Goal: Information Seeking & Learning: Learn about a topic

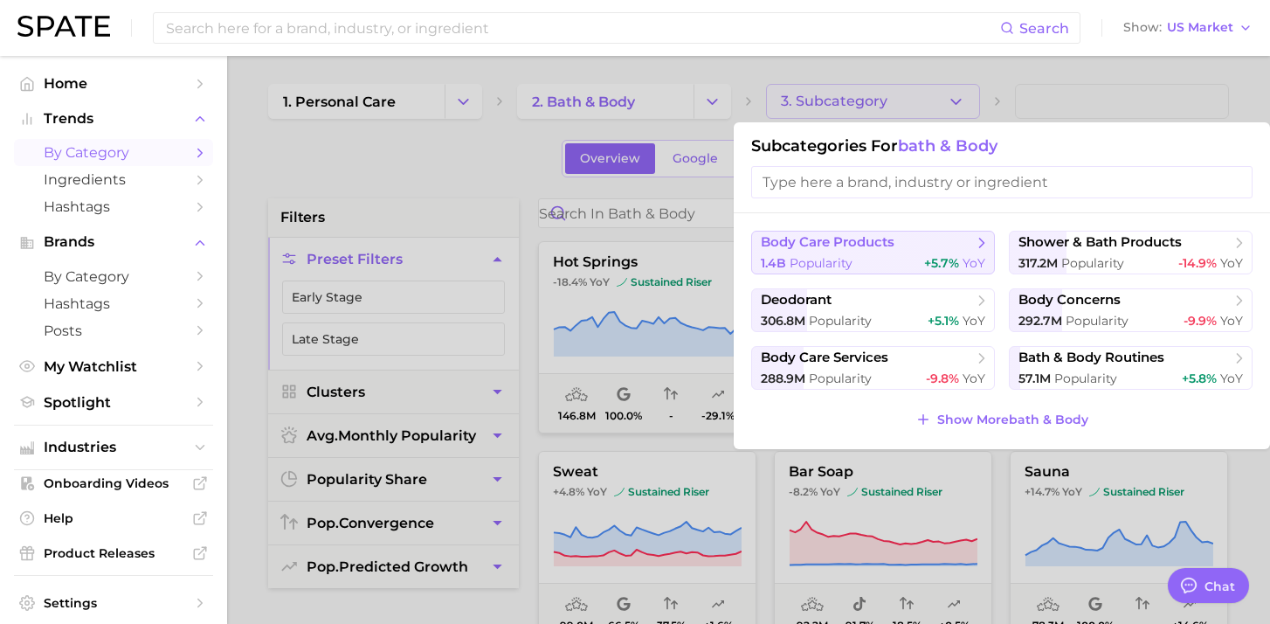
click at [851, 249] on span "body care products" at bounding box center [828, 242] width 134 height 17
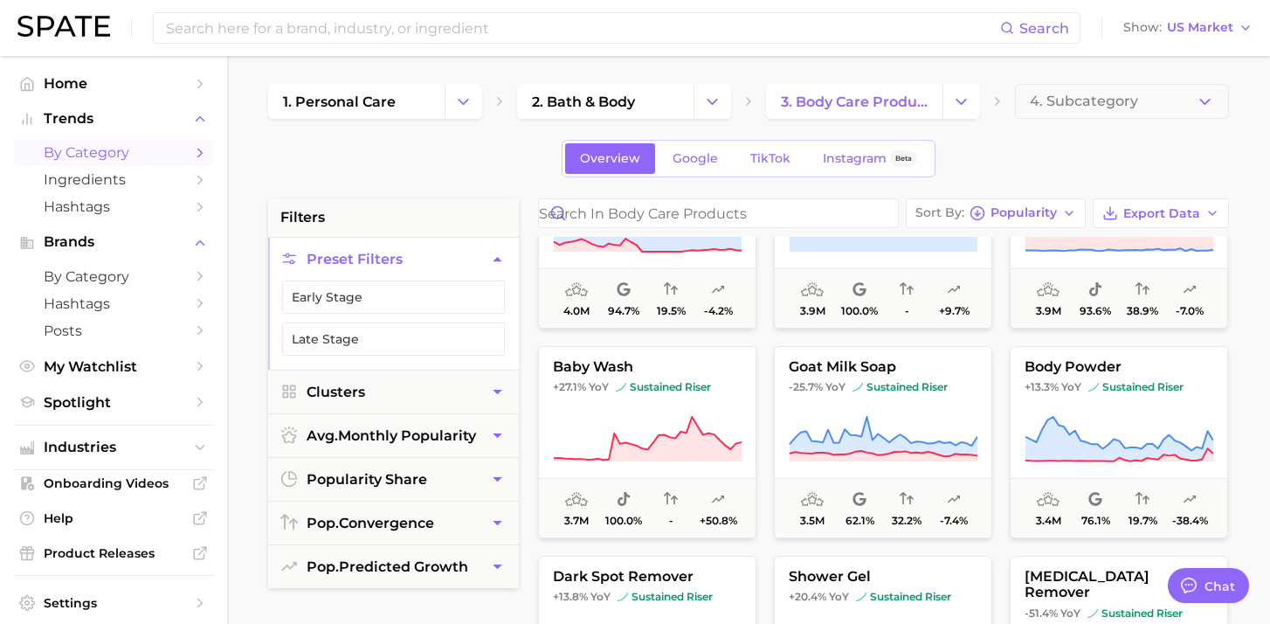
scroll to position [3464, 0]
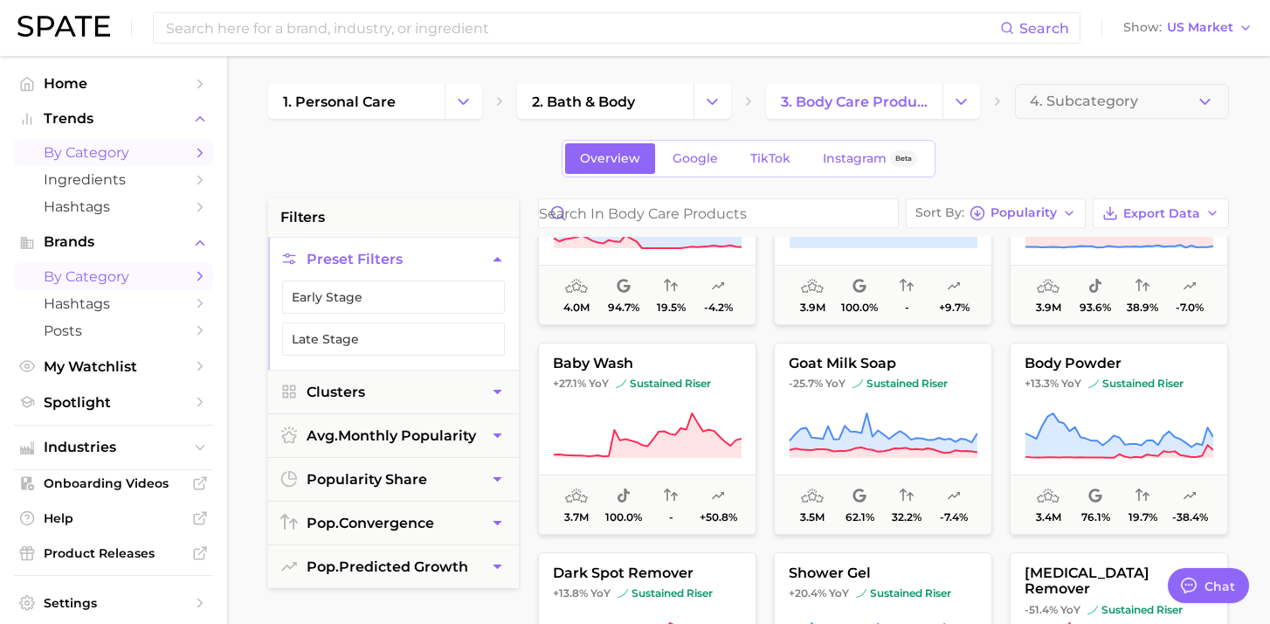
click at [115, 275] on span "by Category" at bounding box center [114, 276] width 140 height 17
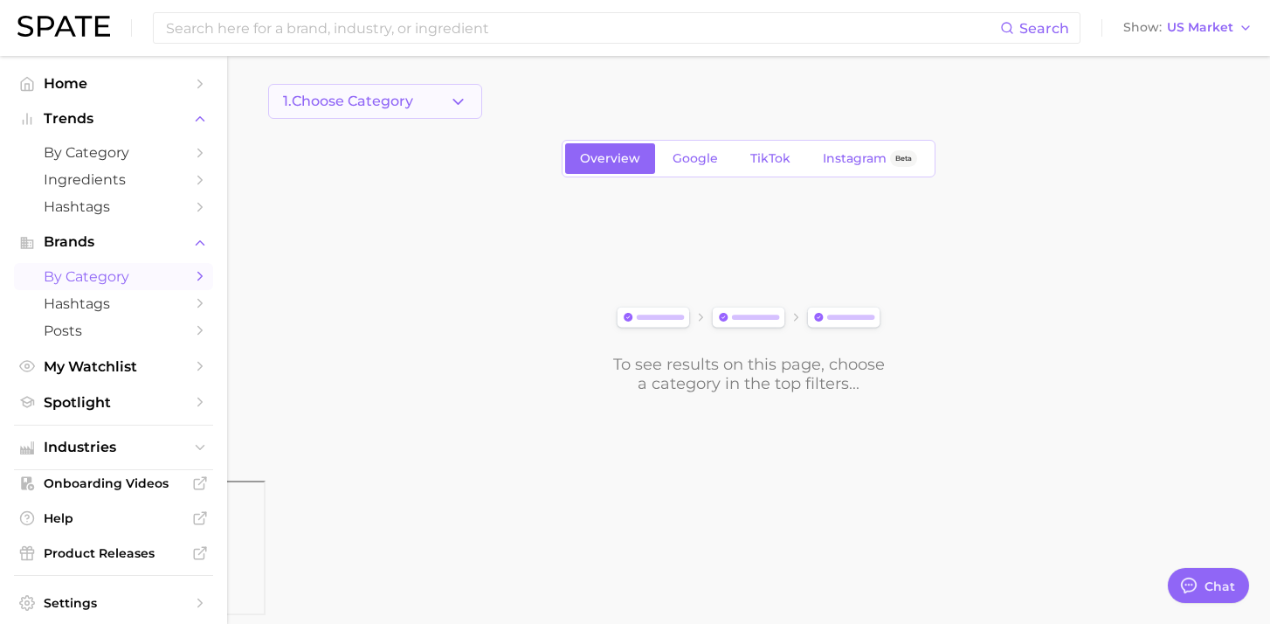
click at [405, 115] on button "1. Choose Category" at bounding box center [375, 101] width 214 height 35
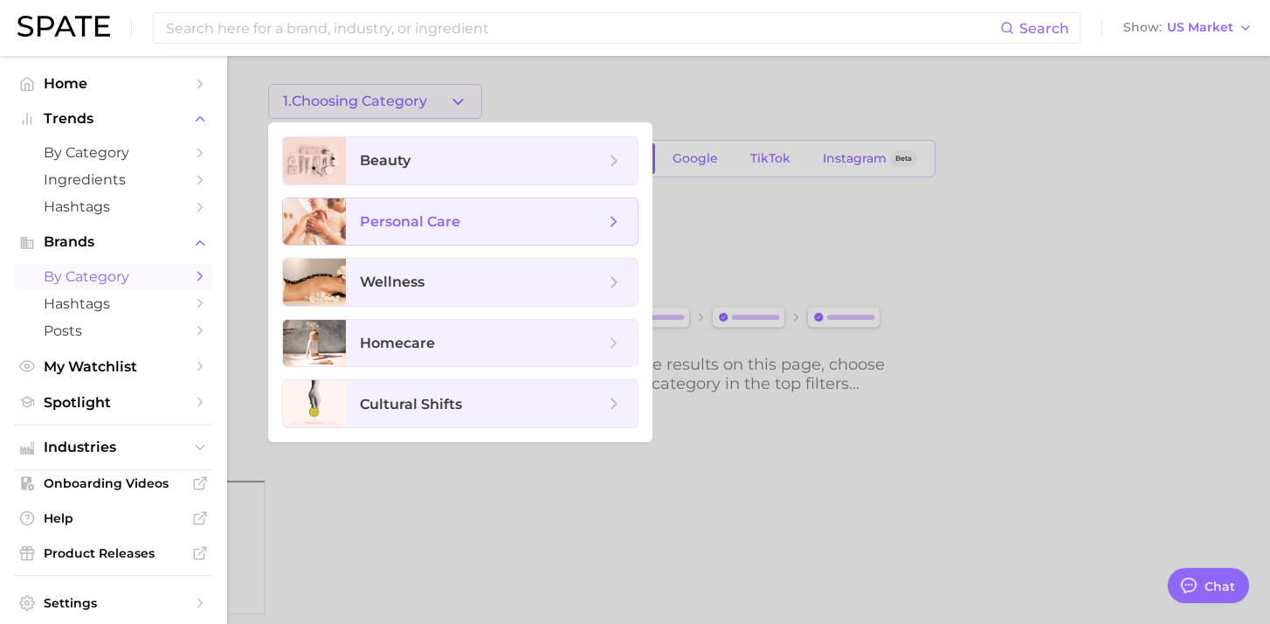
click at [436, 214] on span "personal care" at bounding box center [410, 221] width 100 height 17
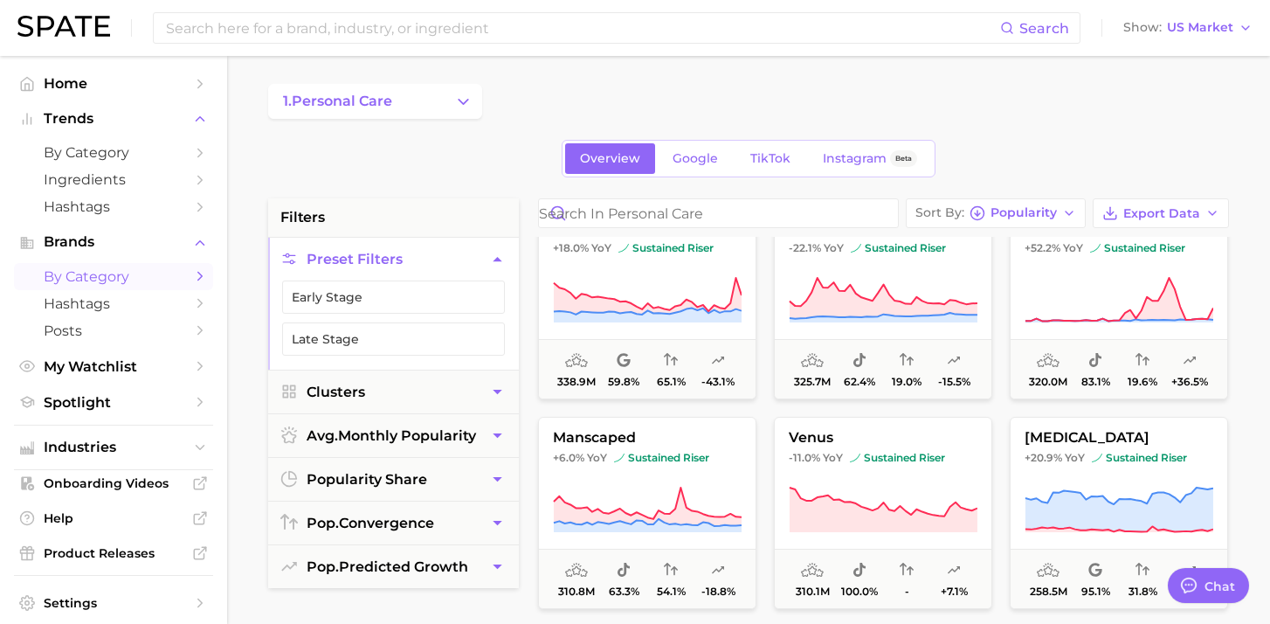
scroll to position [1766, 0]
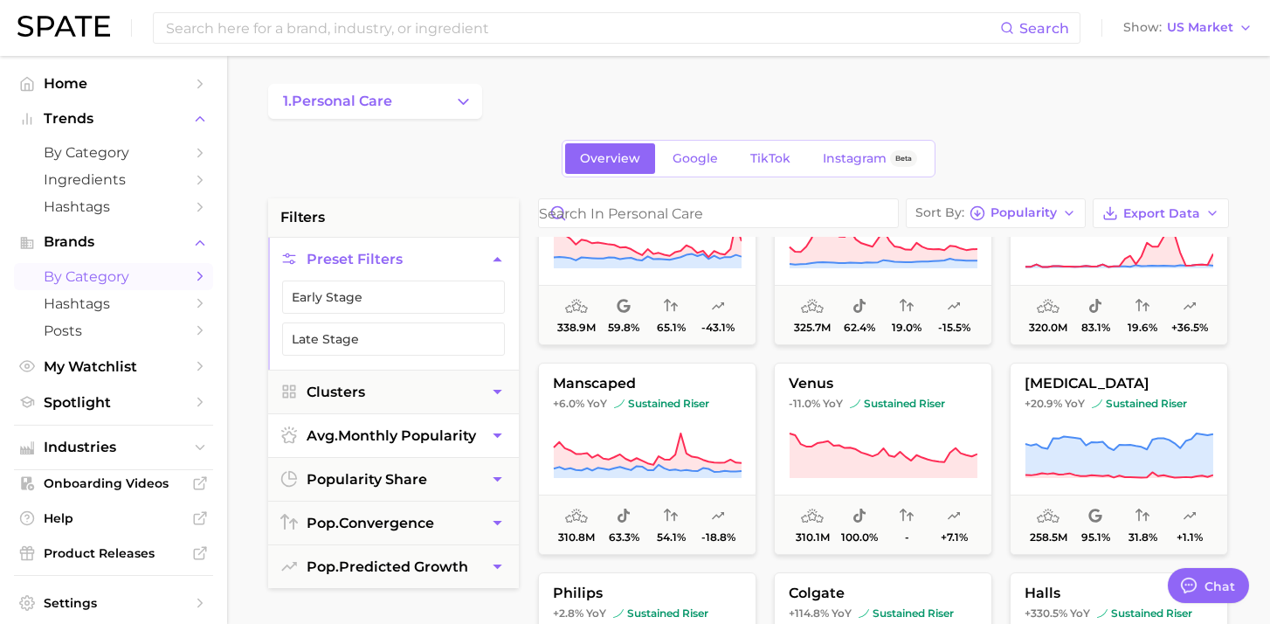
click at [495, 436] on icon "button" at bounding box center [497, 435] width 18 height 18
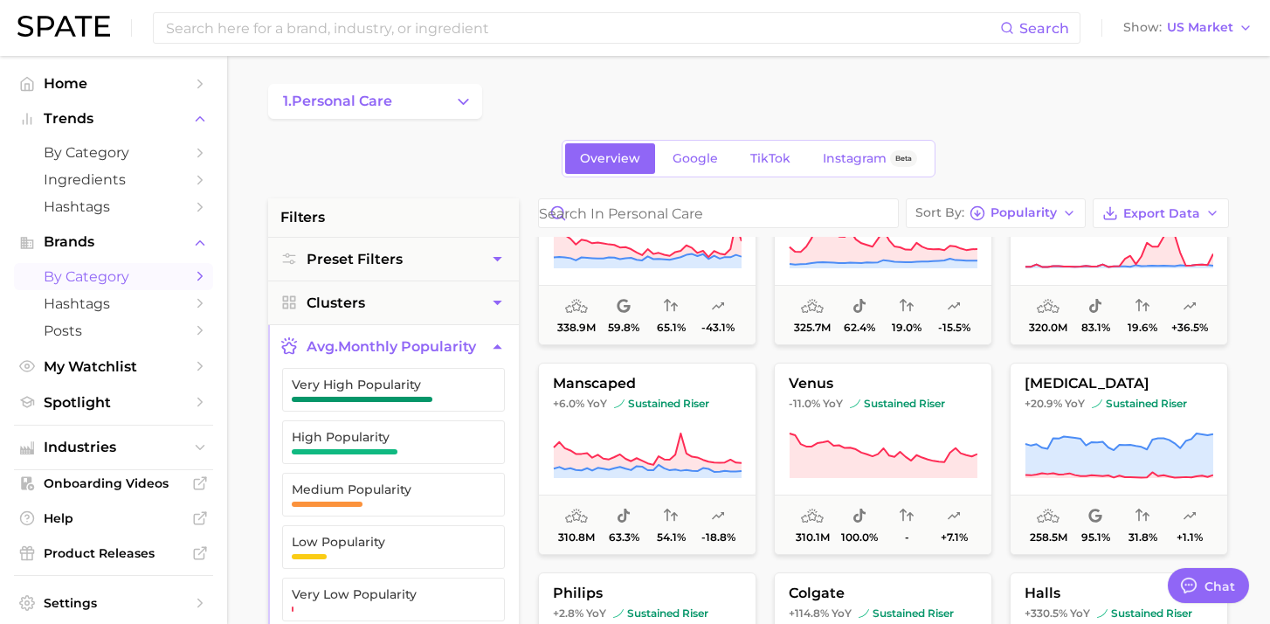
click at [491, 344] on icon "button" at bounding box center [497, 346] width 18 height 18
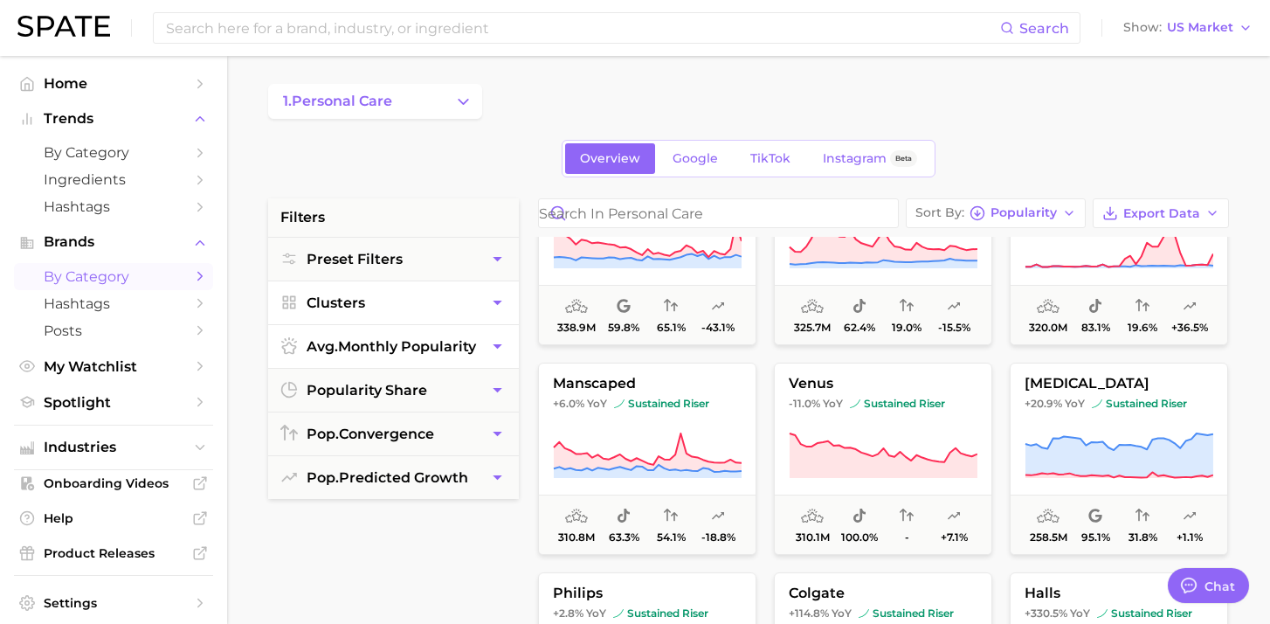
click at [491, 308] on icon "button" at bounding box center [497, 303] width 18 height 18
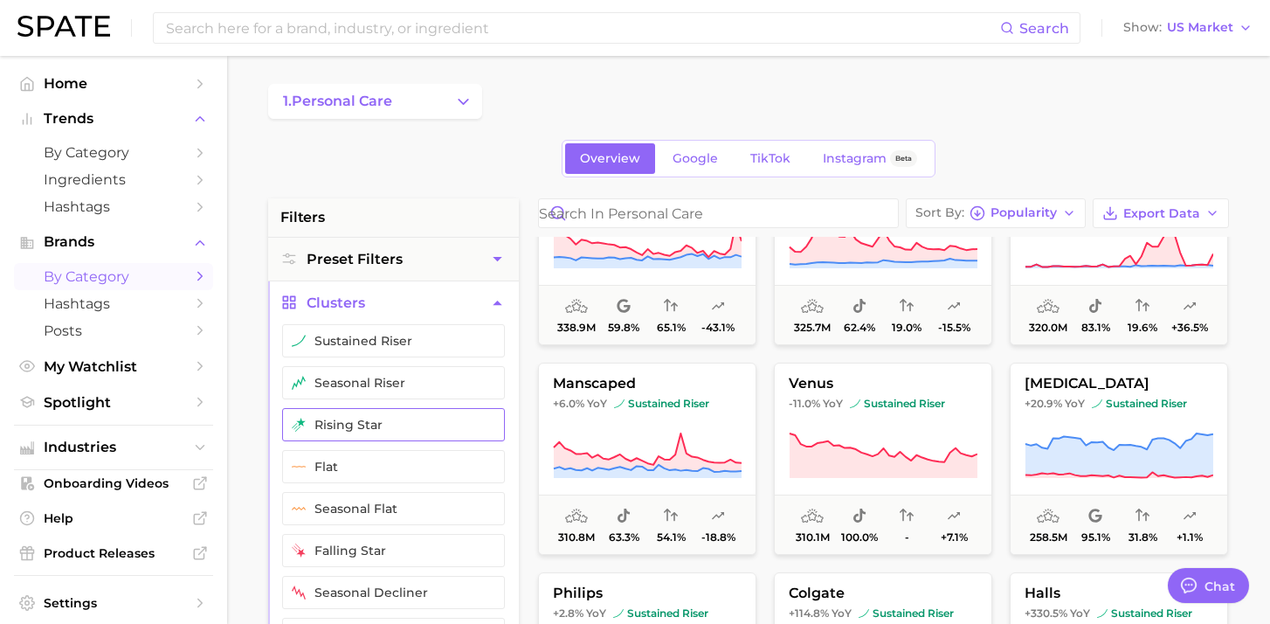
click at [428, 421] on button "rising star" at bounding box center [393, 424] width 223 height 33
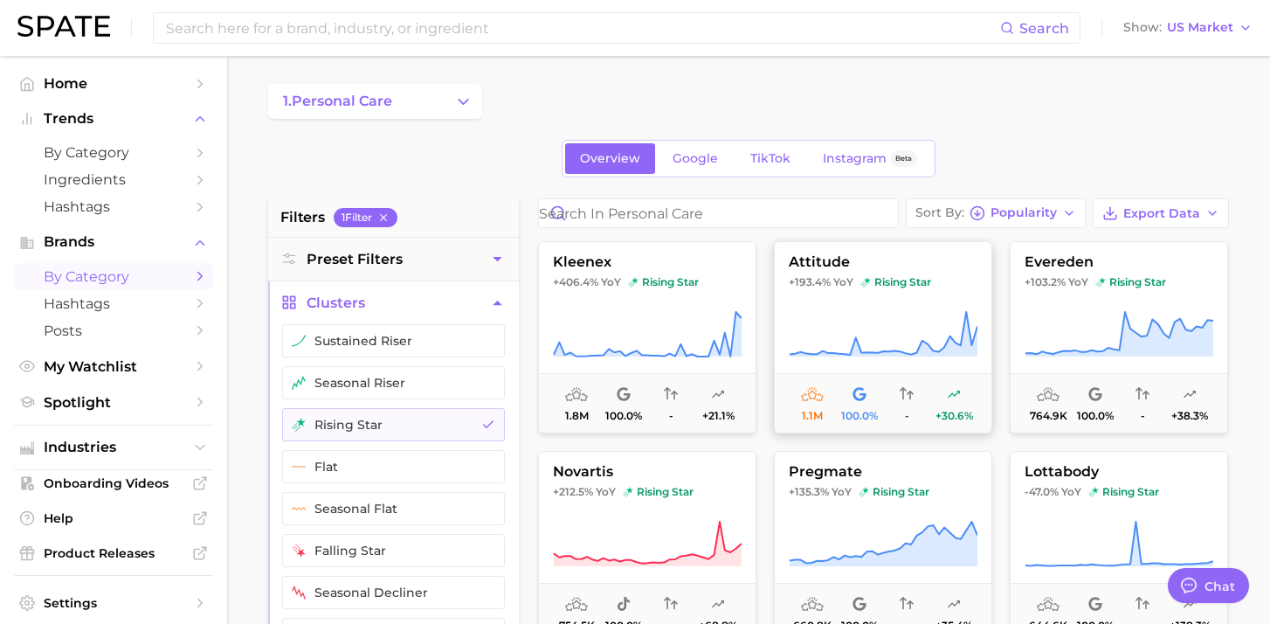
click at [872, 276] on span "rising star" at bounding box center [896, 282] width 71 height 14
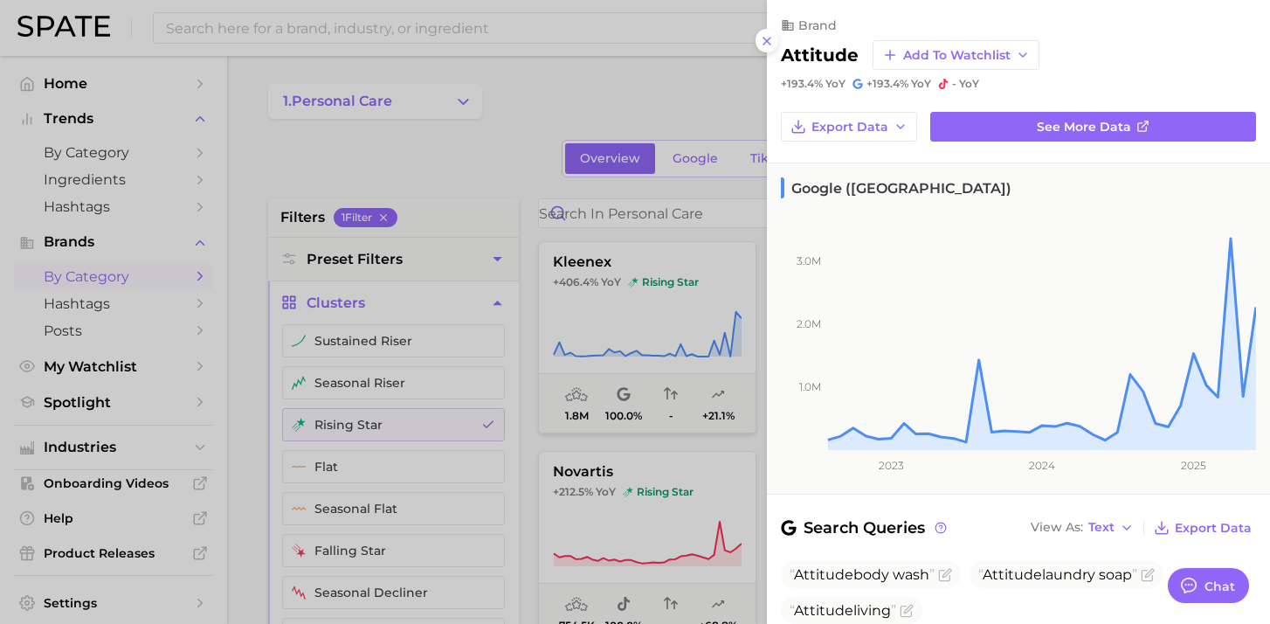
click at [823, 52] on h2 "attitude" at bounding box center [820, 55] width 78 height 21
click at [769, 47] on icon at bounding box center [767, 41] width 14 height 14
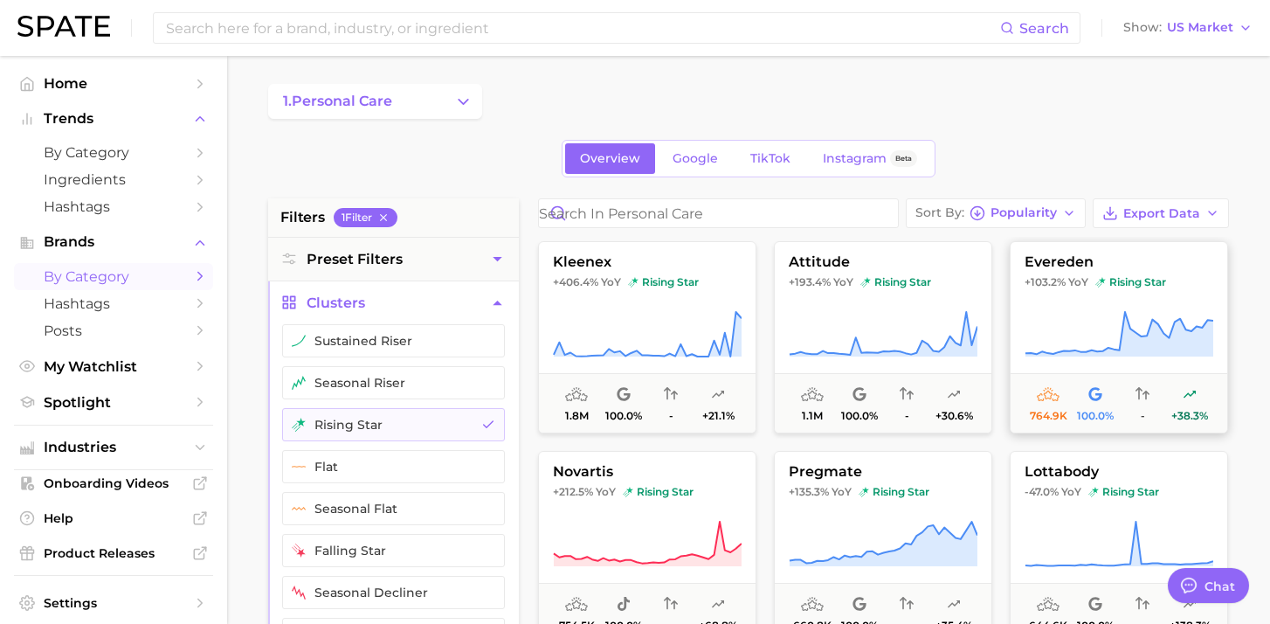
click at [1107, 322] on icon at bounding box center [1119, 334] width 189 height 49
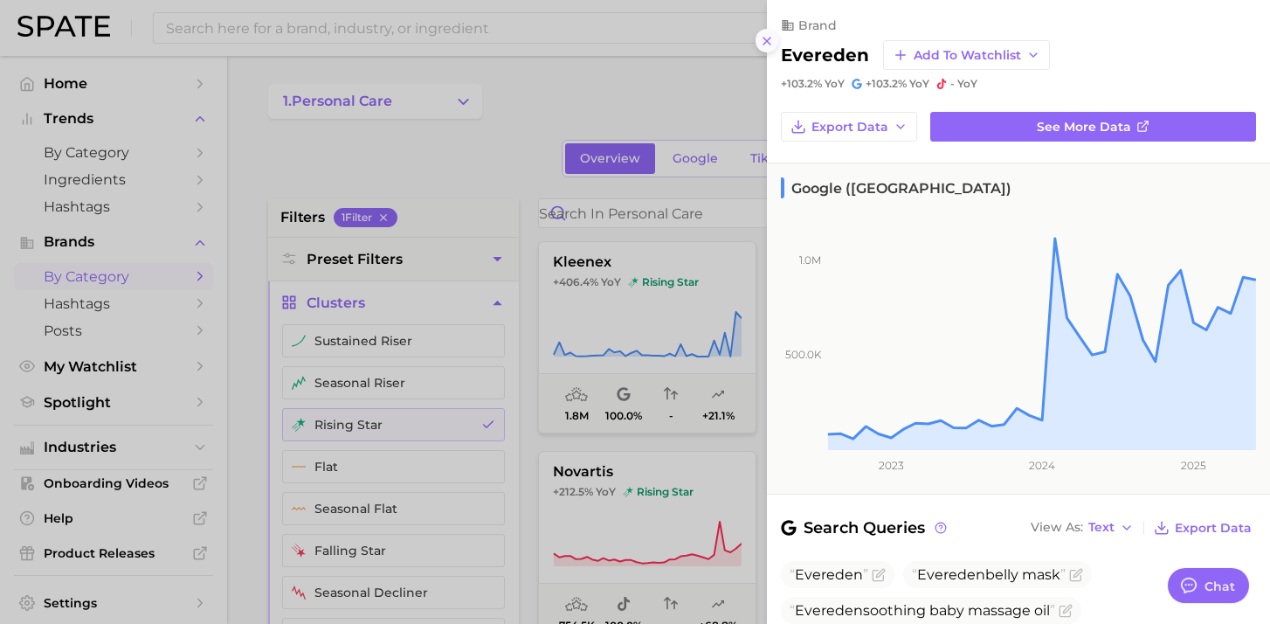
click at [765, 45] on icon at bounding box center [767, 41] width 14 height 14
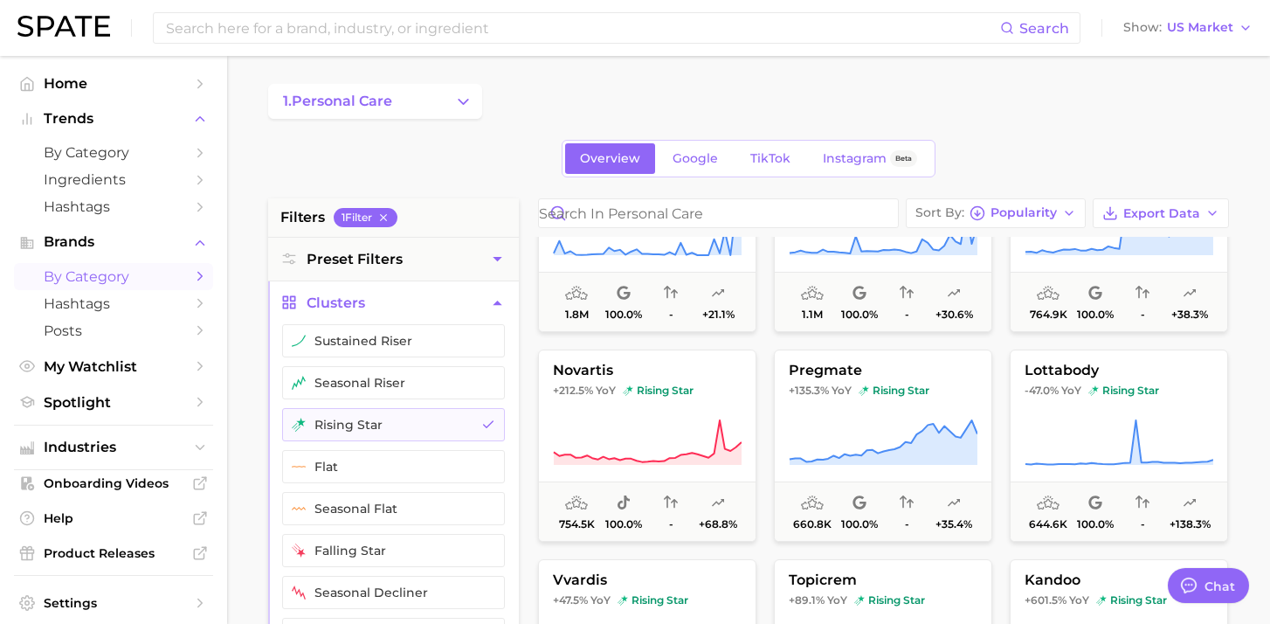
scroll to position [103, 0]
click at [711, 415] on button "novartis +212.5% YoY rising star 754.5k 100.0% - +68.8%" at bounding box center [647, 444] width 218 height 192
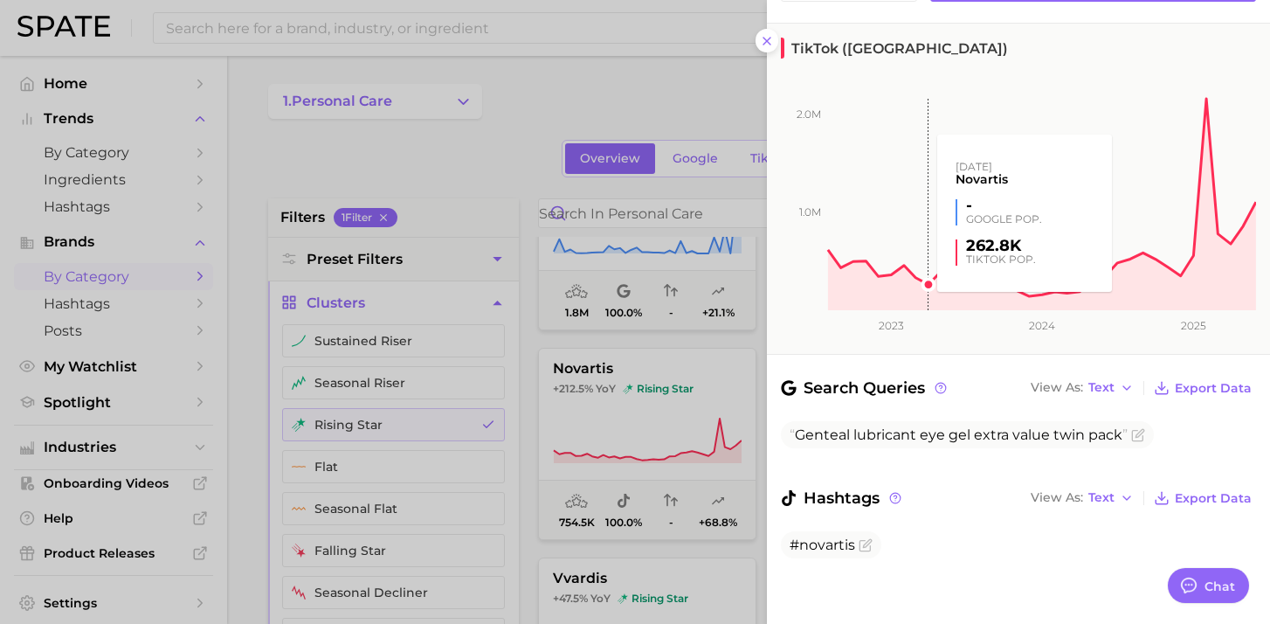
scroll to position [142, 0]
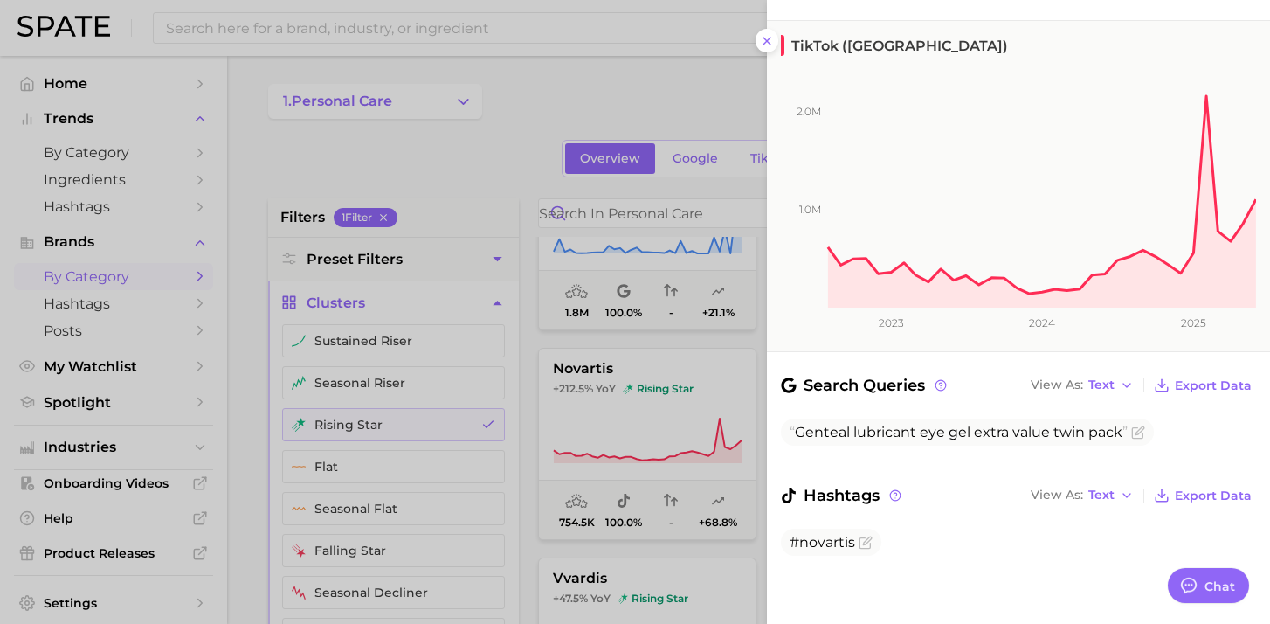
click at [777, 31] on div "TikTok (US)" at bounding box center [1011, 42] width 489 height 42
click at [776, 34] on button at bounding box center [768, 41] width 24 height 24
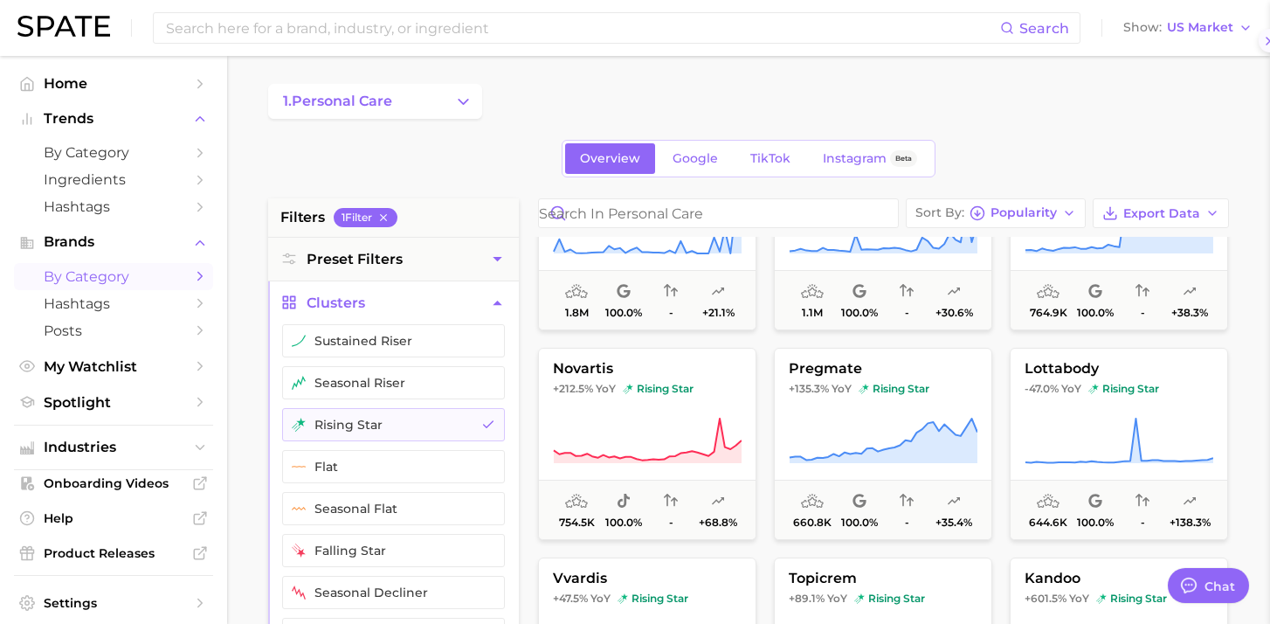
scroll to position [0, 0]
click at [839, 385] on span "YoY" at bounding box center [842, 389] width 20 height 14
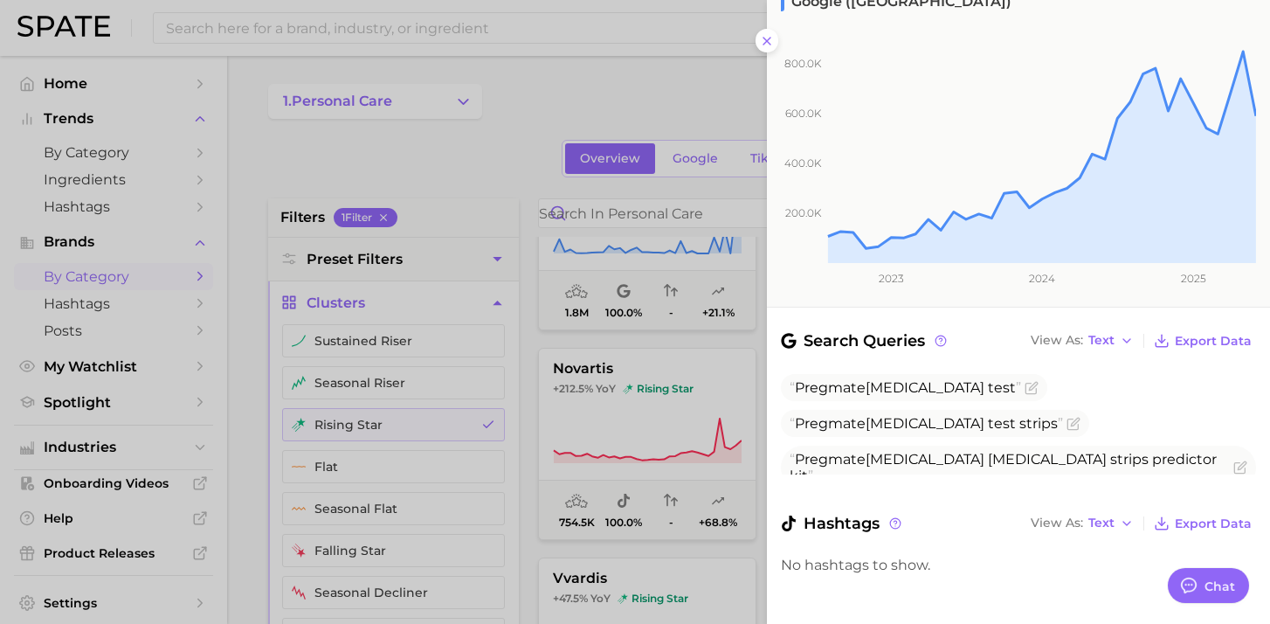
scroll to position [193, 0]
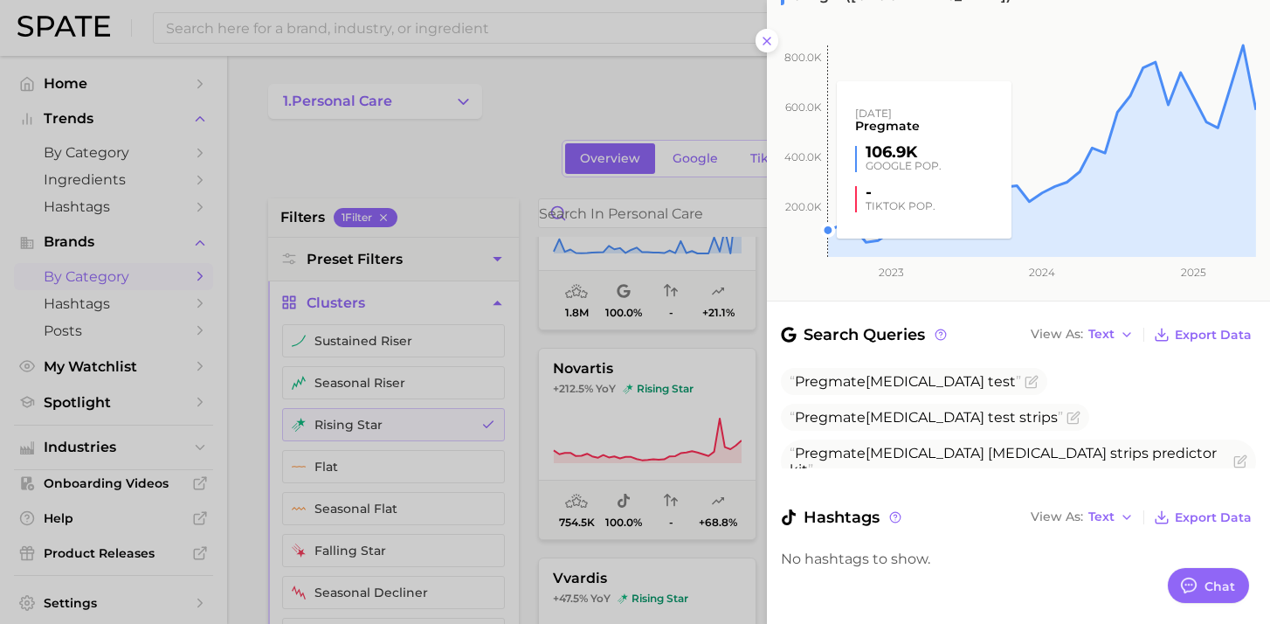
click at [772, 41] on rect at bounding box center [1011, 129] width 489 height 255
click at [773, 39] on rect at bounding box center [1011, 129] width 489 height 255
click at [768, 37] on rect at bounding box center [1011, 129] width 489 height 255
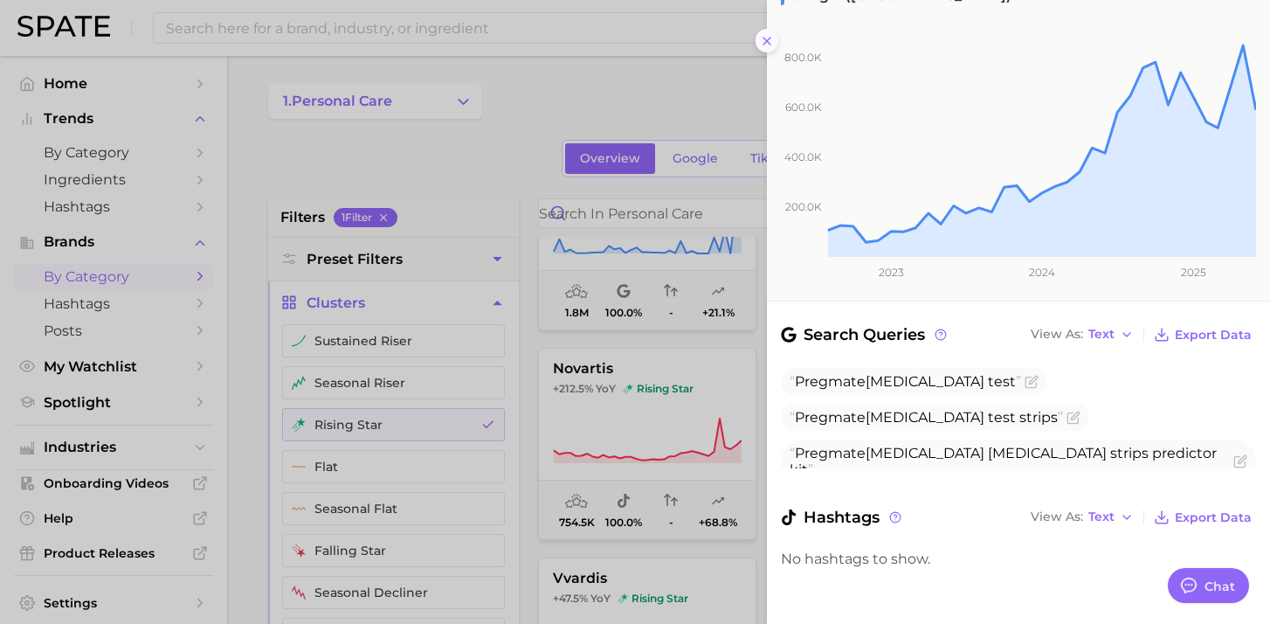
click at [764, 35] on icon at bounding box center [767, 41] width 14 height 14
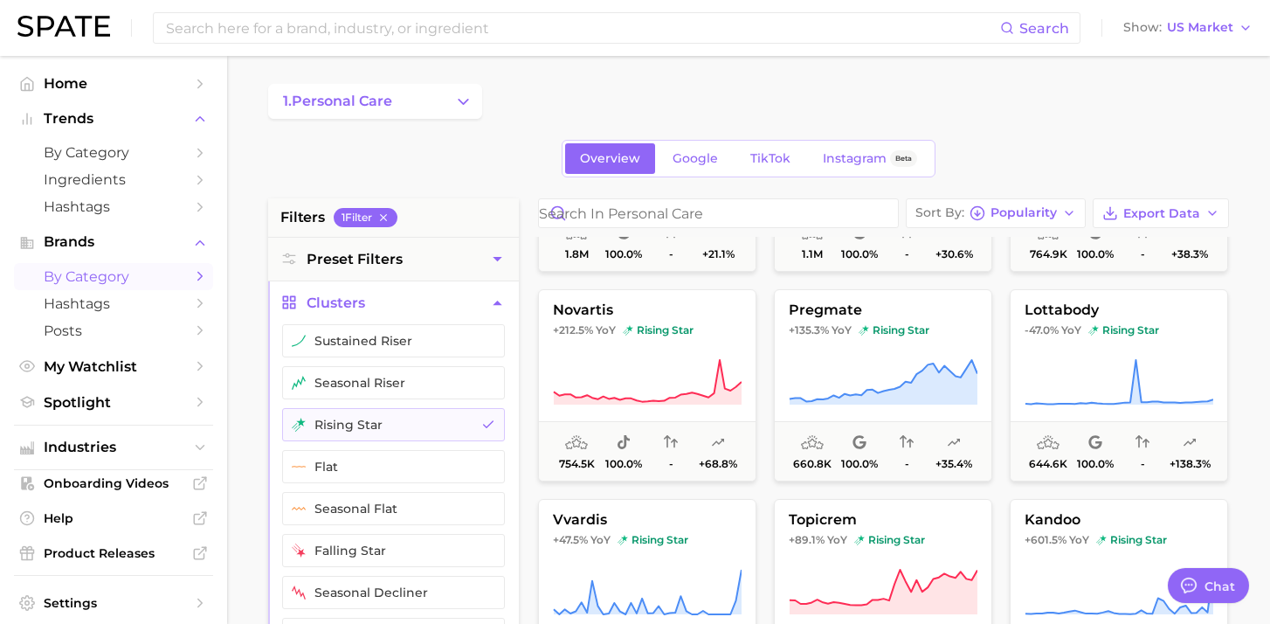
scroll to position [165, 0]
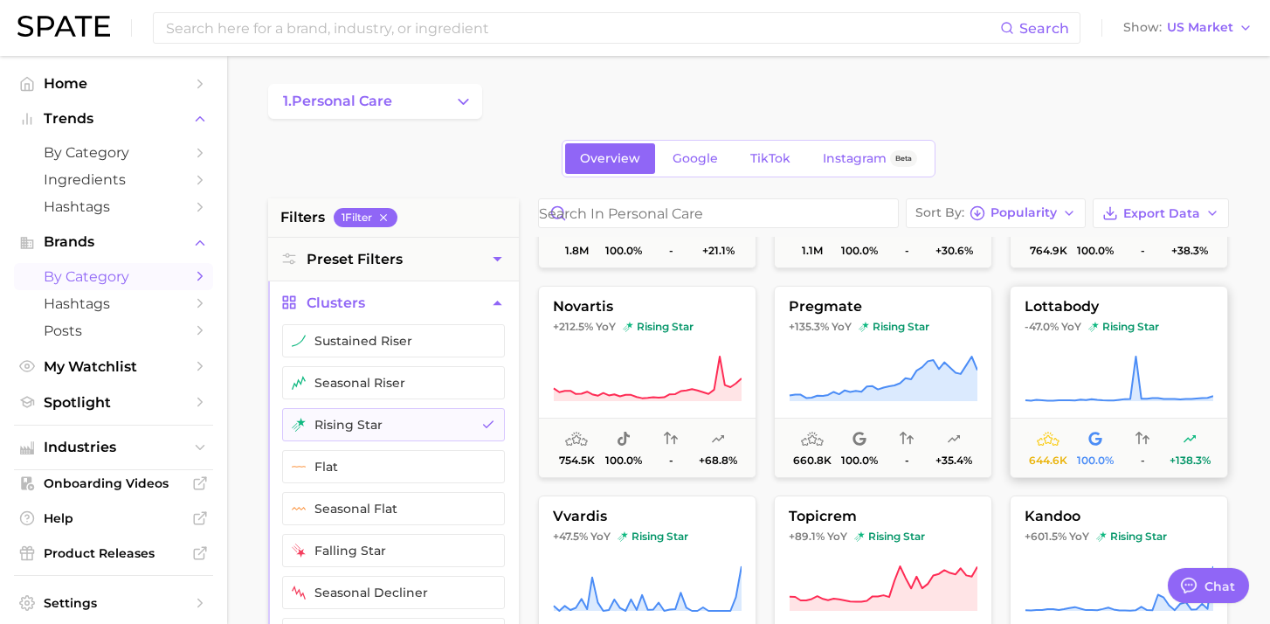
click at [1068, 361] on icon at bounding box center [1119, 379] width 189 height 49
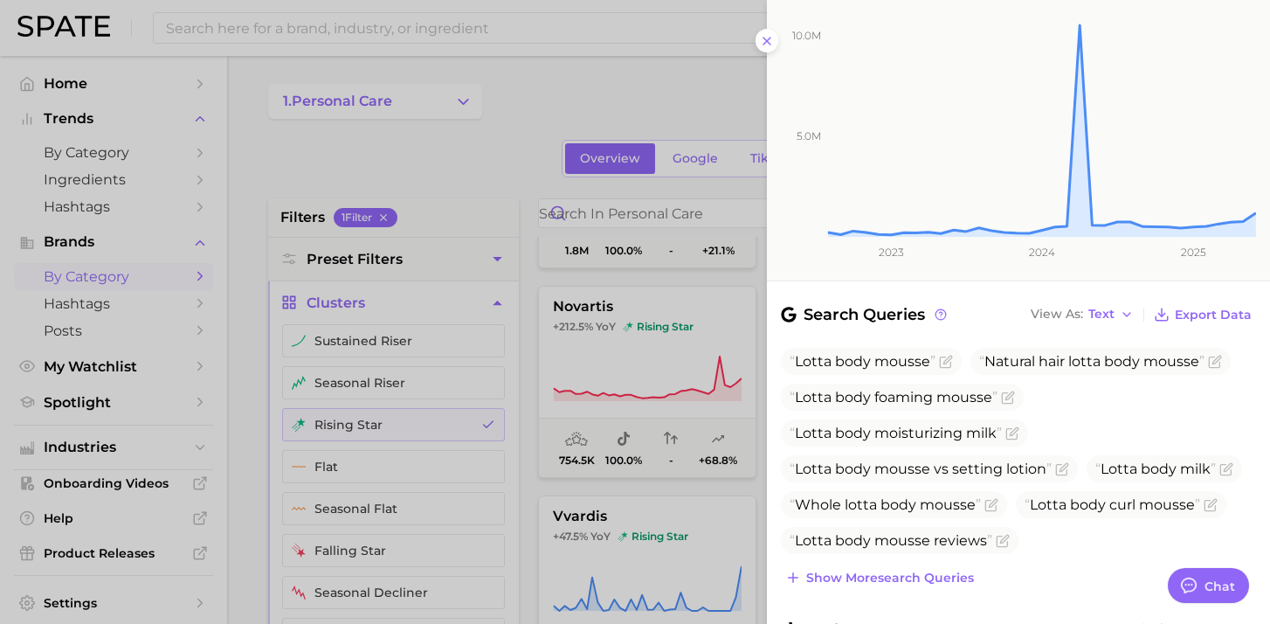
scroll to position [204, 0]
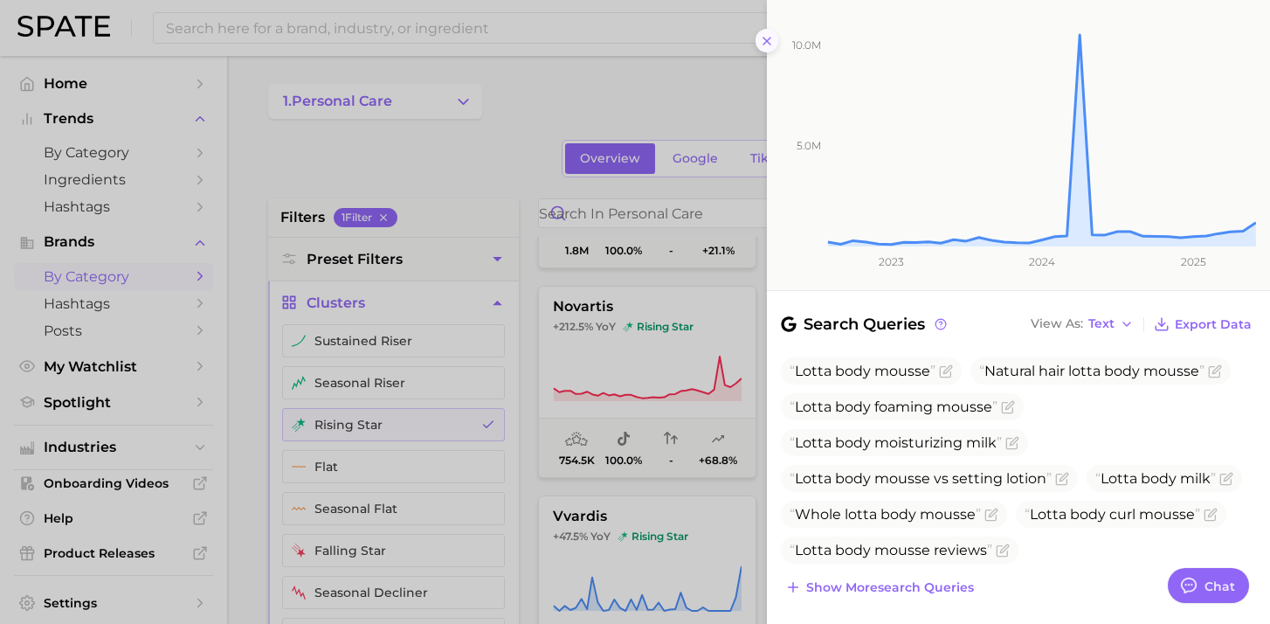
click at [763, 35] on icon at bounding box center [767, 41] width 14 height 14
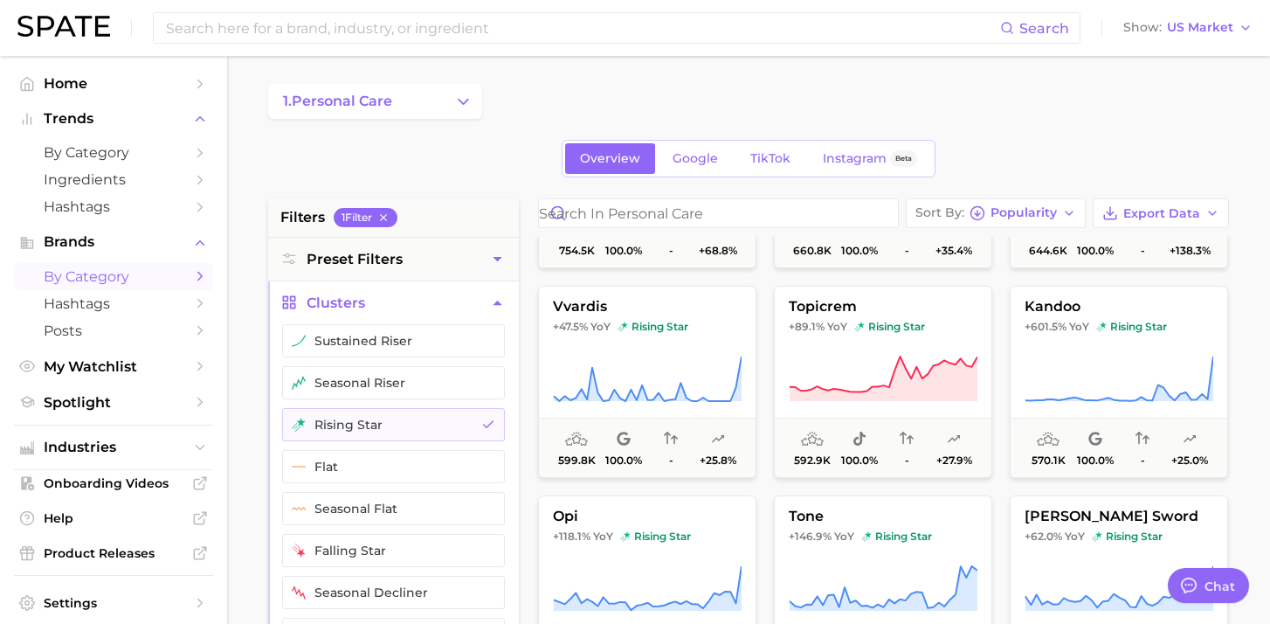
scroll to position [386, 0]
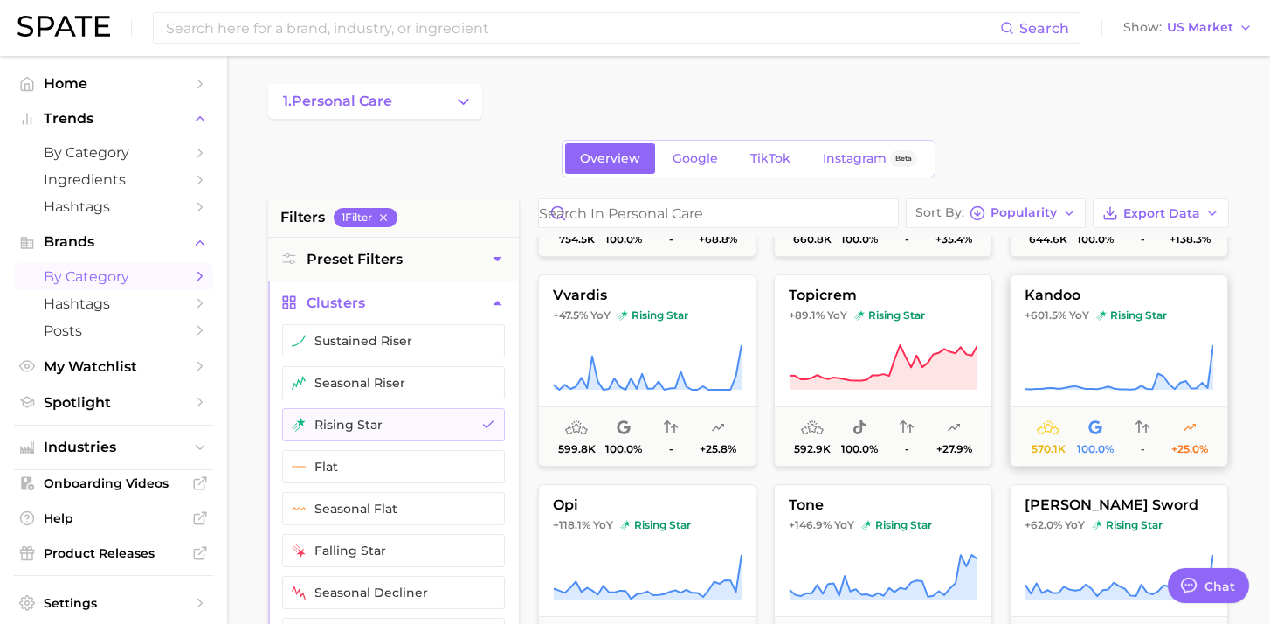
click at [1057, 361] on icon at bounding box center [1119, 367] width 189 height 49
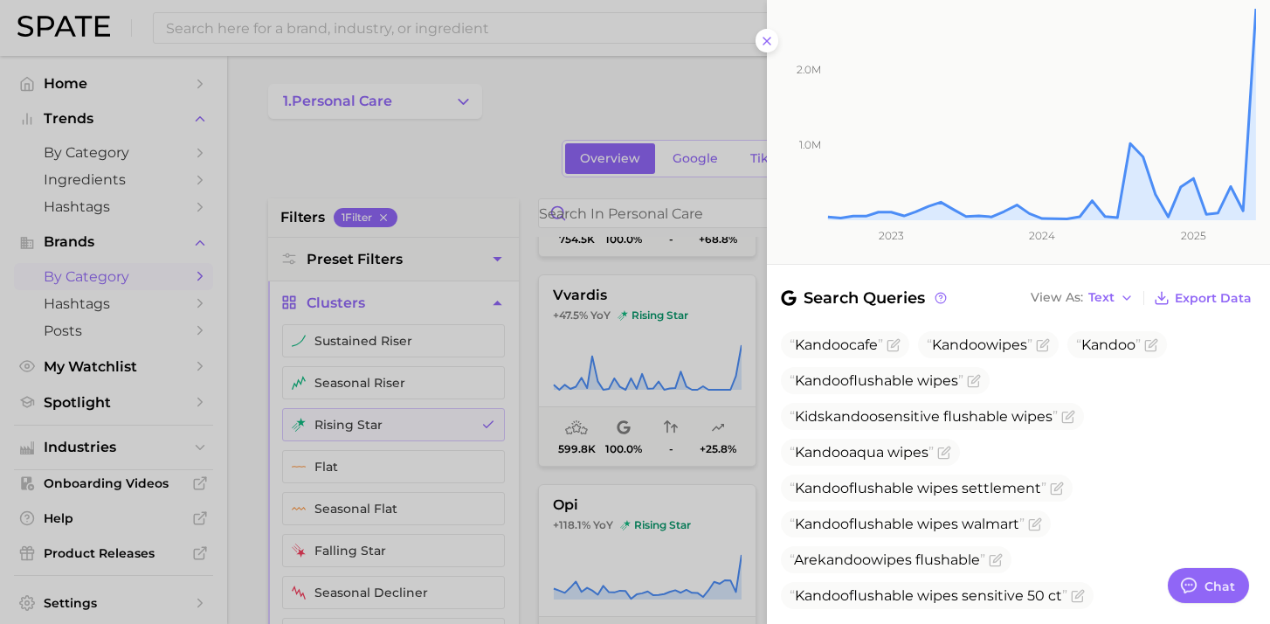
scroll to position [231, 0]
click at [769, 36] on rect at bounding box center [1011, 91] width 489 height 255
click at [762, 38] on icon at bounding box center [767, 41] width 14 height 14
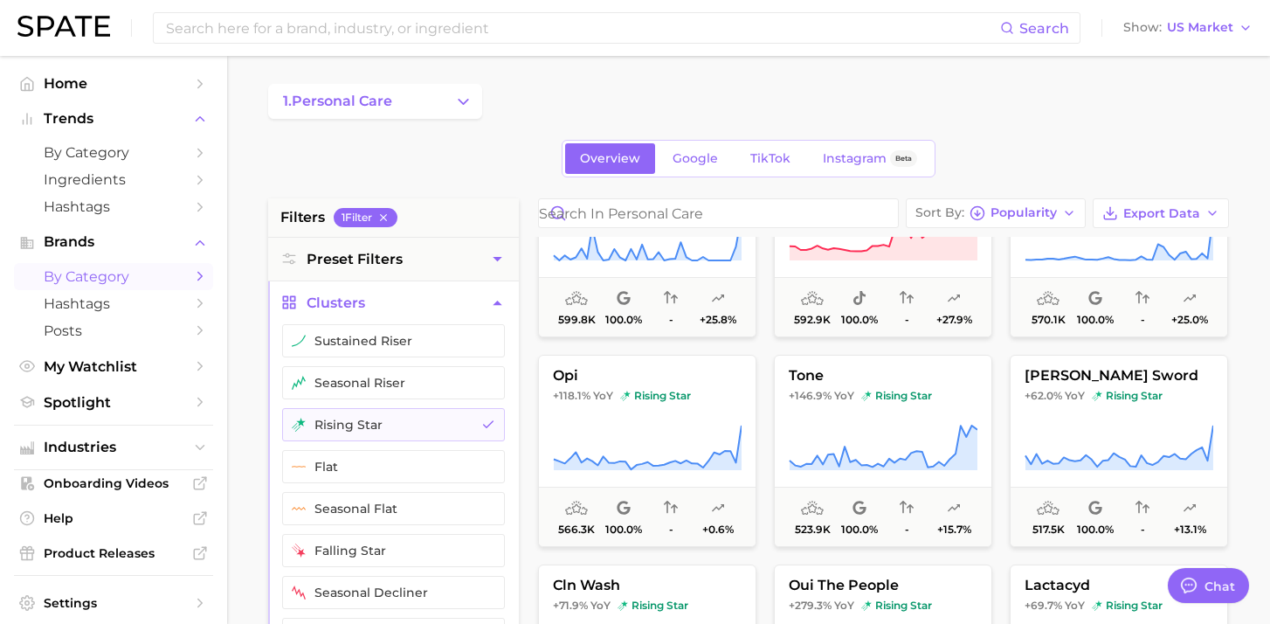
scroll to position [524, 0]
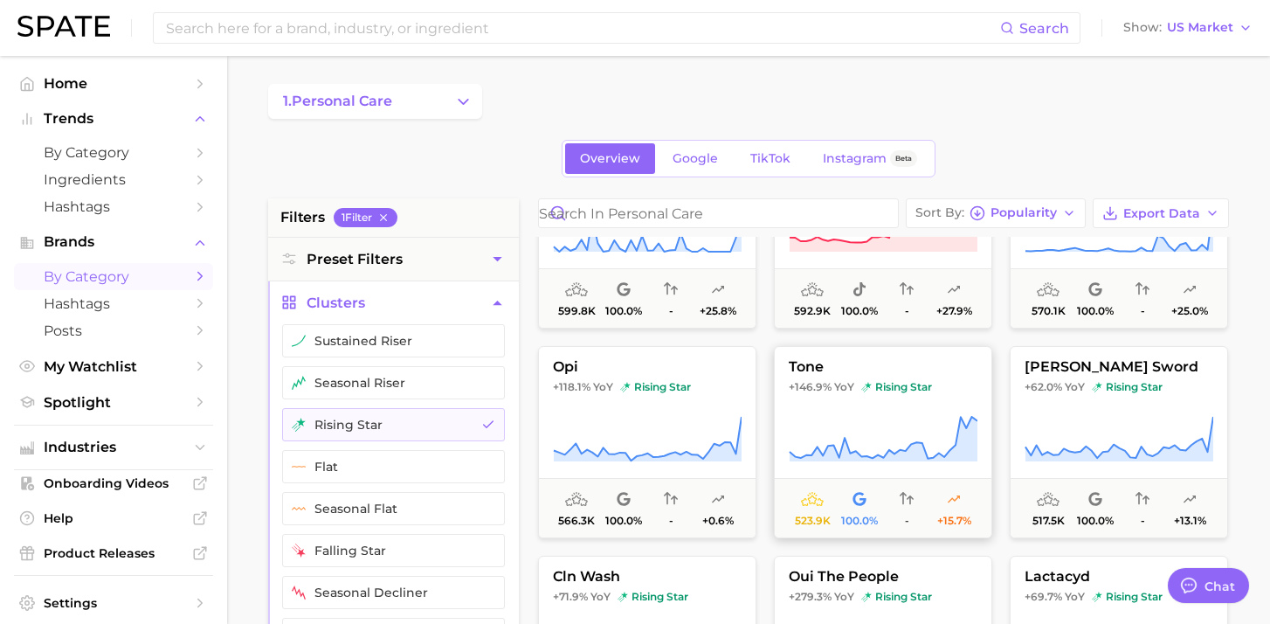
click at [820, 419] on icon at bounding box center [883, 439] width 189 height 49
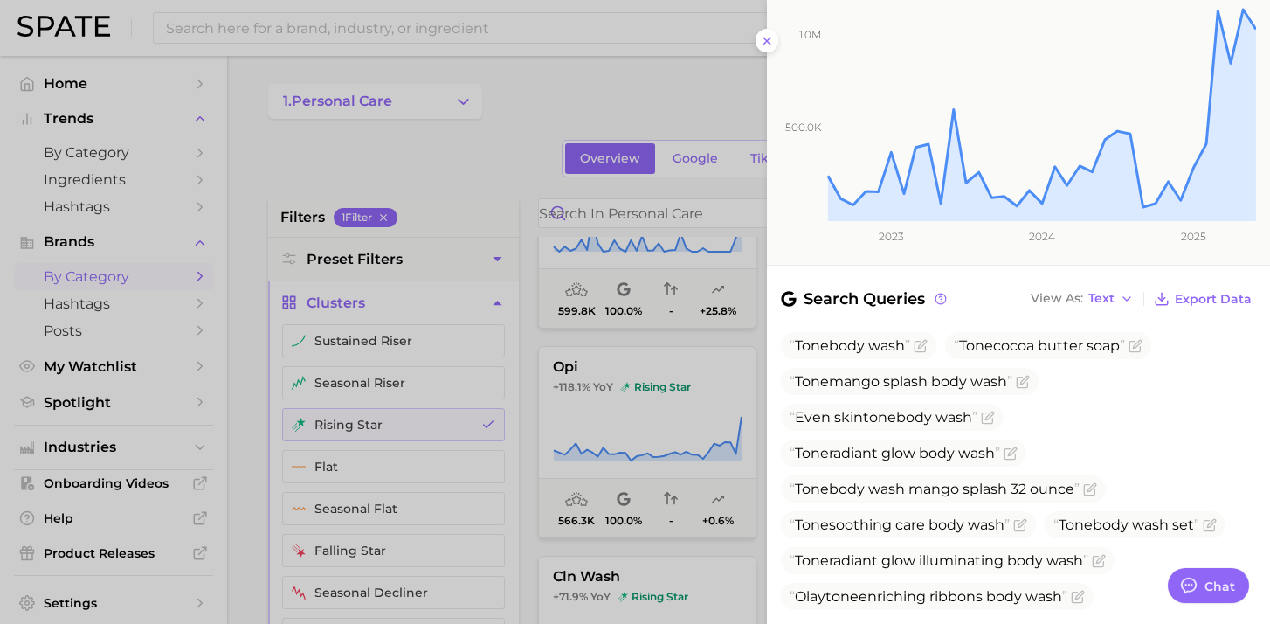
scroll to position [0, 0]
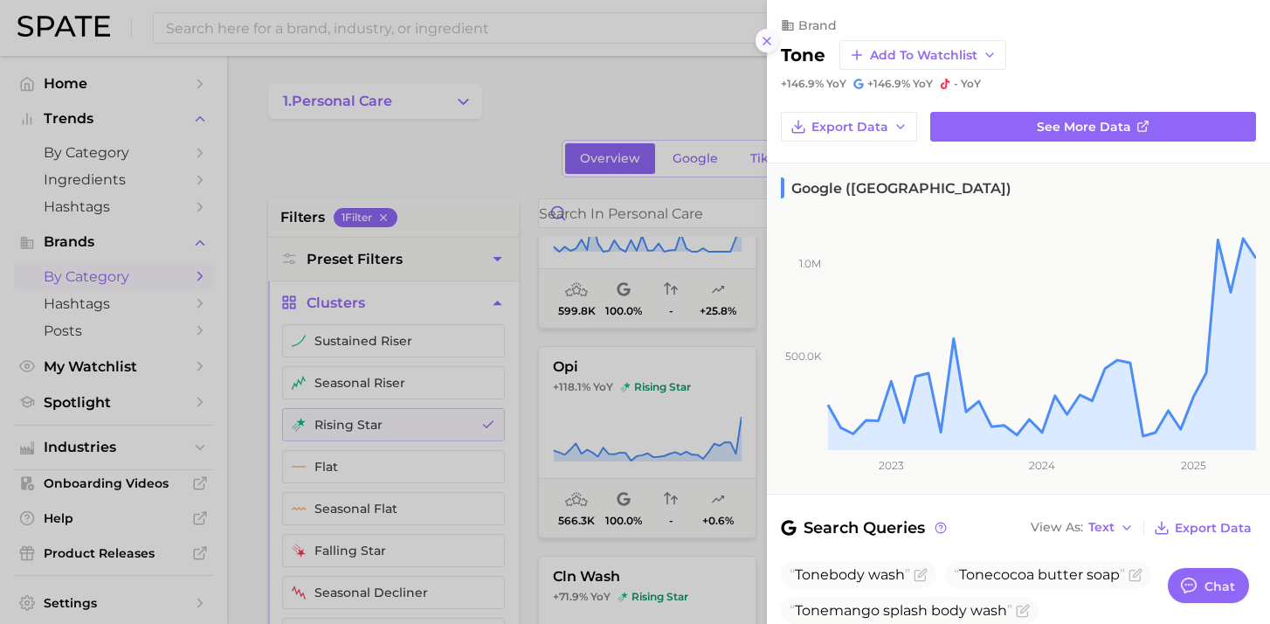
click at [768, 45] on icon at bounding box center [767, 41] width 14 height 14
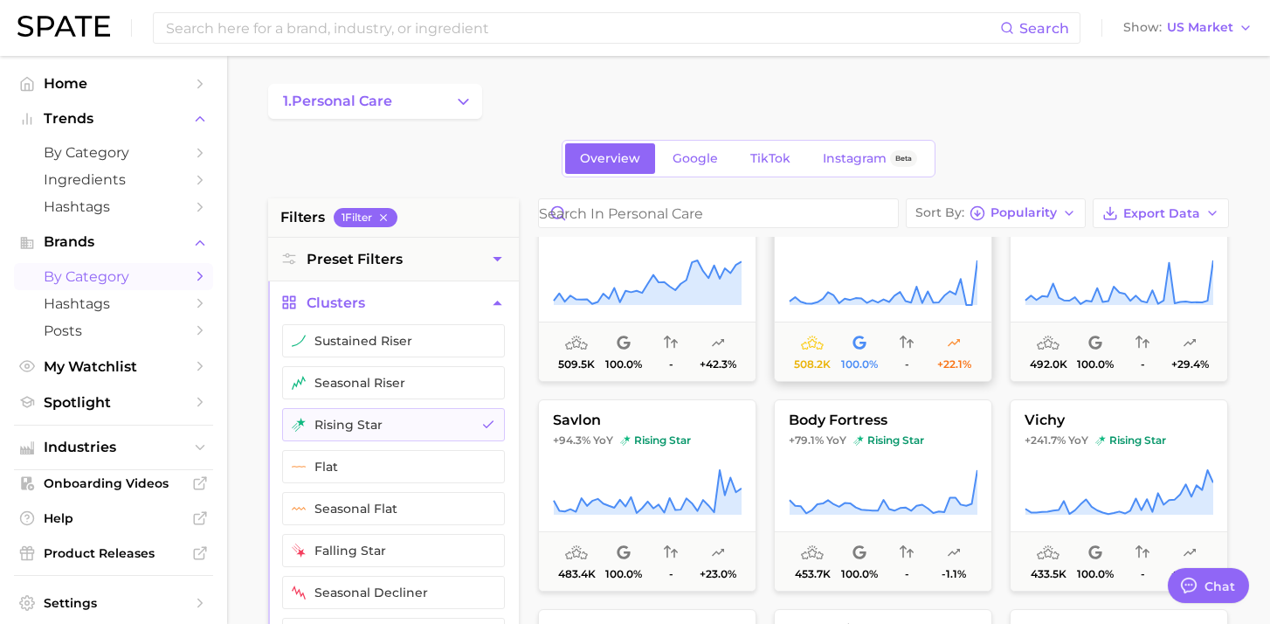
scroll to position [1107, 0]
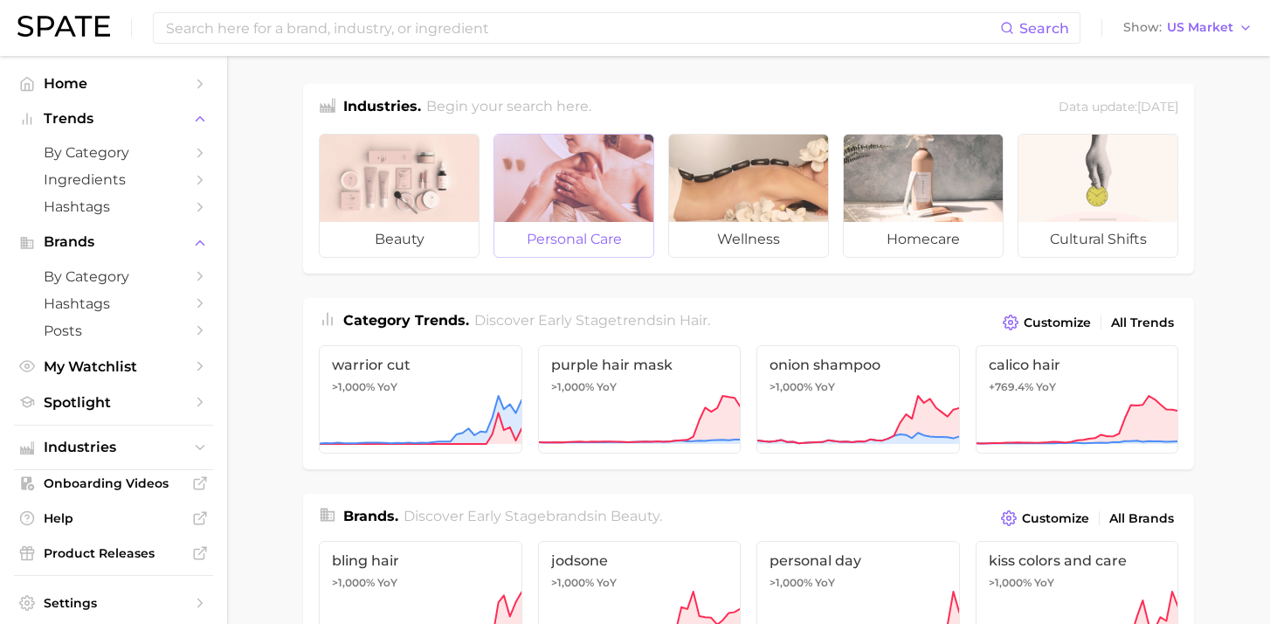
click at [554, 205] on div at bounding box center [574, 178] width 159 height 87
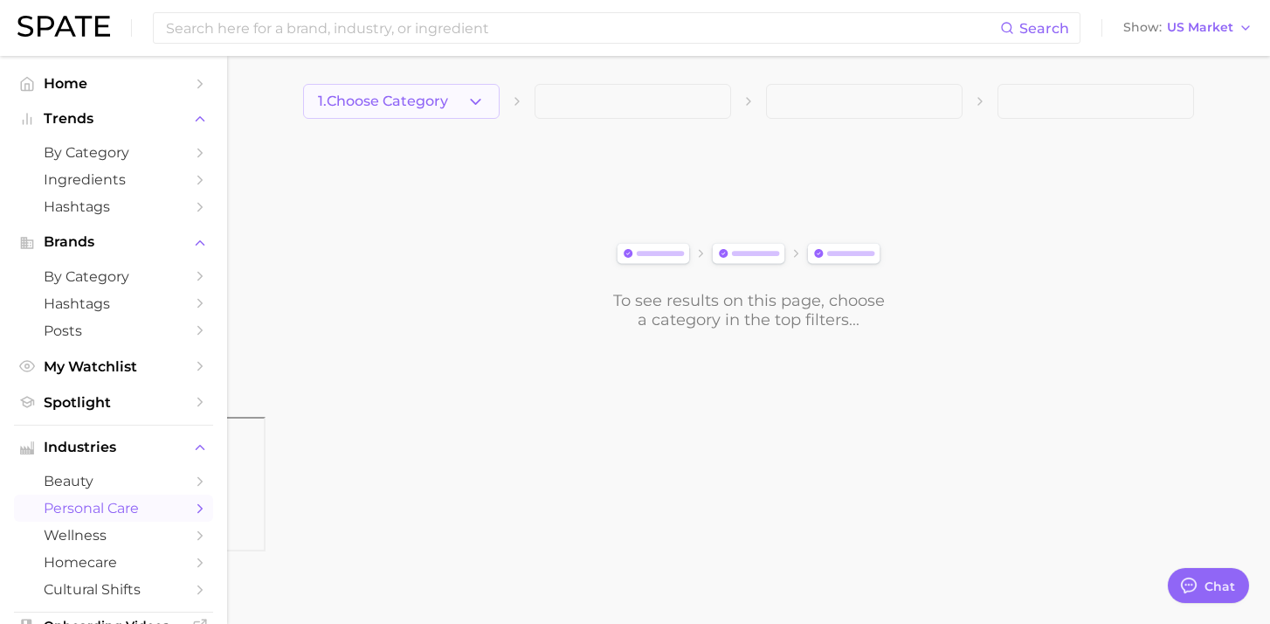
click at [458, 106] on button "1. Choose Category" at bounding box center [401, 101] width 197 height 35
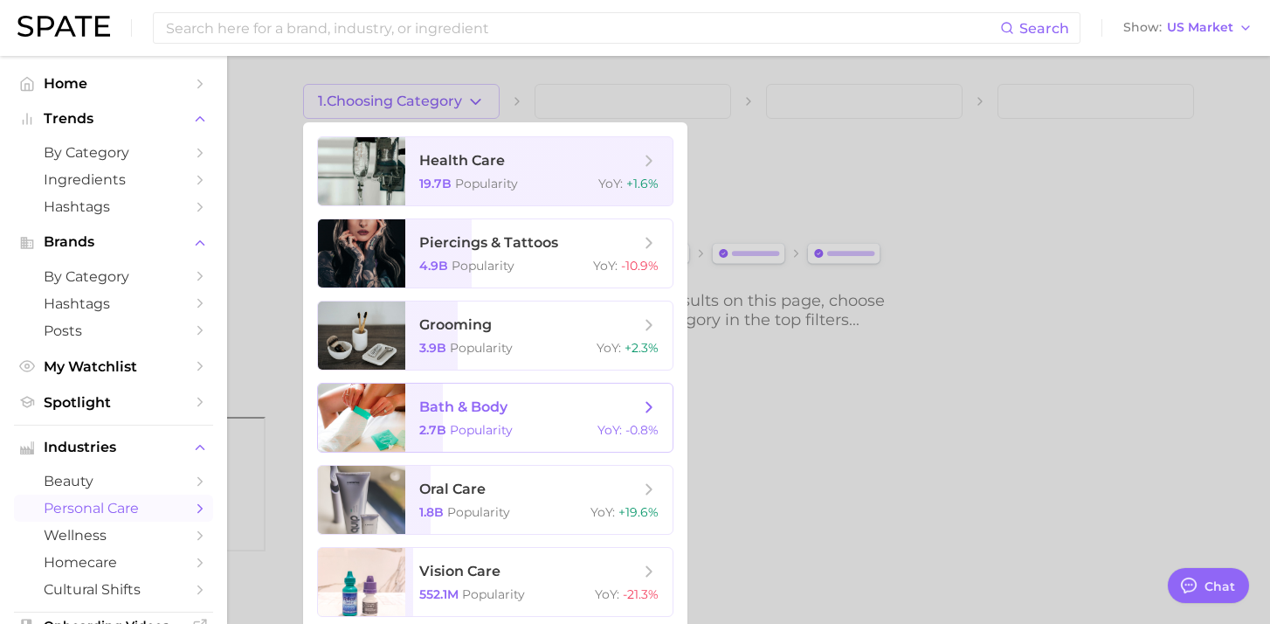
click at [511, 426] on span "Popularity" at bounding box center [481, 430] width 63 height 16
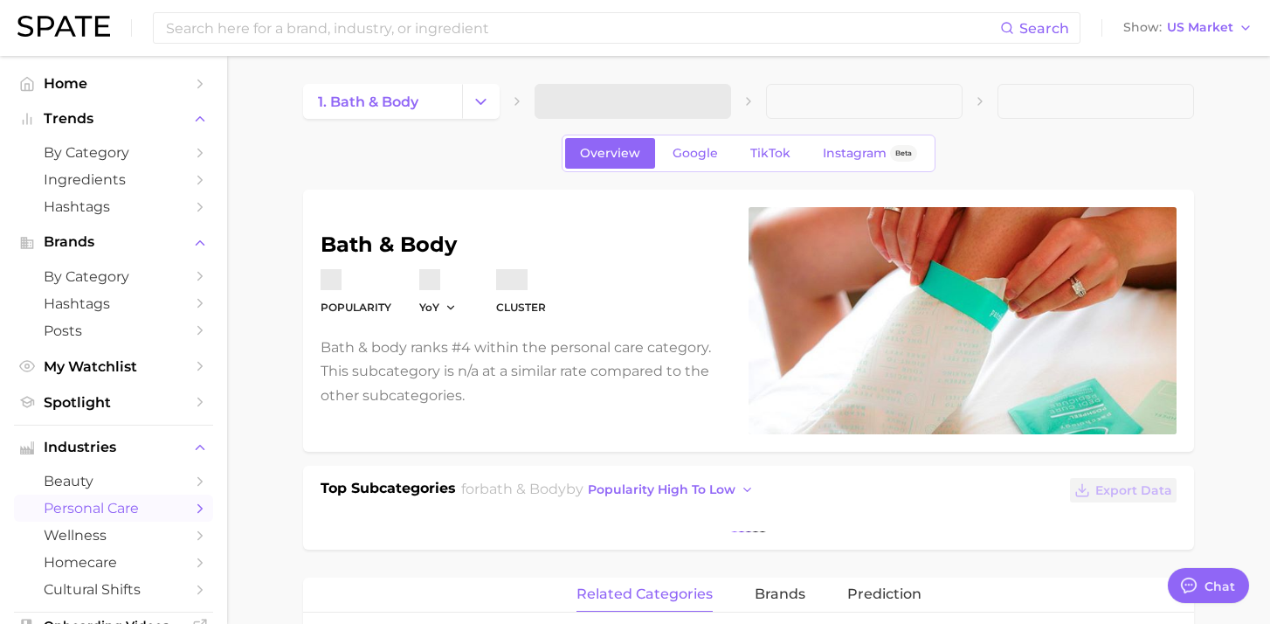
type textarea "x"
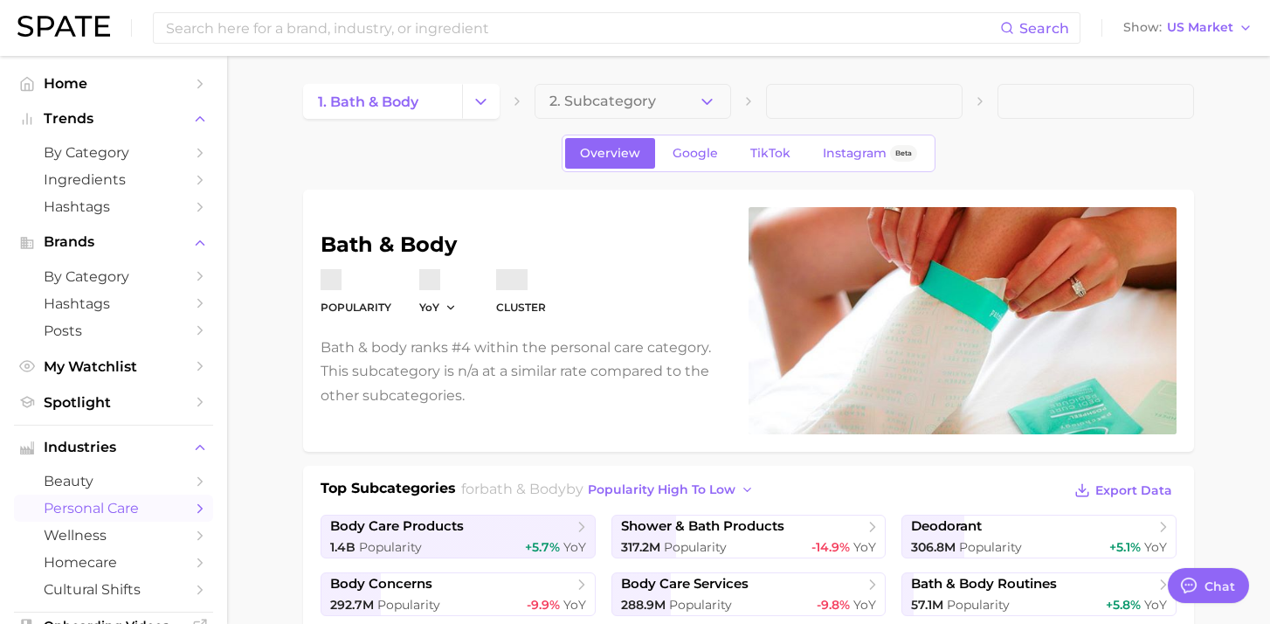
click at [677, 100] on button "2. Subcategory" at bounding box center [633, 101] width 197 height 35
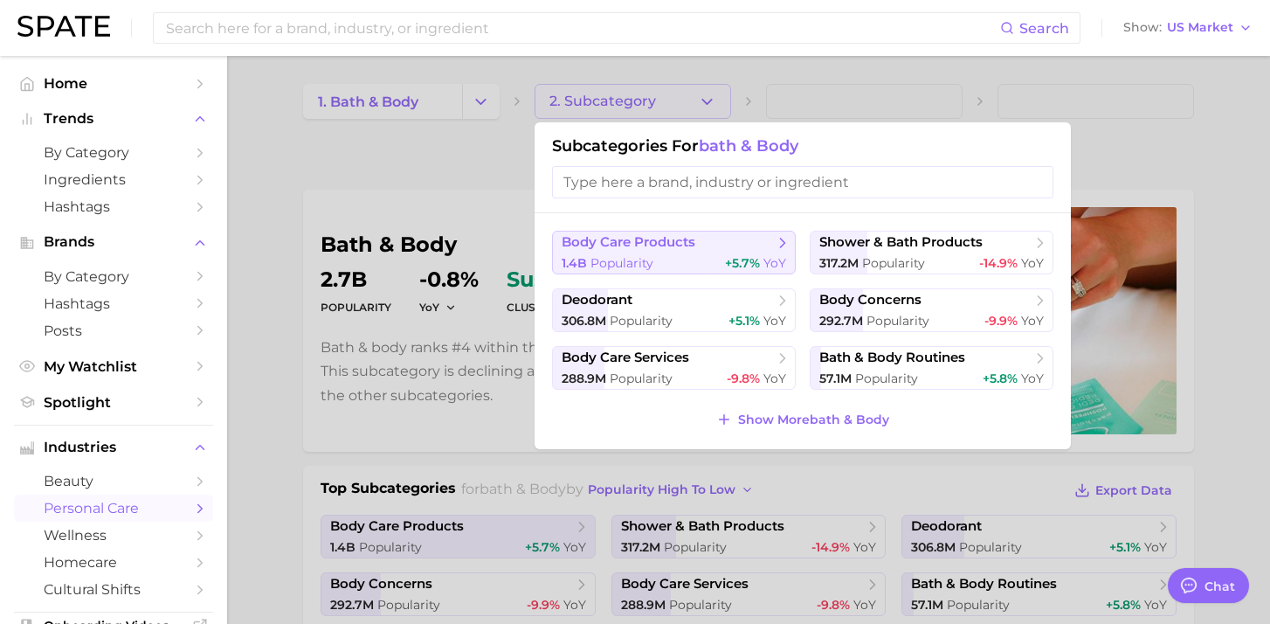
click at [664, 252] on button "body care products 1.4b Popularity +5.7% YoY" at bounding box center [674, 253] width 244 height 44
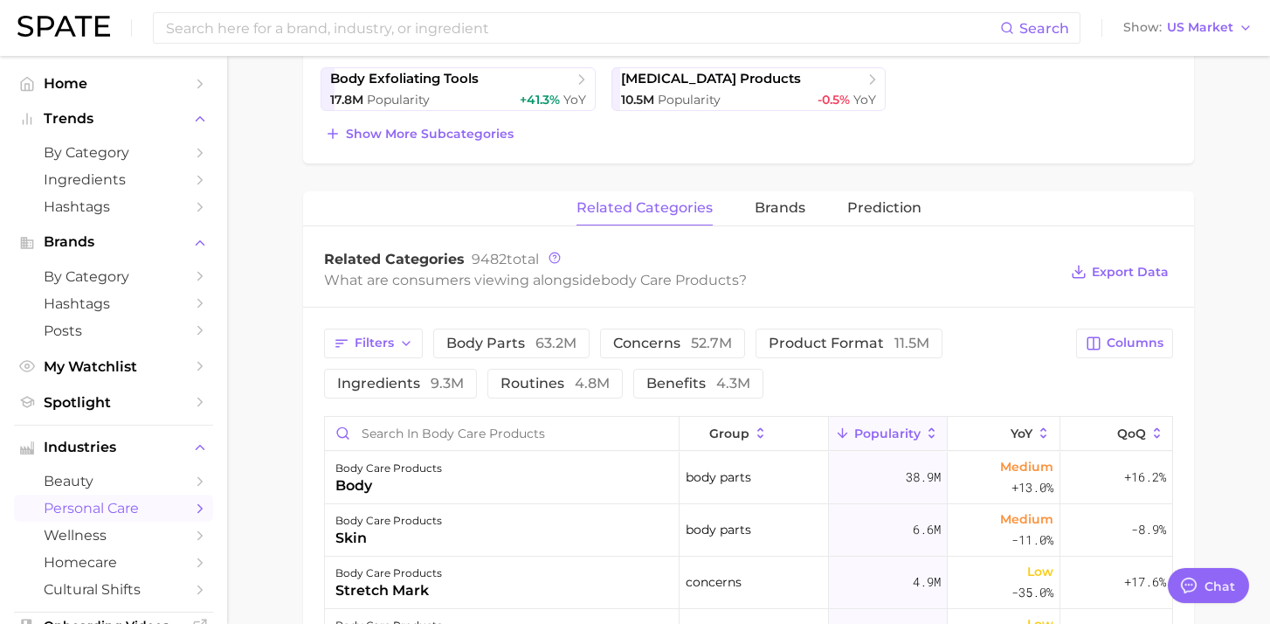
scroll to position [582, 0]
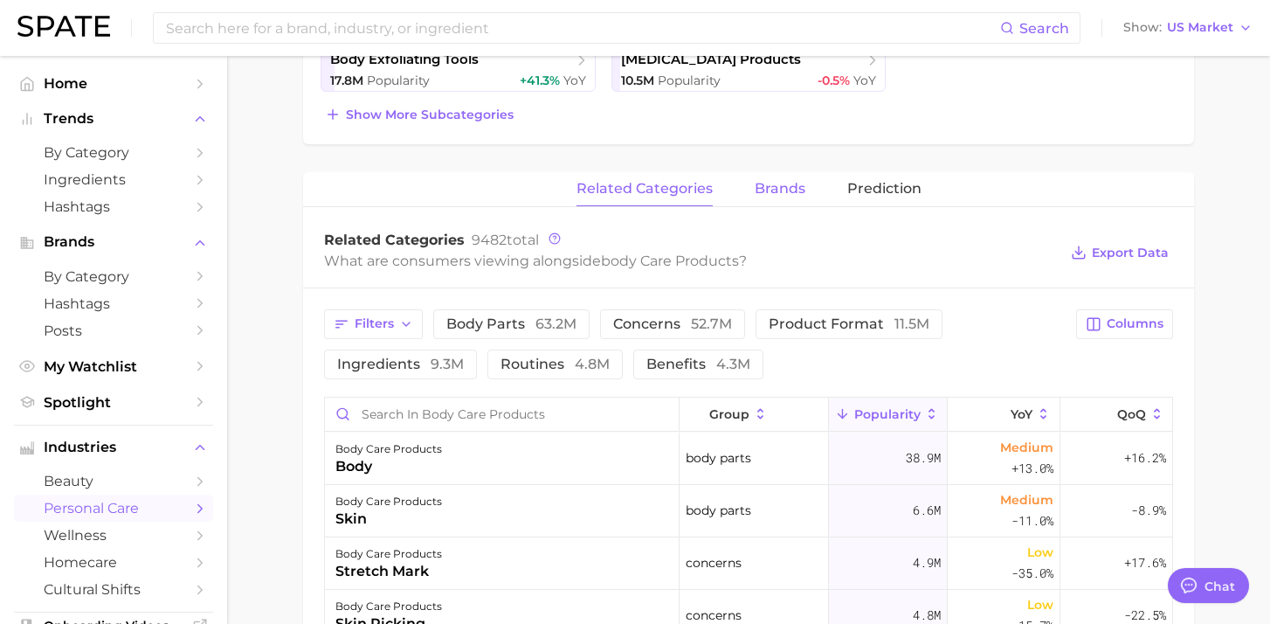
click at [763, 192] on span "brands" at bounding box center [780, 189] width 51 height 16
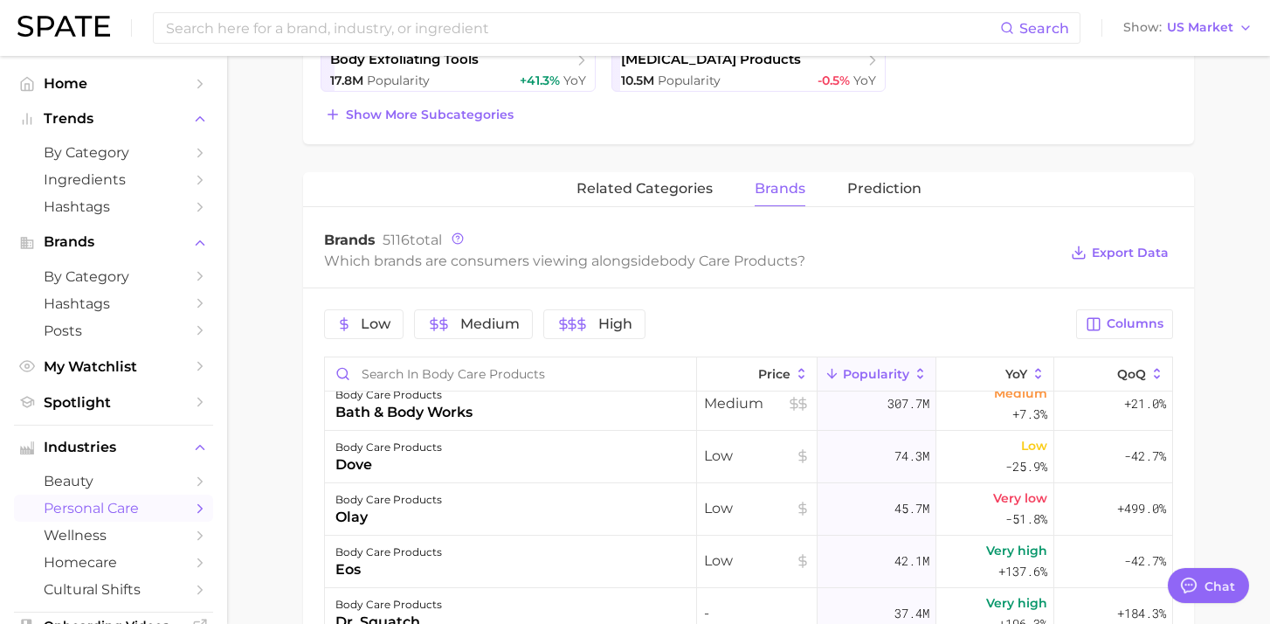
scroll to position [16, 0]
click at [149, 285] on span "by Category" at bounding box center [114, 276] width 140 height 17
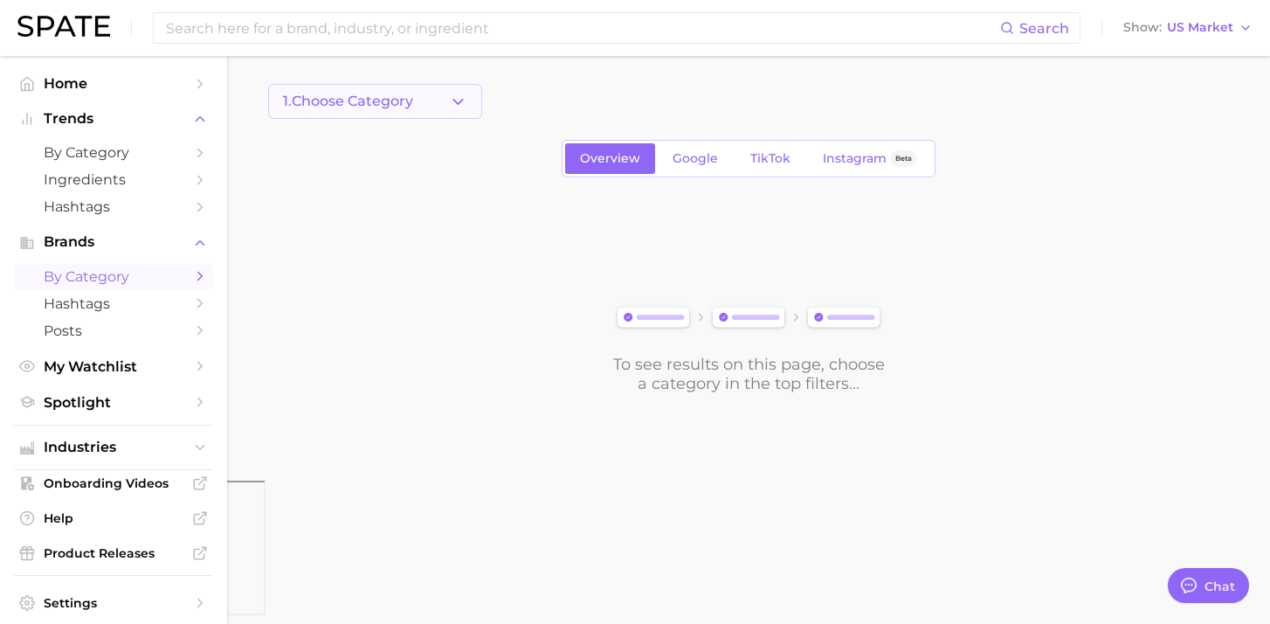
click at [455, 93] on icon "button" at bounding box center [458, 102] width 18 height 18
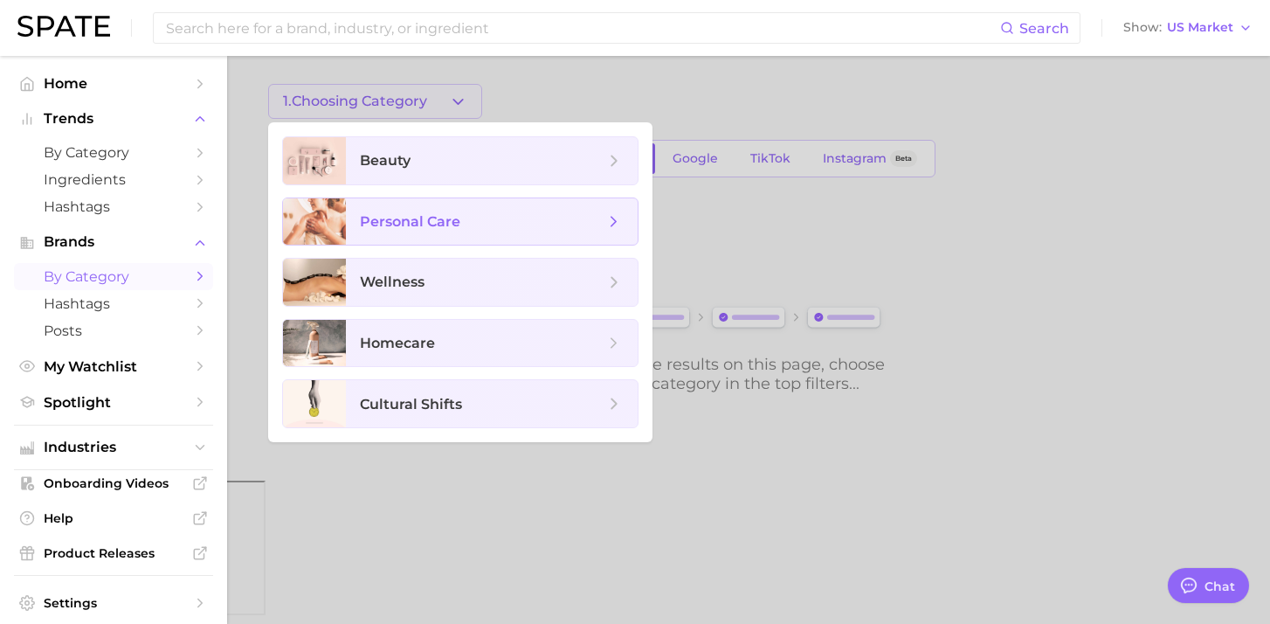
click at [446, 225] on span "personal care" at bounding box center [410, 221] width 100 height 17
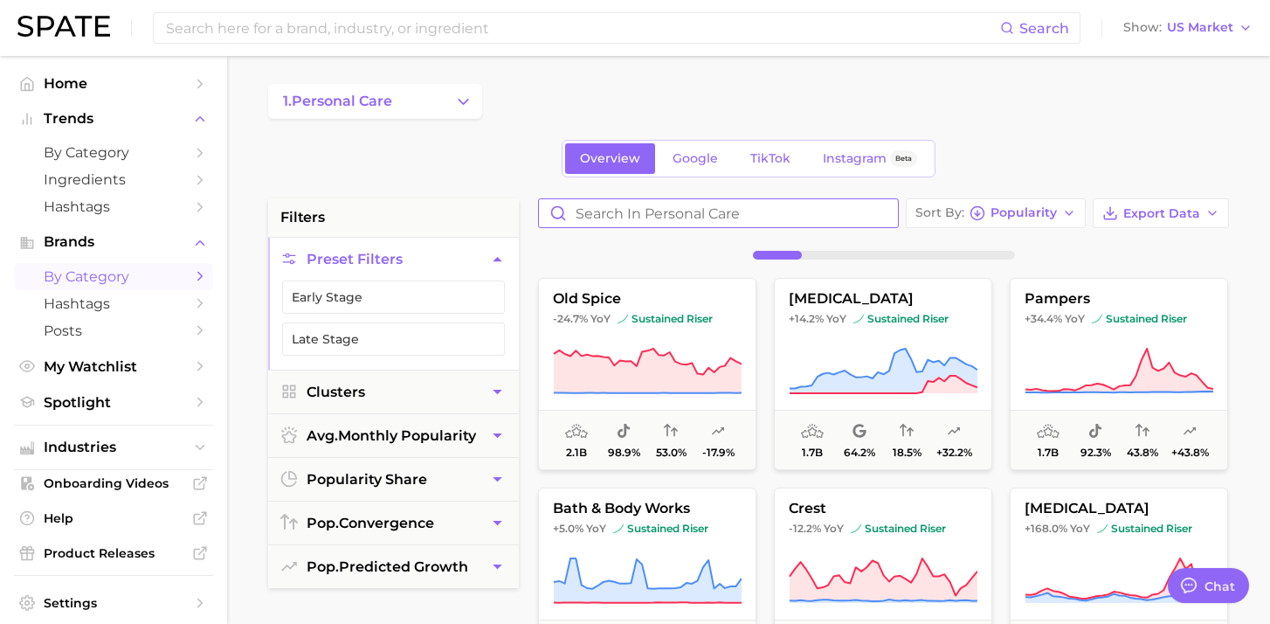
click at [685, 217] on input "Search in personal care" at bounding box center [718, 213] width 359 height 28
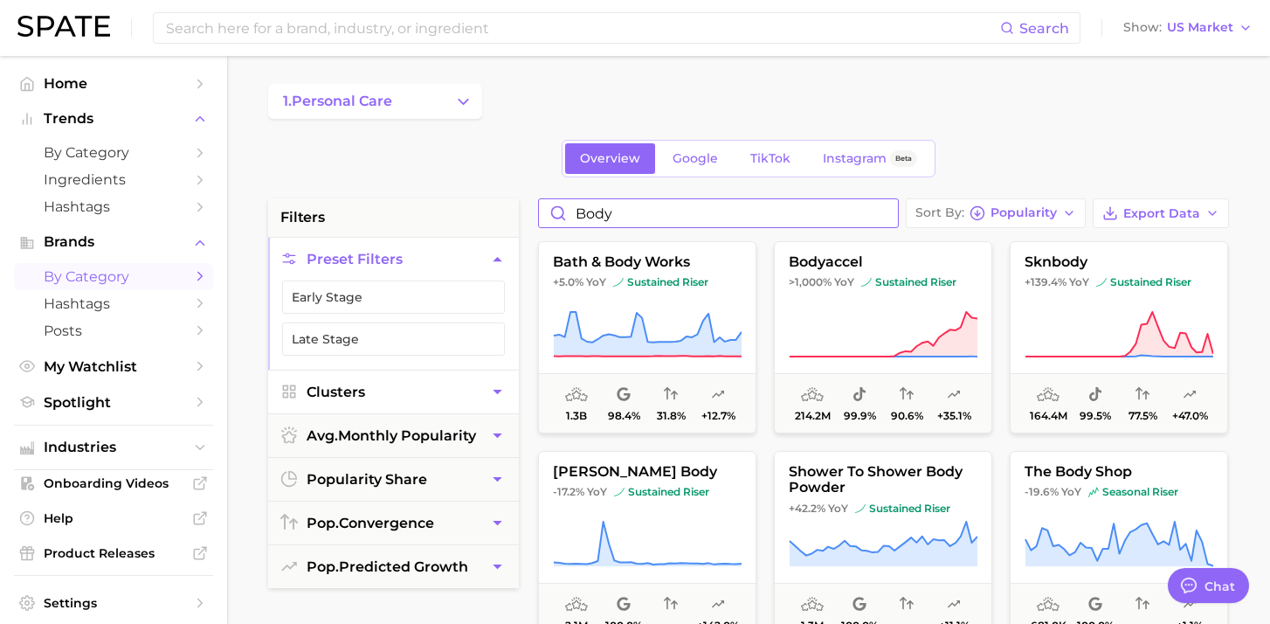
type input "body"
click at [484, 394] on button "Clusters" at bounding box center [393, 391] width 251 height 43
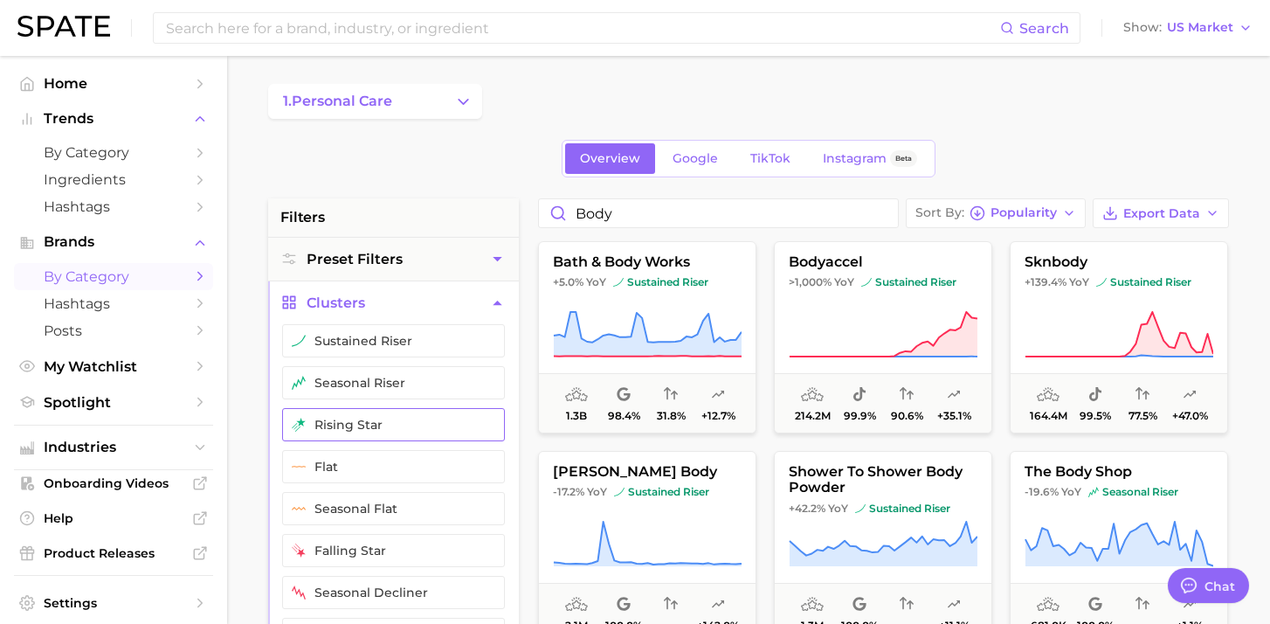
click at [423, 426] on button "rising star" at bounding box center [393, 424] width 223 height 33
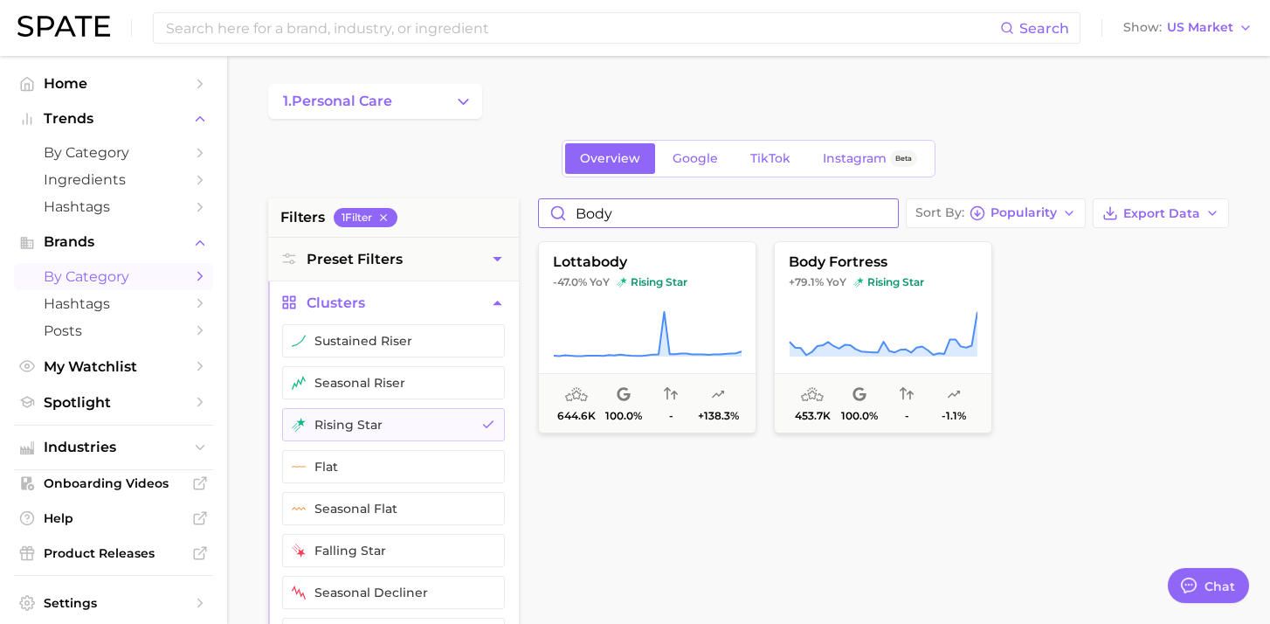
click at [616, 217] on input "body" at bounding box center [718, 213] width 359 height 28
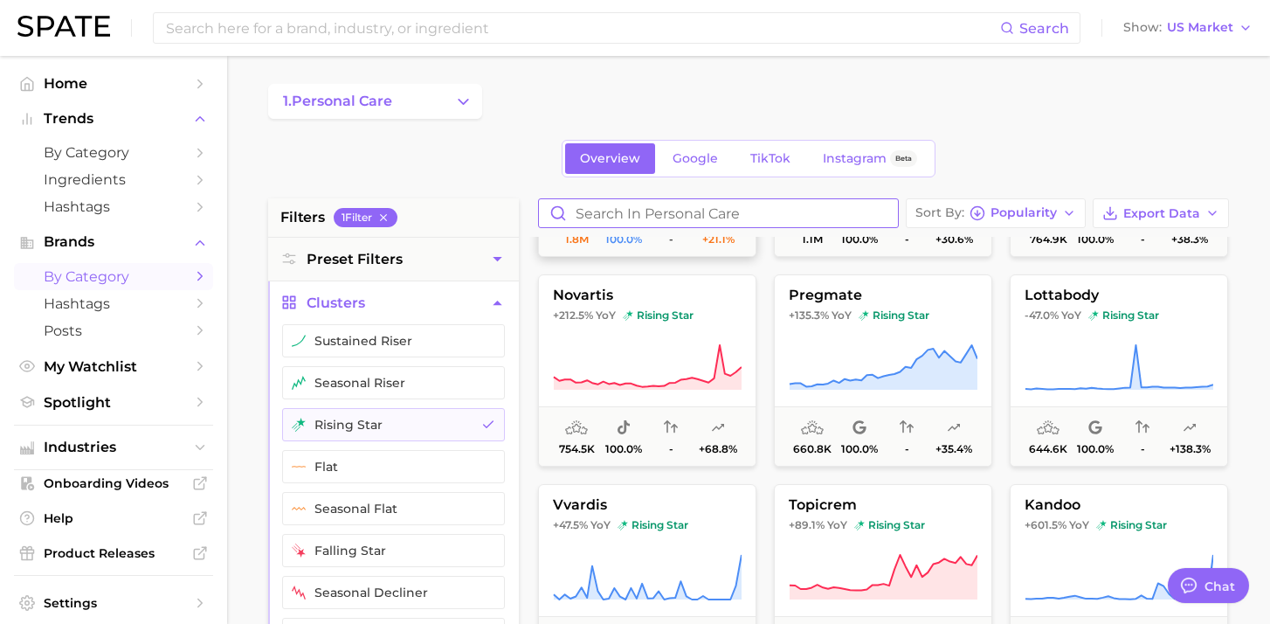
scroll to position [181, 0]
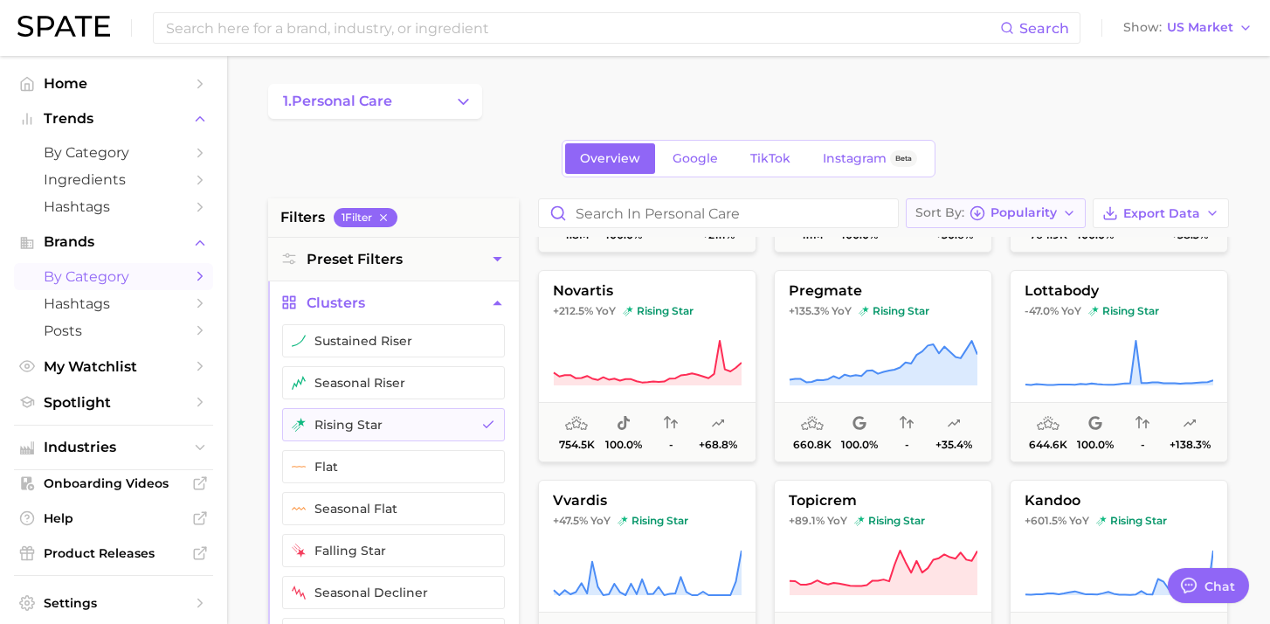
click at [1063, 218] on icon "button" at bounding box center [1069, 213] width 14 height 14
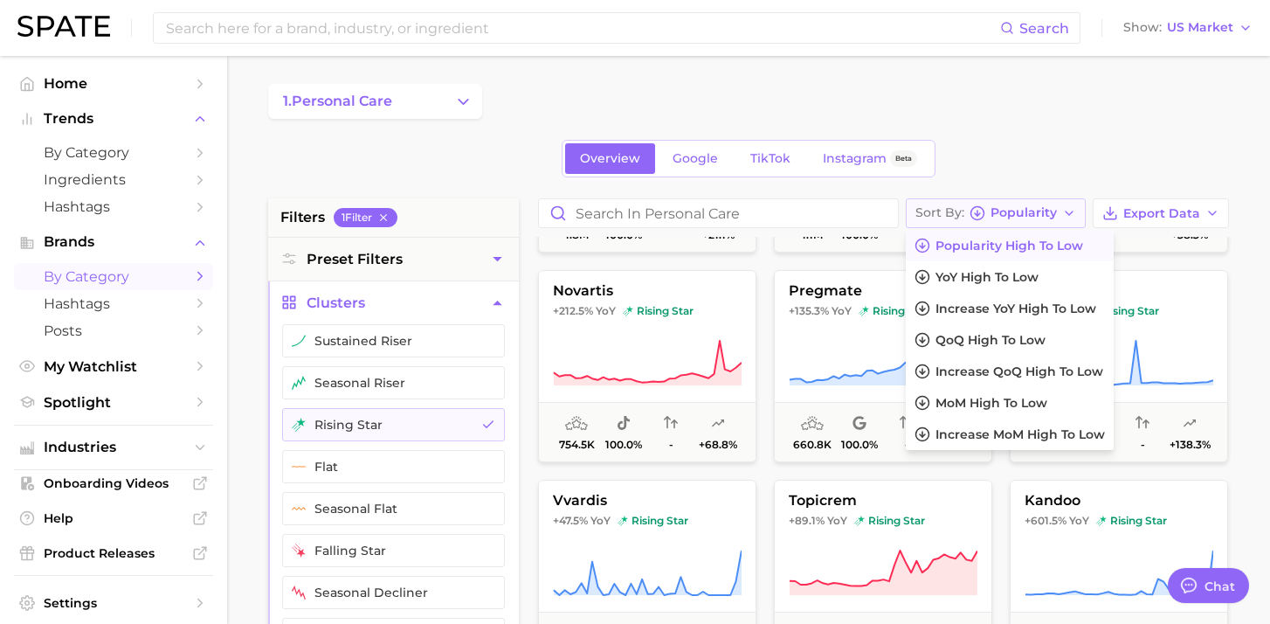
click at [1063, 218] on icon "button" at bounding box center [1069, 213] width 14 height 14
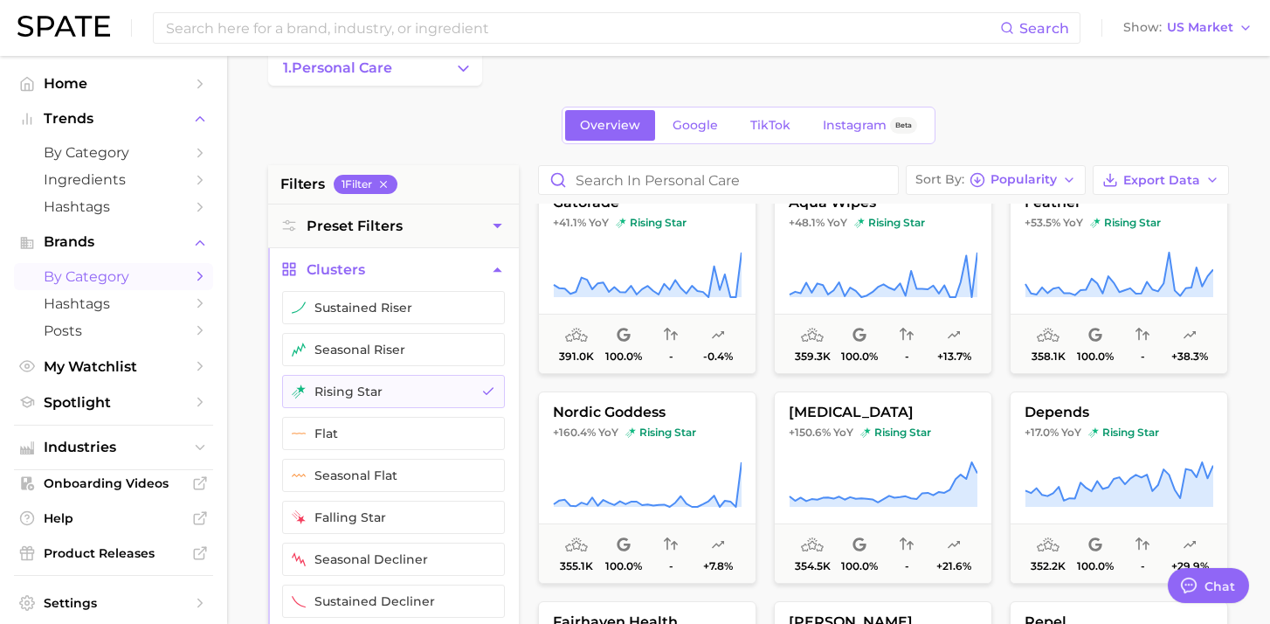
scroll to position [32, 0]
click at [415, 392] on button "rising star" at bounding box center [393, 392] width 223 height 33
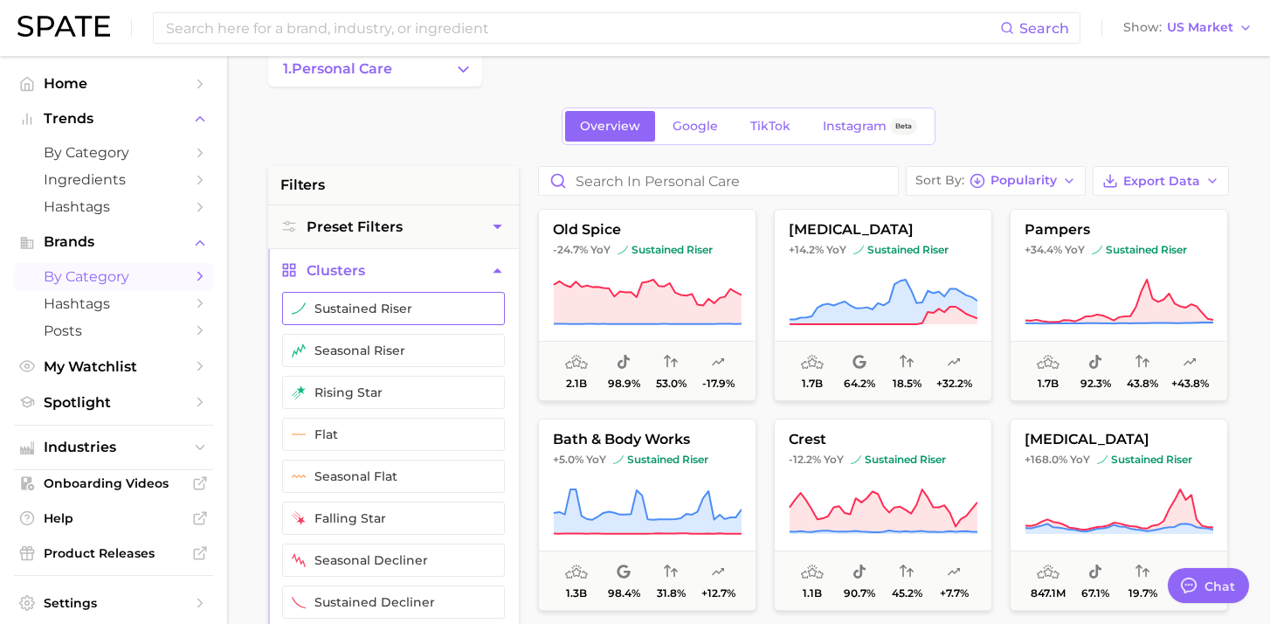
click at [433, 307] on button "sustained riser" at bounding box center [393, 308] width 223 height 33
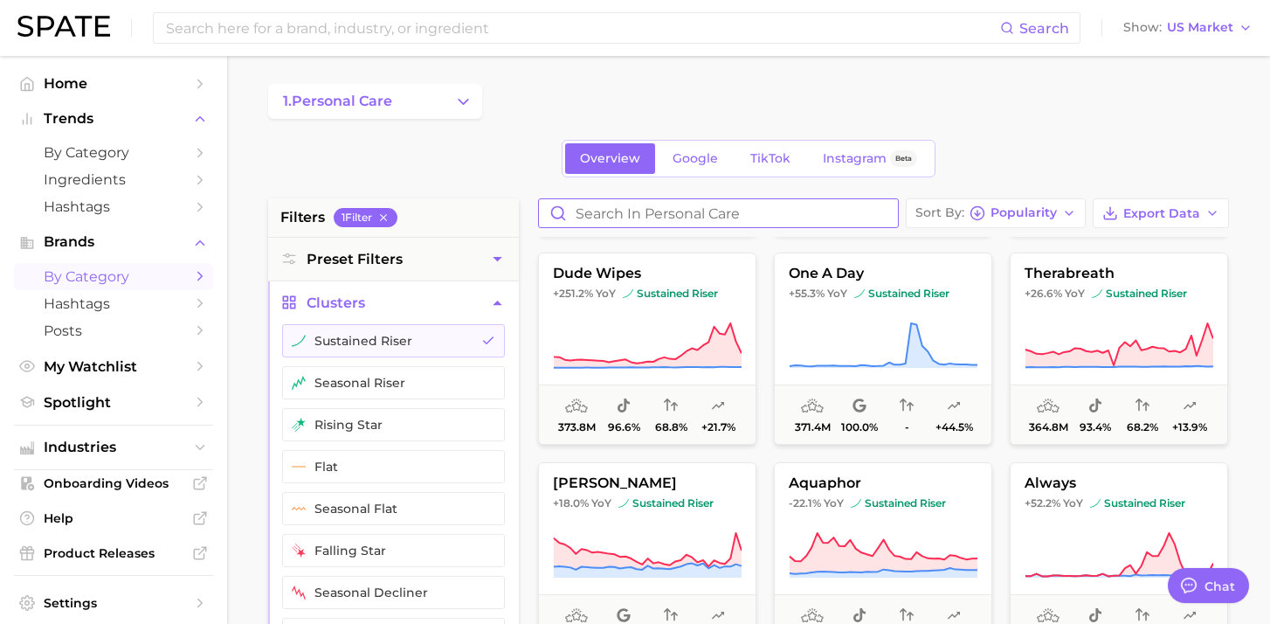
click at [652, 211] on input "Search in personal care" at bounding box center [718, 213] width 359 height 28
click at [461, 110] on button "1. personal care" at bounding box center [375, 101] width 214 height 35
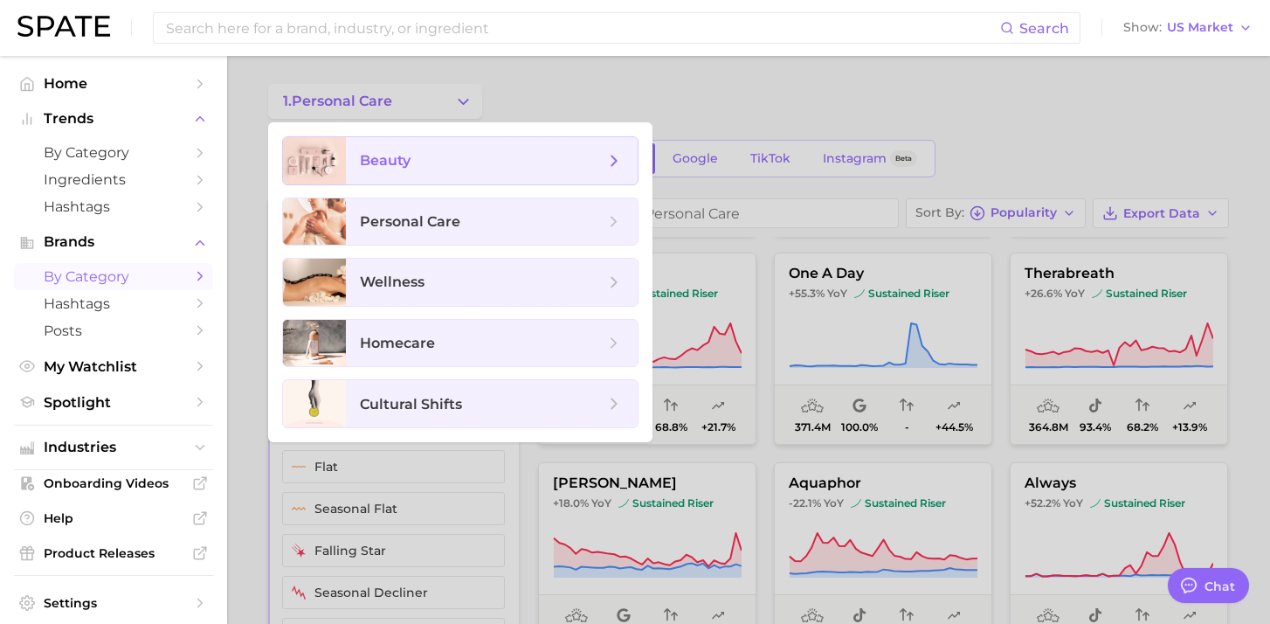
click at [613, 155] on icon at bounding box center [614, 160] width 19 height 19
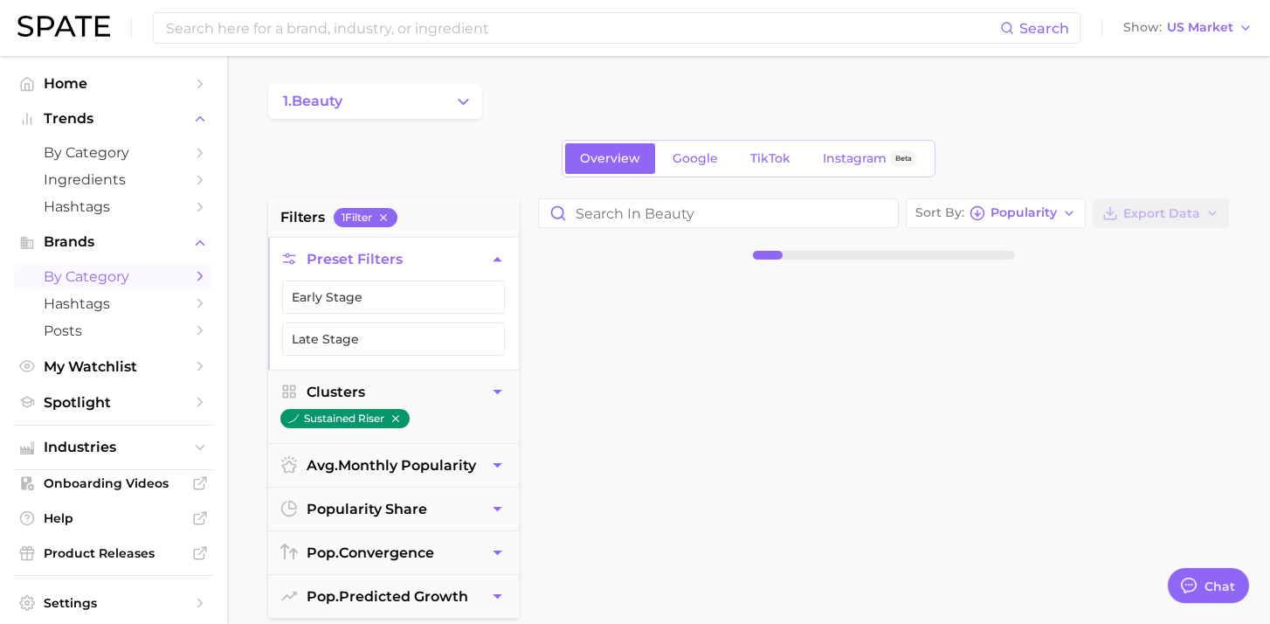
click at [428, 150] on div "Overview Google TikTok Instagram Beta" at bounding box center [748, 159] width 961 height 38
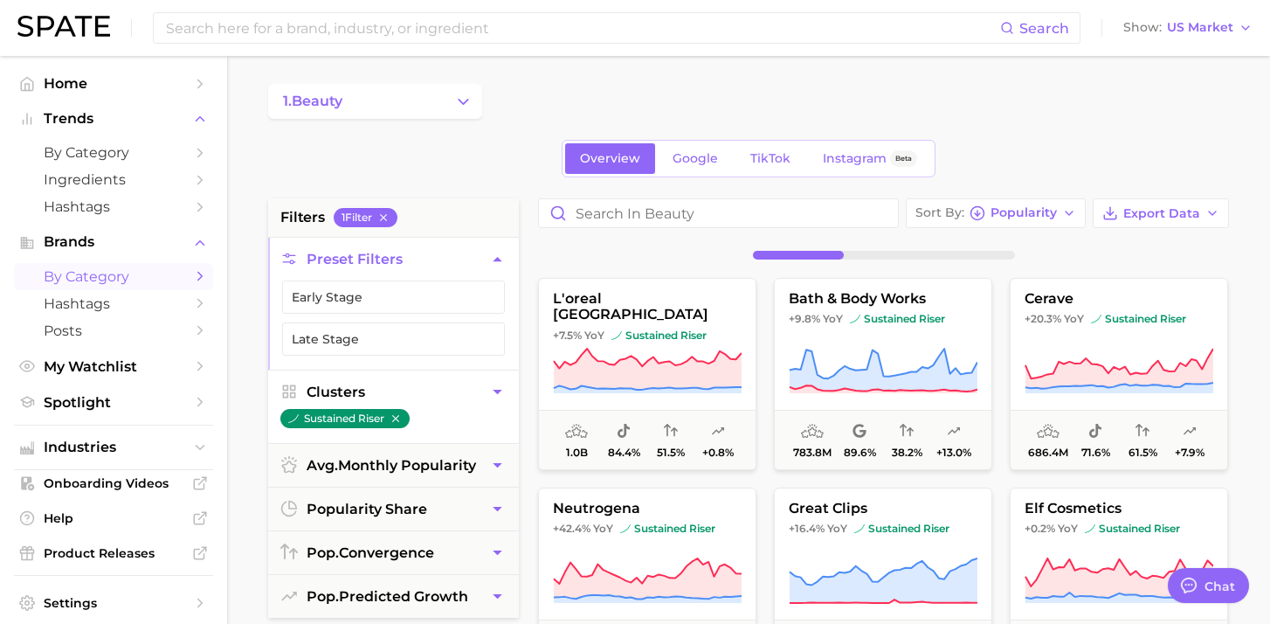
click at [488, 392] on button "Clusters" at bounding box center [393, 391] width 251 height 43
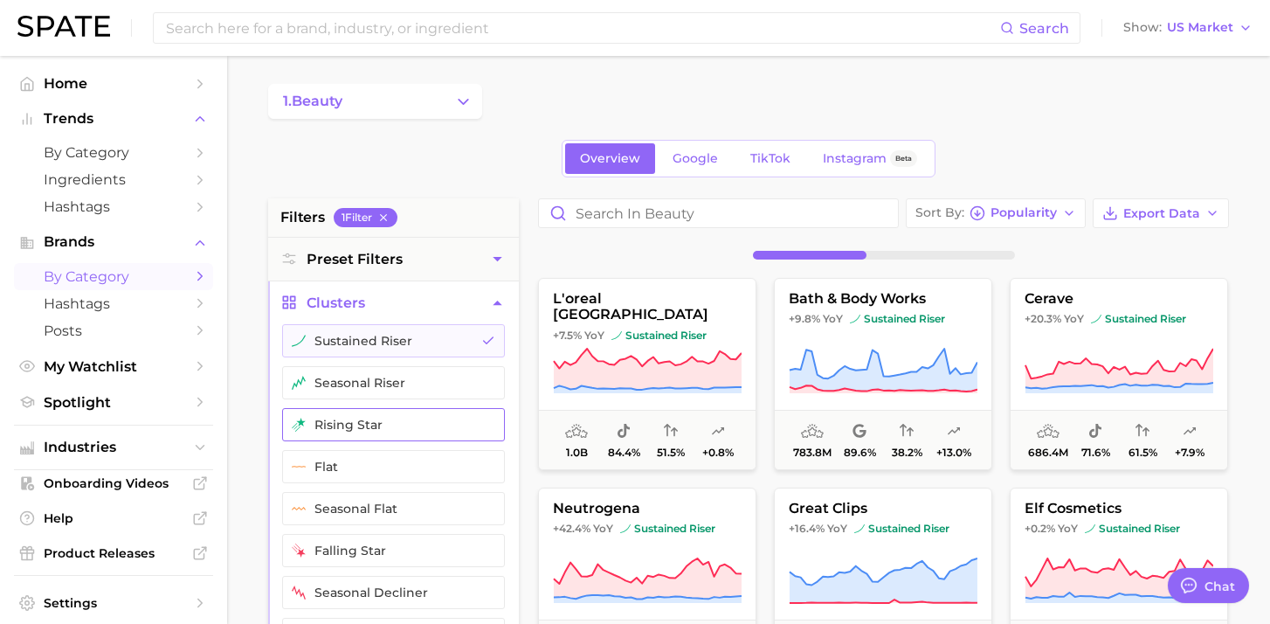
click at [383, 425] on button "rising star" at bounding box center [393, 424] width 223 height 33
click at [466, 343] on button "sustained riser" at bounding box center [393, 340] width 223 height 33
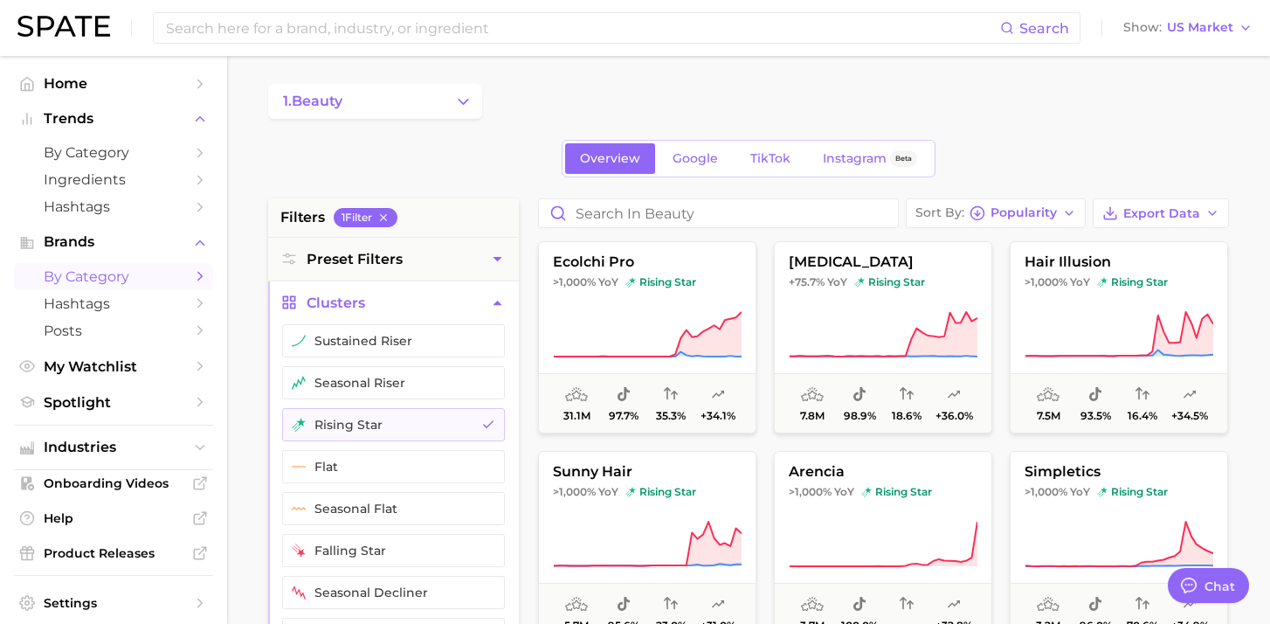
click at [202, 273] on icon "Sidebar" at bounding box center [200, 276] width 16 height 16
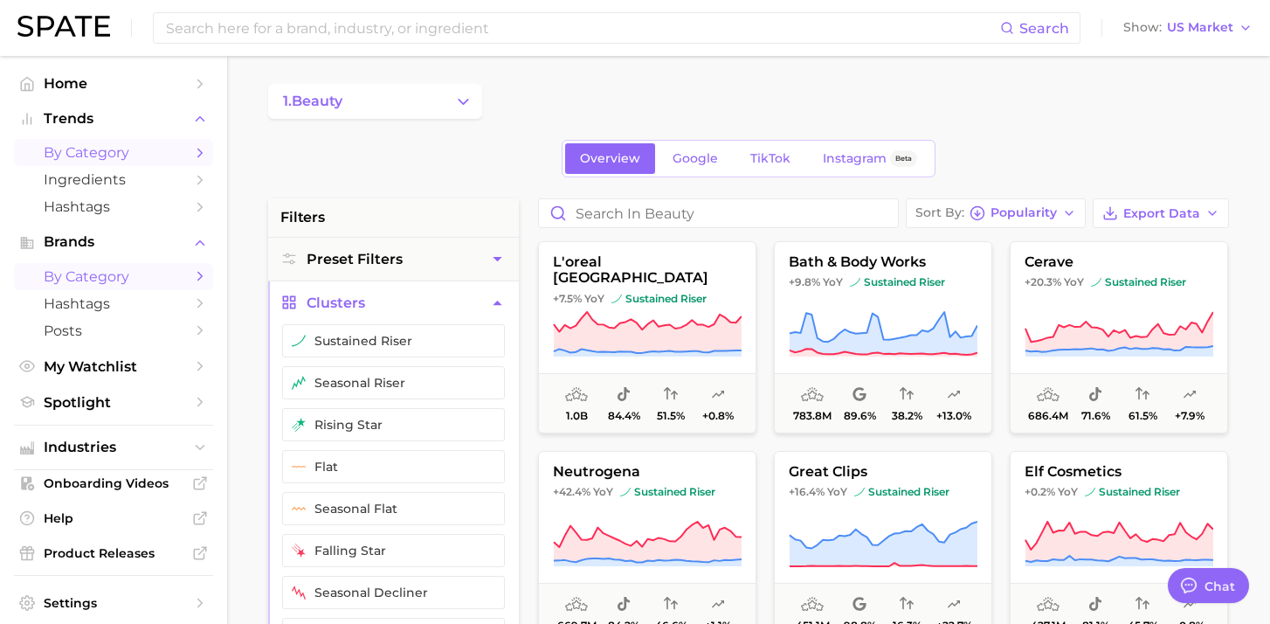
click at [204, 147] on icon "Sidebar" at bounding box center [200, 153] width 16 height 16
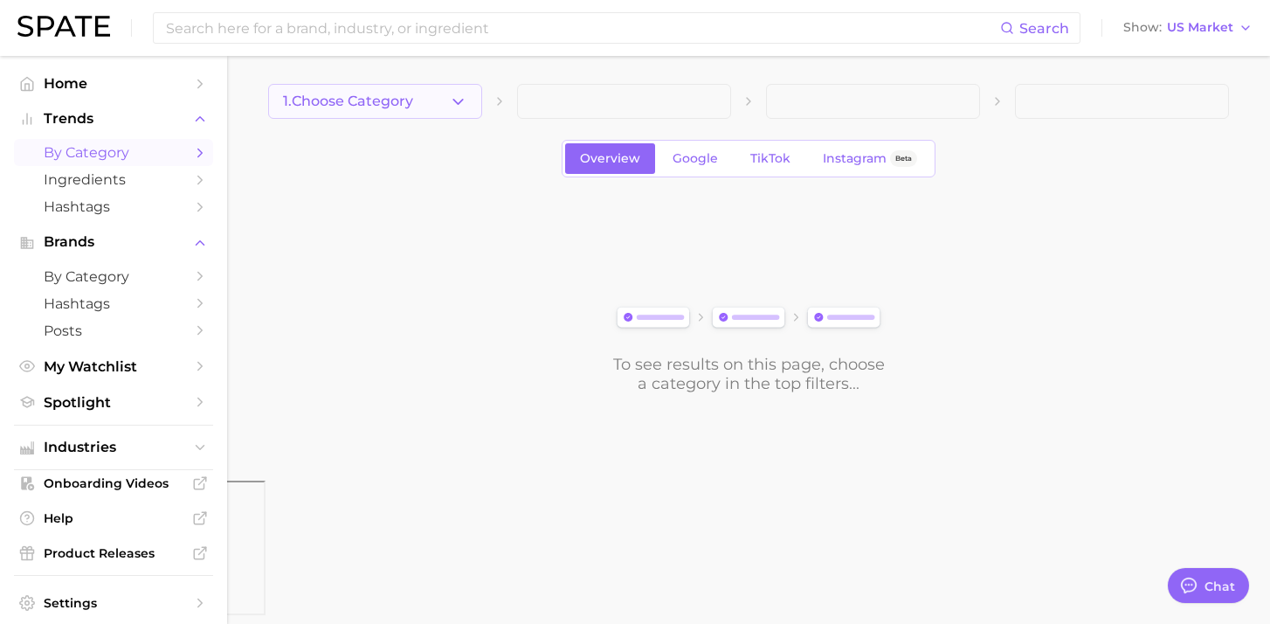
click at [471, 98] on button "1. Choose Category" at bounding box center [375, 101] width 214 height 35
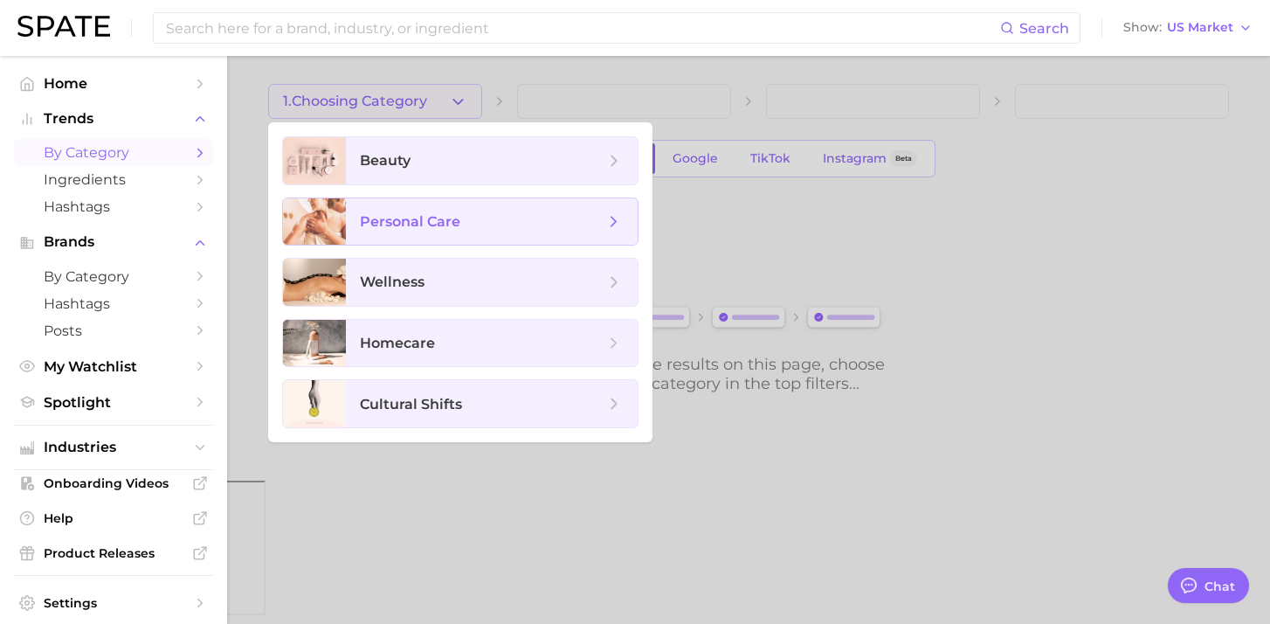
click at [612, 212] on icon at bounding box center [614, 221] width 19 height 19
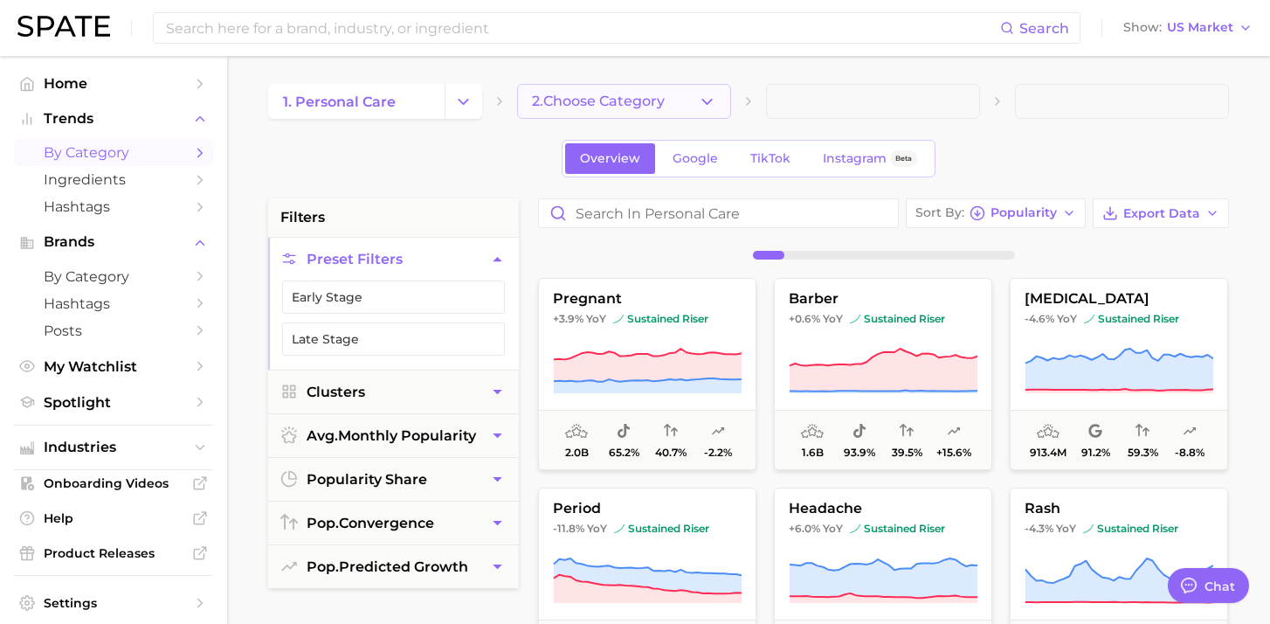
click at [707, 103] on polyline "button" at bounding box center [707, 101] width 10 height 4
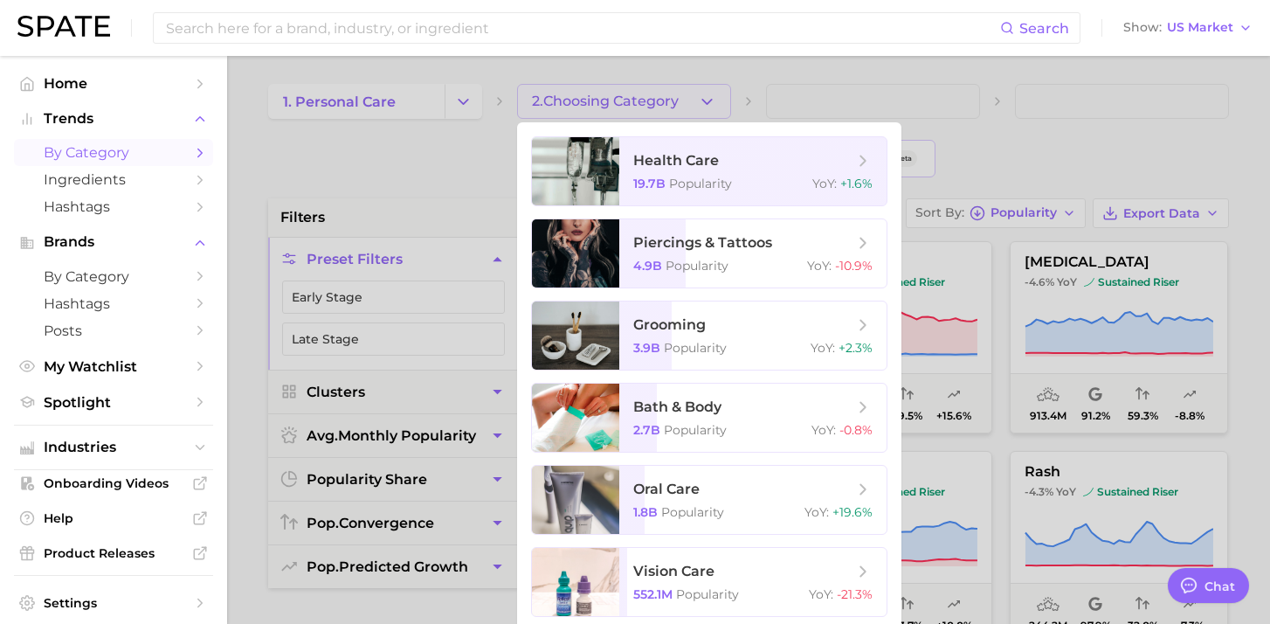
click at [459, 94] on div at bounding box center [635, 312] width 1270 height 624
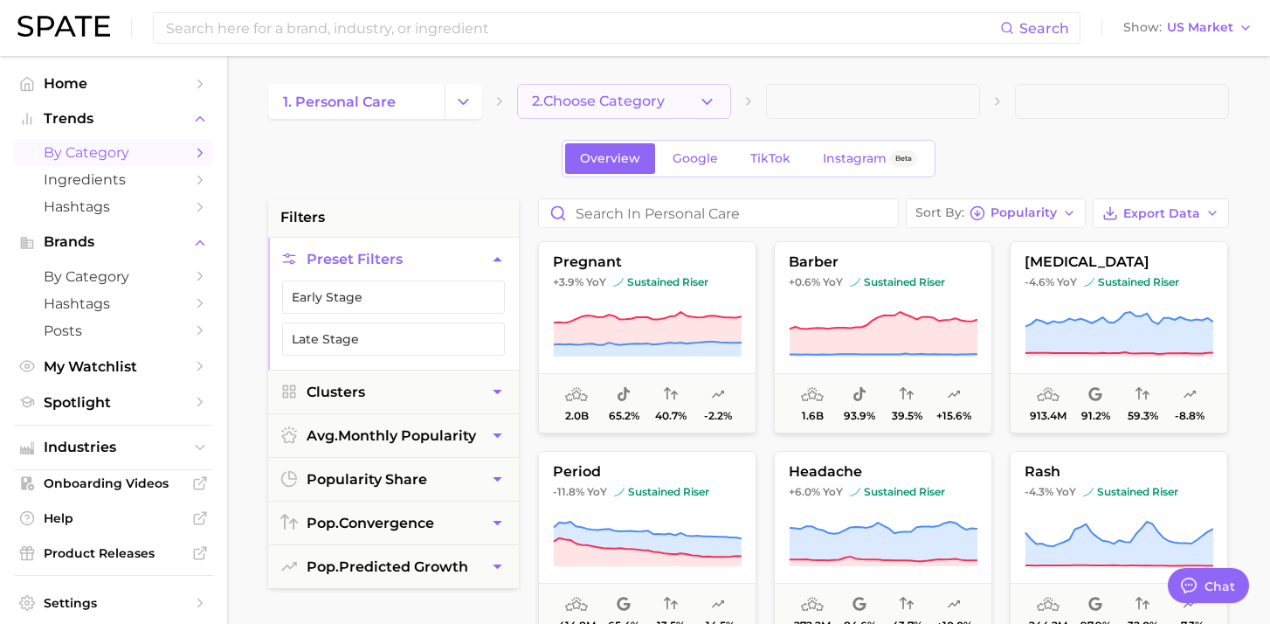
click at [689, 92] on button "2. Choose Category" at bounding box center [624, 101] width 214 height 35
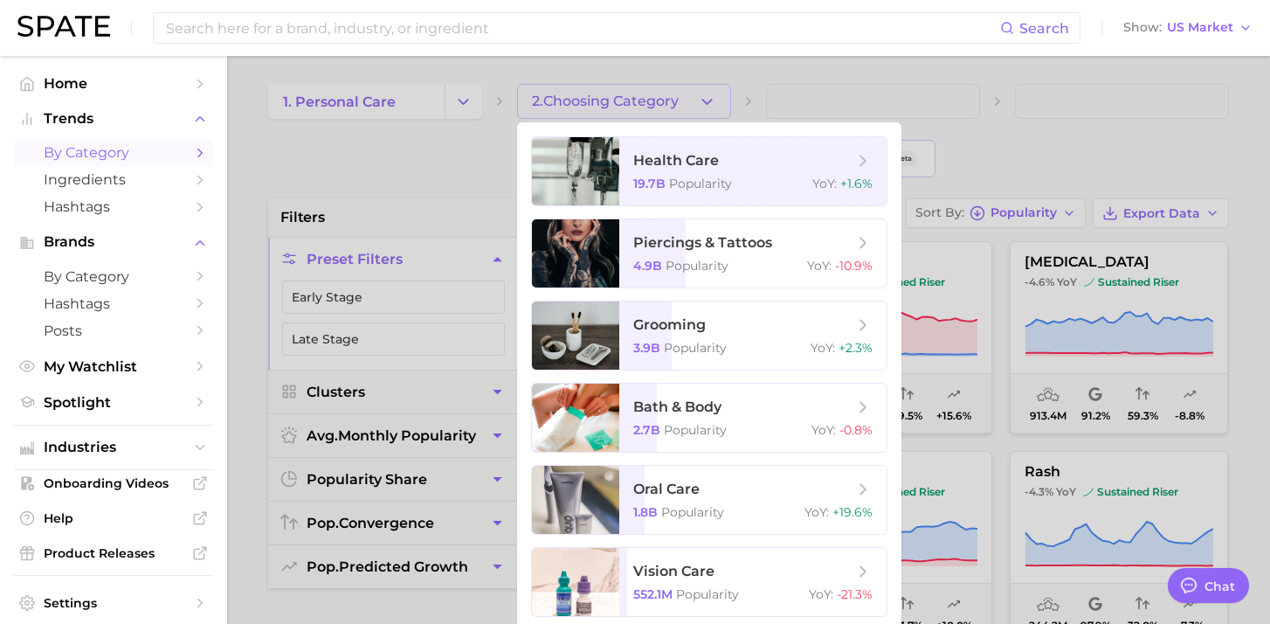
click at [476, 114] on div at bounding box center [635, 312] width 1270 height 624
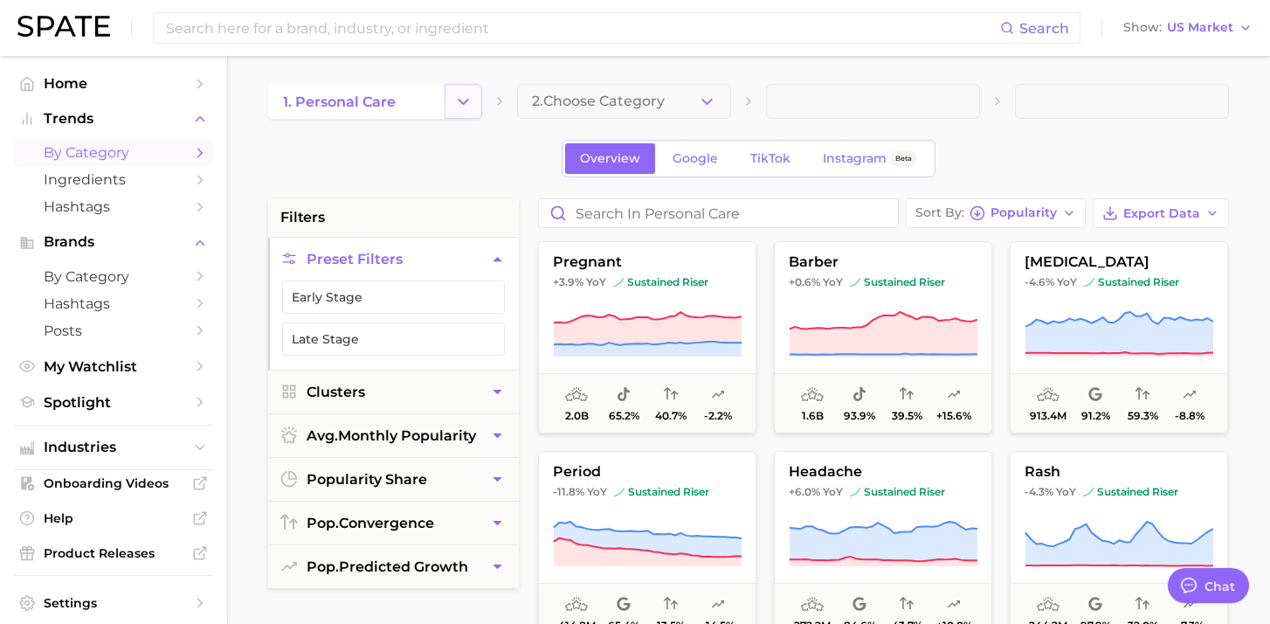
click at [471, 111] on button "Change Category" at bounding box center [464, 101] width 38 height 35
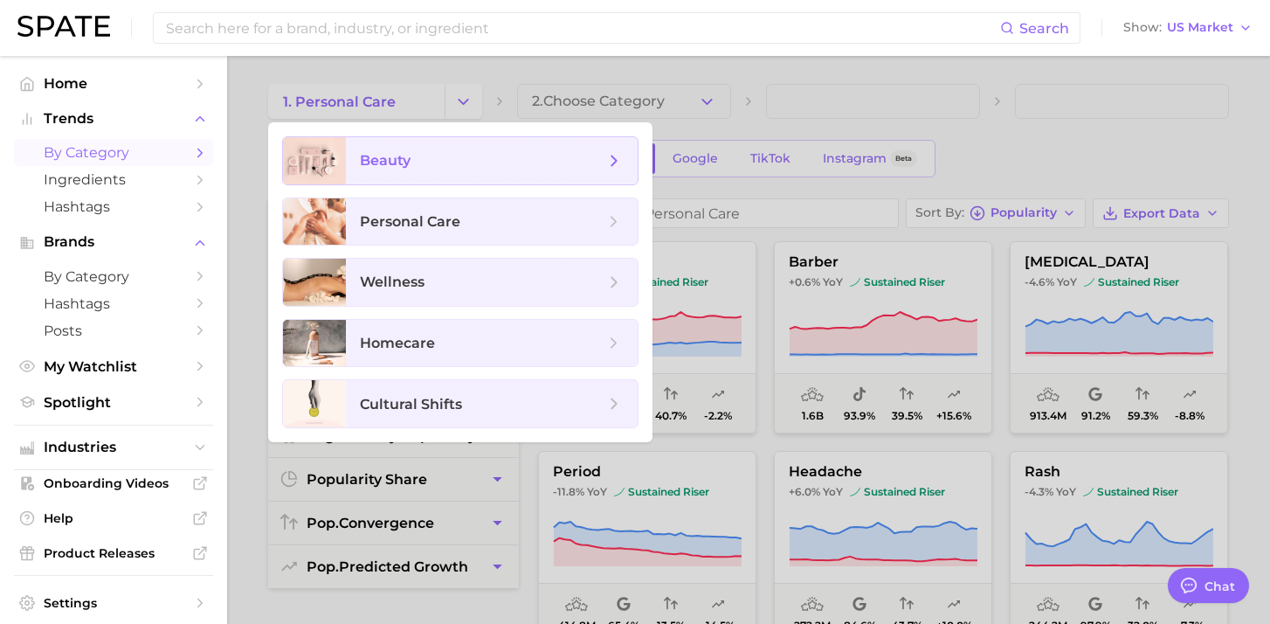
click at [446, 174] on span "beauty" at bounding box center [492, 160] width 292 height 47
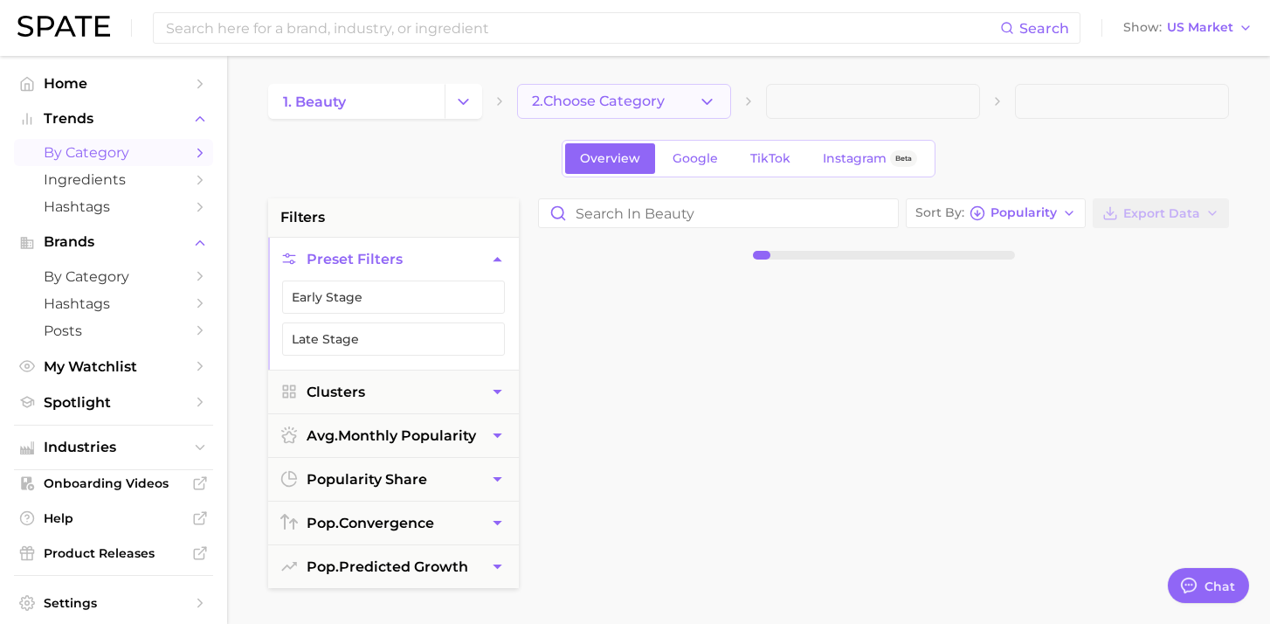
click at [699, 104] on icon "button" at bounding box center [707, 102] width 18 height 18
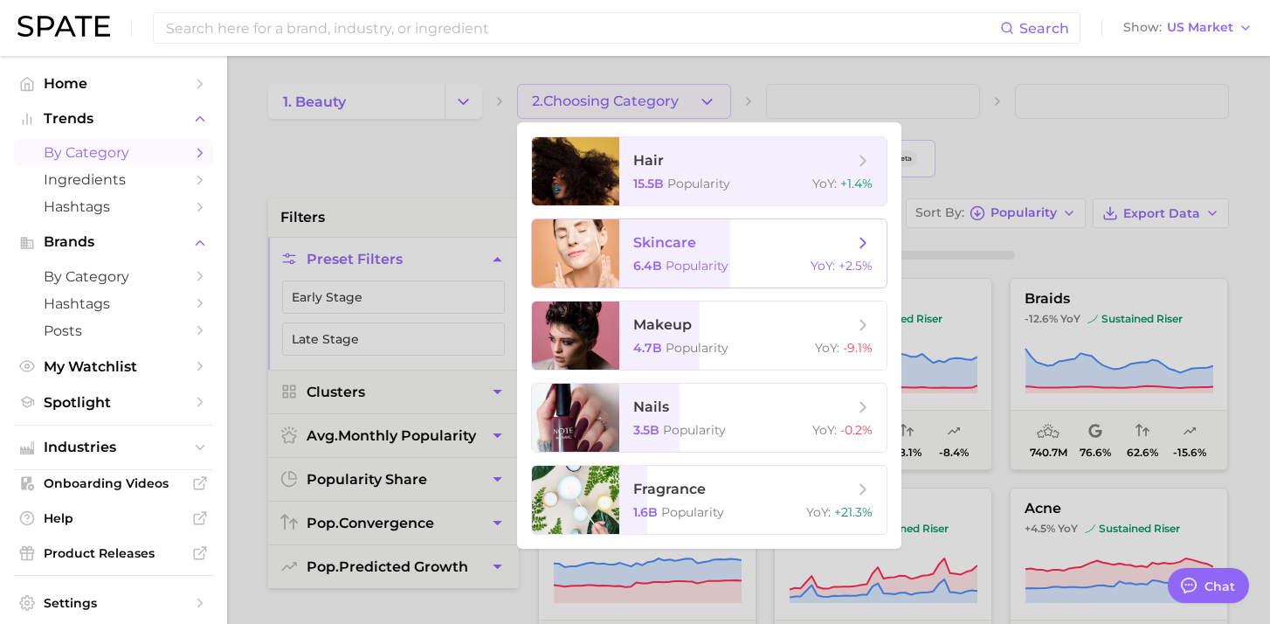
click at [815, 233] on span "skincare" at bounding box center [743, 242] width 220 height 19
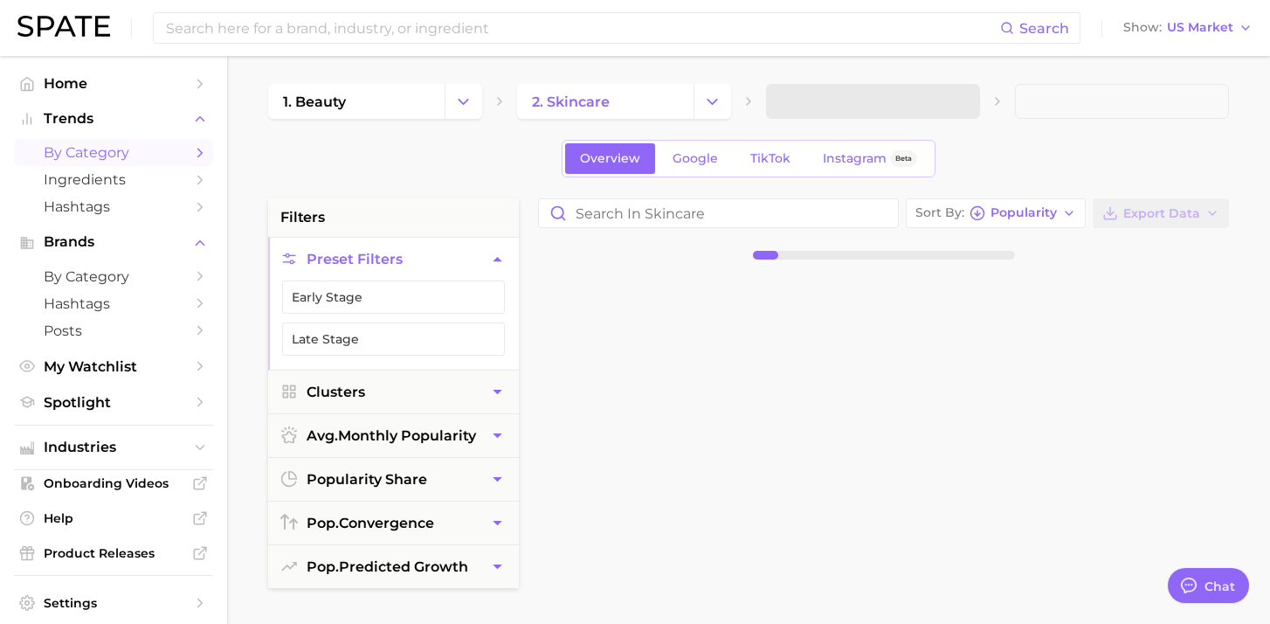
click at [880, 112] on span at bounding box center [873, 101] width 214 height 35
click at [938, 106] on button "3. Subcategory" at bounding box center [873, 101] width 214 height 35
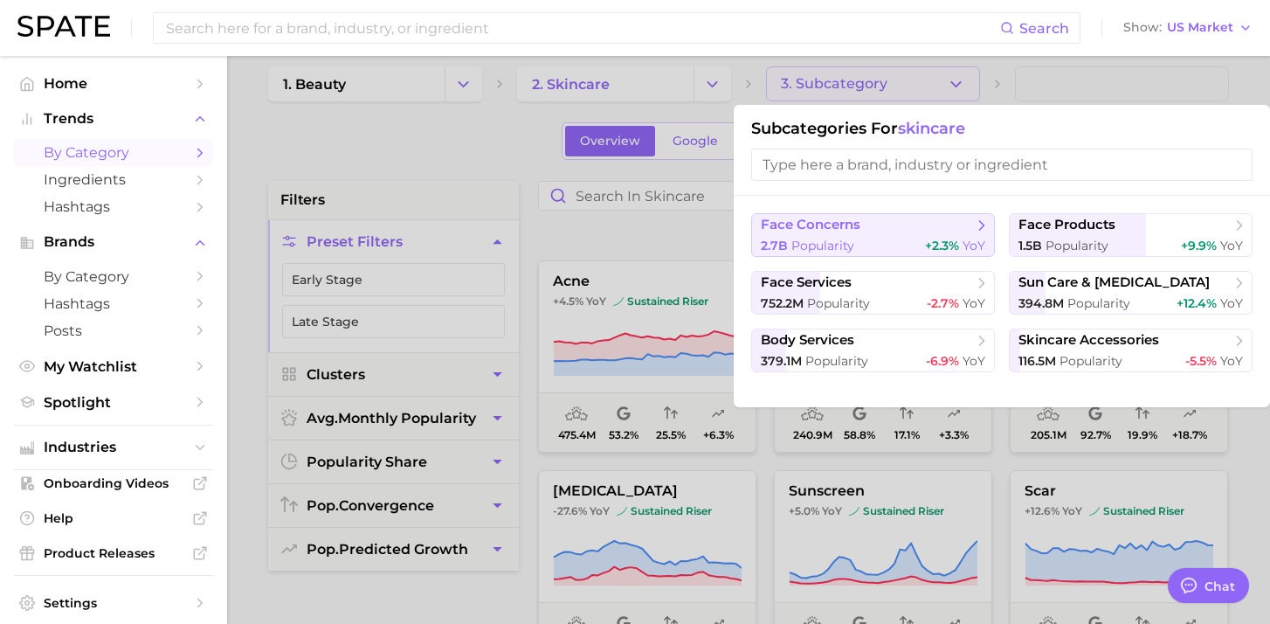
scroll to position [19, 0]
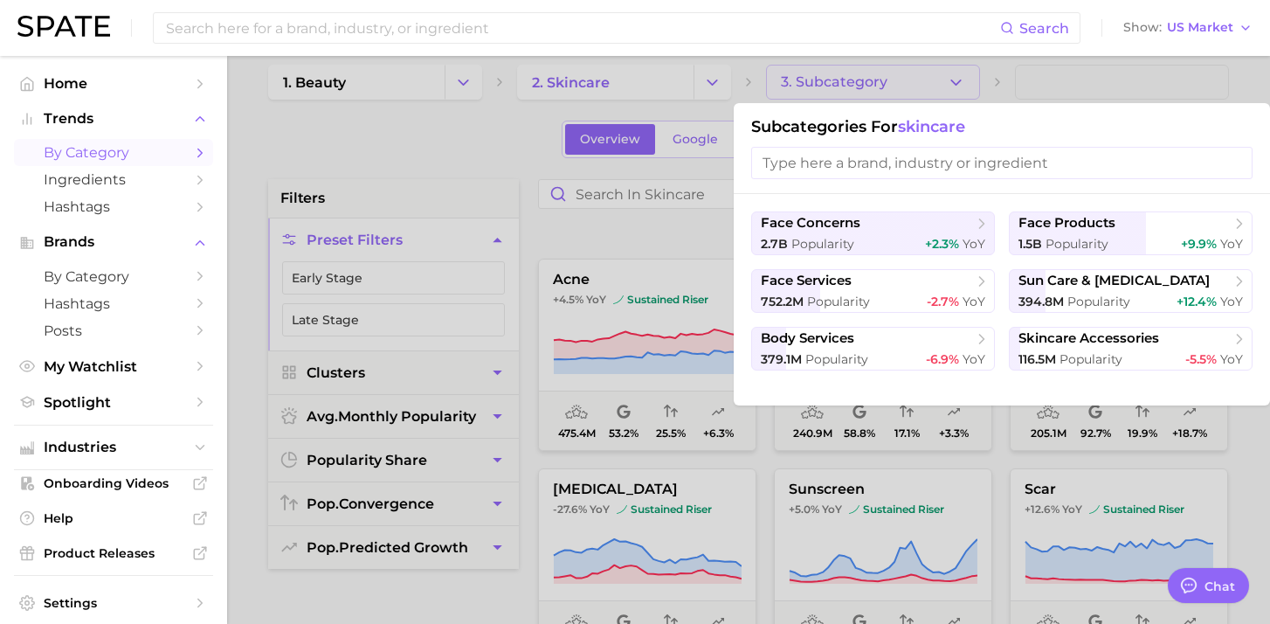
click at [839, 169] on input "search" at bounding box center [1002, 163] width 502 height 32
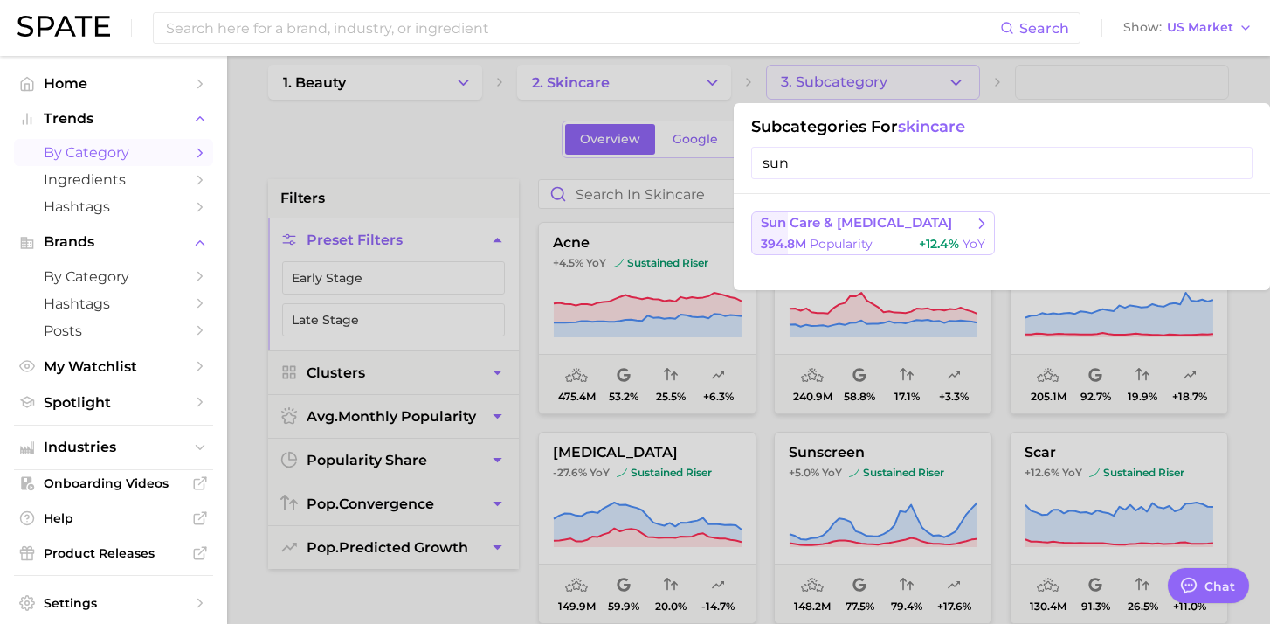
type input "sun"
click at [875, 239] on div "394.8m Popularity +12.4% YoY" at bounding box center [873, 244] width 225 height 17
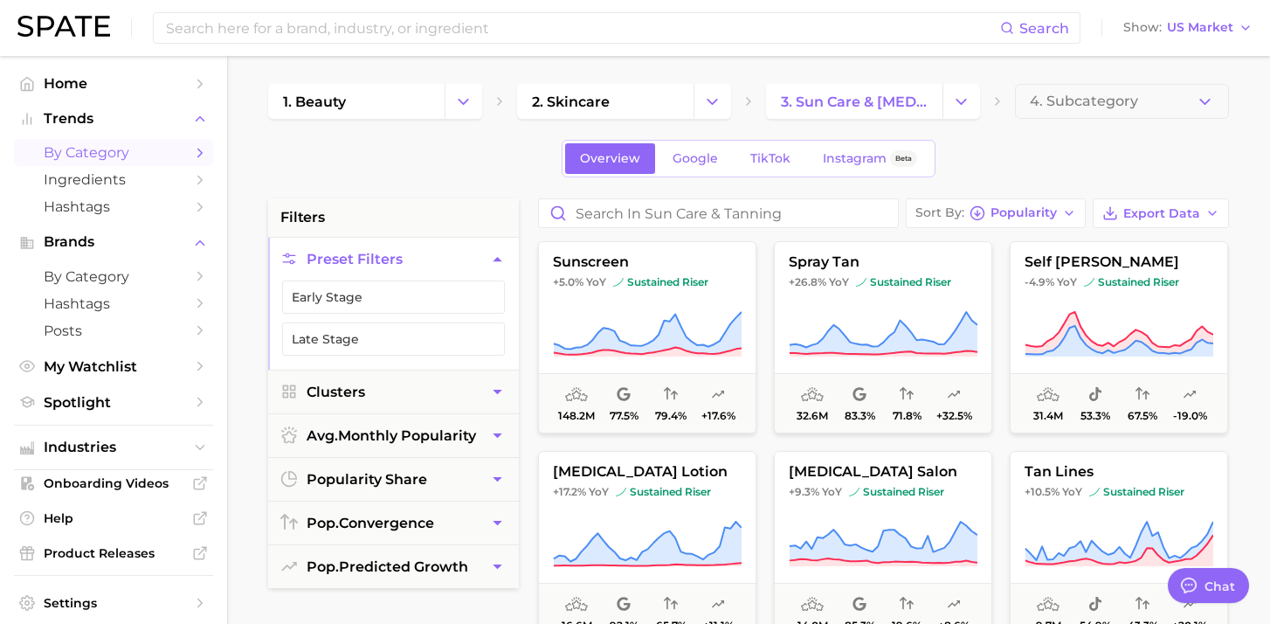
click at [306, 237] on li "Preset Filters Early Stage Late Stage" at bounding box center [393, 303] width 251 height 133
click at [496, 257] on icon "button" at bounding box center [497, 259] width 18 height 18
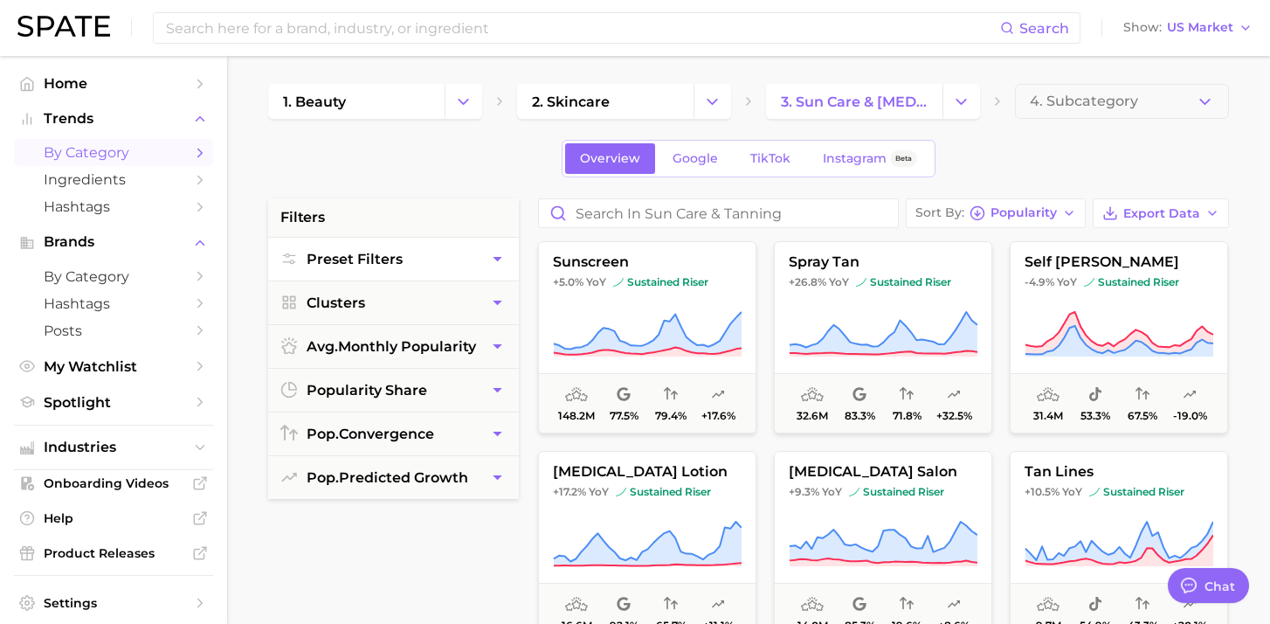
click at [496, 257] on icon "button" at bounding box center [497, 259] width 9 height 4
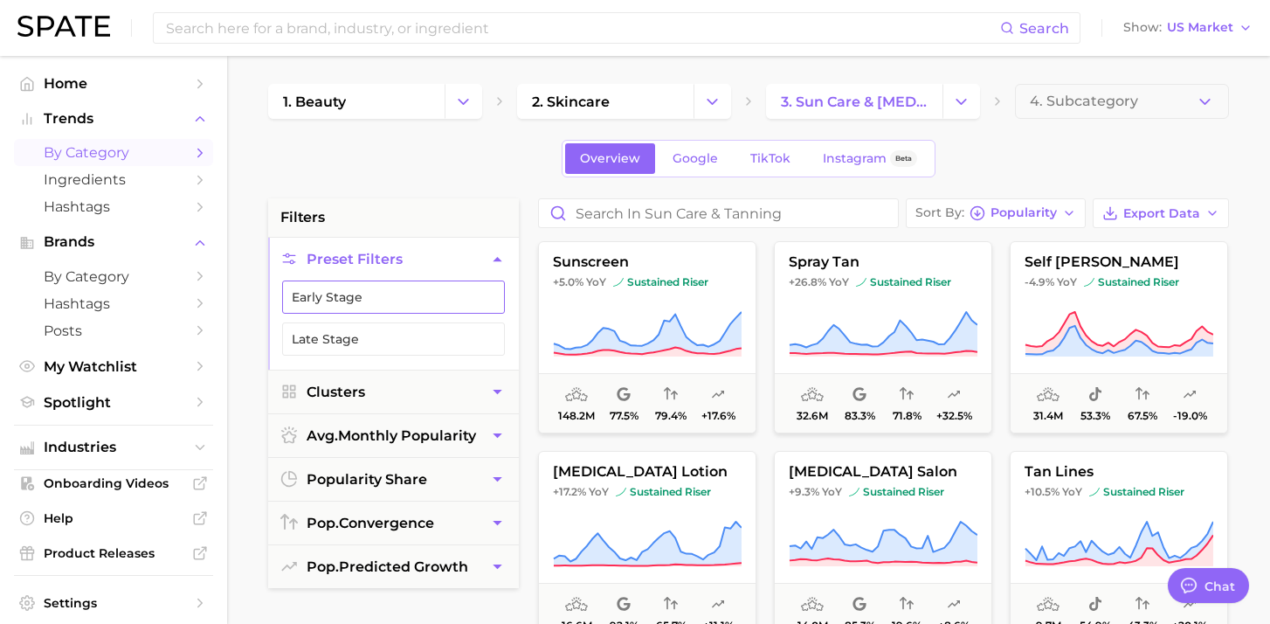
click at [446, 301] on button "Early Stage" at bounding box center [393, 296] width 223 height 33
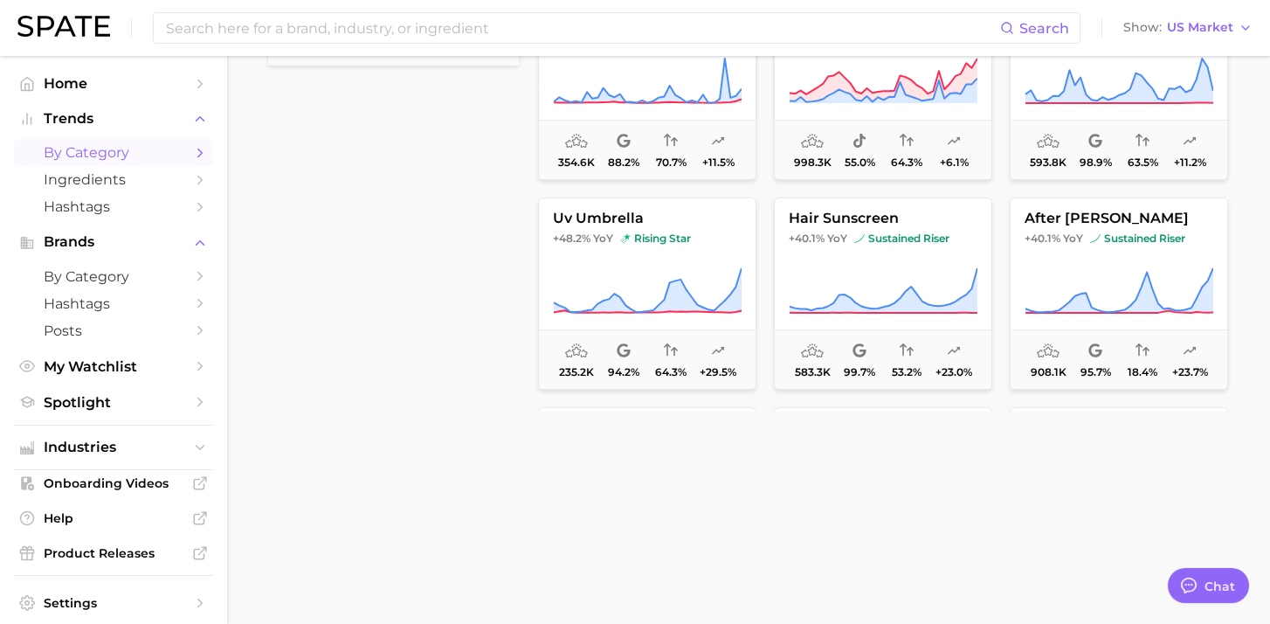
scroll to position [758, 0]
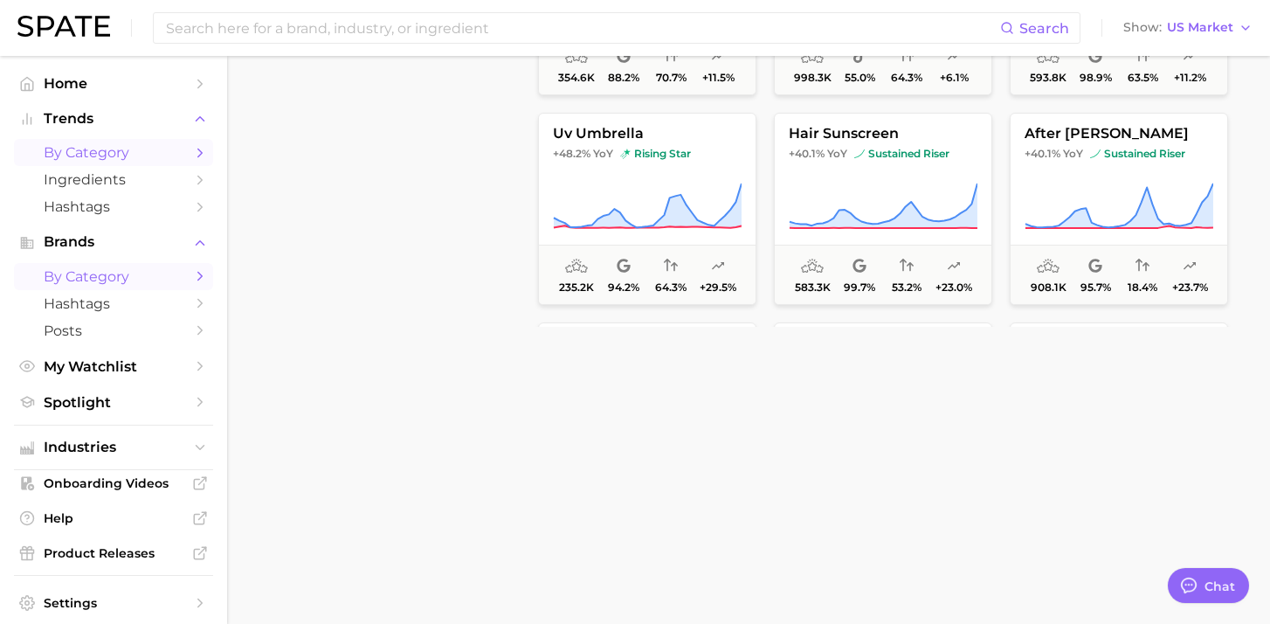
click at [157, 284] on span "by Category" at bounding box center [114, 276] width 140 height 17
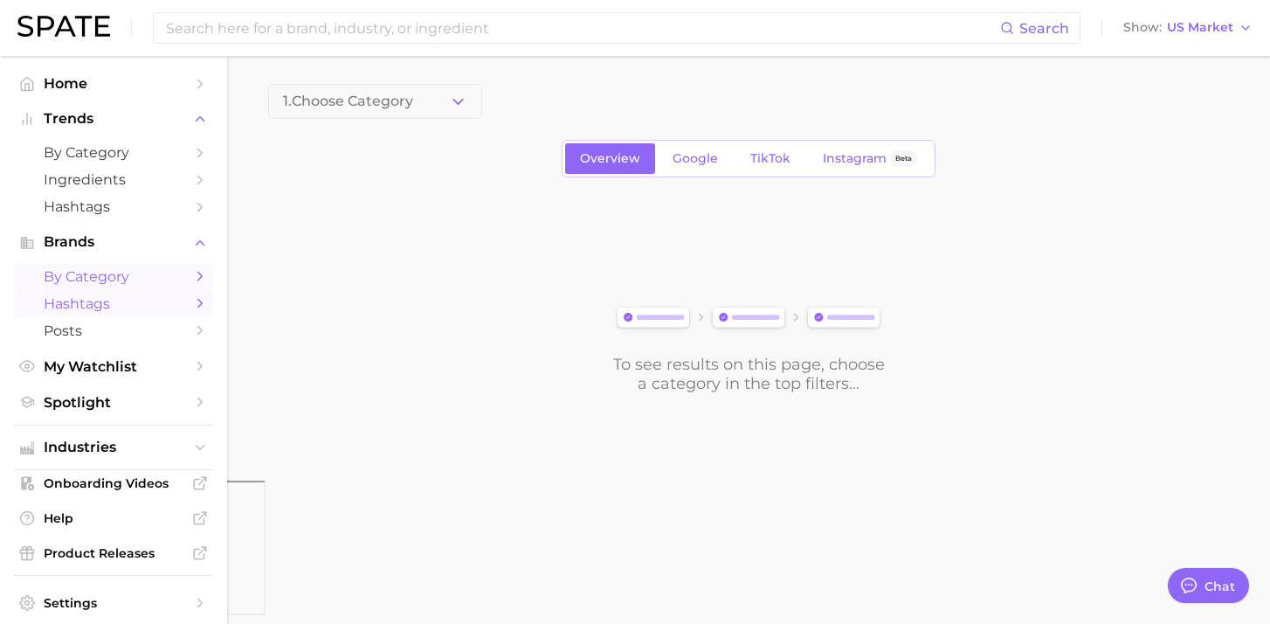
click at [160, 308] on span "Hashtags" at bounding box center [114, 303] width 140 height 17
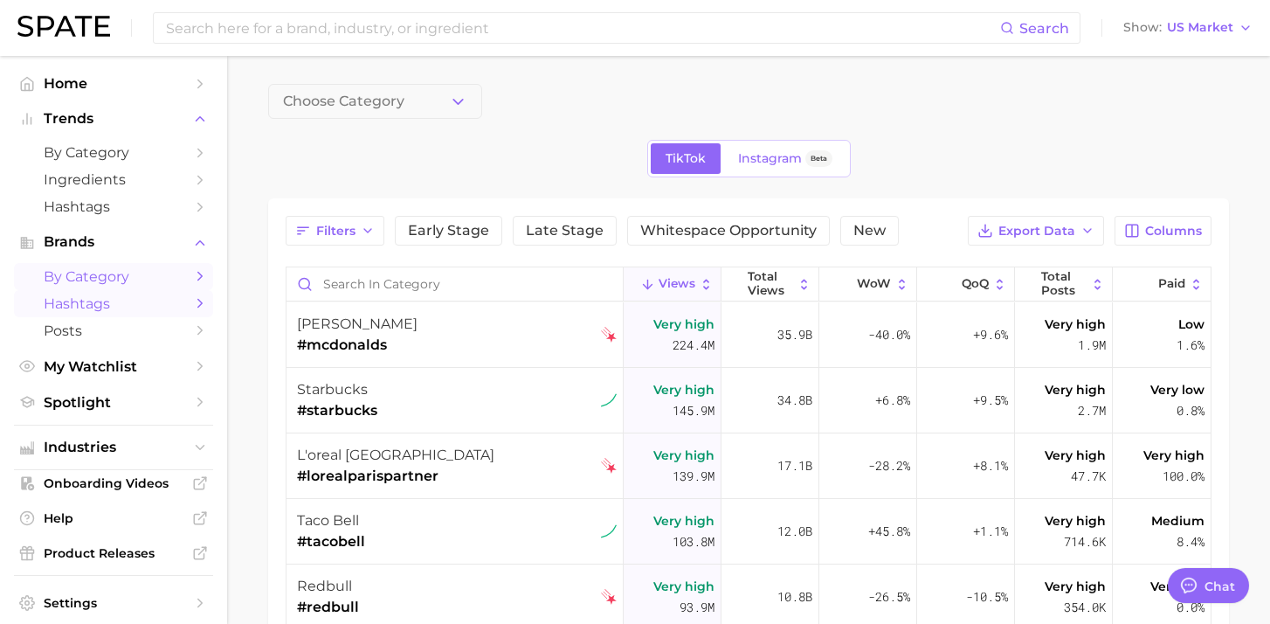
click at [138, 274] on span "by Category" at bounding box center [114, 276] width 140 height 17
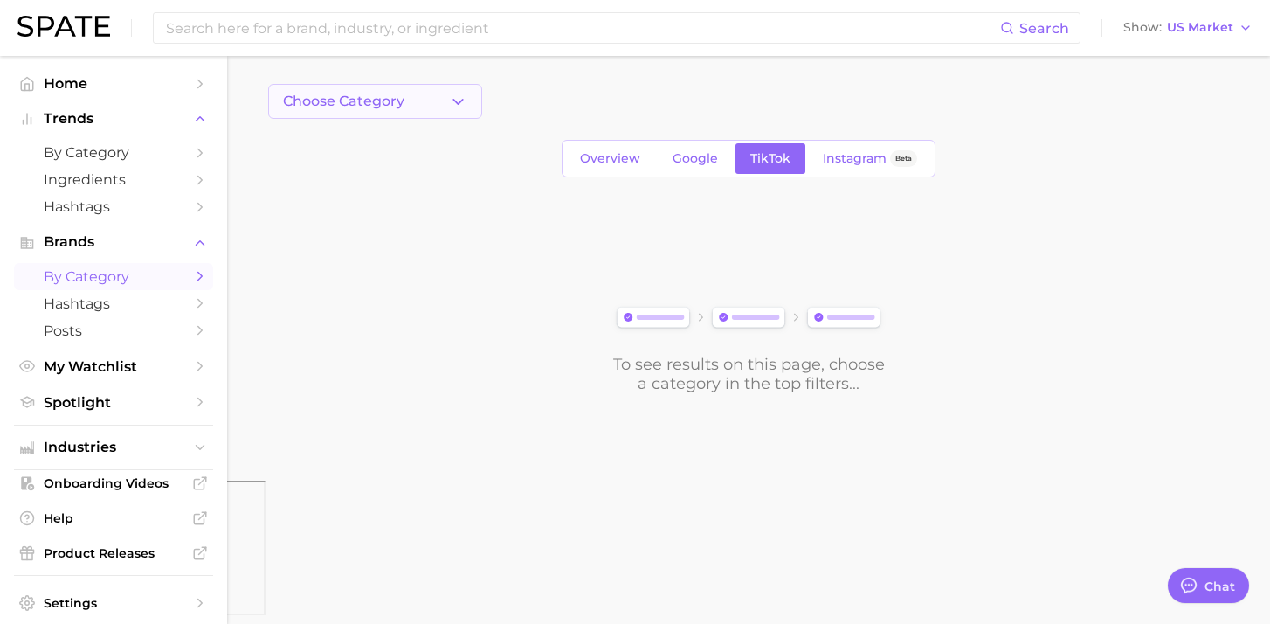
click at [405, 105] on button "Choose Category" at bounding box center [375, 101] width 214 height 35
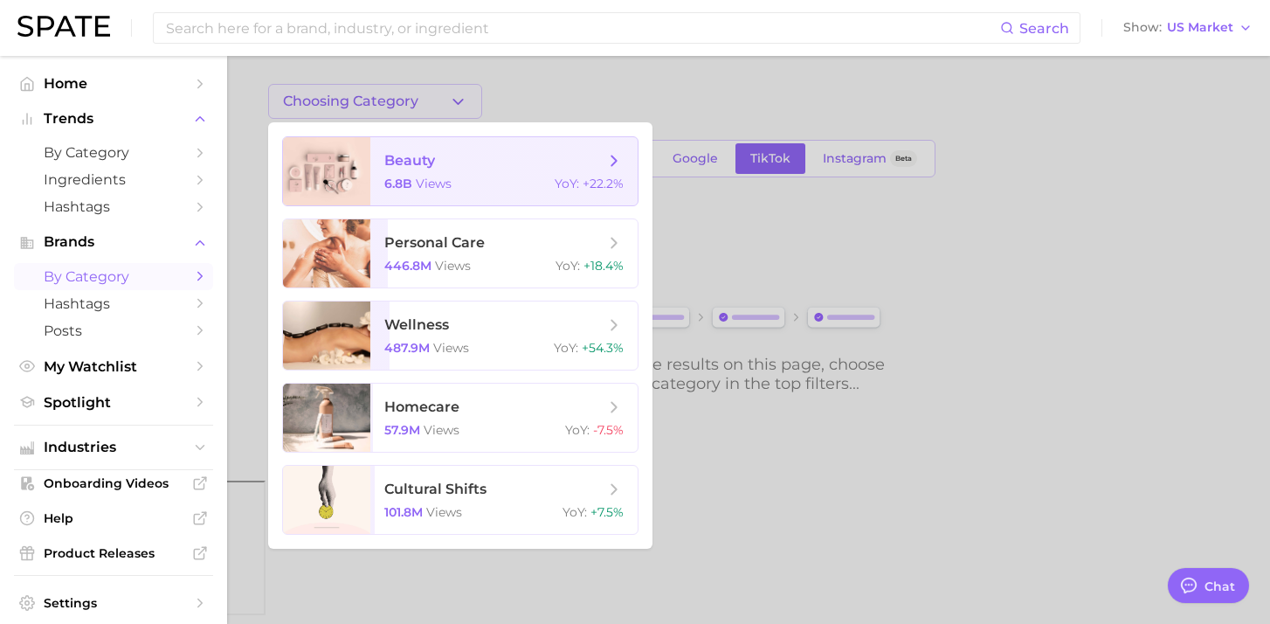
click at [617, 163] on icon at bounding box center [614, 160] width 19 height 19
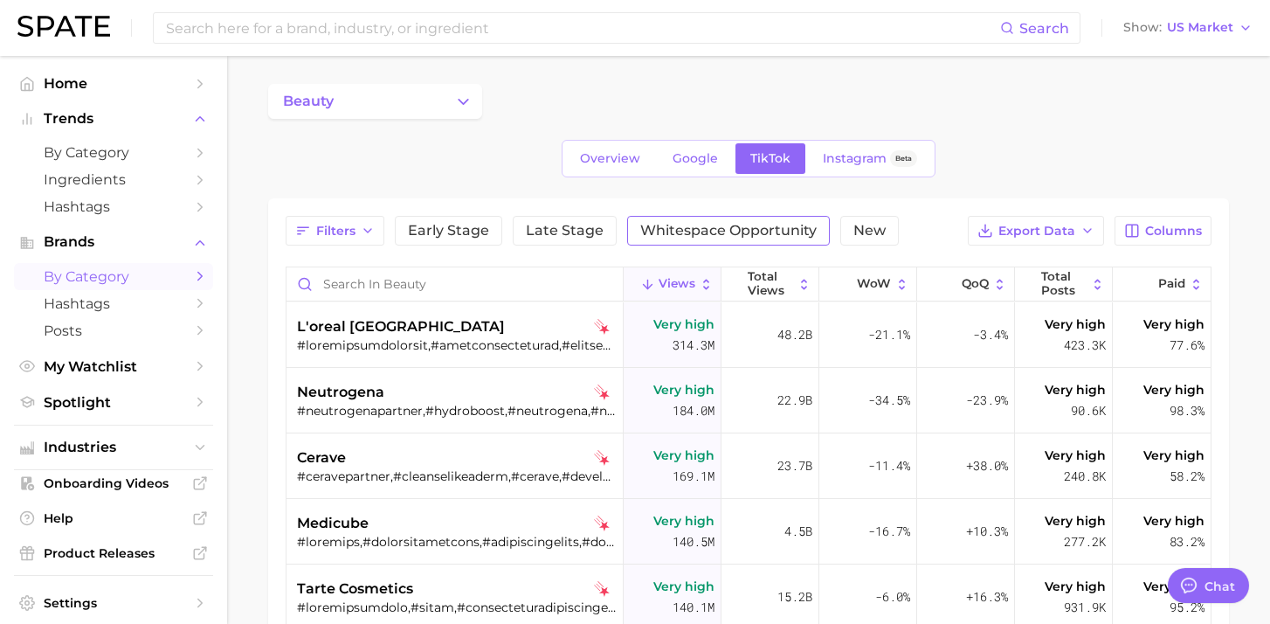
click at [689, 225] on span "Whitespace Opportunity" at bounding box center [728, 231] width 176 height 14
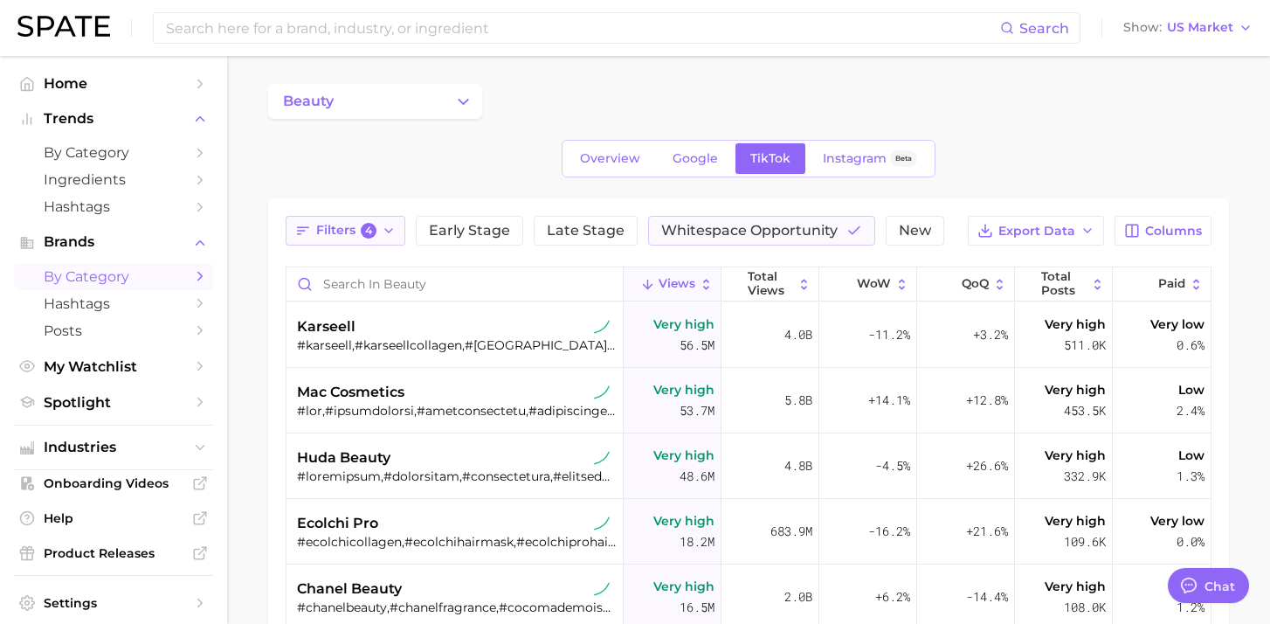
click at [390, 230] on polyline "button" at bounding box center [388, 230] width 7 height 3
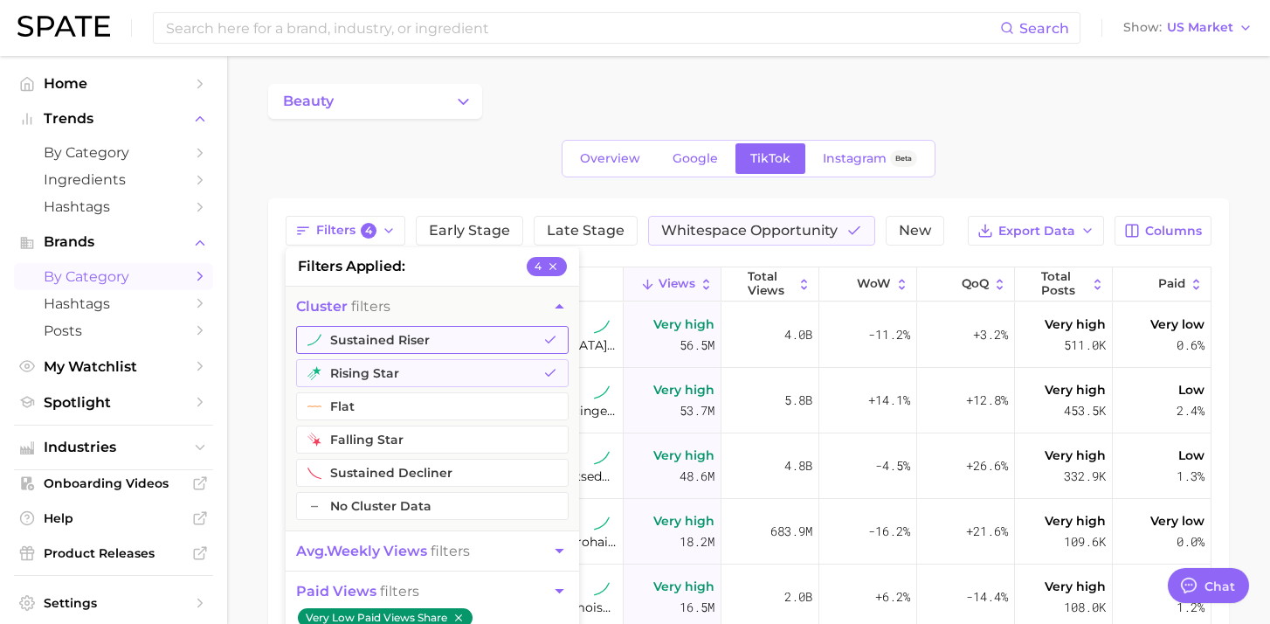
click at [467, 342] on button "sustained riser" at bounding box center [432, 340] width 273 height 28
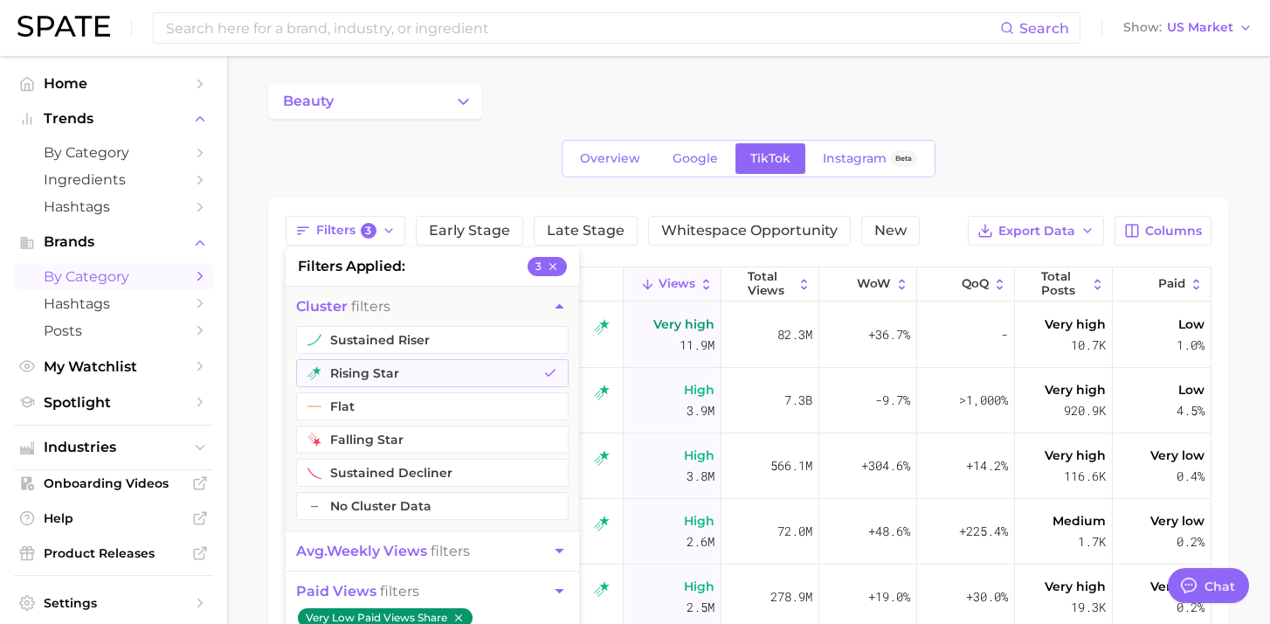
click at [503, 167] on div "Overview Google TikTok Instagram Beta" at bounding box center [748, 159] width 961 height 38
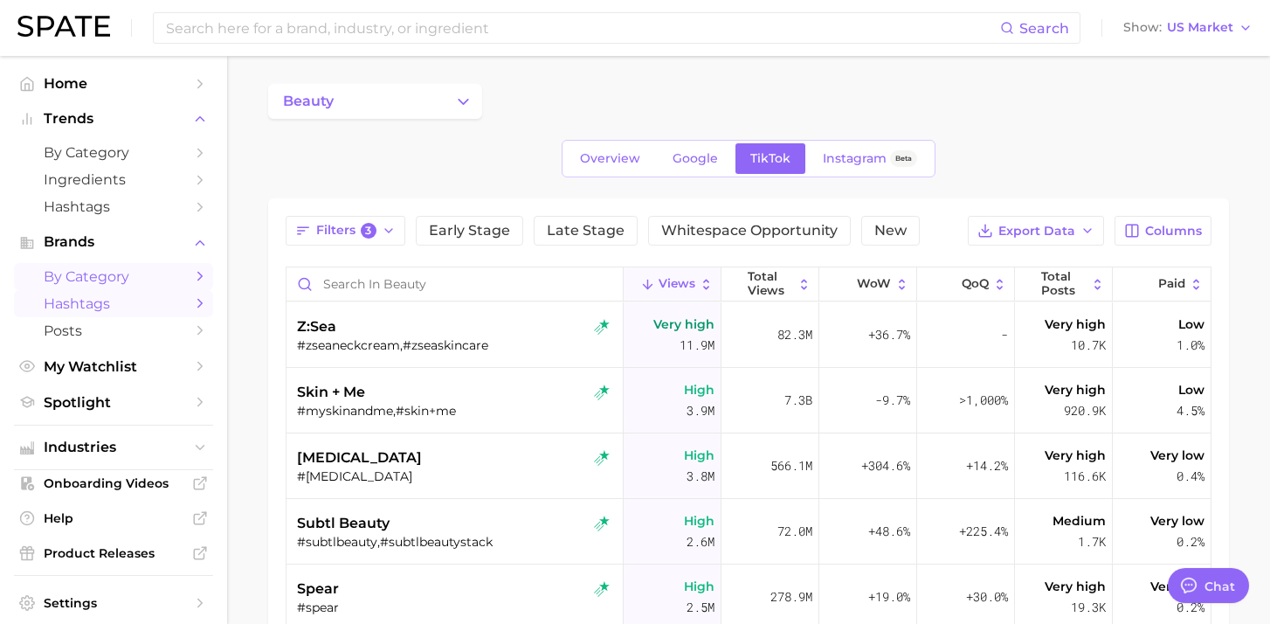
click at [190, 305] on link "Hashtags" at bounding box center [113, 303] width 199 height 27
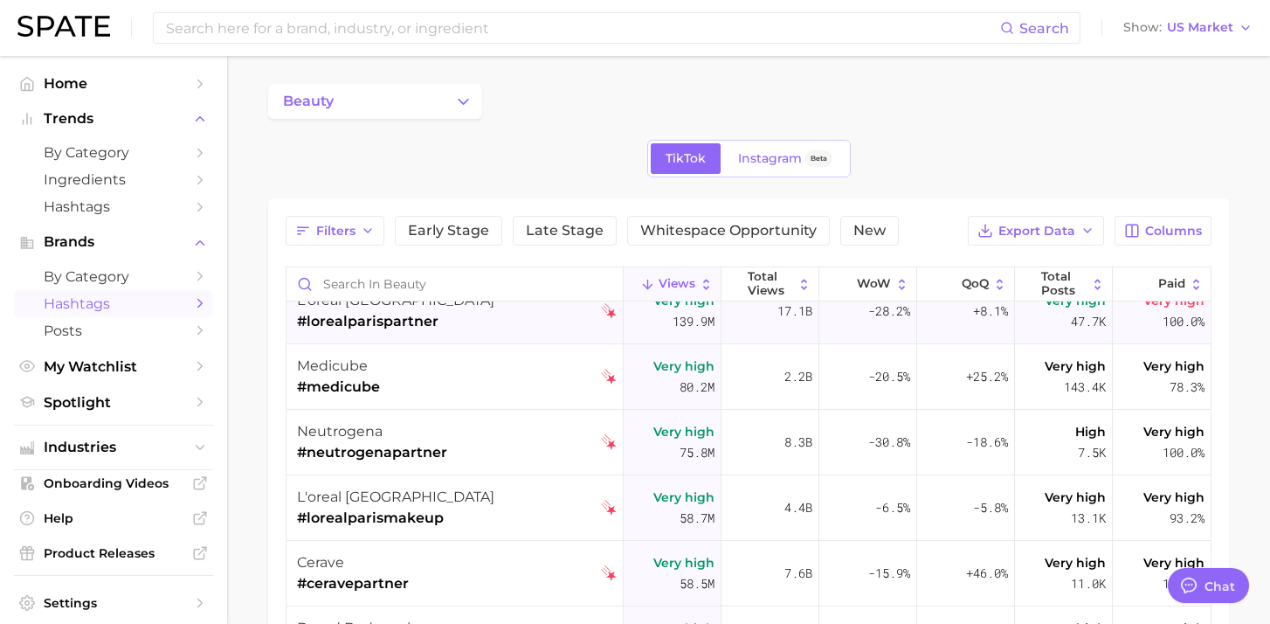
scroll to position [17, 0]
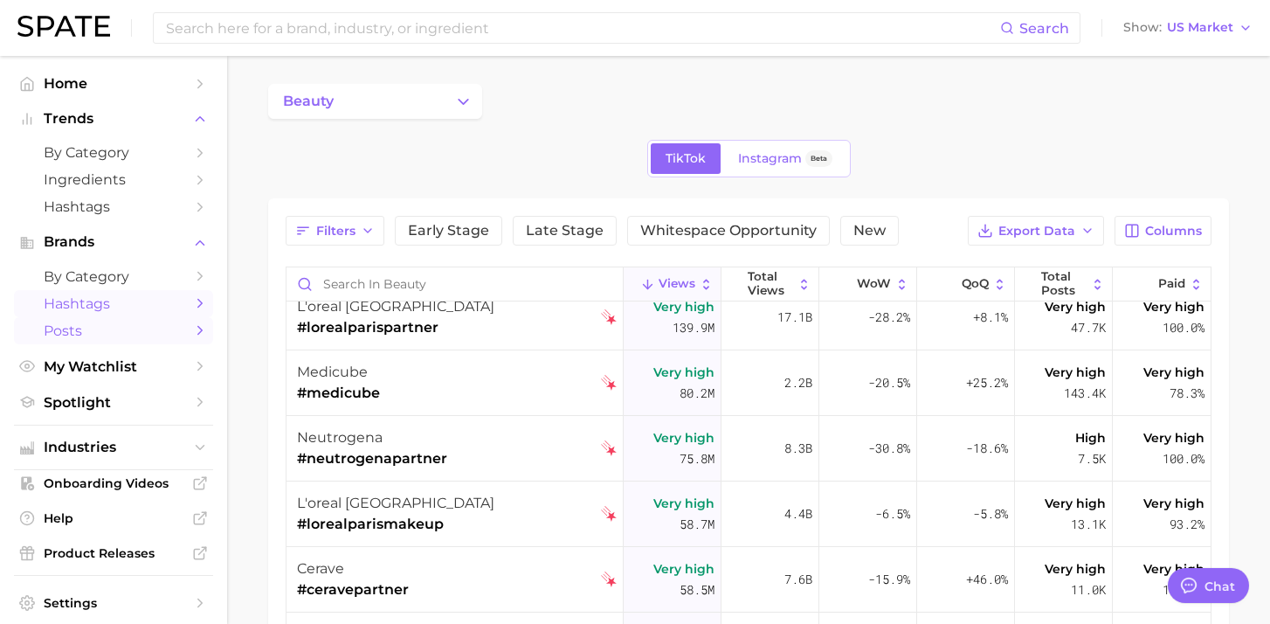
click at [177, 336] on span "Posts" at bounding box center [114, 330] width 140 height 17
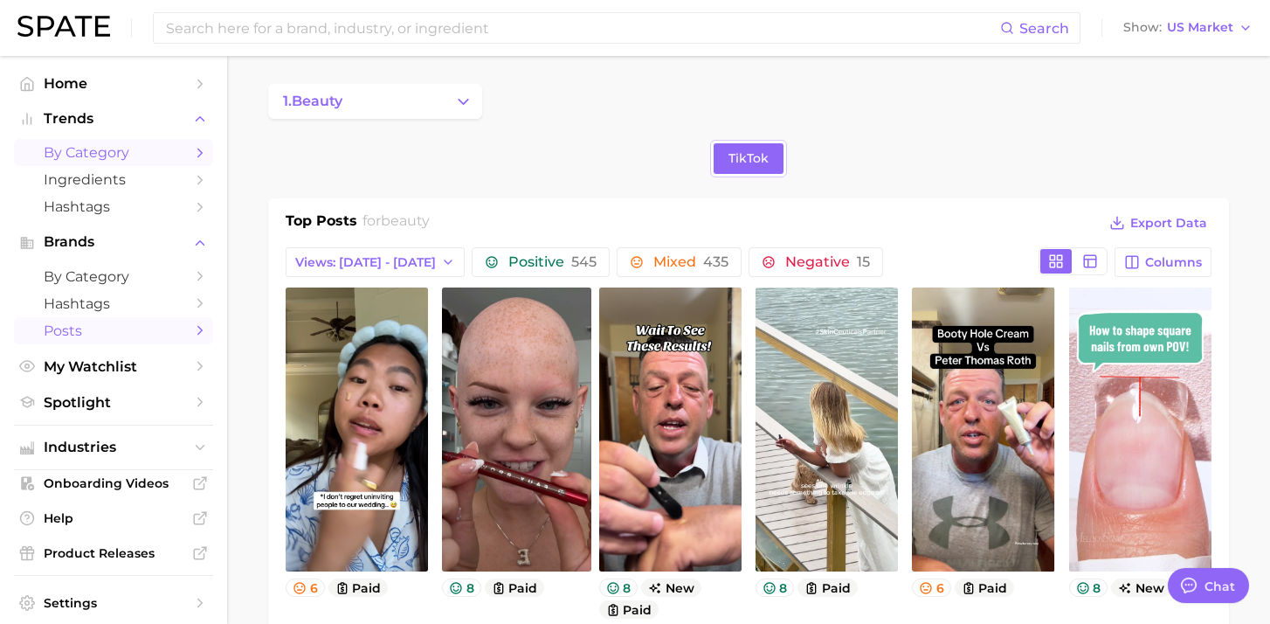
click at [197, 148] on icon "Sidebar" at bounding box center [200, 153] width 16 height 16
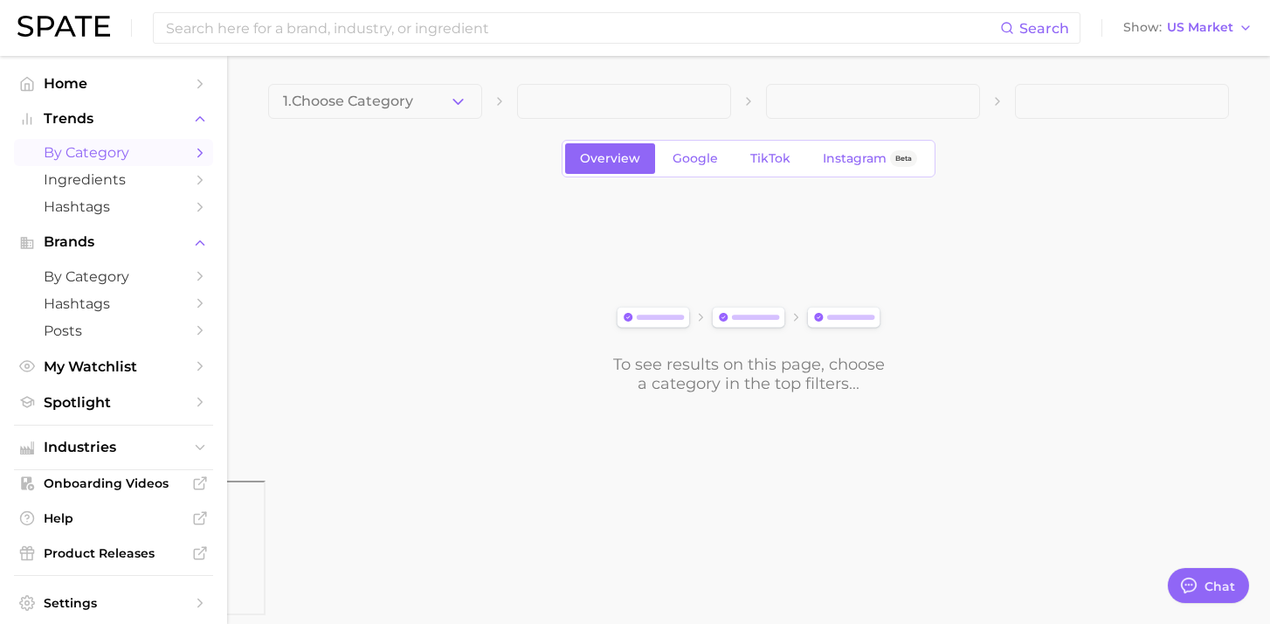
click at [622, 390] on div "To see results on this page, choose a category in the top filters..." at bounding box center [749, 374] width 274 height 38
click at [687, 376] on div "To see results on this page, choose a category in the top filters..." at bounding box center [749, 374] width 274 height 38
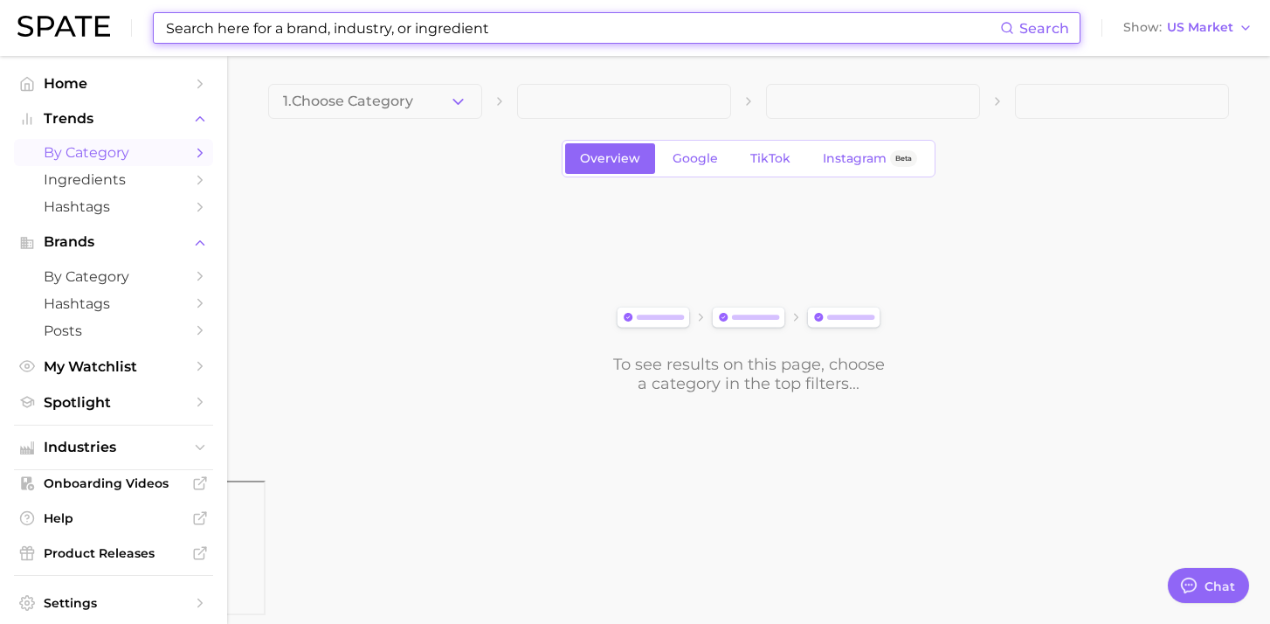
click at [502, 34] on input at bounding box center [582, 28] width 836 height 30
click at [501, 23] on input at bounding box center [582, 28] width 836 height 30
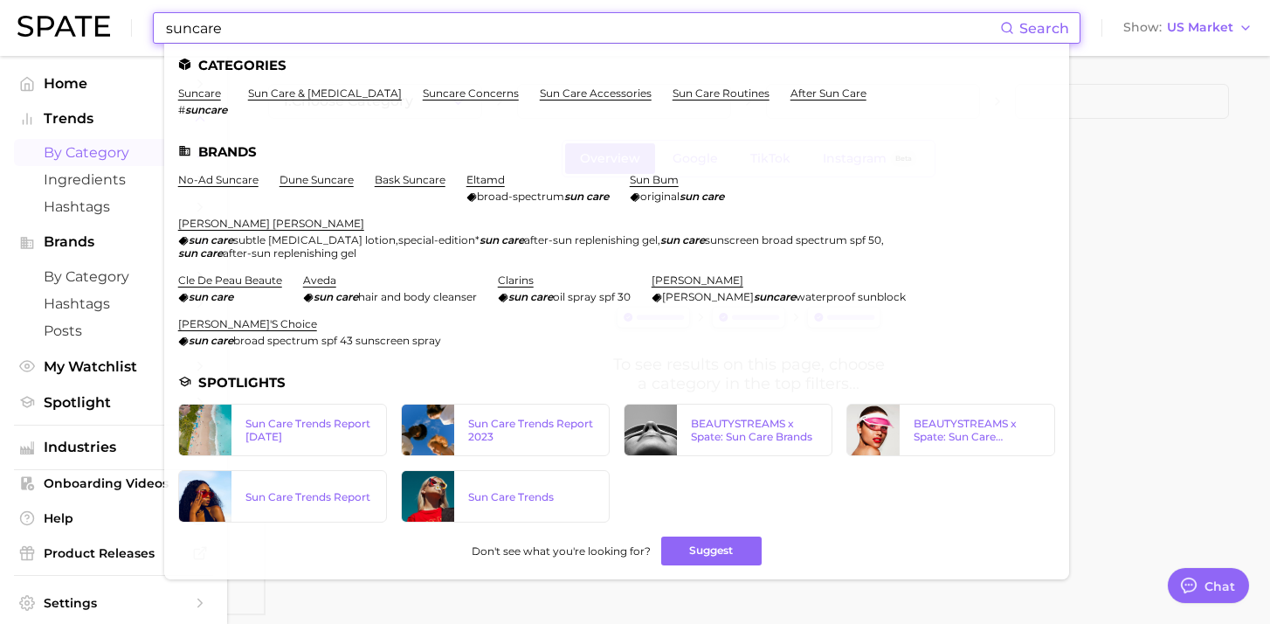
type input "suncare"
click at [228, 148] on li "Brands" at bounding box center [616, 151] width 877 height 15
click at [205, 91] on link "suncare" at bounding box center [199, 93] width 43 height 13
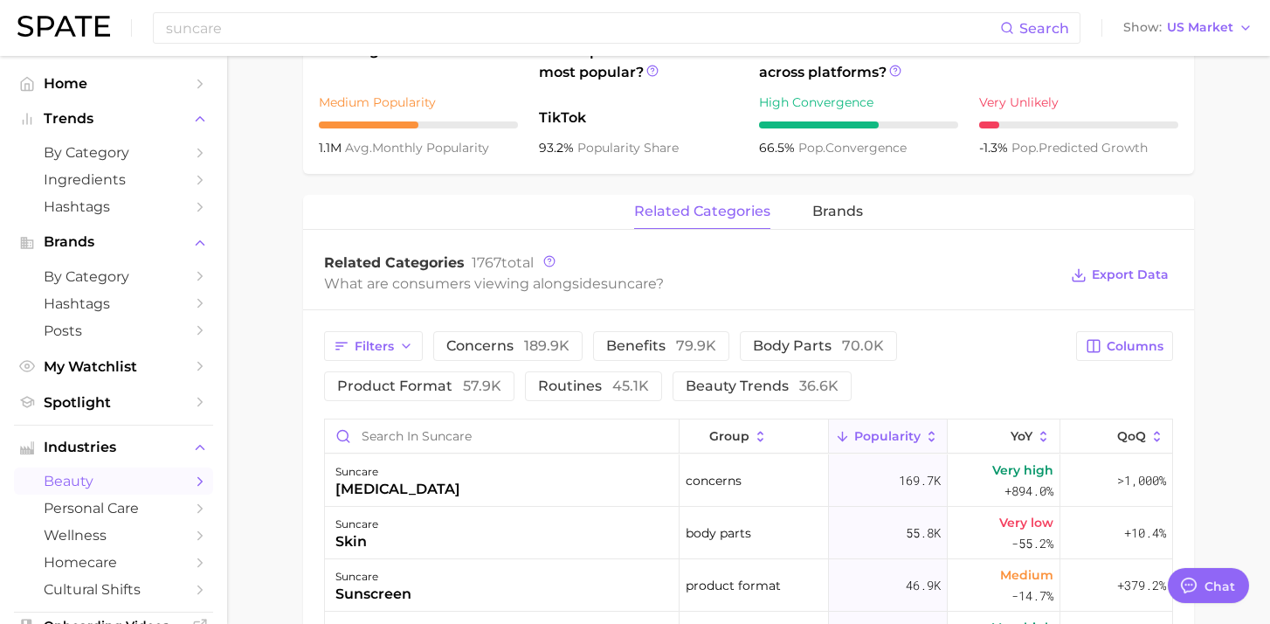
scroll to position [695, 0]
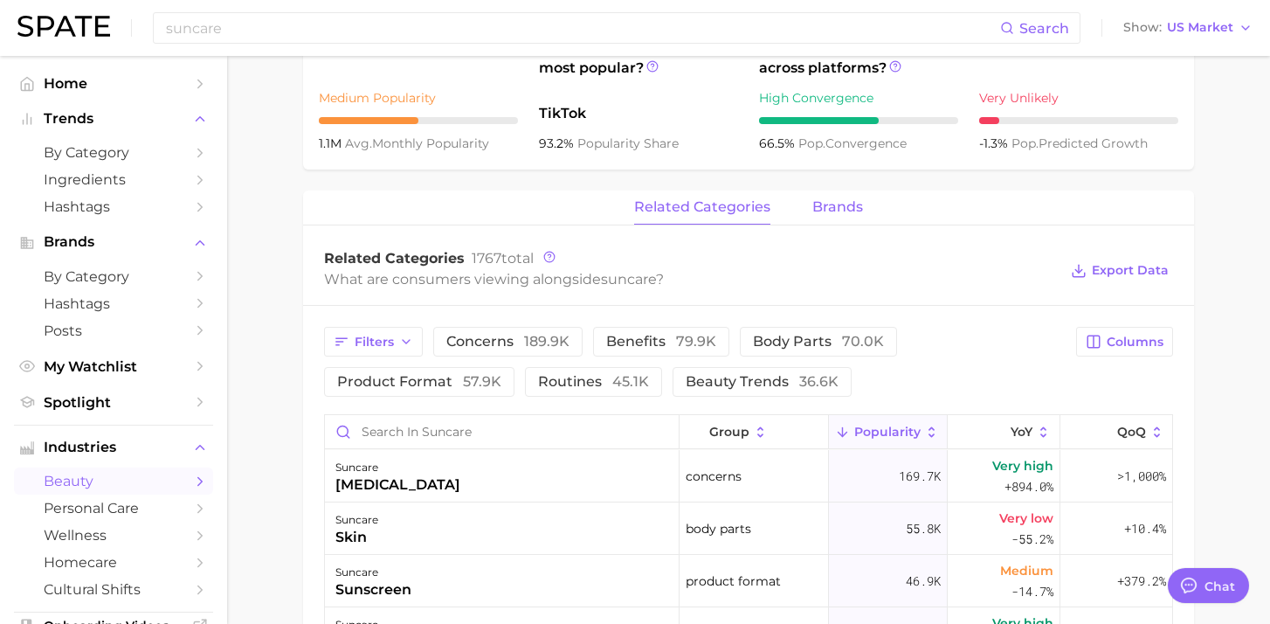
click at [848, 207] on span "brands" at bounding box center [838, 207] width 51 height 16
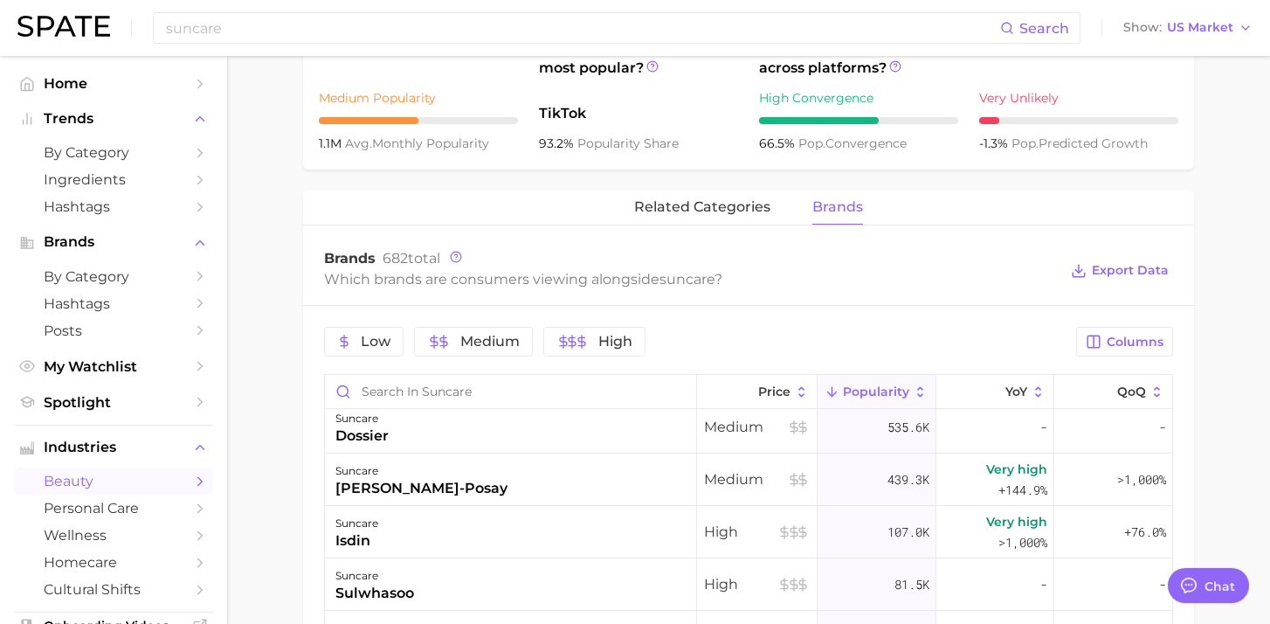
scroll to position [72, 0]
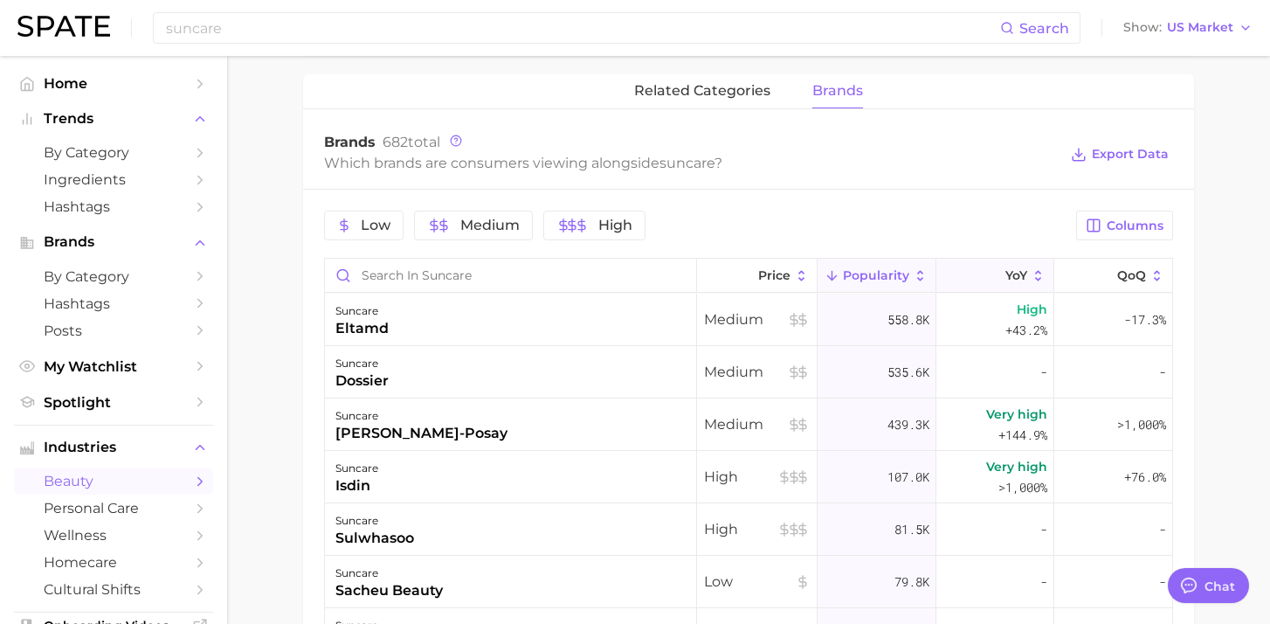
click at [1041, 281] on icon at bounding box center [1039, 276] width 16 height 16
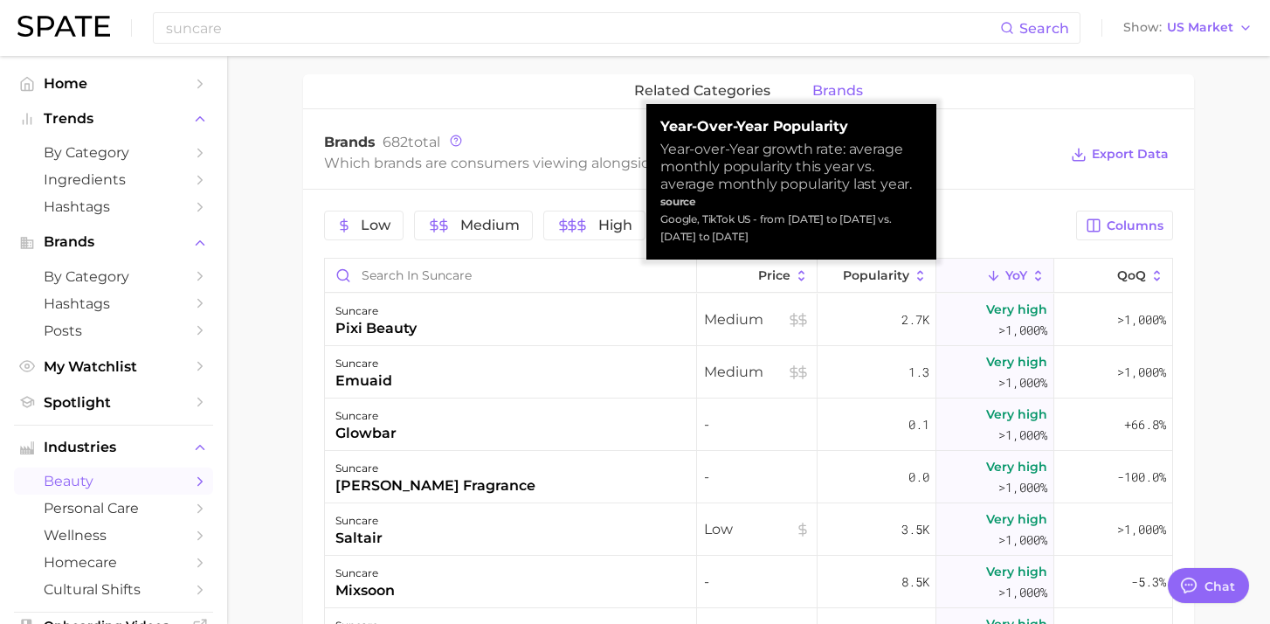
click at [1038, 280] on icon at bounding box center [1038, 275] width 6 height 10
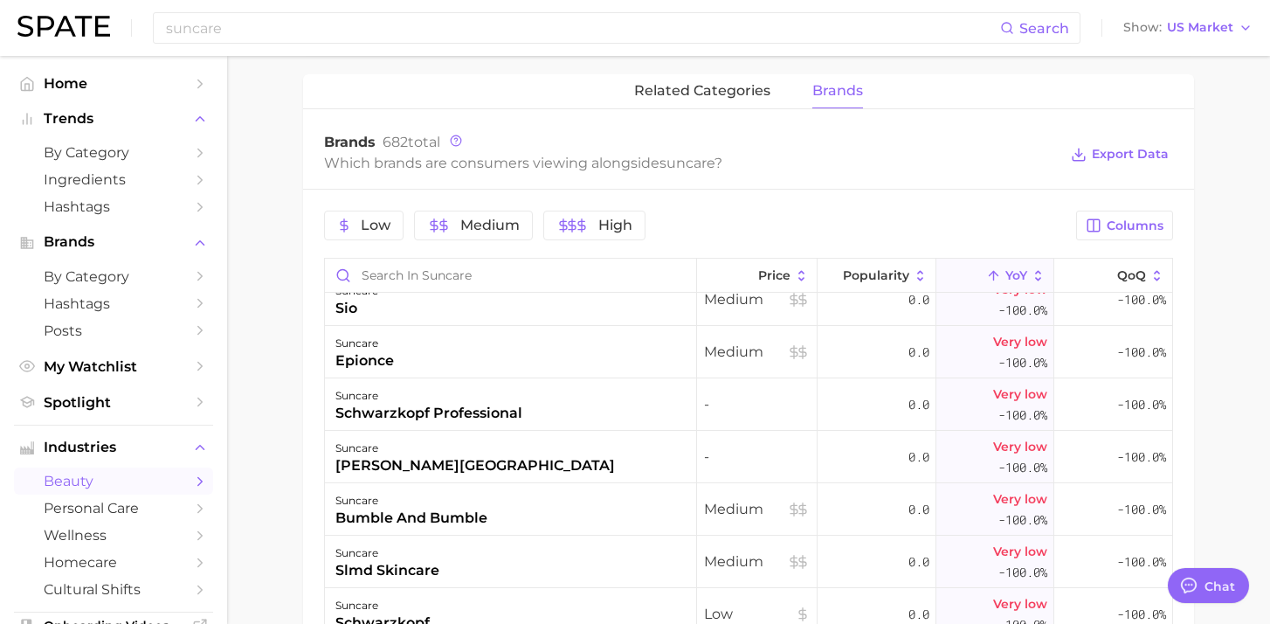
click at [1041, 266] on button "YoY" at bounding box center [996, 276] width 118 height 34
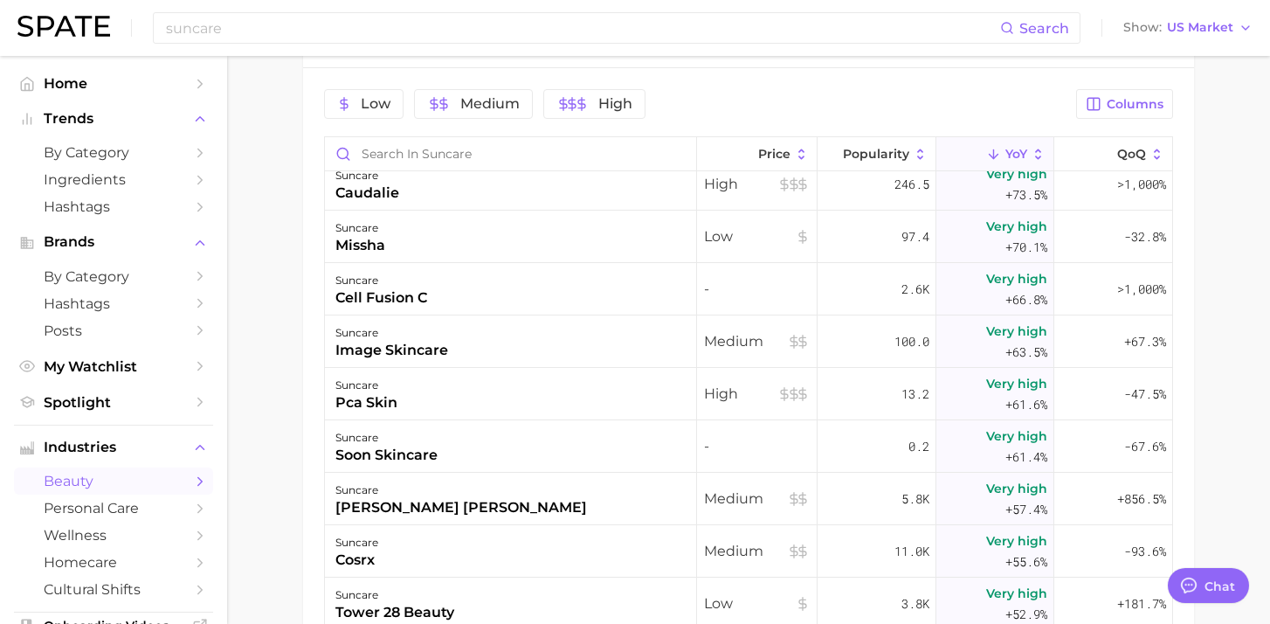
scroll to position [0, 0]
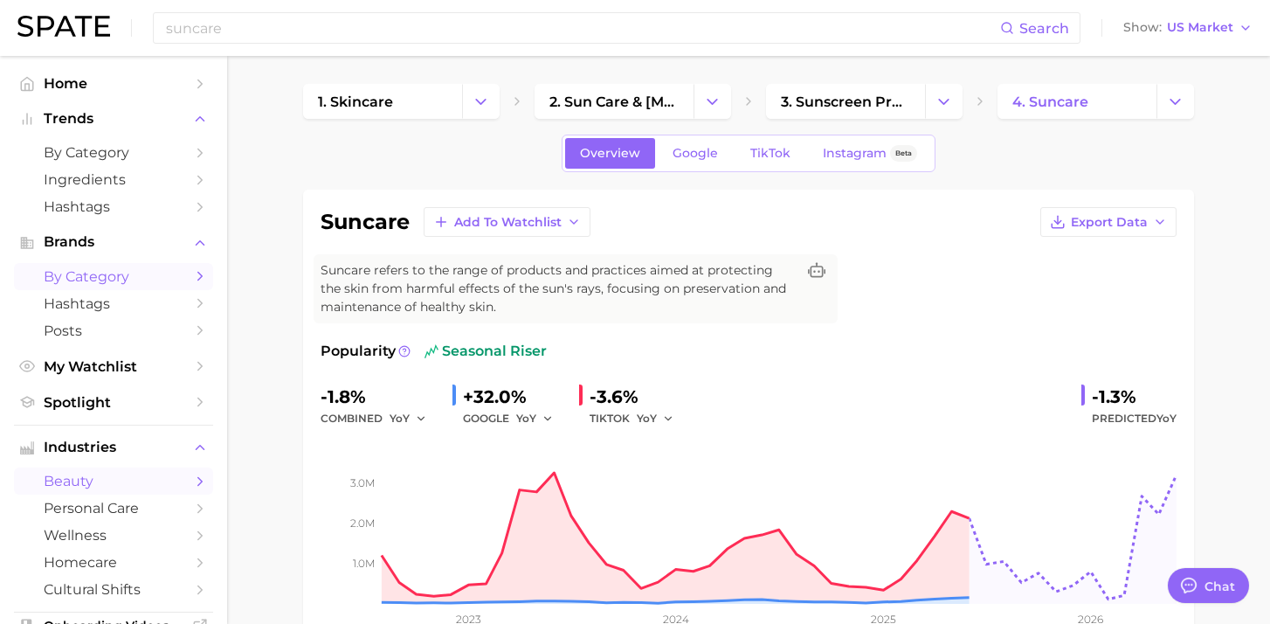
click at [137, 281] on span "by Category" at bounding box center [114, 276] width 140 height 17
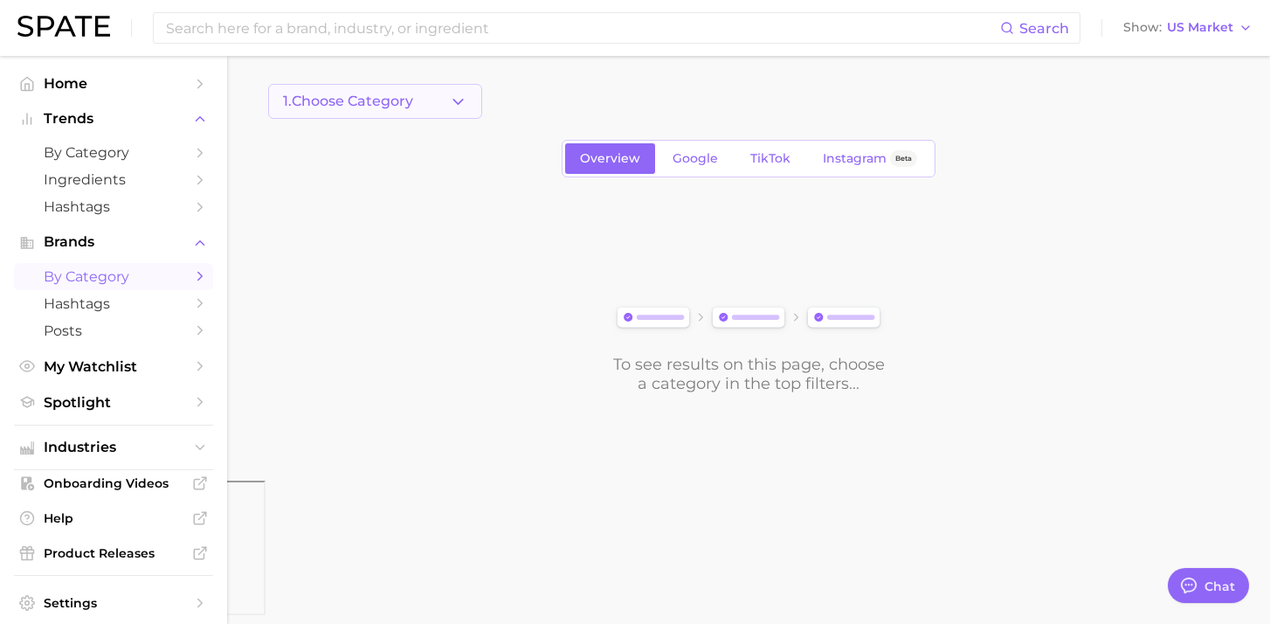
click at [427, 97] on button "1. Choose Category" at bounding box center [375, 101] width 214 height 35
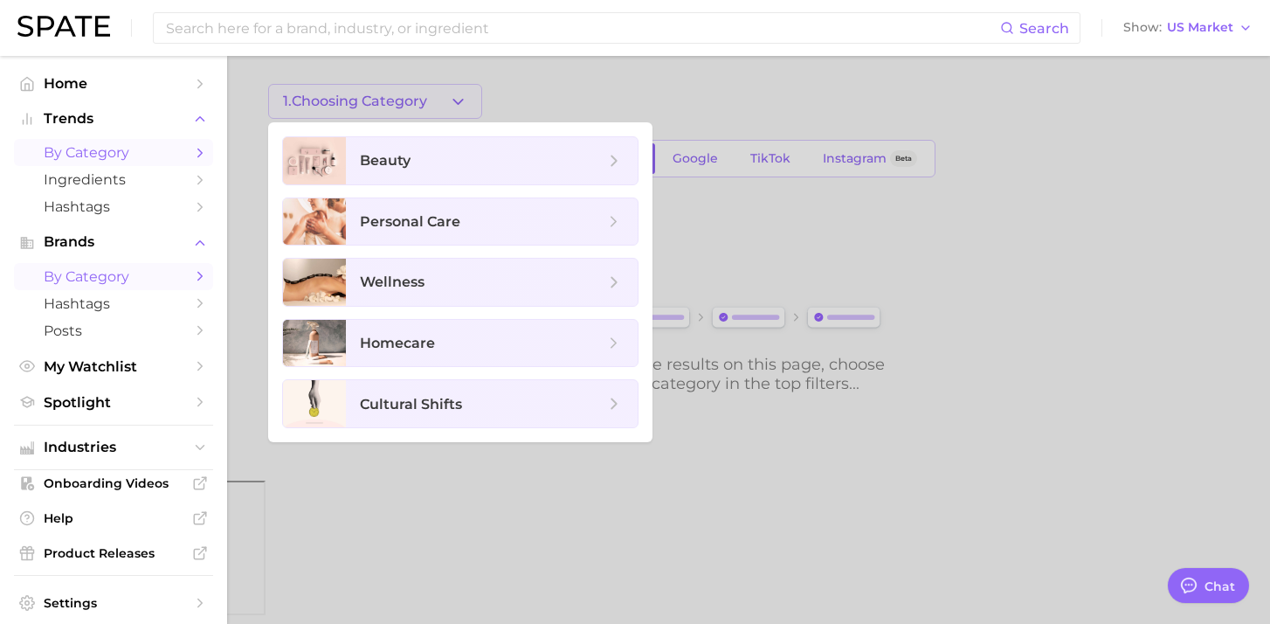
click at [127, 157] on span "by Category" at bounding box center [114, 152] width 140 height 17
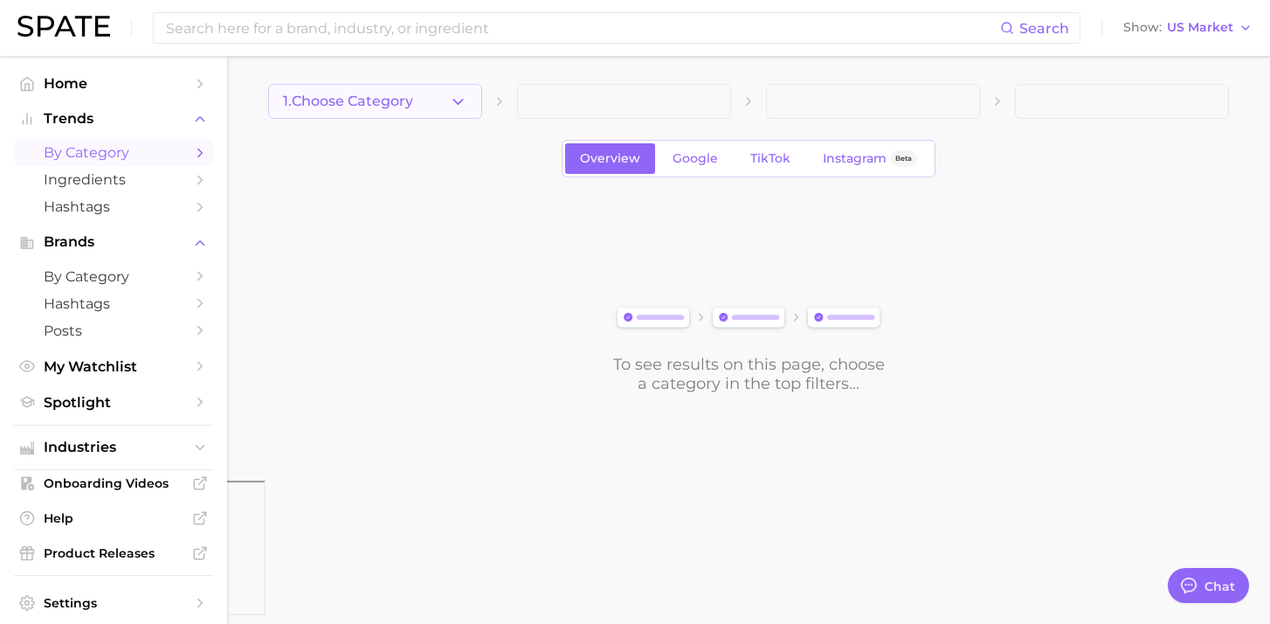
click at [454, 93] on icon "button" at bounding box center [458, 102] width 18 height 18
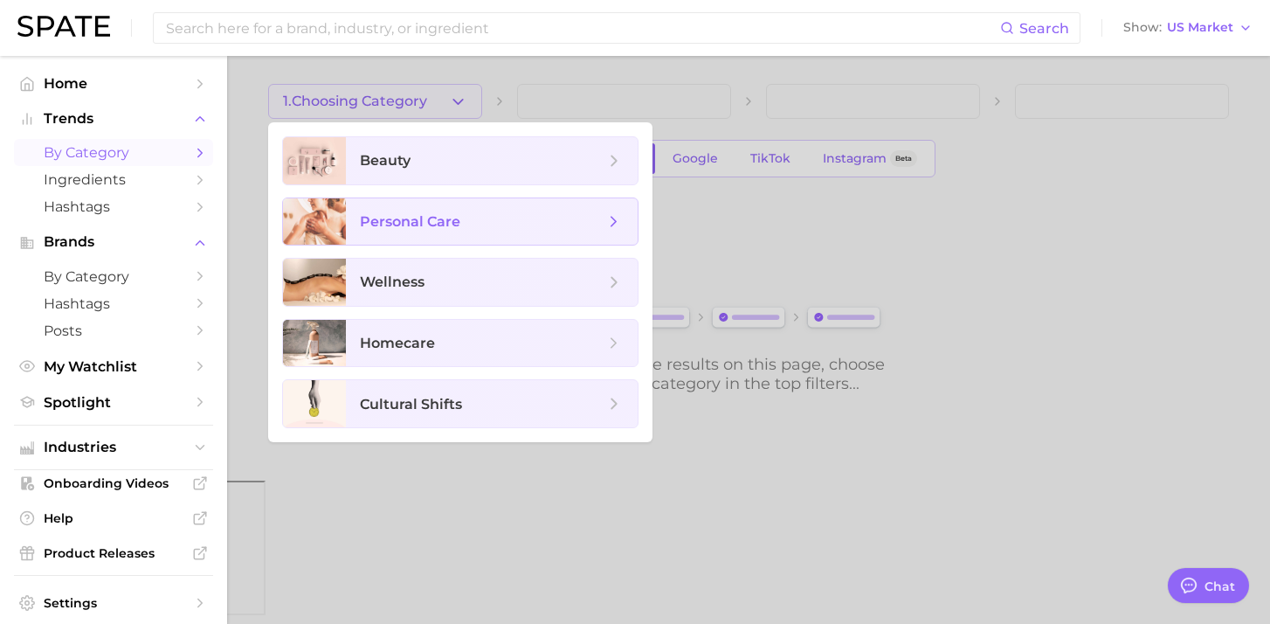
click at [532, 219] on span "personal care" at bounding box center [482, 221] width 245 height 19
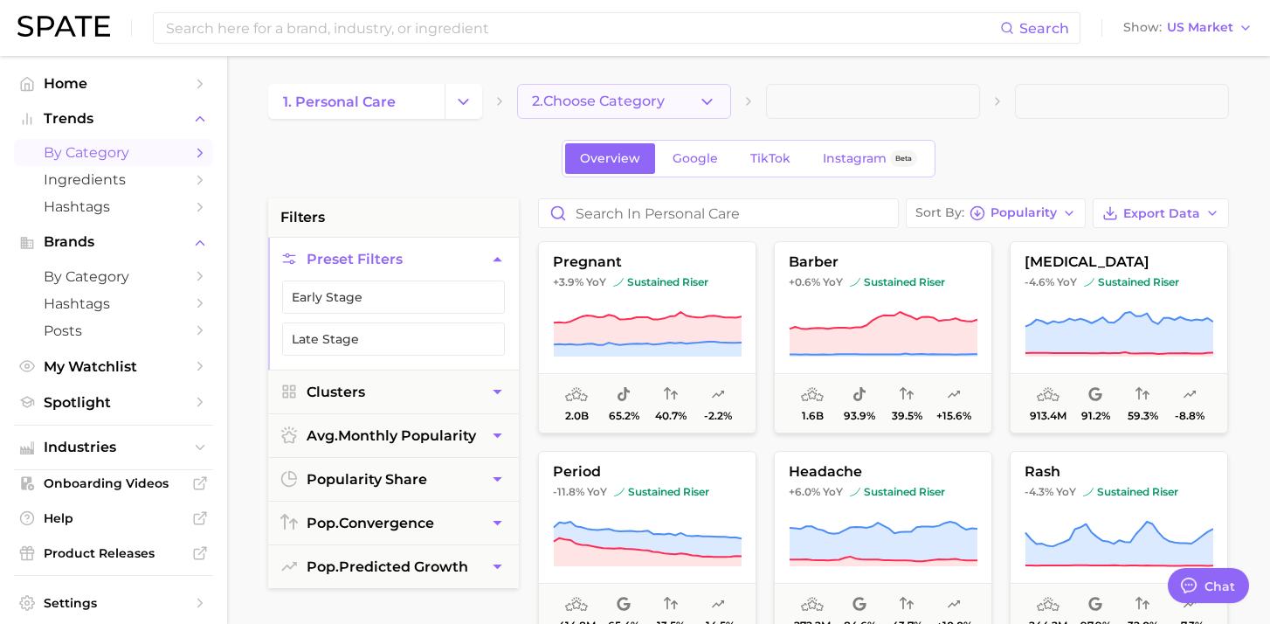
click at [687, 101] on button "2. Choose Category" at bounding box center [624, 101] width 214 height 35
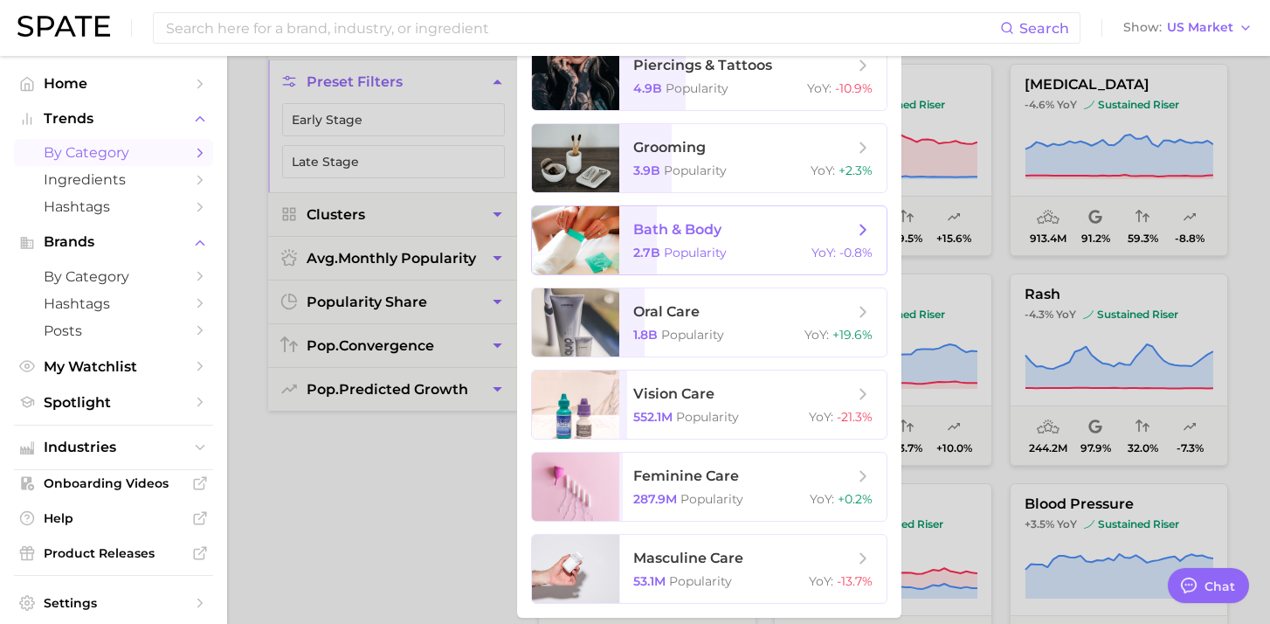
scroll to position [142, 0]
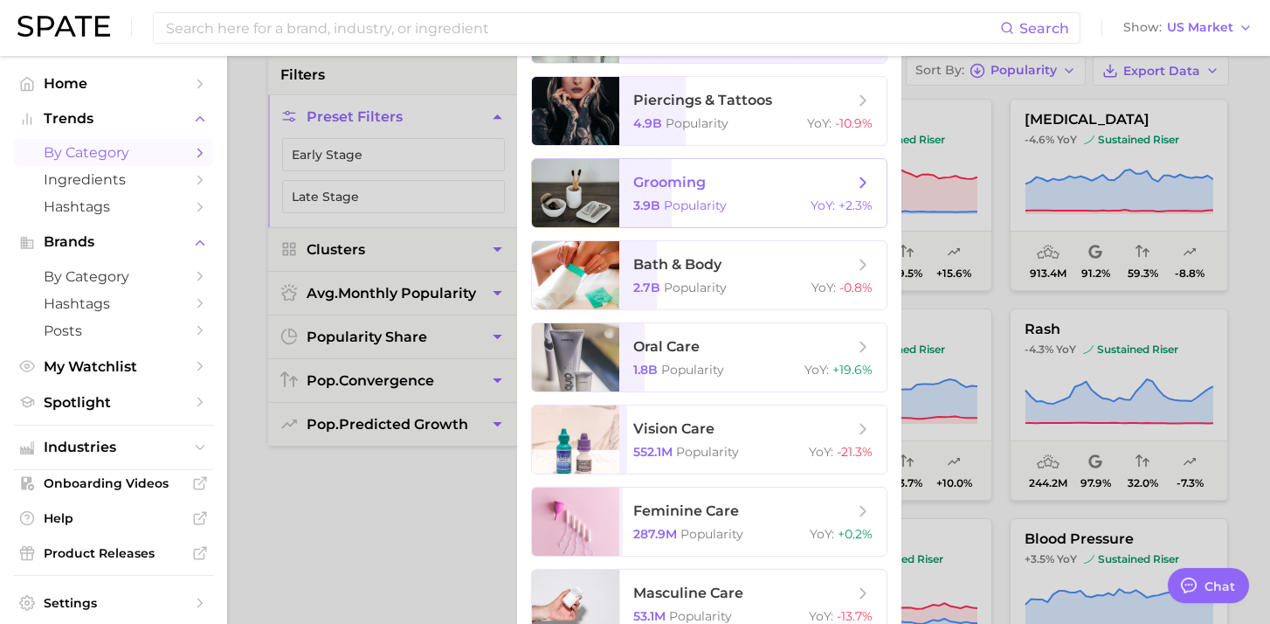
click at [861, 186] on icon at bounding box center [863, 182] width 19 height 19
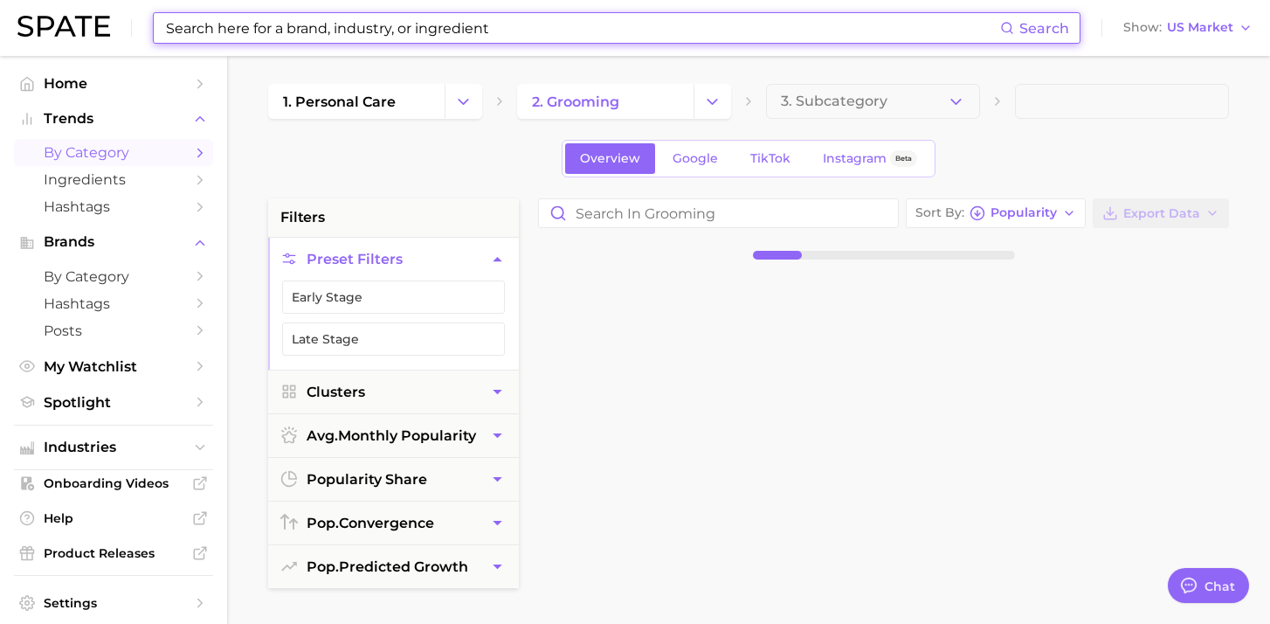
click at [453, 24] on input at bounding box center [582, 28] width 836 height 30
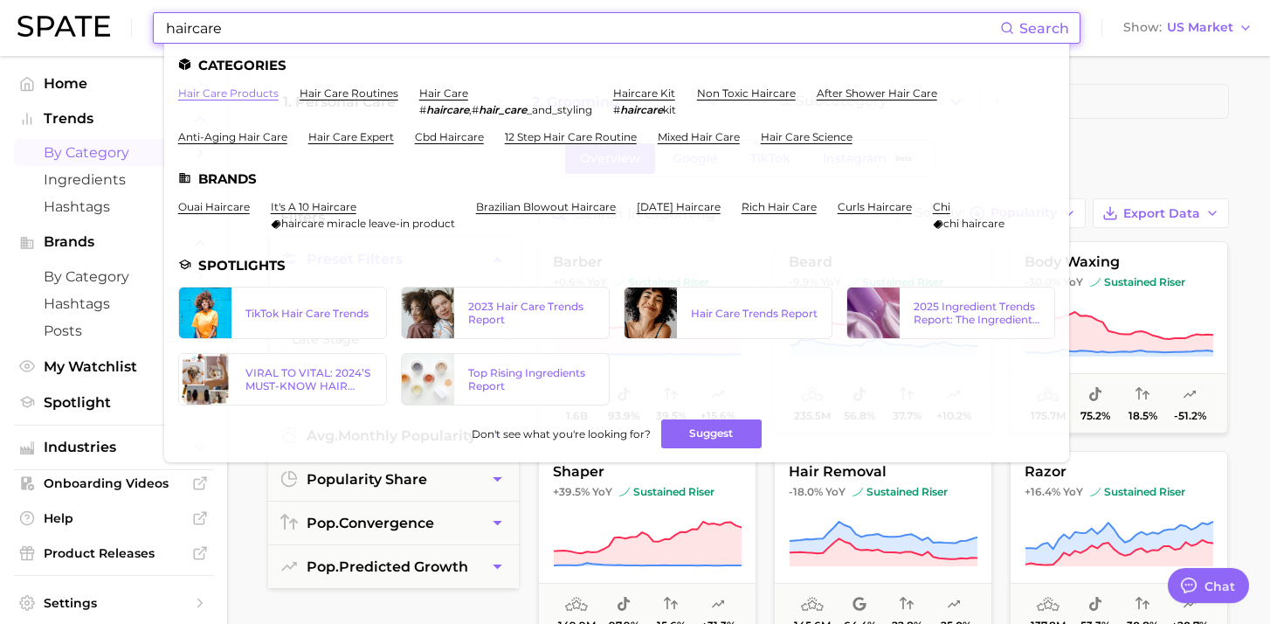
type input "haircare"
click at [249, 91] on link "hair care products" at bounding box center [228, 93] width 100 height 13
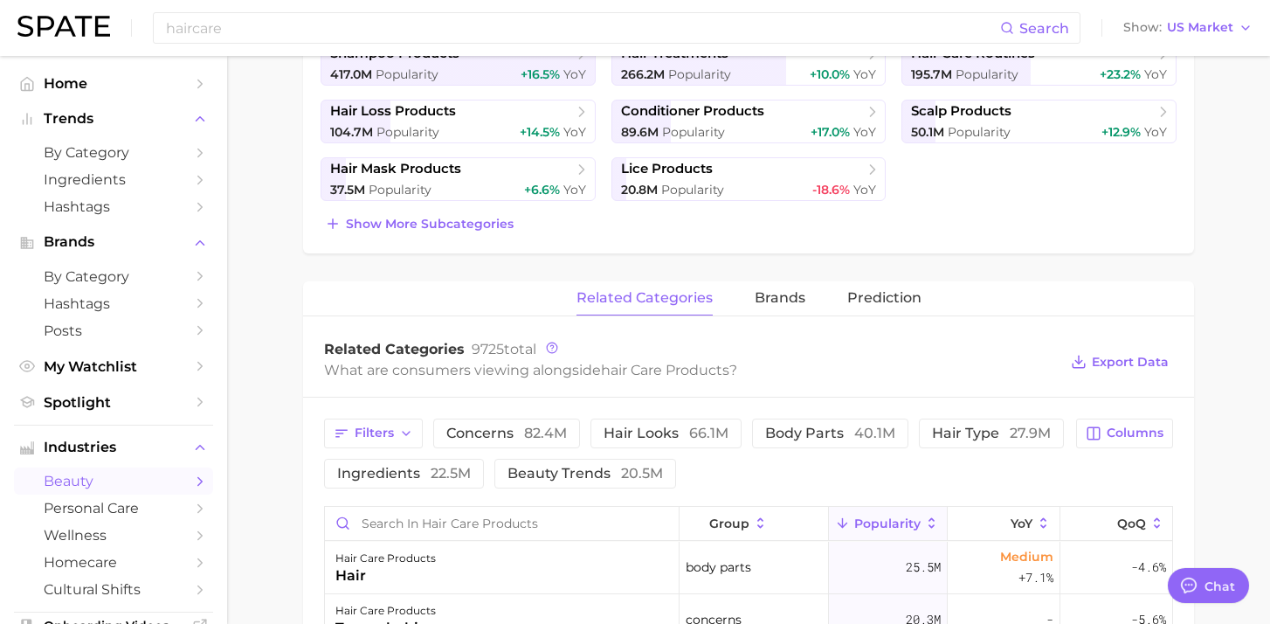
scroll to position [433, 0]
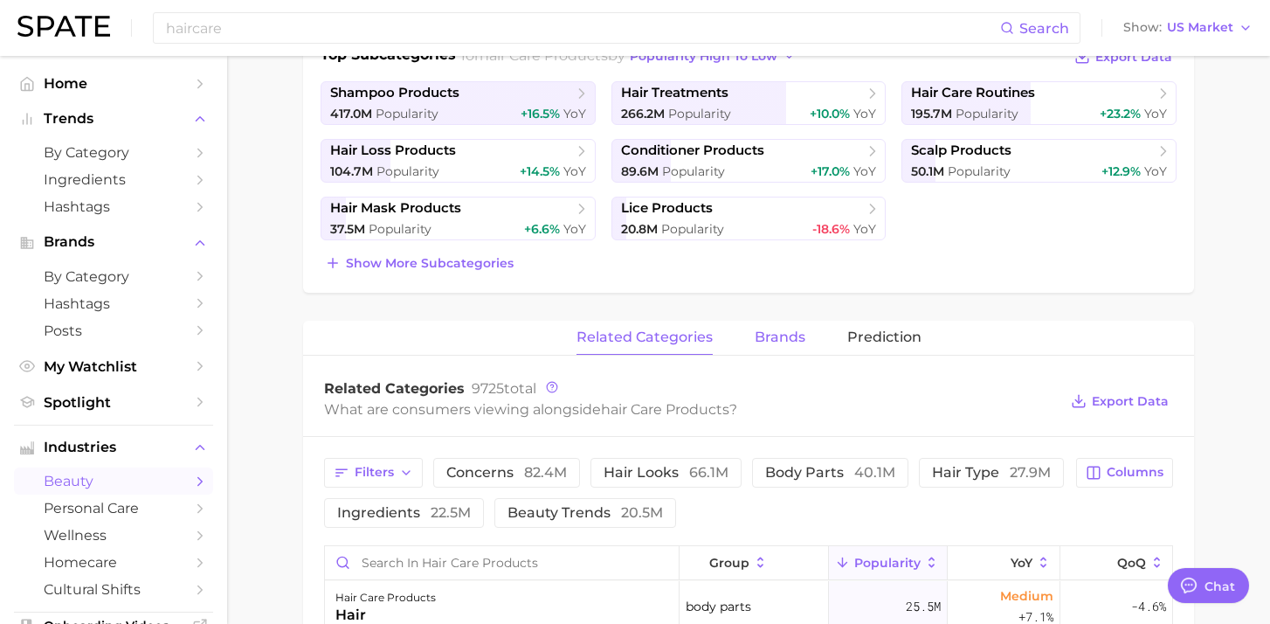
click at [776, 333] on span "brands" at bounding box center [780, 337] width 51 height 16
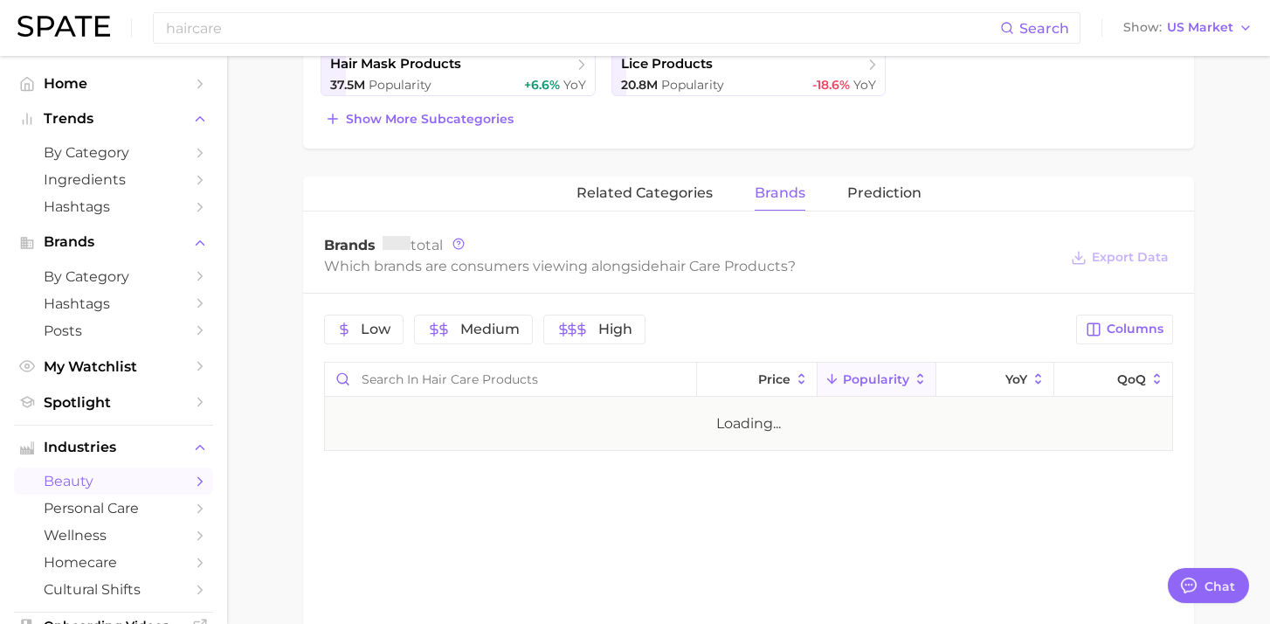
scroll to position [729, 0]
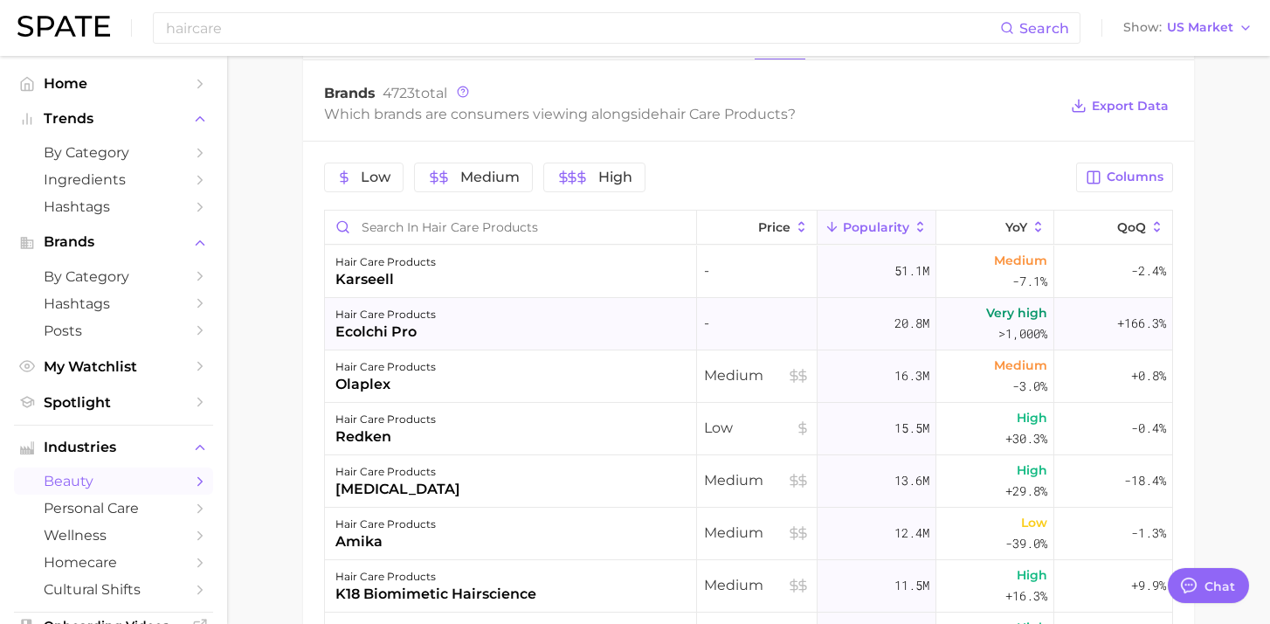
drag, startPoint x: 419, startPoint y: 333, endPoint x: 342, endPoint y: 331, distance: 77.8
click at [342, 331] on div "ecolchi pro" at bounding box center [386, 332] width 100 height 21
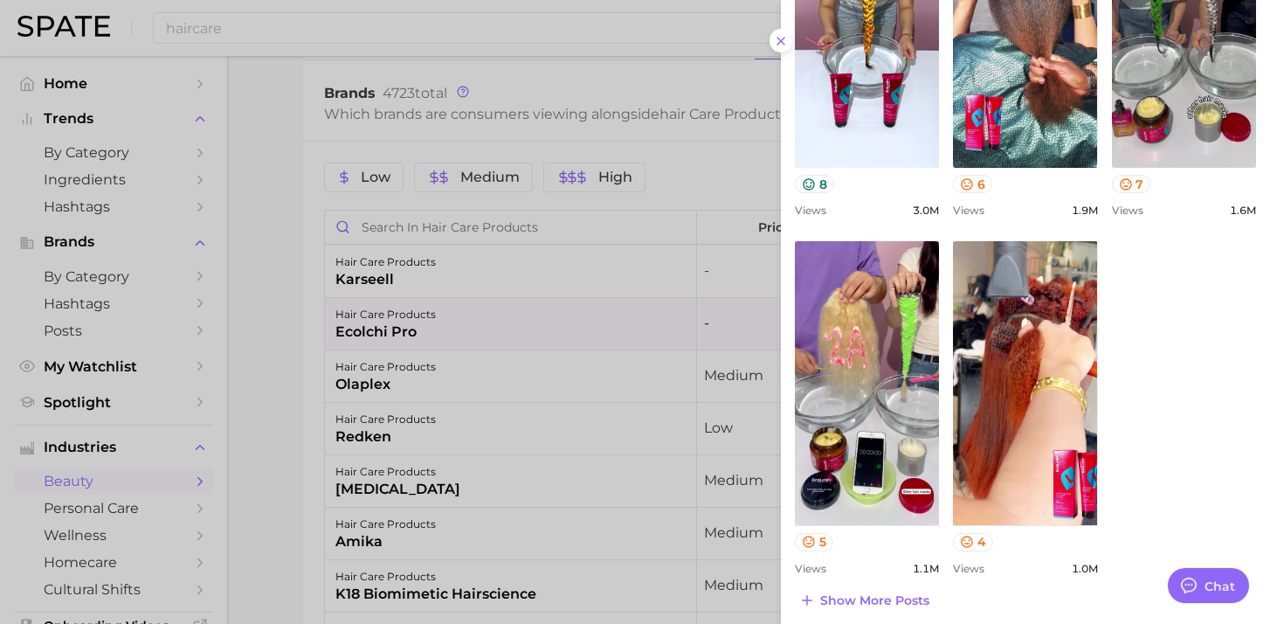
scroll to position [810, 0]
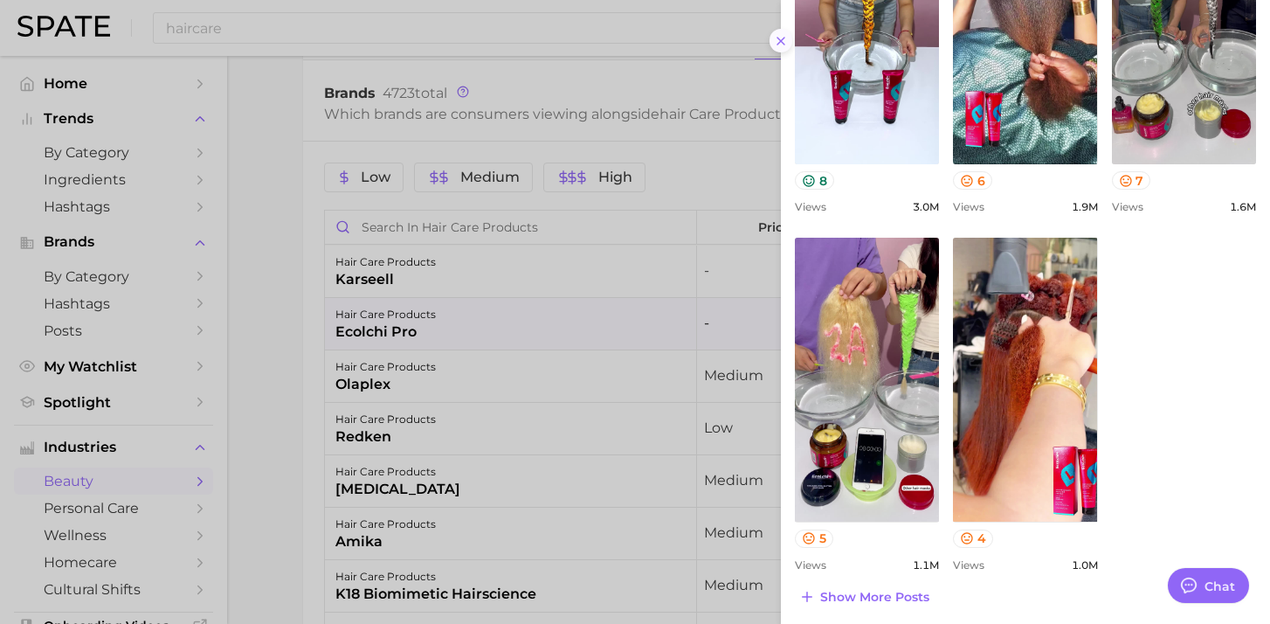
click at [784, 41] on icon at bounding box center [781, 41] width 14 height 14
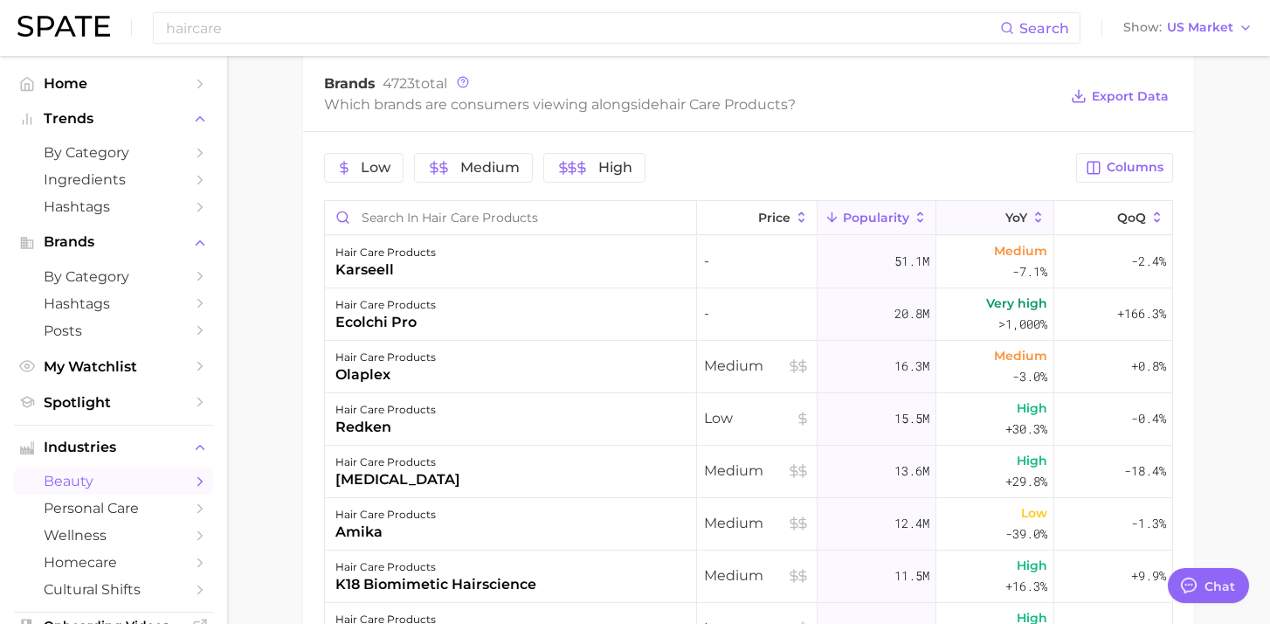
scroll to position [742, 0]
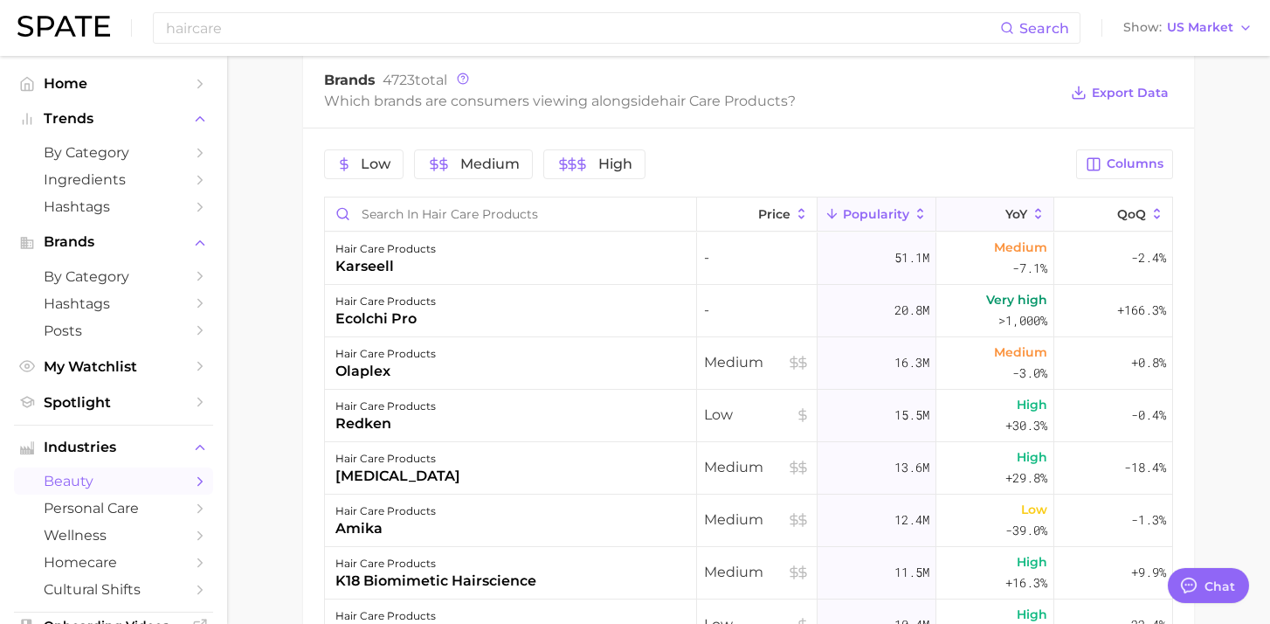
click at [1039, 207] on icon at bounding box center [1039, 214] width 16 height 16
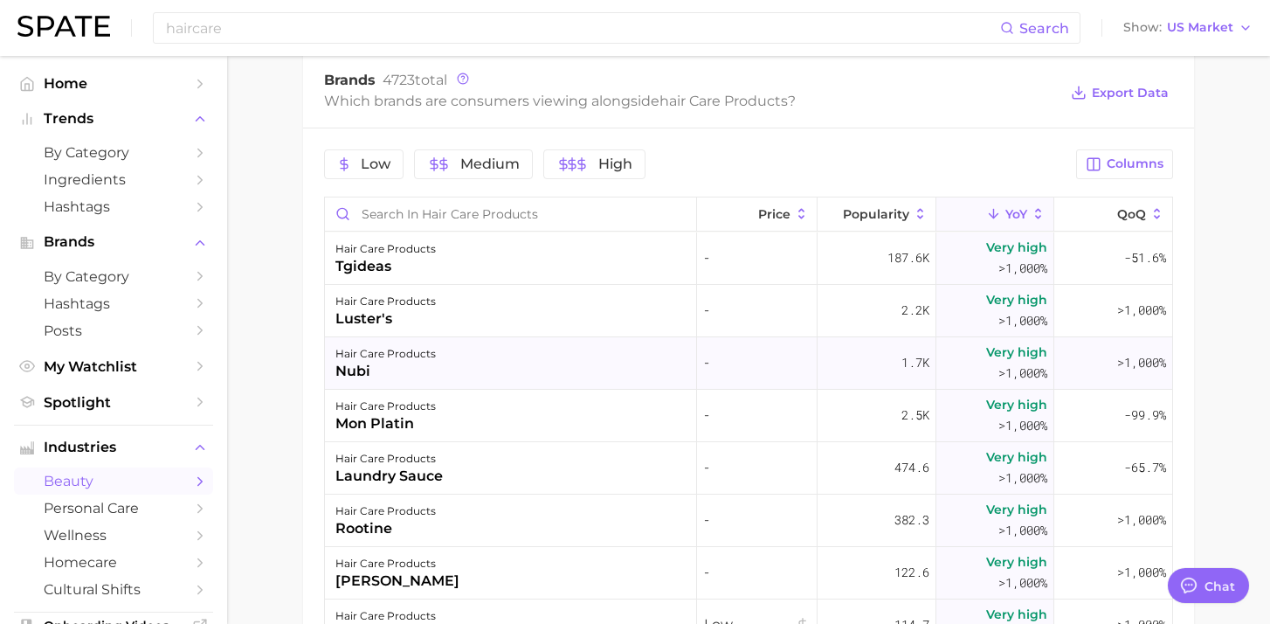
click at [407, 364] on div "nubi" at bounding box center [386, 371] width 100 height 21
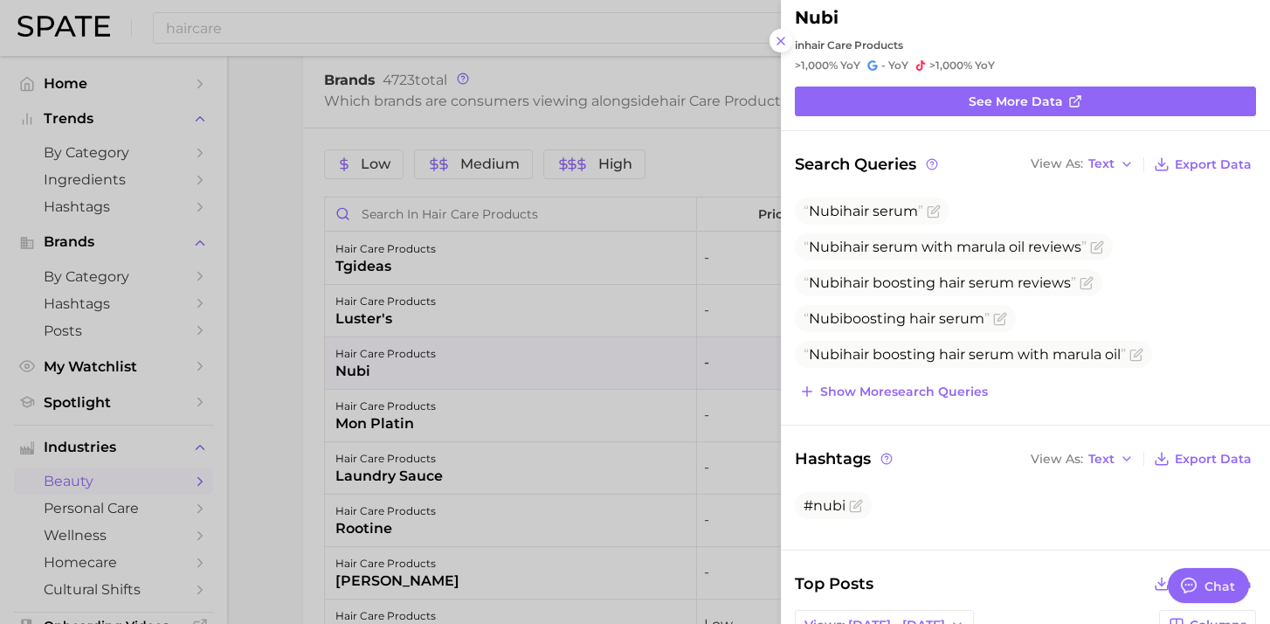
scroll to position [0, 0]
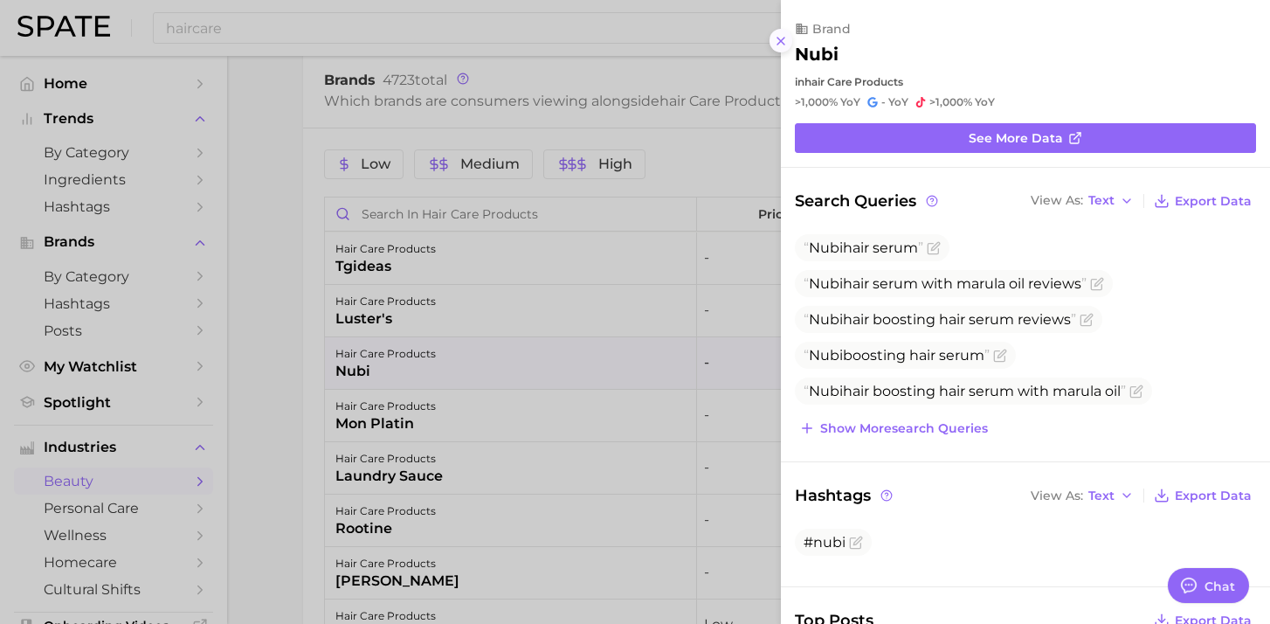
click at [779, 48] on button at bounding box center [782, 41] width 24 height 24
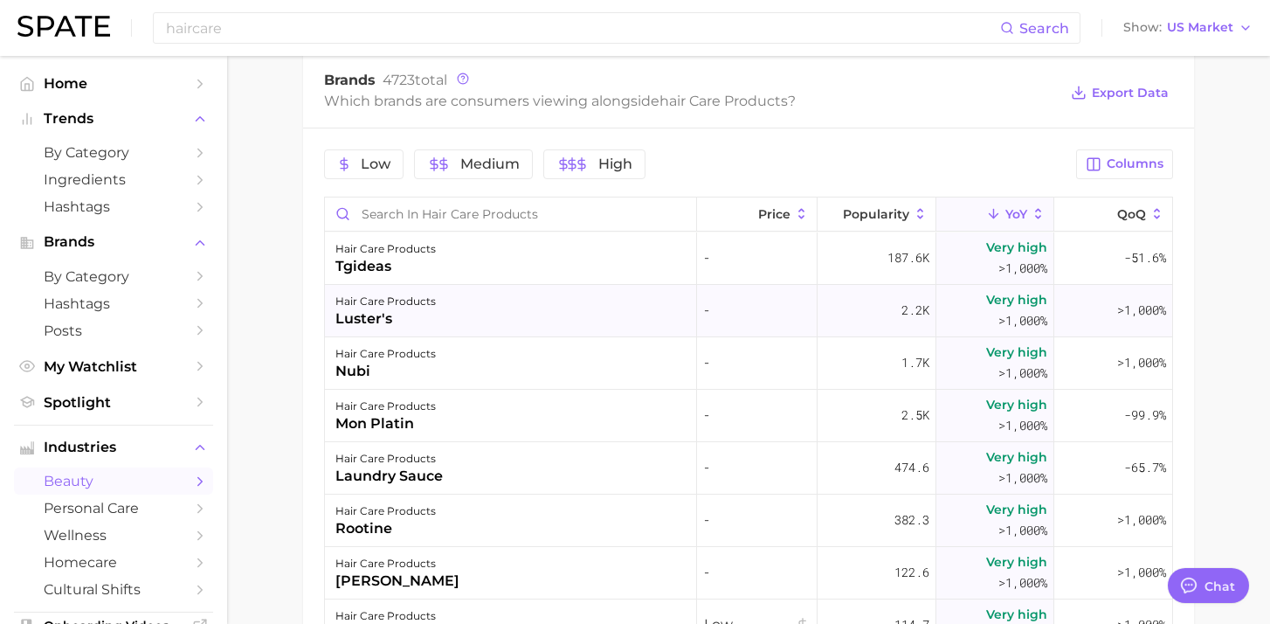
click at [472, 316] on div "hair care products luster's" at bounding box center [511, 311] width 372 height 52
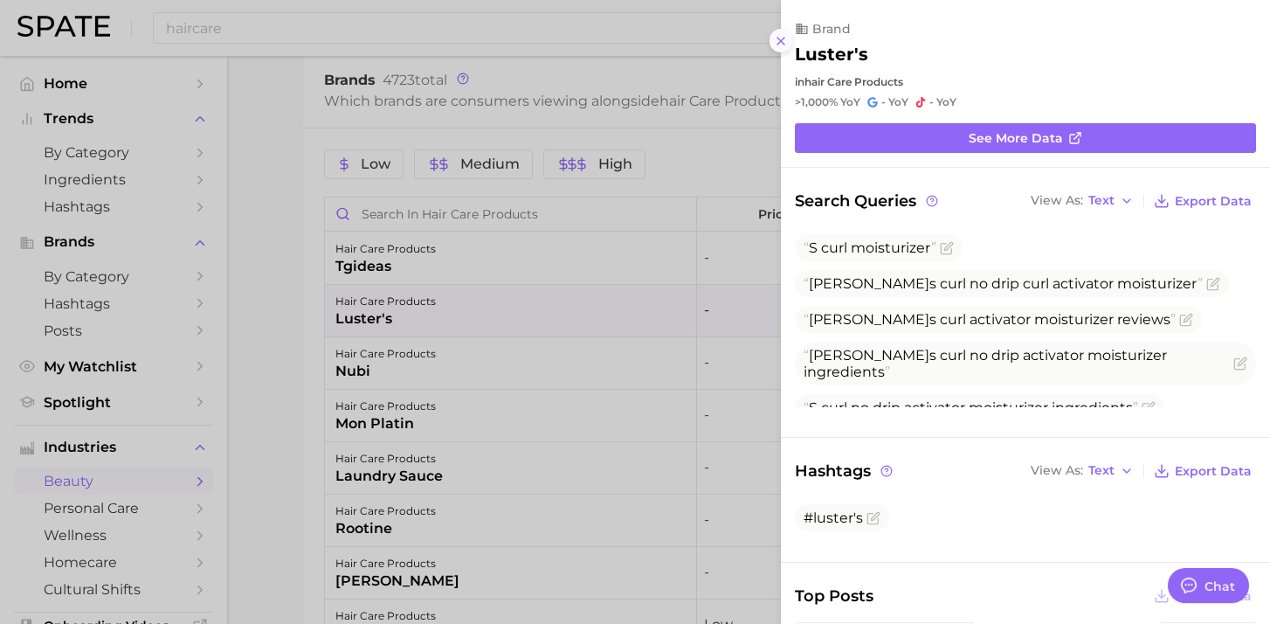
click at [786, 45] on icon at bounding box center [781, 41] width 14 height 14
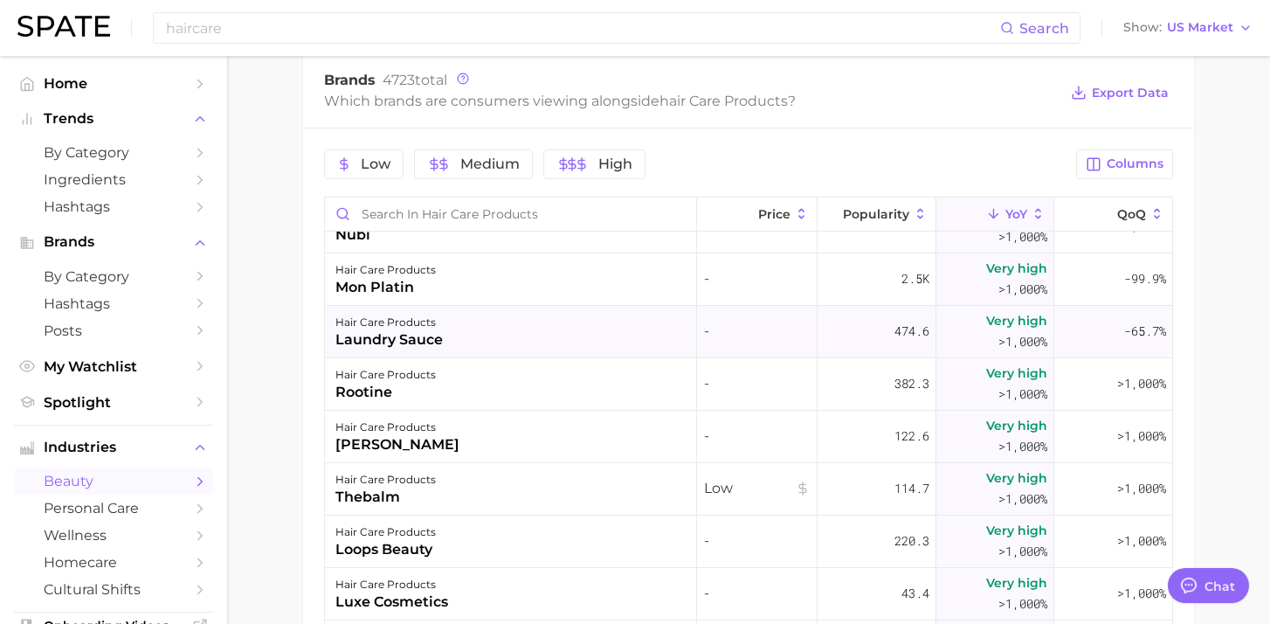
scroll to position [145, 0]
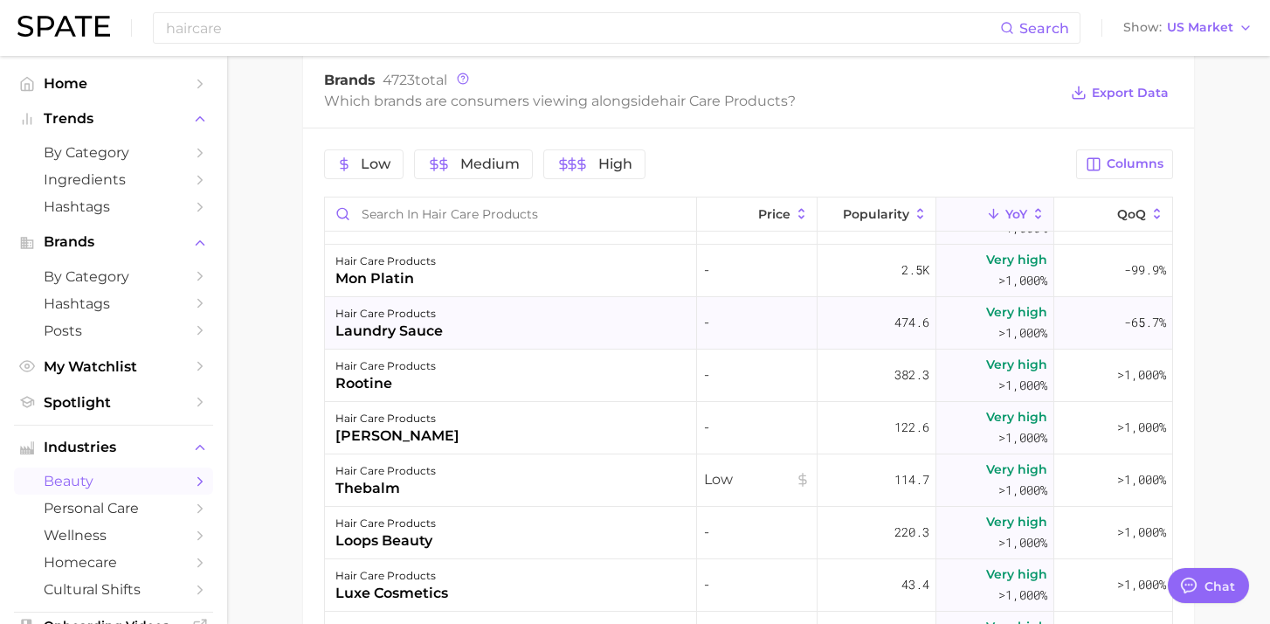
click at [493, 315] on div "hair care products laundry sauce" at bounding box center [511, 323] width 372 height 52
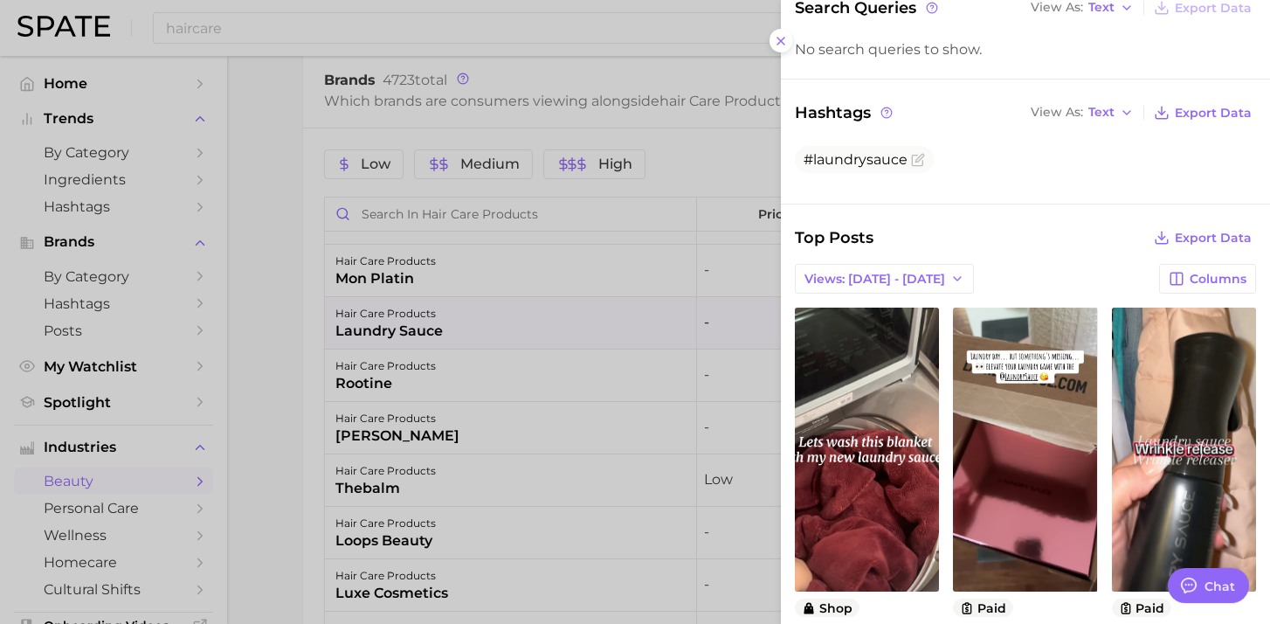
scroll to position [195, 0]
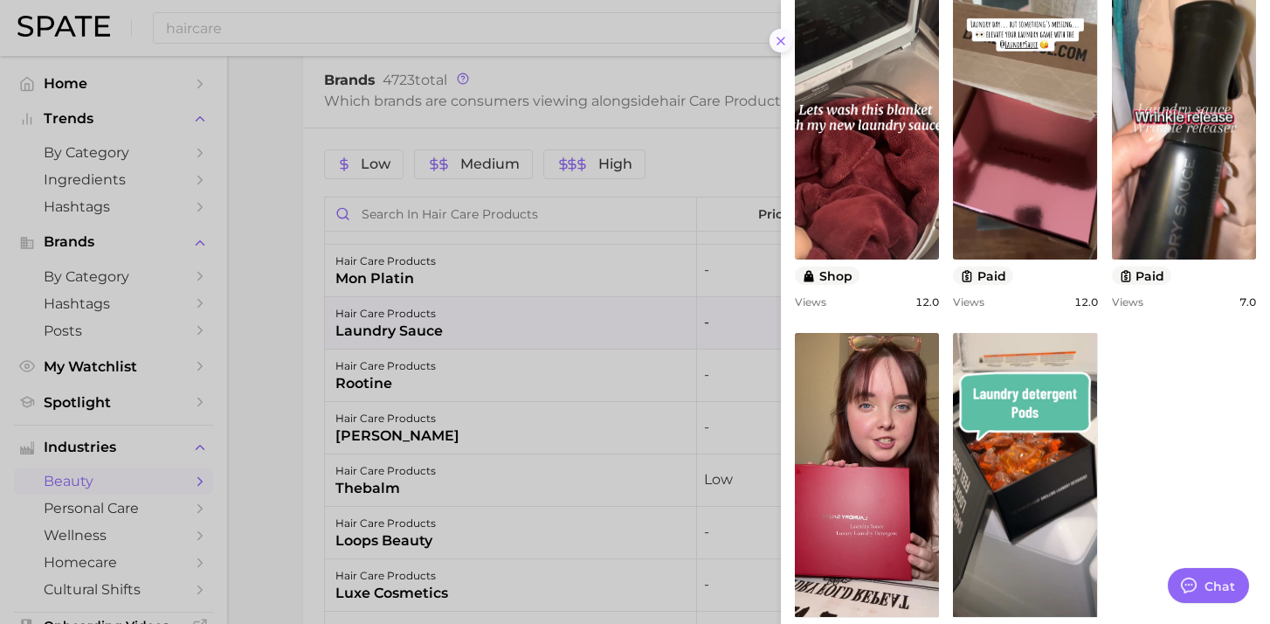
click at [792, 38] on button at bounding box center [782, 41] width 24 height 24
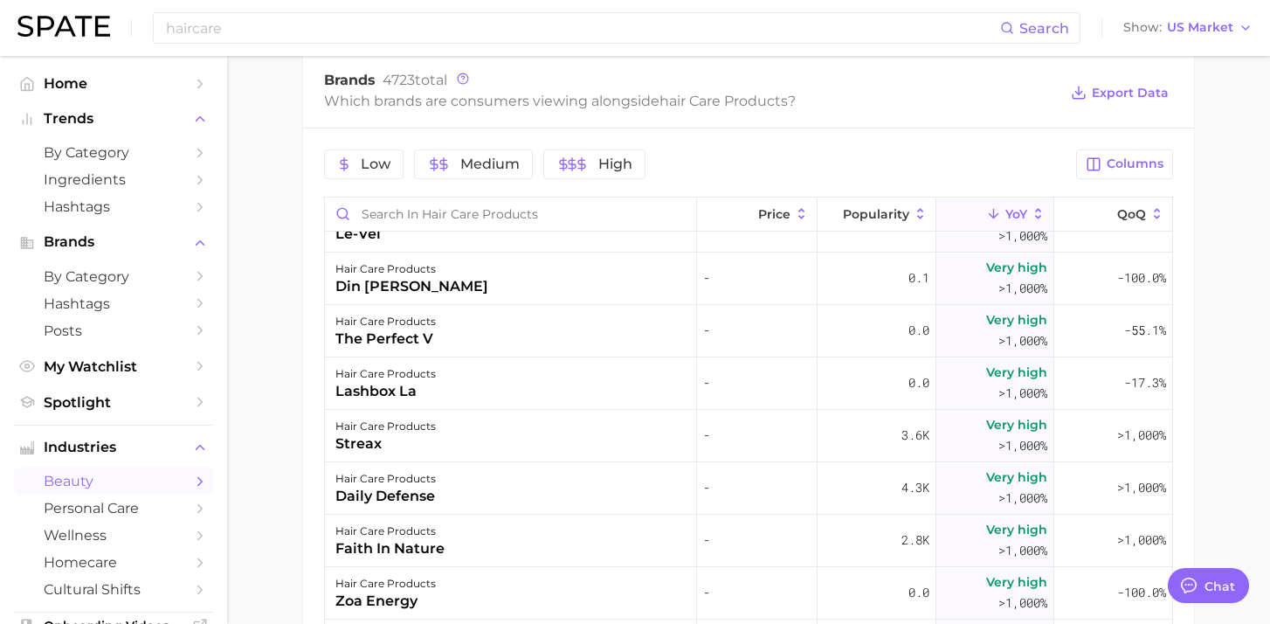
click at [200, 482] on polyline "Sidebar" at bounding box center [200, 481] width 4 height 8
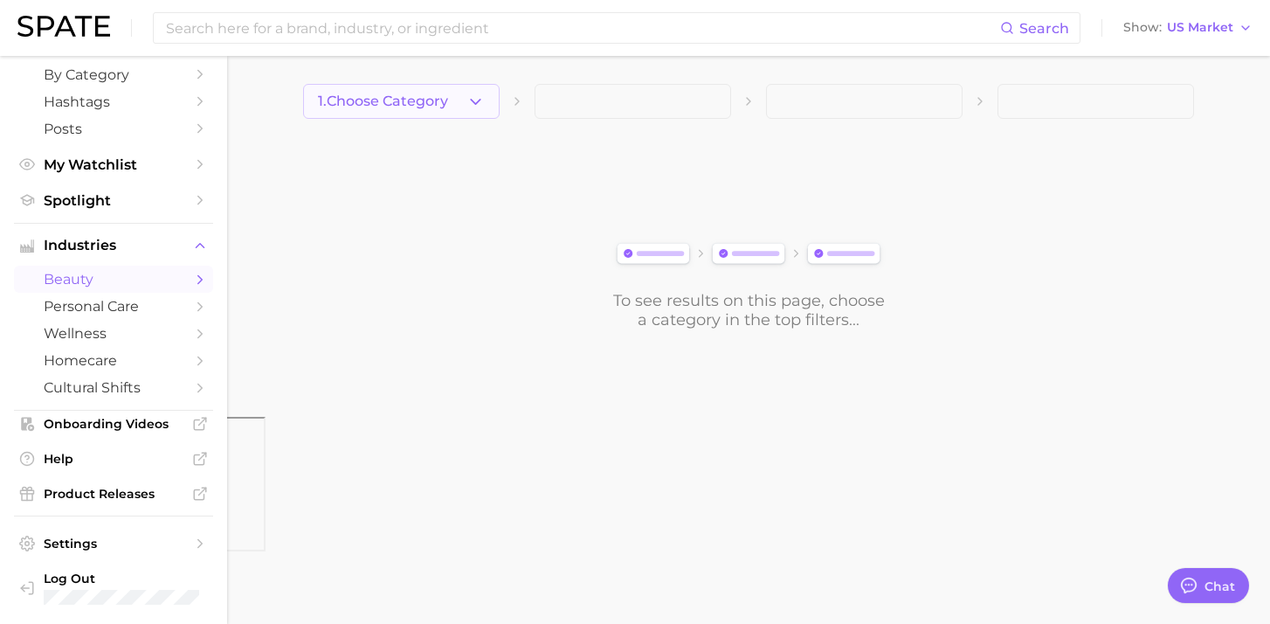
click at [448, 108] on span "1. Choose Category" at bounding box center [383, 101] width 130 height 16
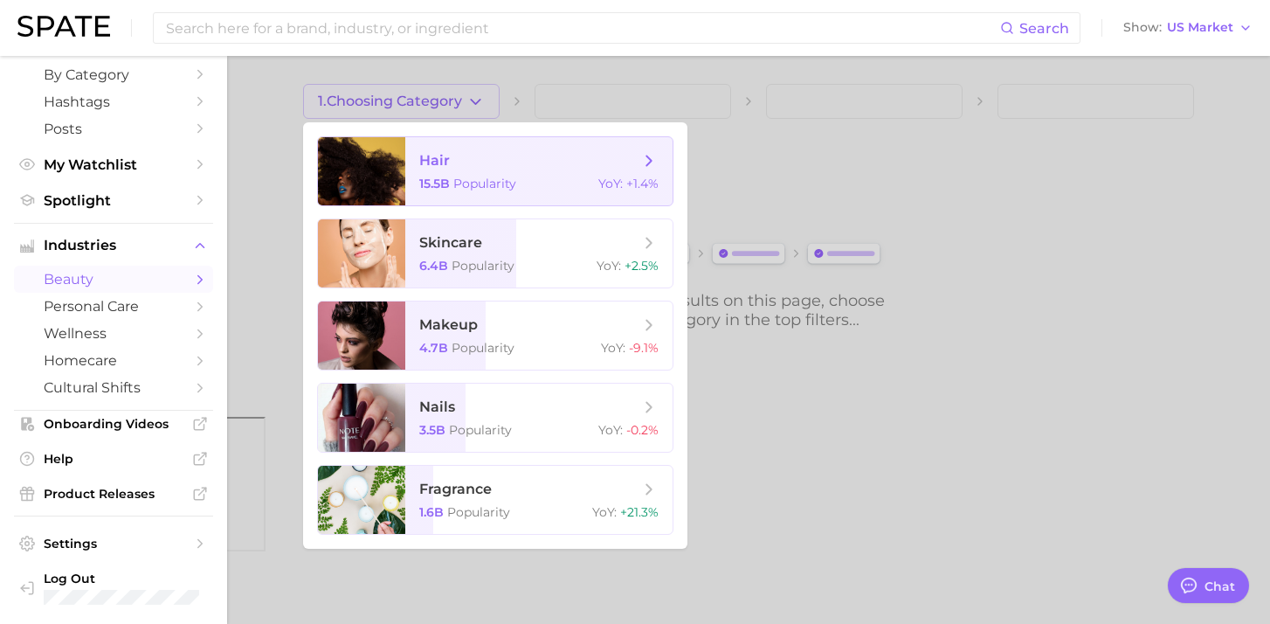
click at [509, 169] on span "hair" at bounding box center [529, 160] width 220 height 19
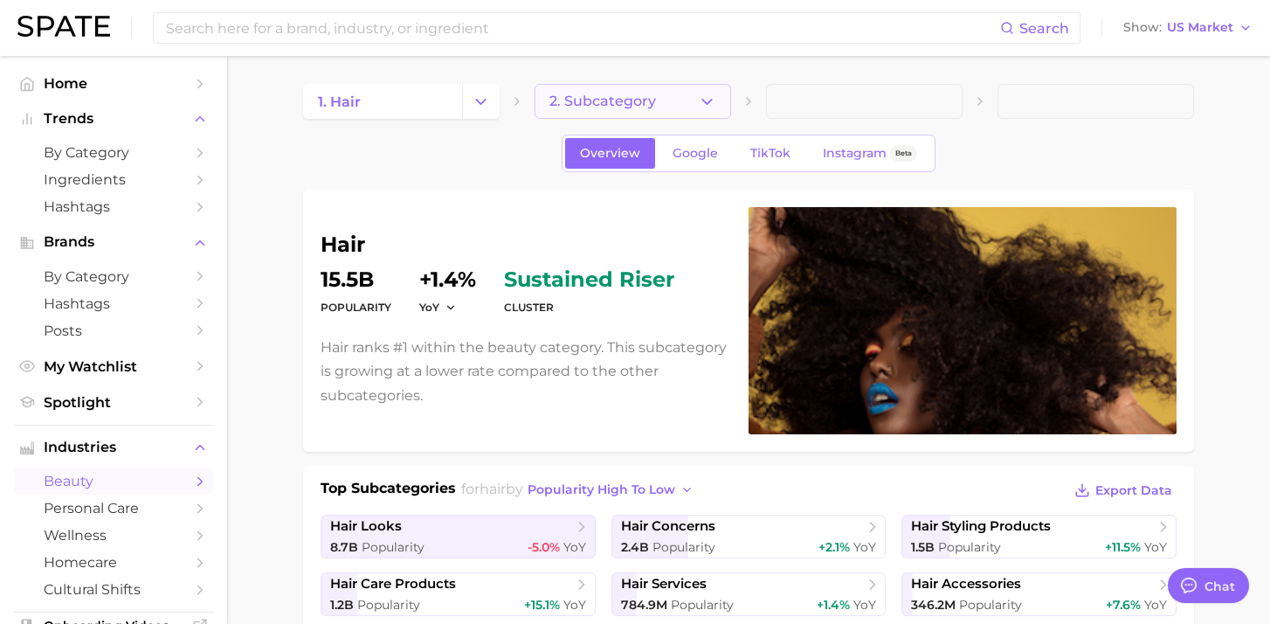
click at [664, 97] on button "2. Subcategory" at bounding box center [633, 101] width 197 height 35
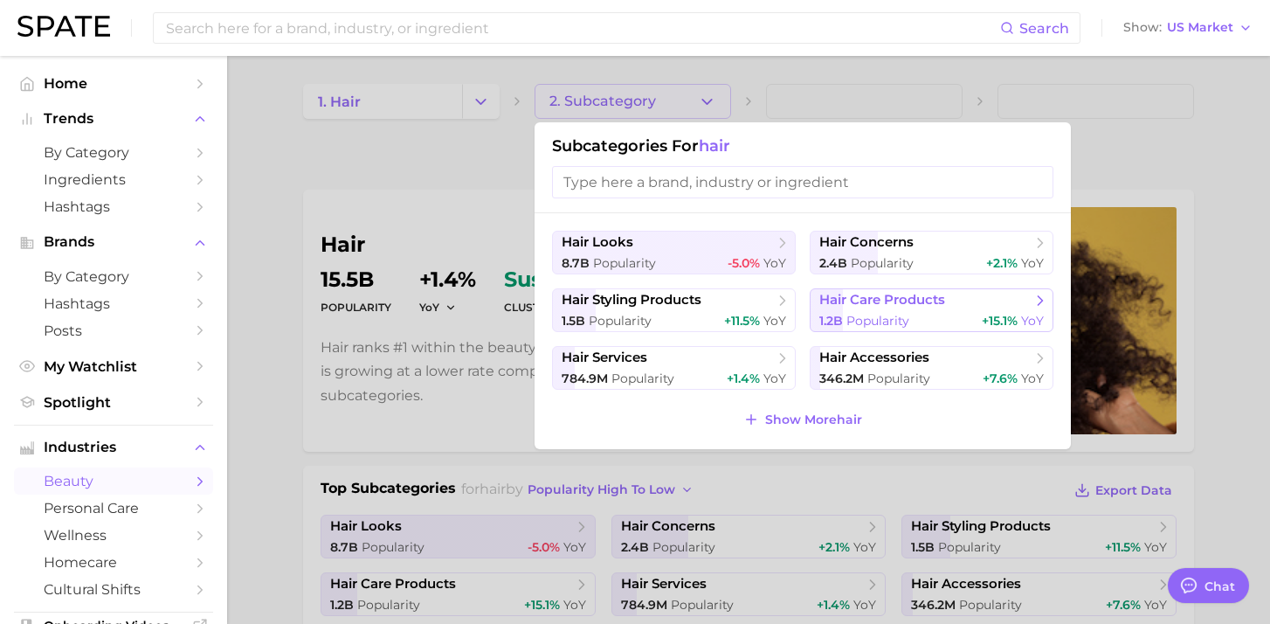
click at [931, 293] on span "hair care products" at bounding box center [883, 300] width 126 height 17
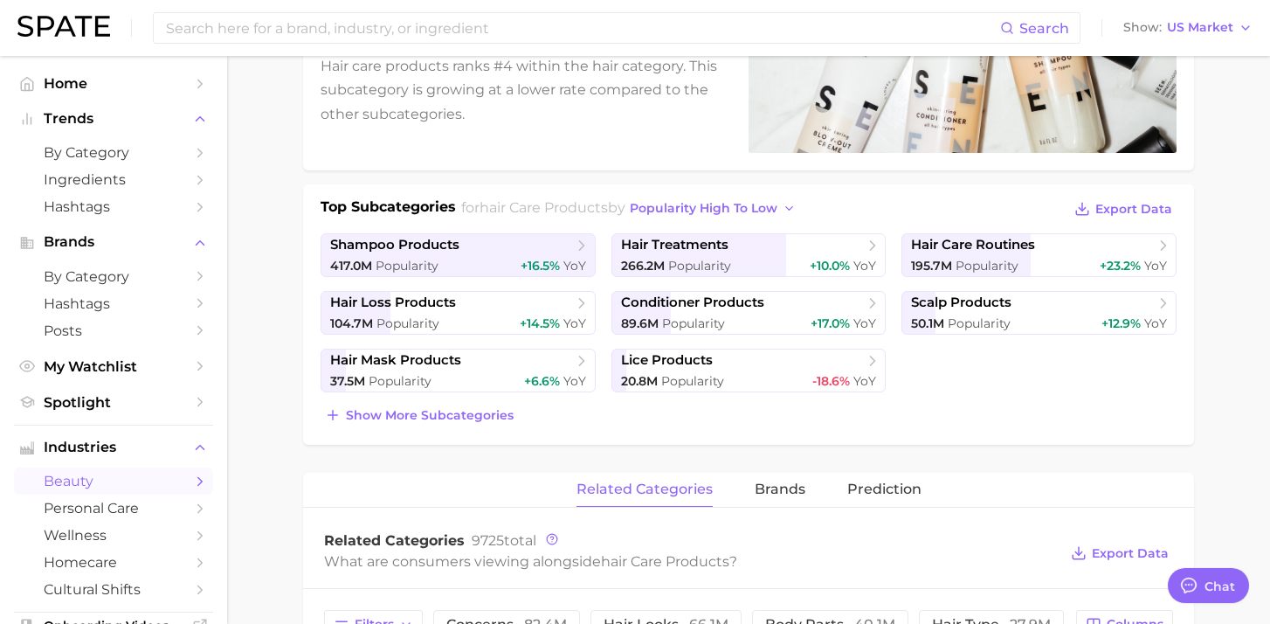
scroll to position [293, 0]
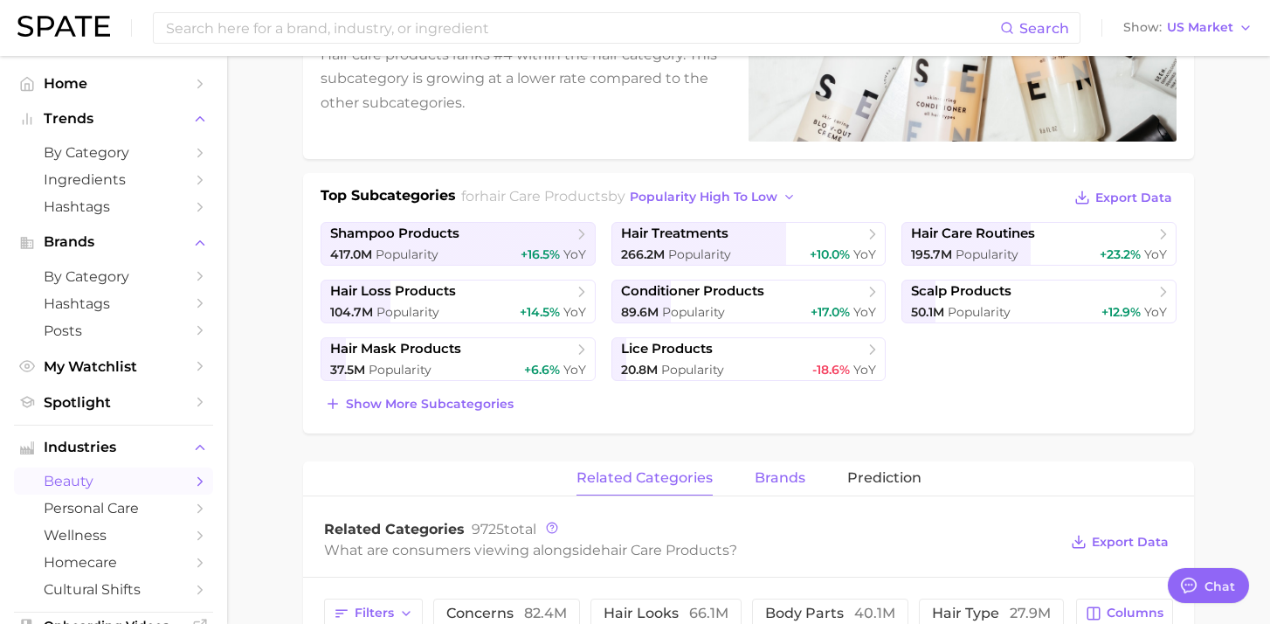
click at [779, 471] on span "brands" at bounding box center [780, 478] width 51 height 16
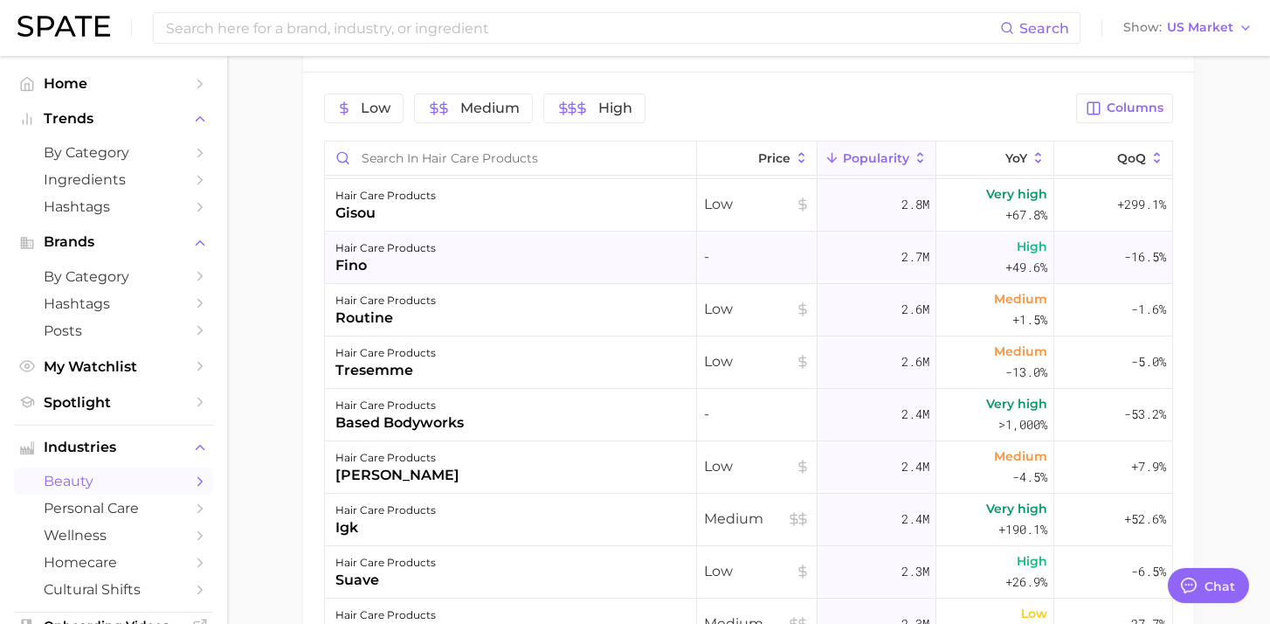
scroll to position [2151, 0]
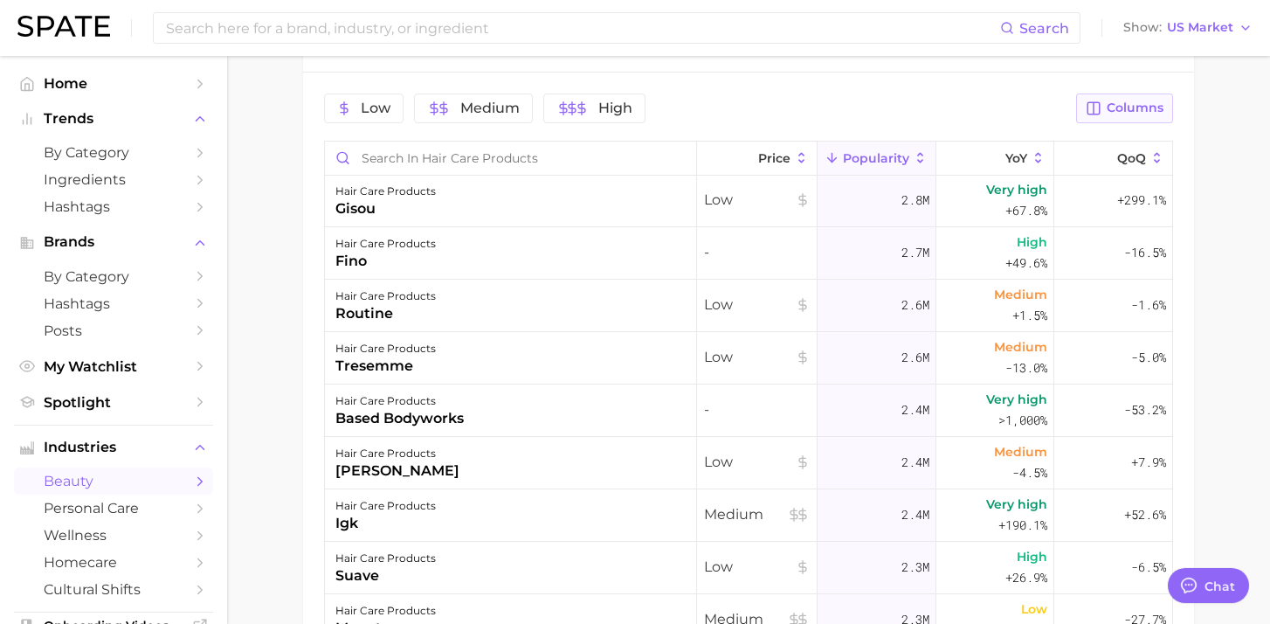
click at [1105, 113] on button "Columns" at bounding box center [1124, 108] width 97 height 30
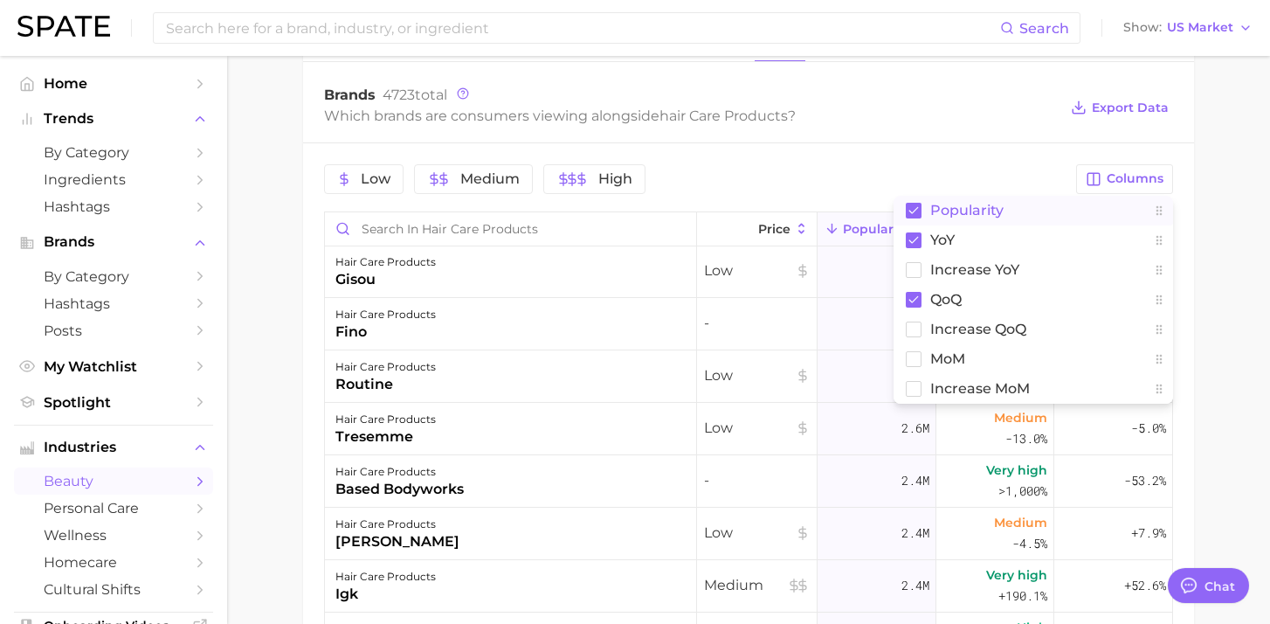
scroll to position [726, 0]
click at [1117, 178] on span "Columns" at bounding box center [1135, 179] width 57 height 15
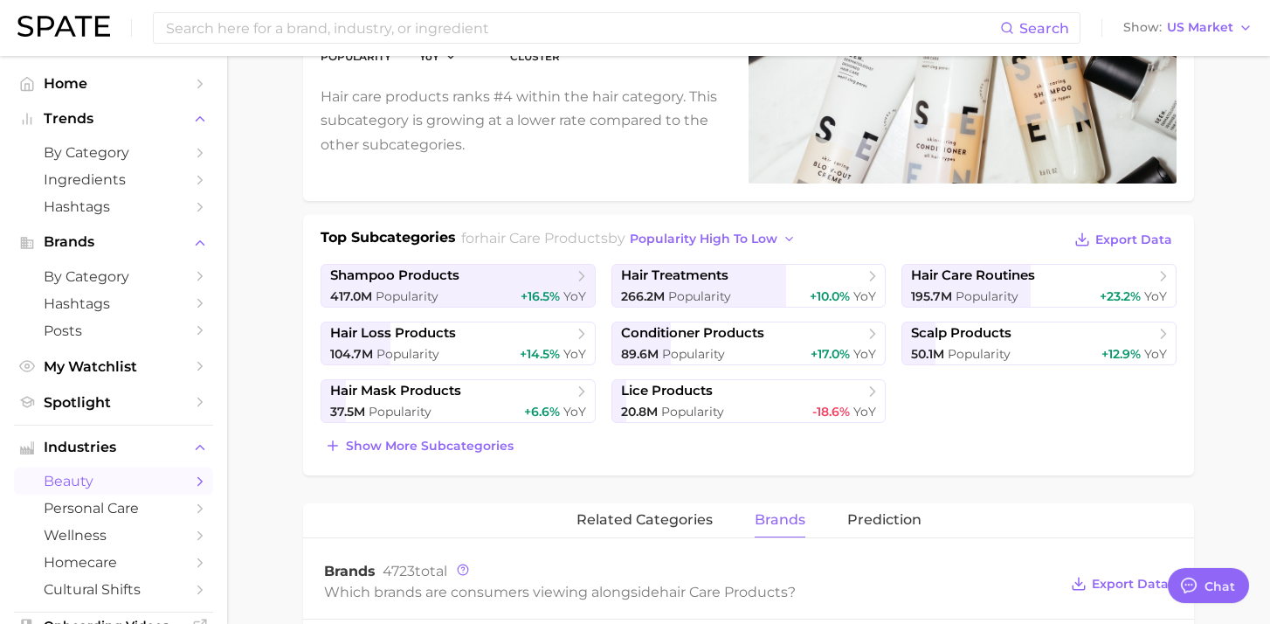
scroll to position [266, 0]
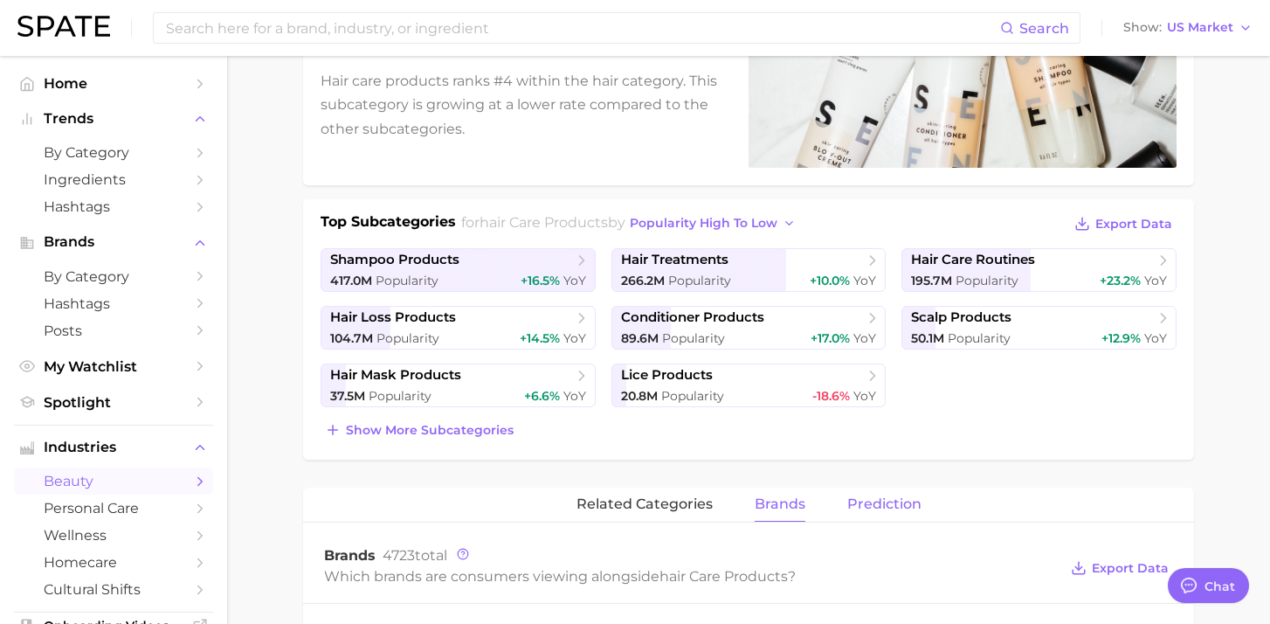
click at [872, 493] on button "Prediction" at bounding box center [885, 505] width 74 height 34
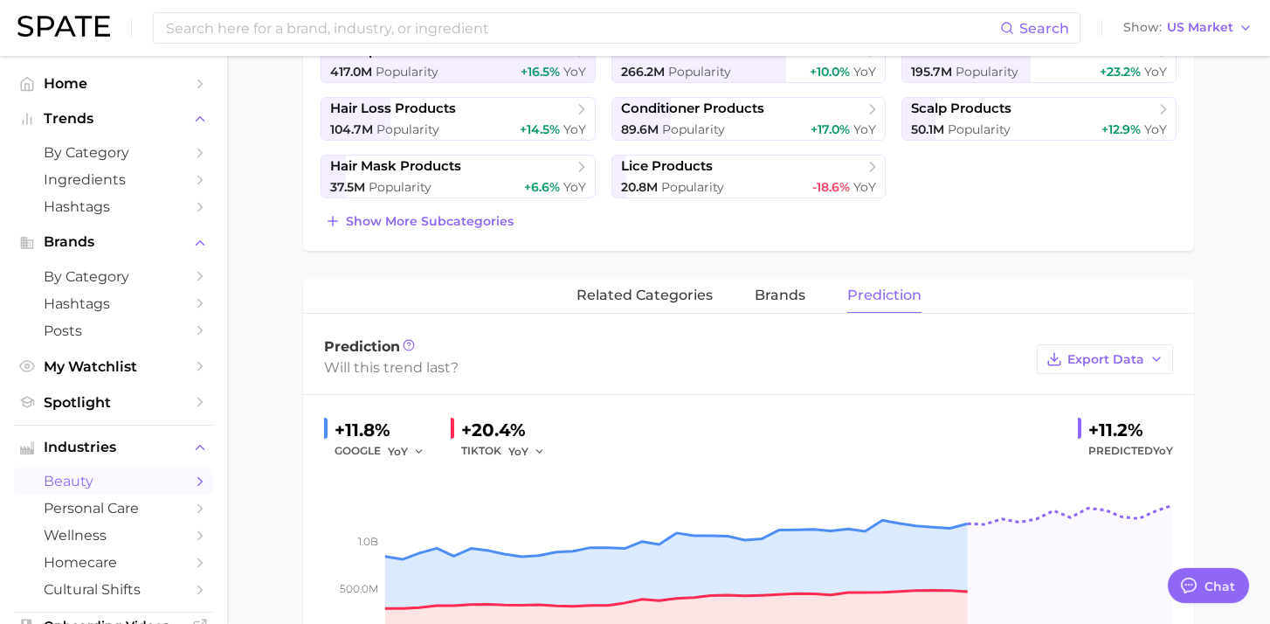
scroll to position [476, 0]
click at [657, 299] on span "related categories" at bounding box center [645, 295] width 136 height 16
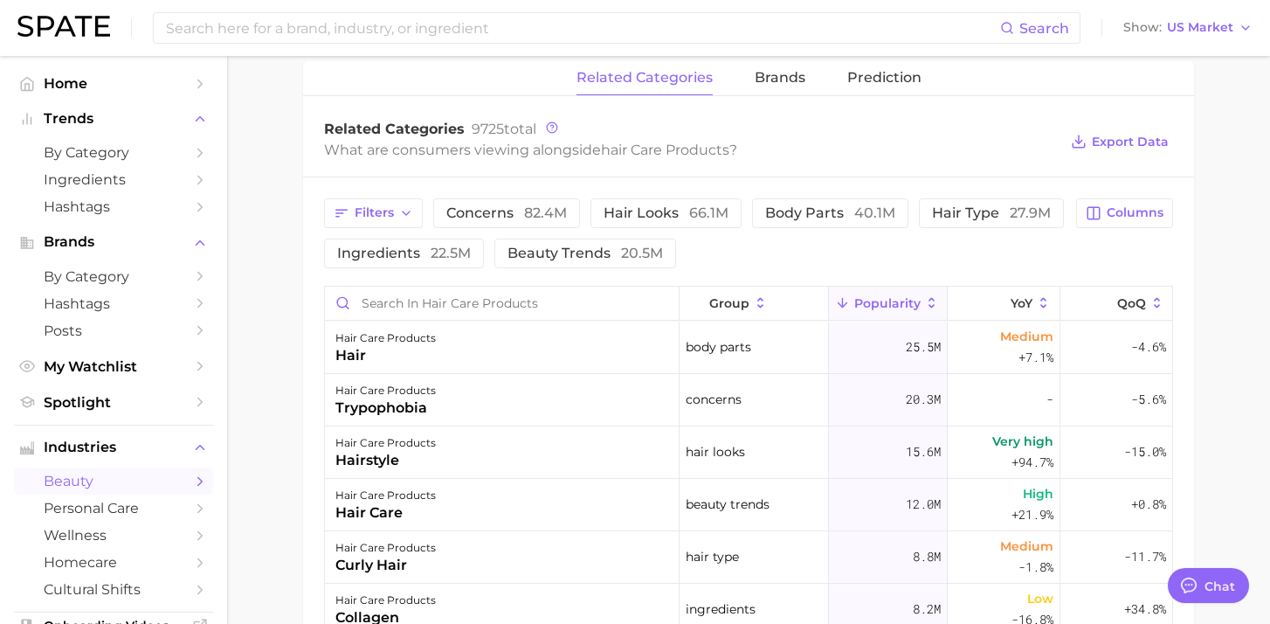
scroll to position [695, 0]
click at [195, 276] on icon "Sidebar" at bounding box center [200, 276] width 16 height 16
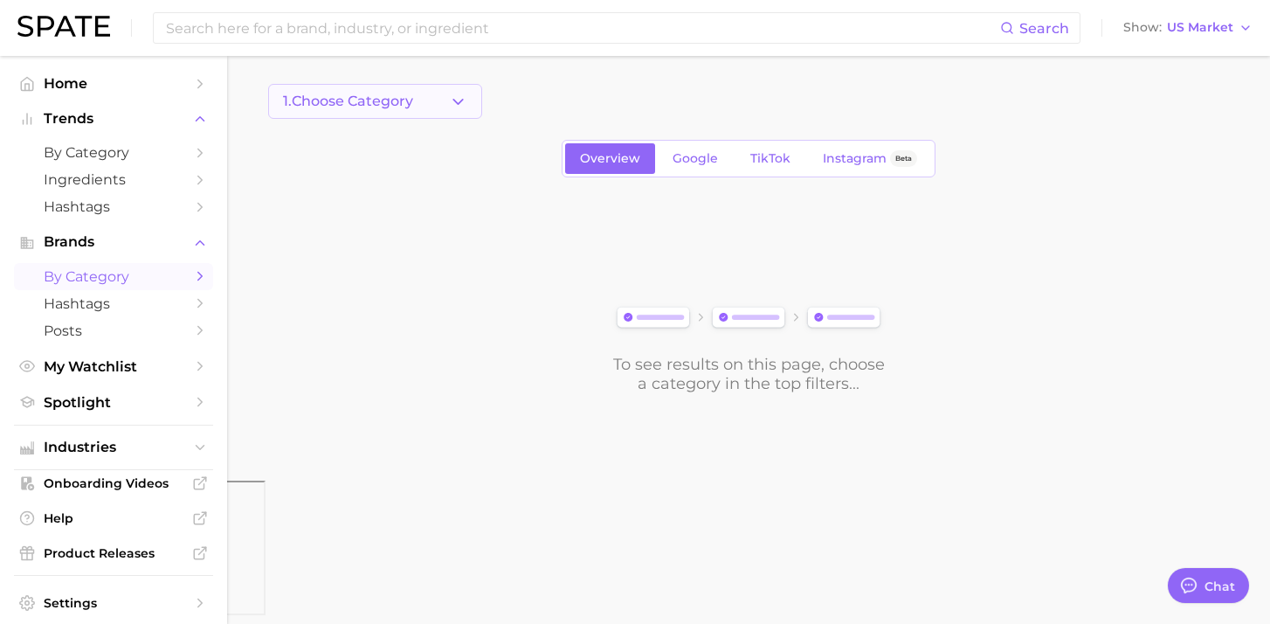
click at [447, 99] on button "1. Choose Category" at bounding box center [375, 101] width 214 height 35
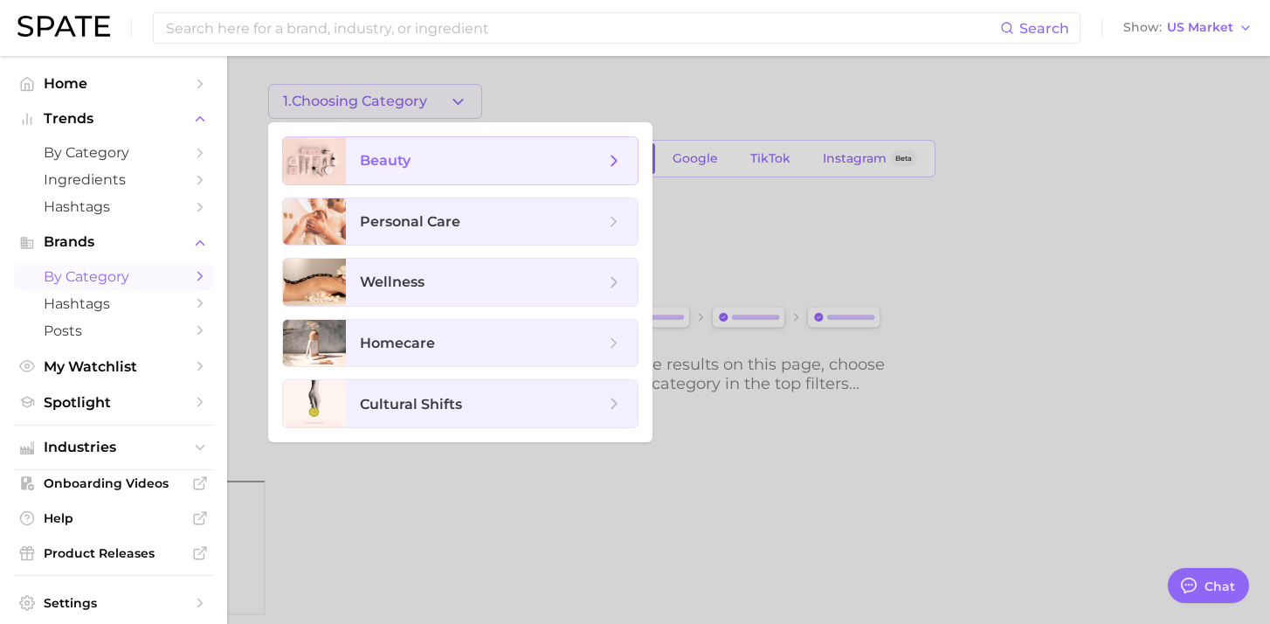
click at [620, 160] on icon at bounding box center [614, 160] width 19 height 19
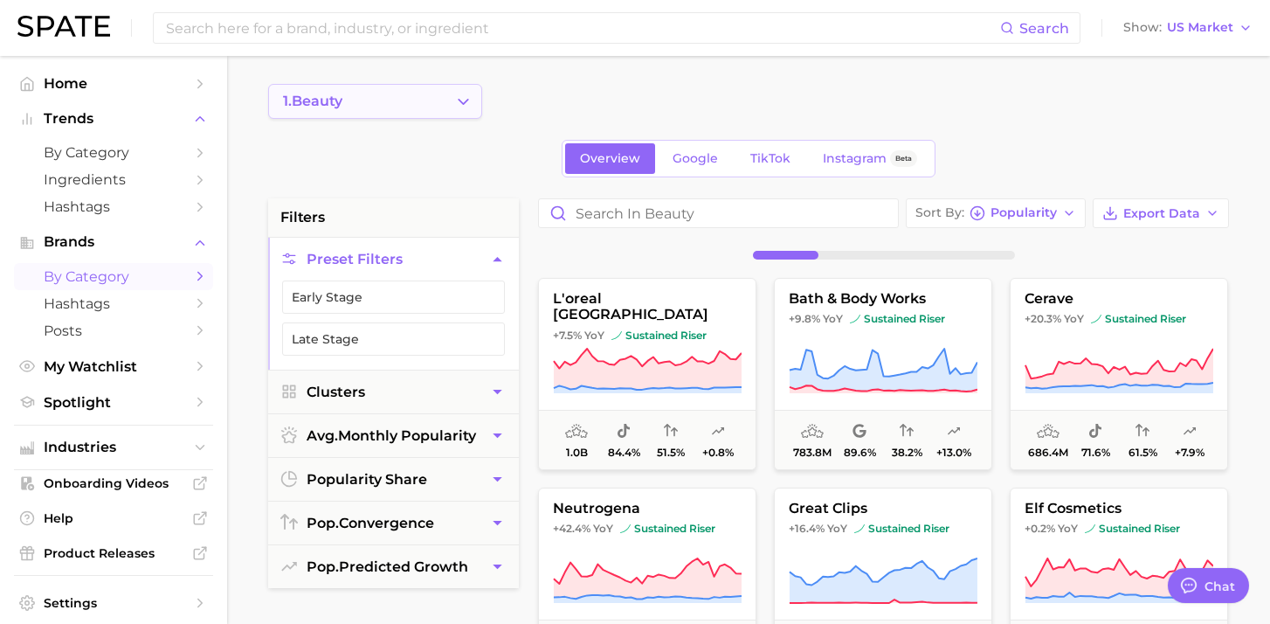
click at [455, 102] on icon "Change Category" at bounding box center [463, 102] width 18 height 18
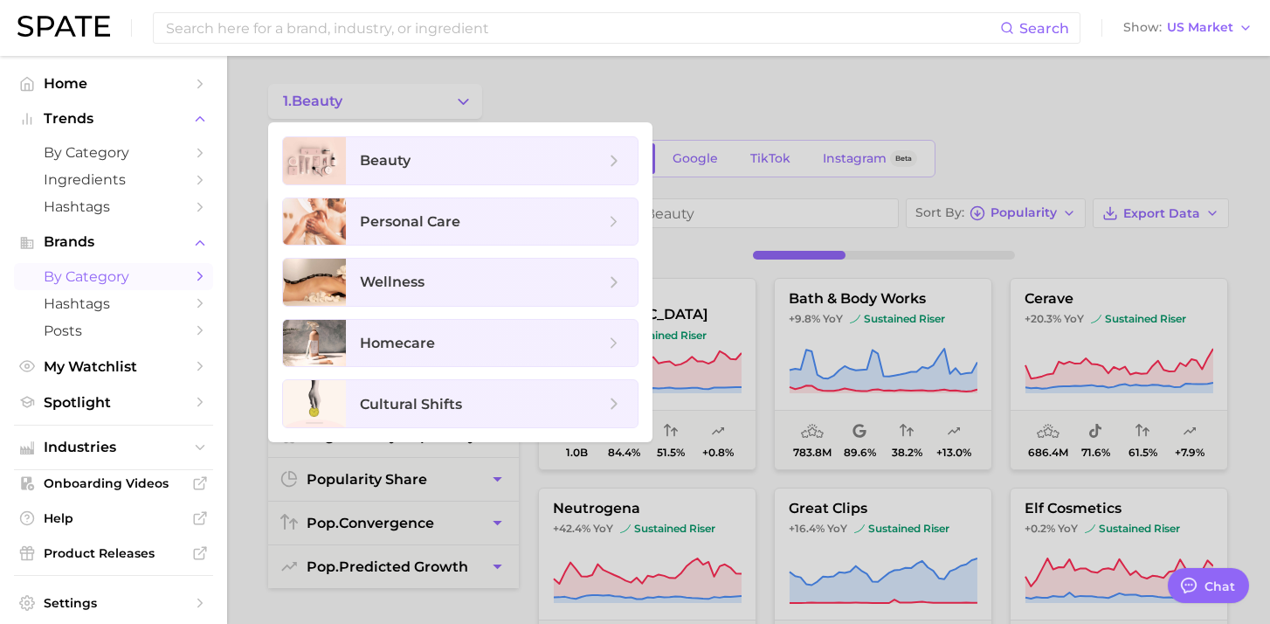
click at [454, 100] on div at bounding box center [635, 312] width 1270 height 624
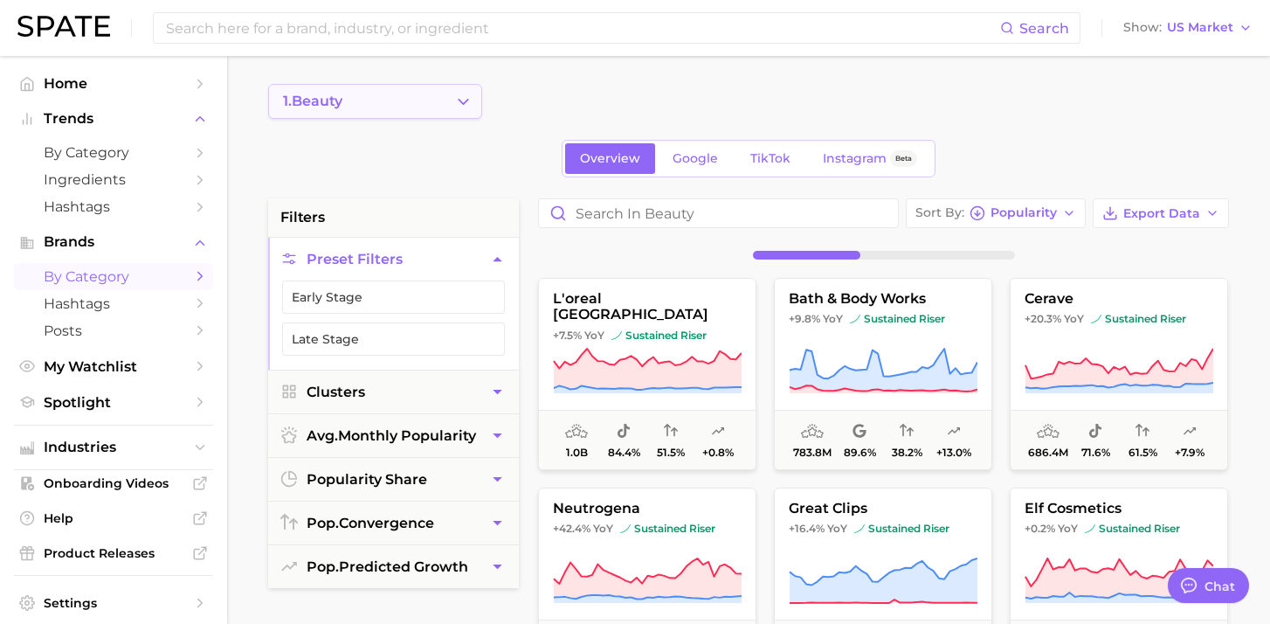
click at [457, 109] on icon "Change Category" at bounding box center [463, 102] width 18 height 18
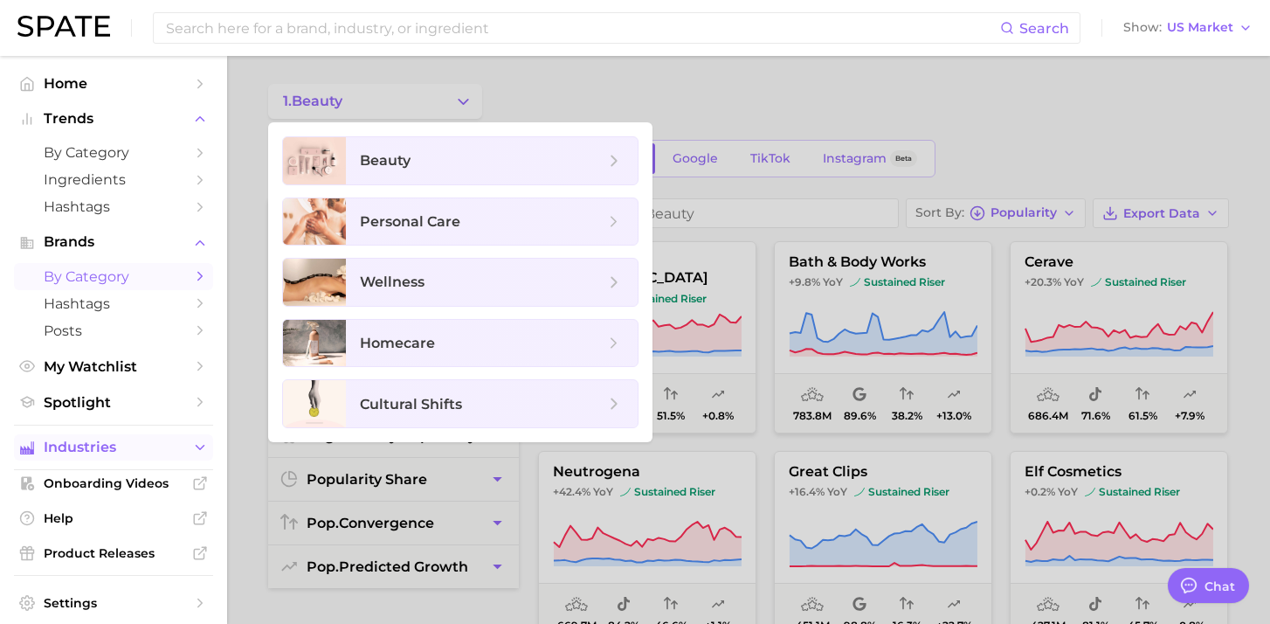
click at [187, 453] on button "Industries" at bounding box center [113, 447] width 199 height 26
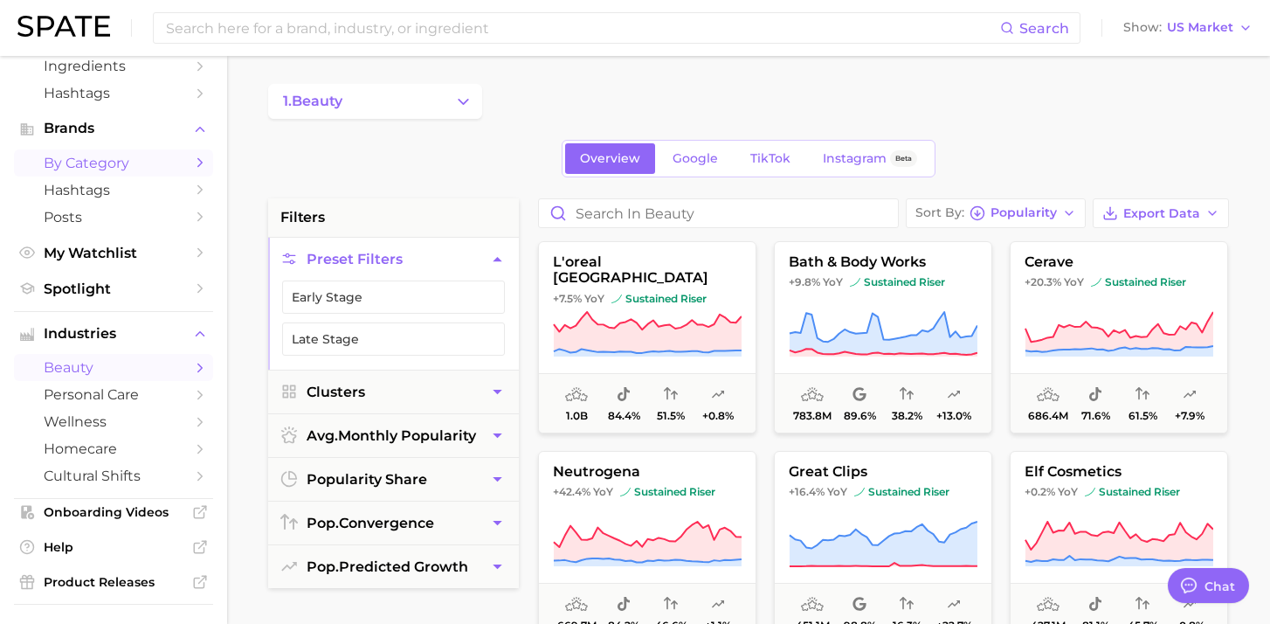
scroll to position [135, 0]
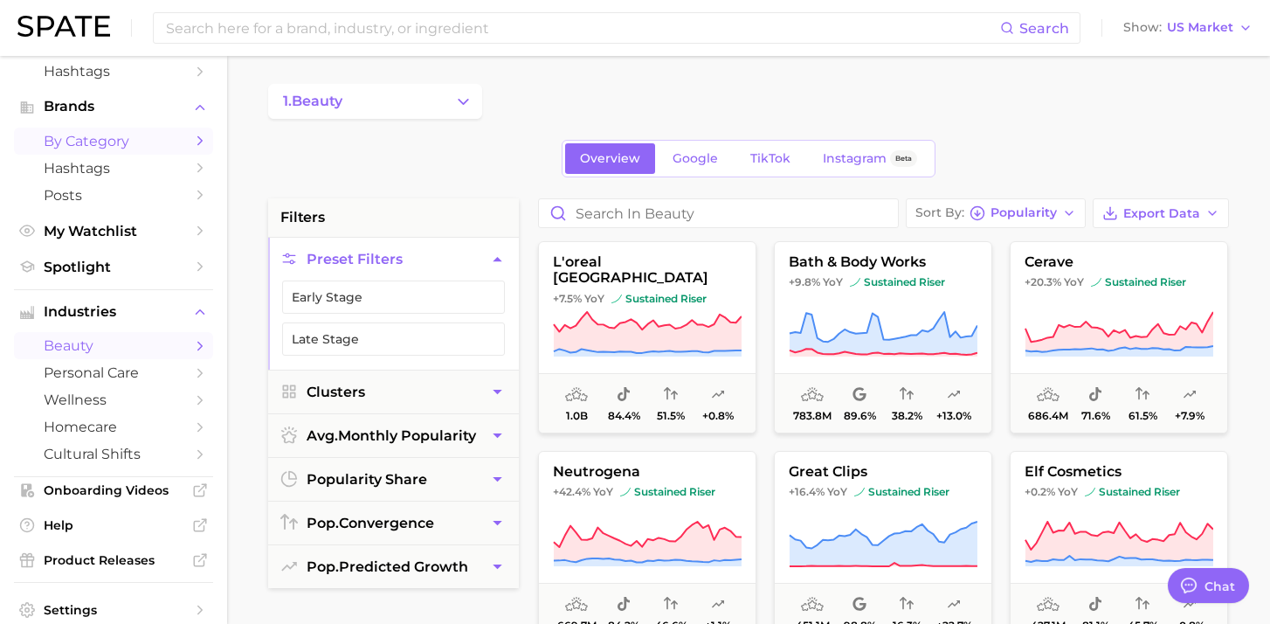
click at [199, 349] on icon "Sidebar" at bounding box center [200, 346] width 16 height 16
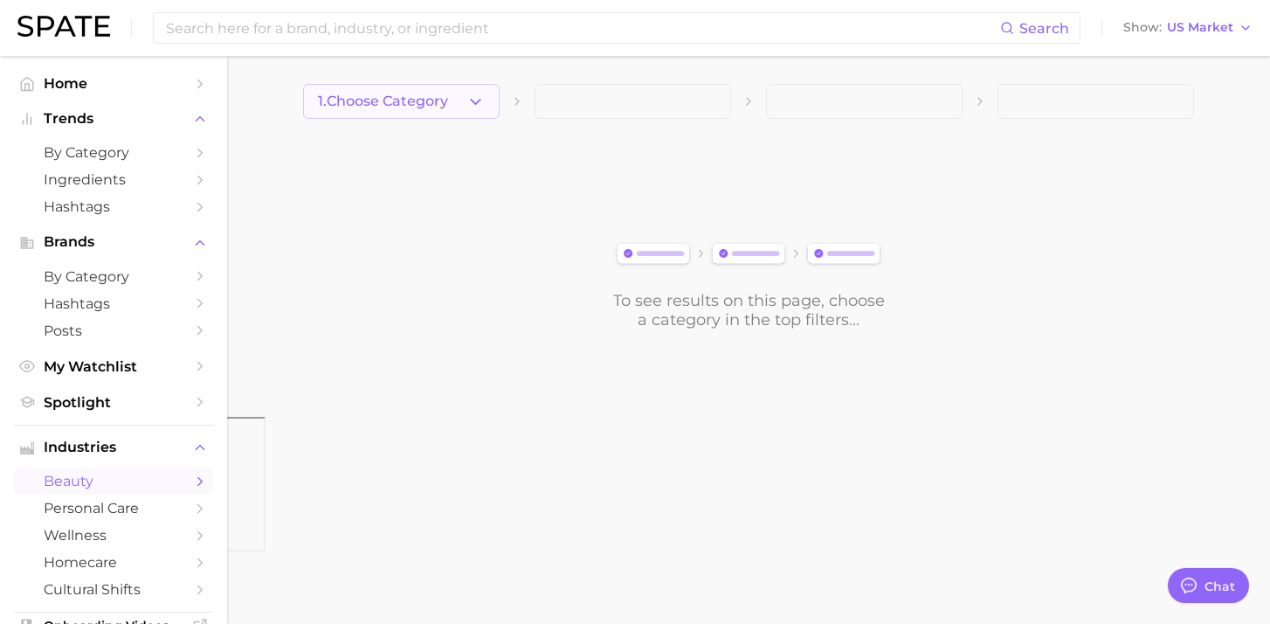
click at [465, 94] on button "1. Choose Category" at bounding box center [401, 101] width 197 height 35
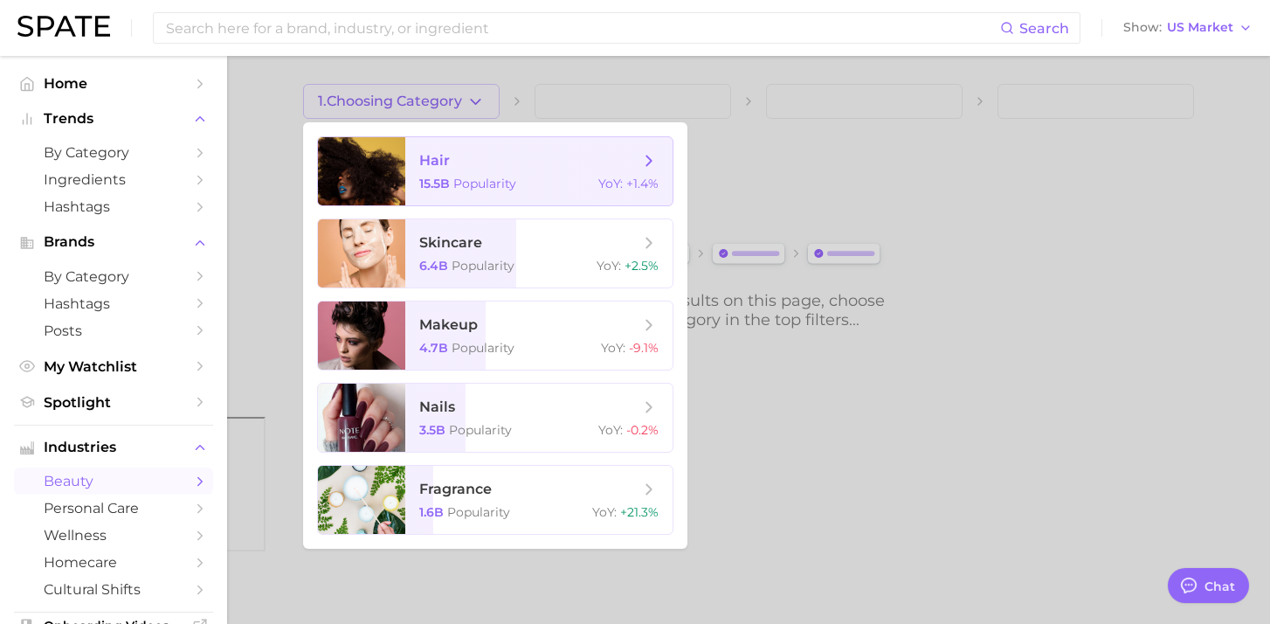
click at [481, 165] on span "hair" at bounding box center [529, 160] width 220 height 19
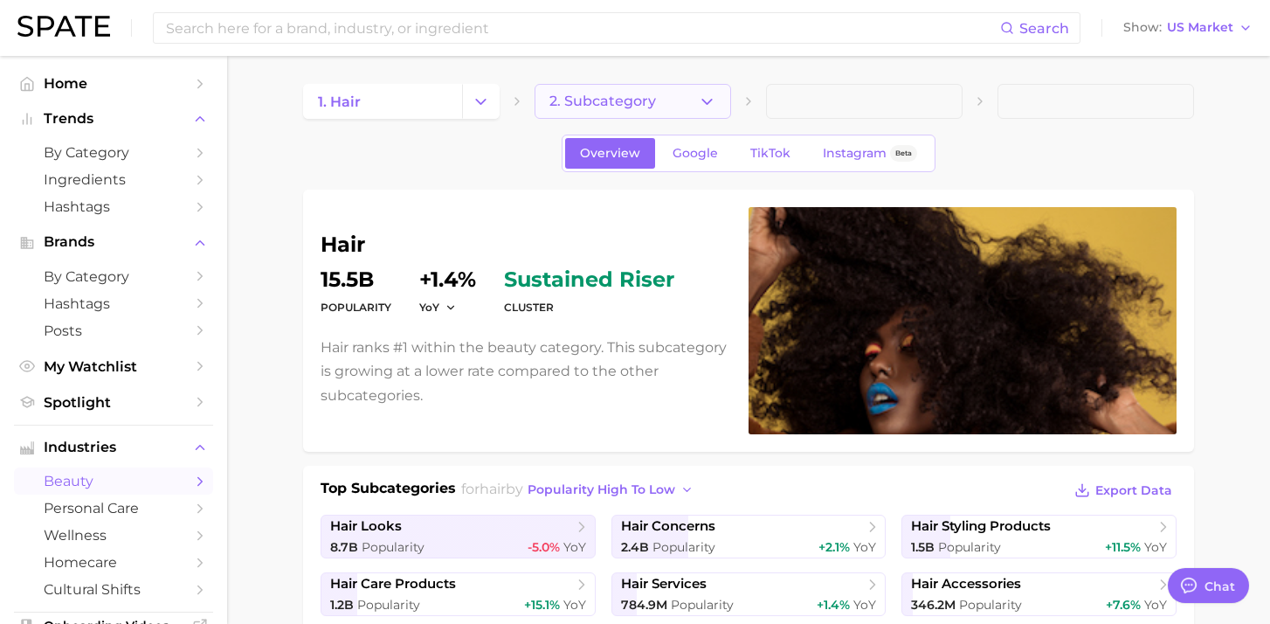
click at [627, 98] on span "2. Subcategory" at bounding box center [603, 101] width 107 height 16
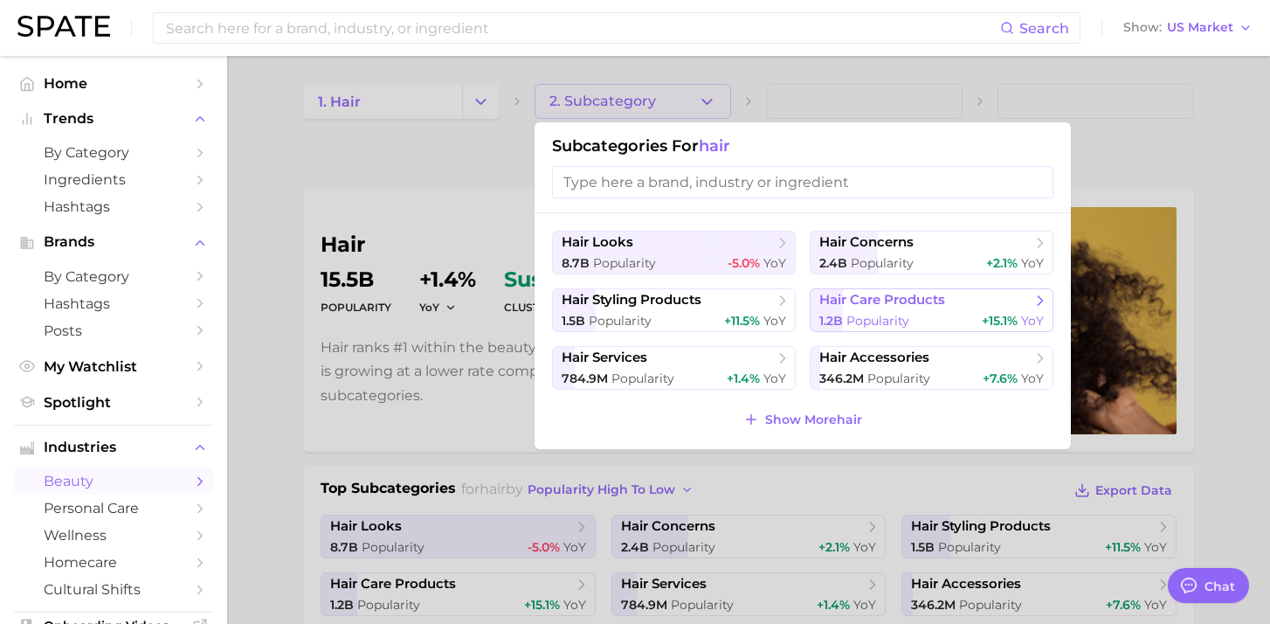
click at [878, 303] on span "hair care products" at bounding box center [883, 300] width 126 height 17
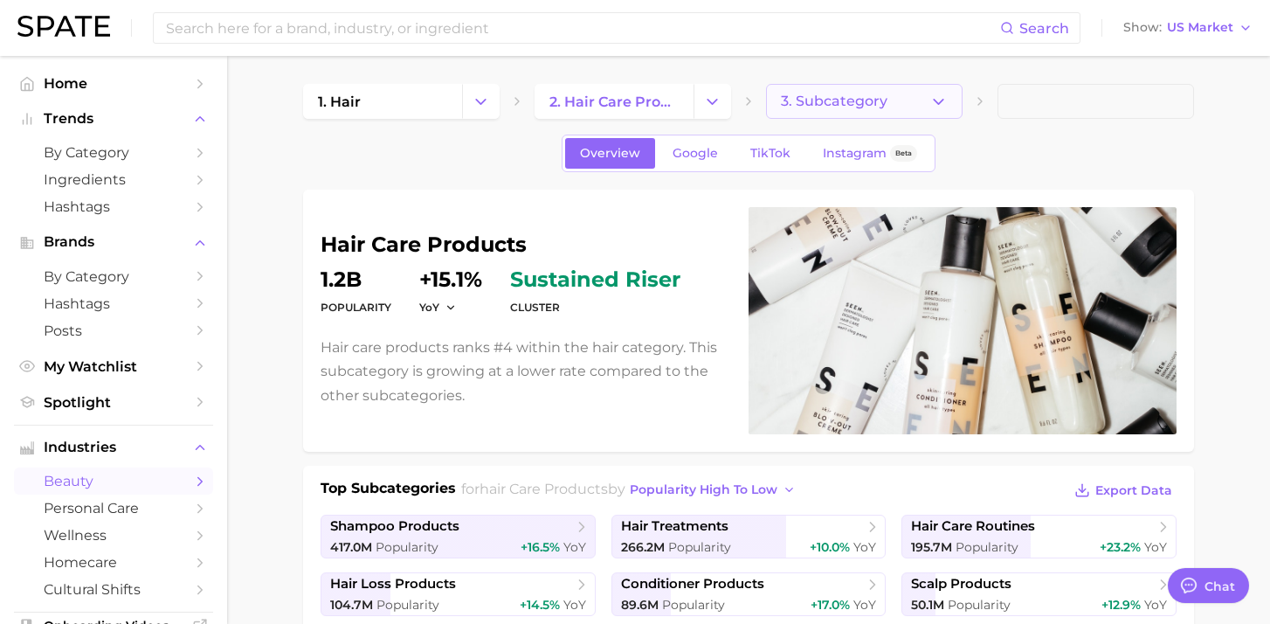
click at [940, 113] on button "3. Subcategory" at bounding box center [864, 101] width 197 height 35
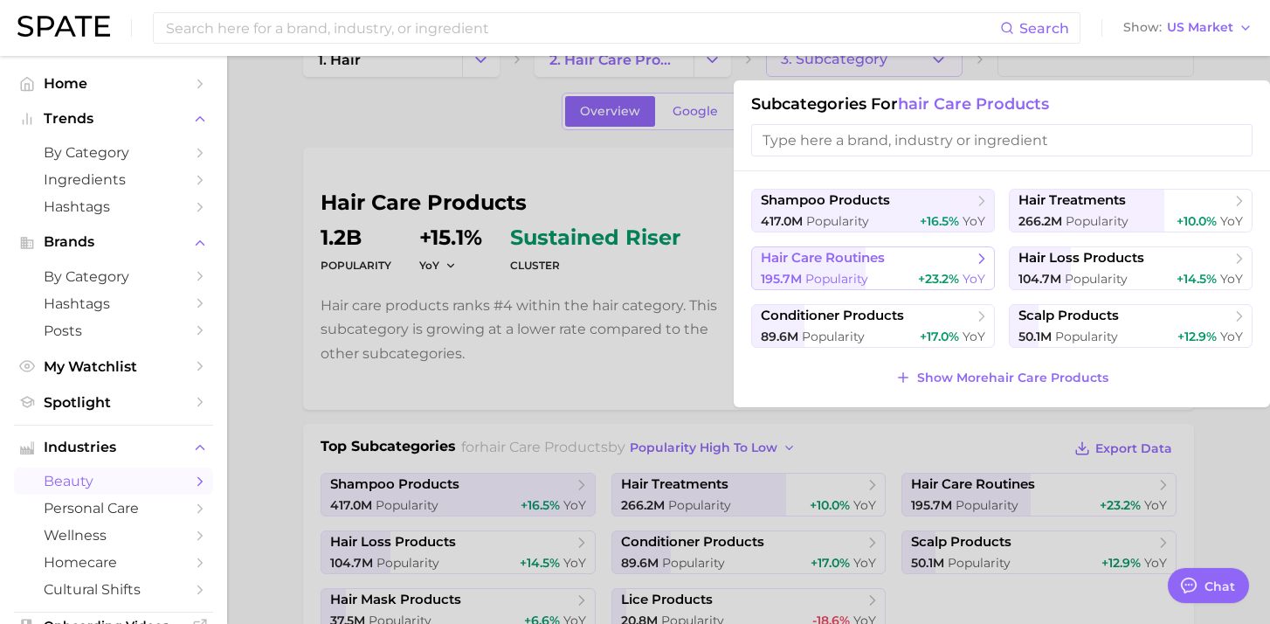
scroll to position [39, 0]
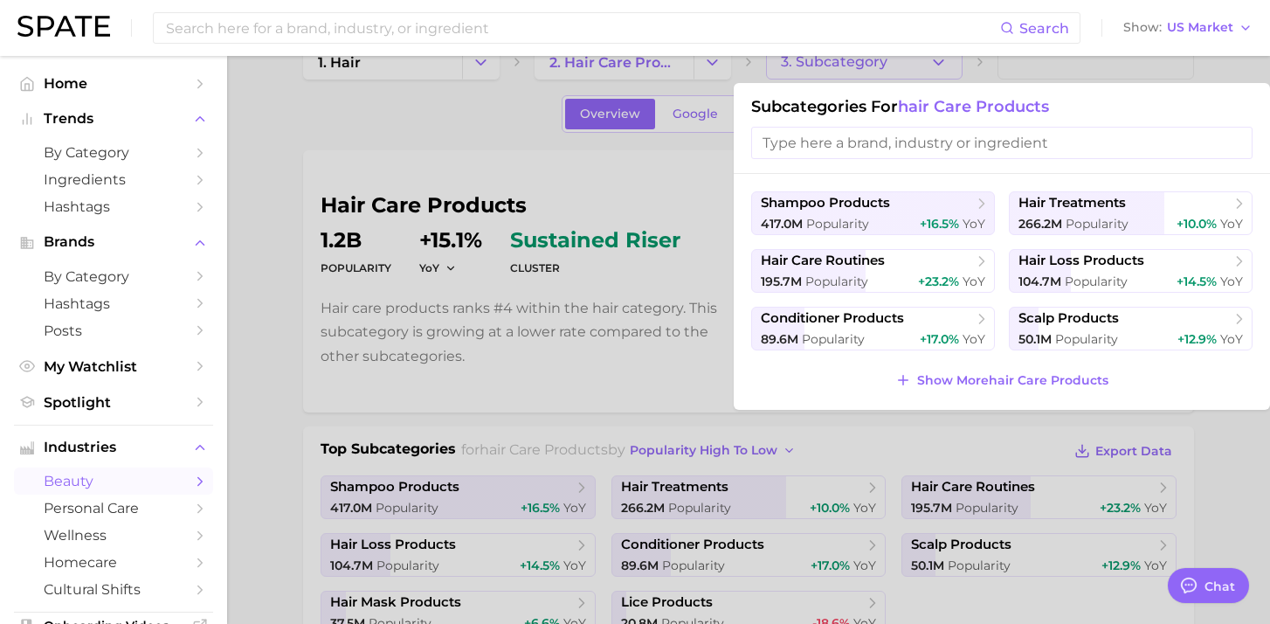
click at [637, 399] on div at bounding box center [635, 312] width 1270 height 624
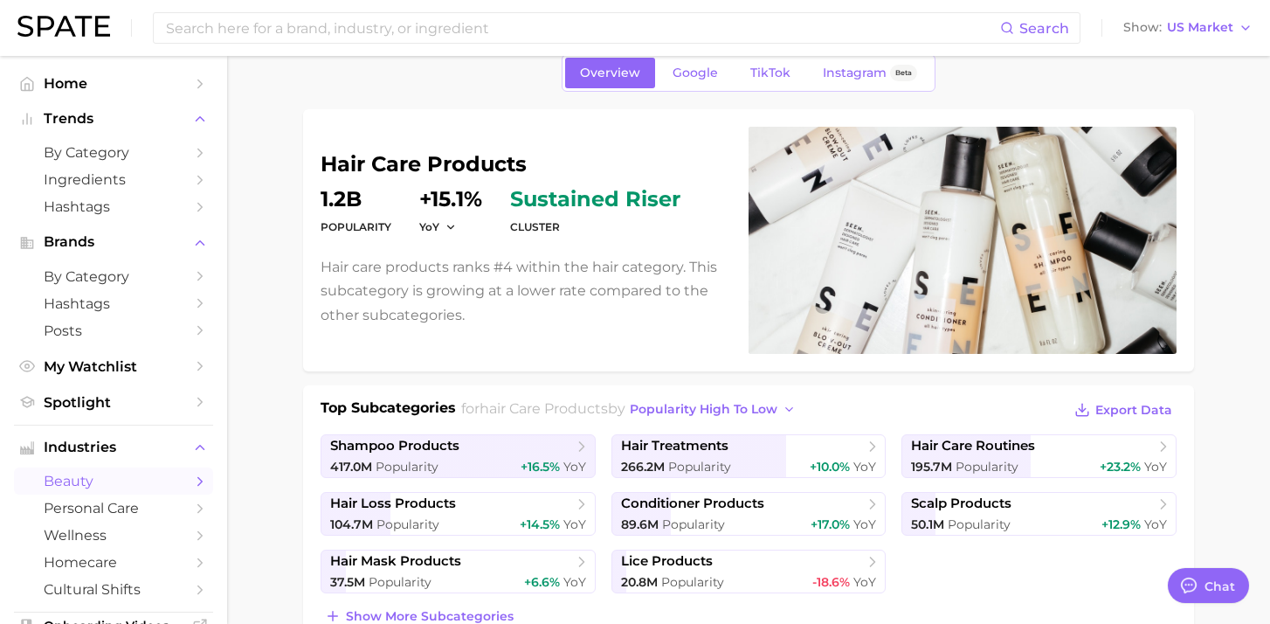
scroll to position [83, 0]
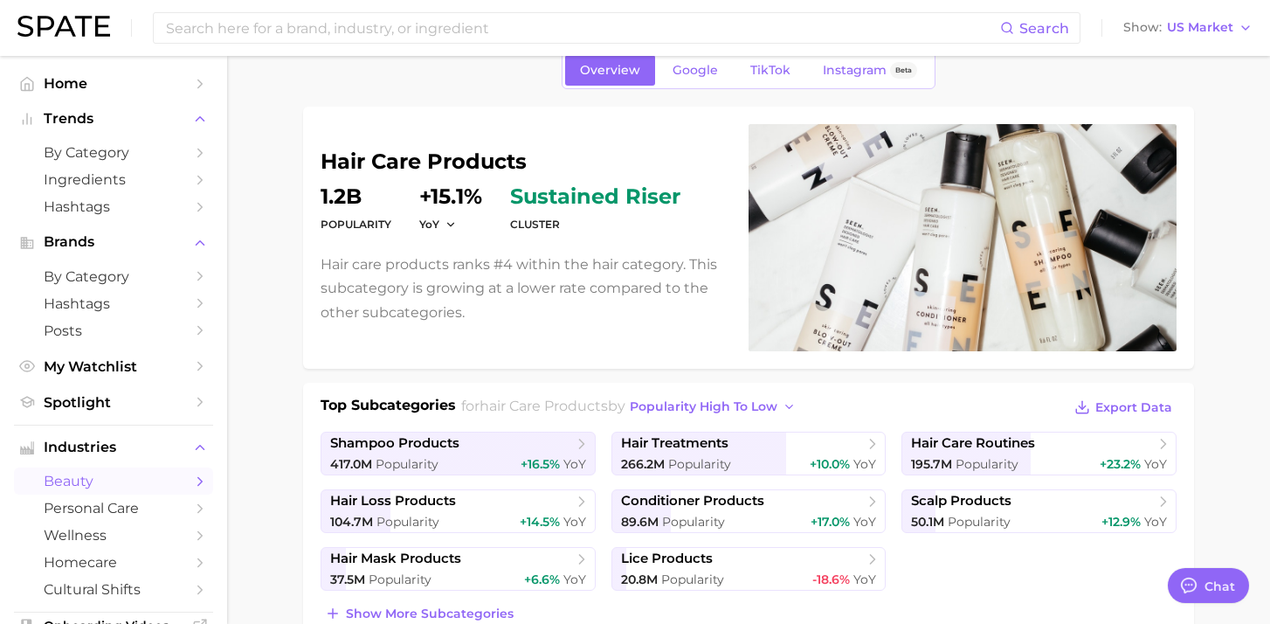
click at [863, 297] on div at bounding box center [963, 237] width 428 height 227
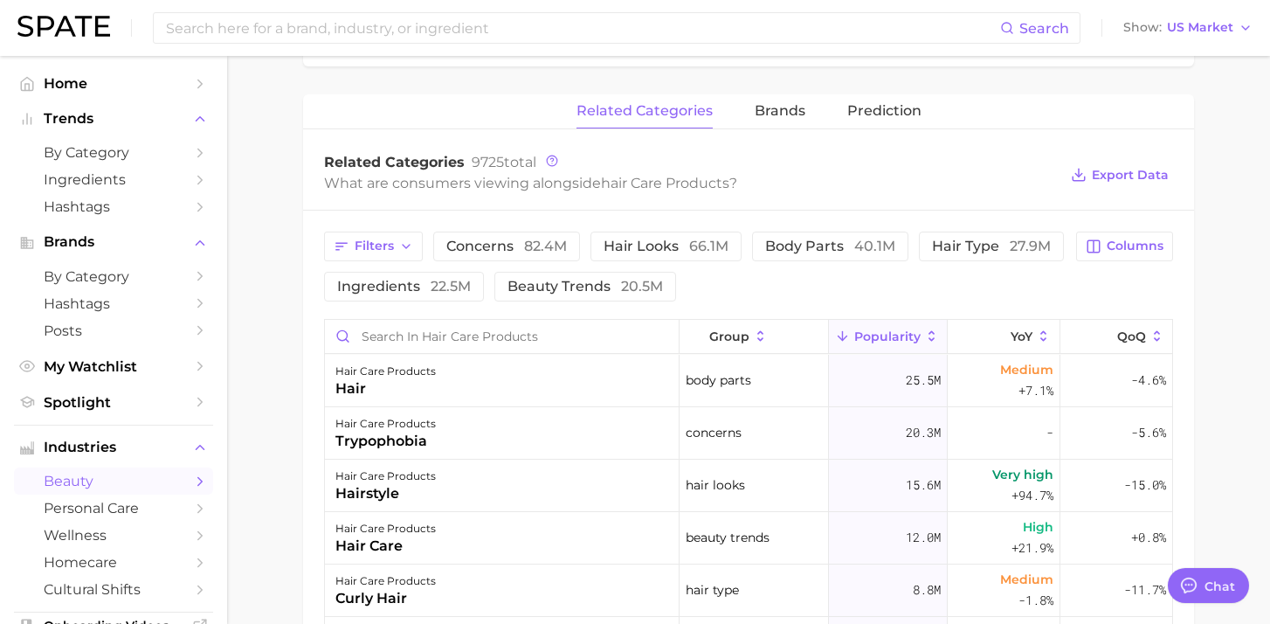
scroll to position [662, 0]
click at [746, 114] on div "related categories brands Prediction" at bounding box center [748, 109] width 891 height 35
click at [762, 114] on span "brands" at bounding box center [780, 108] width 51 height 16
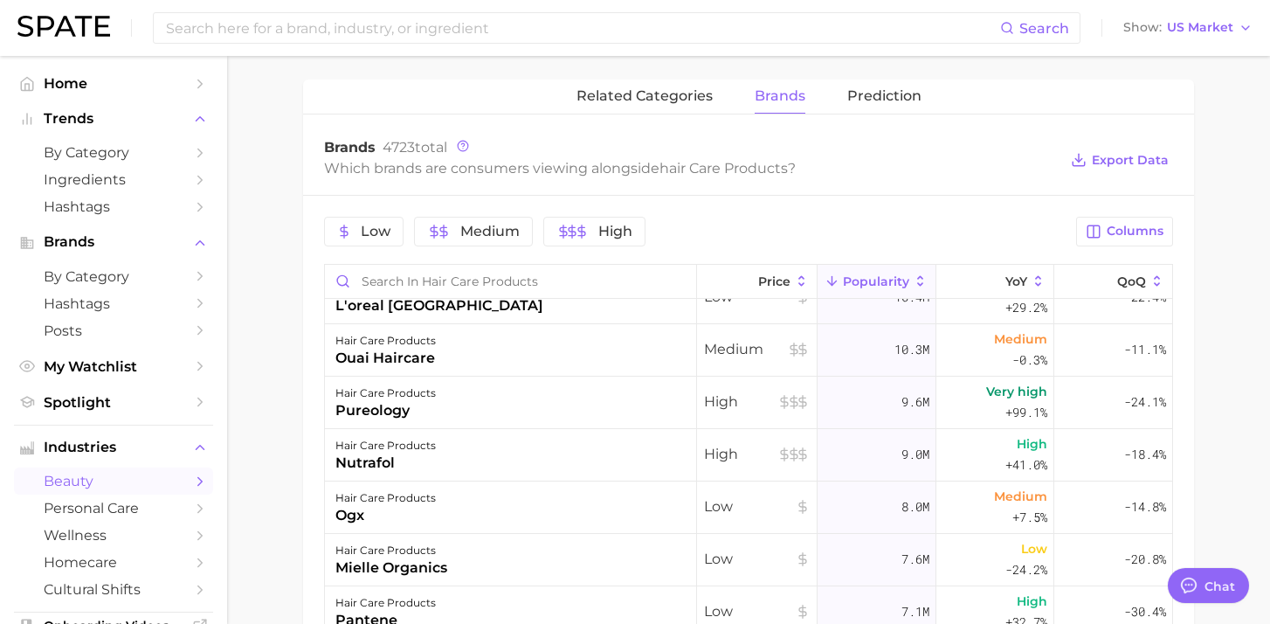
scroll to position [548, 0]
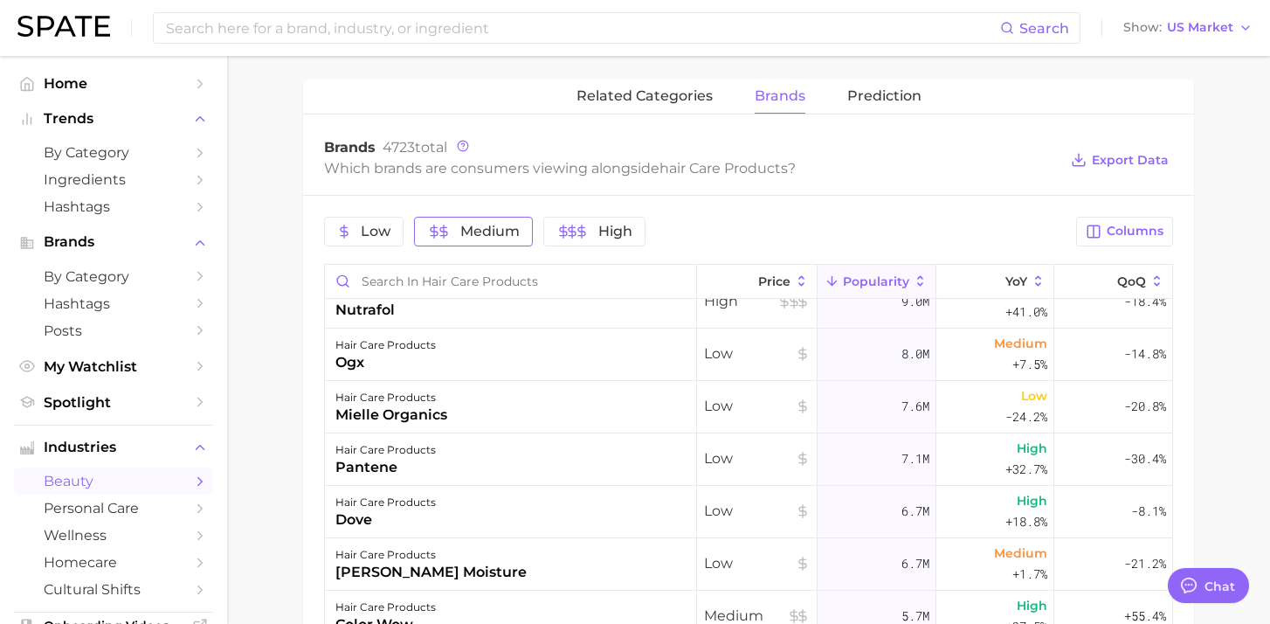
click at [487, 232] on span "Medium" at bounding box center [489, 232] width 59 height 14
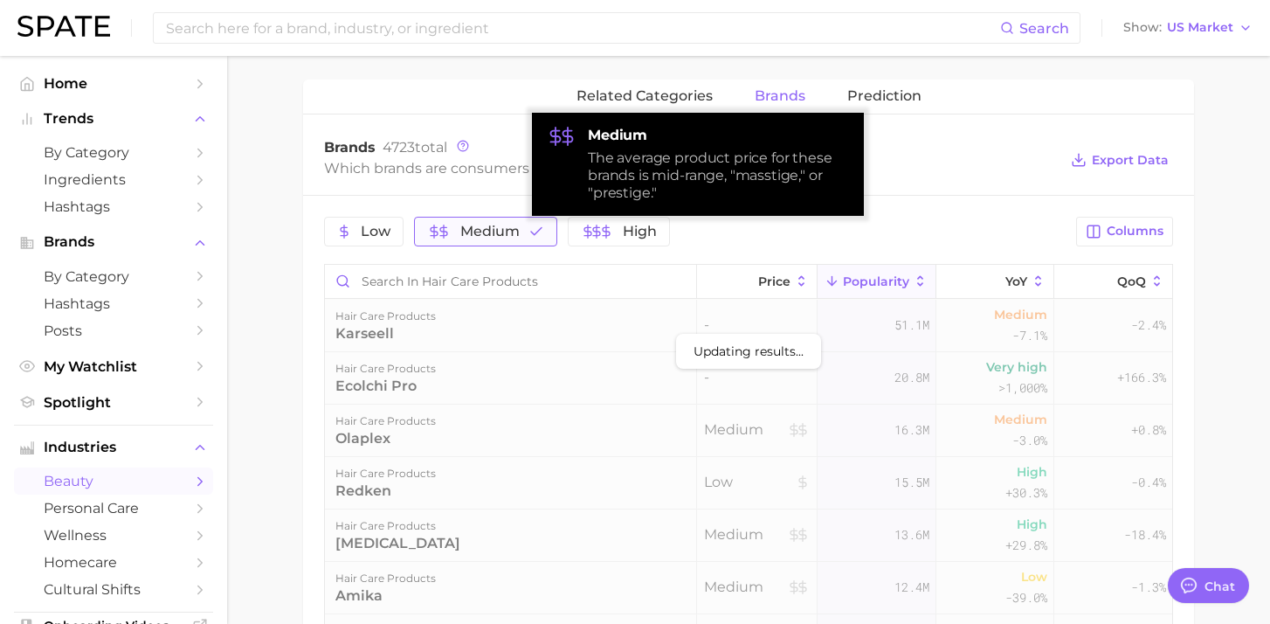
click at [487, 232] on span "Medium" at bounding box center [489, 232] width 59 height 14
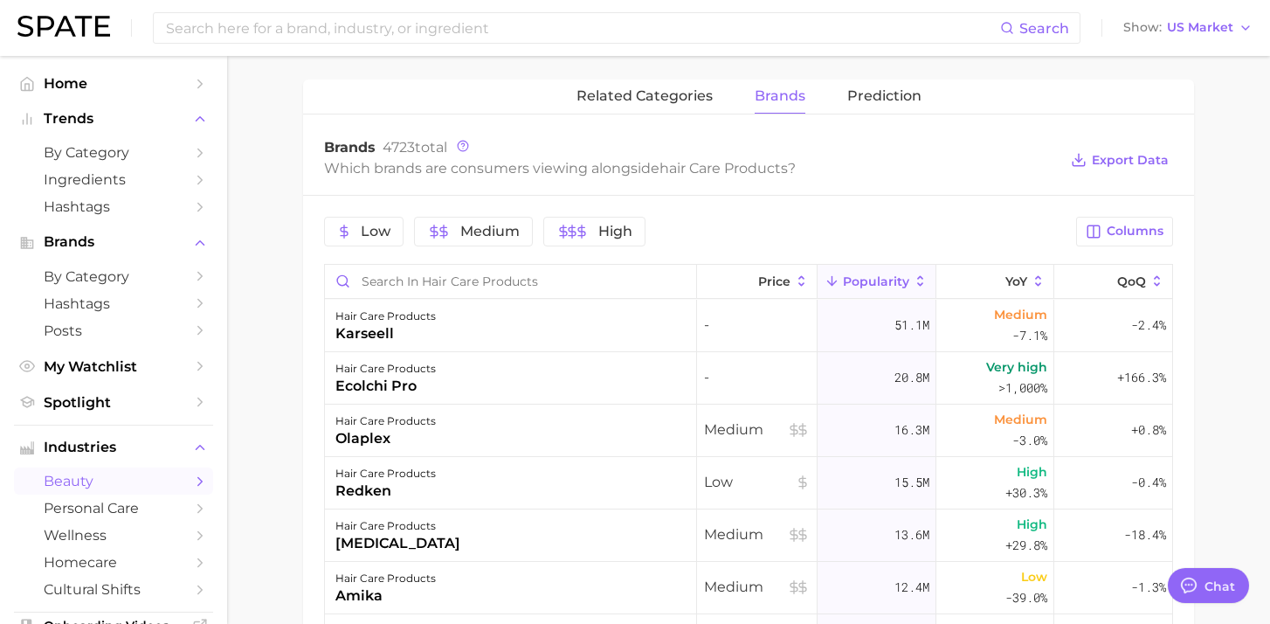
click at [910, 236] on div "Low Medium High" at bounding box center [695, 232] width 742 height 30
click at [1038, 277] on icon at bounding box center [1038, 281] width 6 height 10
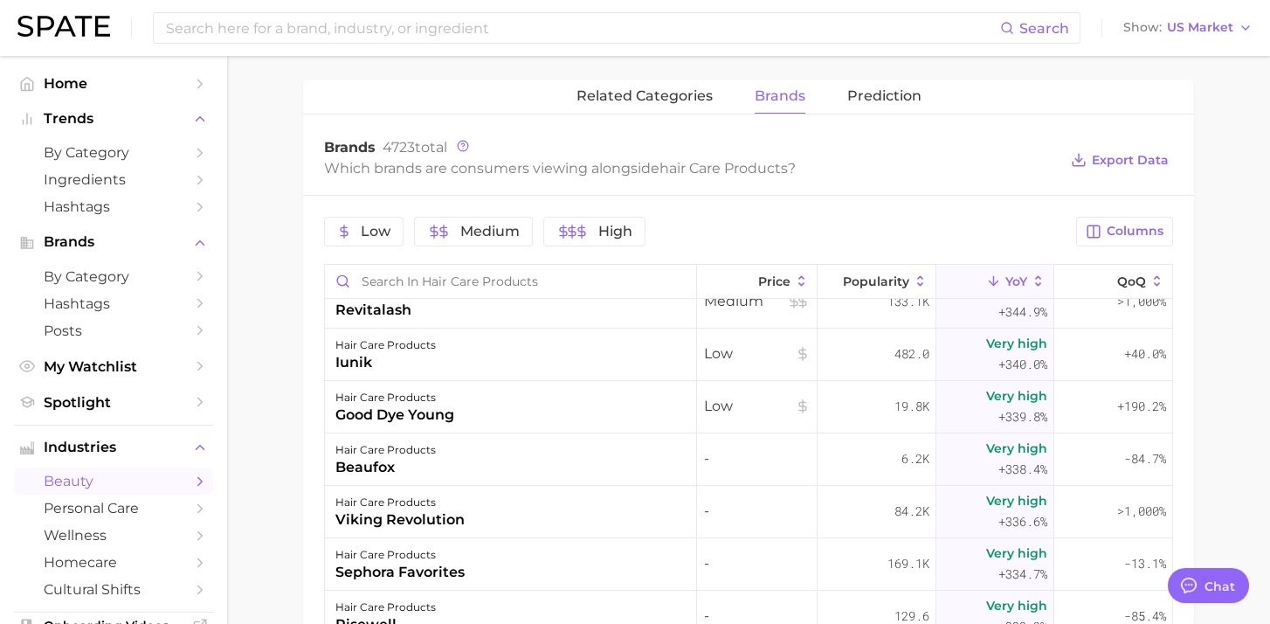
scroll to position [37463, 0]
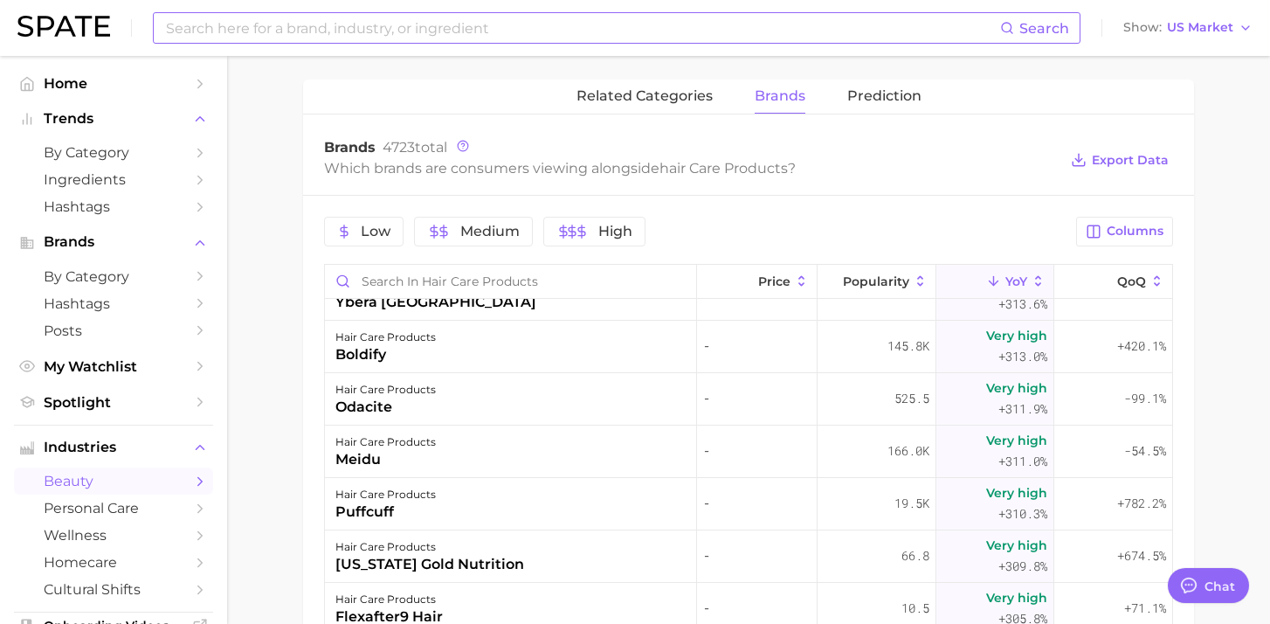
click at [515, 34] on input at bounding box center [582, 28] width 836 height 30
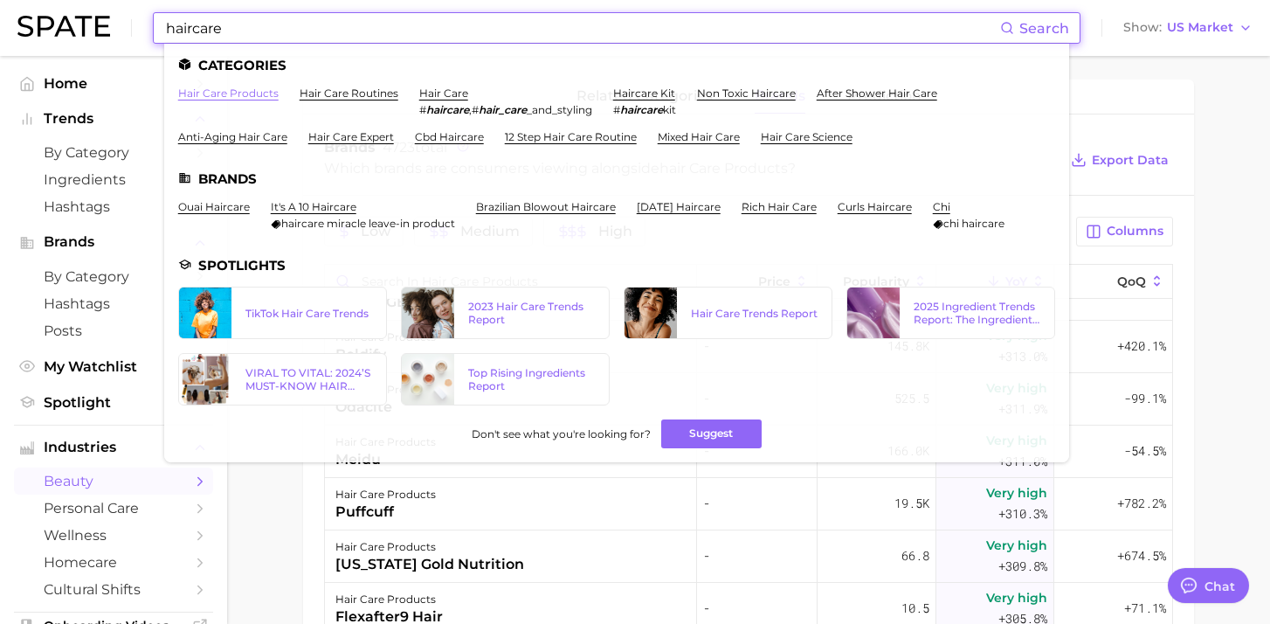
type input "haircare"
click at [253, 91] on link "hair care products" at bounding box center [228, 93] width 100 height 13
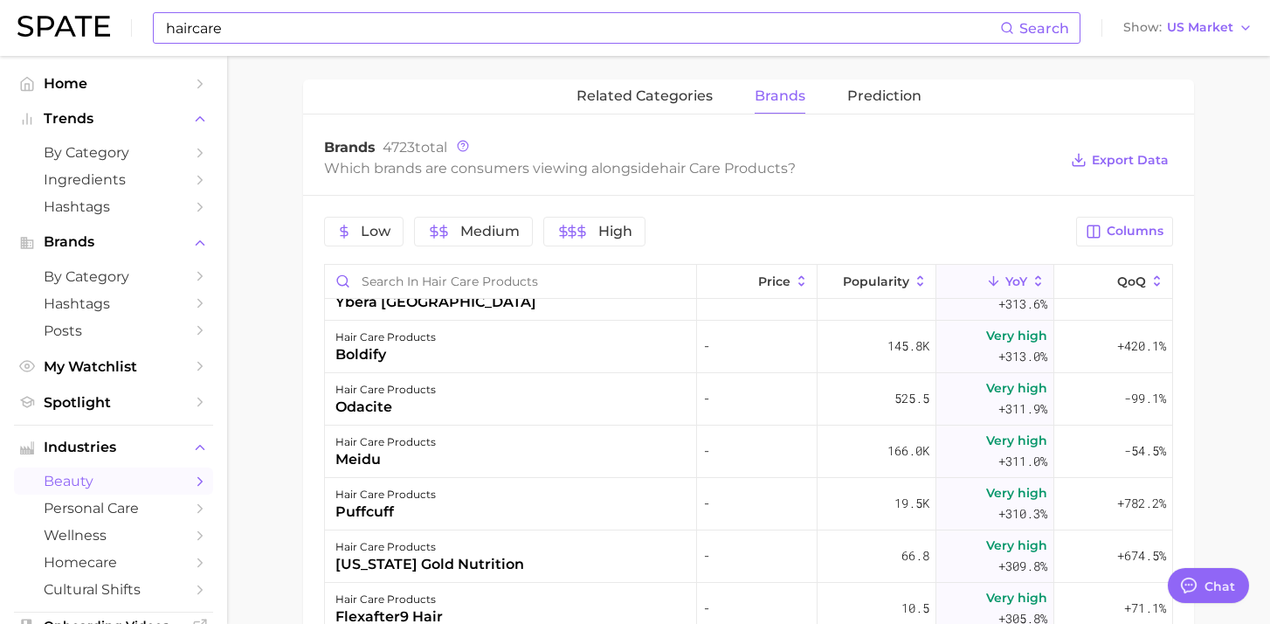
click at [295, 35] on input "haircare" at bounding box center [582, 28] width 836 height 30
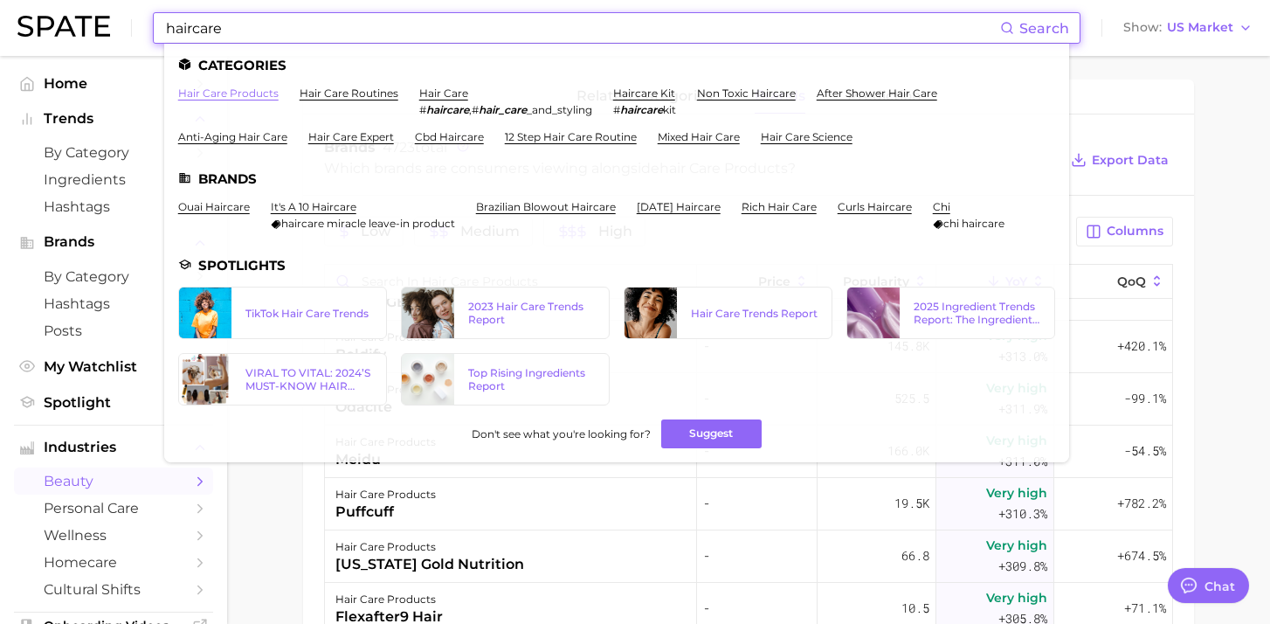
click at [245, 90] on link "hair care products" at bounding box center [228, 93] width 100 height 13
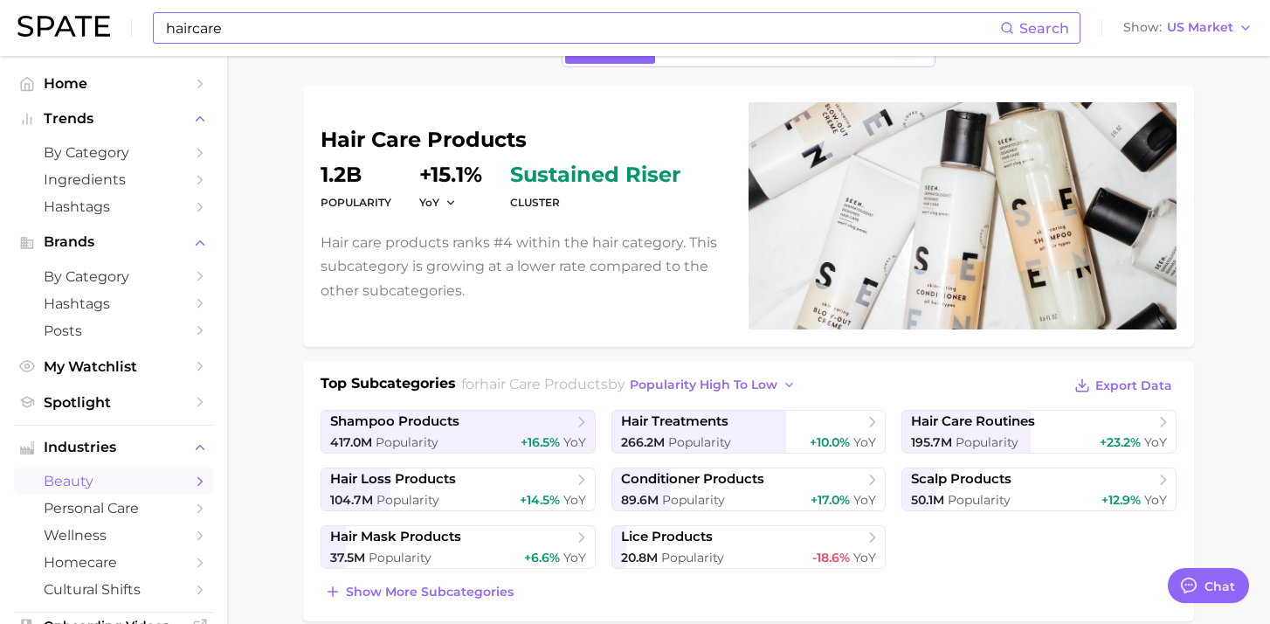
scroll to position [0, 0]
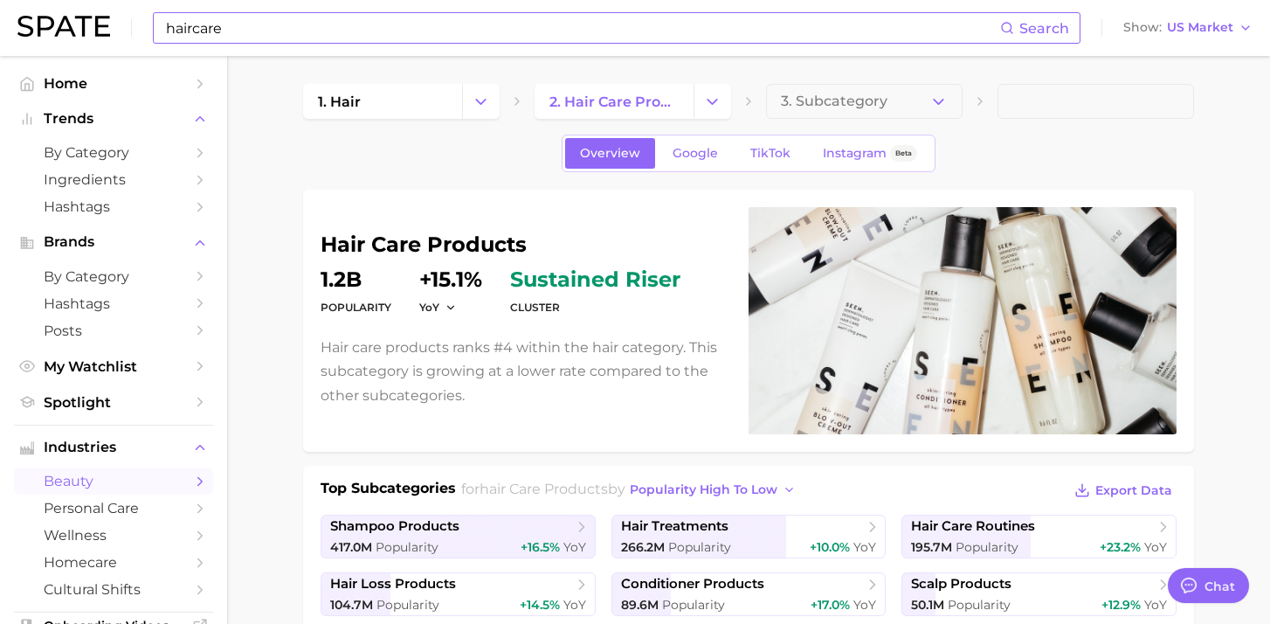
click at [385, 20] on input "haircare" at bounding box center [582, 28] width 836 height 30
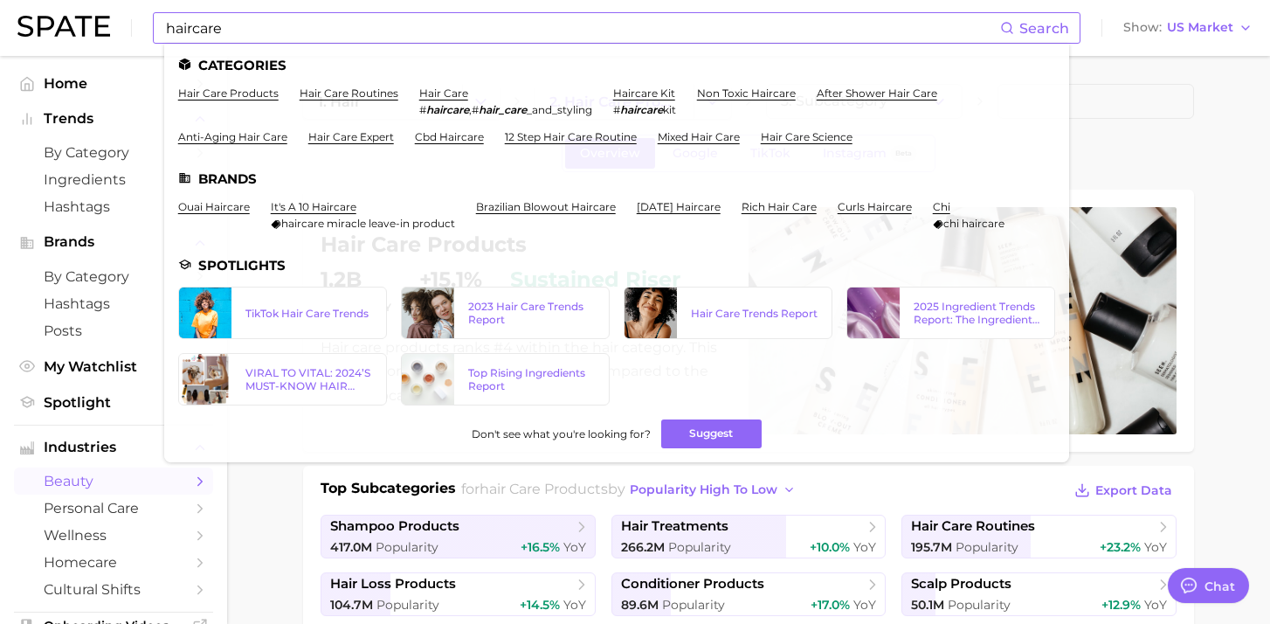
click at [1052, 33] on span "Search" at bounding box center [1045, 28] width 50 height 17
click at [683, 27] on input "haircare" at bounding box center [582, 28] width 836 height 30
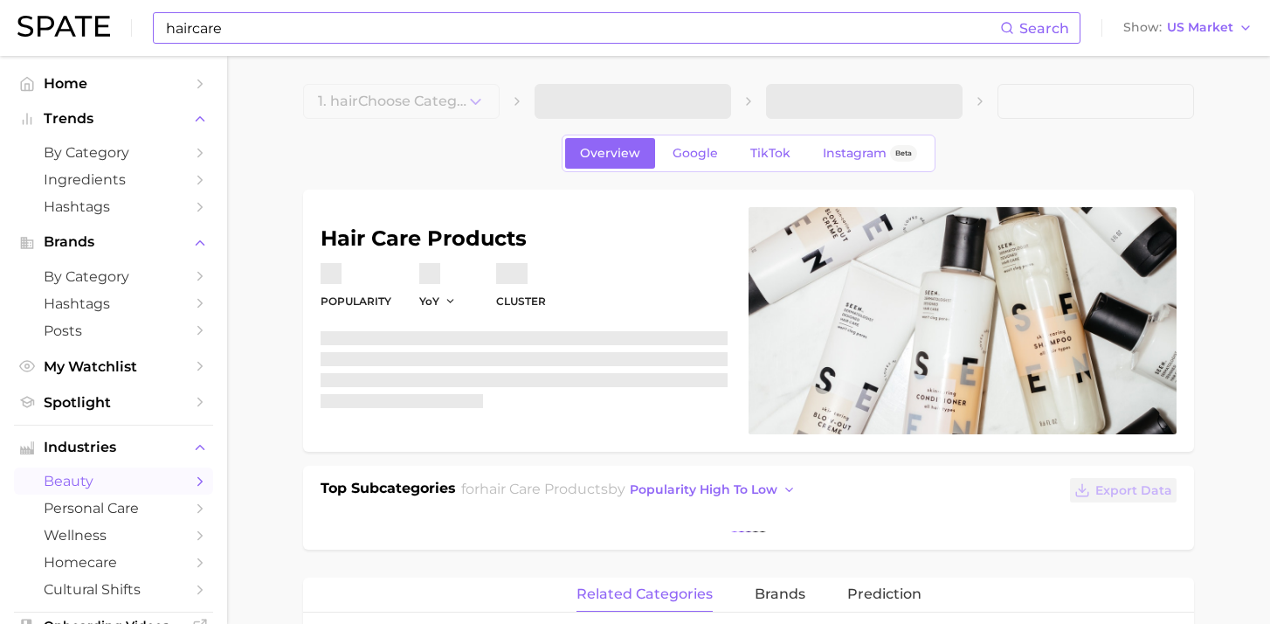
click at [377, 22] on input "haircare" at bounding box center [582, 28] width 836 height 30
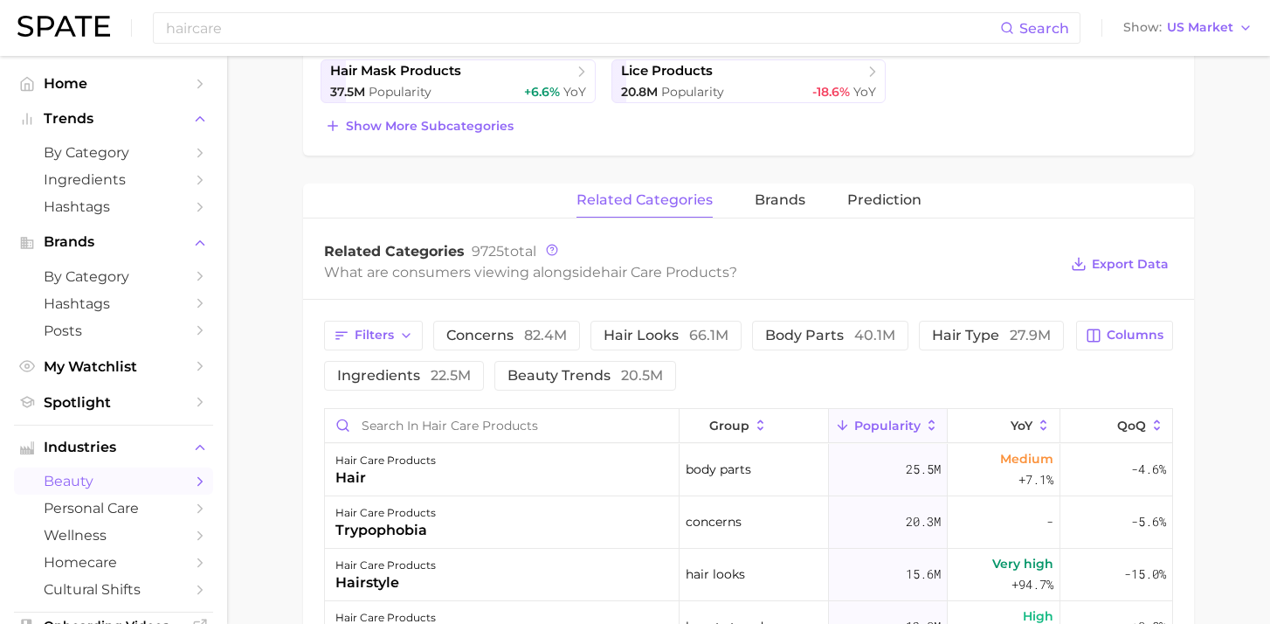
scroll to position [553, 0]
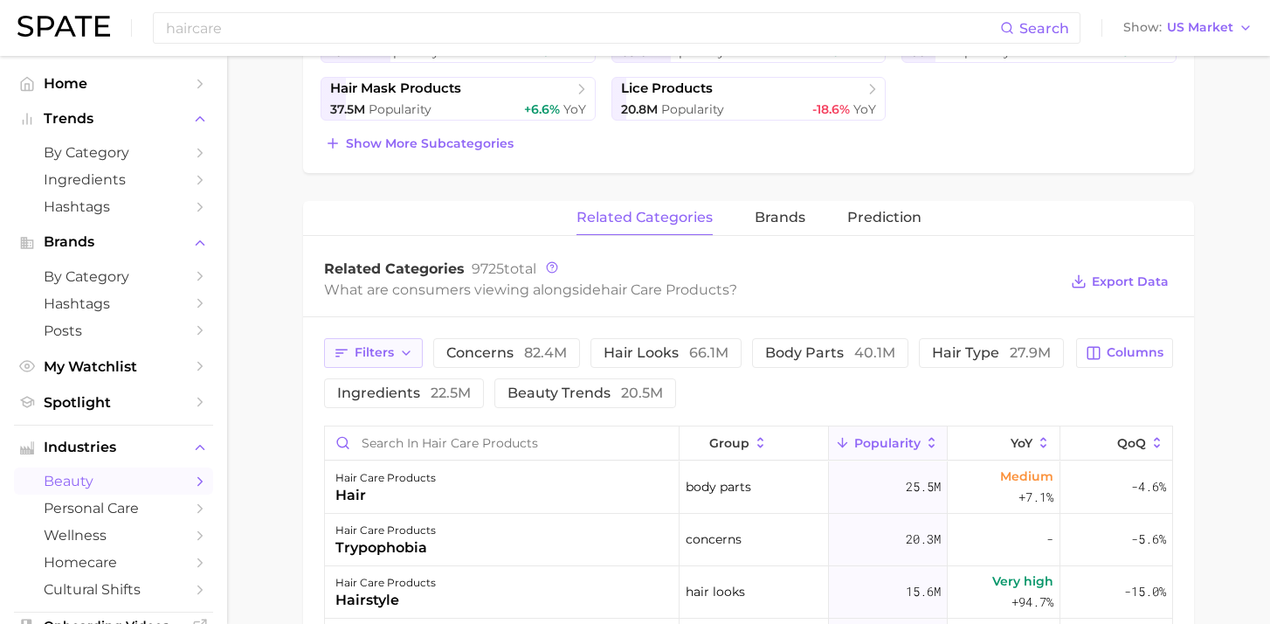
click at [402, 356] on icon "button" at bounding box center [406, 353] width 14 height 14
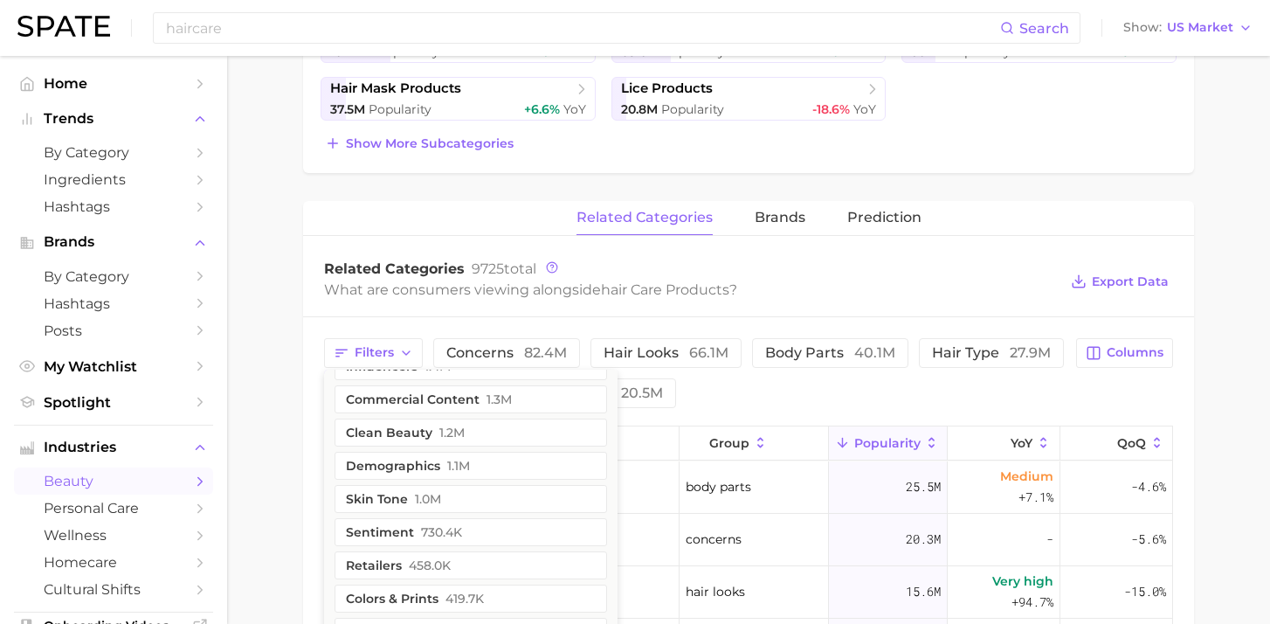
scroll to position [361, 0]
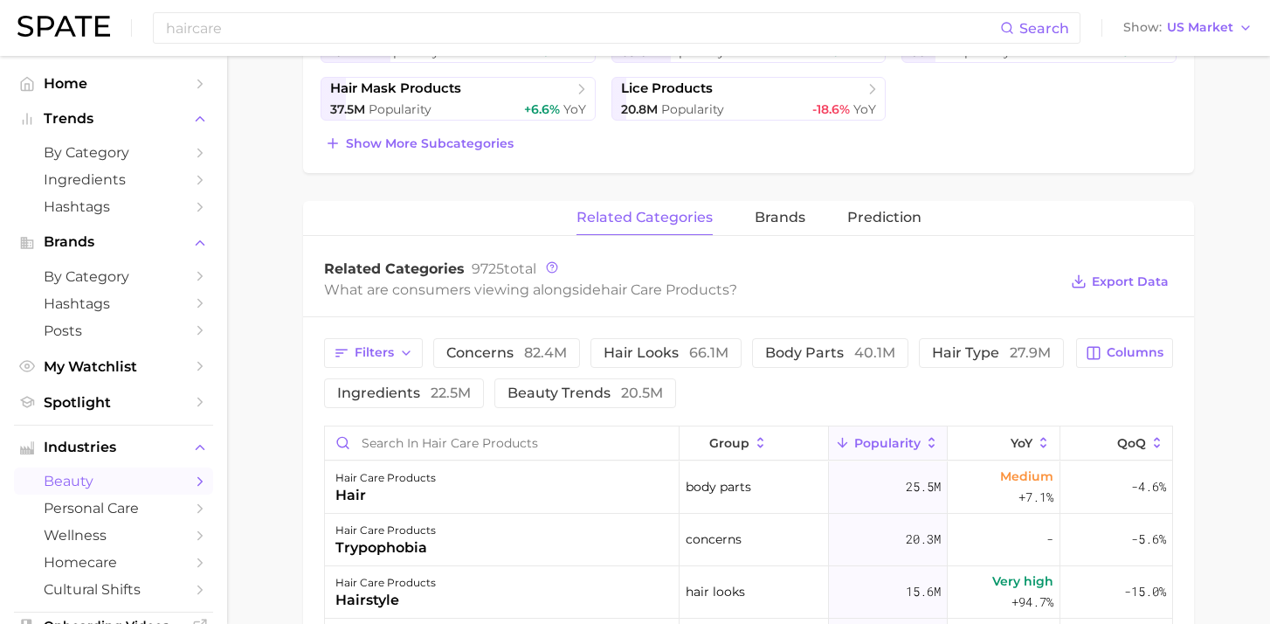
click at [793, 273] on div "Related Categories 9725 total" at bounding box center [691, 268] width 734 height 17
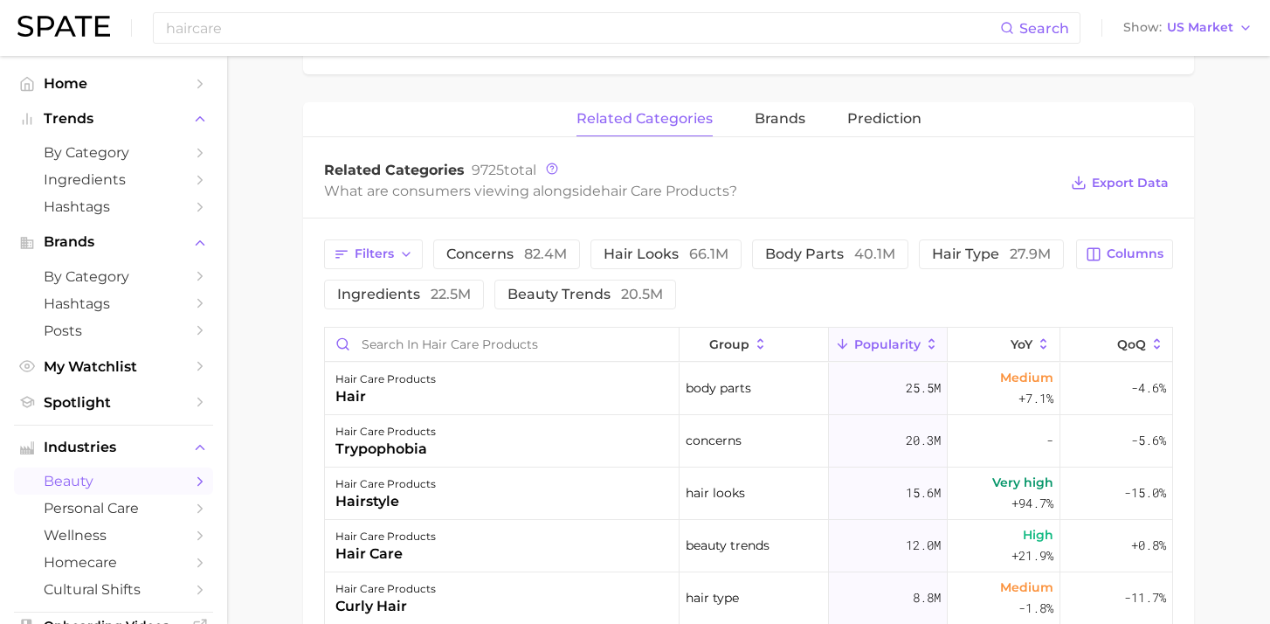
scroll to position [654, 0]
click at [1096, 252] on icon "button" at bounding box center [1094, 253] width 16 height 16
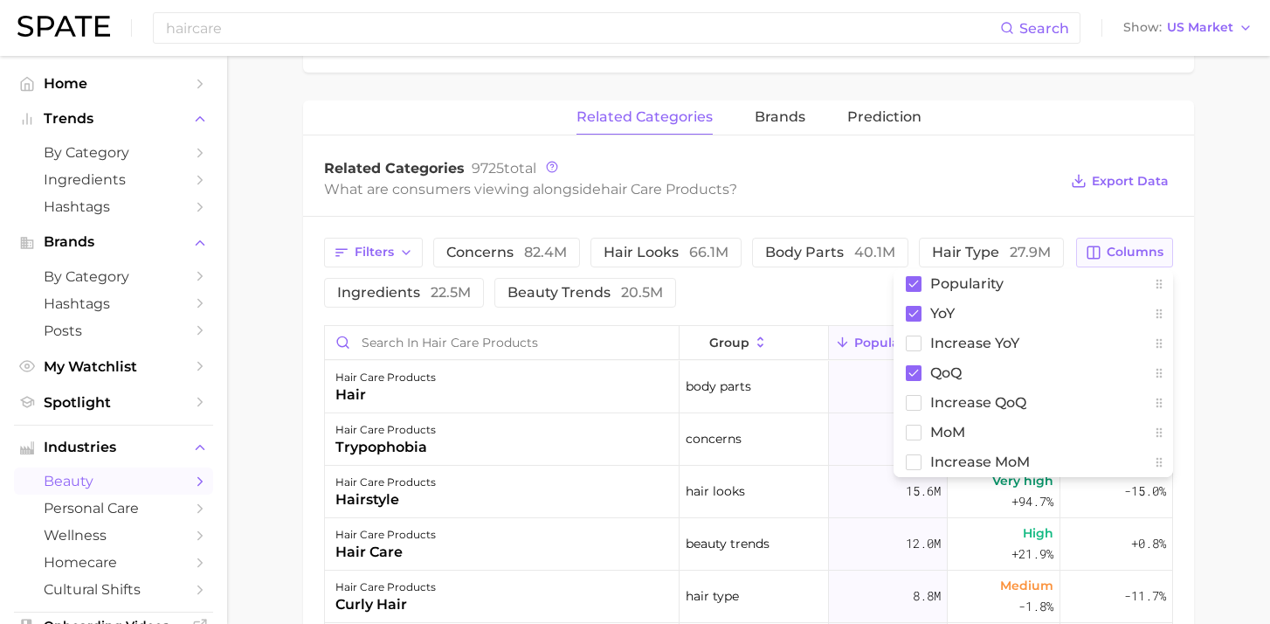
click at [1110, 249] on span "Columns" at bounding box center [1135, 252] width 57 height 15
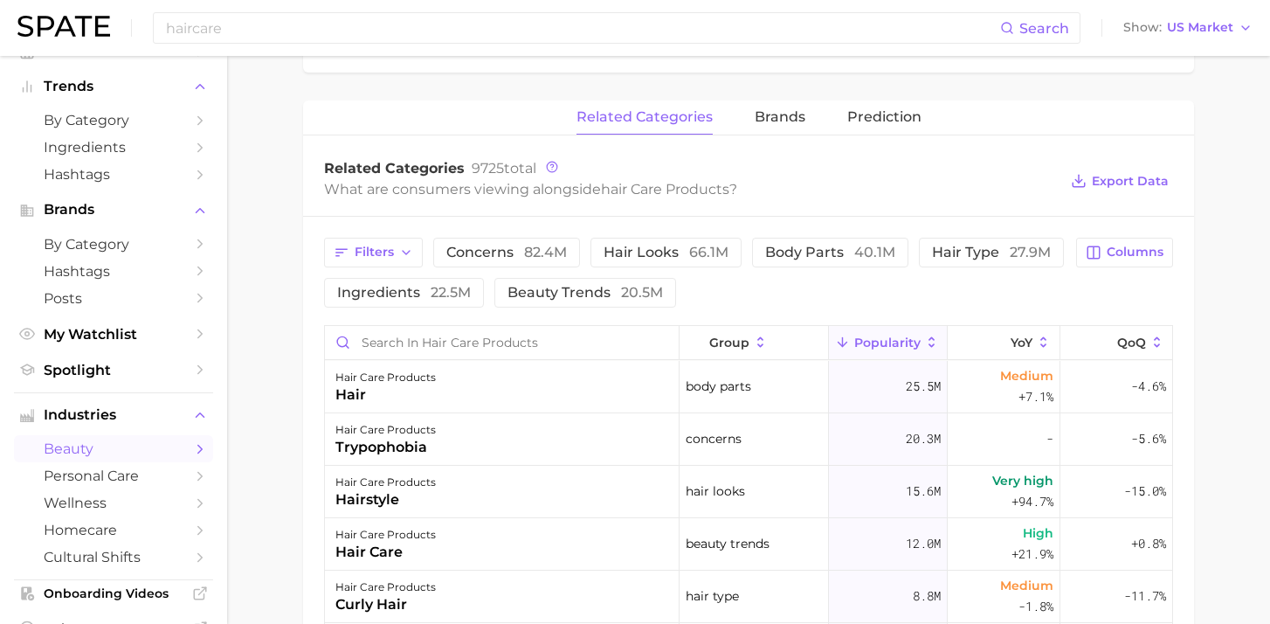
scroll to position [649, 0]
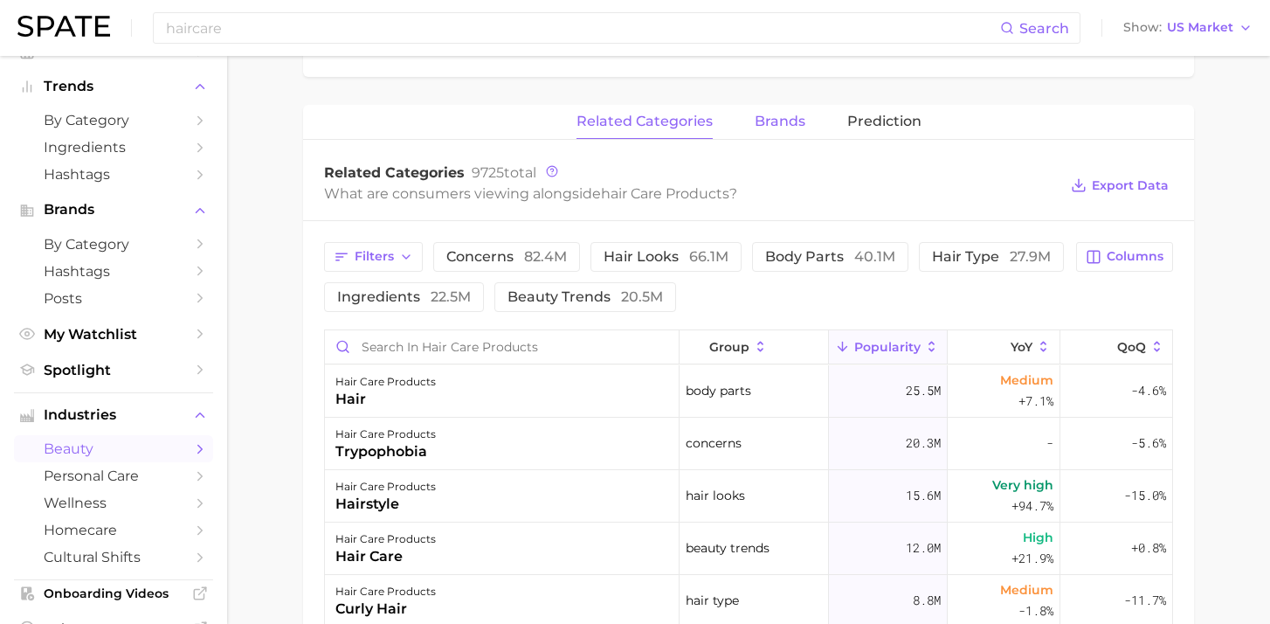
click at [779, 120] on span "brands" at bounding box center [780, 122] width 51 height 16
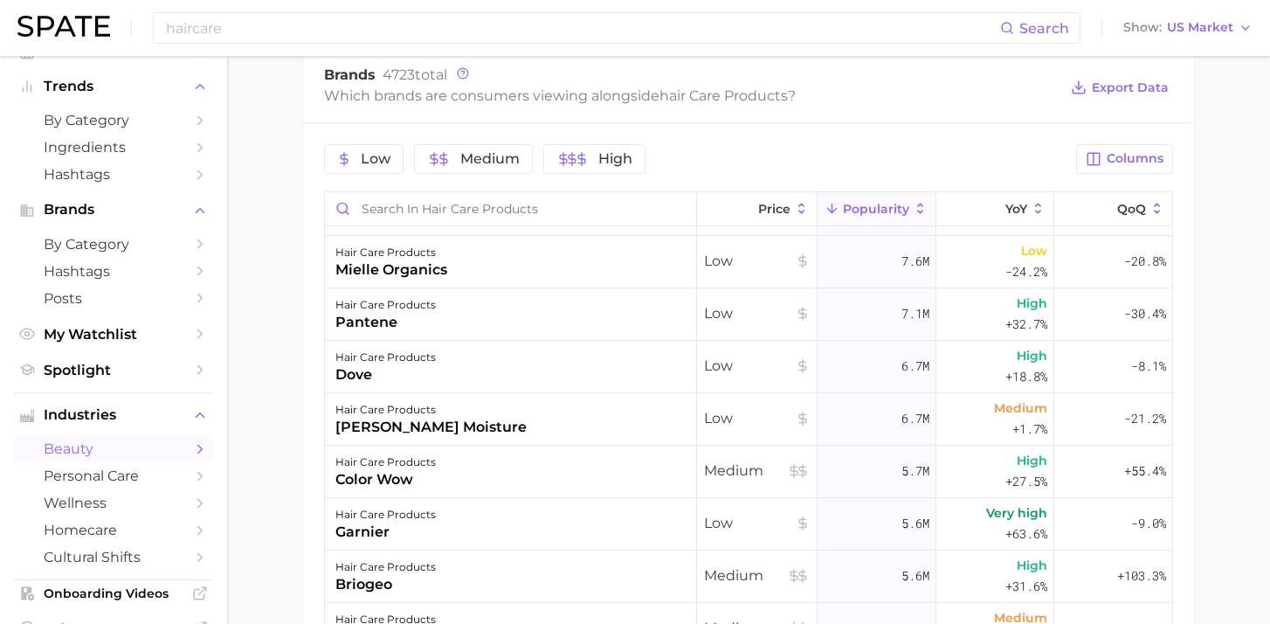
scroll to position [648, 0]
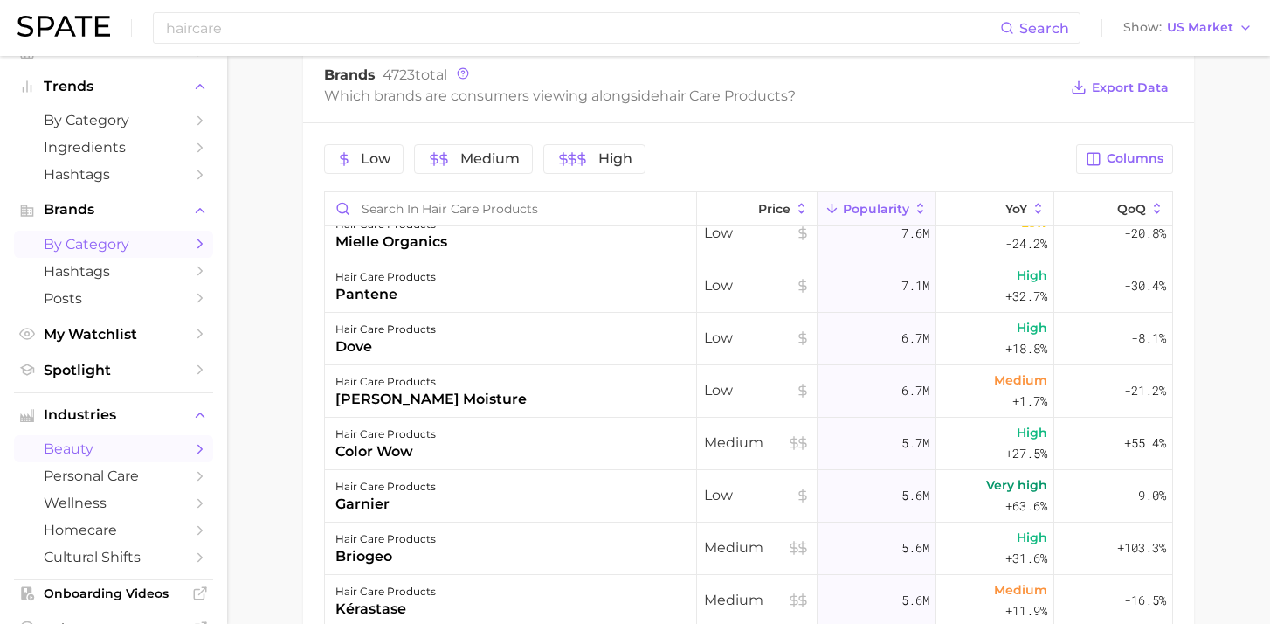
click at [198, 248] on polyline "Sidebar" at bounding box center [200, 244] width 4 height 8
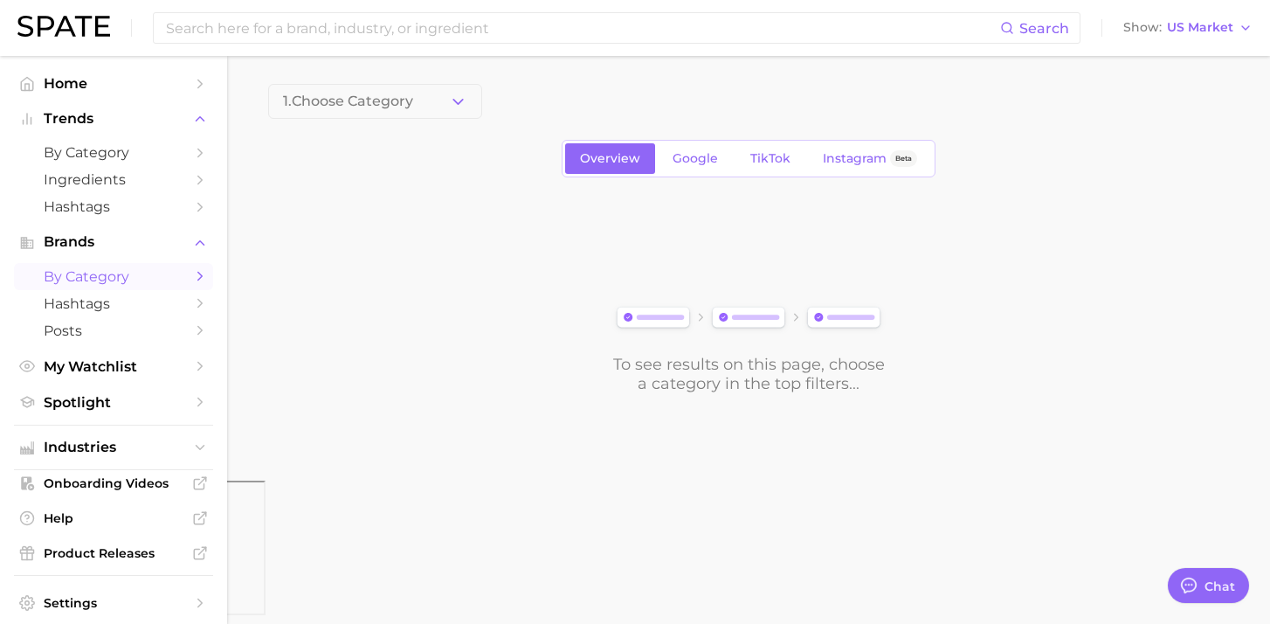
click at [751, 367] on div "To see results on this page, choose a category in the top filters..." at bounding box center [749, 374] width 274 height 38
click at [761, 322] on img at bounding box center [749, 318] width 274 height 31
click at [678, 320] on img at bounding box center [749, 318] width 274 height 31
click at [462, 99] on polyline "button" at bounding box center [458, 101] width 10 height 4
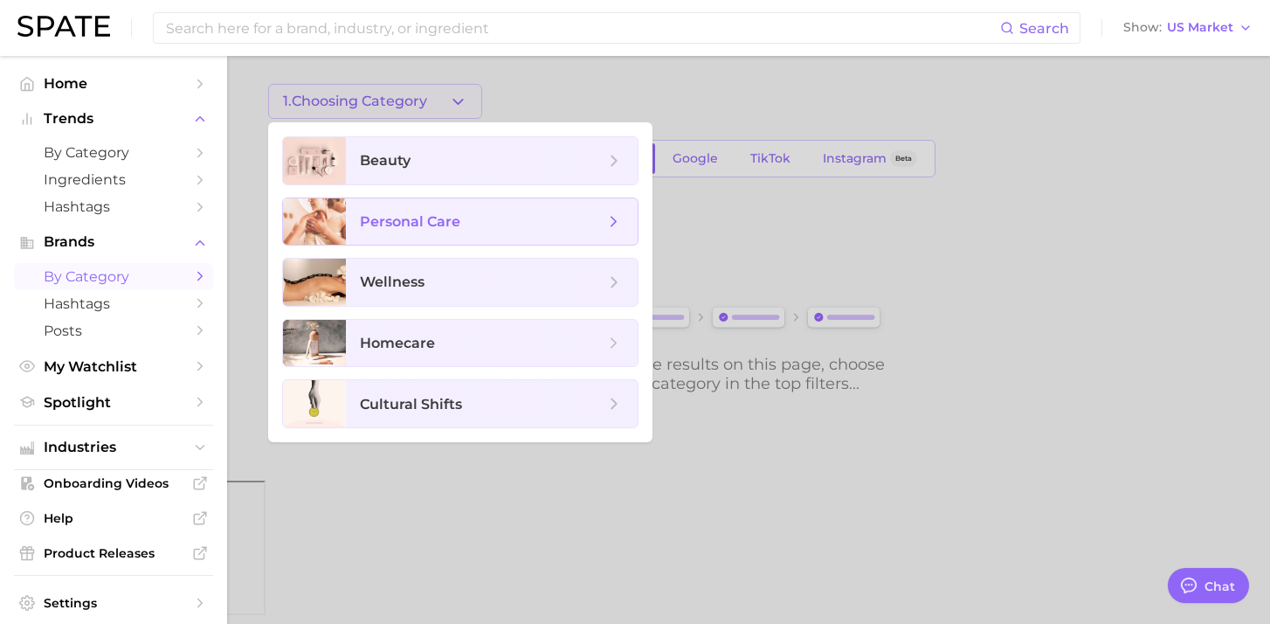
click at [624, 220] on span "personal care" at bounding box center [492, 221] width 292 height 47
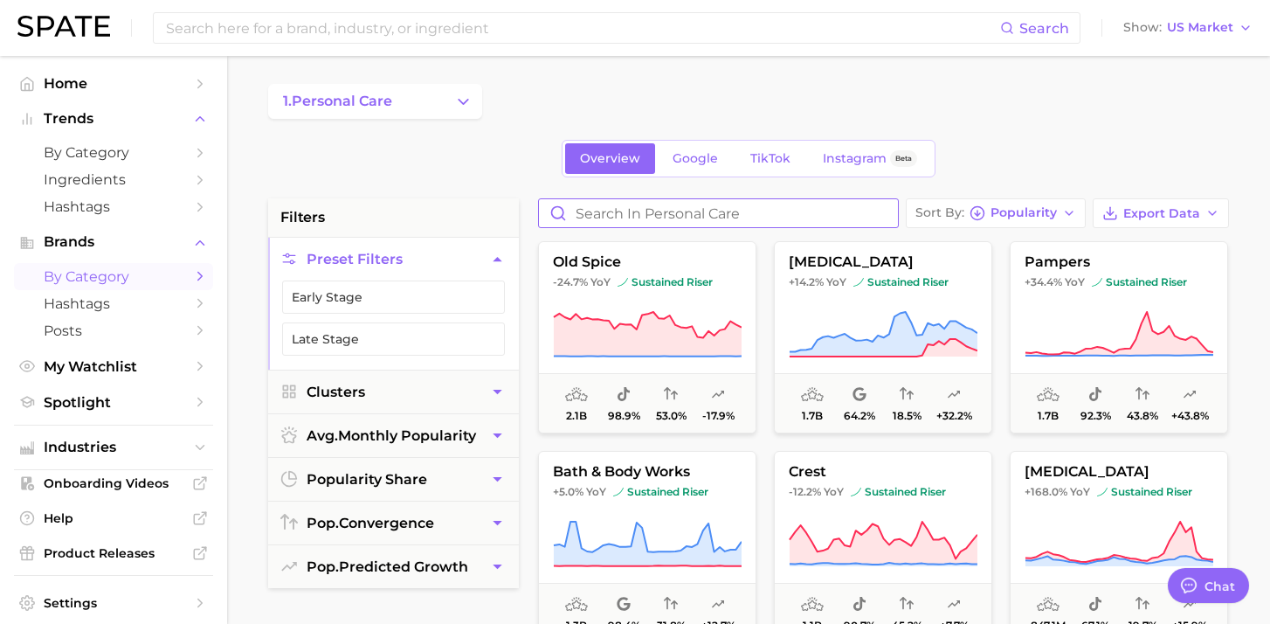
click at [654, 203] on input "Search in personal care" at bounding box center [718, 213] width 359 height 28
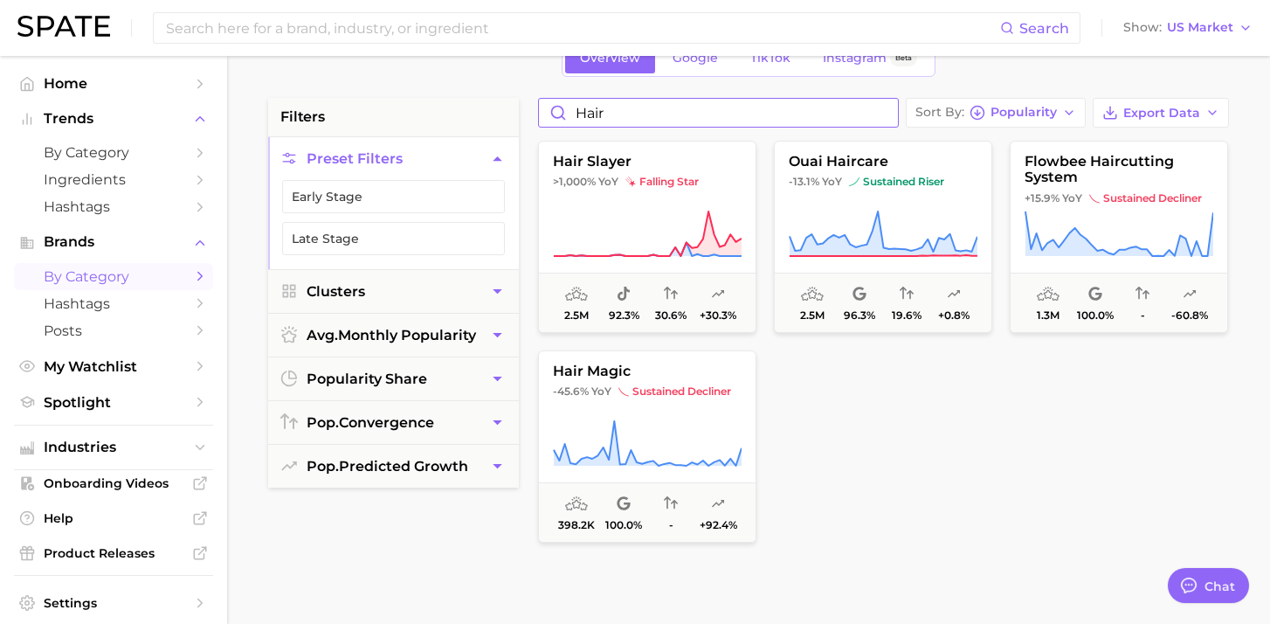
scroll to position [106, 0]
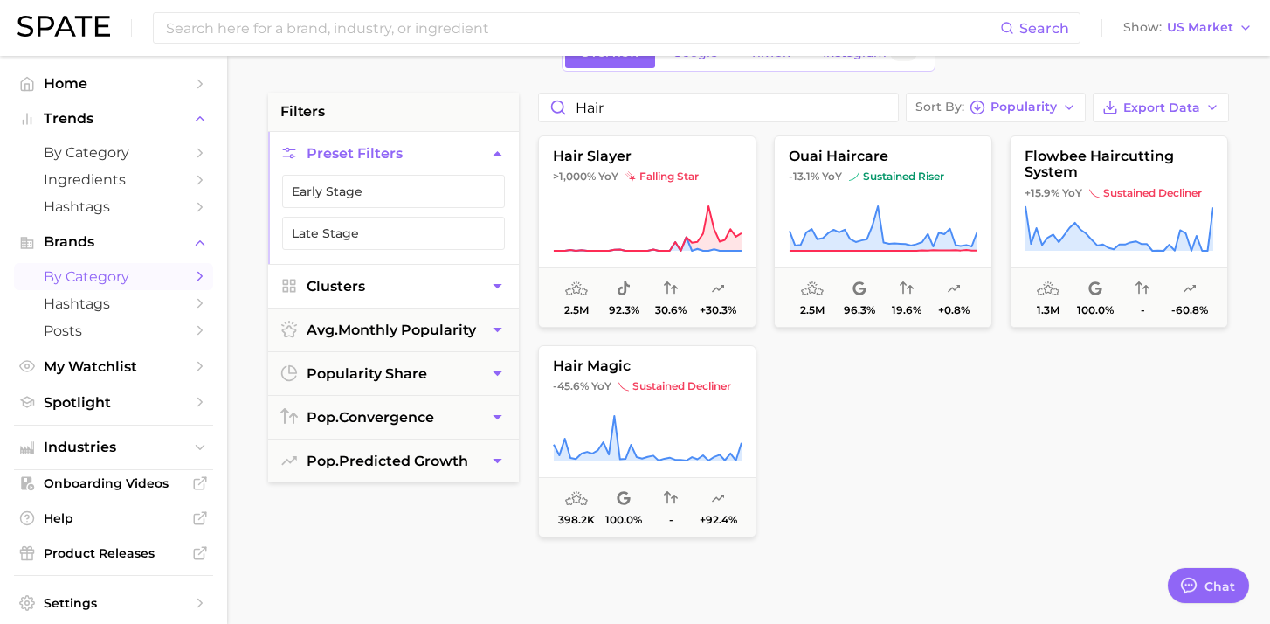
click at [487, 279] on button "Clusters" at bounding box center [393, 286] width 251 height 43
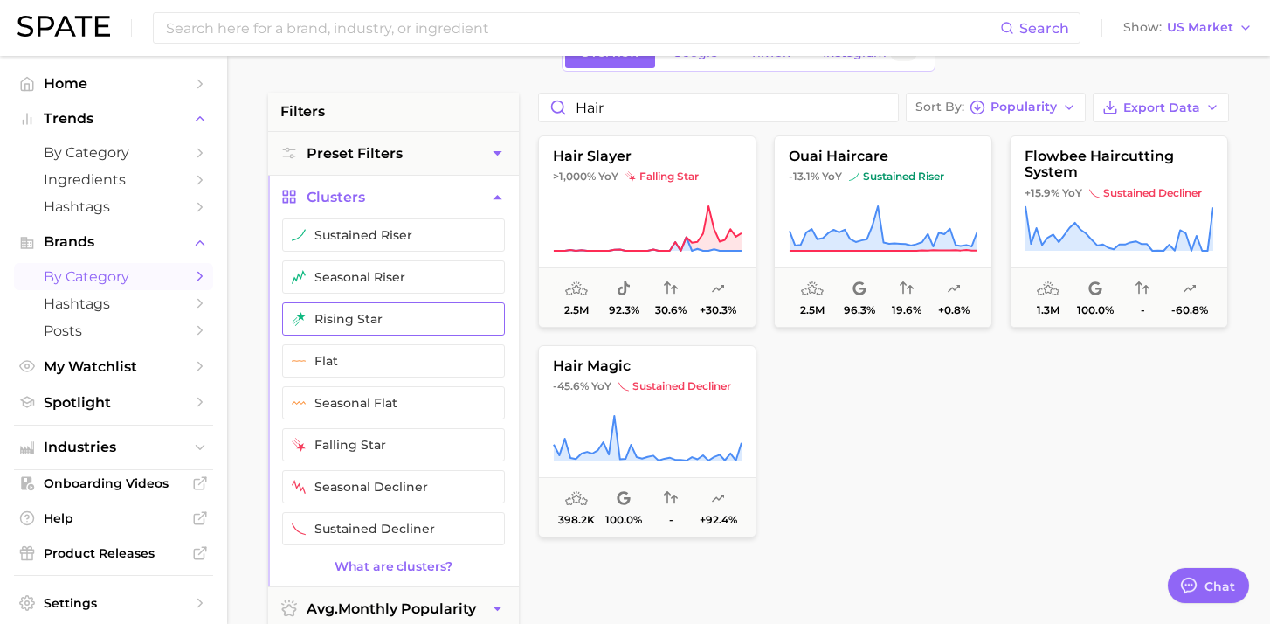
click at [390, 315] on button "rising star" at bounding box center [393, 318] width 223 height 33
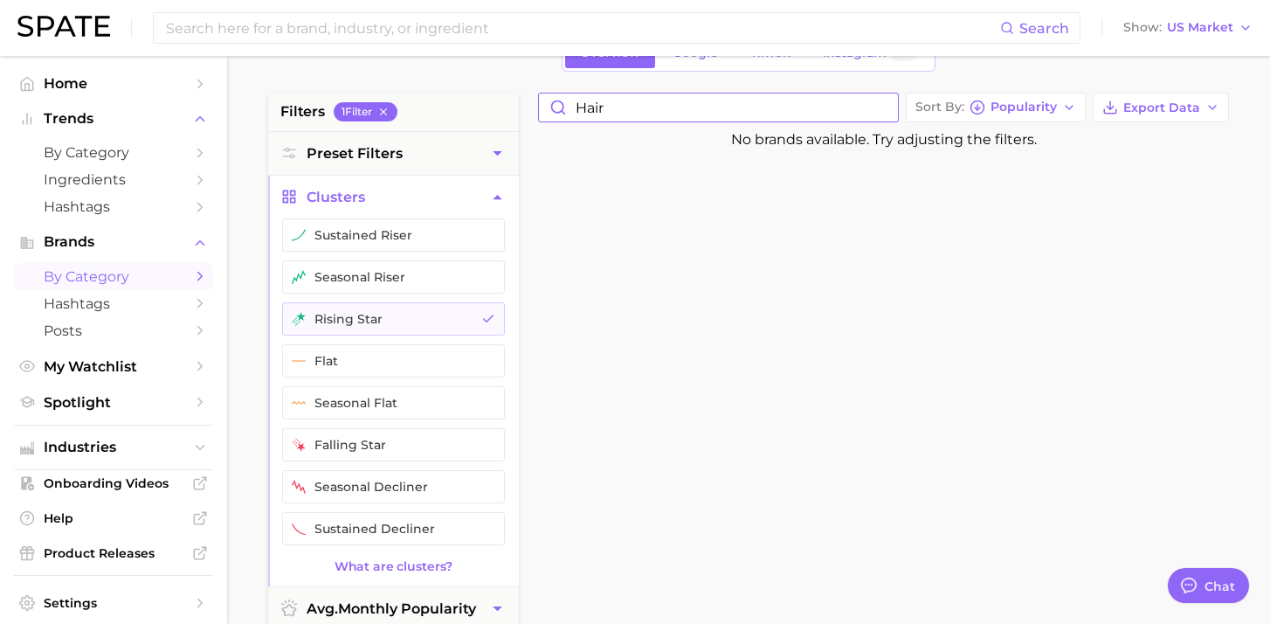
click at [639, 112] on input "hair" at bounding box center [718, 107] width 359 height 28
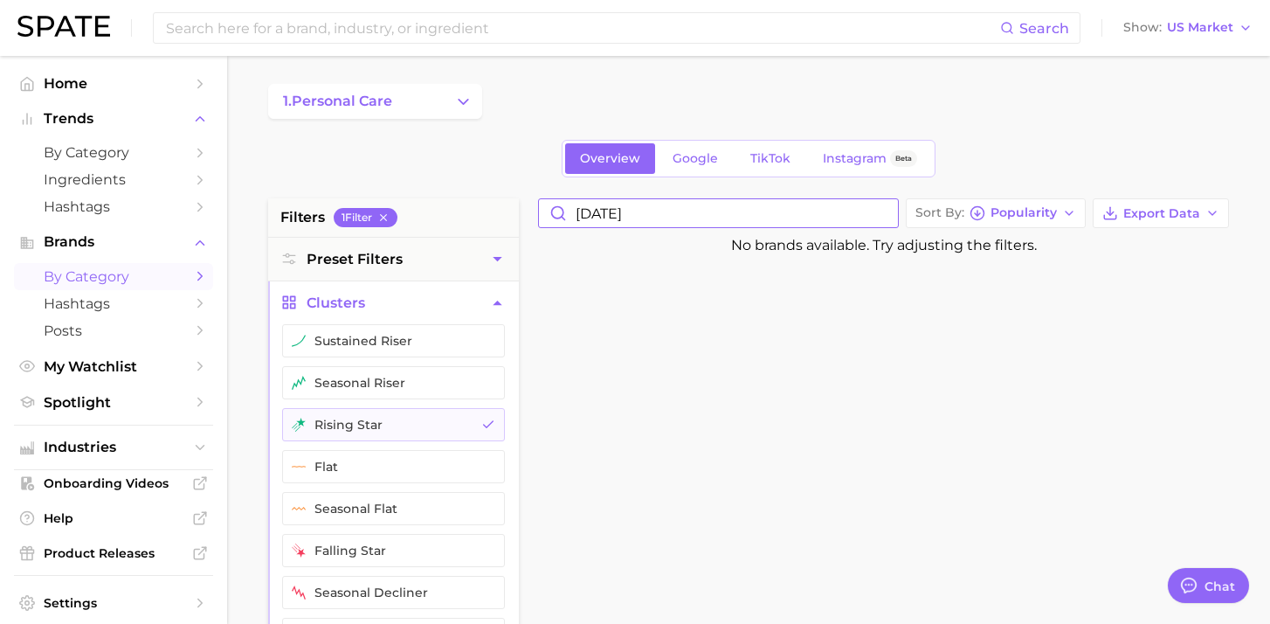
click at [647, 218] on input "monday" at bounding box center [718, 213] width 359 height 28
type input "y"
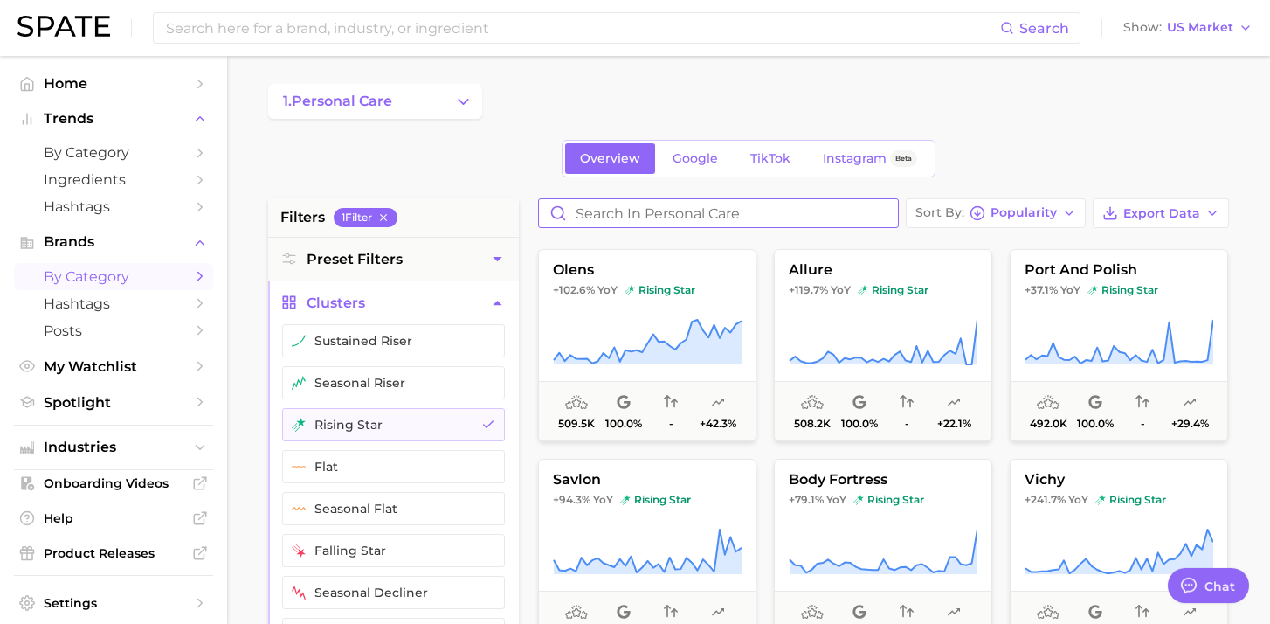
scroll to position [1043, 0]
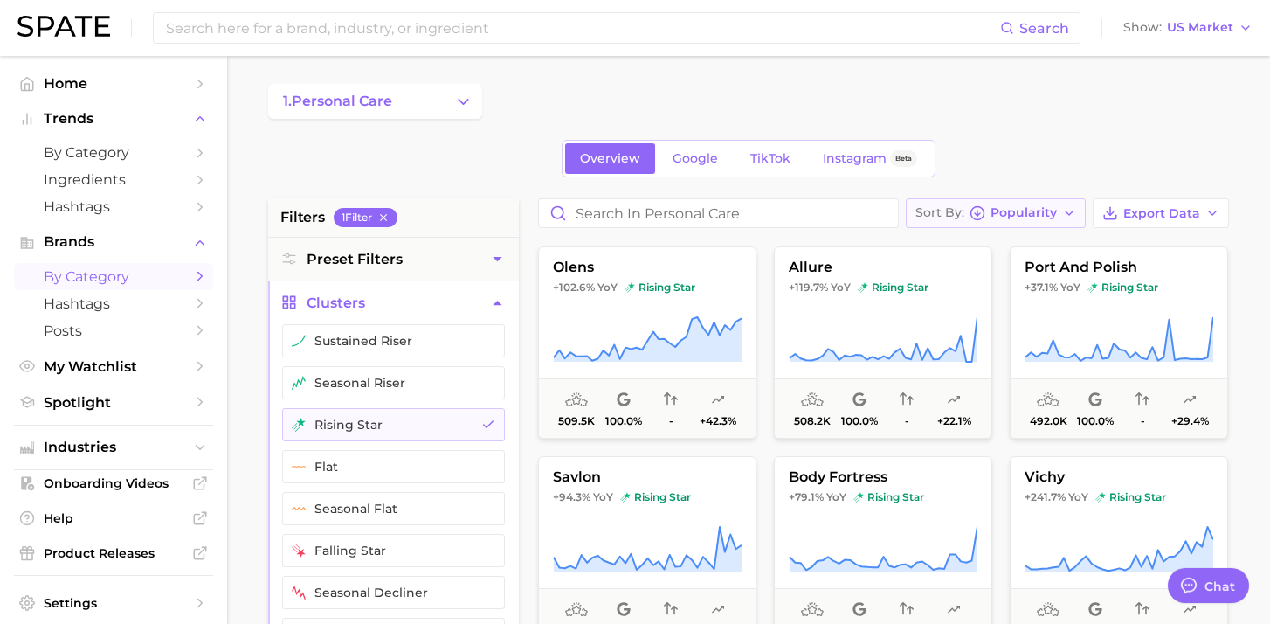
click at [1061, 209] on button "Sort By Popularity" at bounding box center [996, 213] width 180 height 30
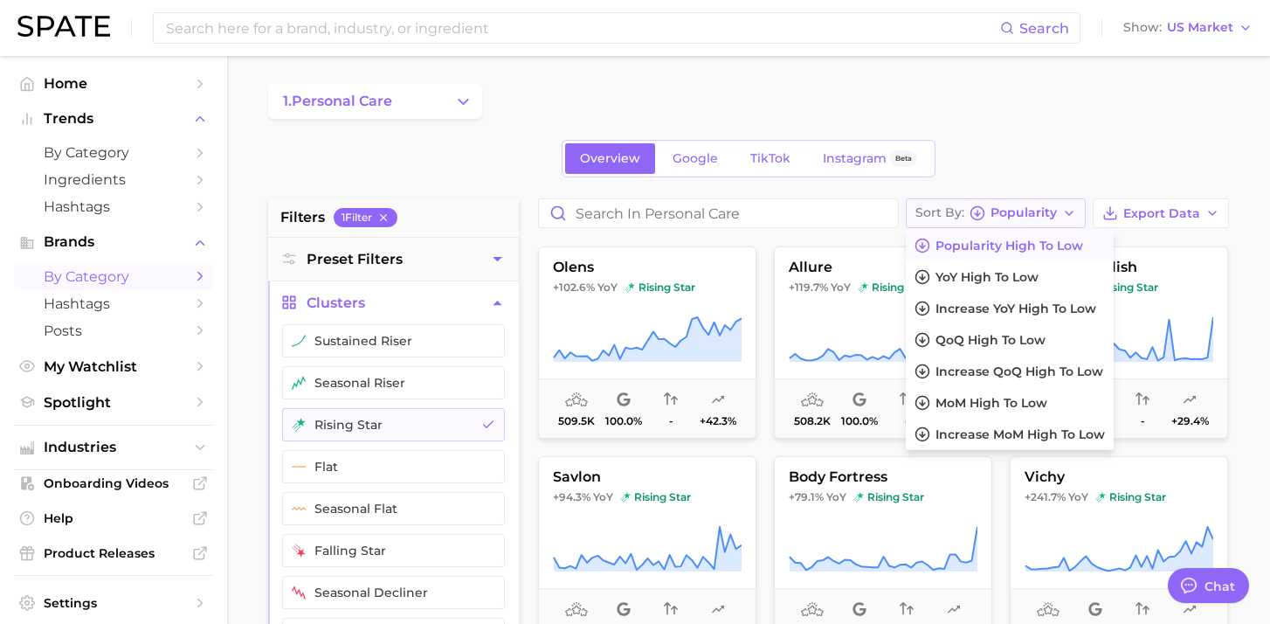
click at [1061, 209] on button "Sort By Popularity" at bounding box center [996, 213] width 180 height 30
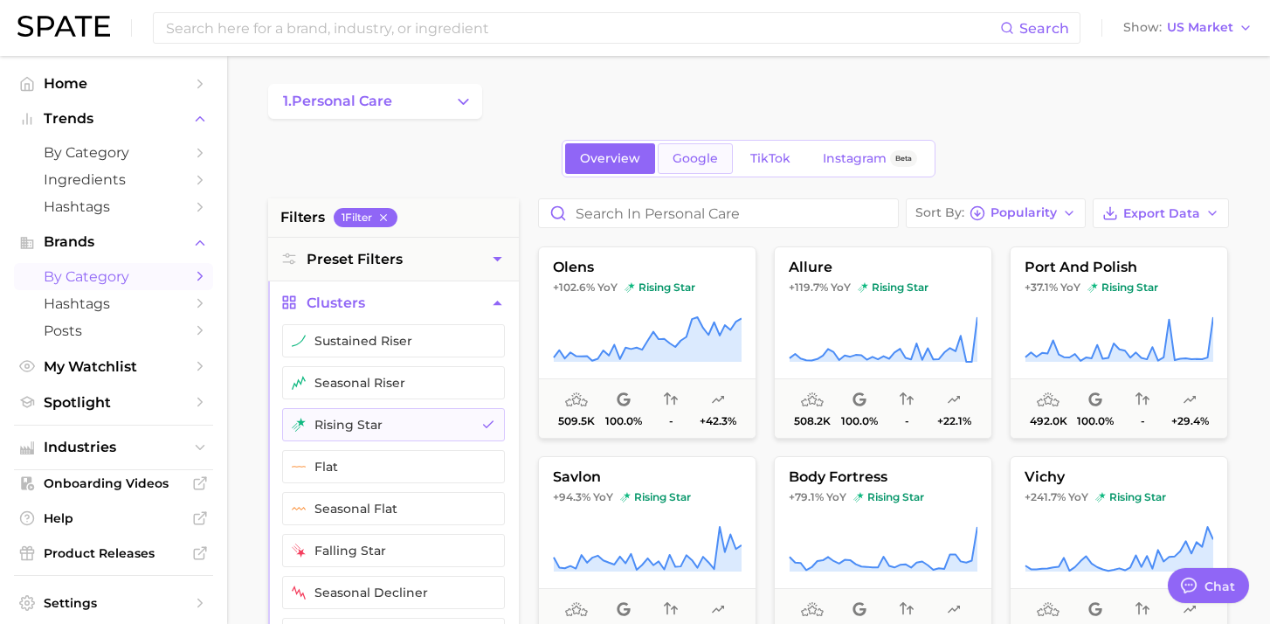
click at [690, 150] on link "Google" at bounding box center [695, 158] width 75 height 31
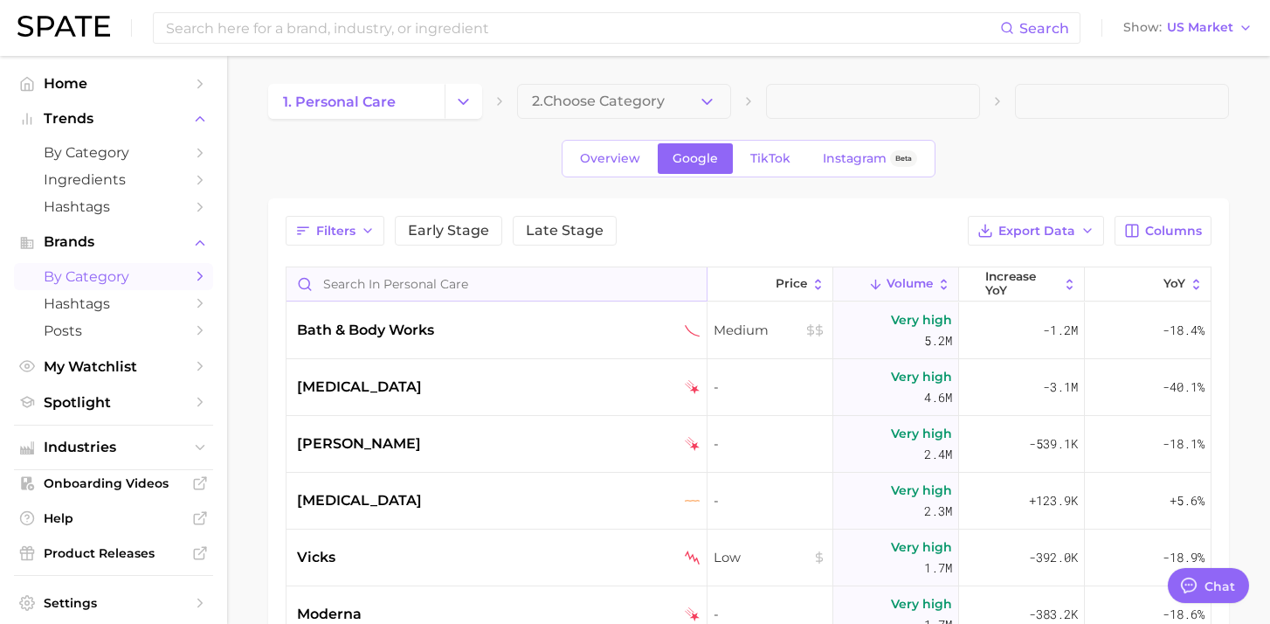
click at [550, 290] on input "Search in personal care" at bounding box center [497, 283] width 420 height 33
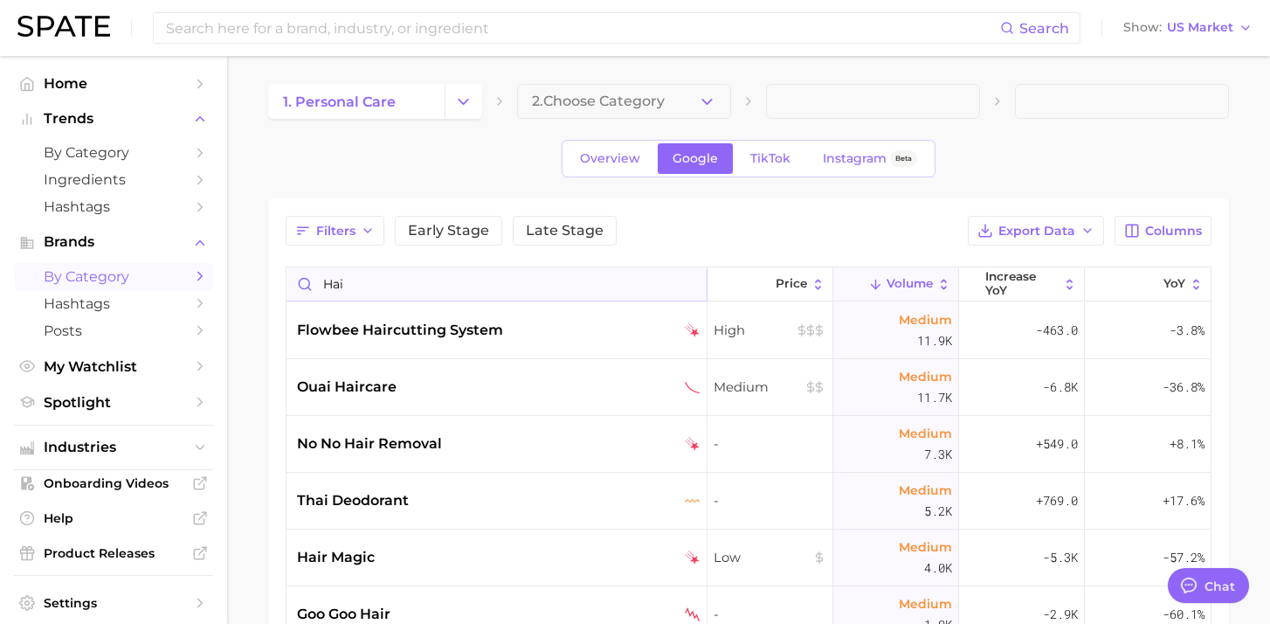
type input "hair"
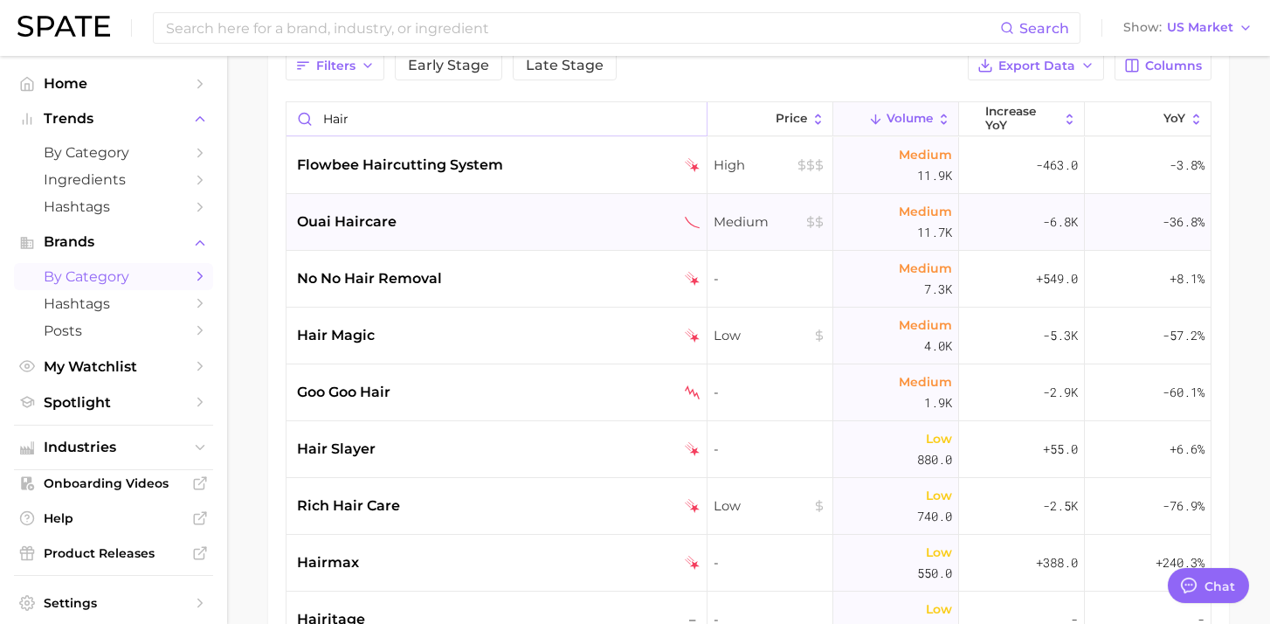
scroll to position [107, 0]
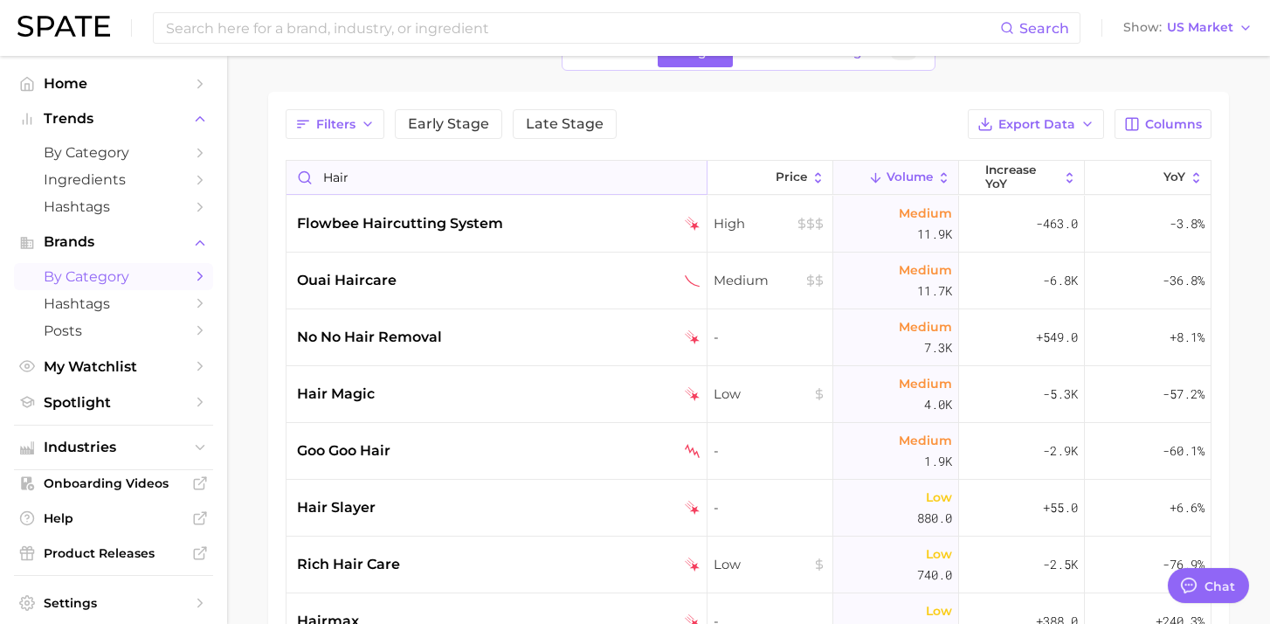
click at [686, 183] on input "hair" at bounding box center [497, 177] width 420 height 33
click at [696, 178] on input "hair" at bounding box center [497, 177] width 420 height 33
click at [683, 178] on input "hair" at bounding box center [497, 177] width 420 height 33
click at [686, 178] on input "hair" at bounding box center [497, 177] width 420 height 33
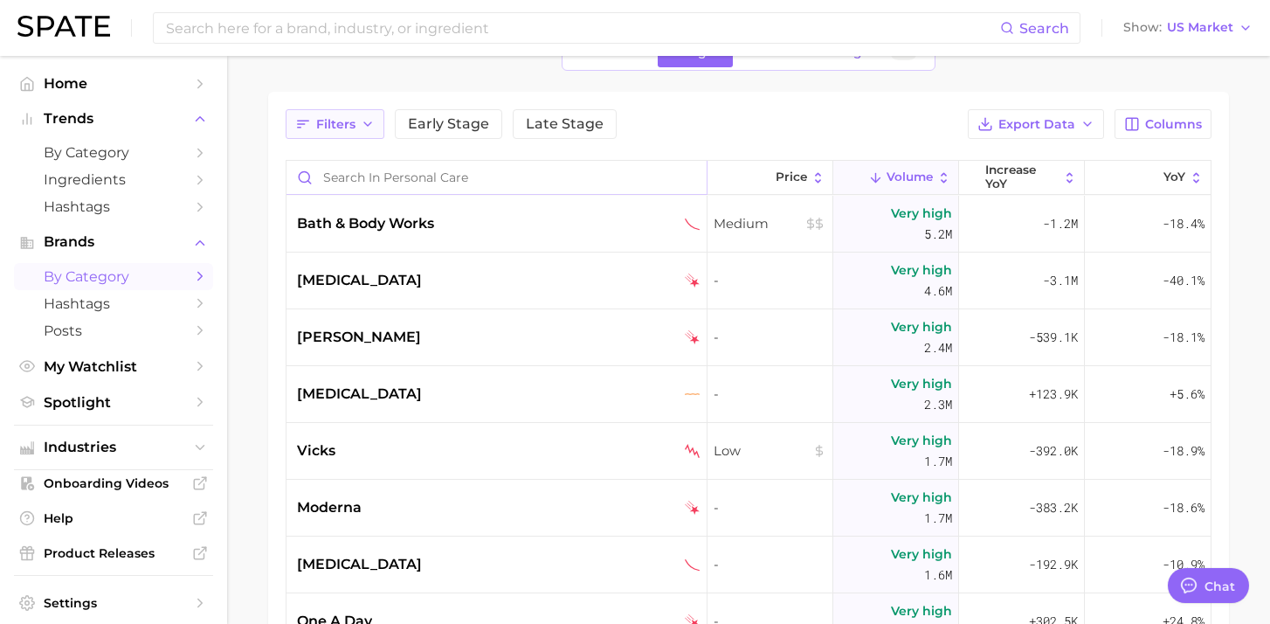
click at [370, 127] on icon "button" at bounding box center [368, 124] width 14 height 14
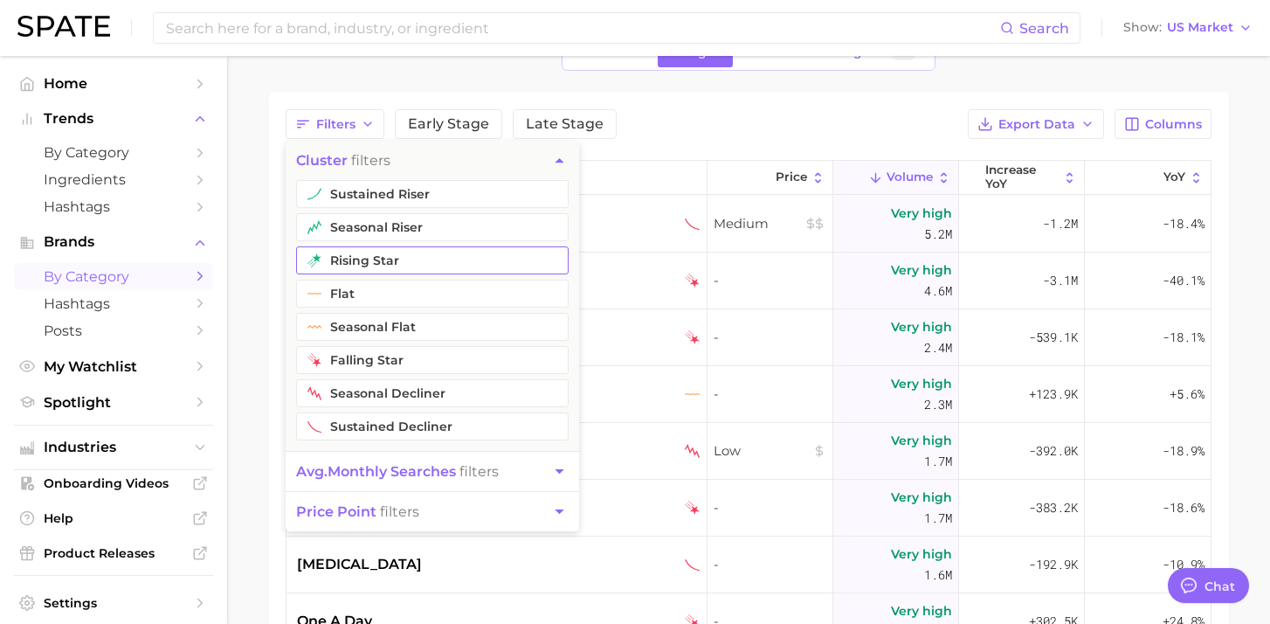
click at [404, 259] on button "rising star" at bounding box center [432, 260] width 273 height 28
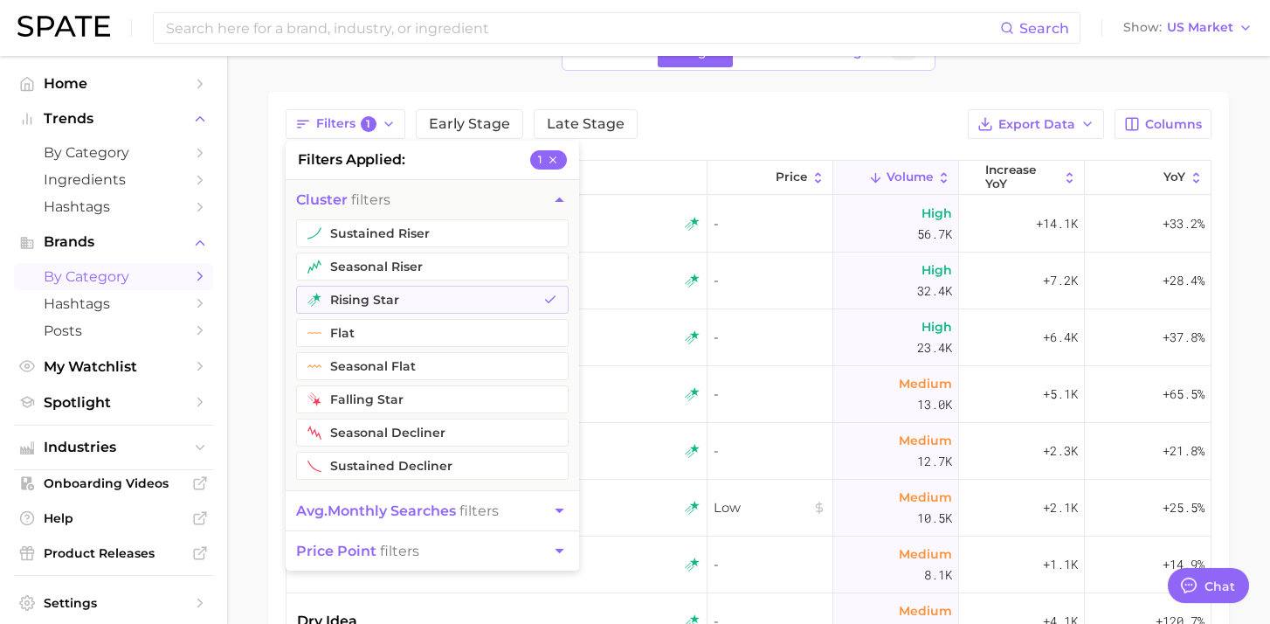
click at [708, 127] on div "Filters 1 filters applied 1 cluster filters sustained riser seasonal riser risi…" at bounding box center [749, 124] width 926 height 30
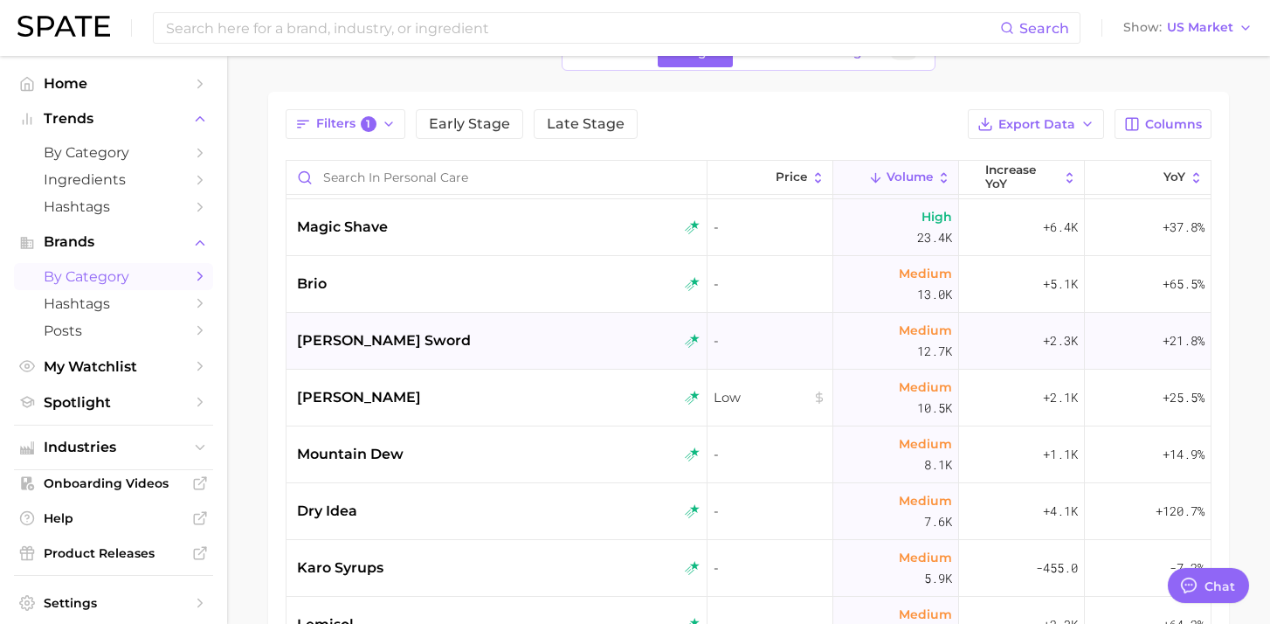
scroll to position [114, 0]
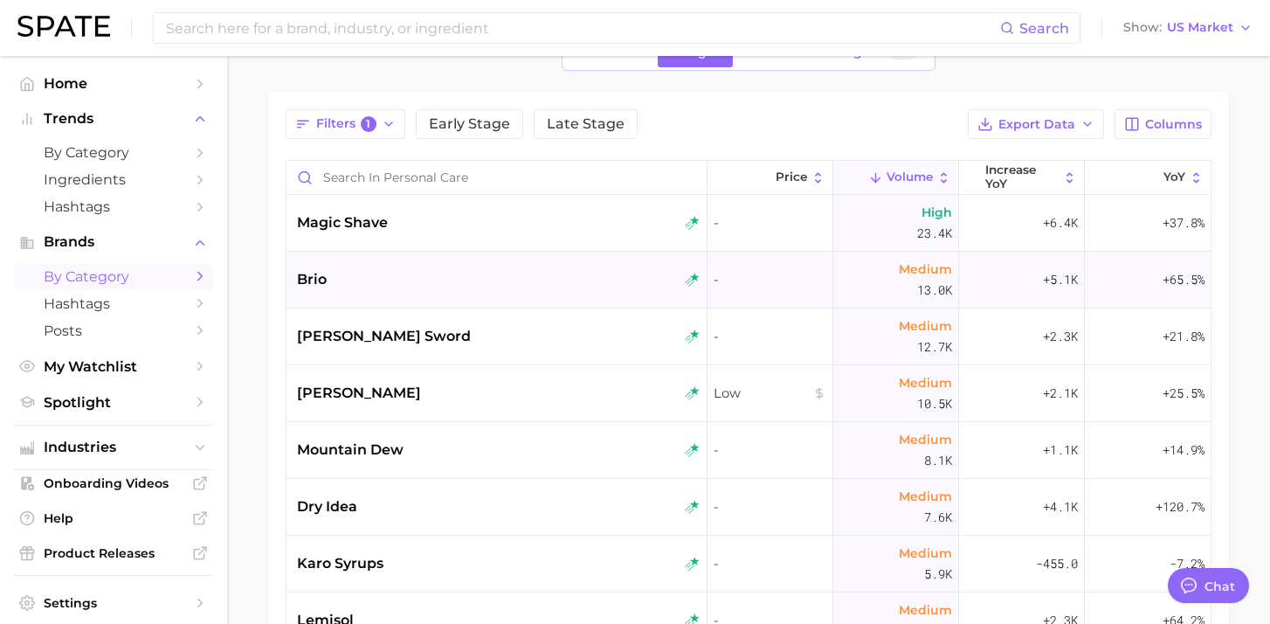
click at [615, 287] on div "brio" at bounding box center [499, 279] width 404 height 21
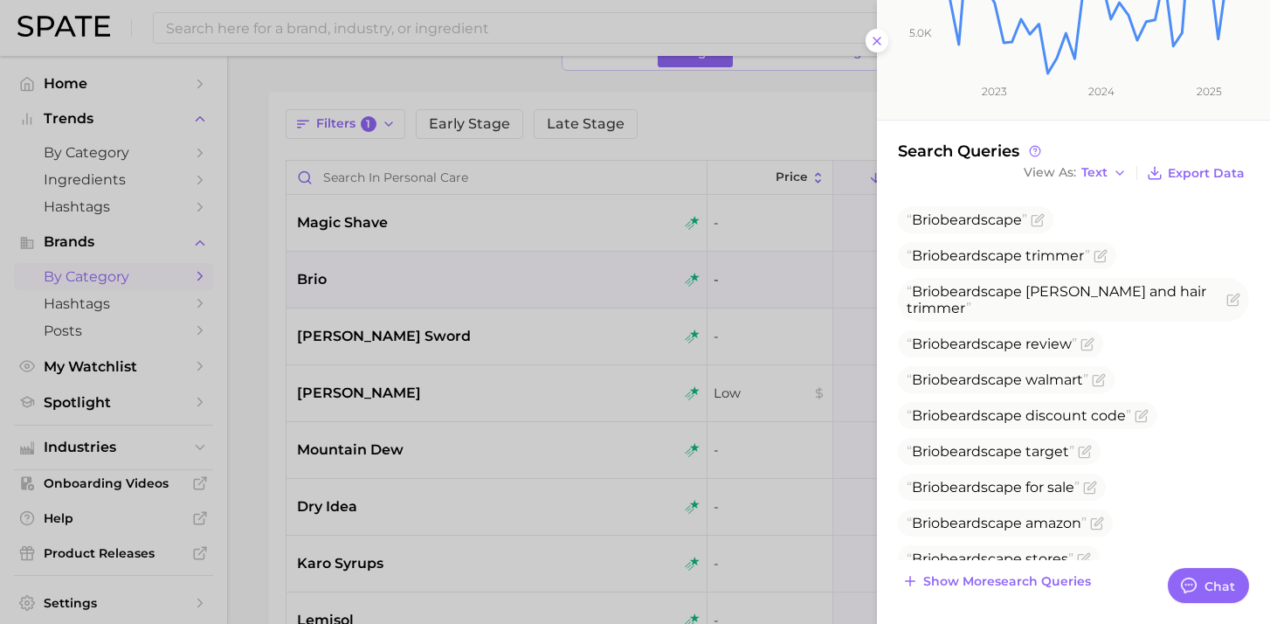
scroll to position [0, 0]
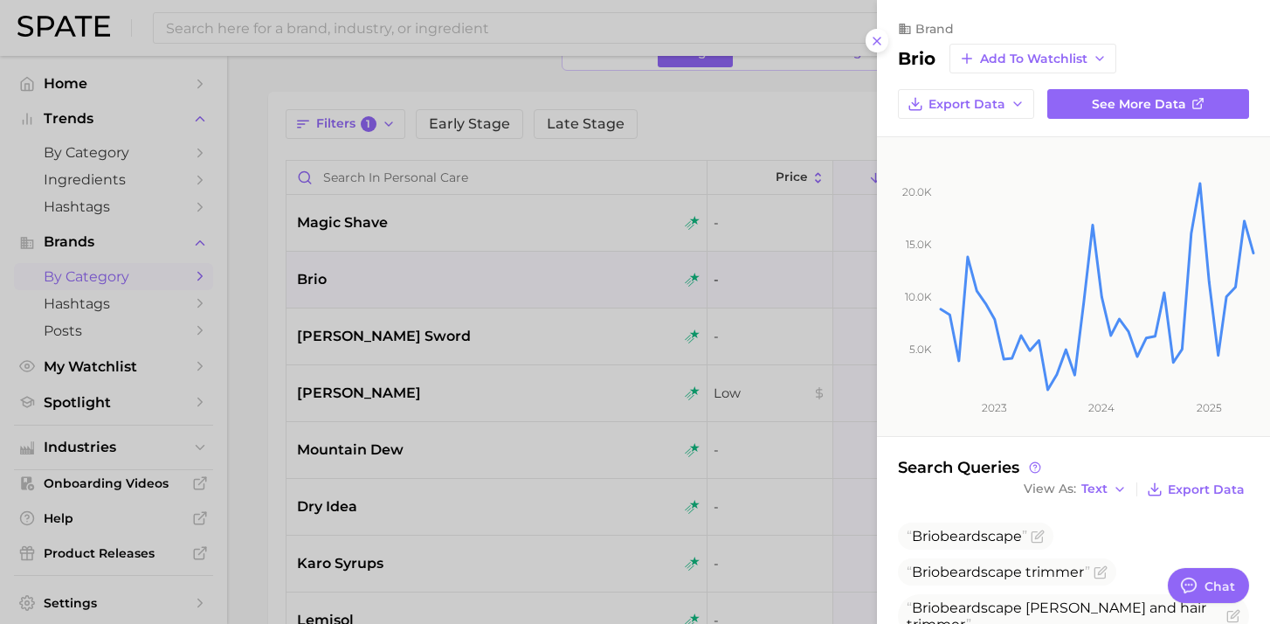
click at [915, 60] on h2 "brio" at bounding box center [917, 58] width 38 height 21
click at [886, 33] on button at bounding box center [878, 41] width 24 height 24
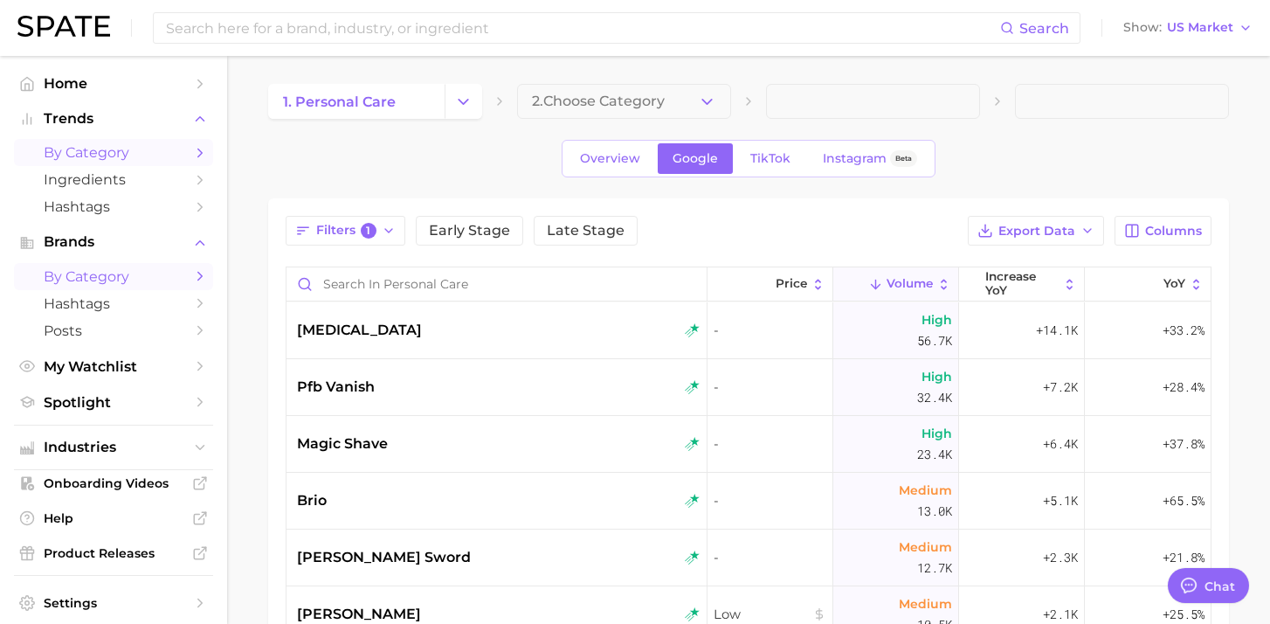
click at [202, 151] on icon "Sidebar" at bounding box center [200, 153] width 16 height 16
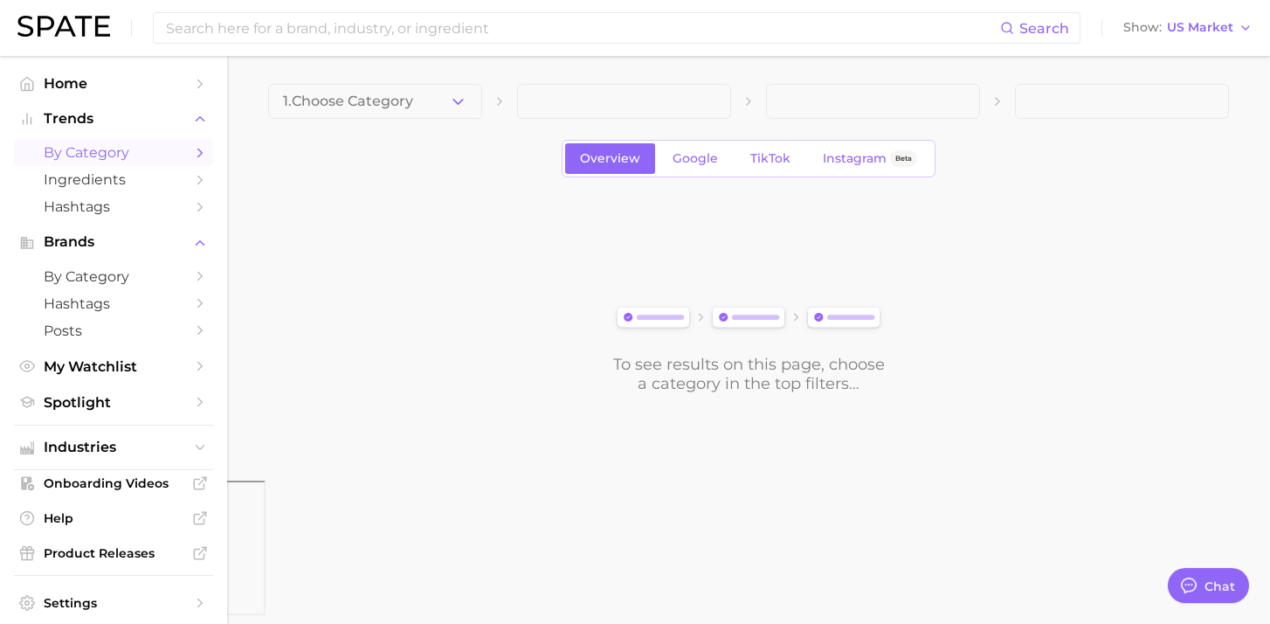
click at [442, 125] on div "1. Choose Category Overview Google TikTok Instagram Beta To see results on this…" at bounding box center [748, 238] width 961 height 309
click at [442, 108] on button "1. Choose Category" at bounding box center [375, 101] width 214 height 35
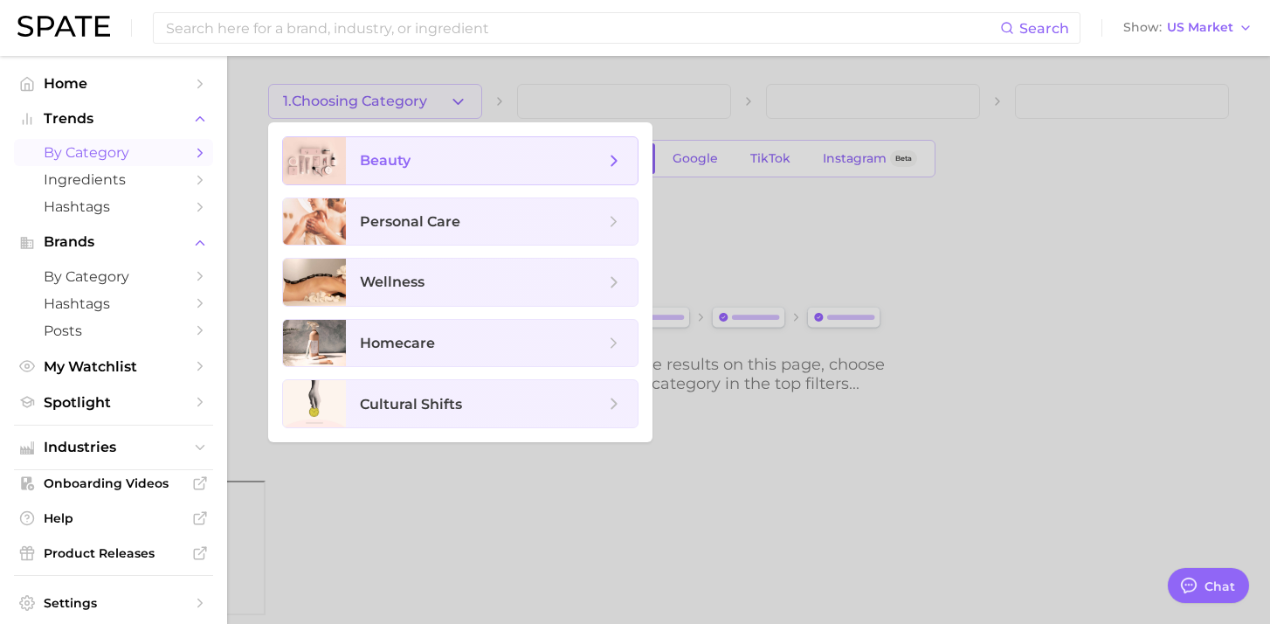
click at [420, 160] on span "beauty" at bounding box center [482, 160] width 245 height 19
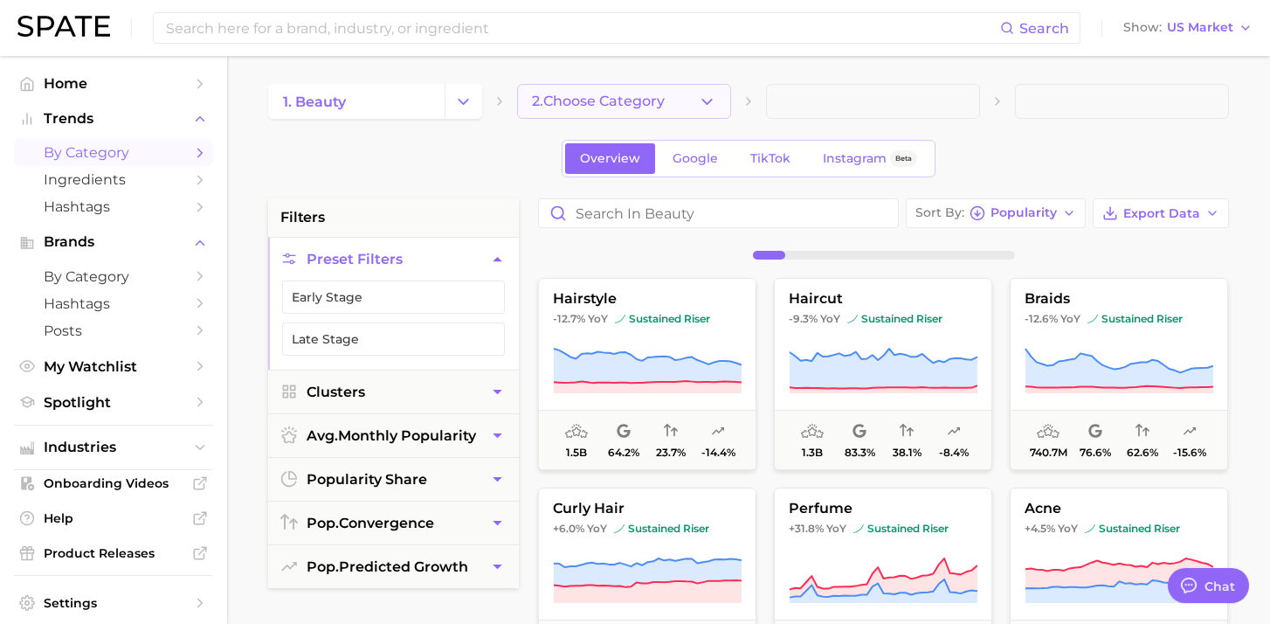
click at [617, 94] on span "2. Choose Category" at bounding box center [598, 101] width 133 height 16
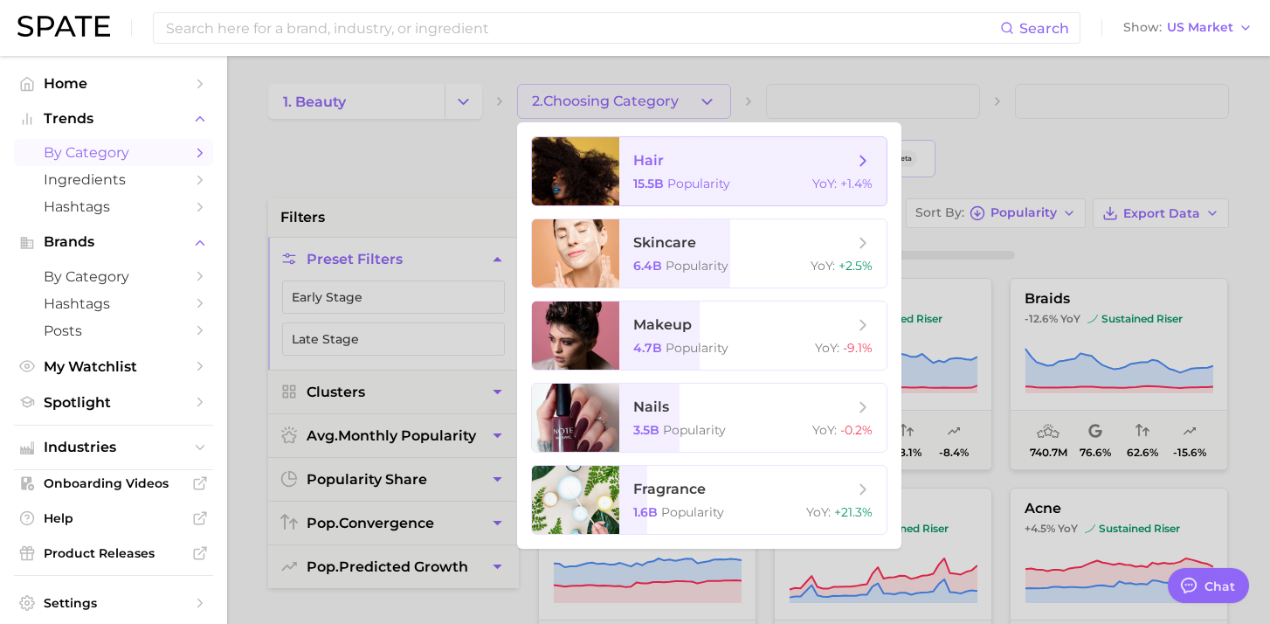
click at [694, 178] on span "Popularity" at bounding box center [699, 184] width 63 height 16
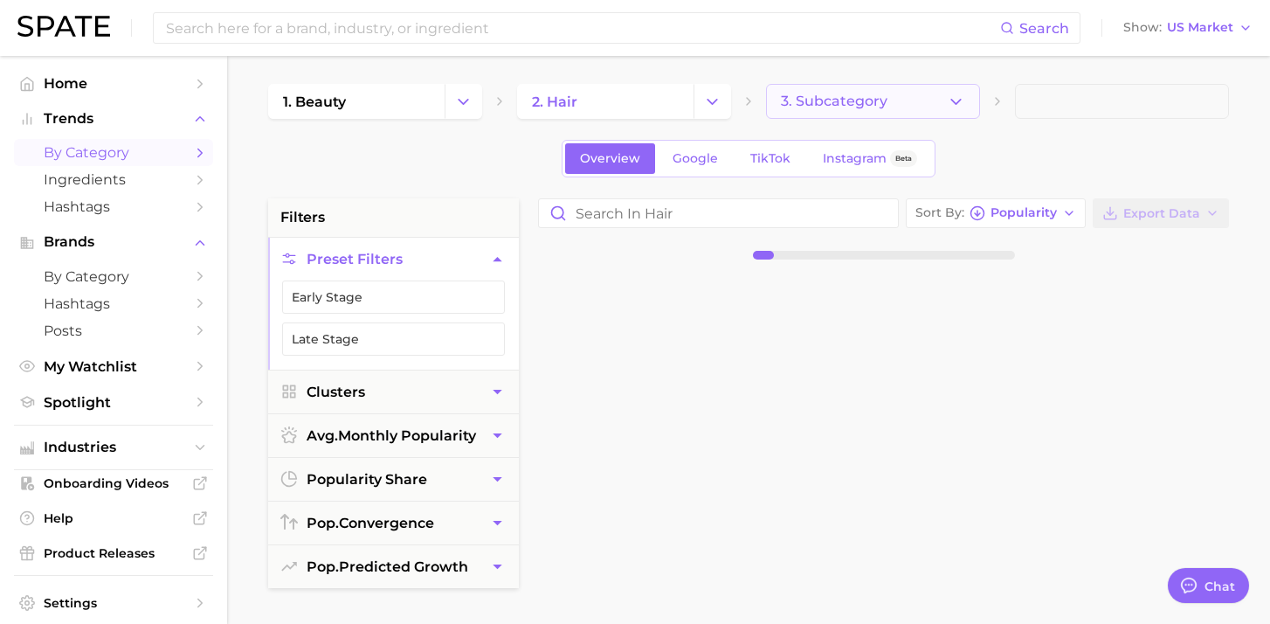
click at [847, 105] on span "3. Subcategory" at bounding box center [834, 101] width 107 height 16
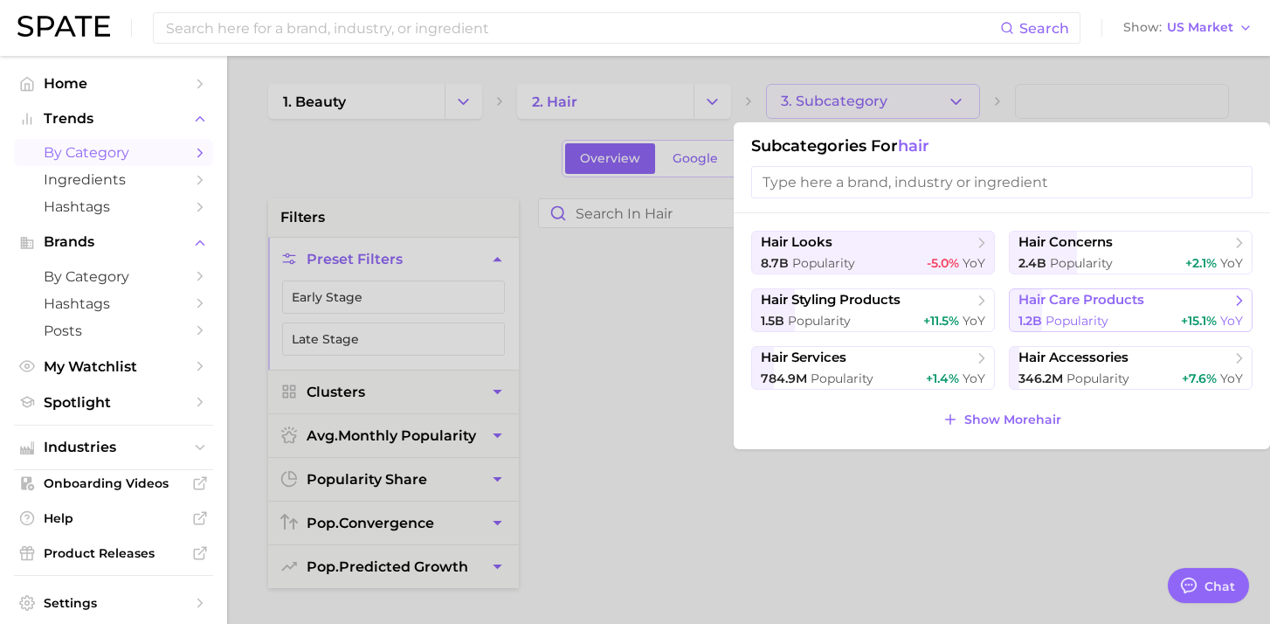
click at [1099, 318] on span "Popularity" at bounding box center [1077, 321] width 63 height 16
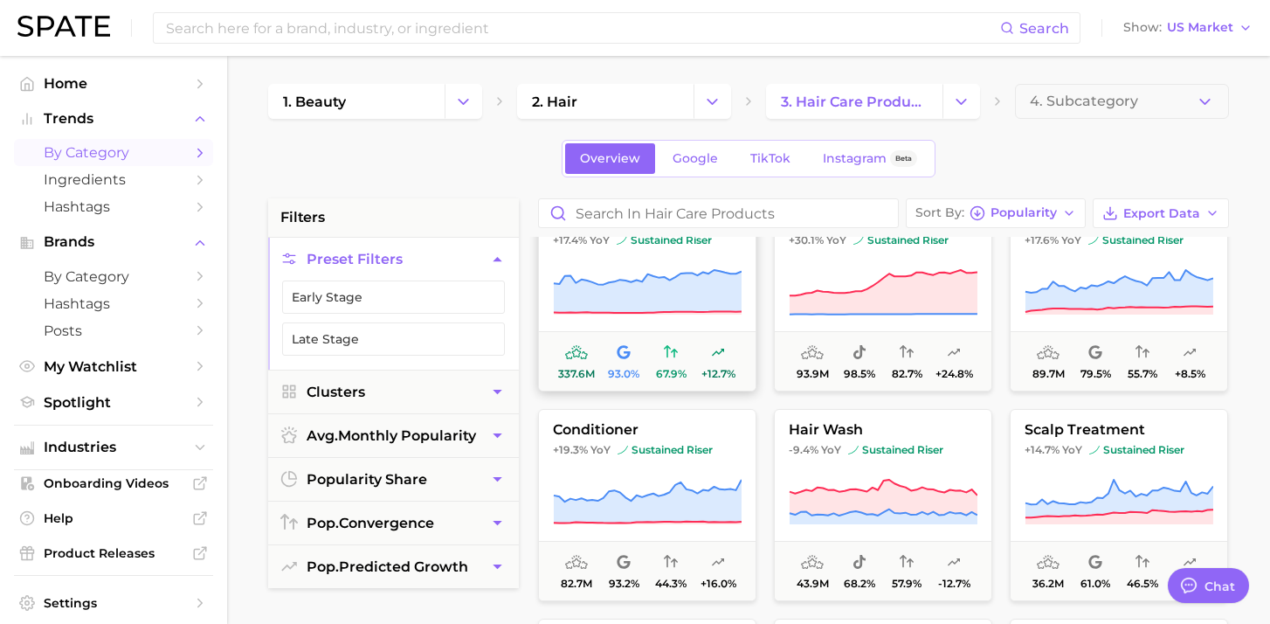
scroll to position [48, 0]
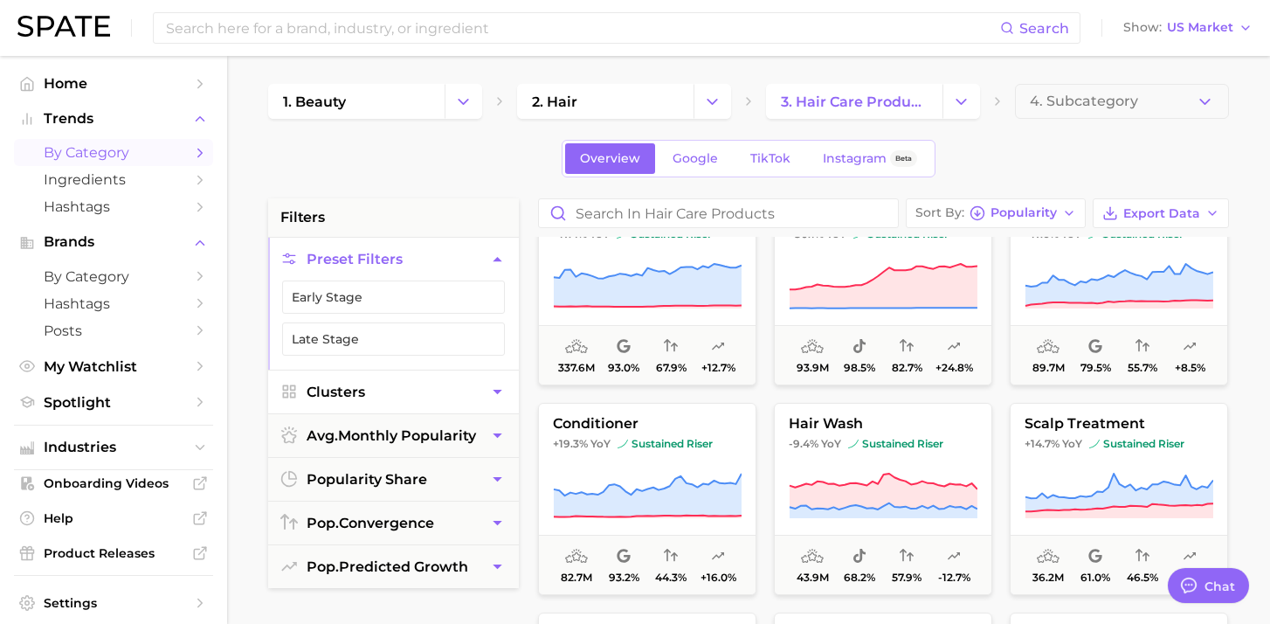
click at [504, 398] on icon "button" at bounding box center [497, 392] width 18 height 18
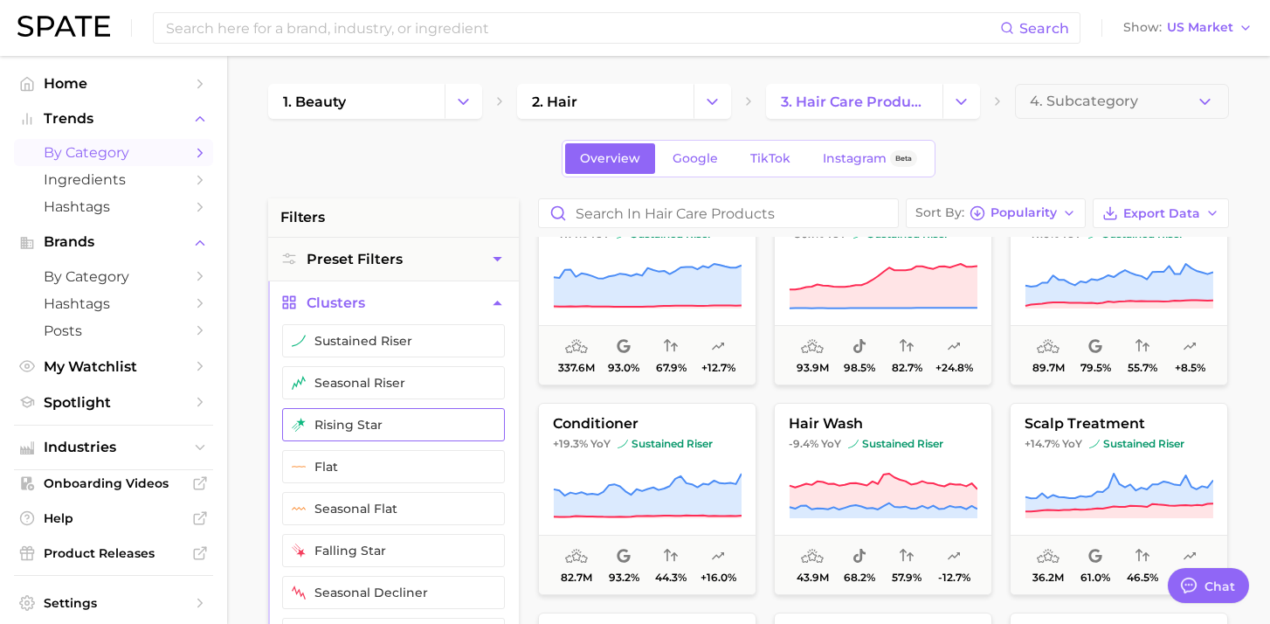
click at [387, 428] on button "rising star" at bounding box center [393, 424] width 223 height 33
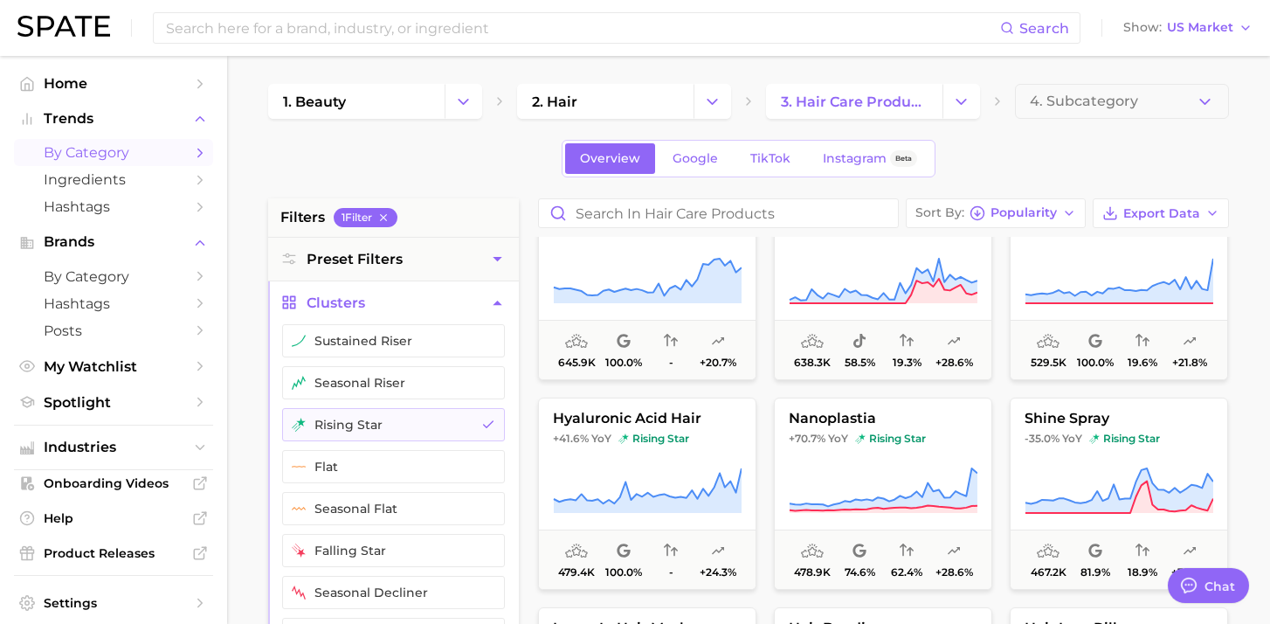
scroll to position [537, 0]
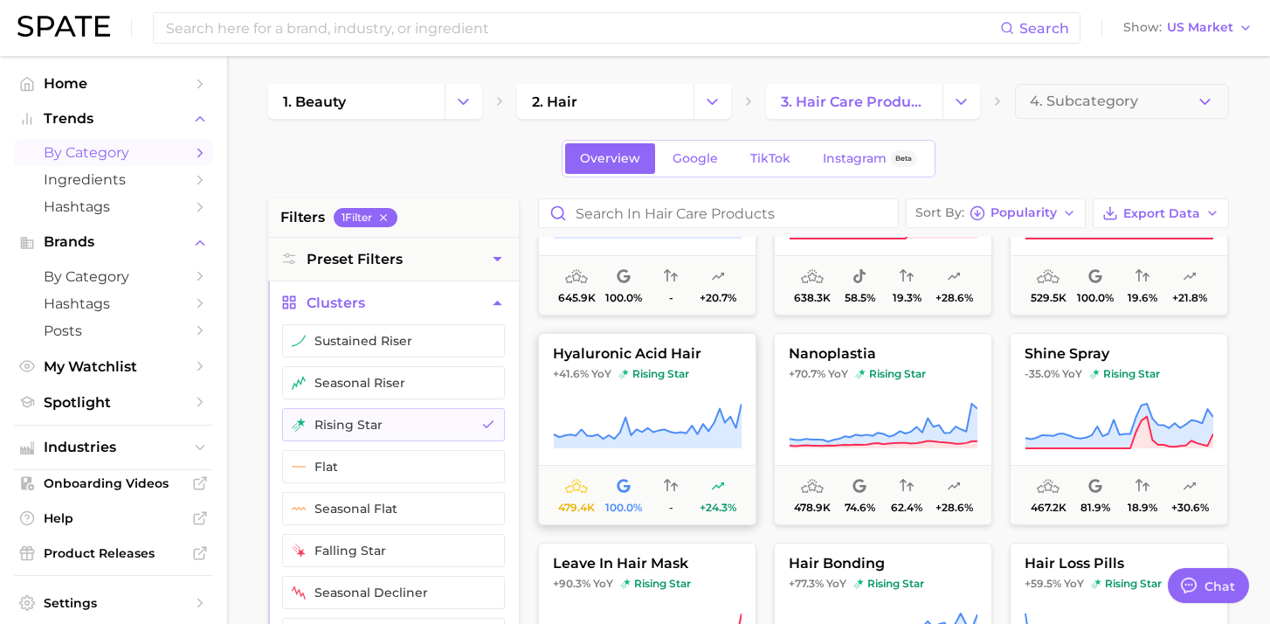
click at [713, 349] on span "hyaluronic acid hair" at bounding box center [647, 354] width 217 height 16
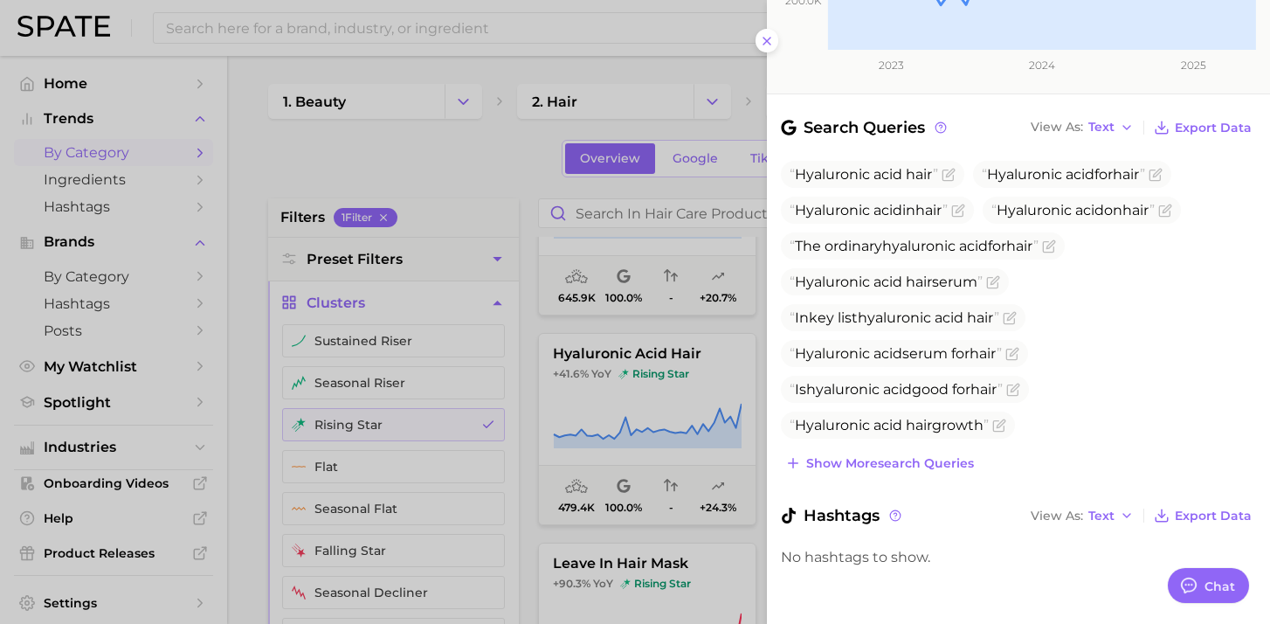
scroll to position [0, 0]
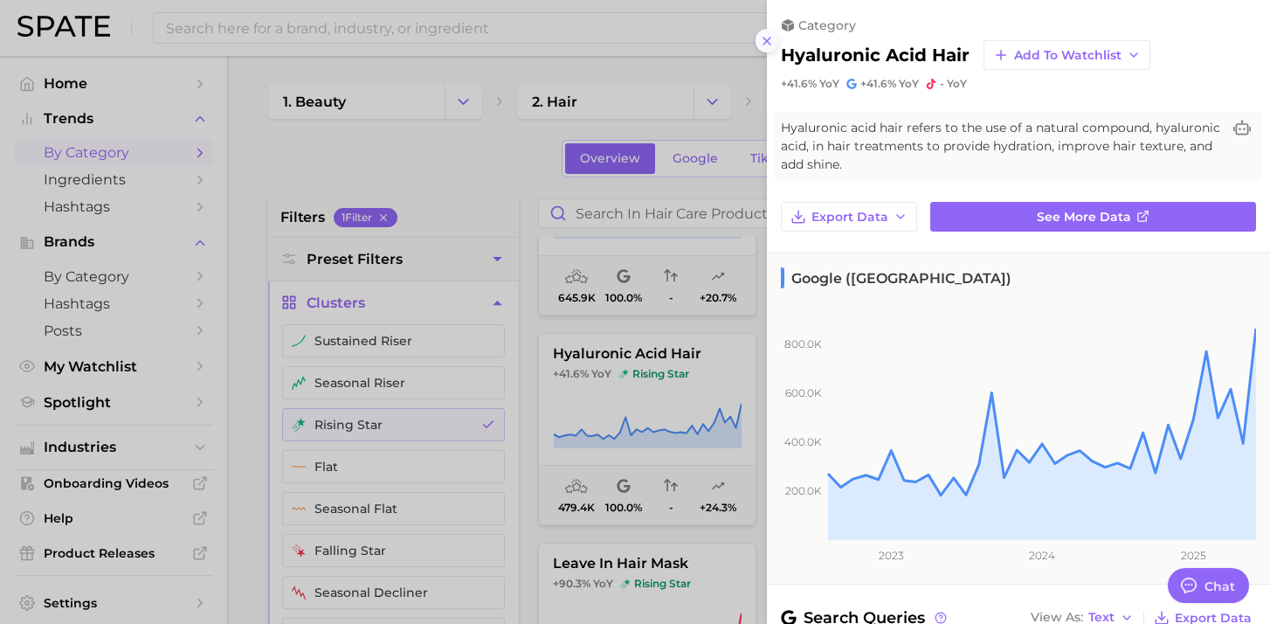
click at [769, 49] on button at bounding box center [768, 41] width 24 height 24
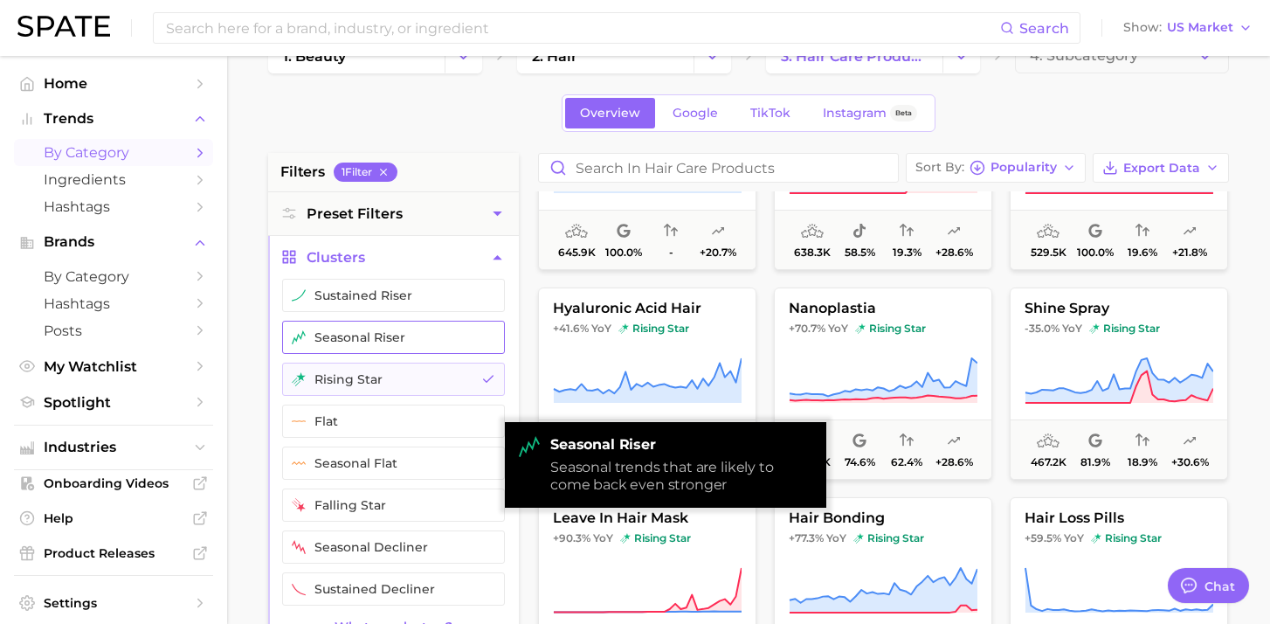
scroll to position [44, 0]
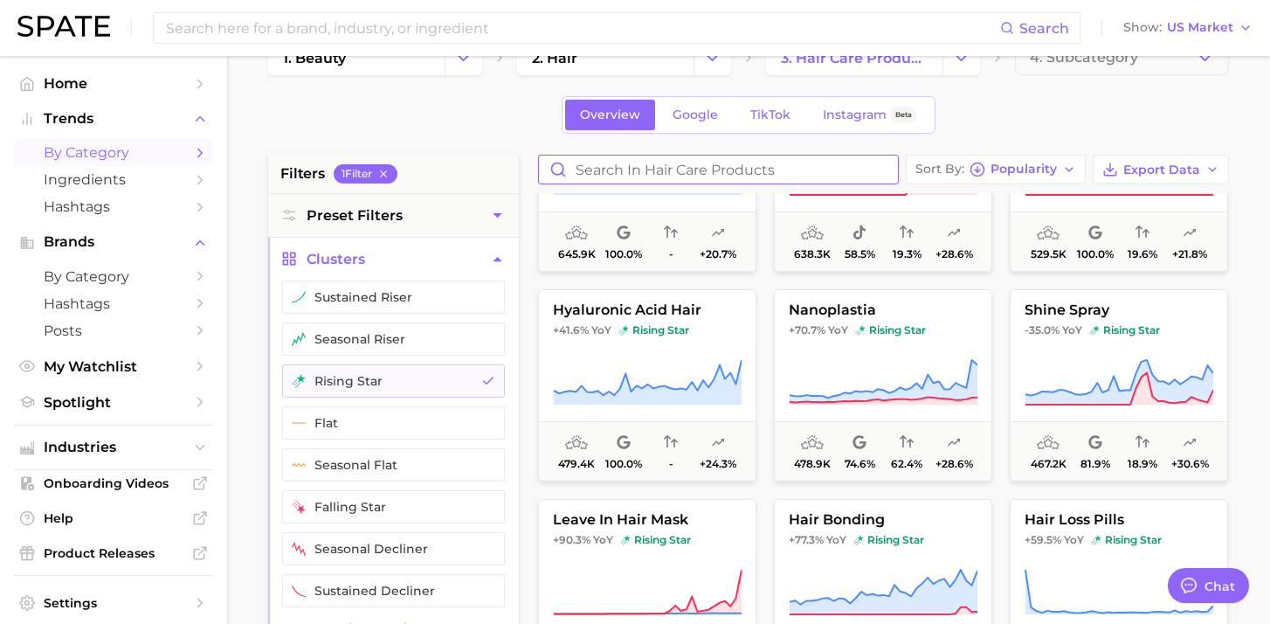
click at [721, 163] on input "Search in hair care products" at bounding box center [718, 170] width 359 height 28
type input "brands"
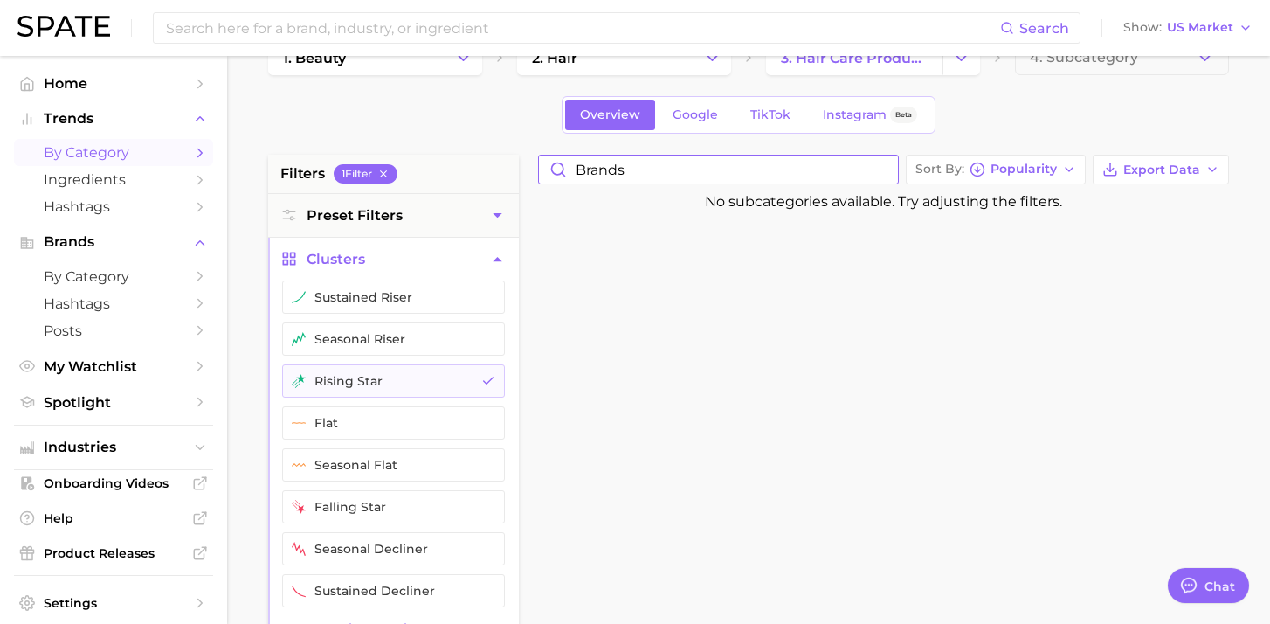
click at [888, 173] on input "brands" at bounding box center [718, 170] width 359 height 28
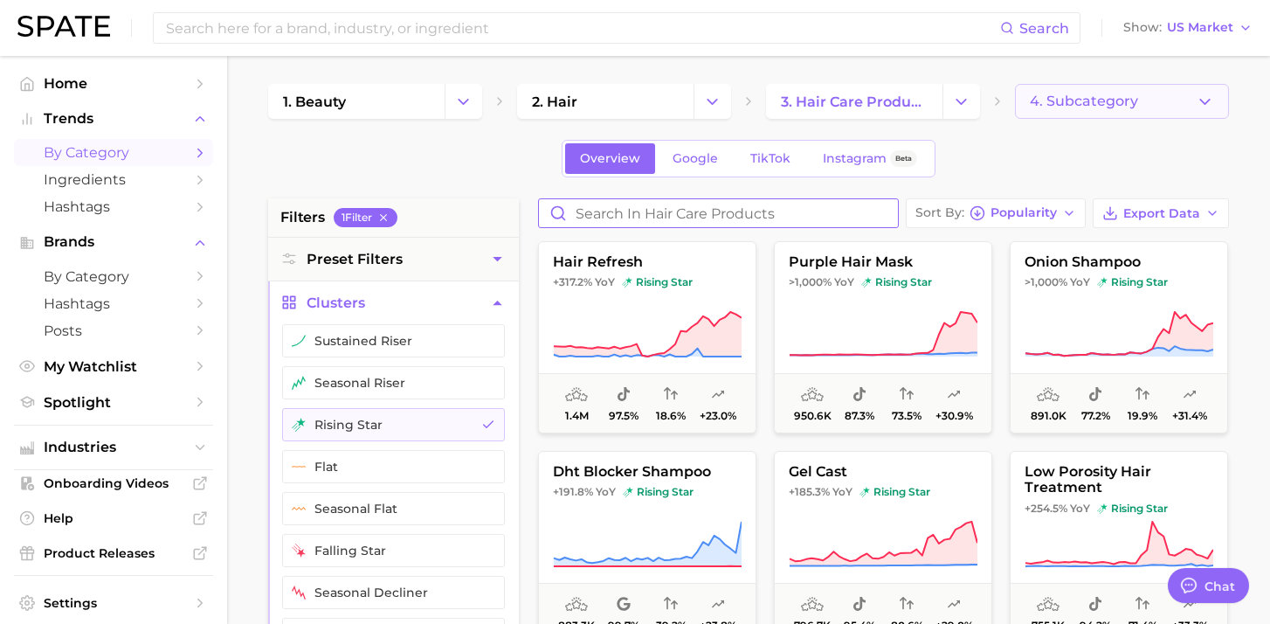
click at [1095, 105] on span "4. Subcategory" at bounding box center [1084, 101] width 108 height 16
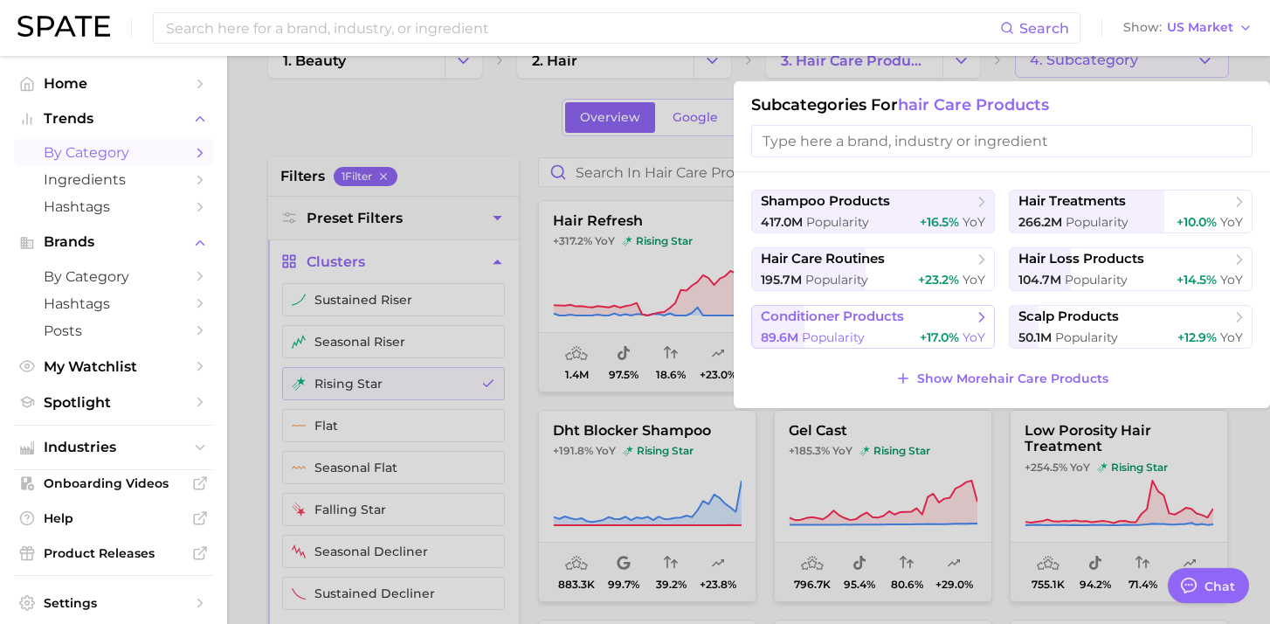
scroll to position [66, 0]
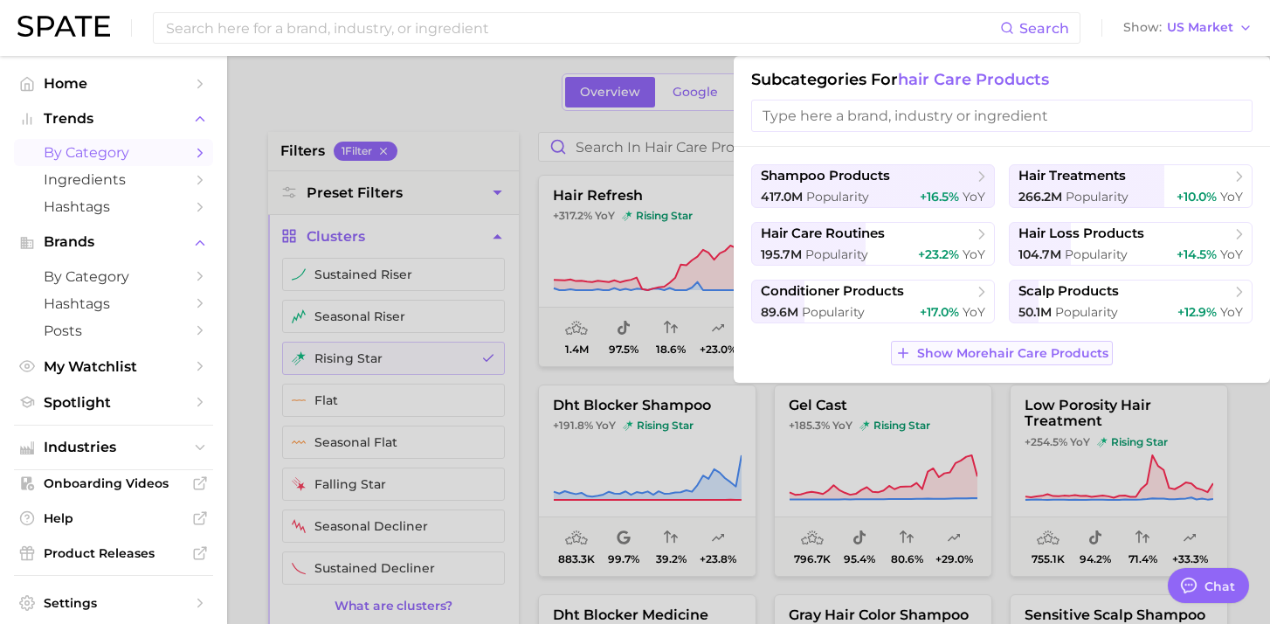
click at [977, 364] on button "Show More hair care products" at bounding box center [1001, 353] width 221 height 24
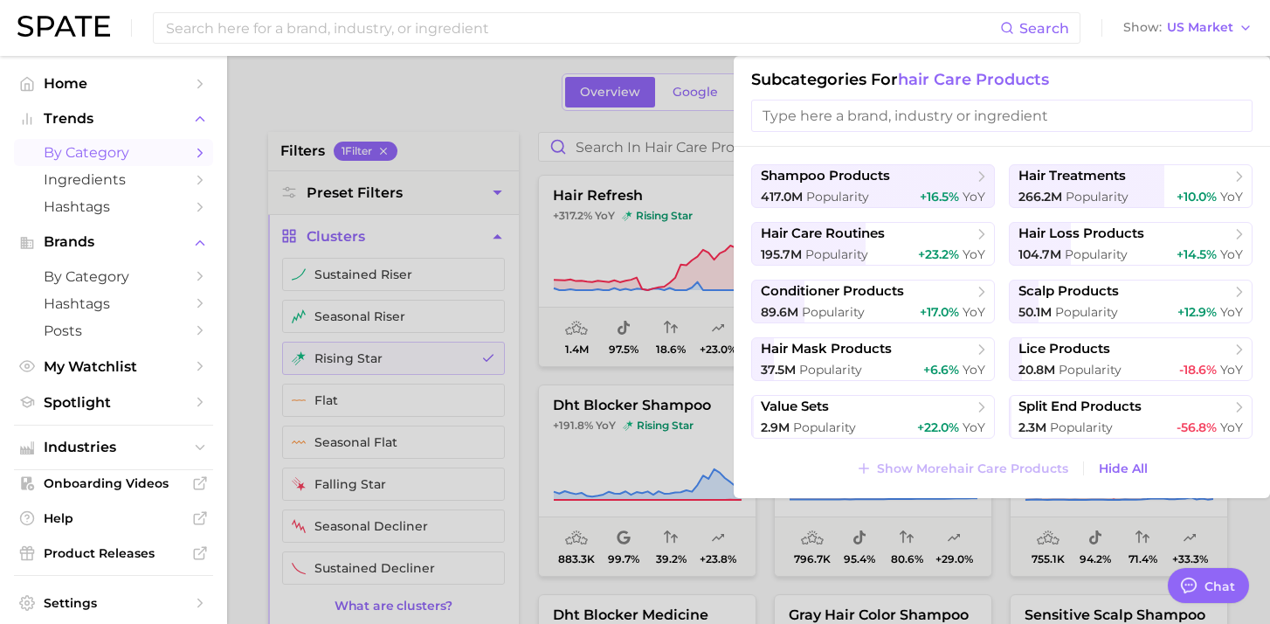
click at [480, 95] on div at bounding box center [635, 312] width 1270 height 624
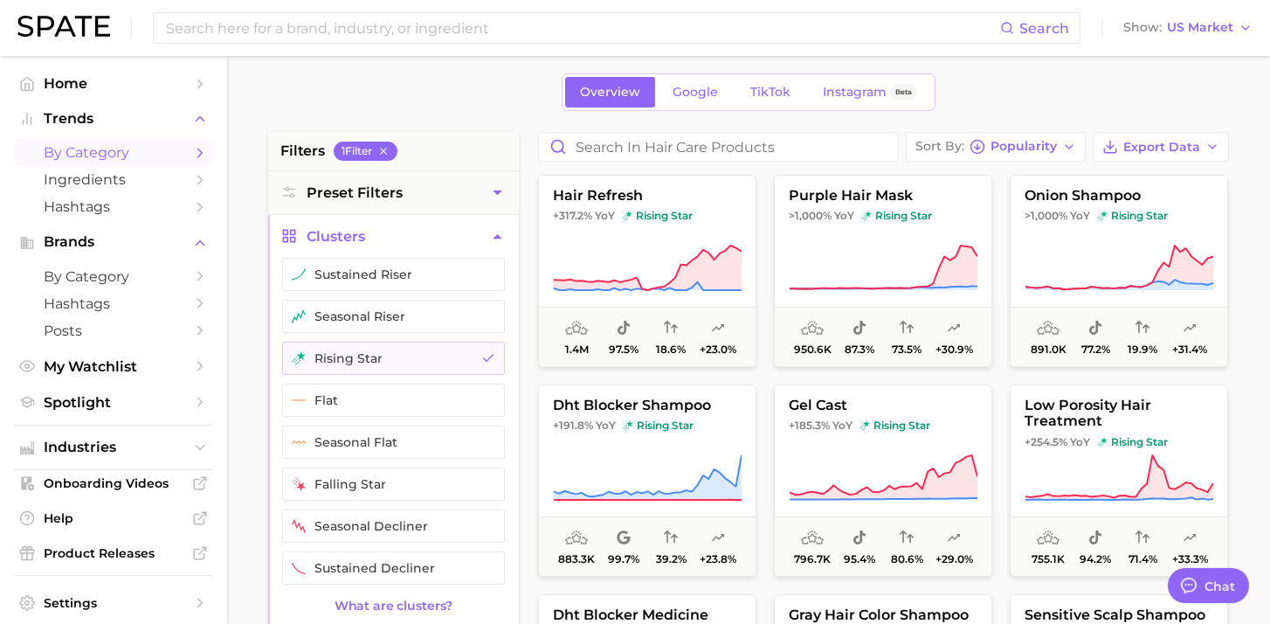
click at [501, 226] on button "Clusters" at bounding box center [393, 236] width 251 height 43
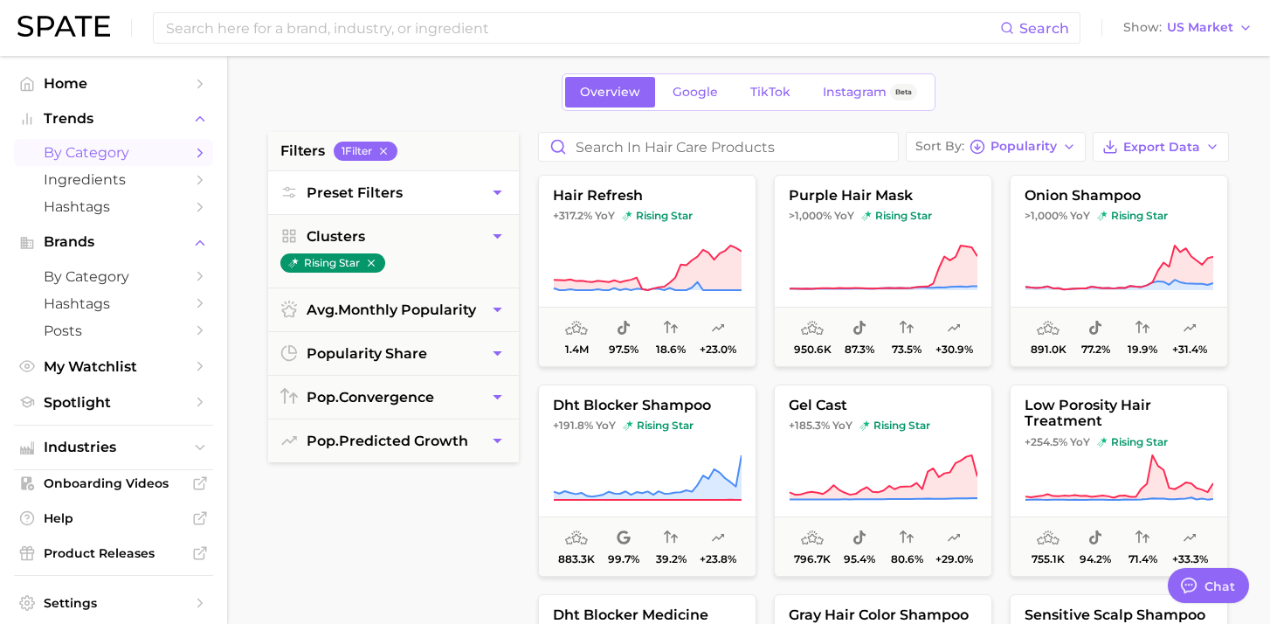
click at [502, 192] on icon "button" at bounding box center [497, 192] width 18 height 18
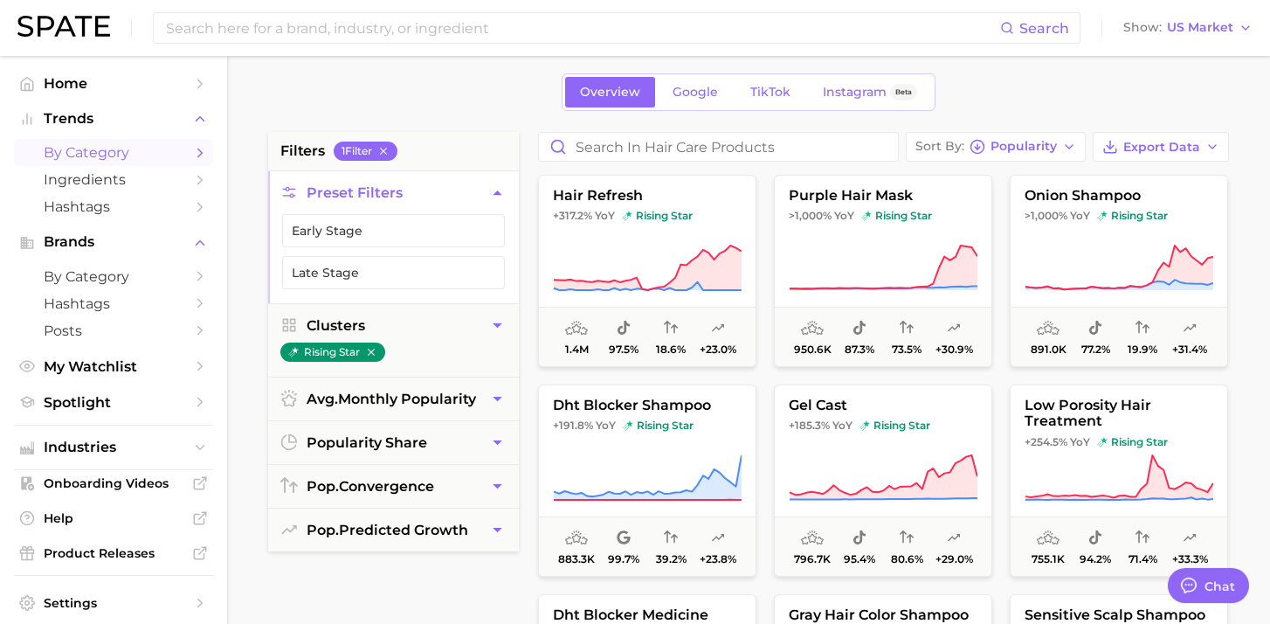
click at [502, 192] on icon "button" at bounding box center [497, 192] width 18 height 18
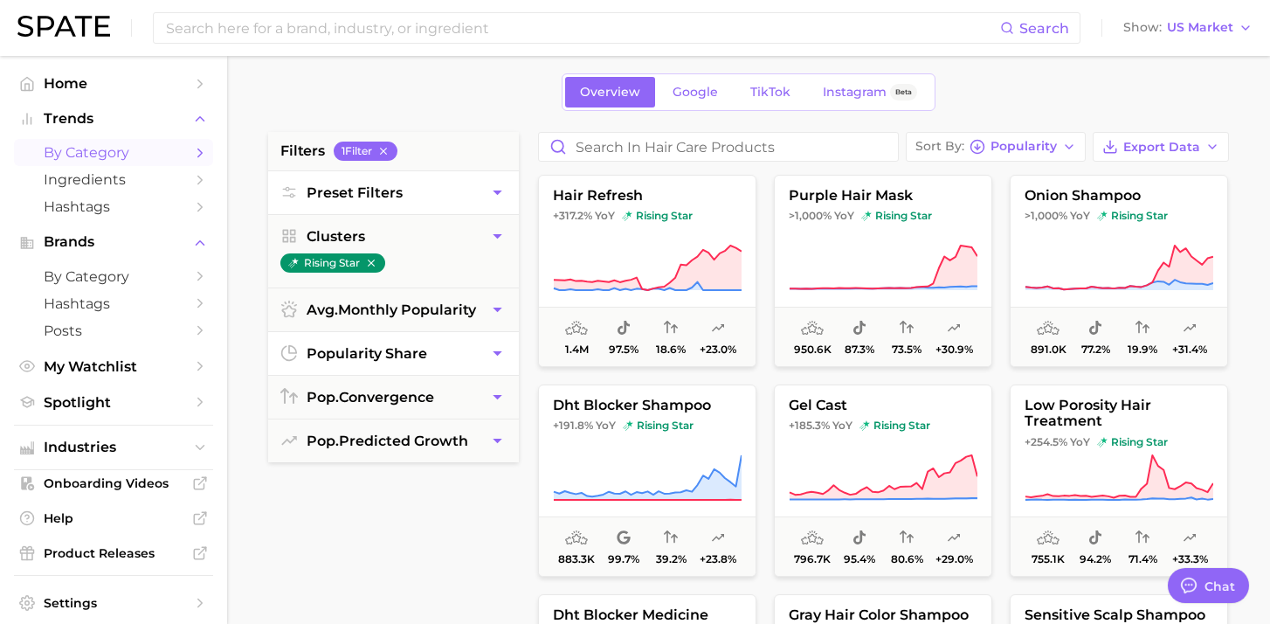
click at [503, 350] on icon "button" at bounding box center [497, 353] width 18 height 18
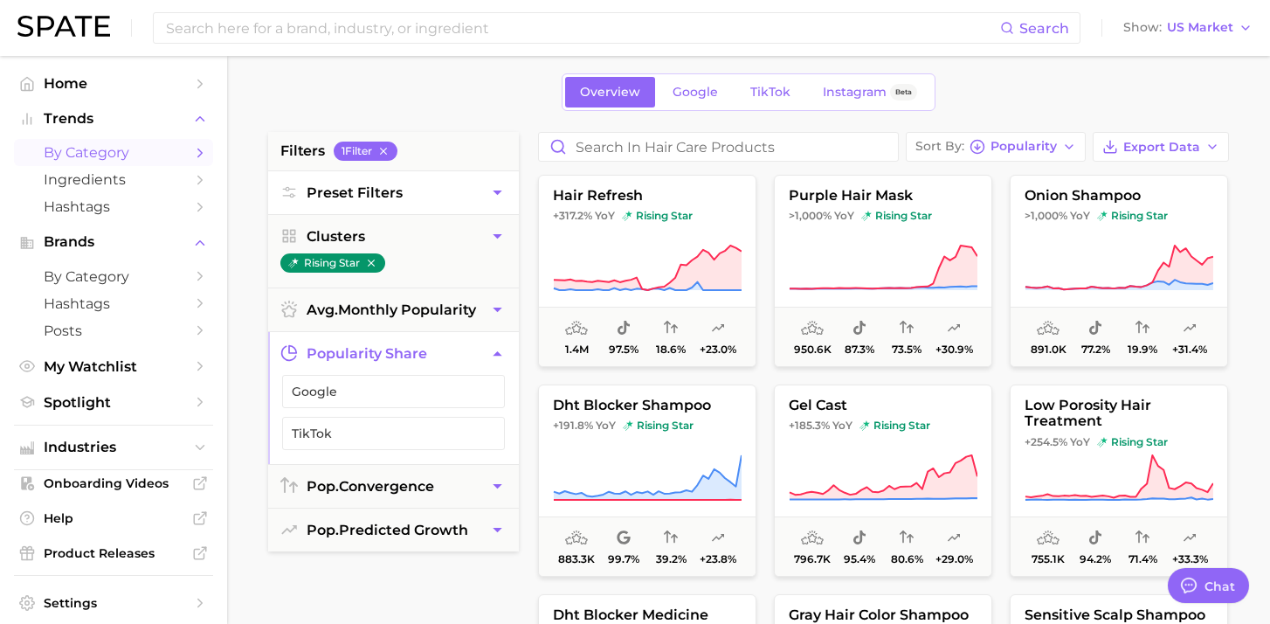
click at [503, 350] on icon "button" at bounding box center [497, 353] width 18 height 18
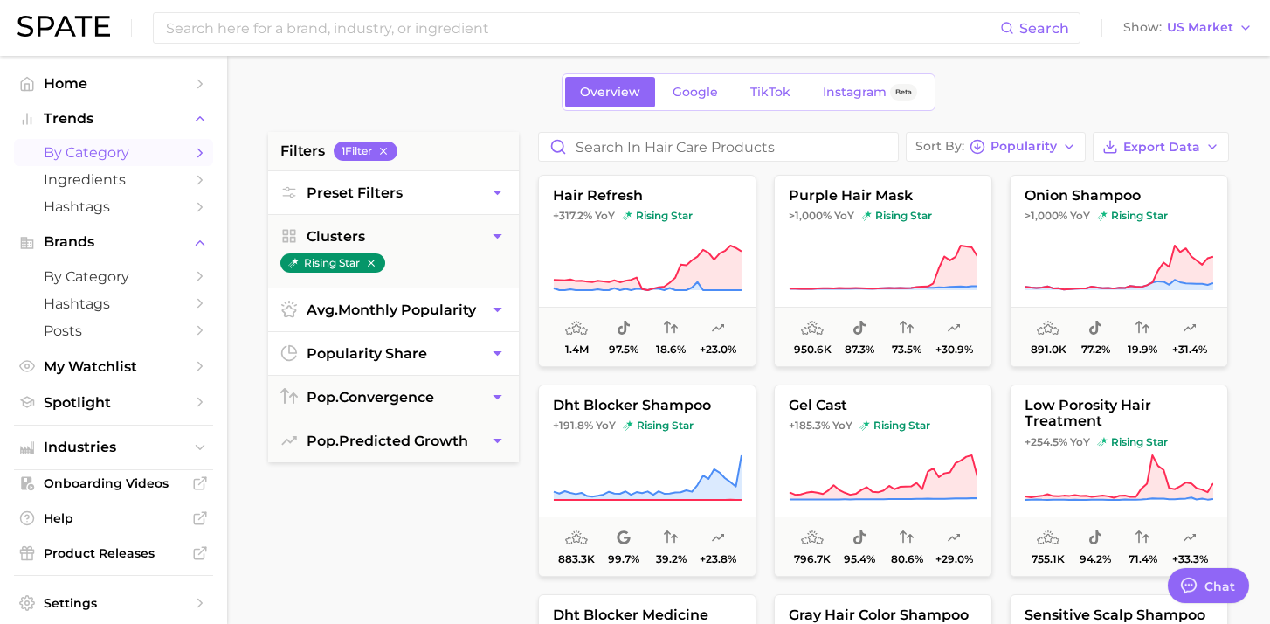
click at [502, 311] on icon "button" at bounding box center [497, 310] width 18 height 18
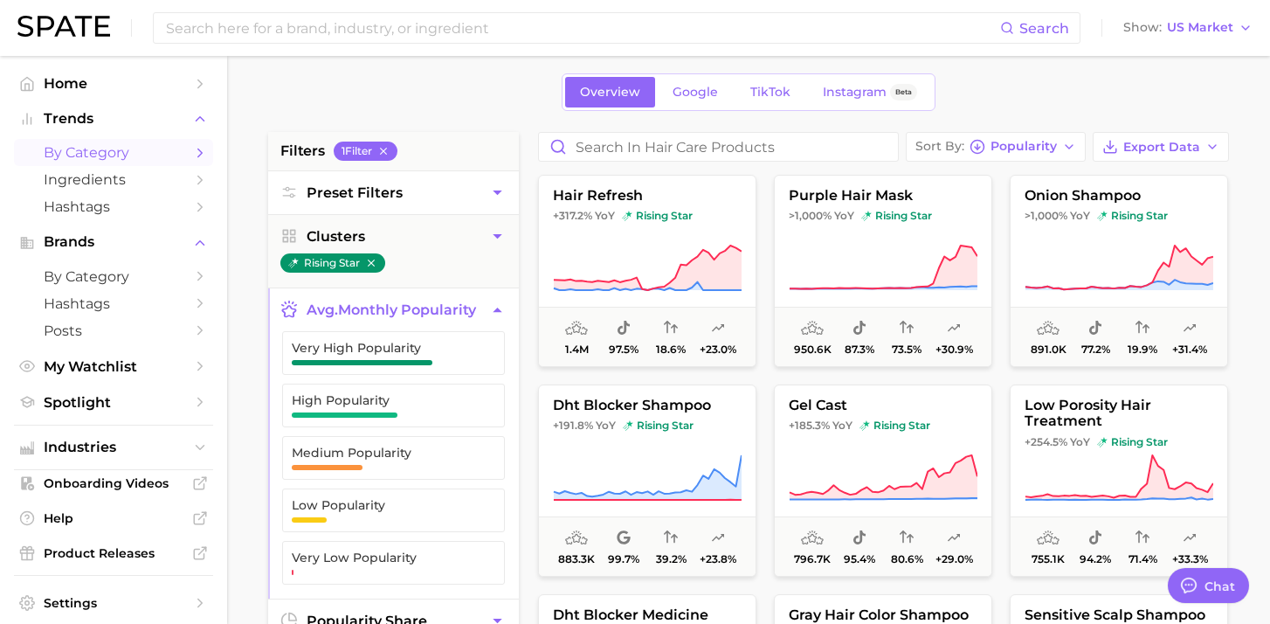
click at [502, 311] on icon "button" at bounding box center [497, 310] width 18 height 18
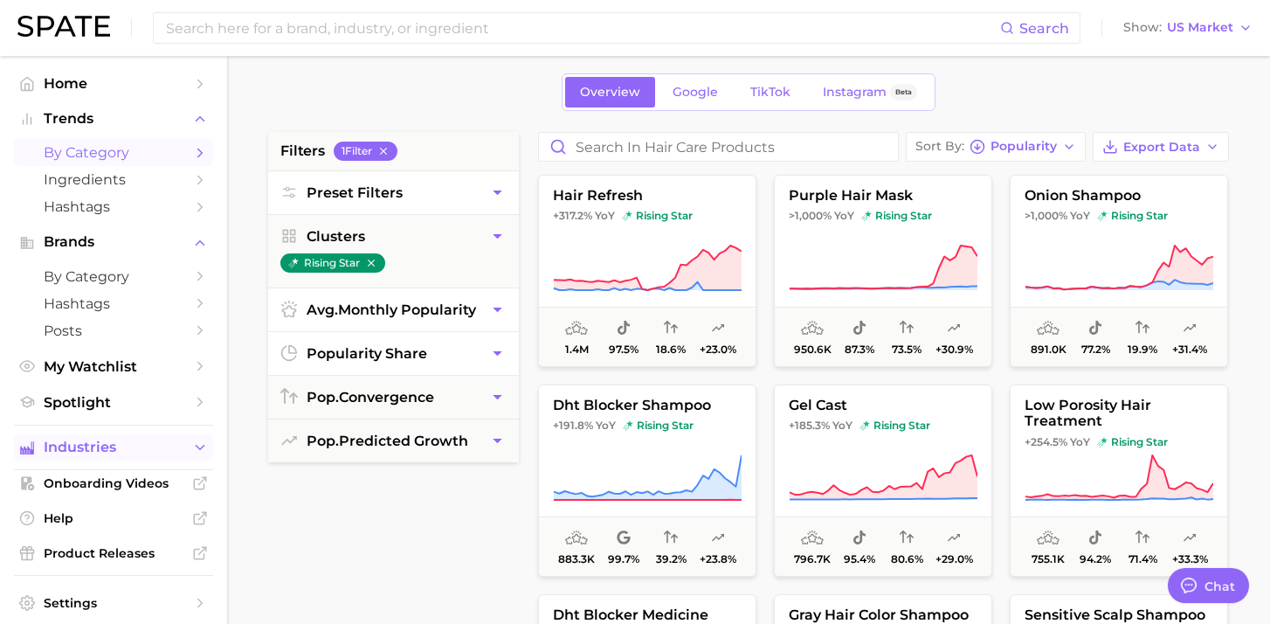
click at [181, 453] on span "Industries" at bounding box center [114, 447] width 140 height 16
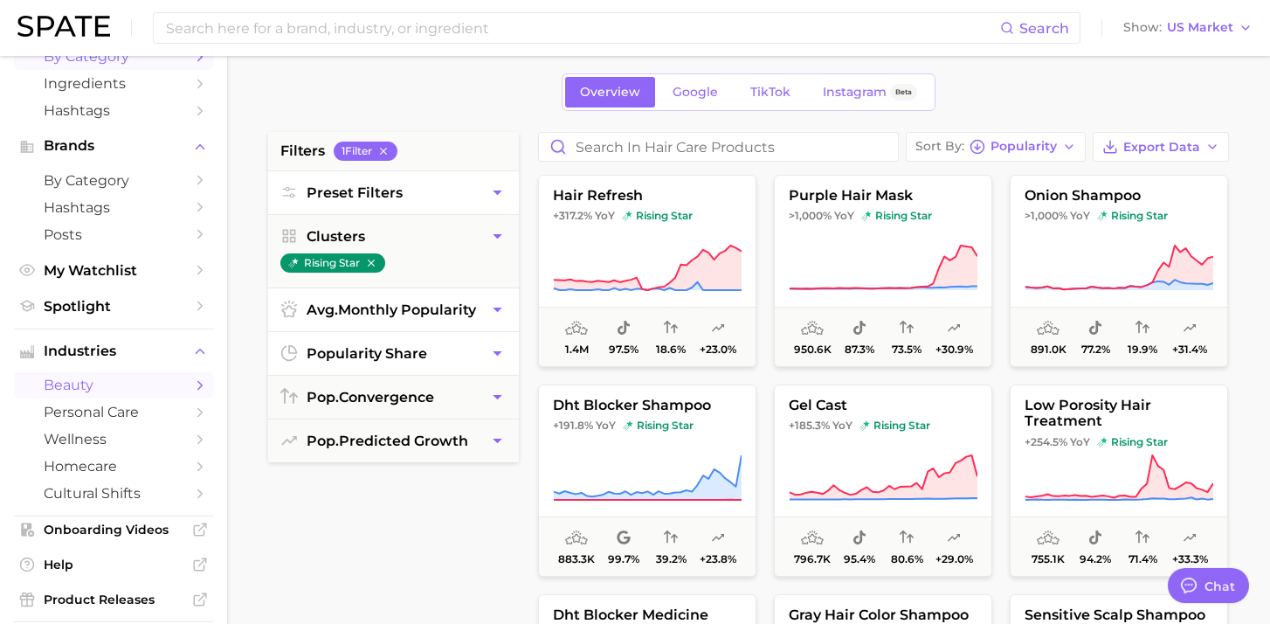
scroll to position [101, 0]
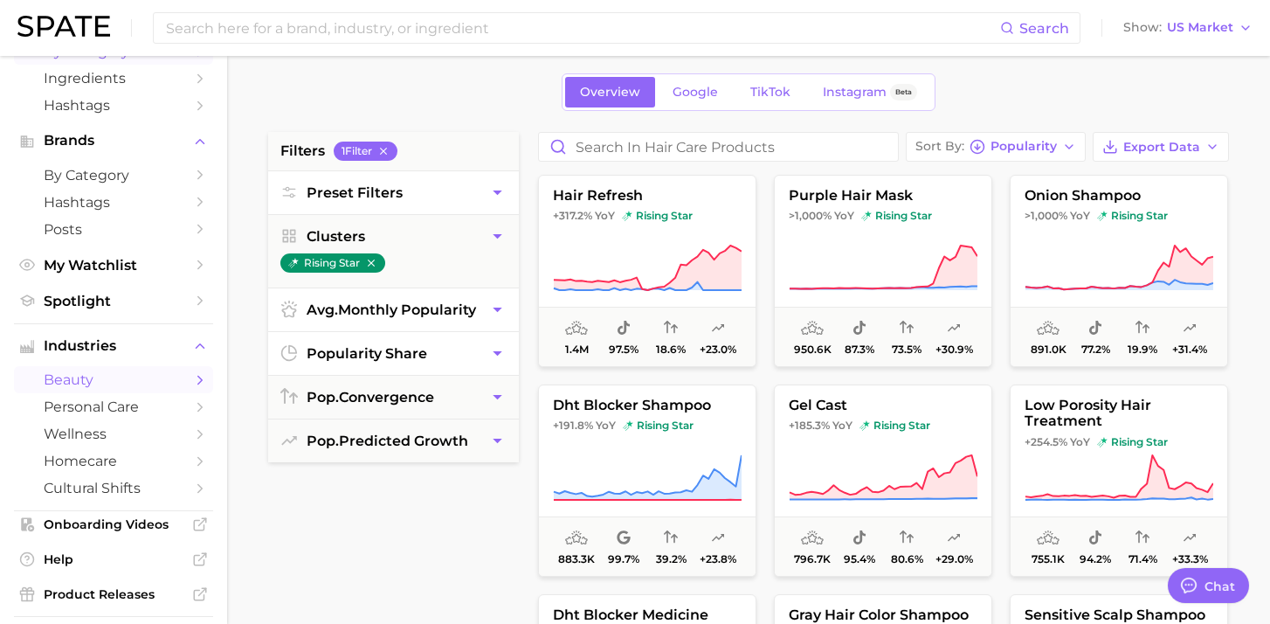
click at [199, 384] on icon "Sidebar" at bounding box center [200, 380] width 16 height 16
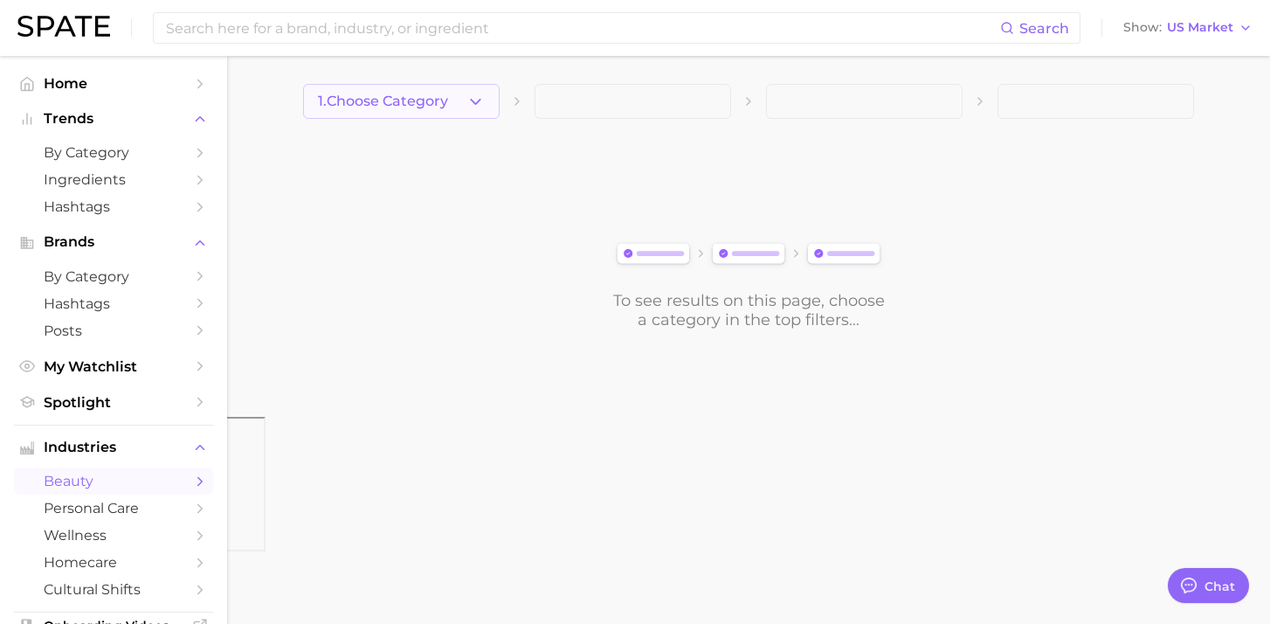
click at [479, 100] on polyline "button" at bounding box center [476, 101] width 10 height 4
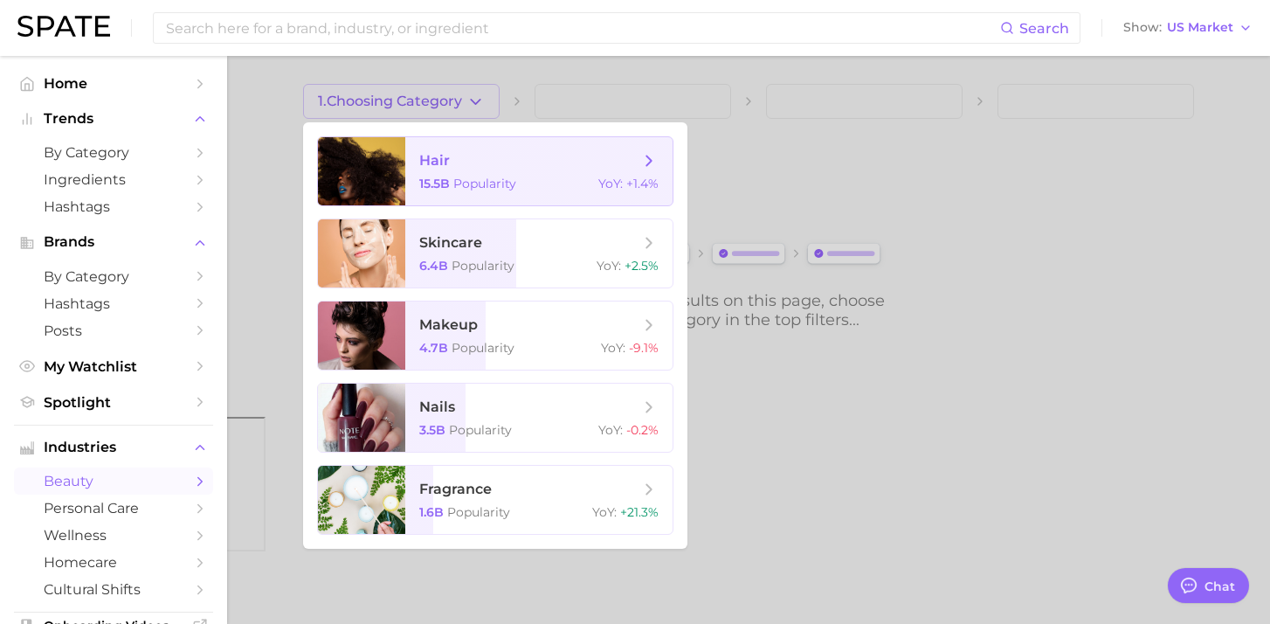
click at [502, 167] on span "hair" at bounding box center [529, 160] width 220 height 19
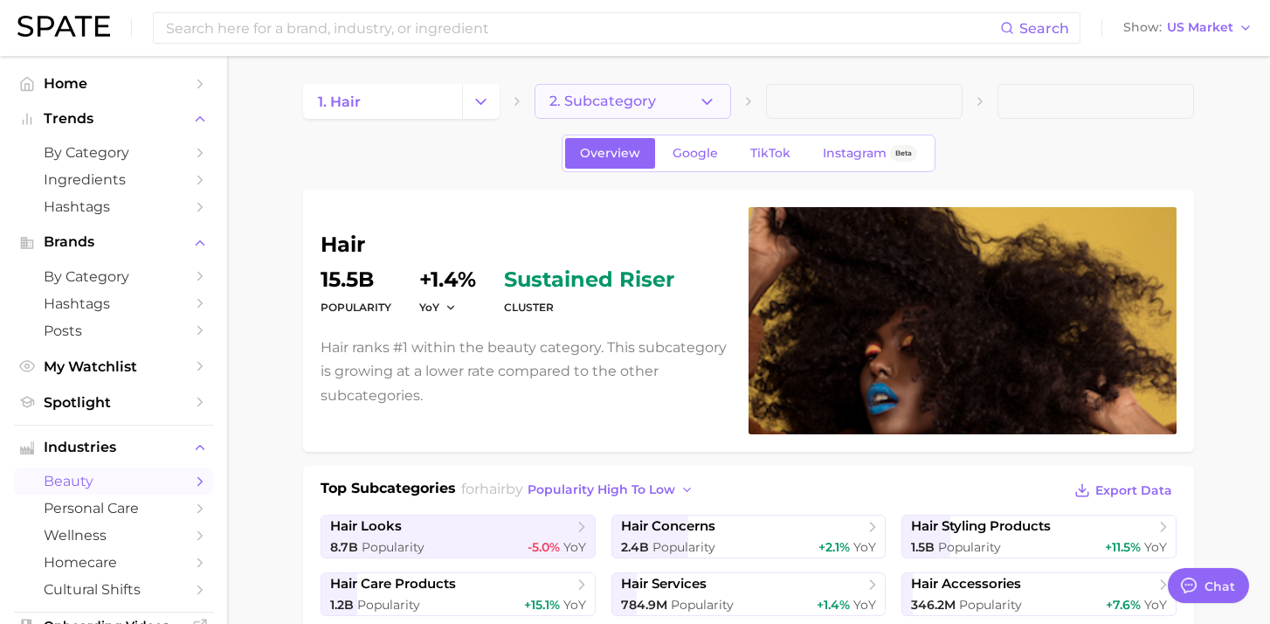
click at [705, 100] on polyline "button" at bounding box center [707, 101] width 10 height 4
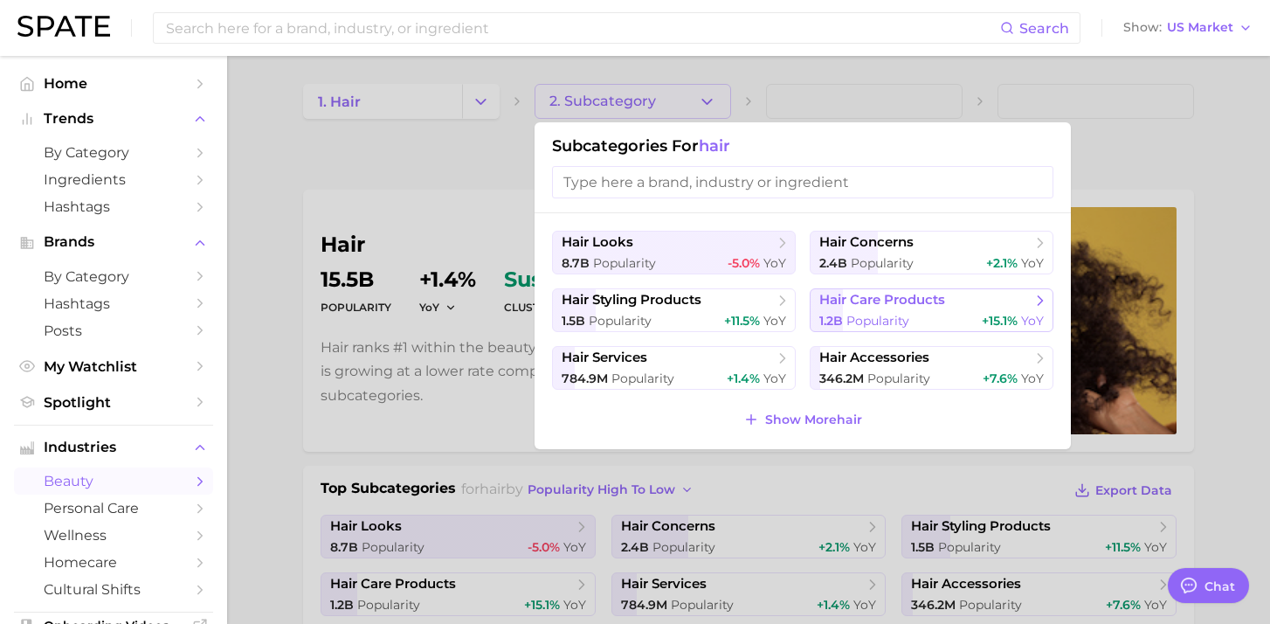
click at [883, 293] on span "hair care products" at bounding box center [883, 300] width 126 height 17
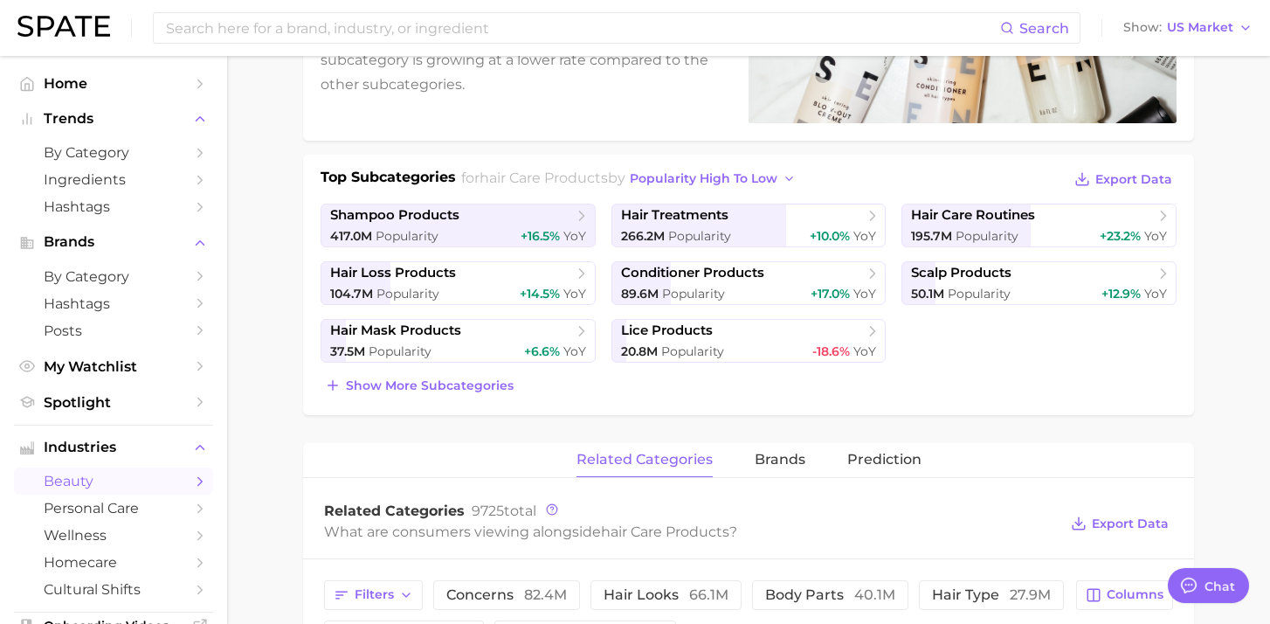
scroll to position [315, 0]
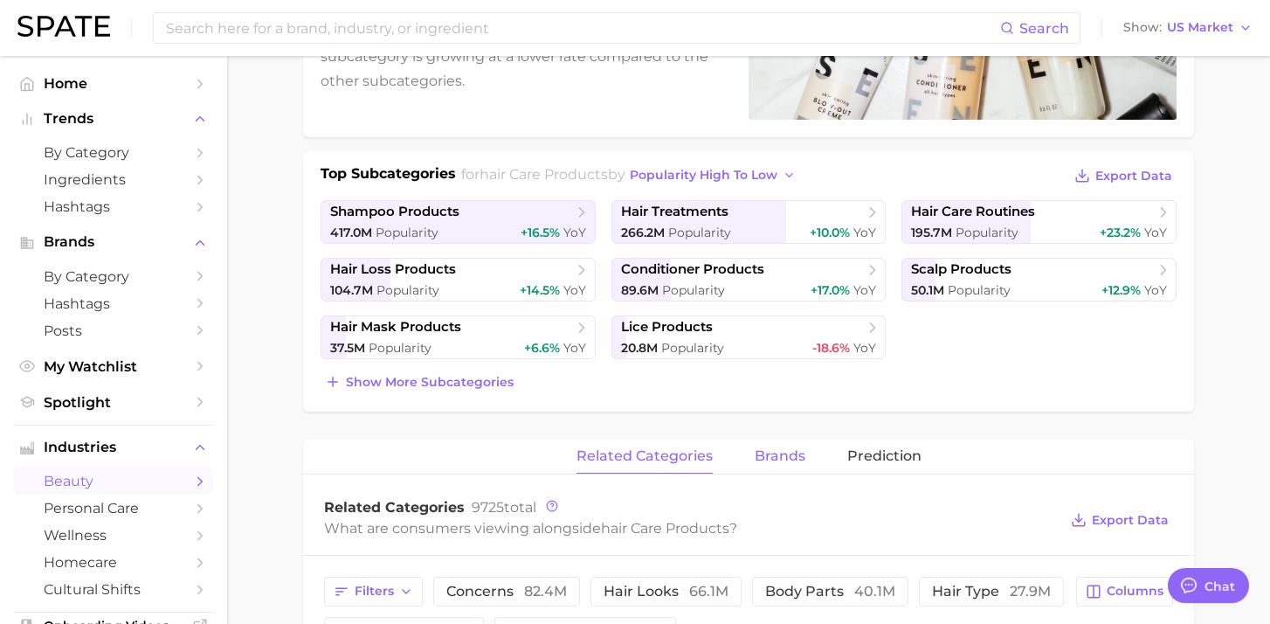
click at [795, 446] on button "brands" at bounding box center [780, 456] width 51 height 34
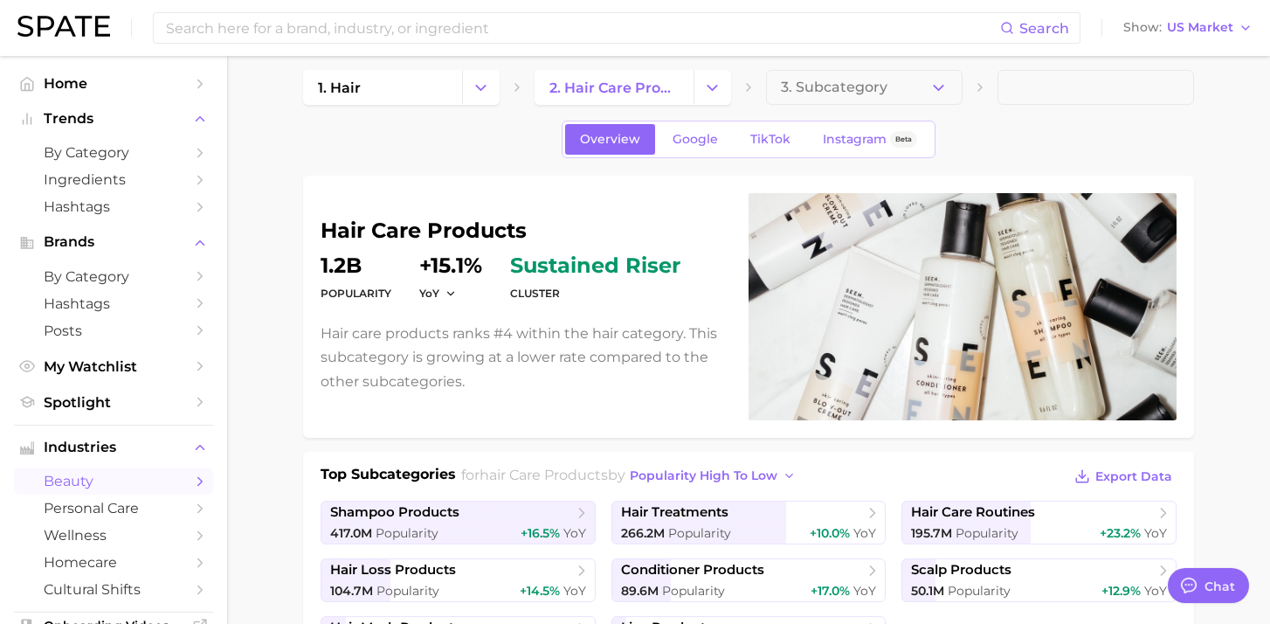
scroll to position [0, 0]
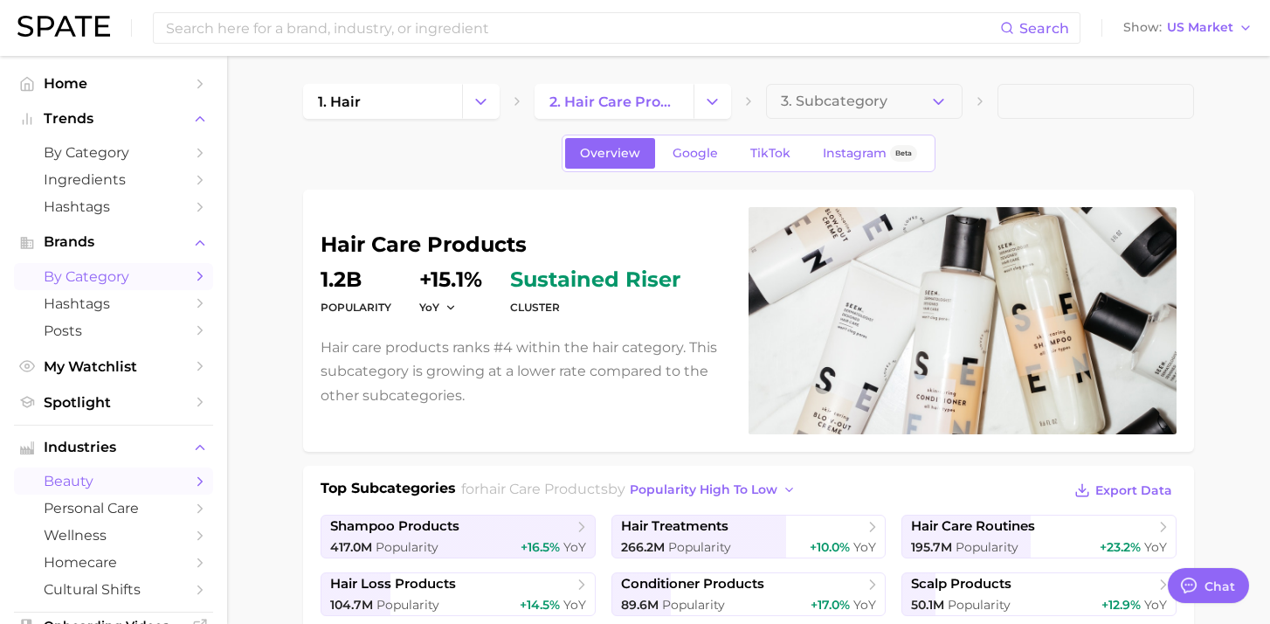
click at [127, 276] on span "by Category" at bounding box center [114, 276] width 140 height 17
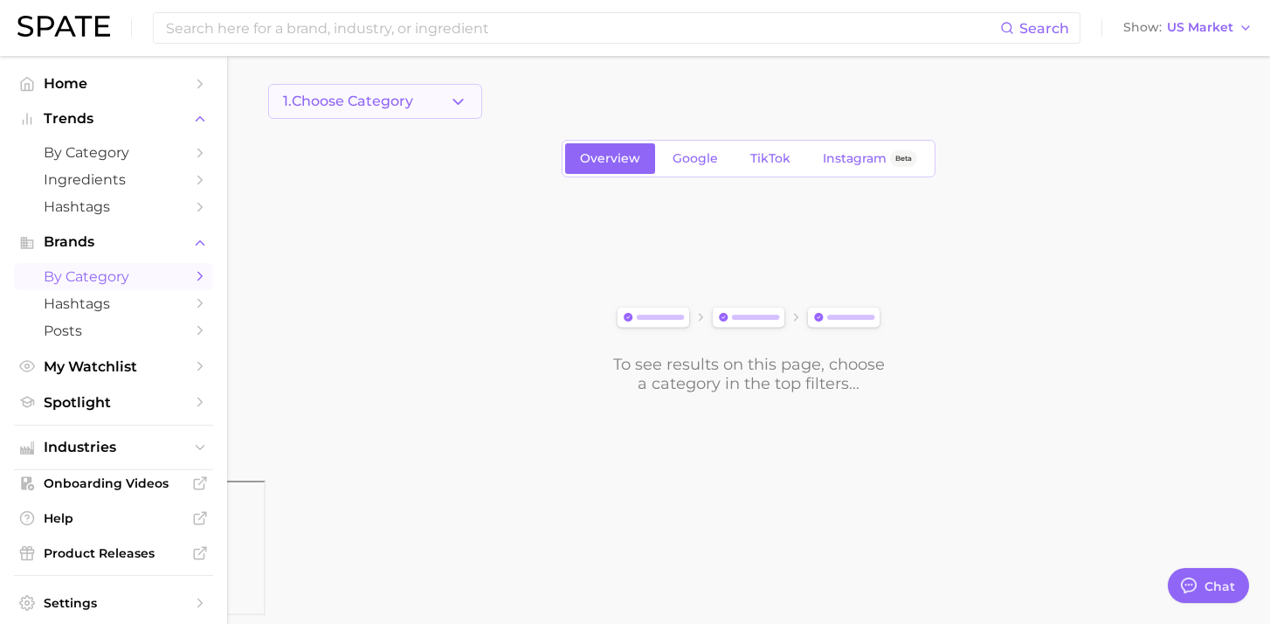
click at [416, 94] on button "1. Choose Category" at bounding box center [375, 101] width 214 height 35
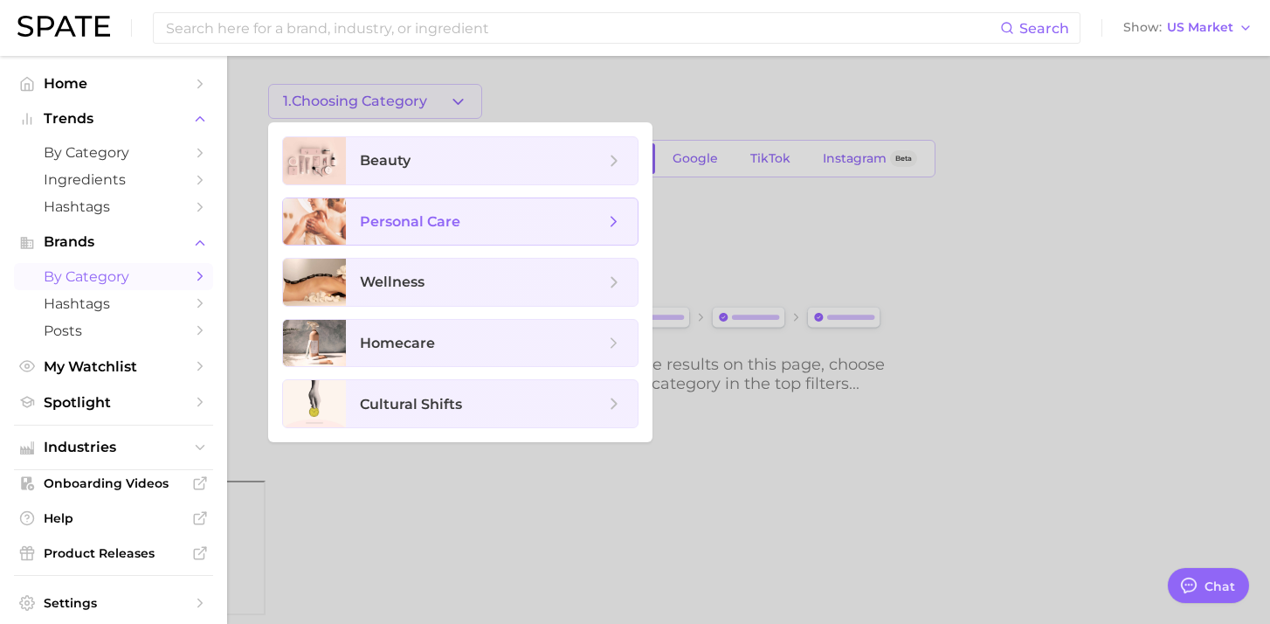
click at [467, 213] on span "personal care" at bounding box center [482, 221] width 245 height 19
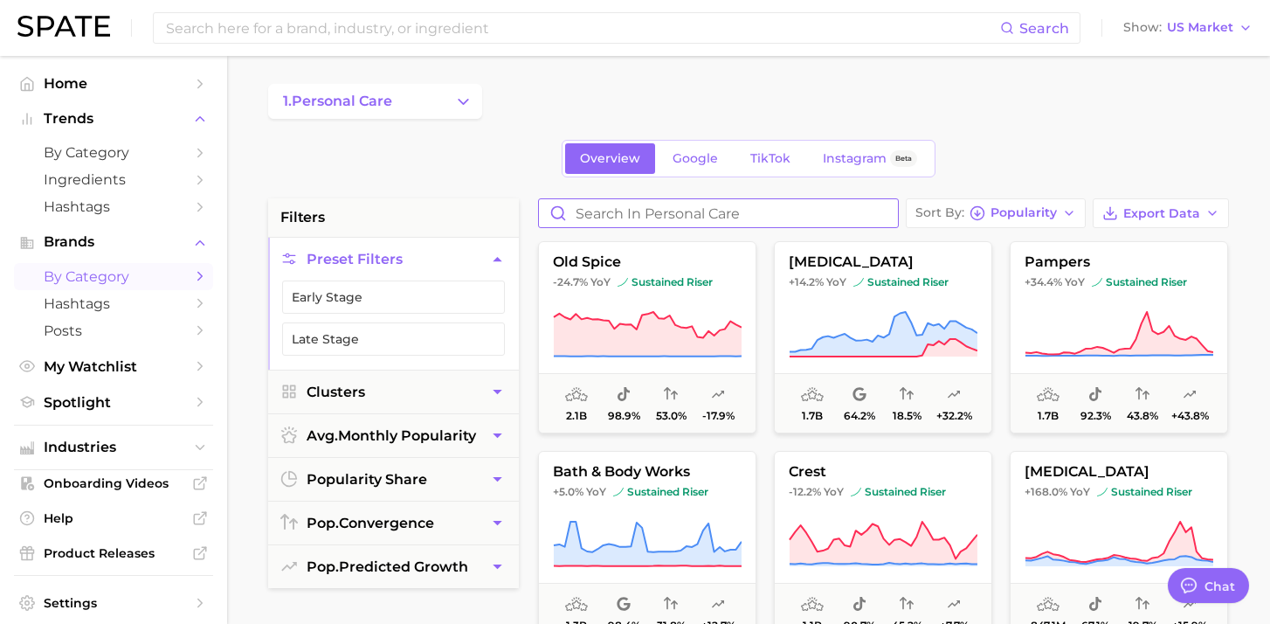
click at [689, 215] on input "Search in personal care" at bounding box center [718, 213] width 359 height 28
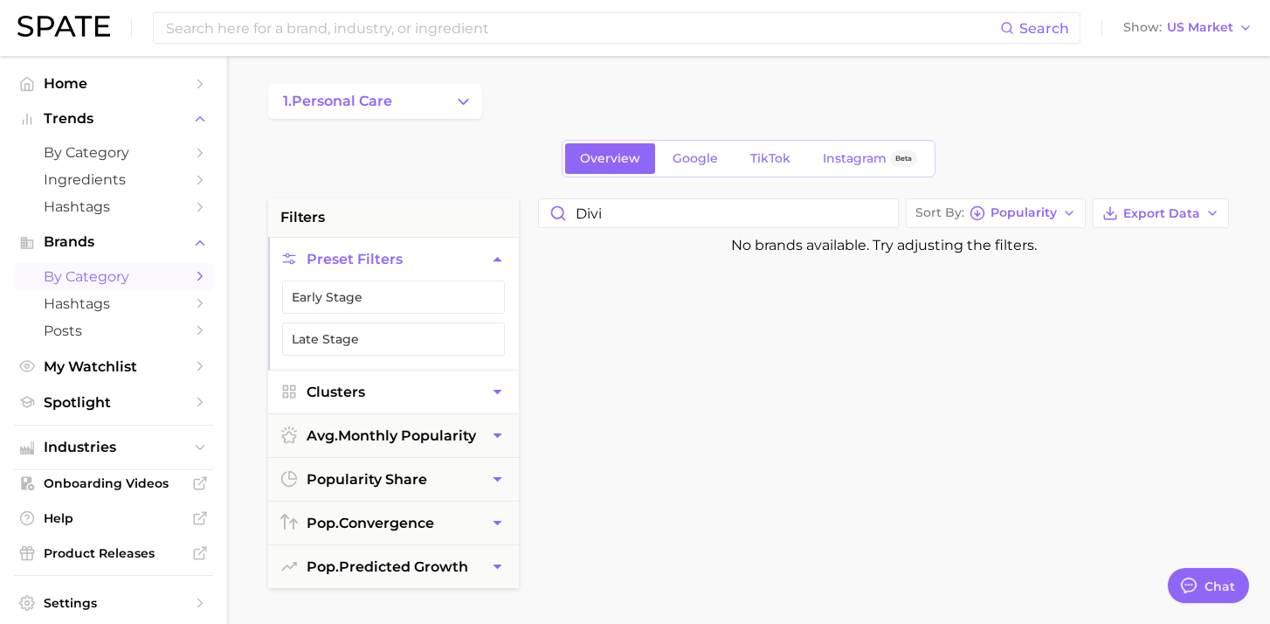
click at [466, 391] on button "Clusters" at bounding box center [393, 391] width 251 height 43
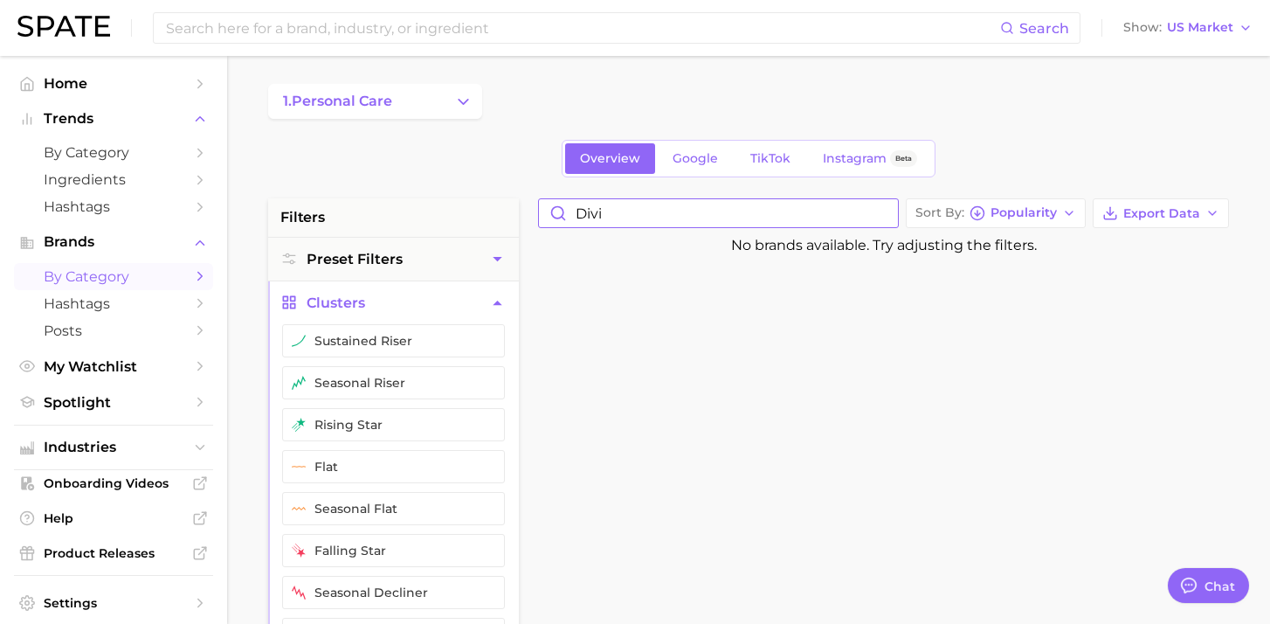
click at [650, 220] on input "divi" at bounding box center [718, 213] width 359 height 28
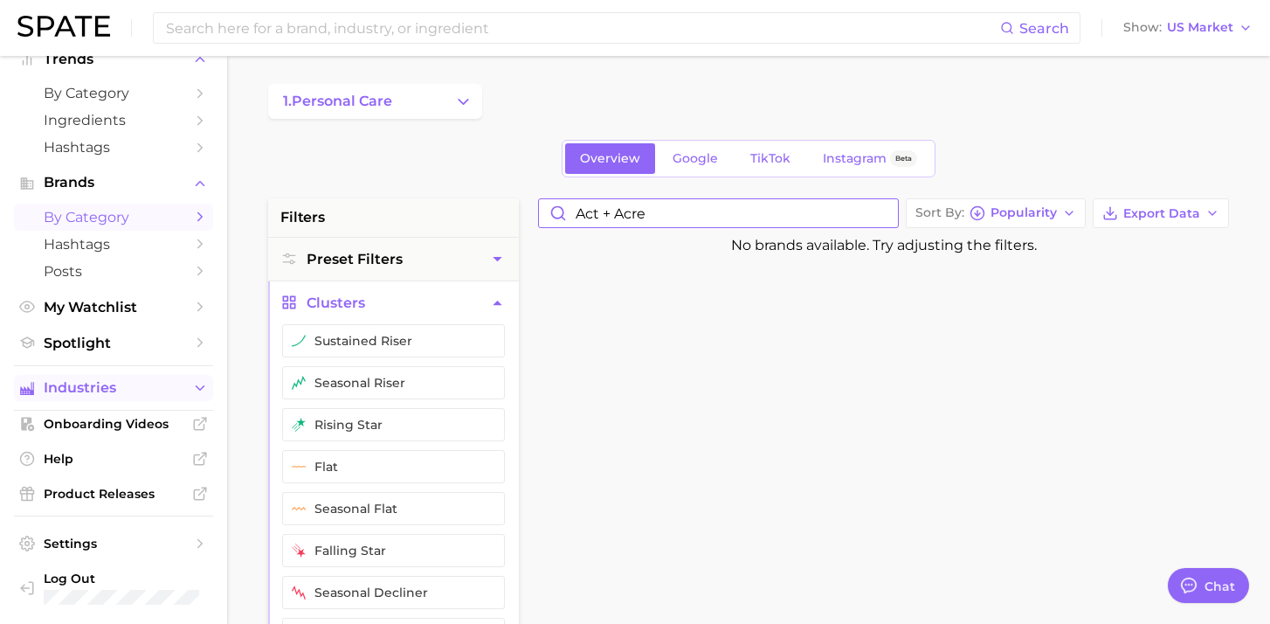
type input "act + acre"
click at [196, 384] on icon "Sidebar" at bounding box center [200, 388] width 16 height 16
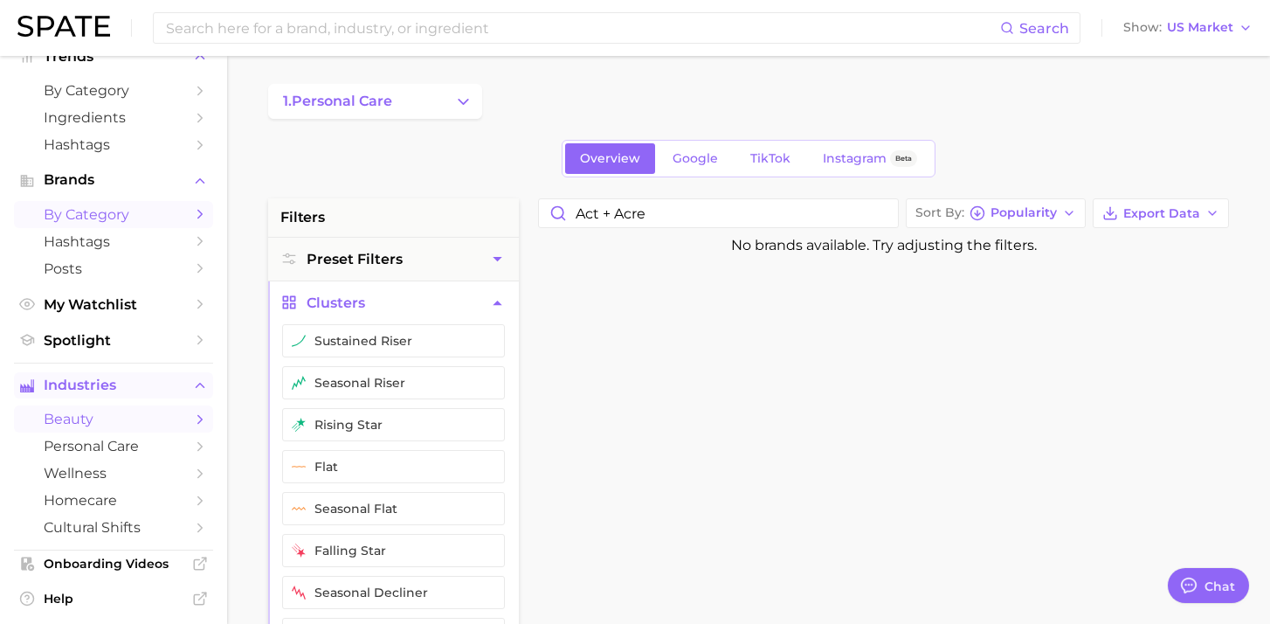
click at [199, 433] on link "beauty" at bounding box center [113, 418] width 199 height 27
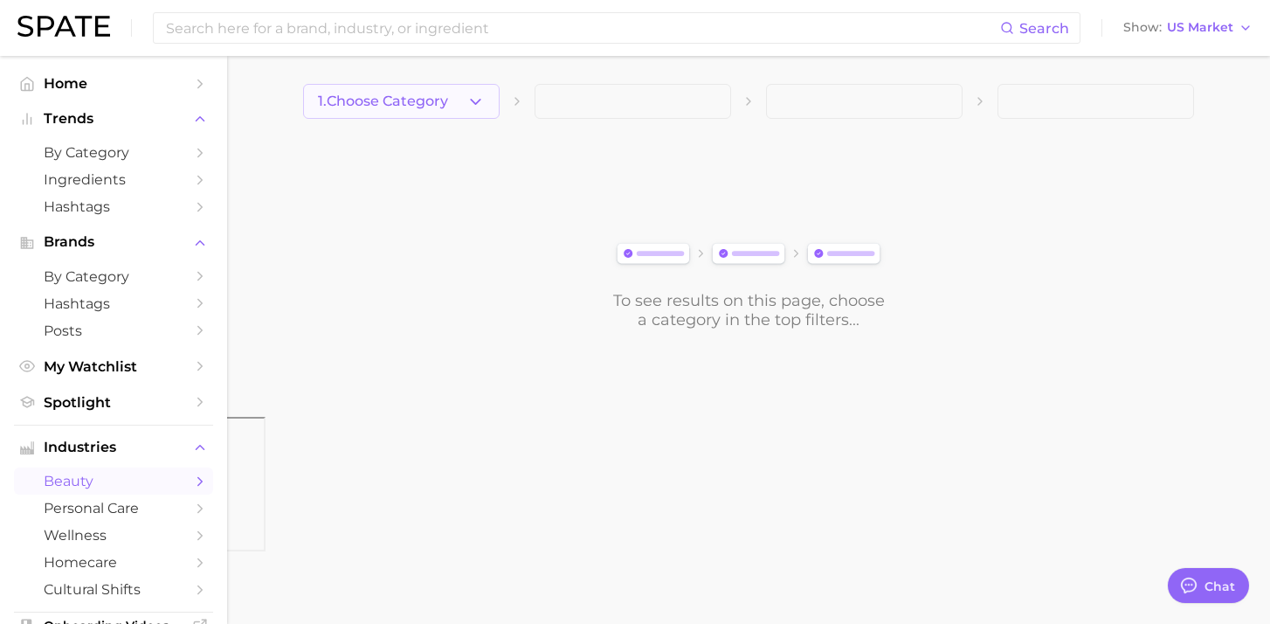
click at [483, 116] on button "1. Choose Category" at bounding box center [401, 101] width 197 height 35
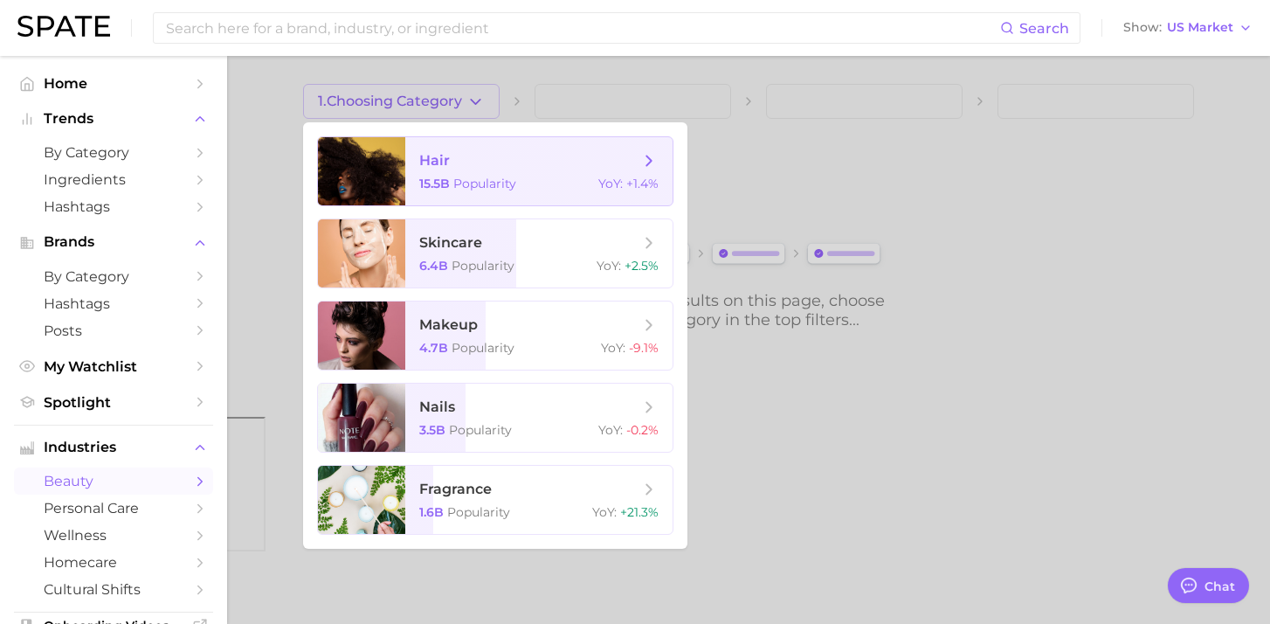
click at [485, 182] on span "Popularity" at bounding box center [484, 184] width 63 height 16
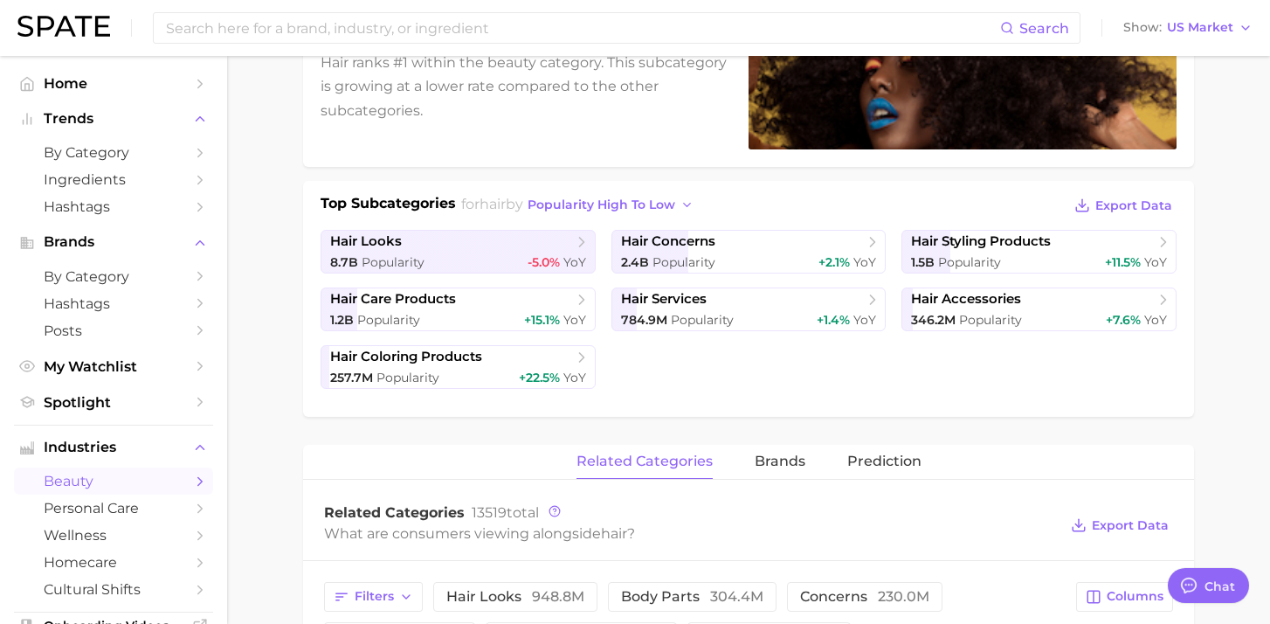
scroll to position [421, 0]
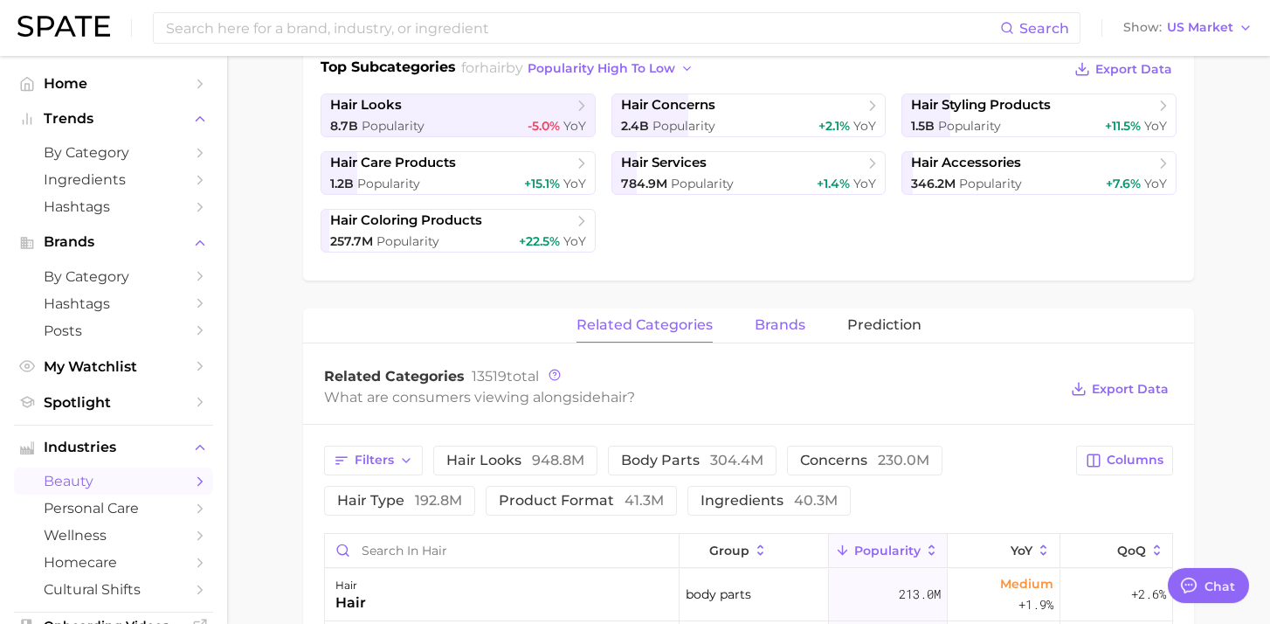
click at [799, 322] on span "brands" at bounding box center [780, 325] width 51 height 16
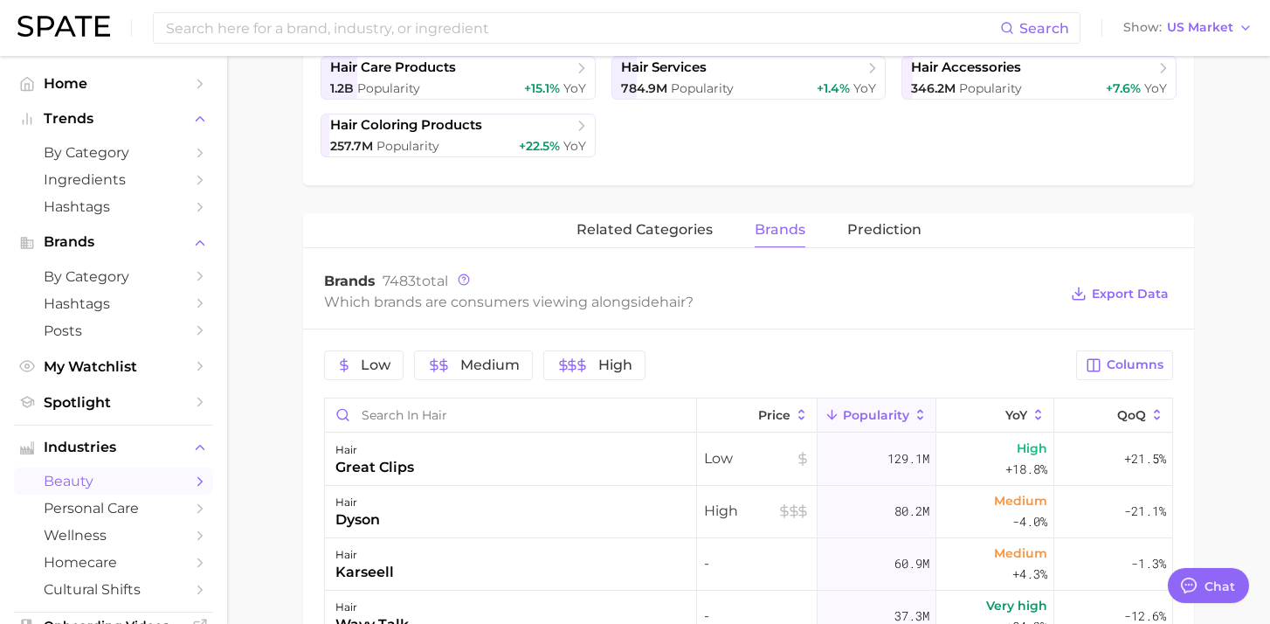
scroll to position [523, 0]
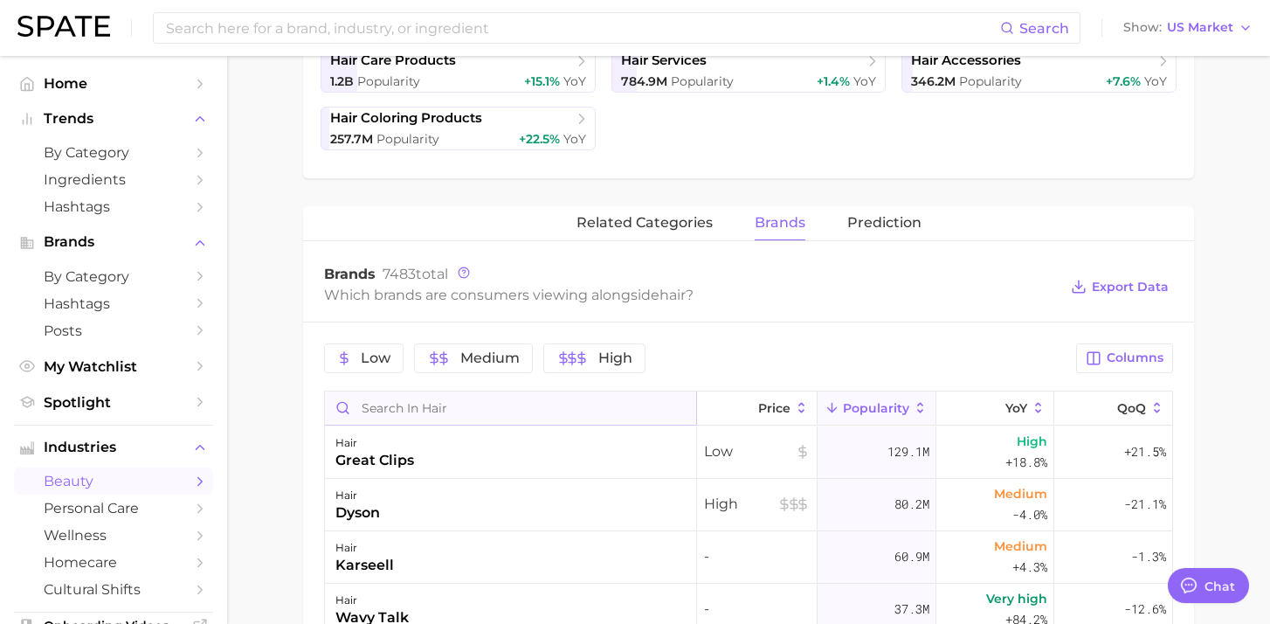
click at [571, 409] on input "Search in hair" at bounding box center [510, 407] width 371 height 33
type input "divi"
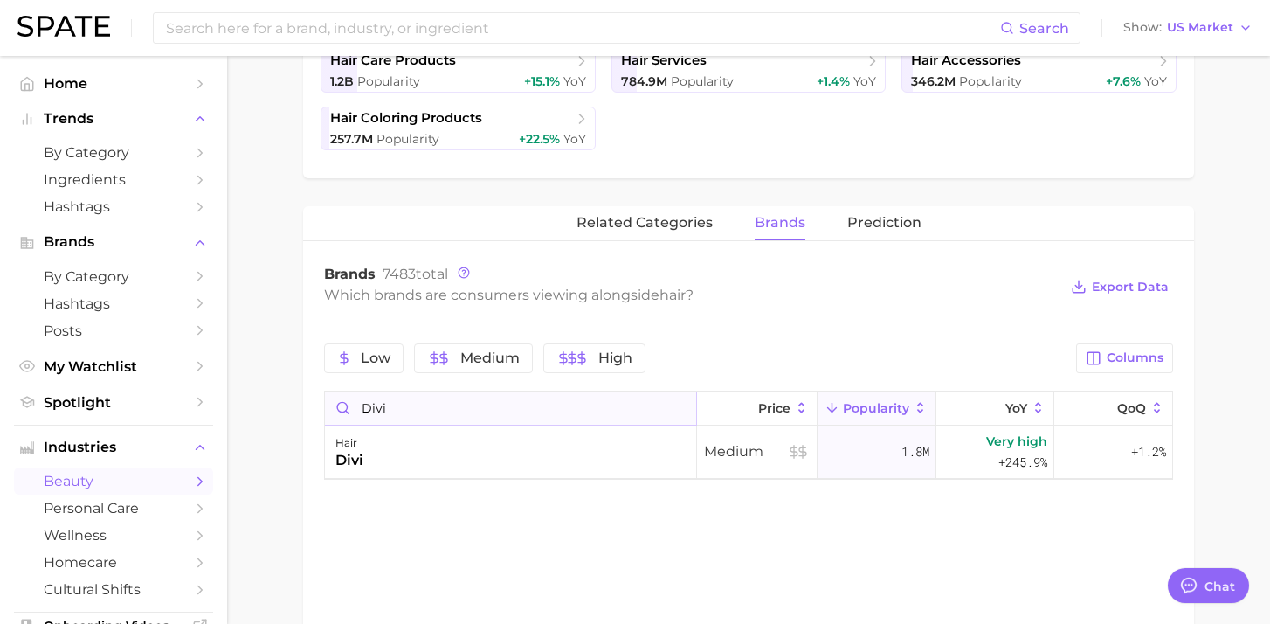
click at [678, 408] on input "divi" at bounding box center [510, 407] width 371 height 33
click at [508, 530] on div "related categories brands Prediction Brands 7483 total Which brands are consume…" at bounding box center [748, 462] width 891 height 512
click at [390, 418] on input "divi" at bounding box center [510, 407] width 371 height 33
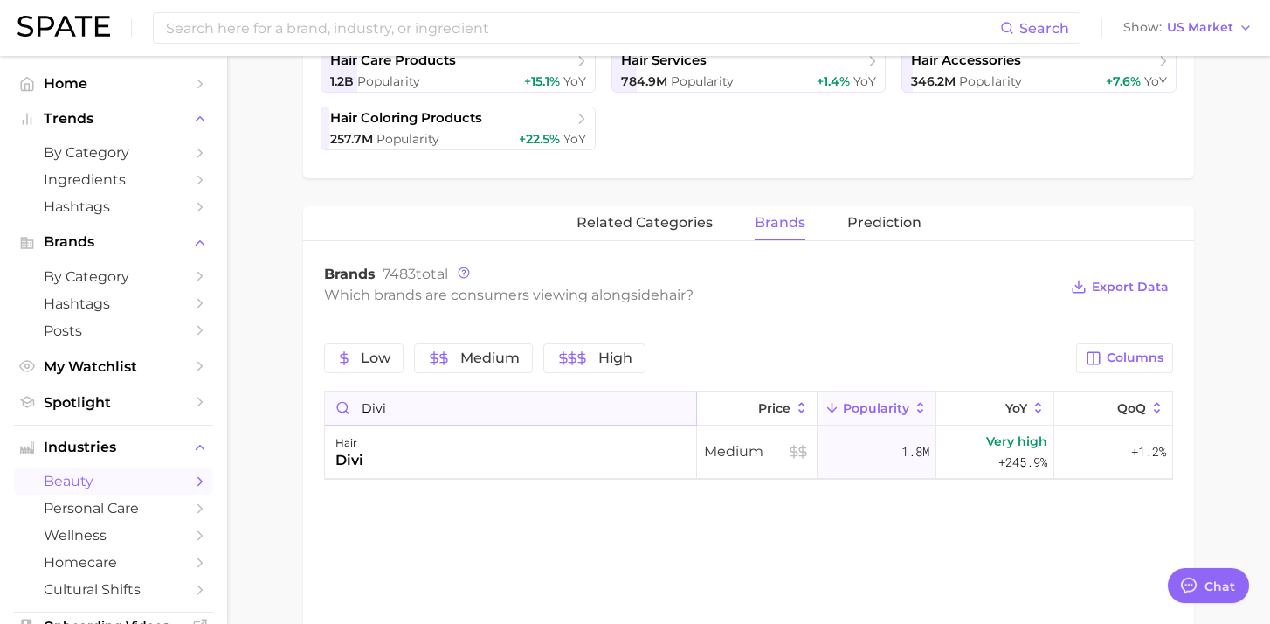
click at [390, 418] on input "divi" at bounding box center [510, 407] width 371 height 33
paste input "Act + Acre"
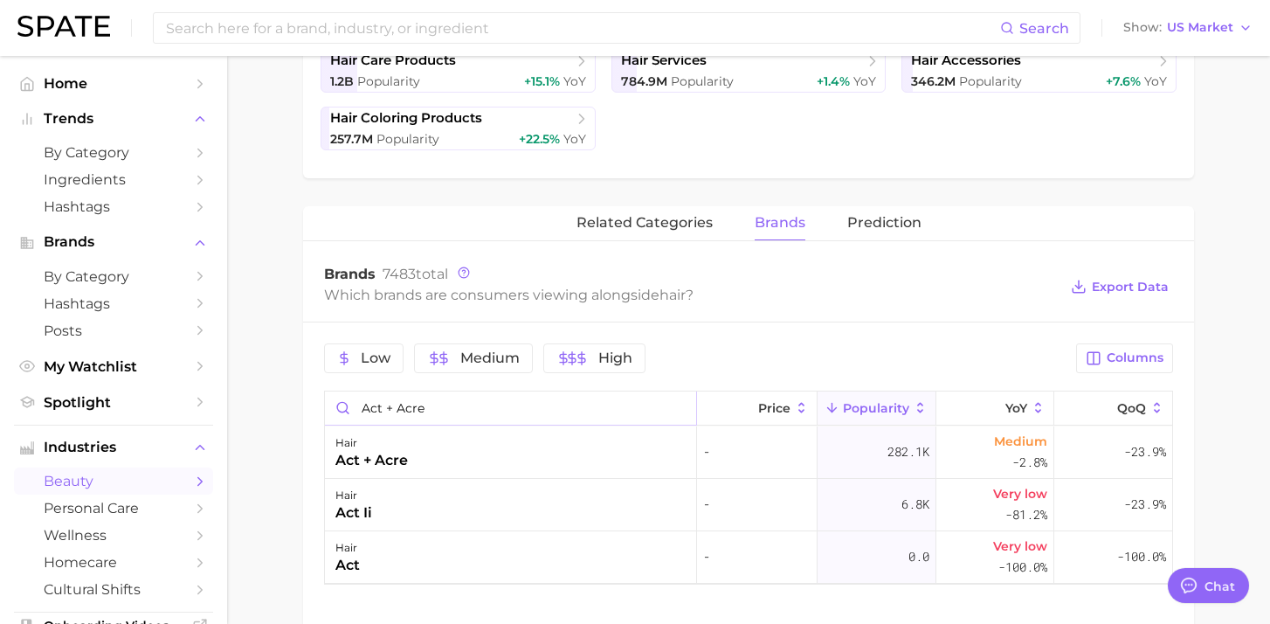
scroll to position [543, 0]
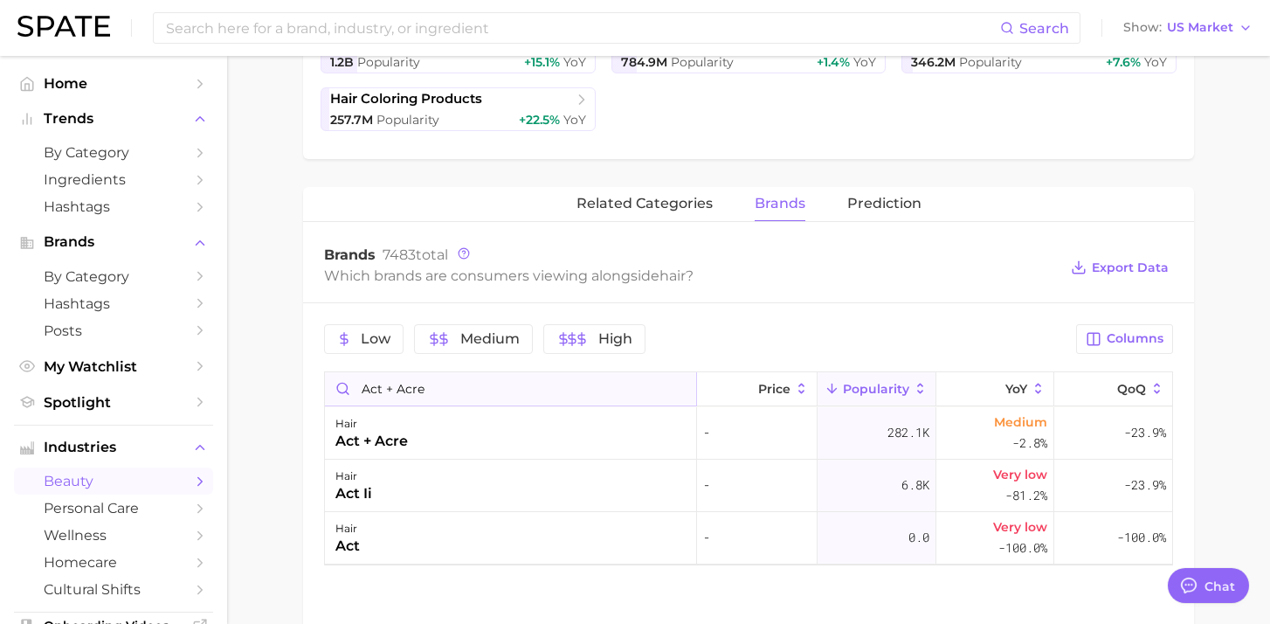
click at [411, 386] on input "Act + Acre" at bounding box center [510, 388] width 371 height 33
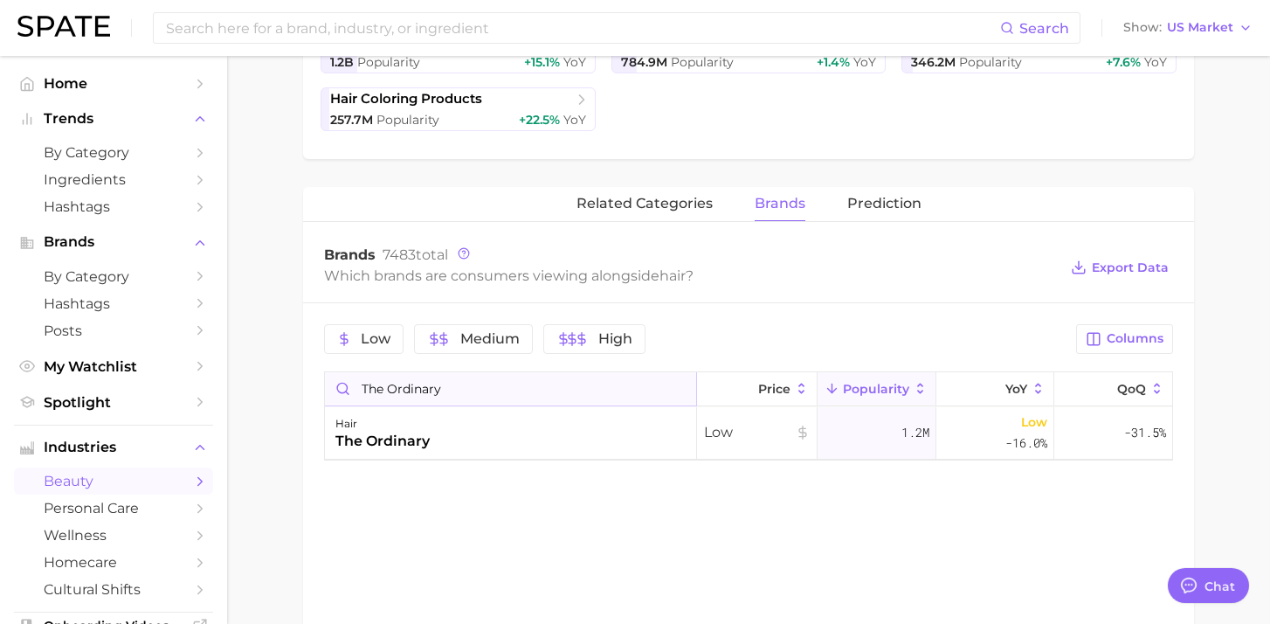
click at [437, 395] on input "the ordinary" at bounding box center [510, 388] width 371 height 33
paste input "Aromase"
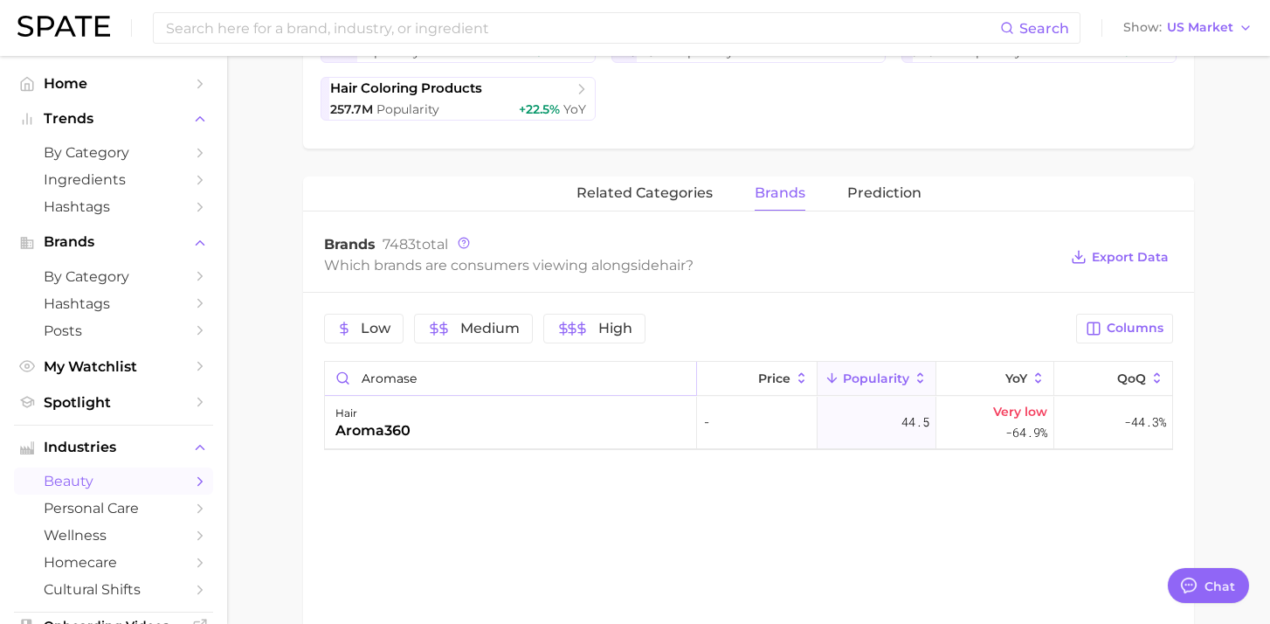
scroll to position [555, 0]
click at [421, 369] on input "Aromase" at bounding box center [510, 376] width 371 height 33
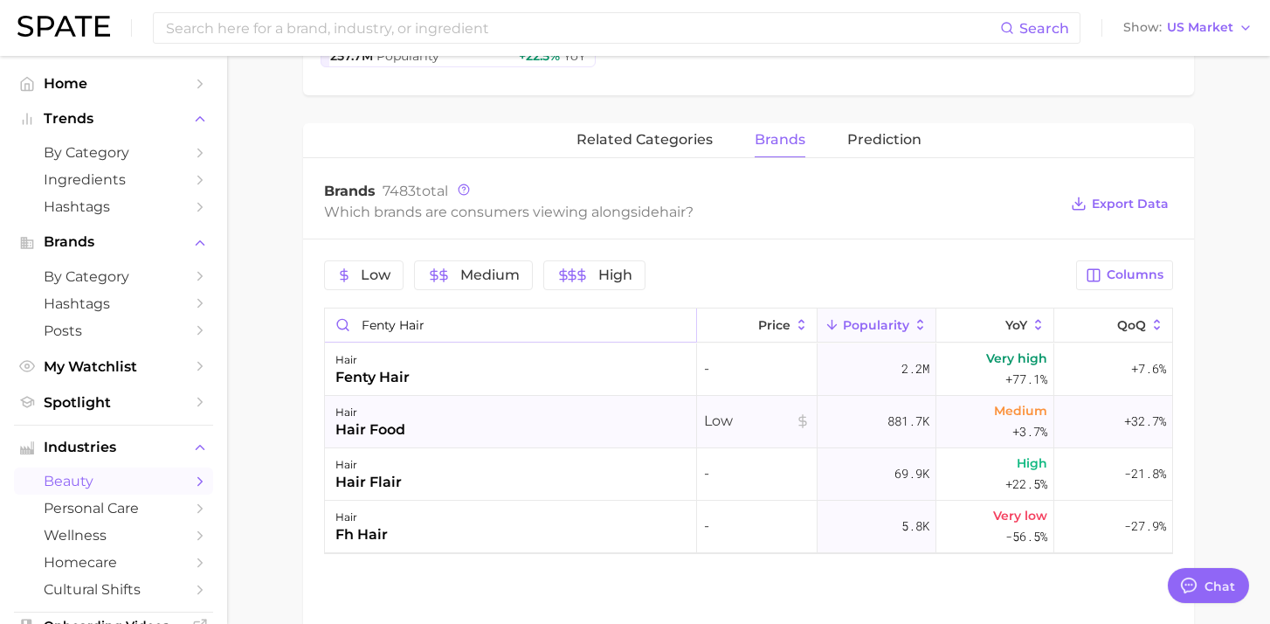
scroll to position [613, 0]
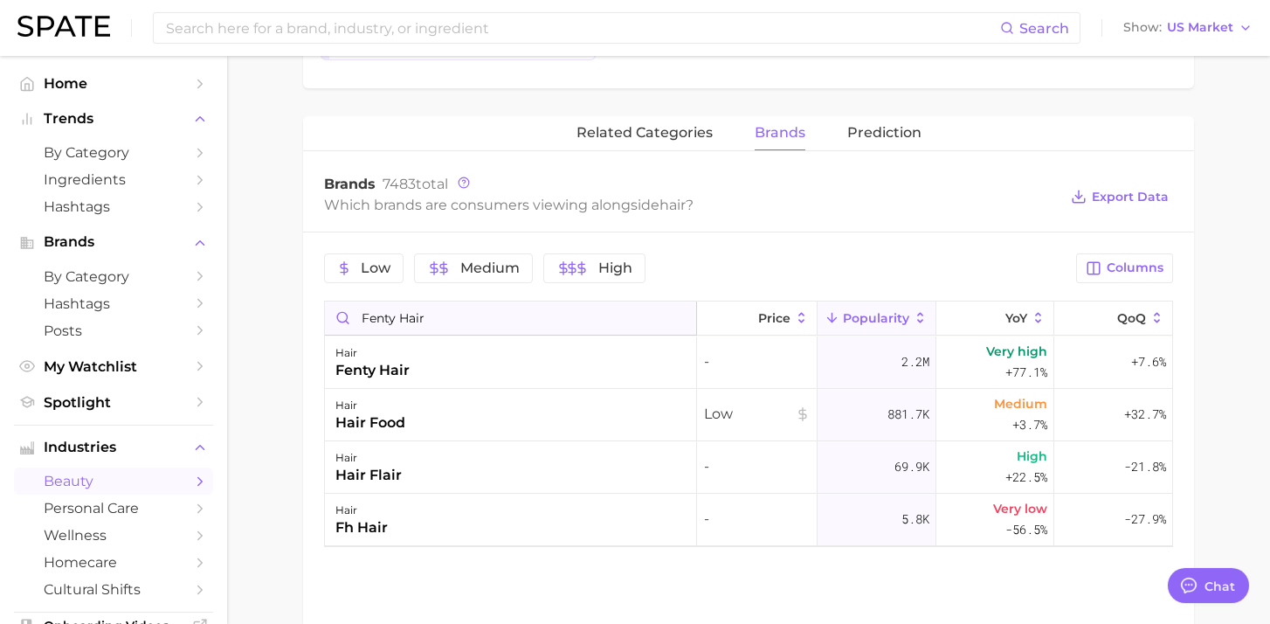
click at [403, 324] on input "fenty hair" at bounding box center [510, 317] width 371 height 33
paste input "Cécred"
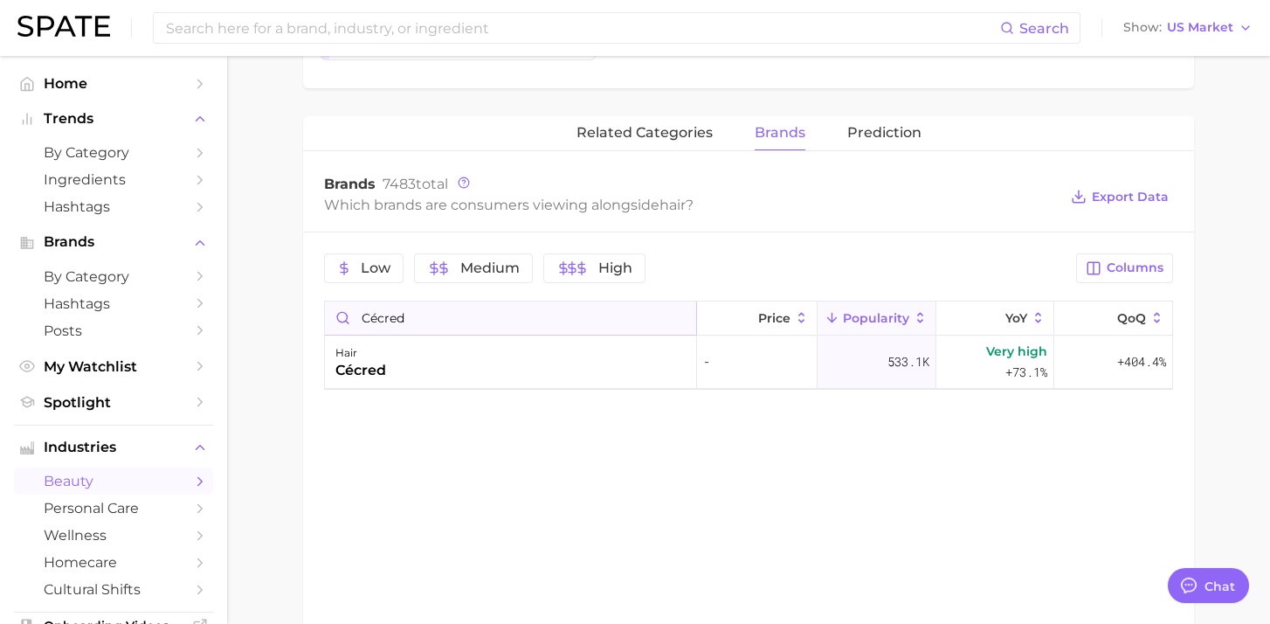
click at [421, 320] on input "Cécred" at bounding box center [510, 317] width 371 height 33
paste input "TPH by TARAJI"
click at [422, 318] on input "TPH by TARAJI" at bounding box center [510, 317] width 371 height 33
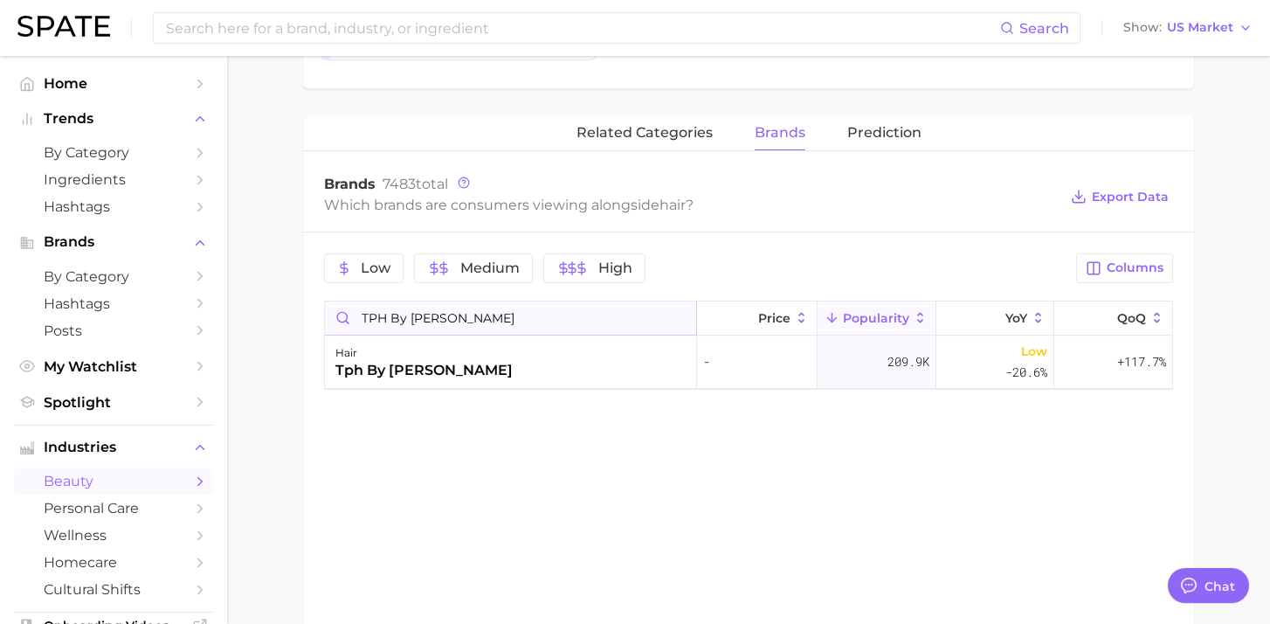
click at [422, 318] on input "TPH by TARAJI" at bounding box center [510, 317] width 371 height 33
paste input "JVN Hair"
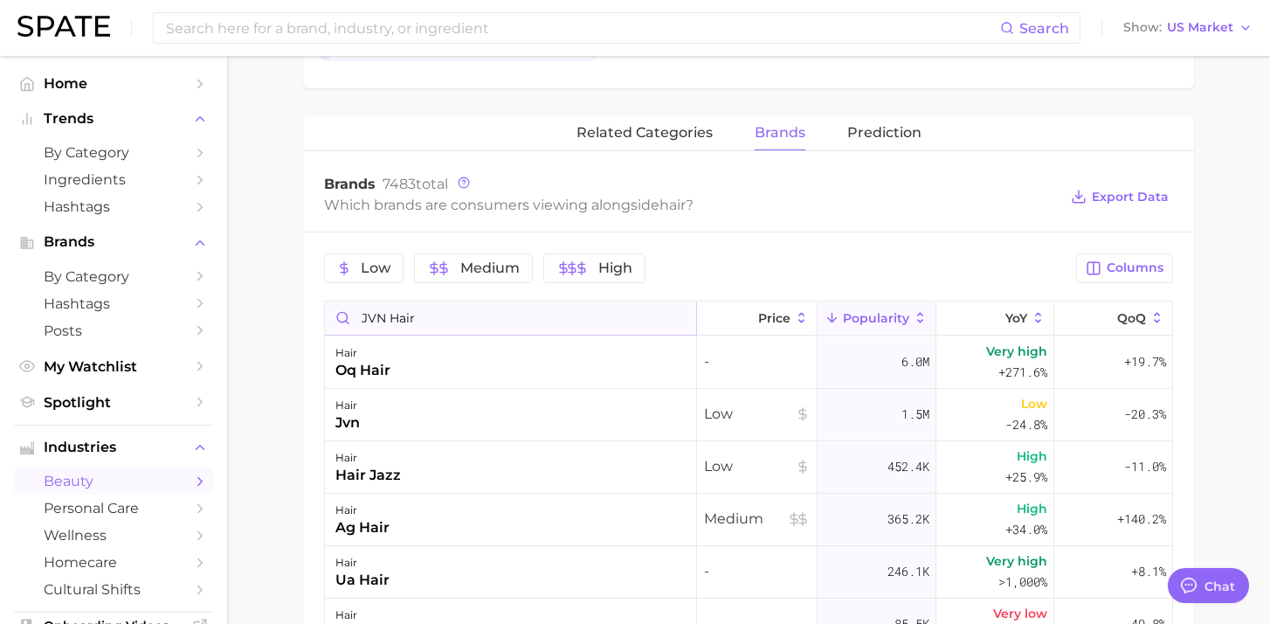
click at [423, 317] on input "JVN Hair" at bounding box center [510, 317] width 371 height 33
paste input "Dae"
click at [405, 316] on input "Dae Hair" at bounding box center [510, 317] width 371 height 33
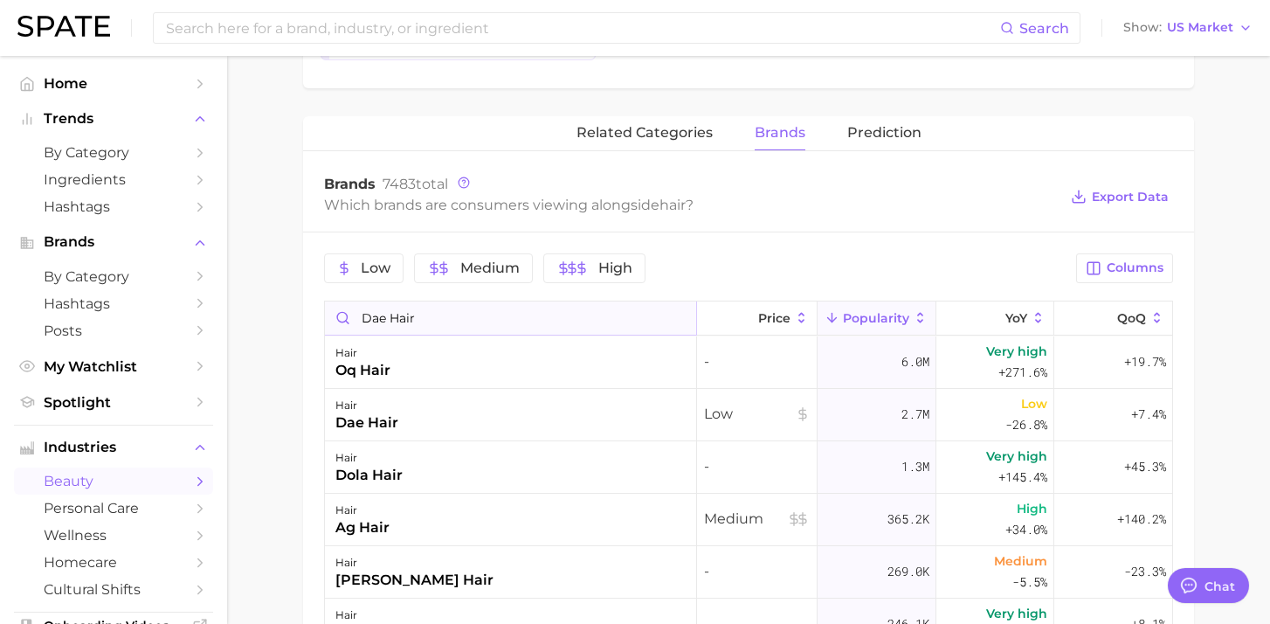
click at [405, 316] on input "Dae Hair" at bounding box center [510, 317] width 371 height 33
paste input "Playa"
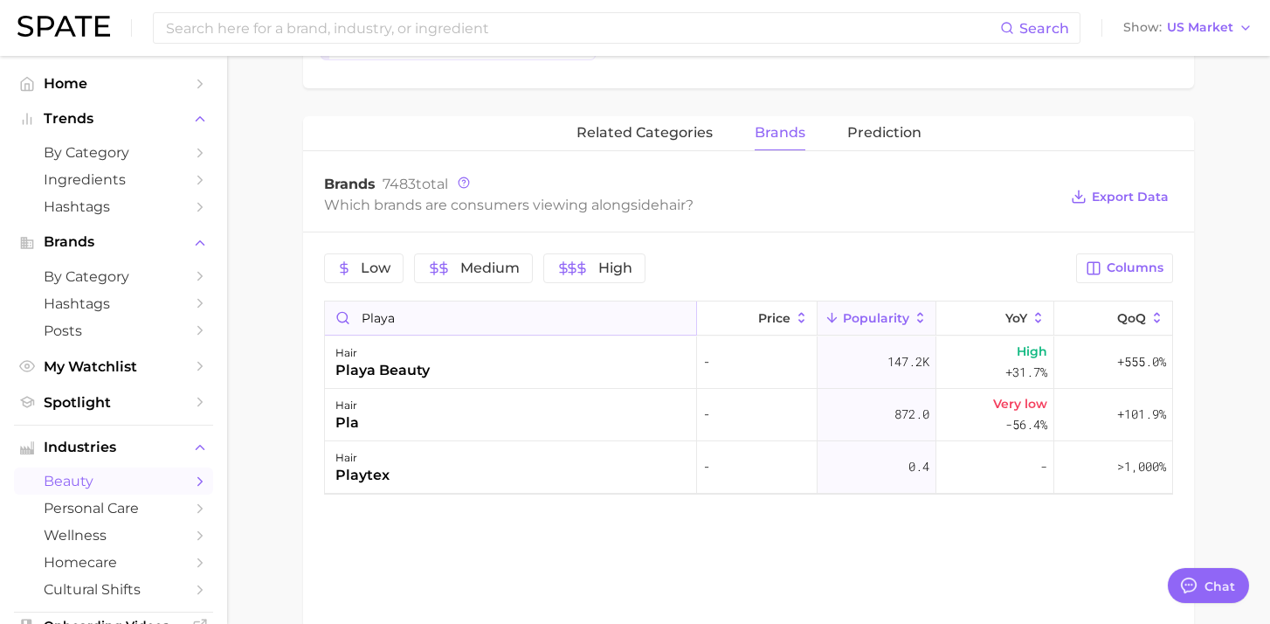
click at [408, 320] on input "Playa" at bounding box center [510, 317] width 371 height 33
paste input "Oway (Organic Way)"
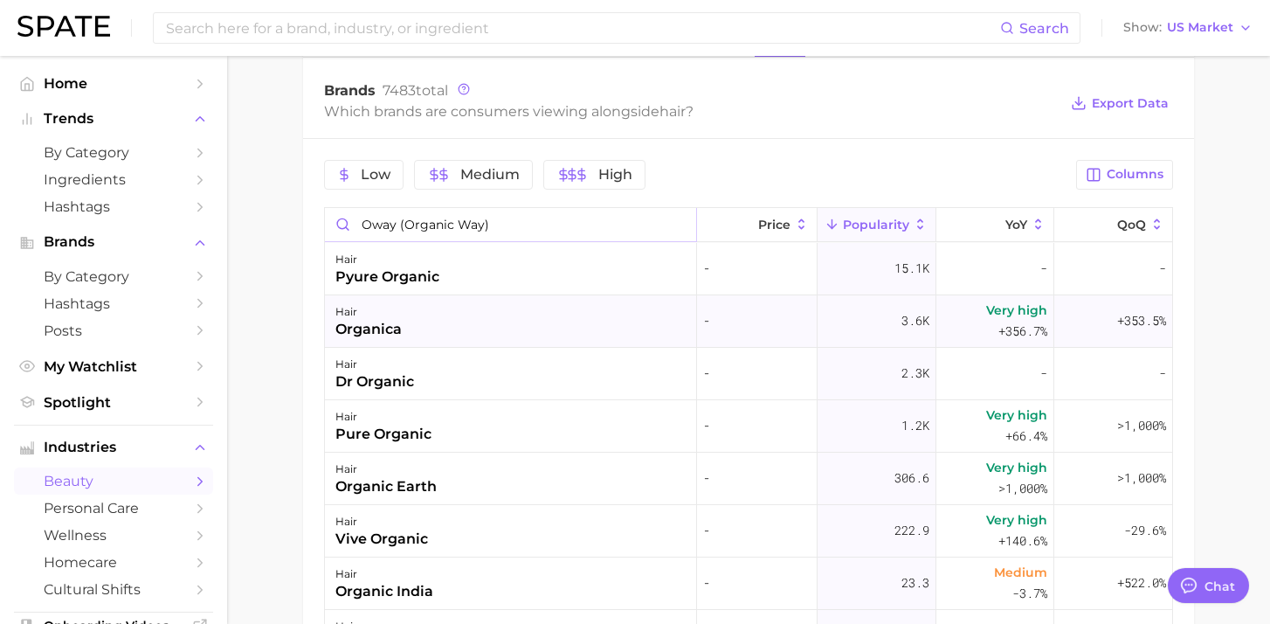
scroll to position [709, 0]
click at [502, 221] on input "Oway (Organic Way)" at bounding box center [510, 222] width 371 height 33
paste input "Innersense Organic Beauty"
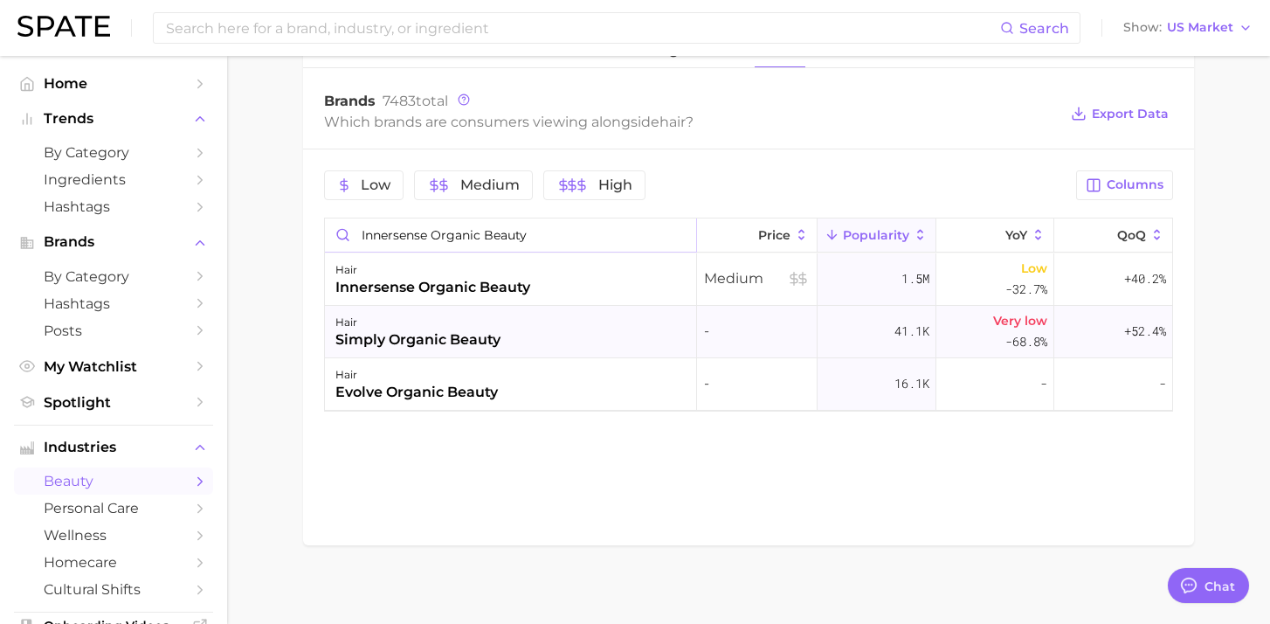
scroll to position [692, 0]
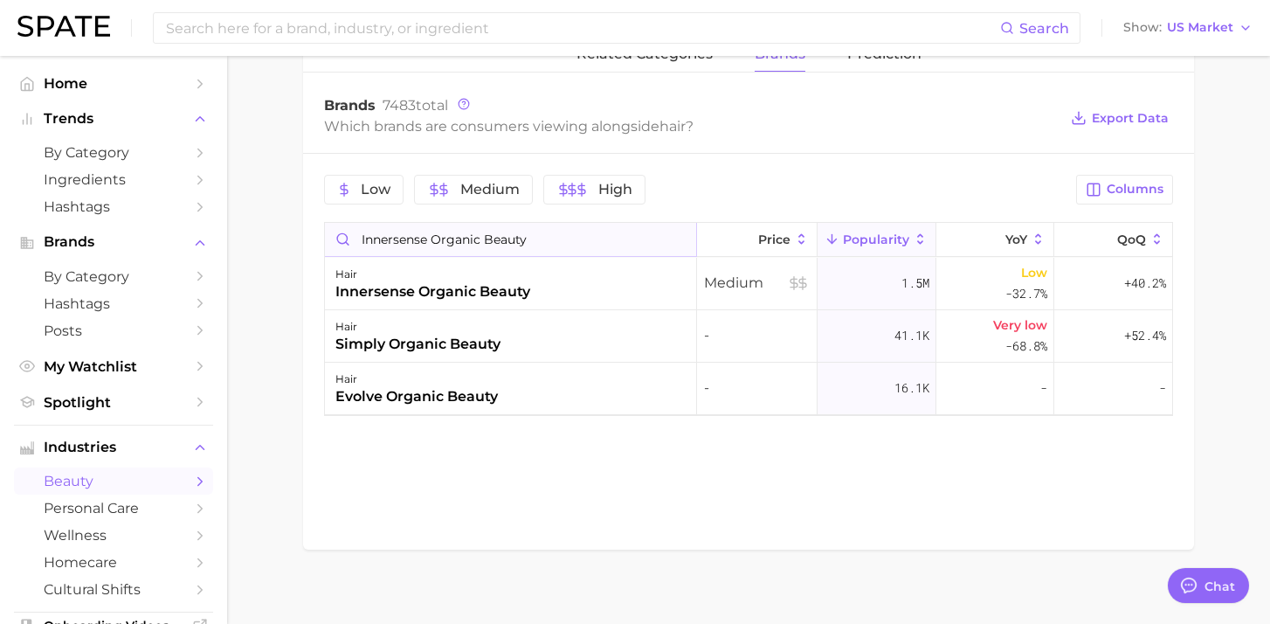
click at [530, 231] on input "Innersense Organic Beauty" at bounding box center [510, 239] width 371 height 33
paste input "Pattern"
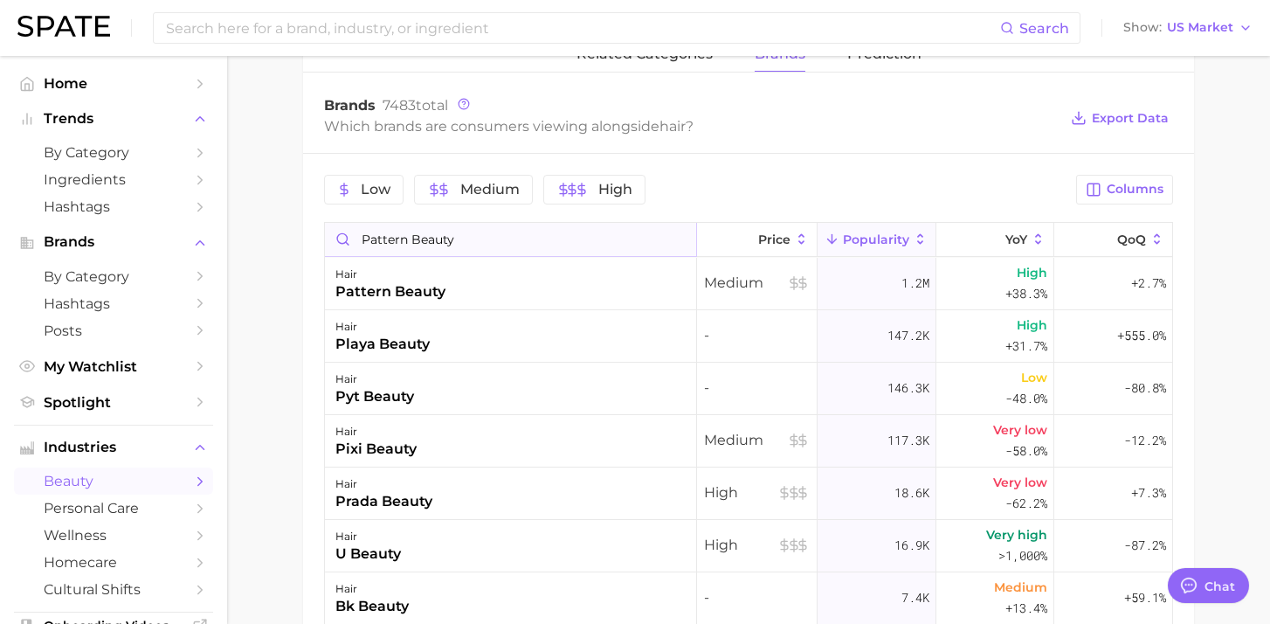
click at [468, 243] on input "Pattern Beauty" at bounding box center [510, 239] width 371 height 33
paste input "Rizos Curls"
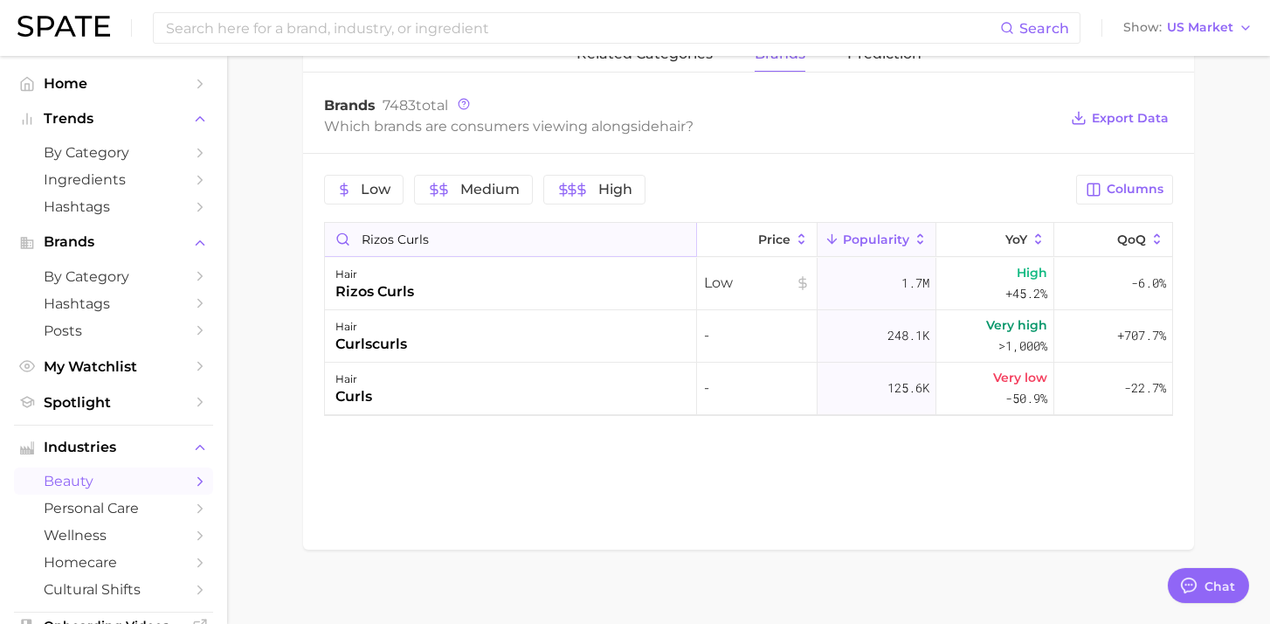
click at [520, 233] on input "Rizos Curls" at bounding box center [510, 239] width 371 height 33
paste input "Mielle Organic"
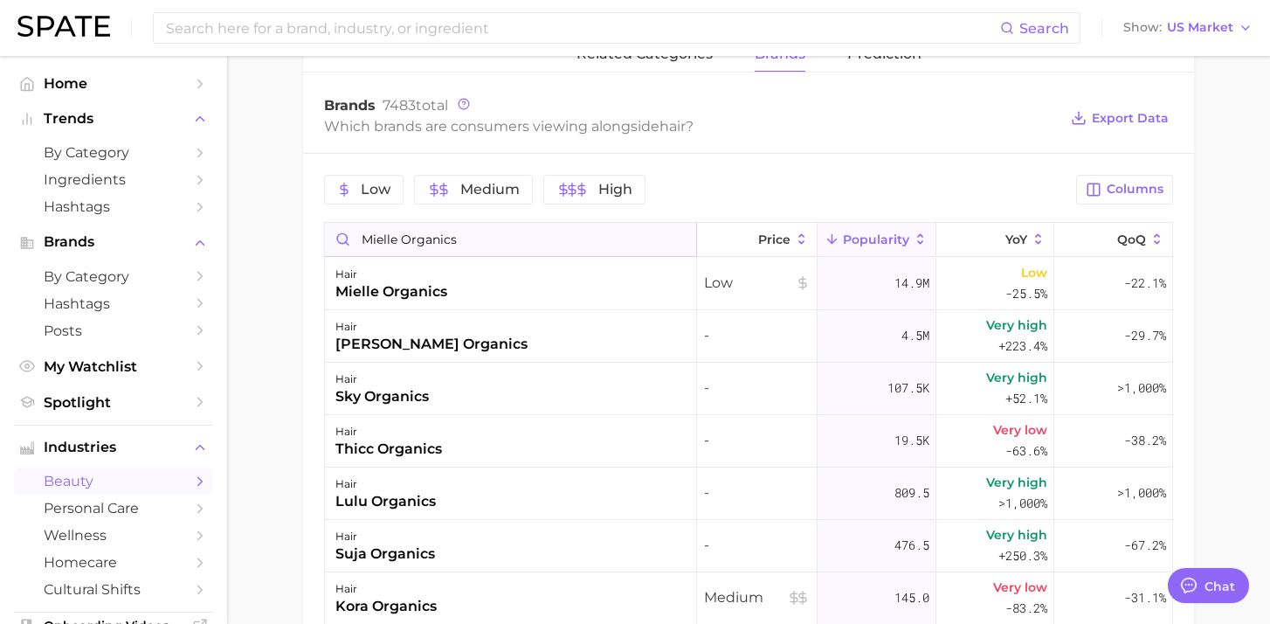
click at [453, 232] on input "Mielle Organics" at bounding box center [510, 239] width 371 height 33
paste input "Prose"
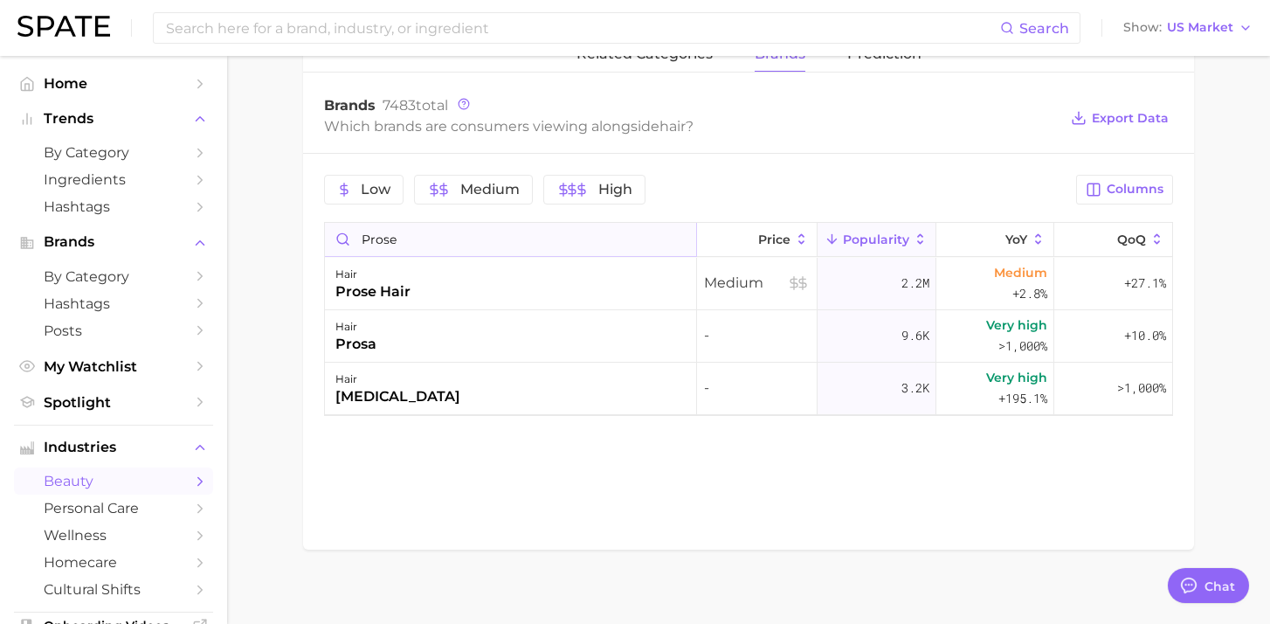
click at [449, 232] on input "Prose" at bounding box center [510, 239] width 371 height 33
paste input "Function of Beauty"
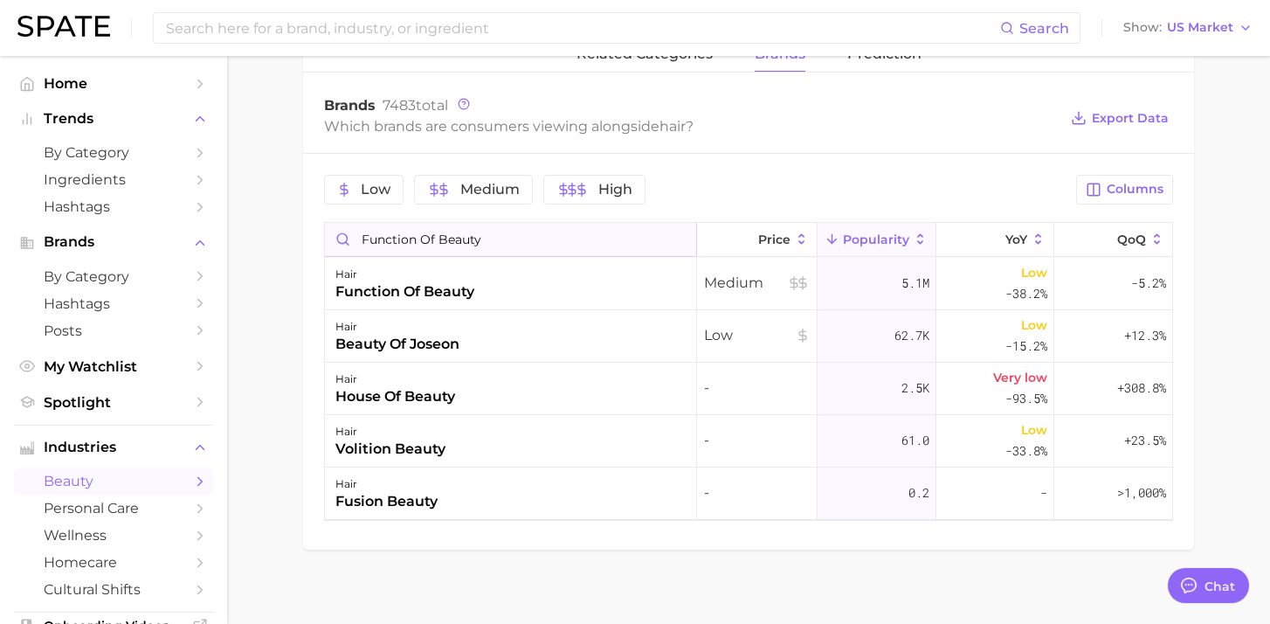
click at [484, 247] on input "Function of Beauty" at bounding box center [510, 239] width 371 height 33
paste input "K18"
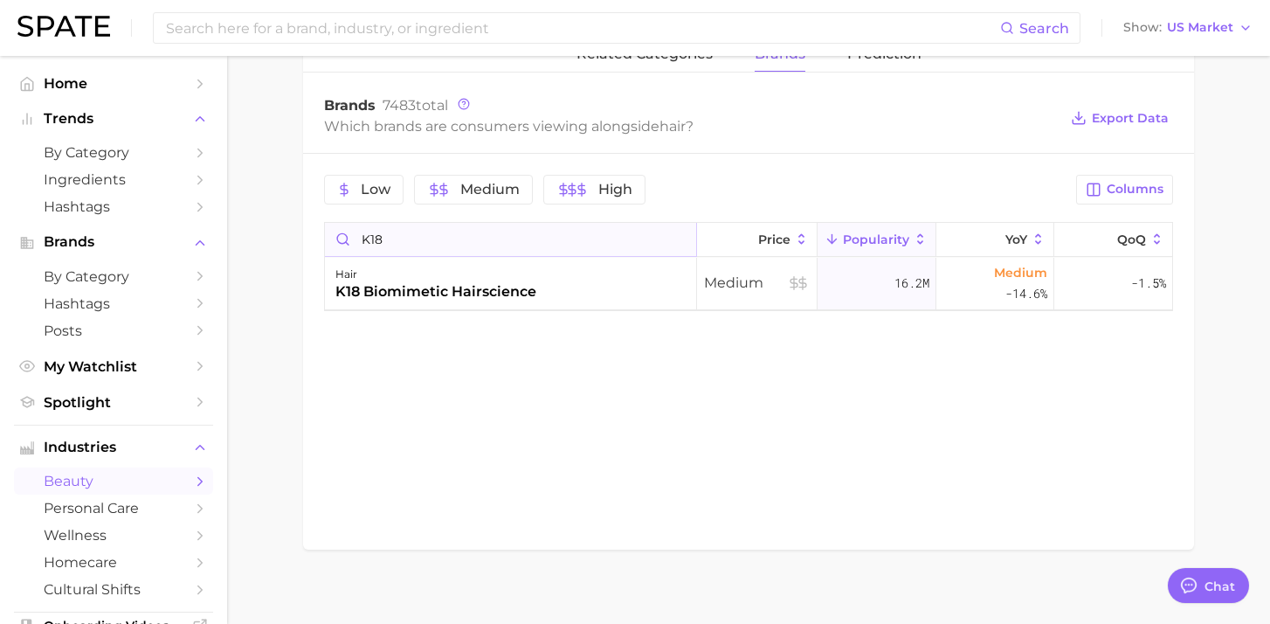
click at [545, 240] on input "K18" at bounding box center [510, 239] width 371 height 33
paste input "Mermade Hair"
type input "Mermade Hair"
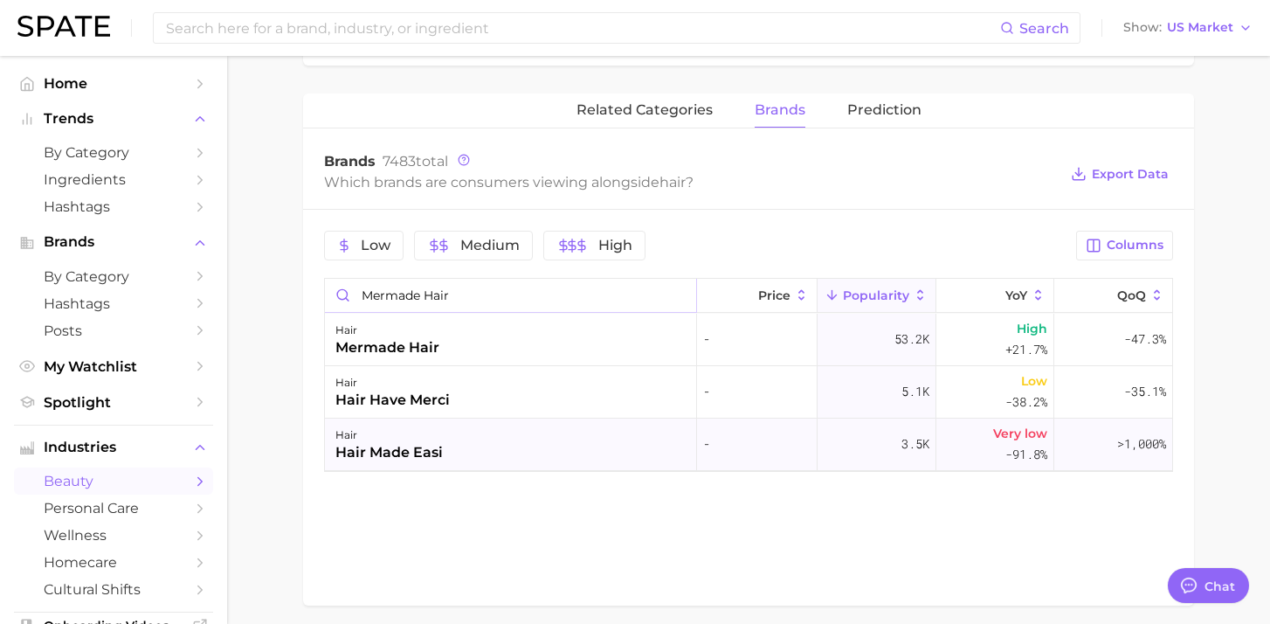
scroll to position [635, 0]
click at [681, 296] on input "Mermade Hair" at bounding box center [510, 296] width 371 height 33
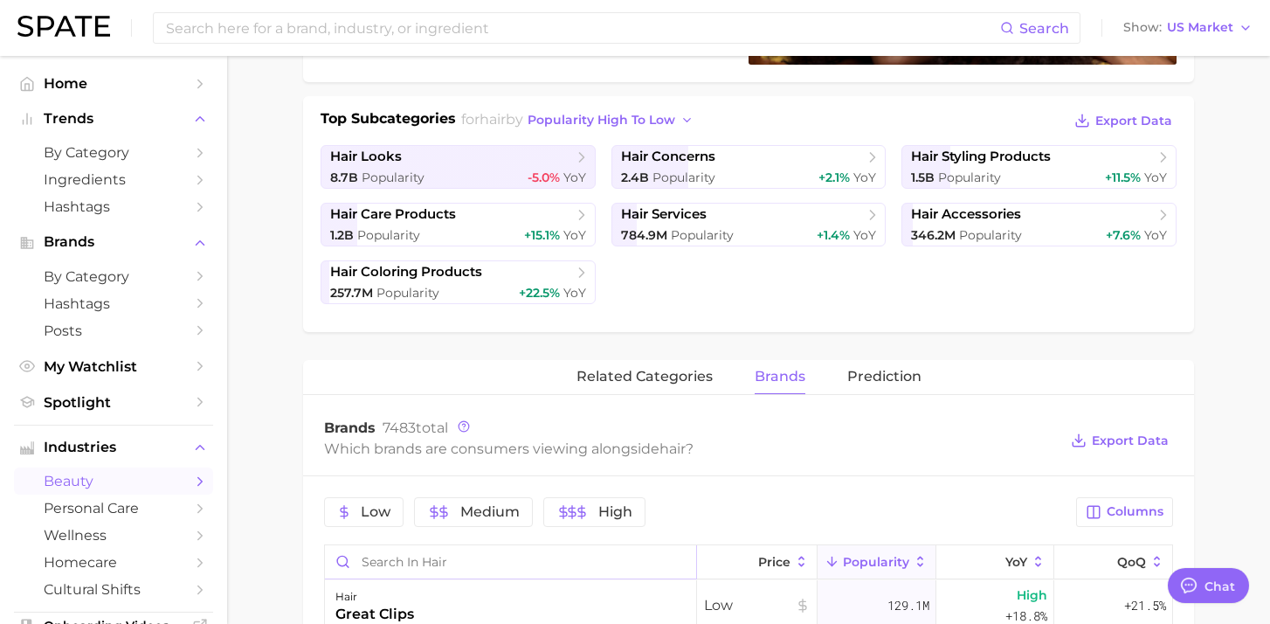
scroll to position [0, 0]
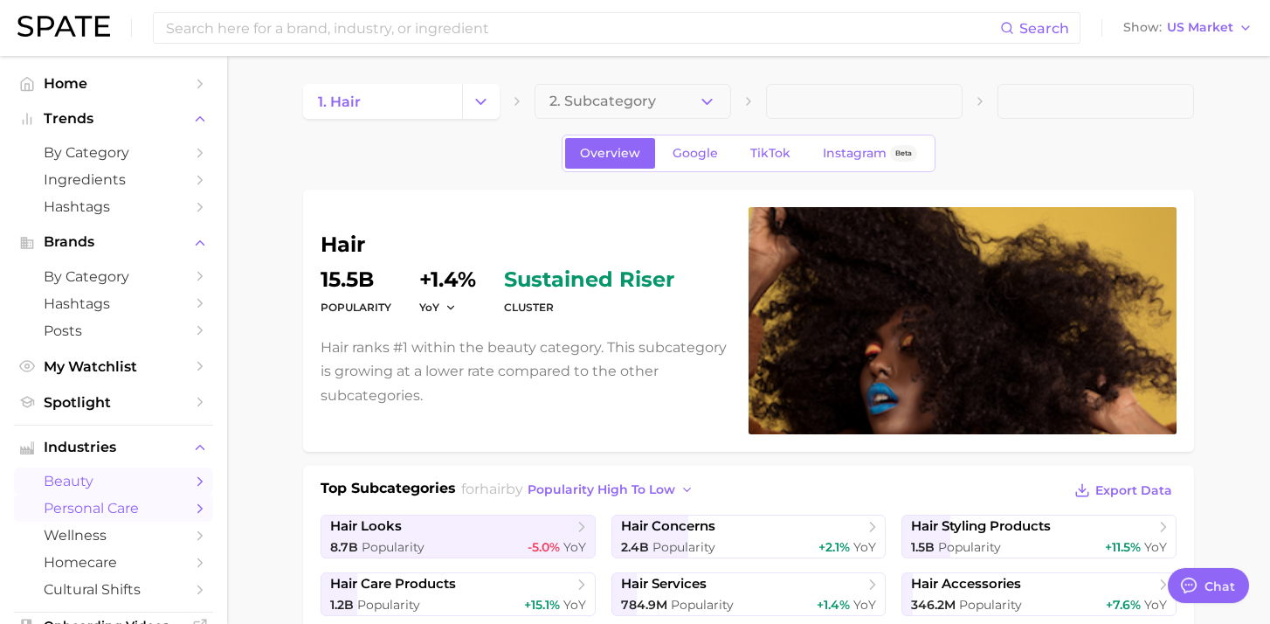
click at [192, 516] on icon "Sidebar" at bounding box center [200, 509] width 16 height 16
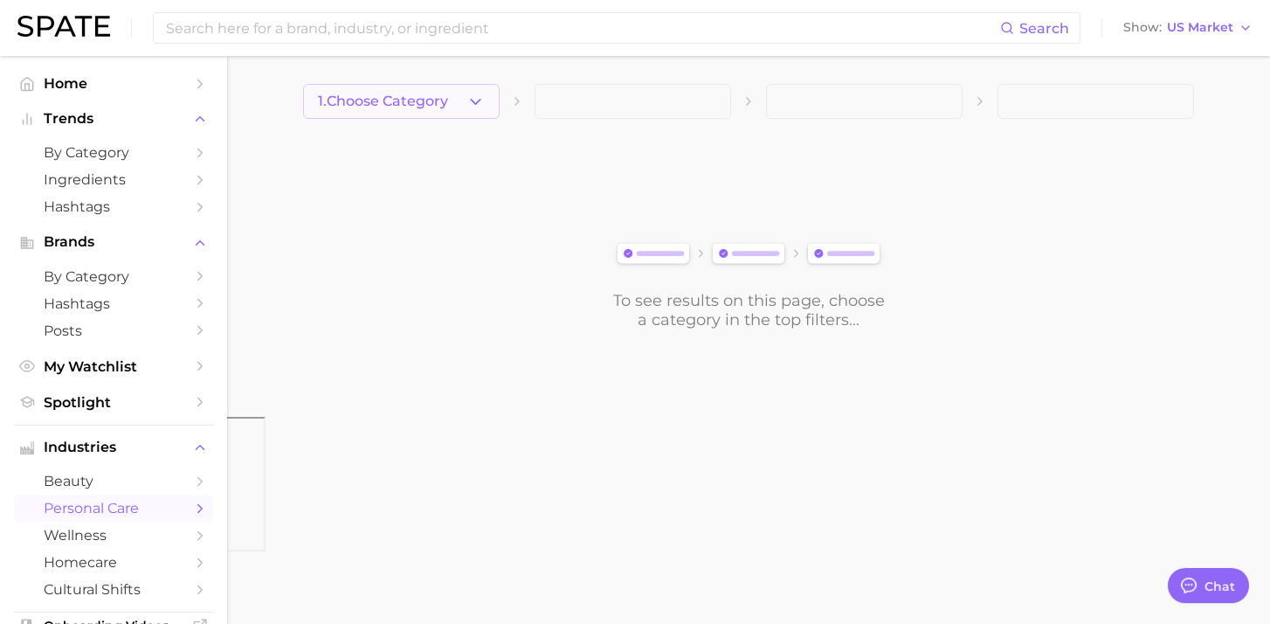
click at [484, 100] on icon "button" at bounding box center [476, 102] width 18 height 18
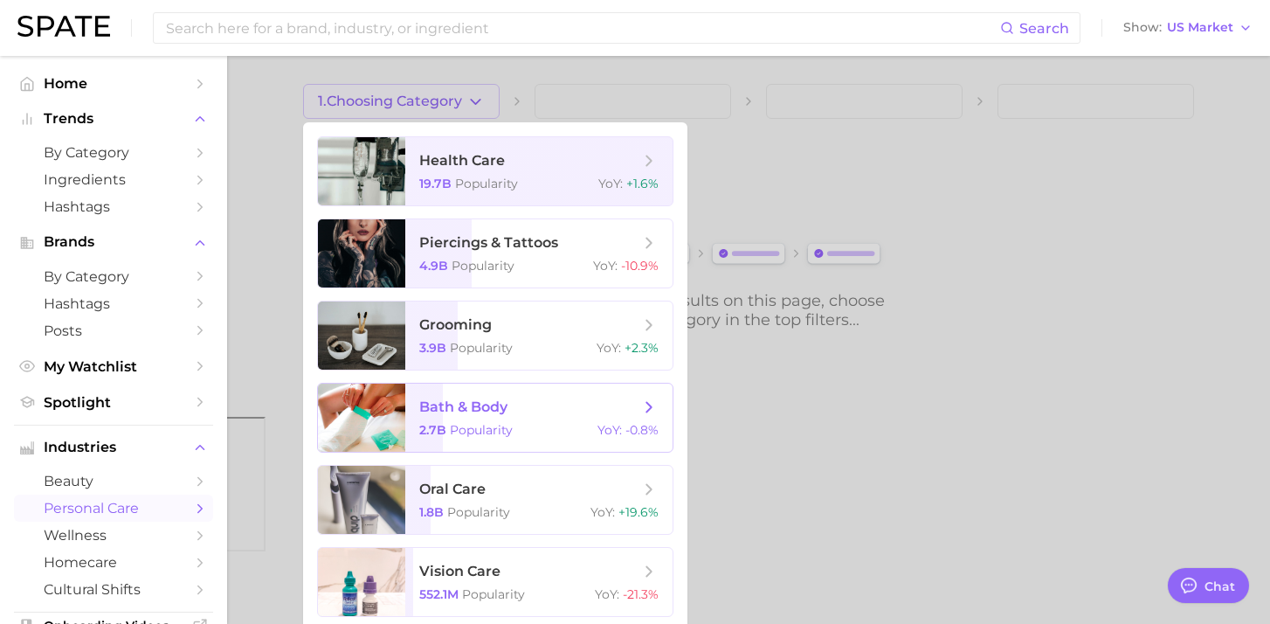
click at [547, 401] on span "bath & body" at bounding box center [529, 407] width 220 height 19
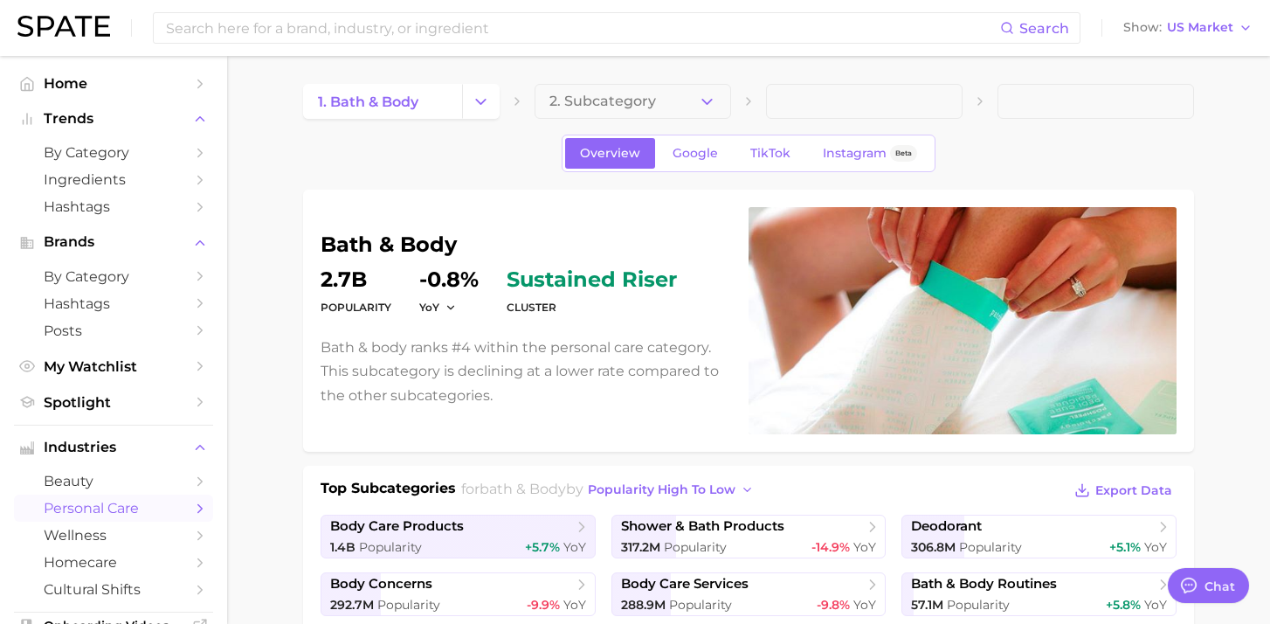
click at [682, 102] on button "2. Subcategory" at bounding box center [633, 101] width 197 height 35
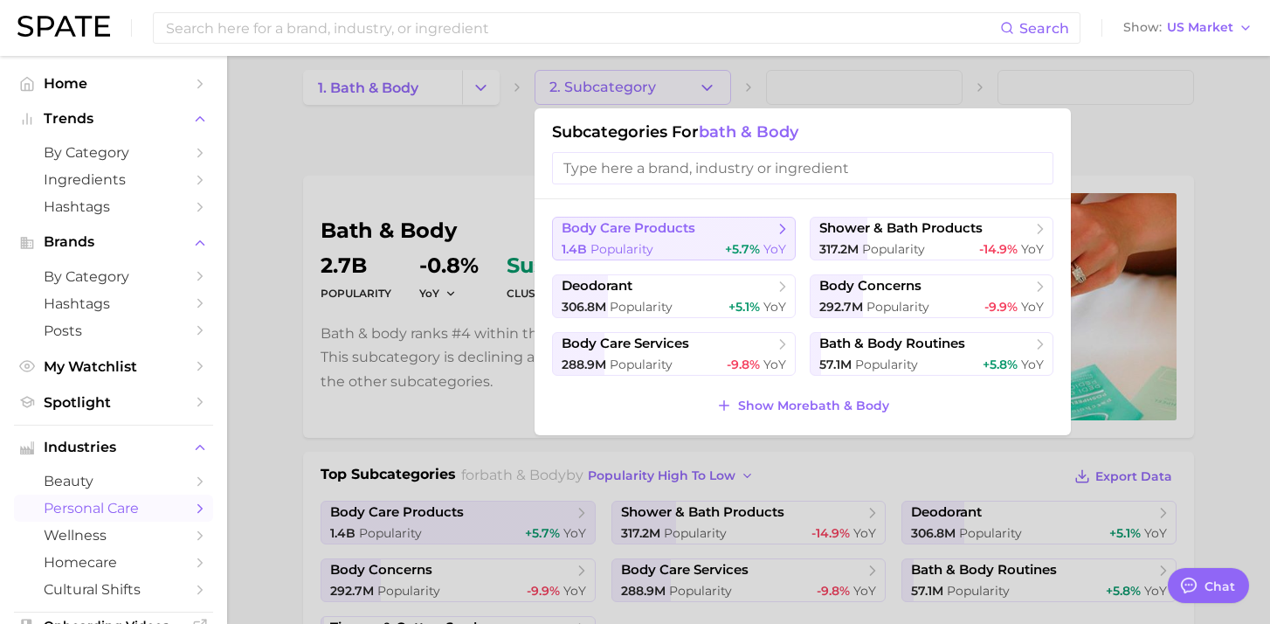
scroll to position [19, 0]
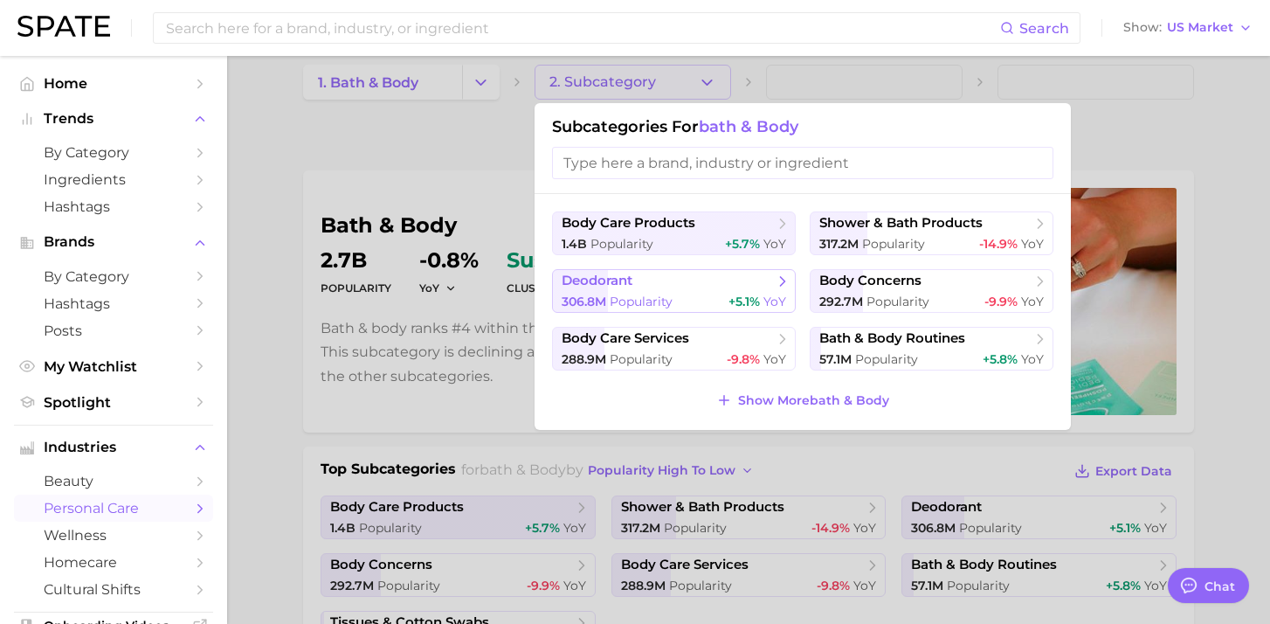
click at [699, 288] on span "deodorant" at bounding box center [668, 281] width 212 height 17
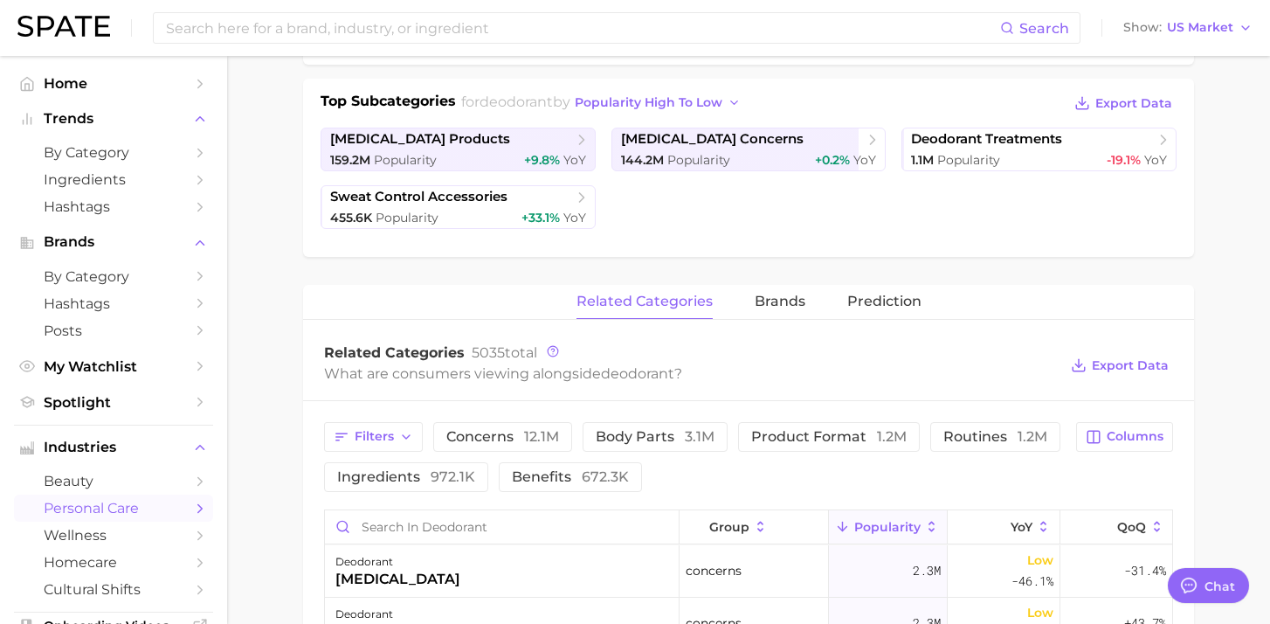
scroll to position [393, 0]
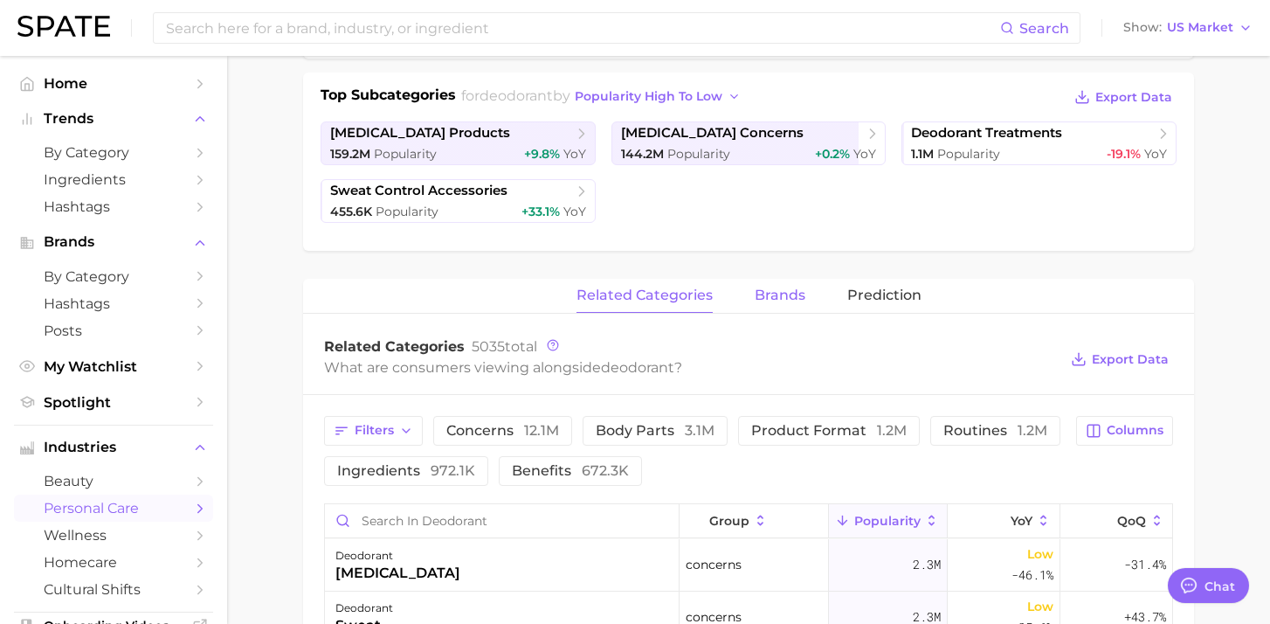
click at [767, 291] on span "brands" at bounding box center [780, 295] width 51 height 16
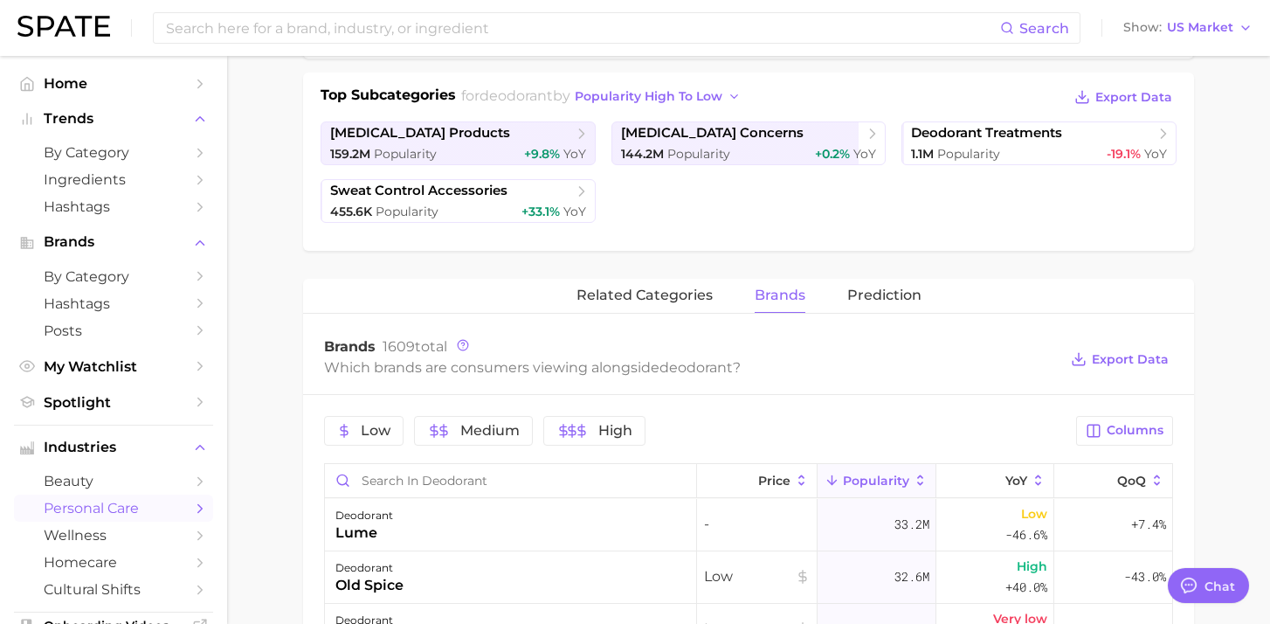
click at [858, 423] on div "Low Medium High" at bounding box center [695, 431] width 742 height 30
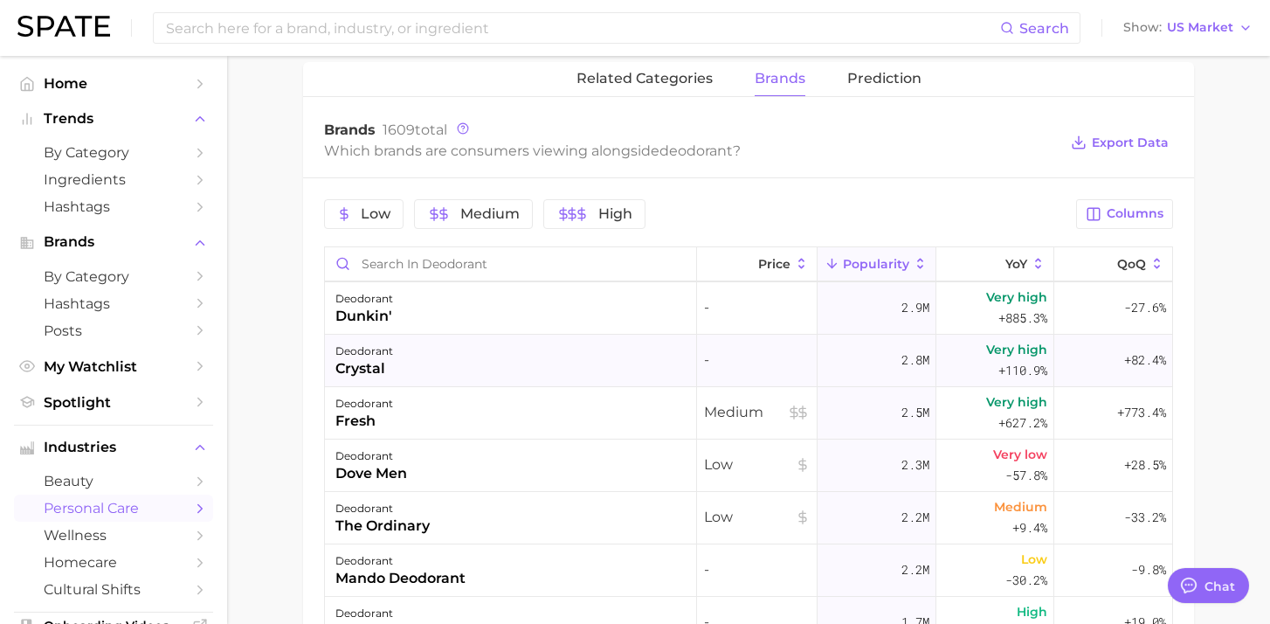
scroll to position [683, 0]
click at [388, 309] on div "dunkin'" at bounding box center [365, 314] width 58 height 21
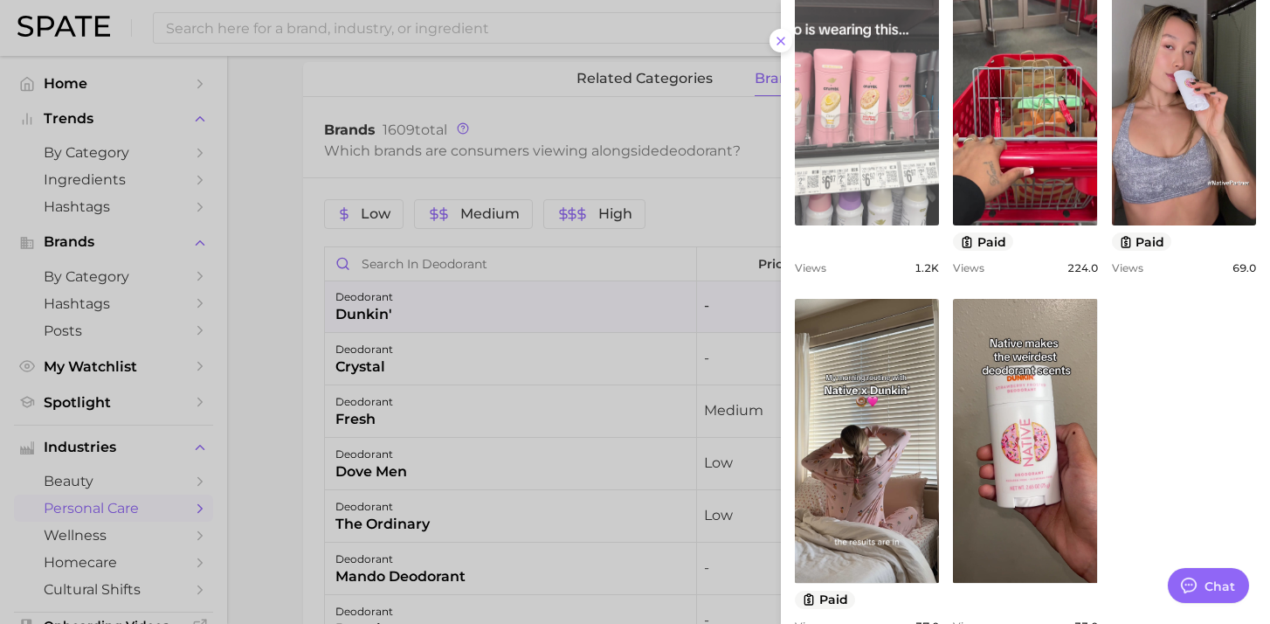
scroll to position [598, 0]
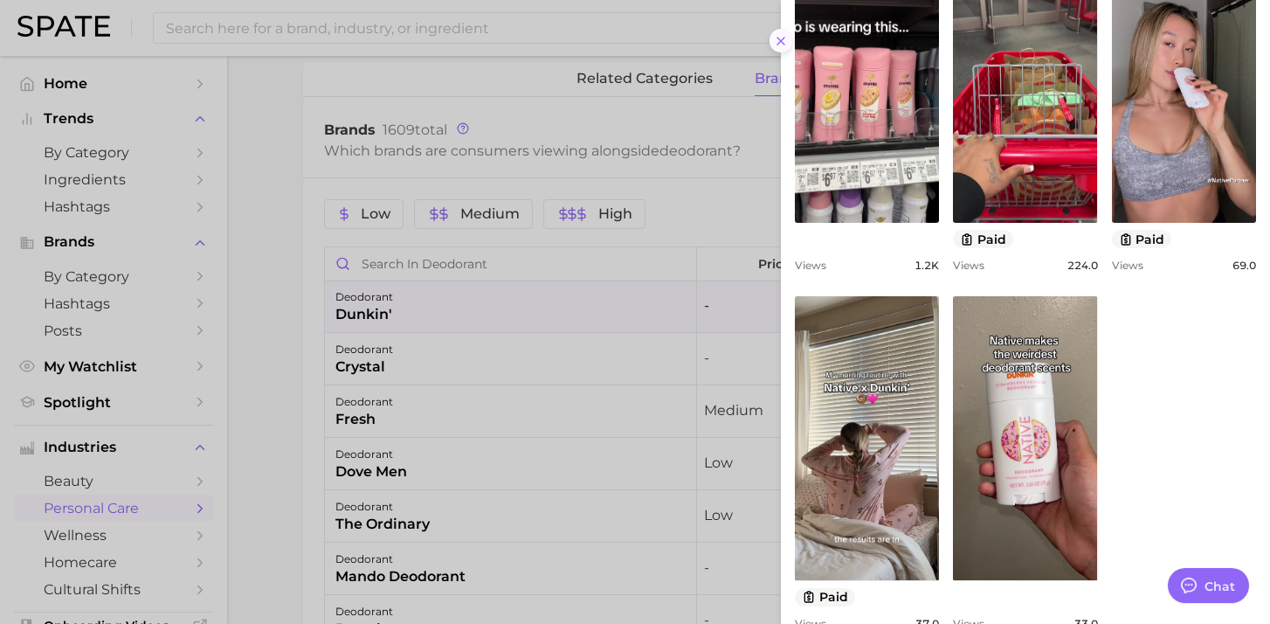
click at [782, 34] on icon at bounding box center [781, 41] width 14 height 14
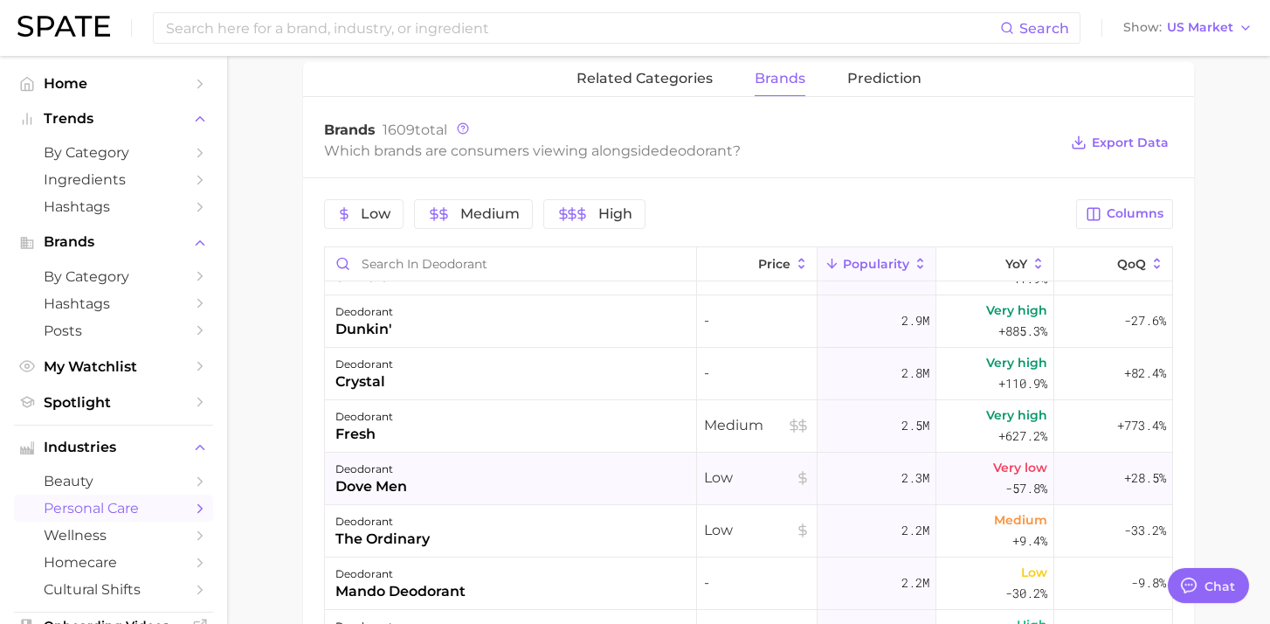
scroll to position [669, 0]
click at [542, 378] on div "deodorant crystal" at bounding box center [511, 373] width 372 height 52
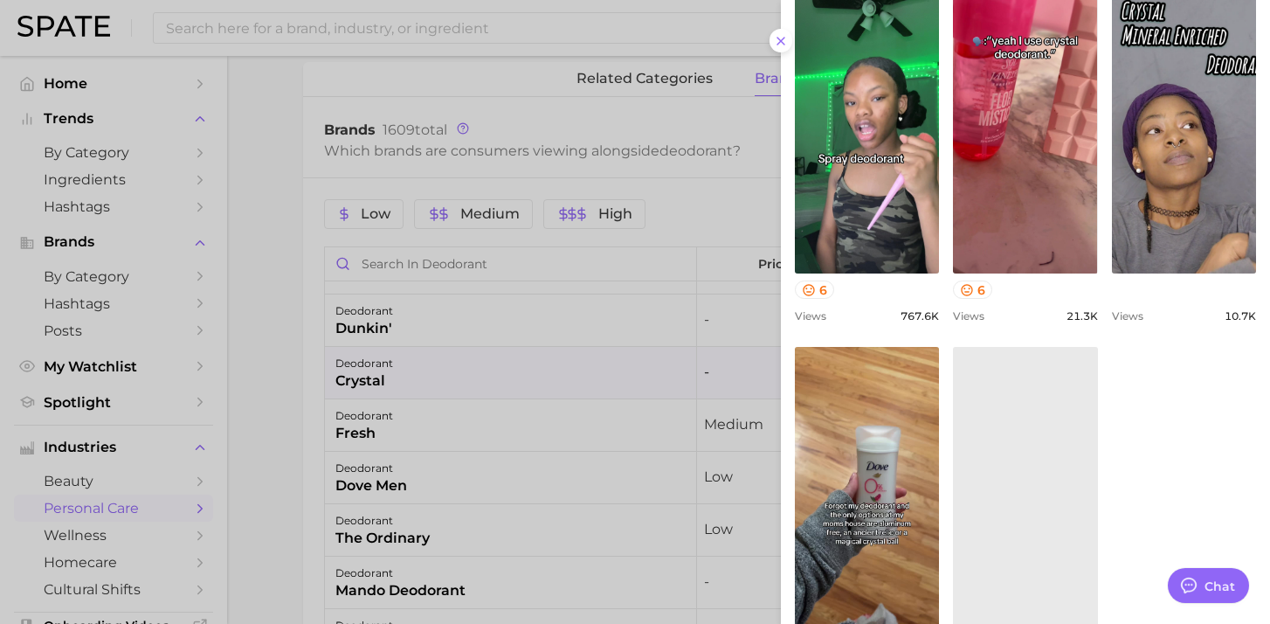
scroll to position [686, 0]
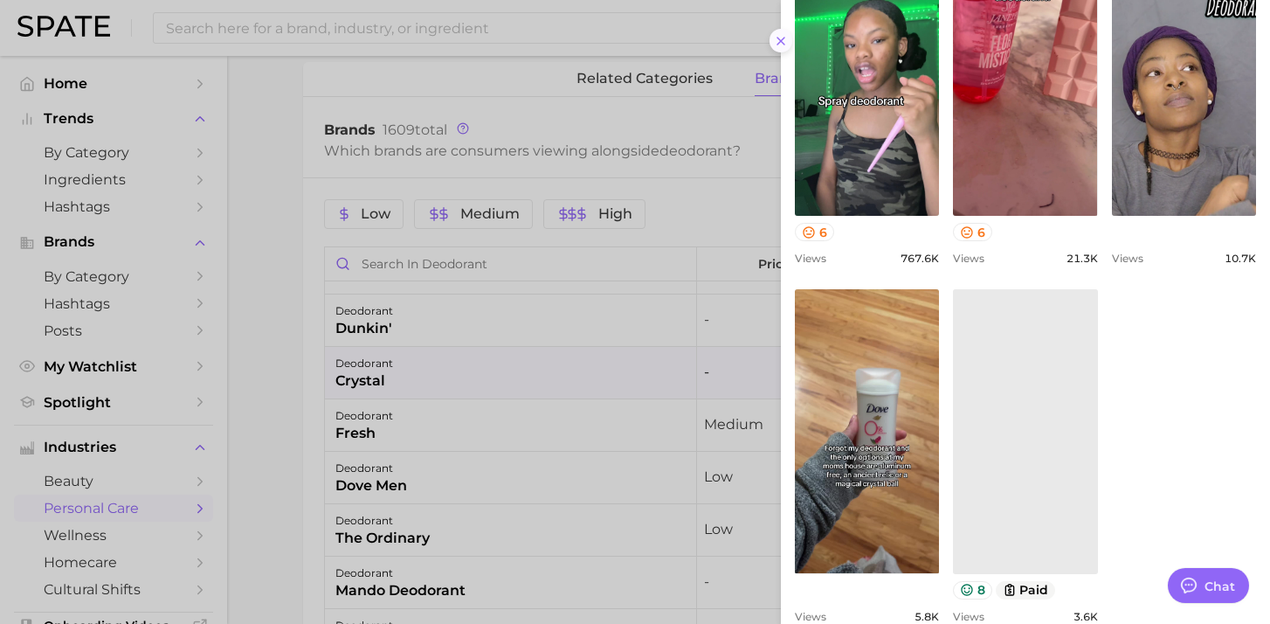
click at [780, 35] on icon at bounding box center [781, 41] width 14 height 14
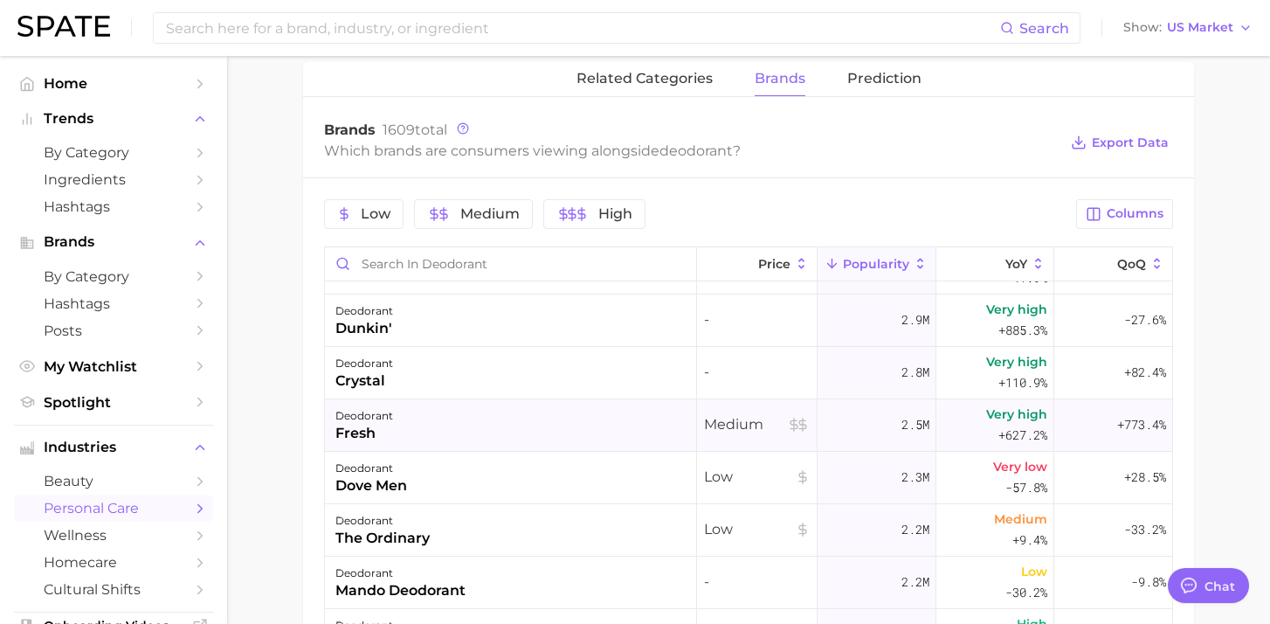
click at [511, 445] on div "deodorant fresh" at bounding box center [511, 425] width 372 height 52
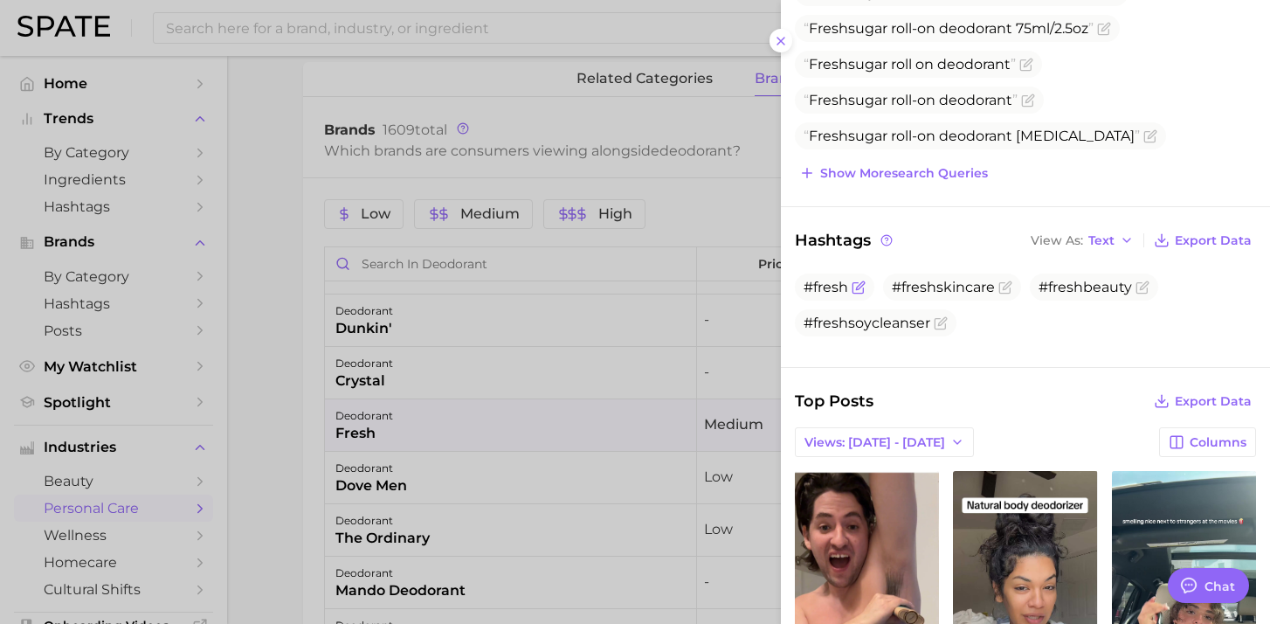
scroll to position [0, 0]
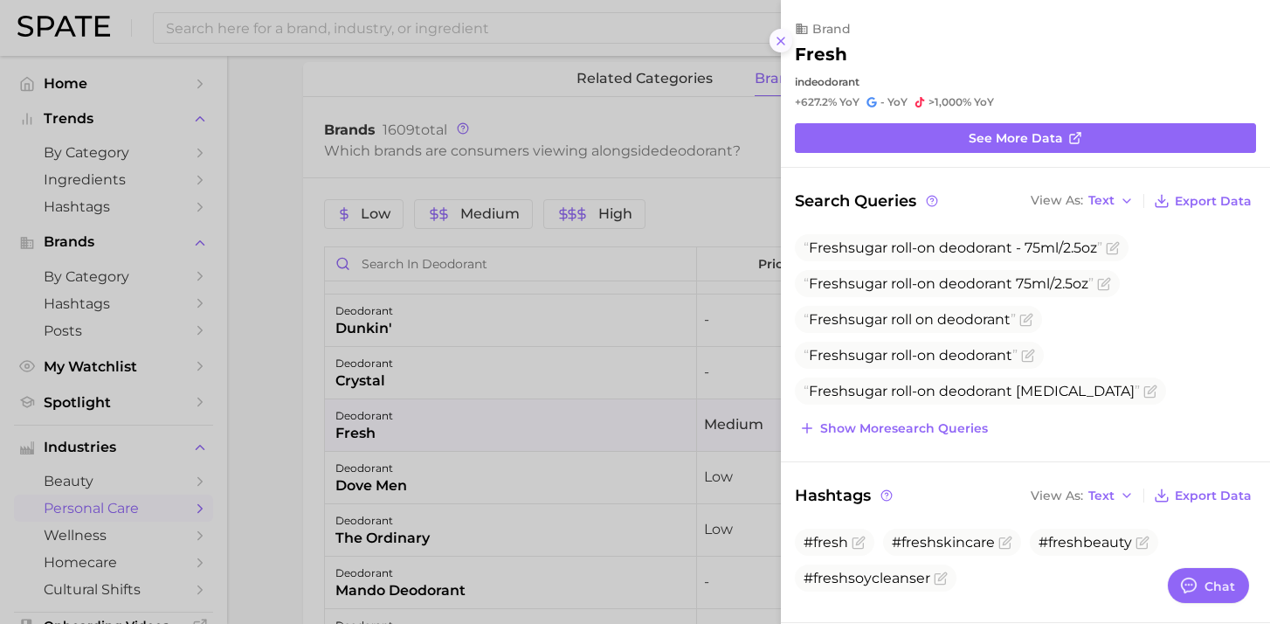
click at [788, 44] on button at bounding box center [782, 41] width 24 height 24
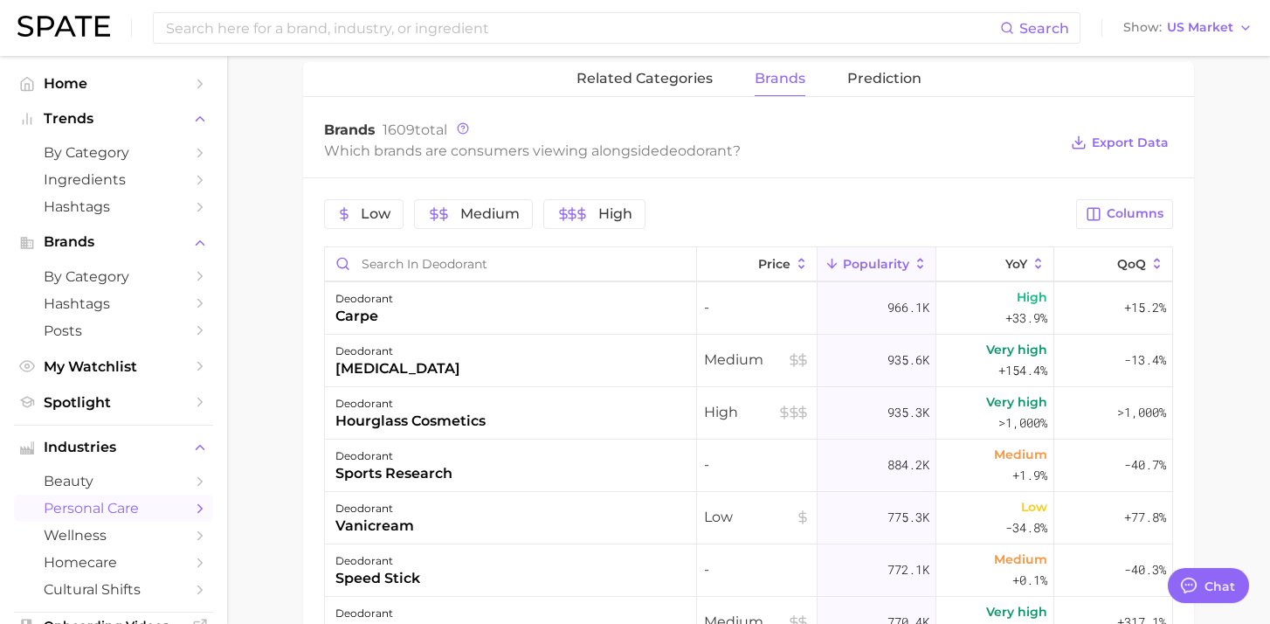
scroll to position [2048, 0]
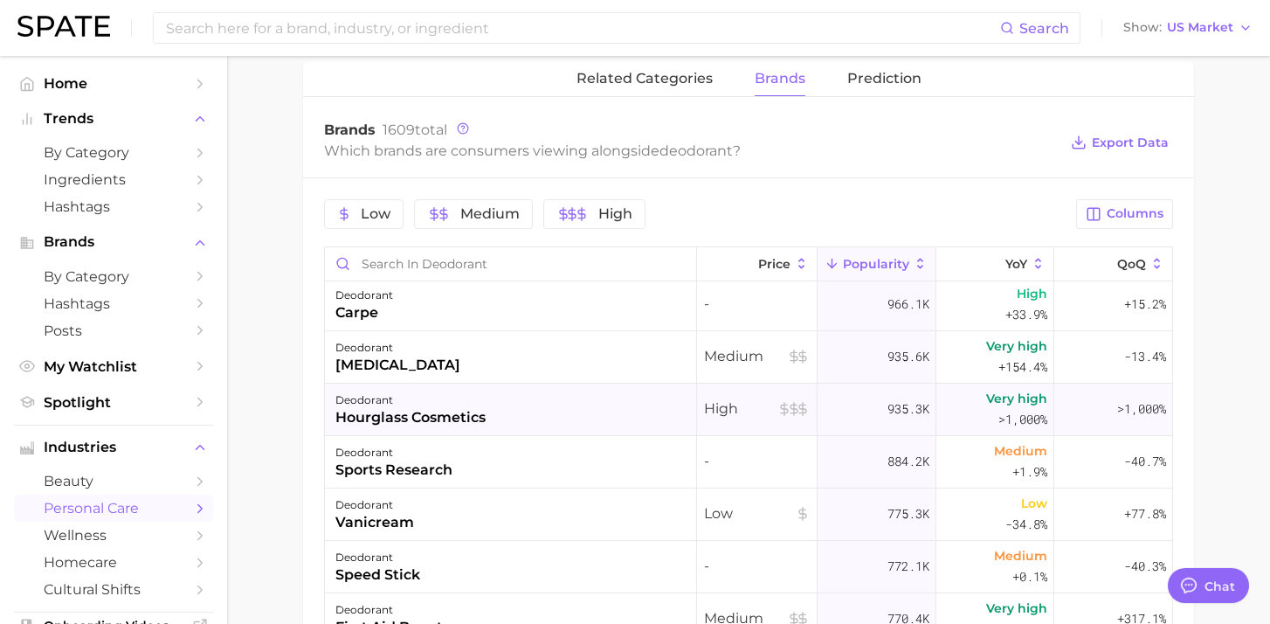
click at [462, 414] on div "hourglass cosmetics" at bounding box center [411, 417] width 150 height 21
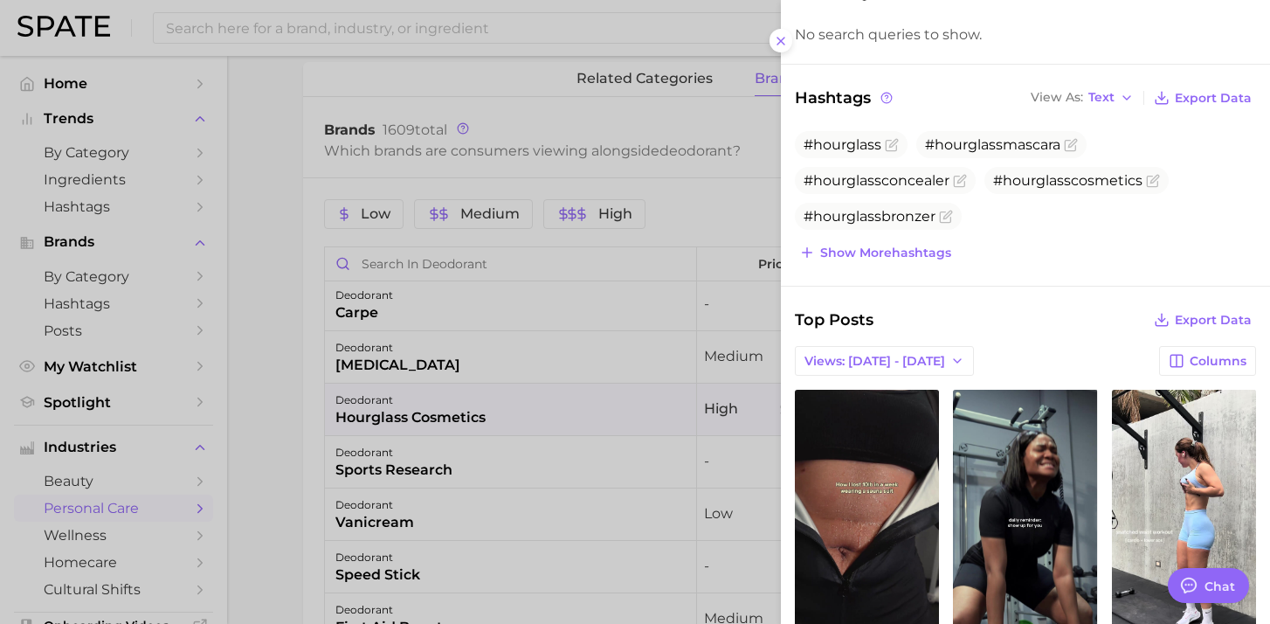
scroll to position [197, 0]
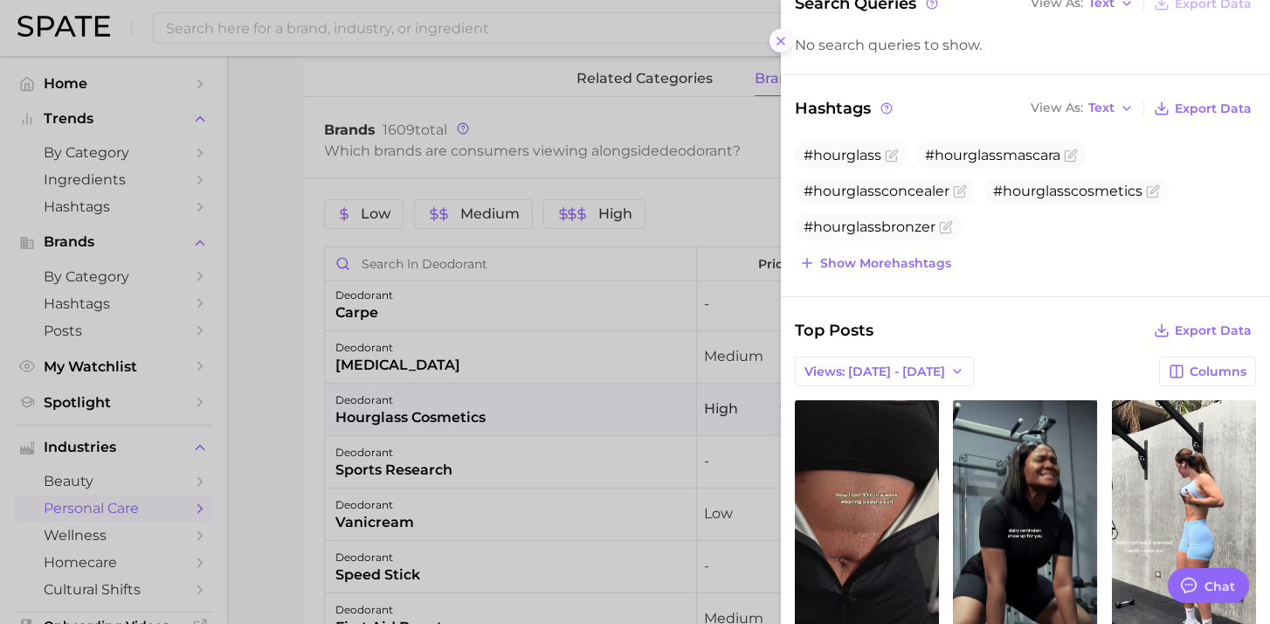
click at [782, 40] on icon at bounding box center [781, 41] width 14 height 14
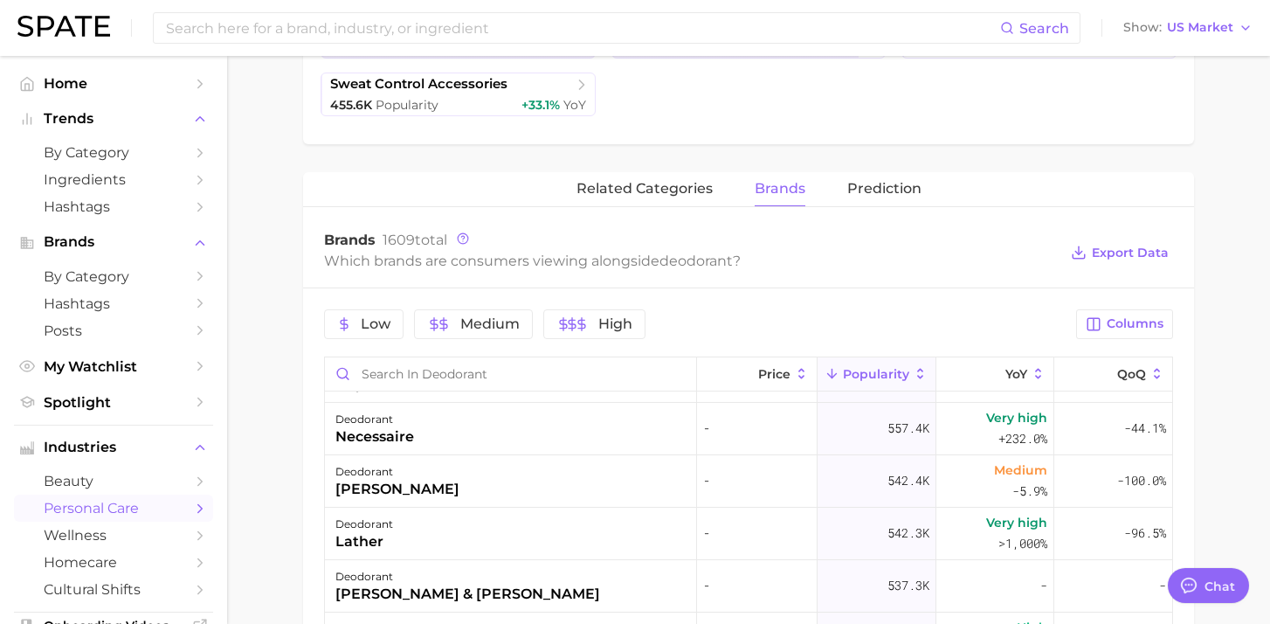
scroll to position [499, 0]
click at [393, 373] on input "Search in deodorant" at bounding box center [510, 374] width 371 height 33
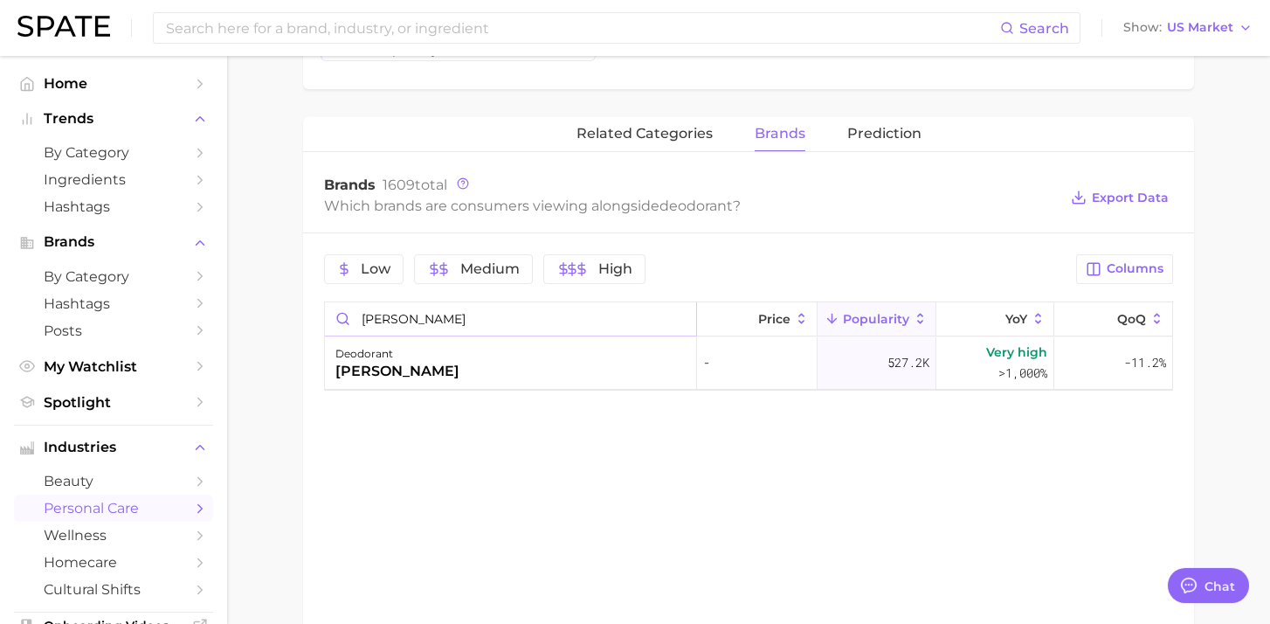
scroll to position [559, 0]
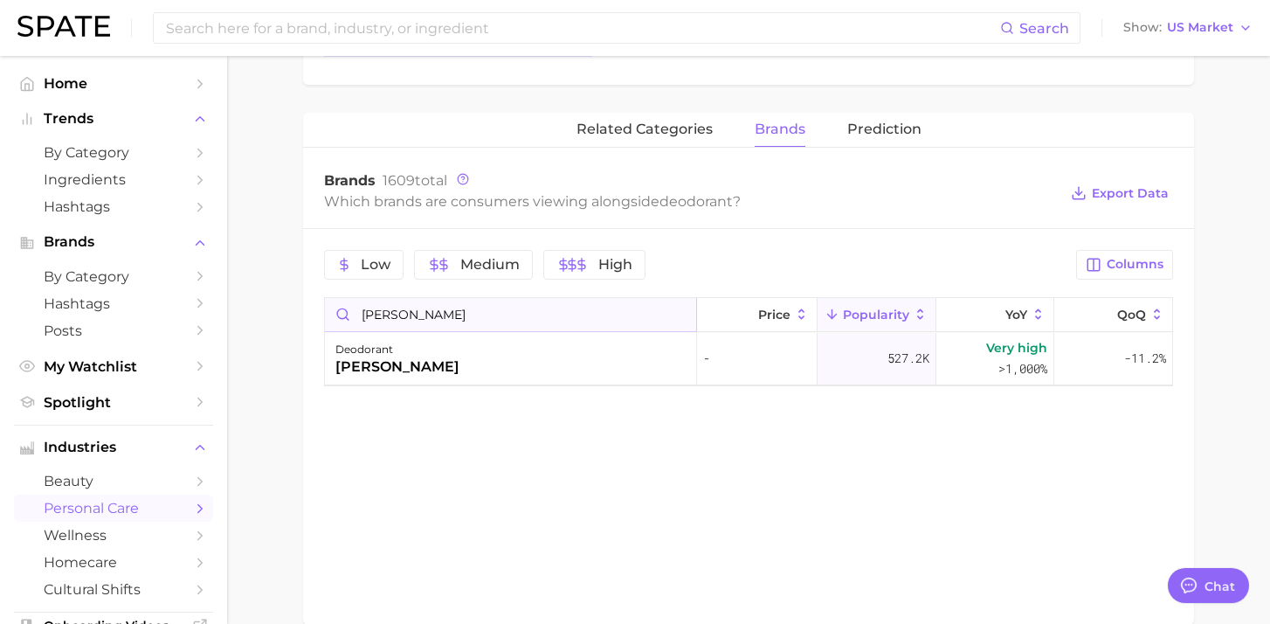
click at [405, 308] on input "curie" at bounding box center [510, 314] width 371 height 33
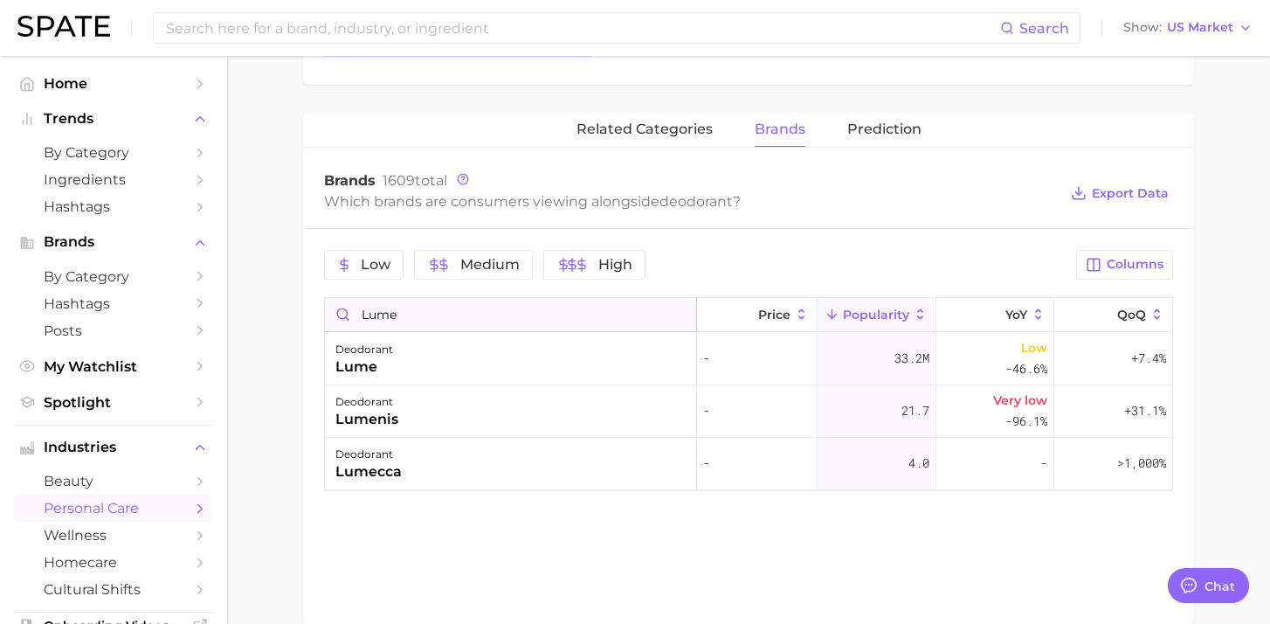
click at [413, 307] on input "lume" at bounding box center [510, 314] width 371 height 33
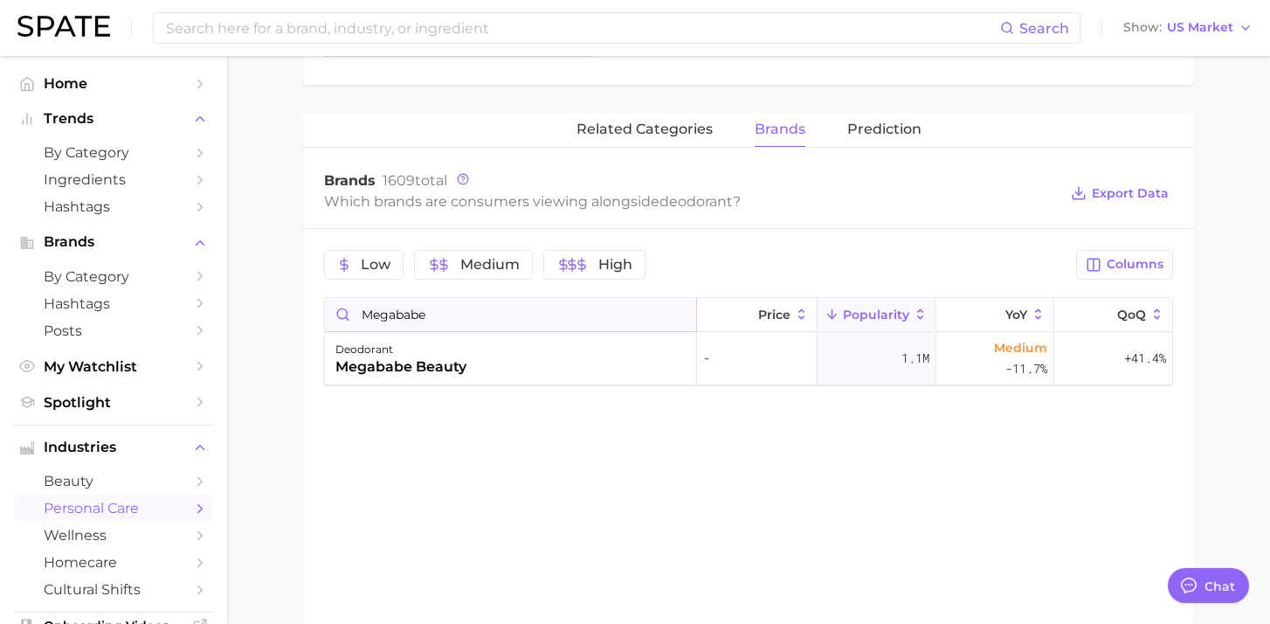
click at [421, 312] on input "megababe" at bounding box center [510, 314] width 371 height 33
click at [424, 313] on input "Salt & Stone" at bounding box center [510, 314] width 371 height 33
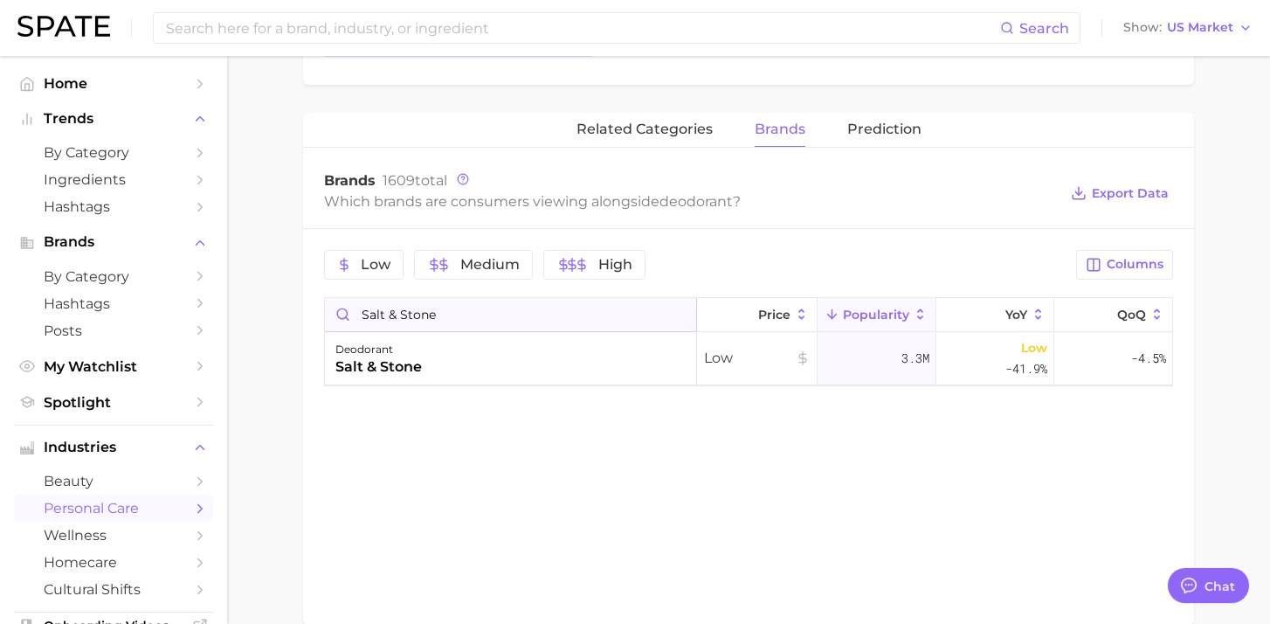
click at [424, 313] on input "Salt & Stone" at bounding box center [510, 314] width 371 height 33
click at [410, 316] on input "ursa major" at bounding box center [510, 314] width 371 height 33
click at [410, 315] on input "ursa major" at bounding box center [510, 314] width 371 height 33
click at [425, 312] on input "corpus" at bounding box center [510, 314] width 371 height 33
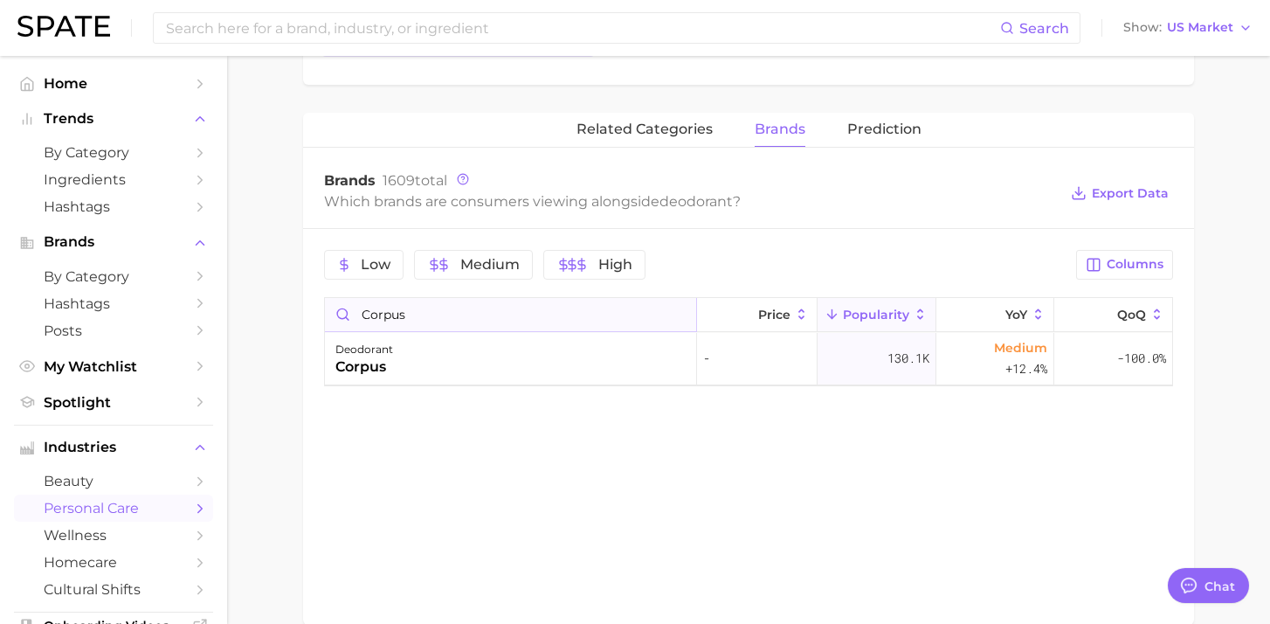
click at [425, 312] on input "corpus" at bounding box center [510, 314] width 371 height 33
type input "n"
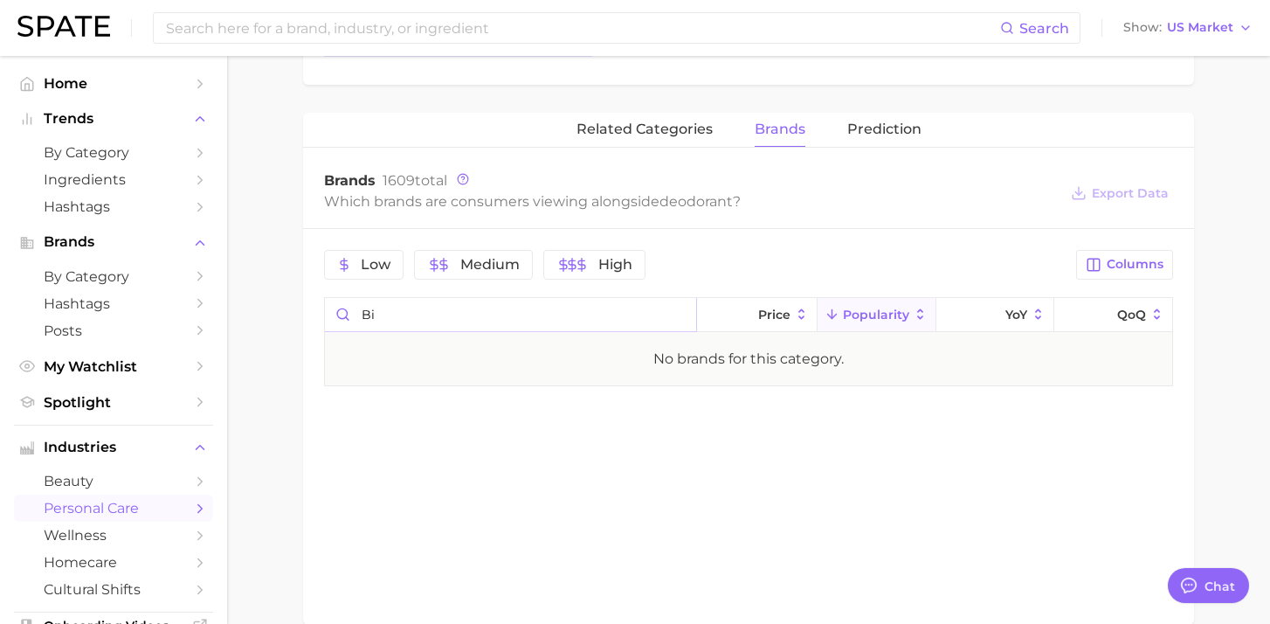
type input "b"
click at [443, 317] on input "kosas" at bounding box center [510, 314] width 371 height 33
paste input "by Humankind"
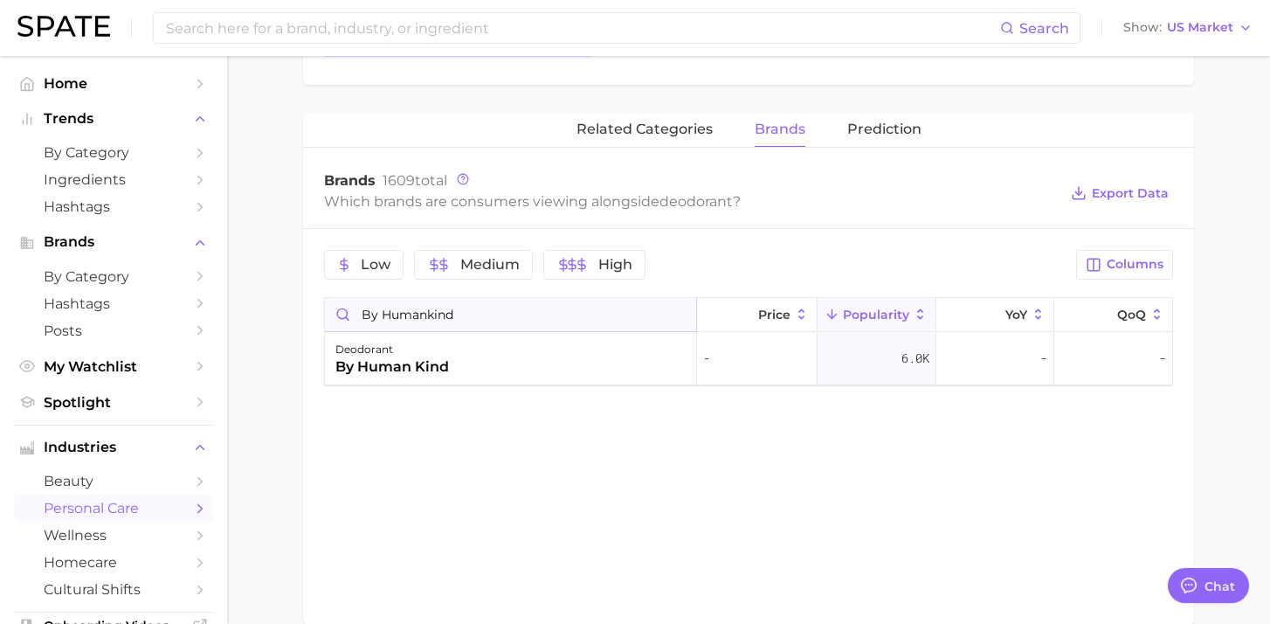
click at [449, 307] on input "by Humankind" at bounding box center [510, 314] width 371 height 33
type input "duke cannon"
click at [444, 502] on div "related categories brands Prediction Brands 1609 total Which brands are consume…" at bounding box center [748, 369] width 891 height 512
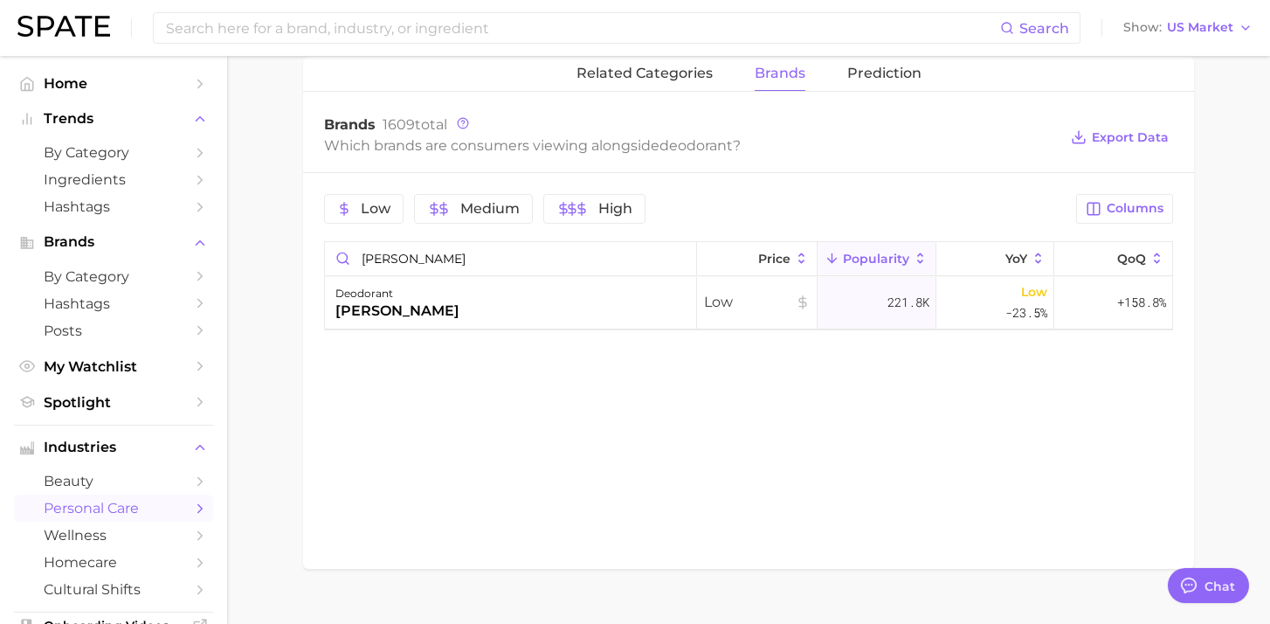
scroll to position [620, 0]
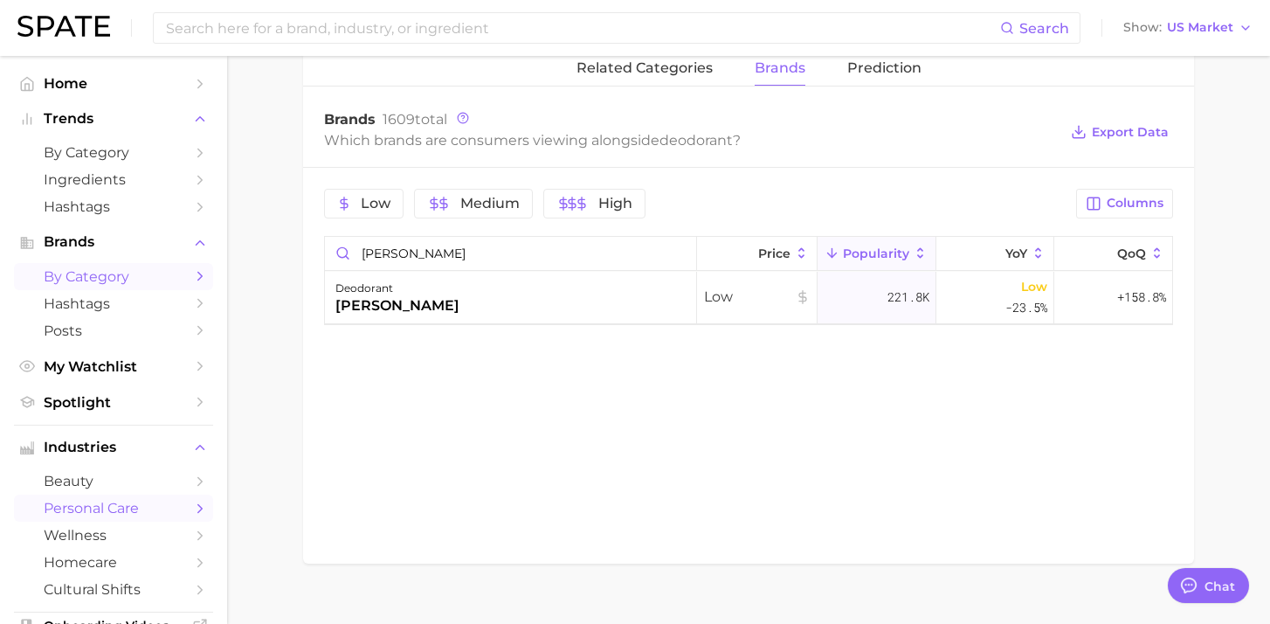
click at [194, 277] on icon "Sidebar" at bounding box center [200, 276] width 16 height 16
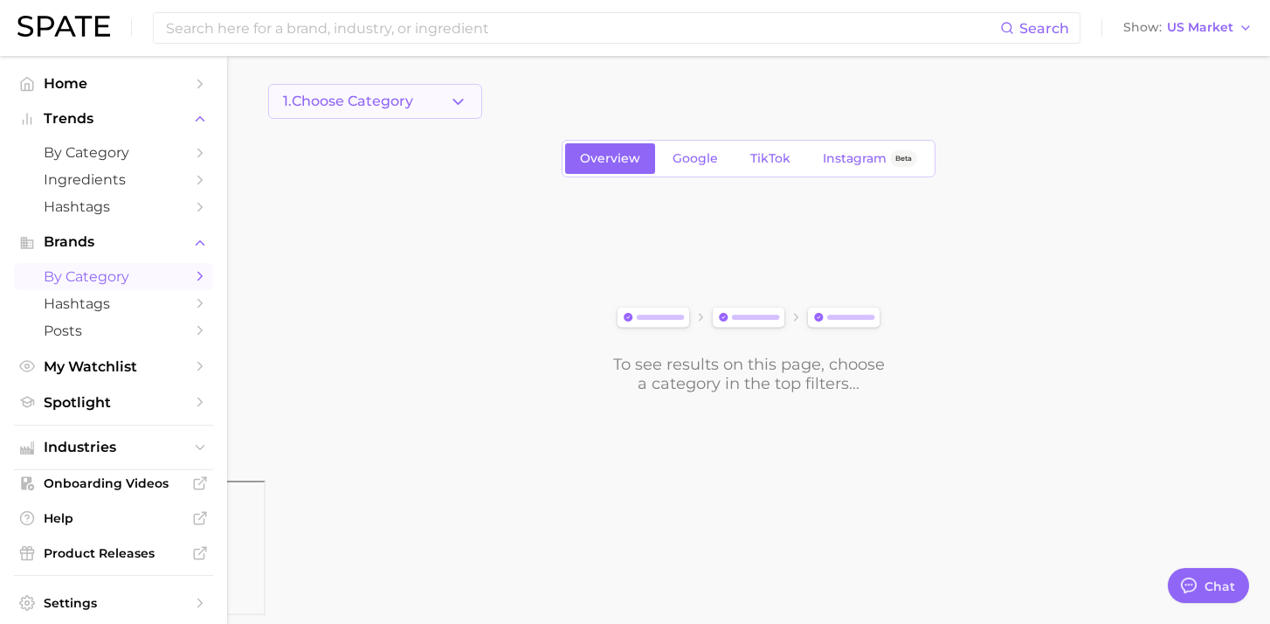
click at [439, 107] on button "1. Choose Category" at bounding box center [375, 101] width 214 height 35
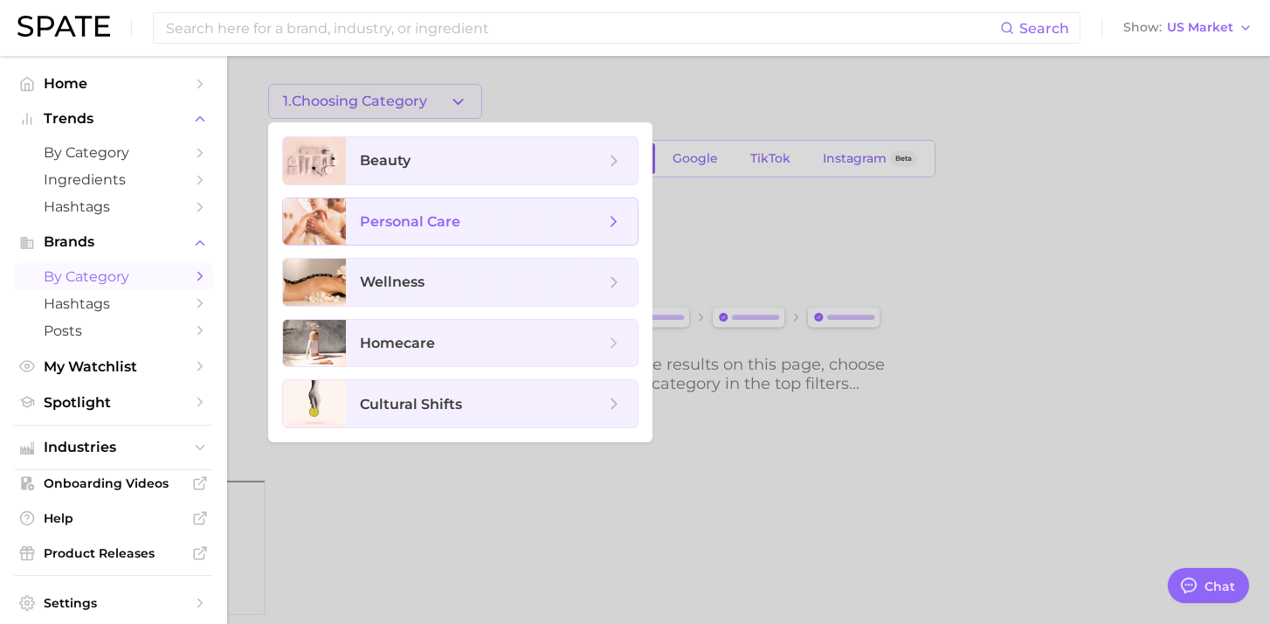
click at [428, 222] on span "personal care" at bounding box center [410, 221] width 100 height 17
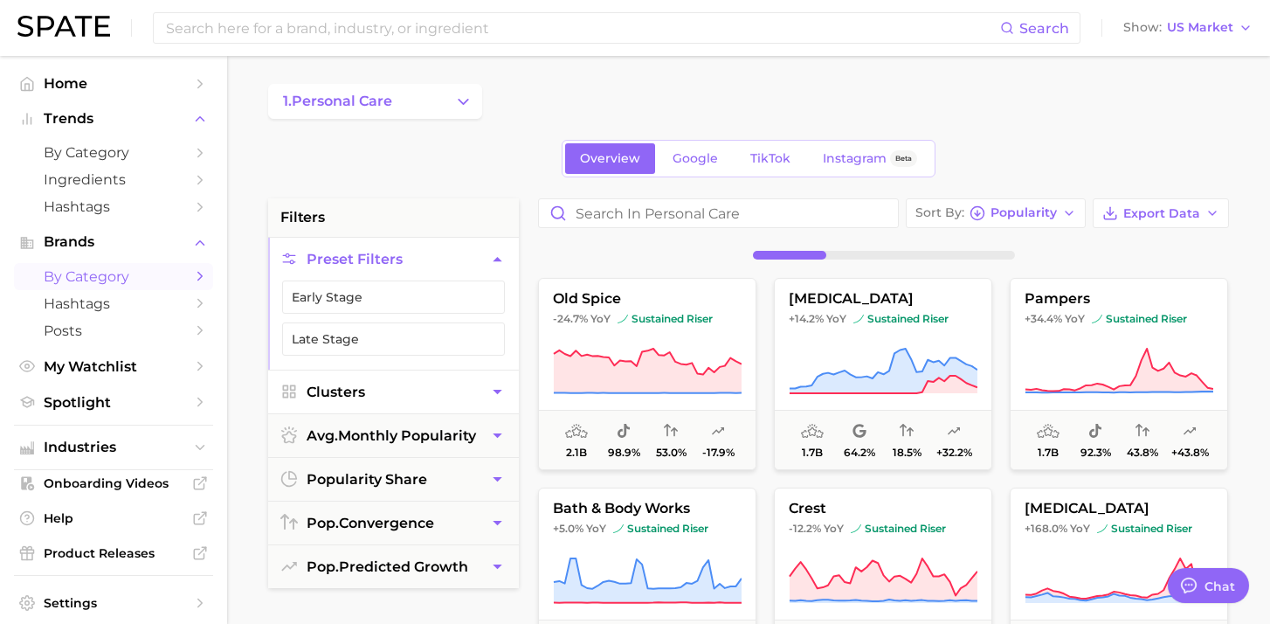
click at [490, 386] on icon "button" at bounding box center [497, 392] width 18 height 18
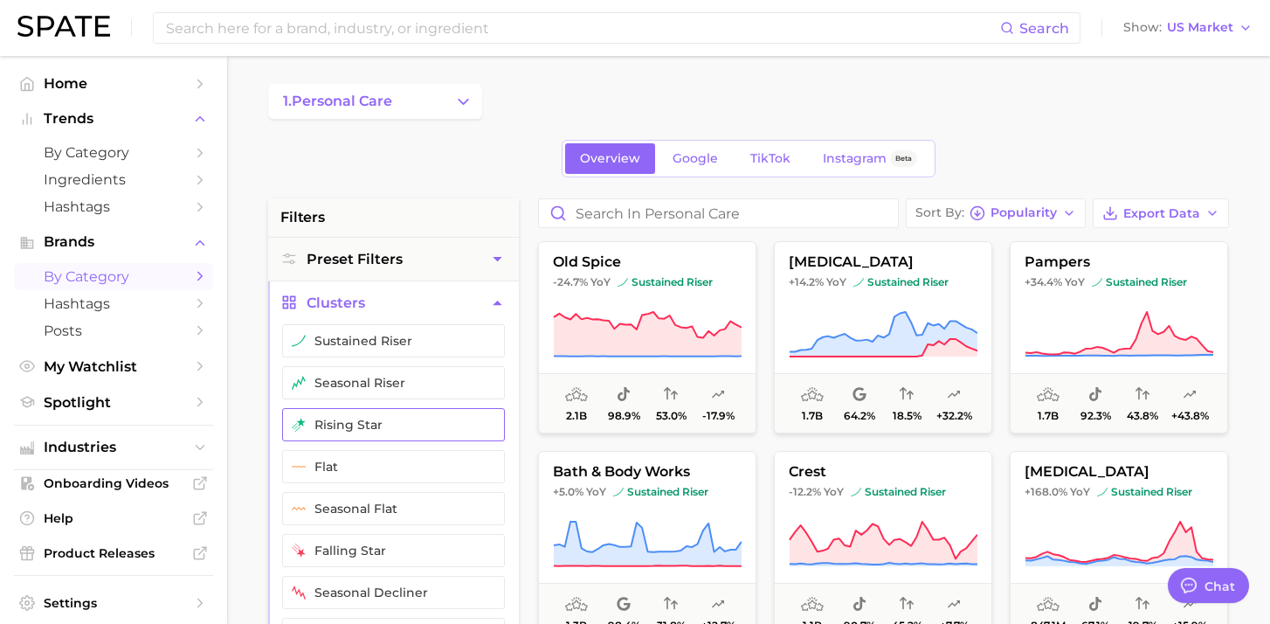
click at [453, 423] on button "rising star" at bounding box center [393, 424] width 223 height 33
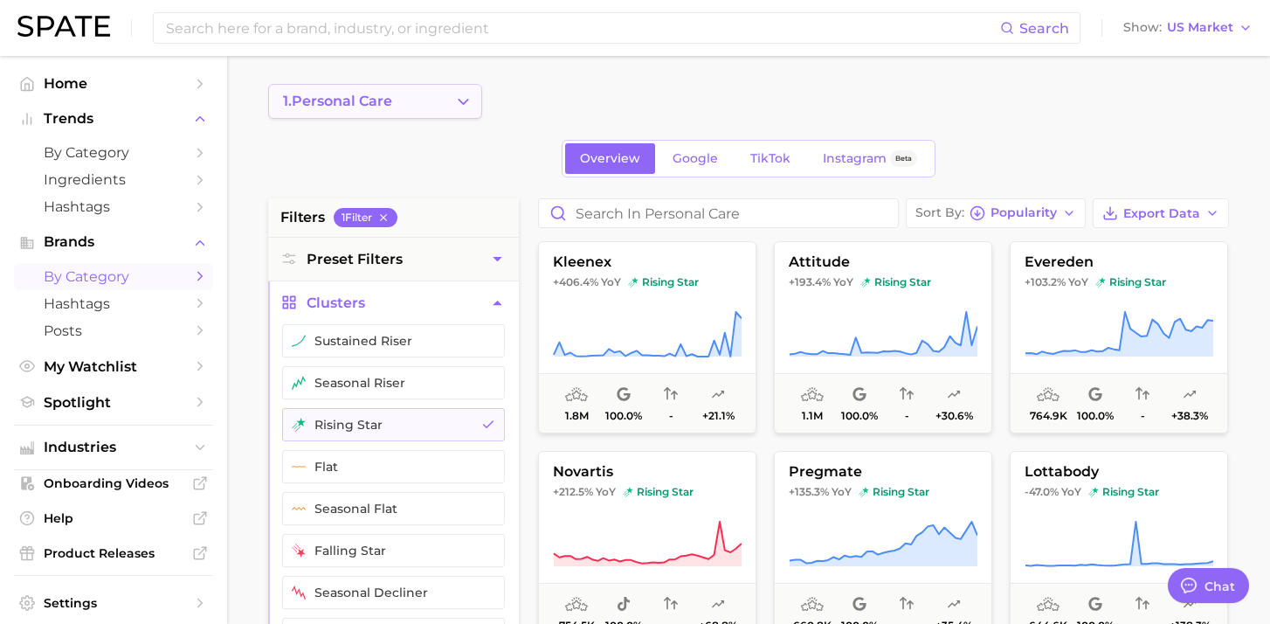
click at [448, 100] on button "1. personal care" at bounding box center [375, 101] width 214 height 35
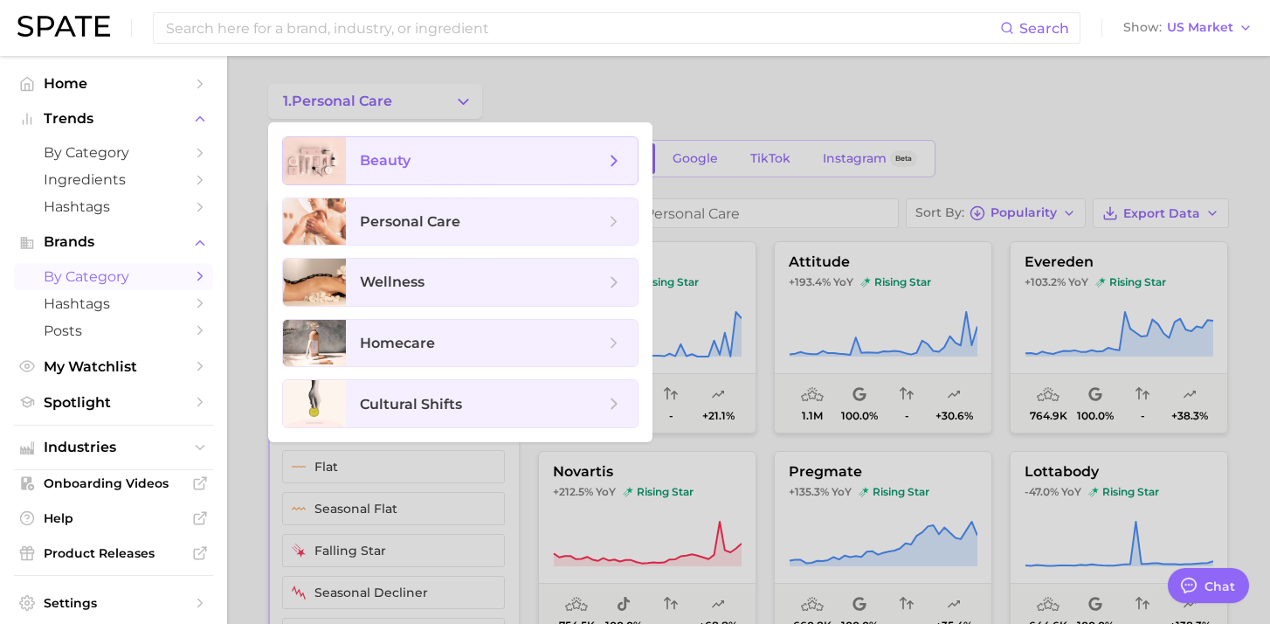
click at [446, 162] on span "beauty" at bounding box center [482, 160] width 245 height 19
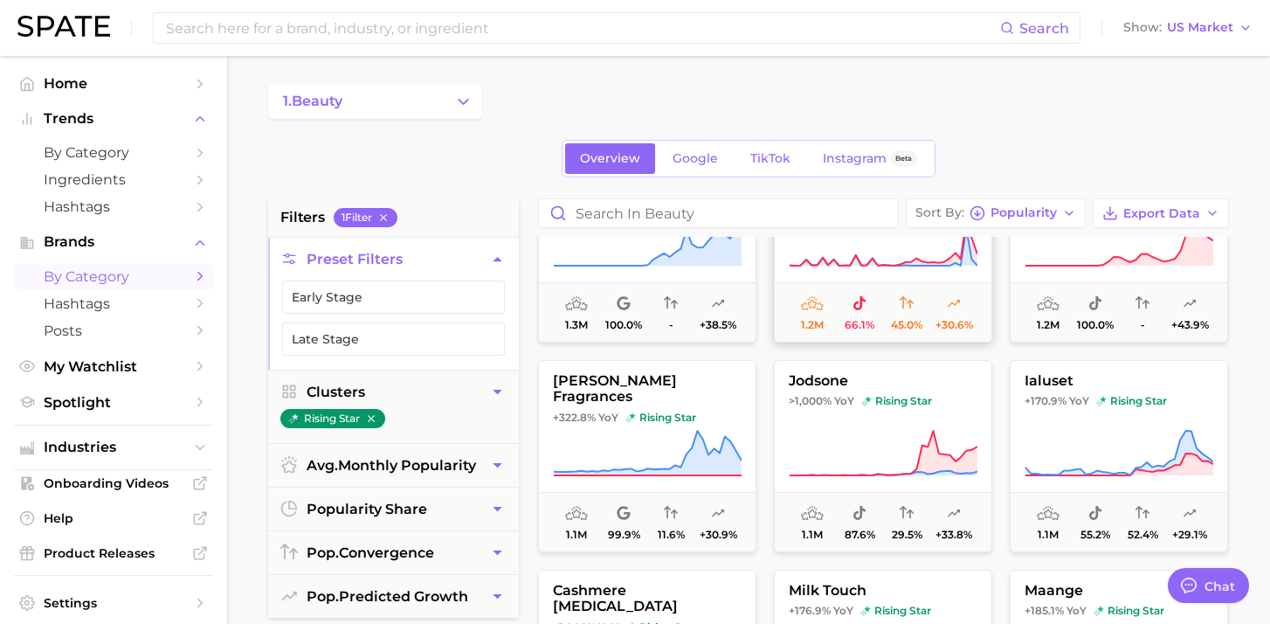
scroll to position [1771, 0]
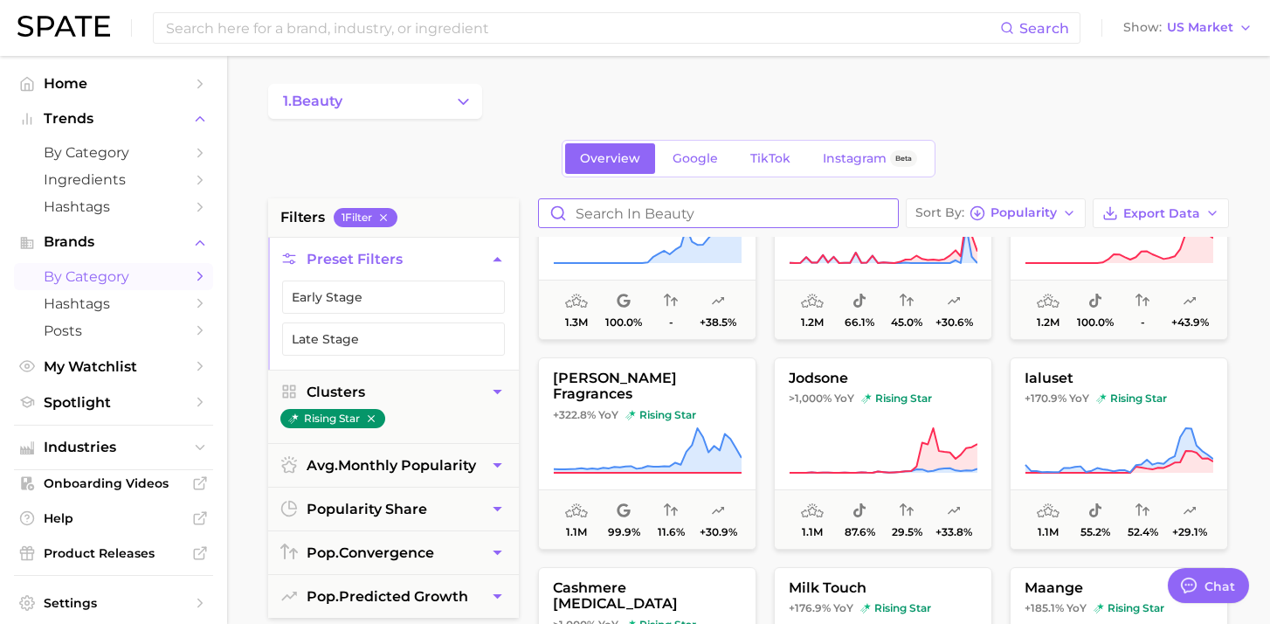
click at [672, 218] on input "Search in beauty" at bounding box center [718, 213] width 359 height 28
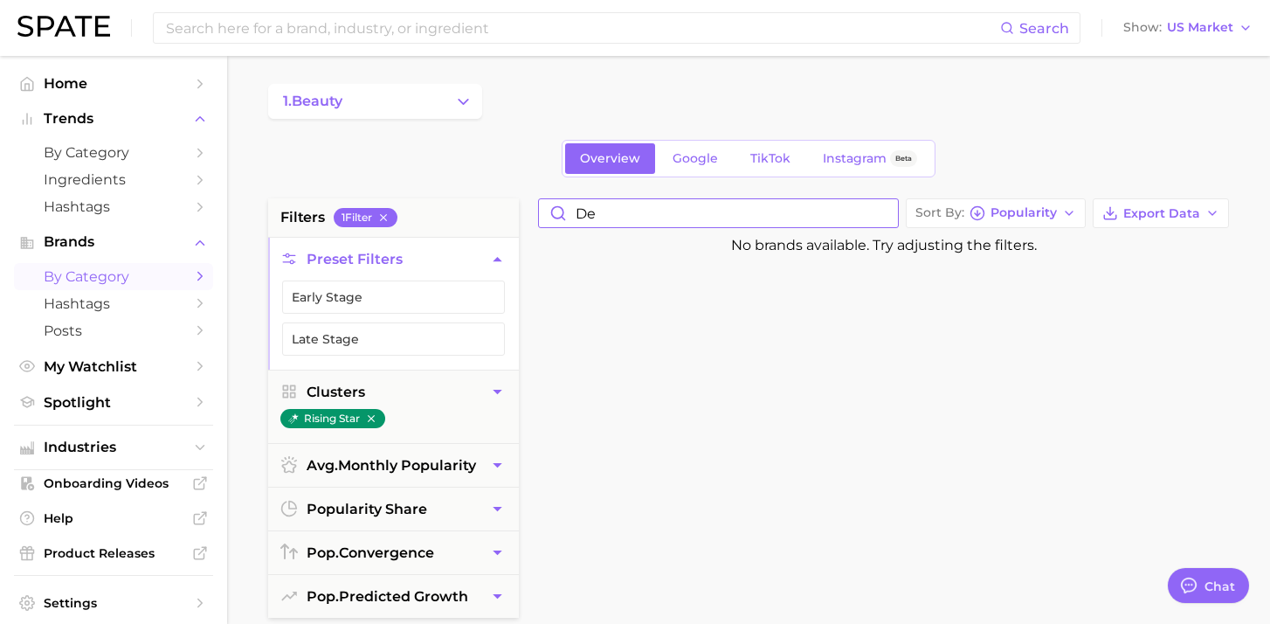
type input "d"
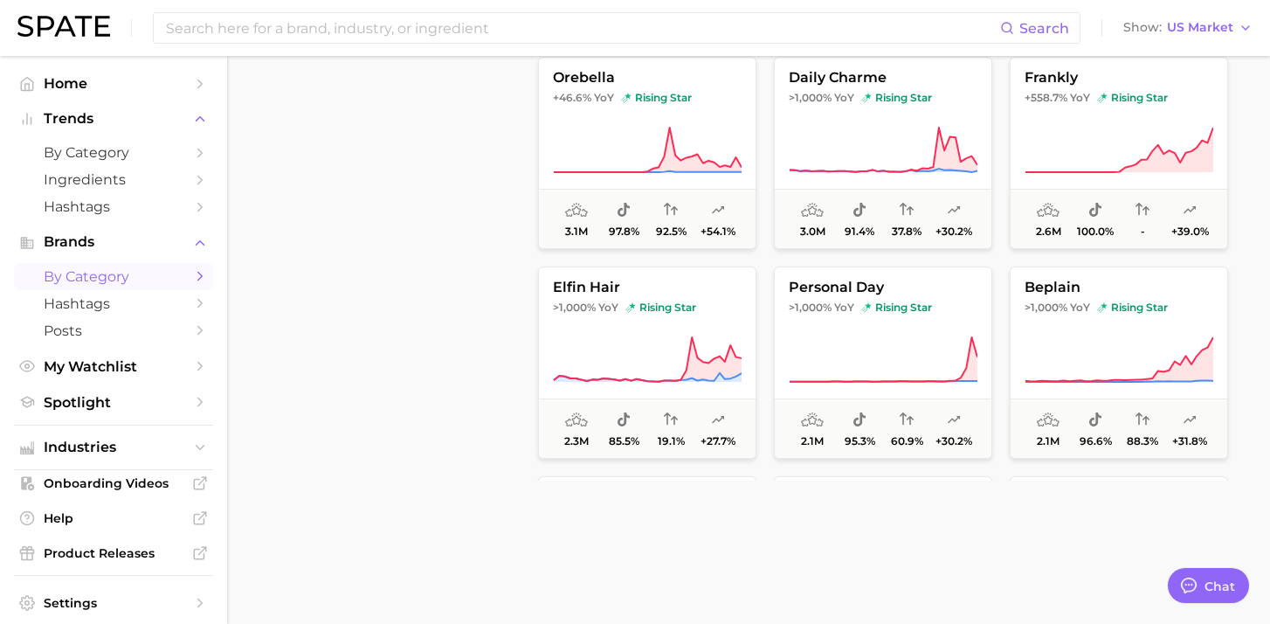
scroll to position [607, 0]
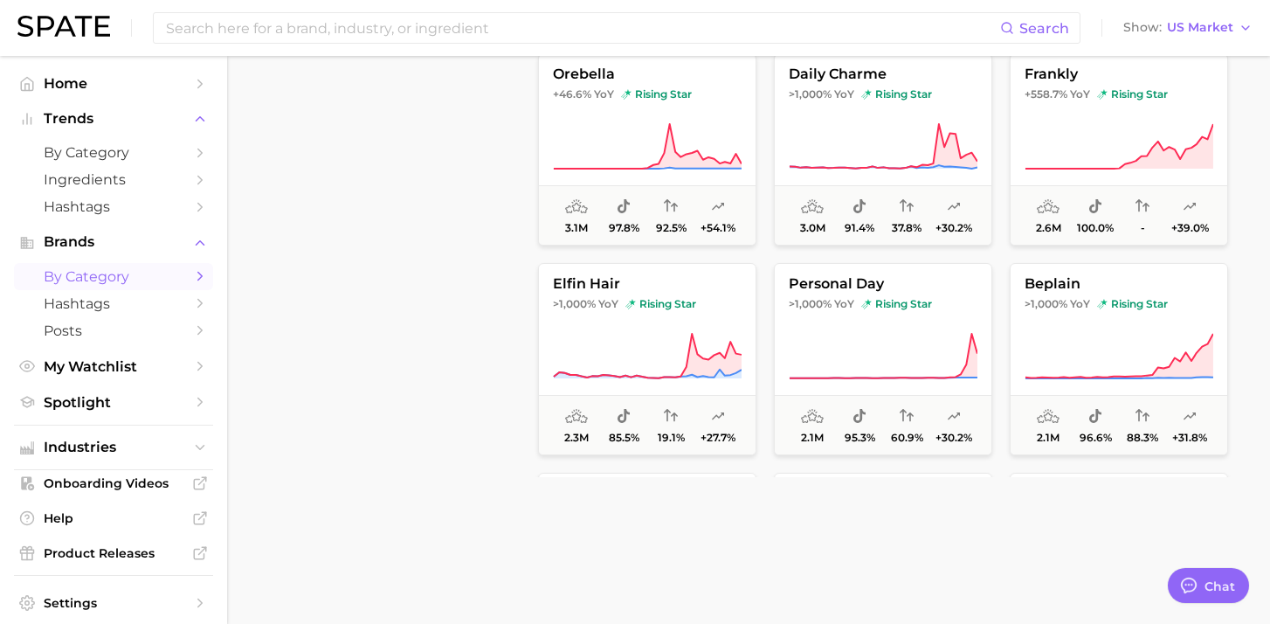
click at [145, 285] on span "by Category" at bounding box center [114, 276] width 140 height 17
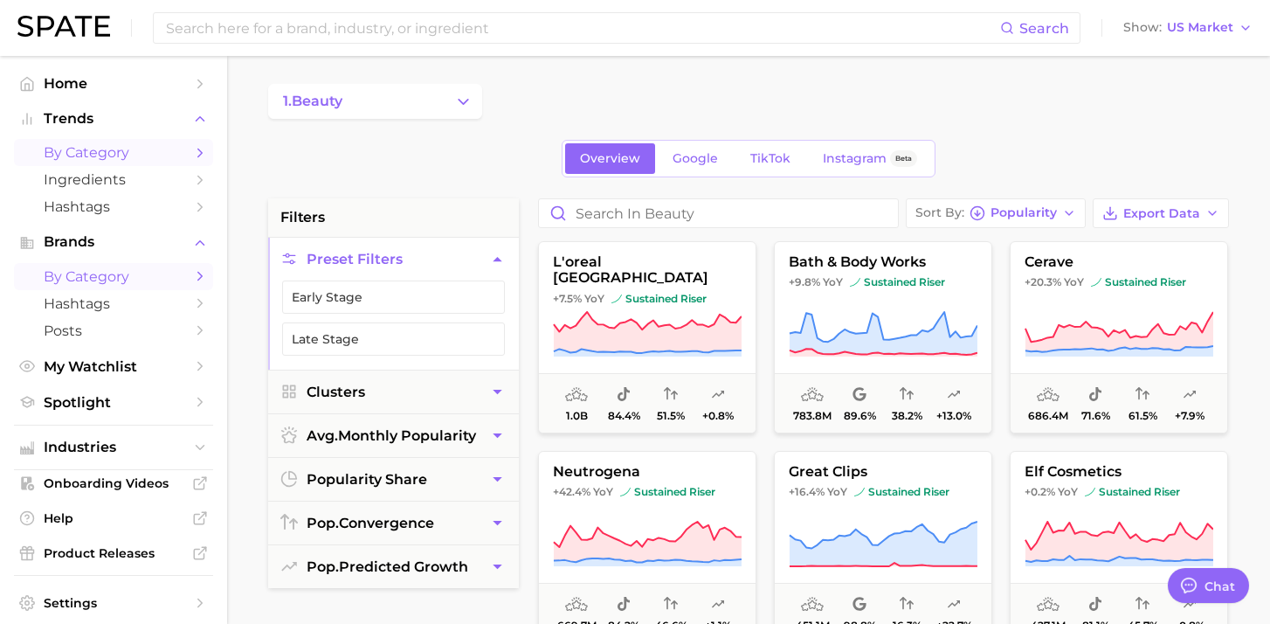
click at [166, 156] on span "by Category" at bounding box center [114, 152] width 140 height 17
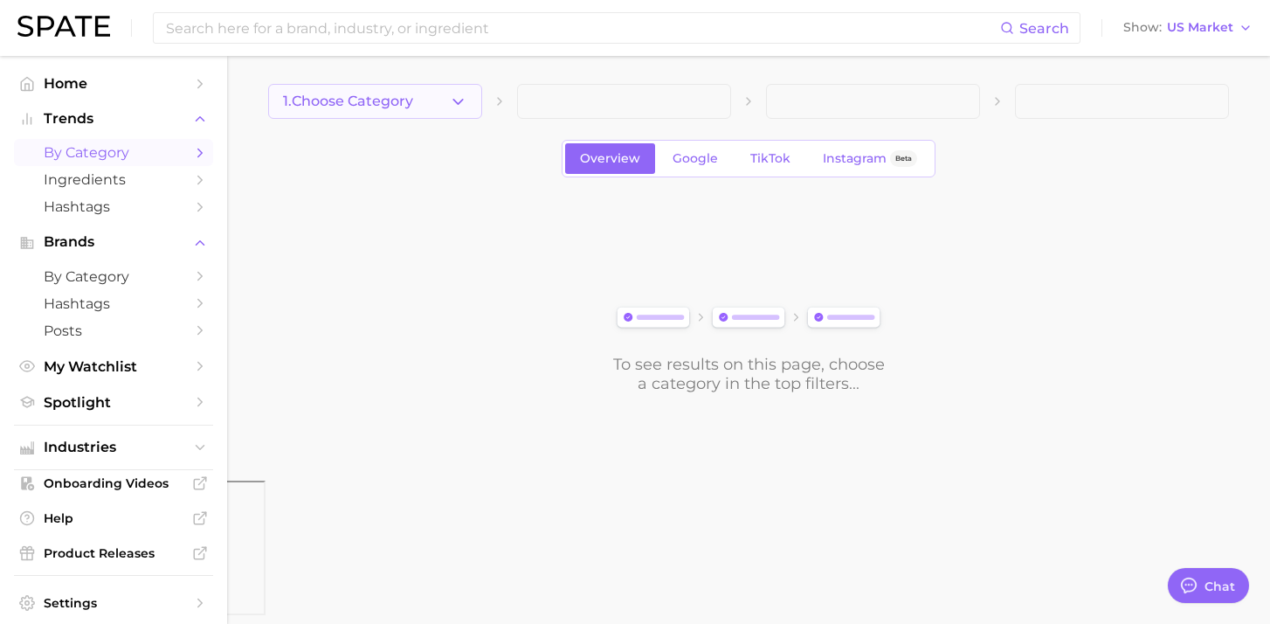
click at [460, 104] on icon "button" at bounding box center [458, 102] width 18 height 18
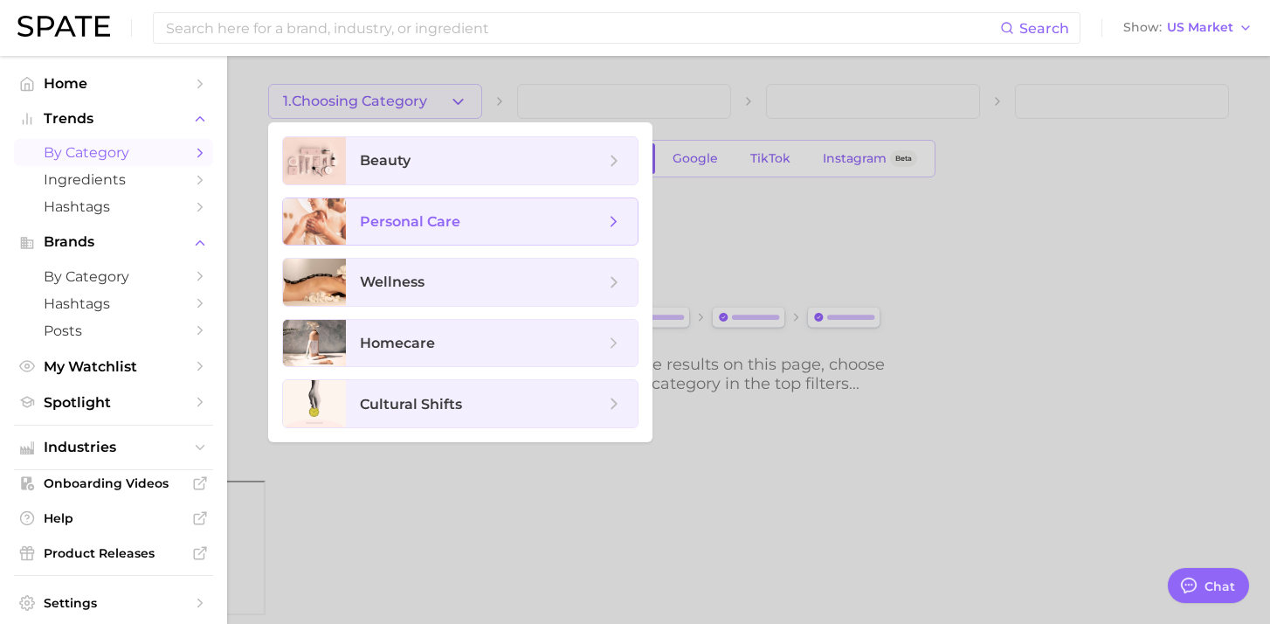
click at [452, 213] on span "personal care" at bounding box center [410, 221] width 100 height 17
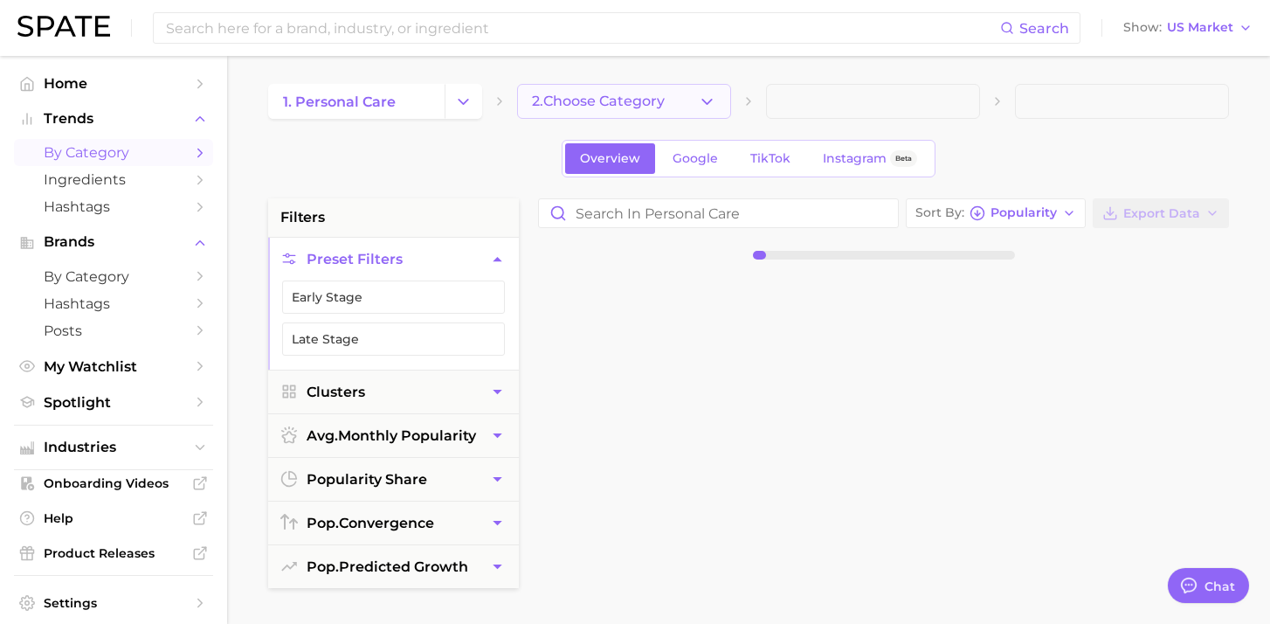
click at [650, 93] on span "2. Choose Category" at bounding box center [598, 101] width 133 height 16
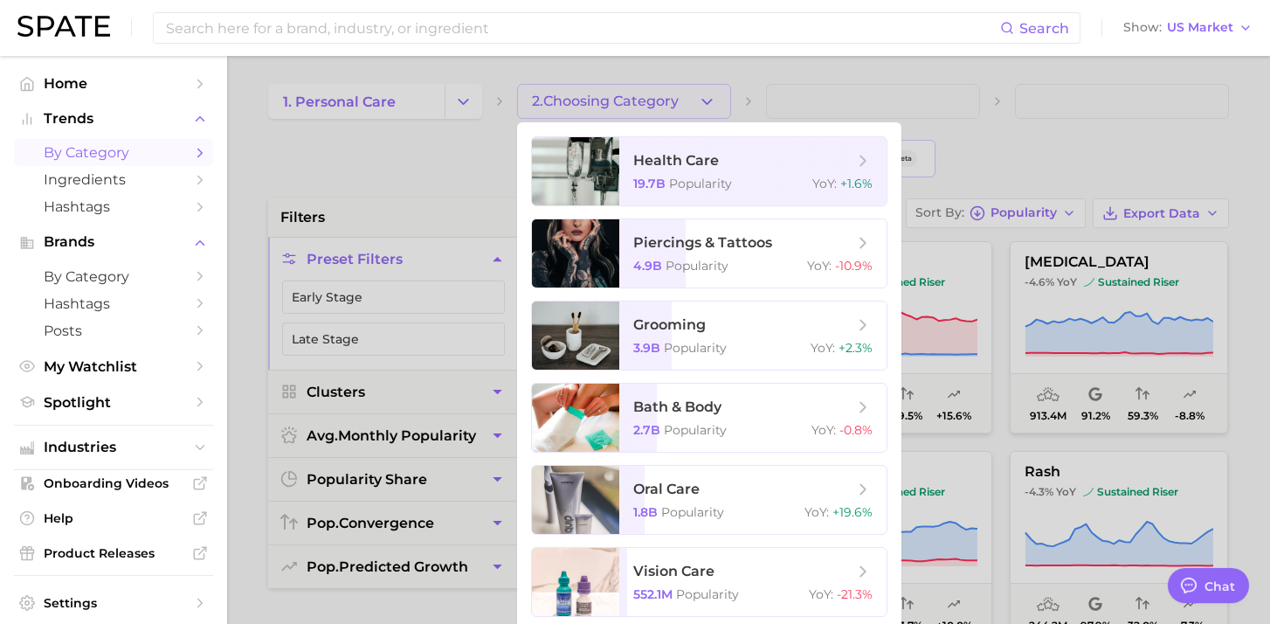
click at [421, 101] on div at bounding box center [635, 312] width 1270 height 624
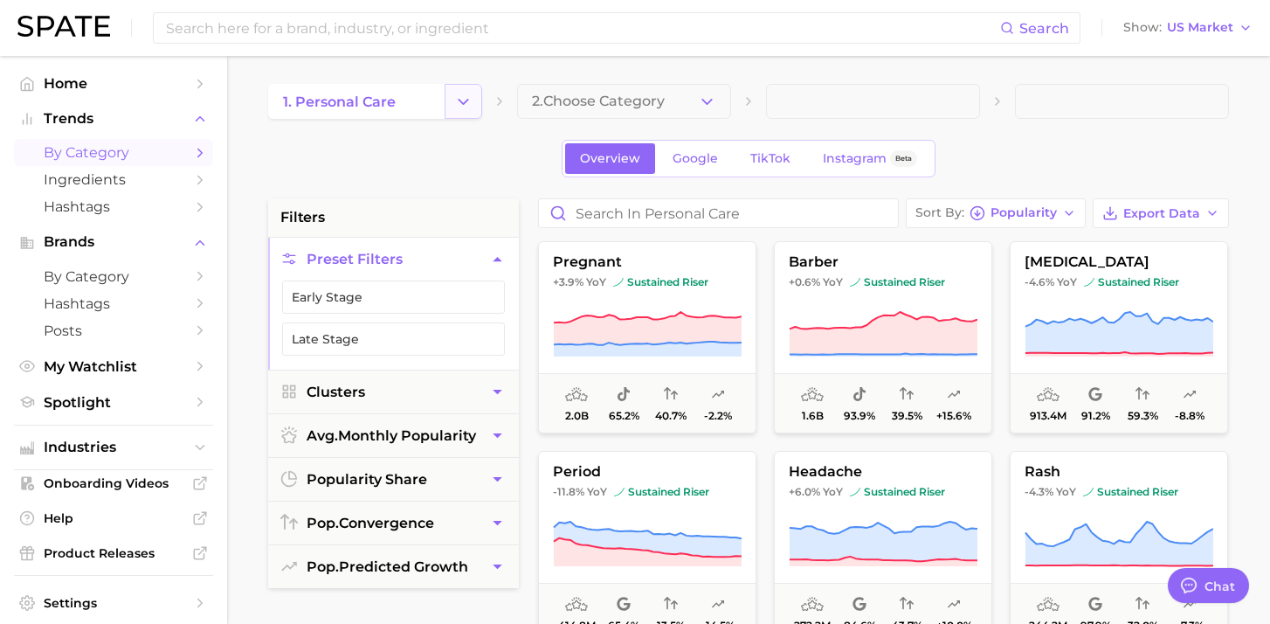
click at [449, 101] on button "Change Category" at bounding box center [464, 101] width 38 height 35
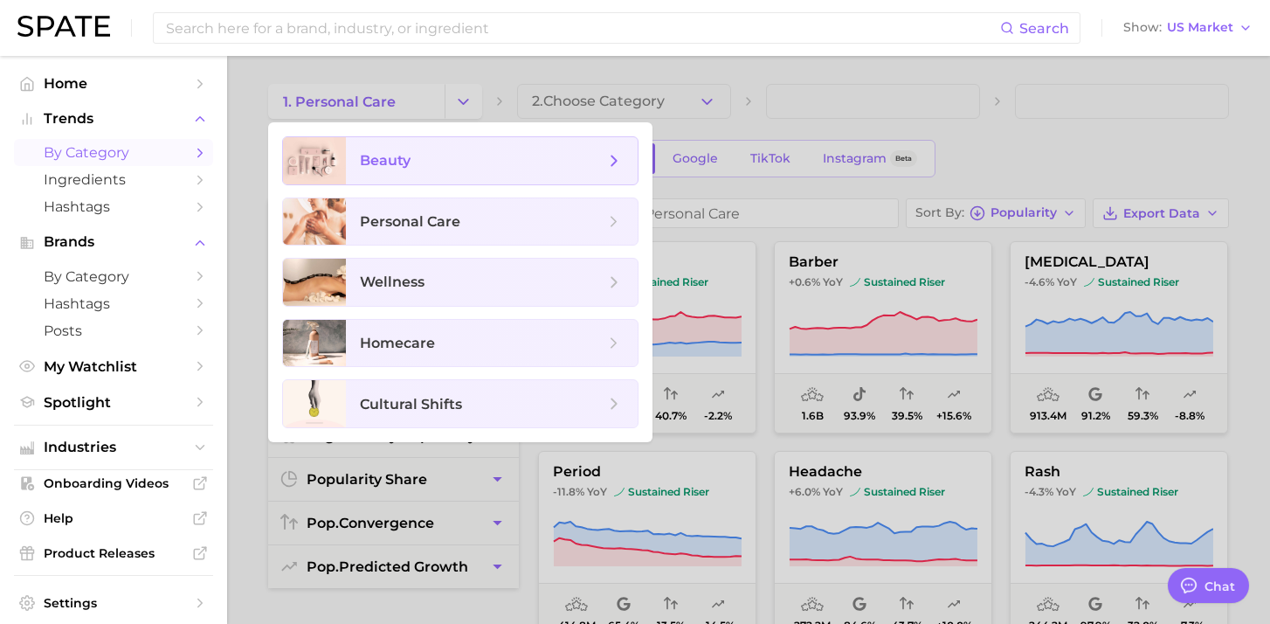
click at [448, 167] on span "beauty" at bounding box center [482, 160] width 245 height 19
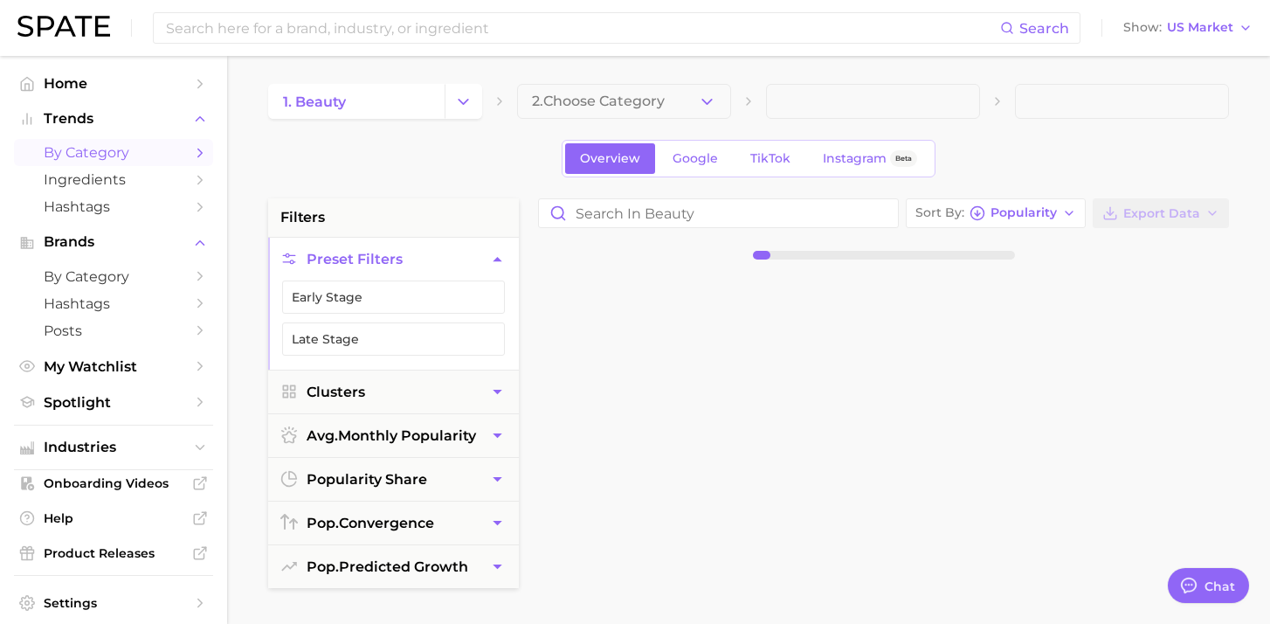
click at [626, 108] on span "2. Choose Category" at bounding box center [598, 101] width 133 height 16
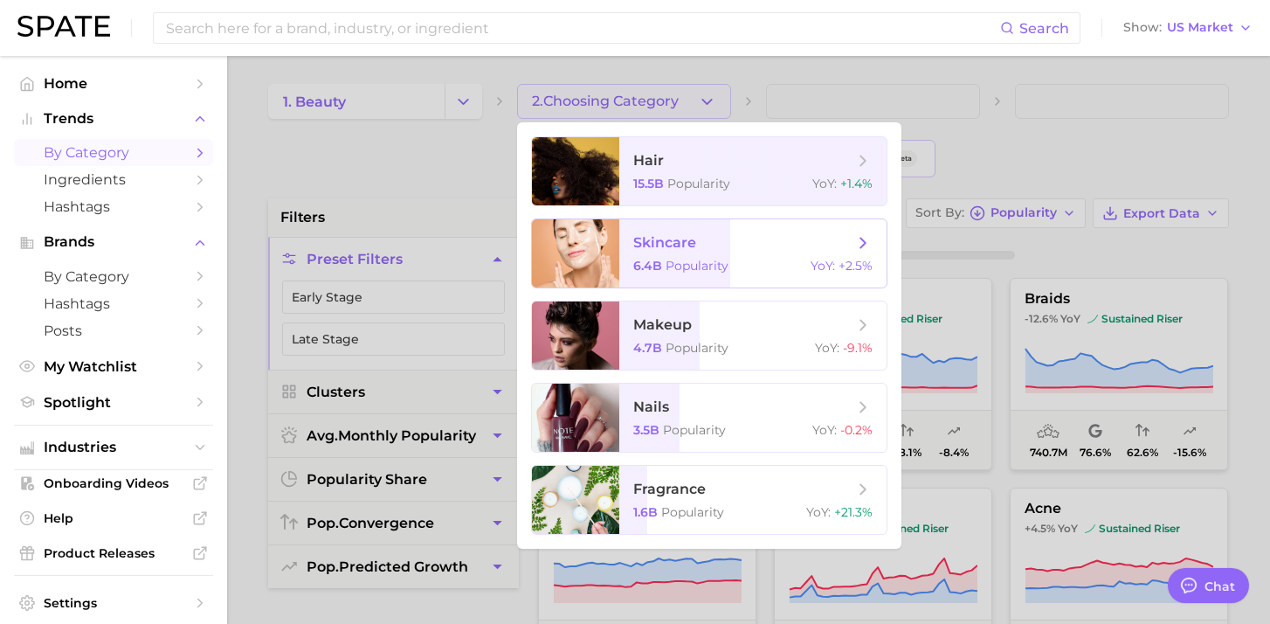
click at [797, 231] on span "skincare 6.4b Popularity YoY : +2.5%" at bounding box center [752, 253] width 267 height 68
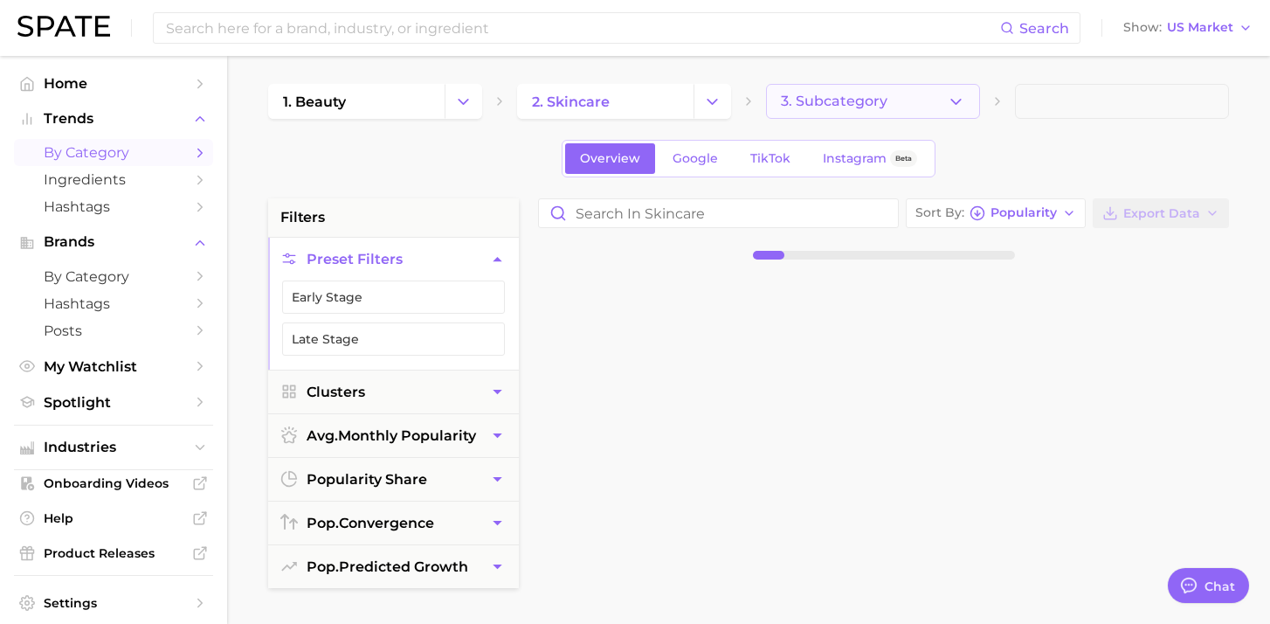
click at [912, 108] on button "3. Subcategory" at bounding box center [873, 101] width 214 height 35
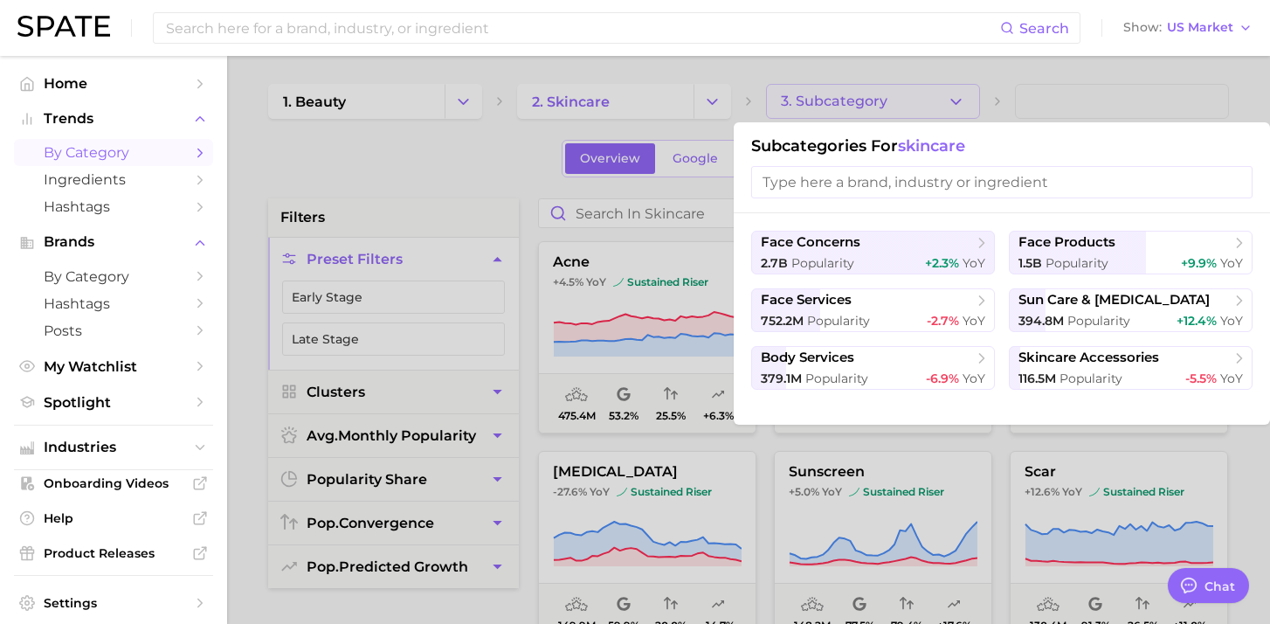
click at [509, 160] on div at bounding box center [635, 312] width 1270 height 624
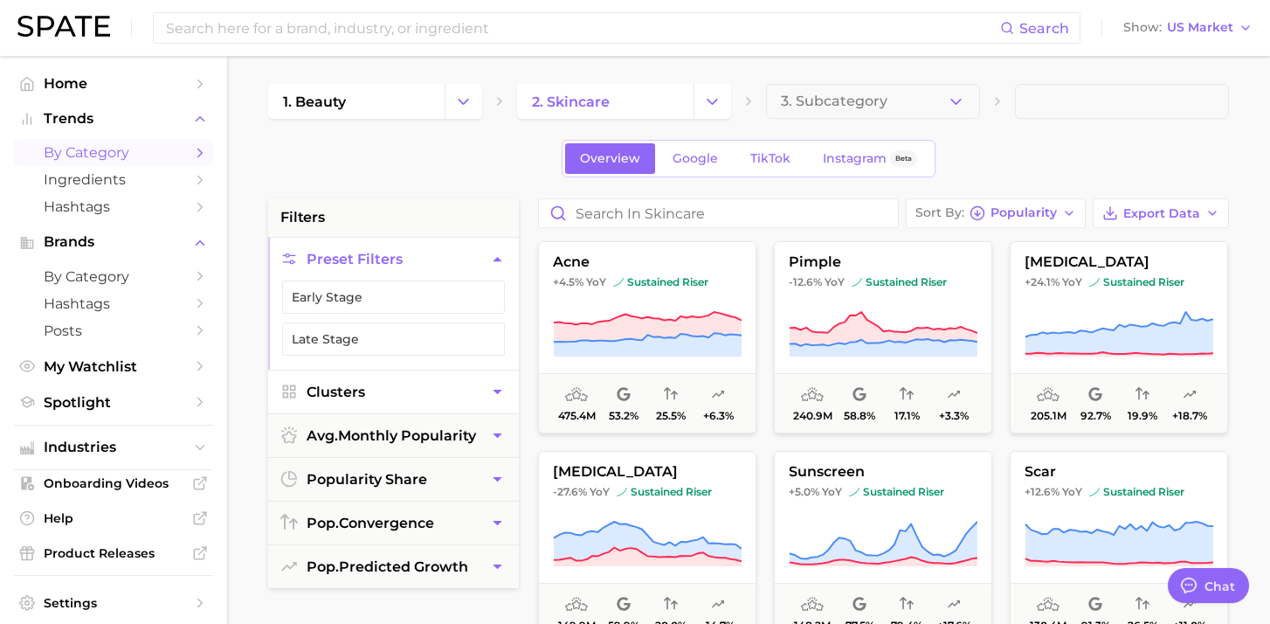
click at [459, 395] on button "Clusters" at bounding box center [393, 391] width 251 height 43
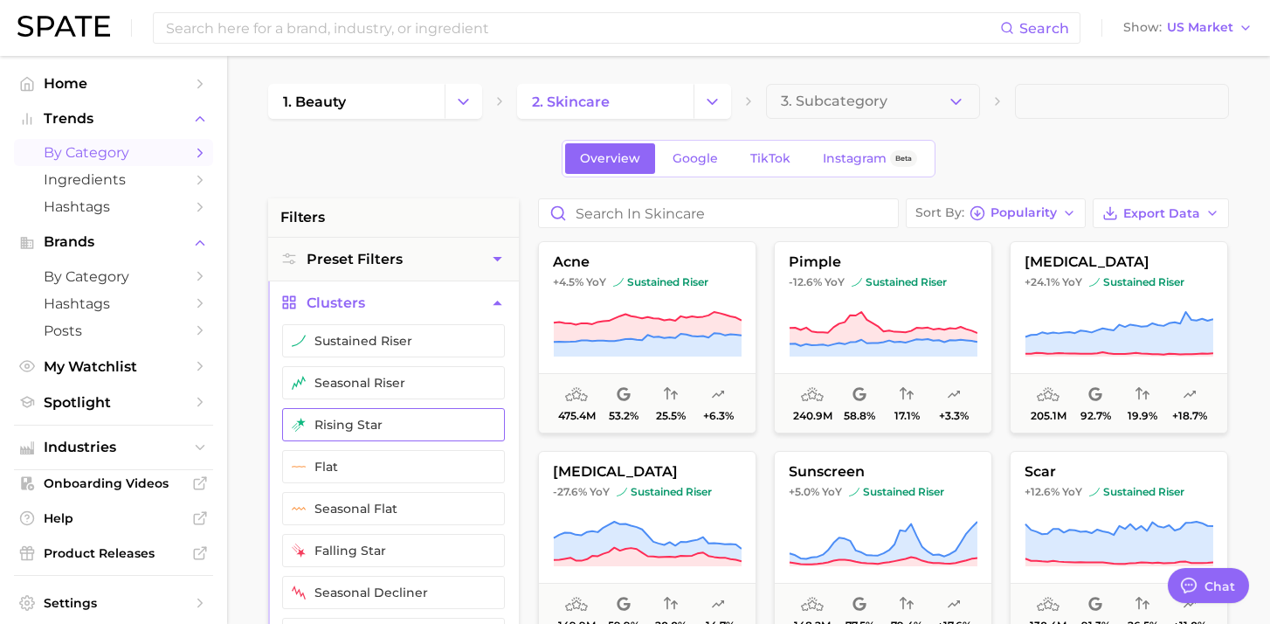
click at [439, 416] on button "rising star" at bounding box center [393, 424] width 223 height 33
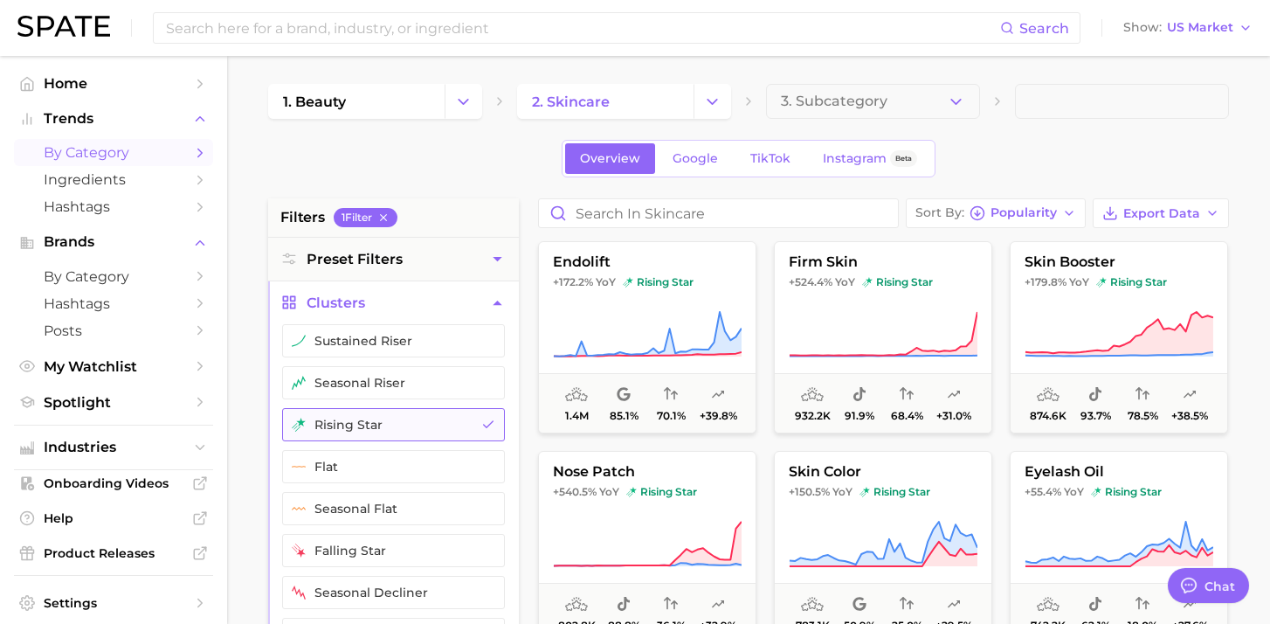
click at [391, 408] on button "rising star" at bounding box center [393, 424] width 223 height 33
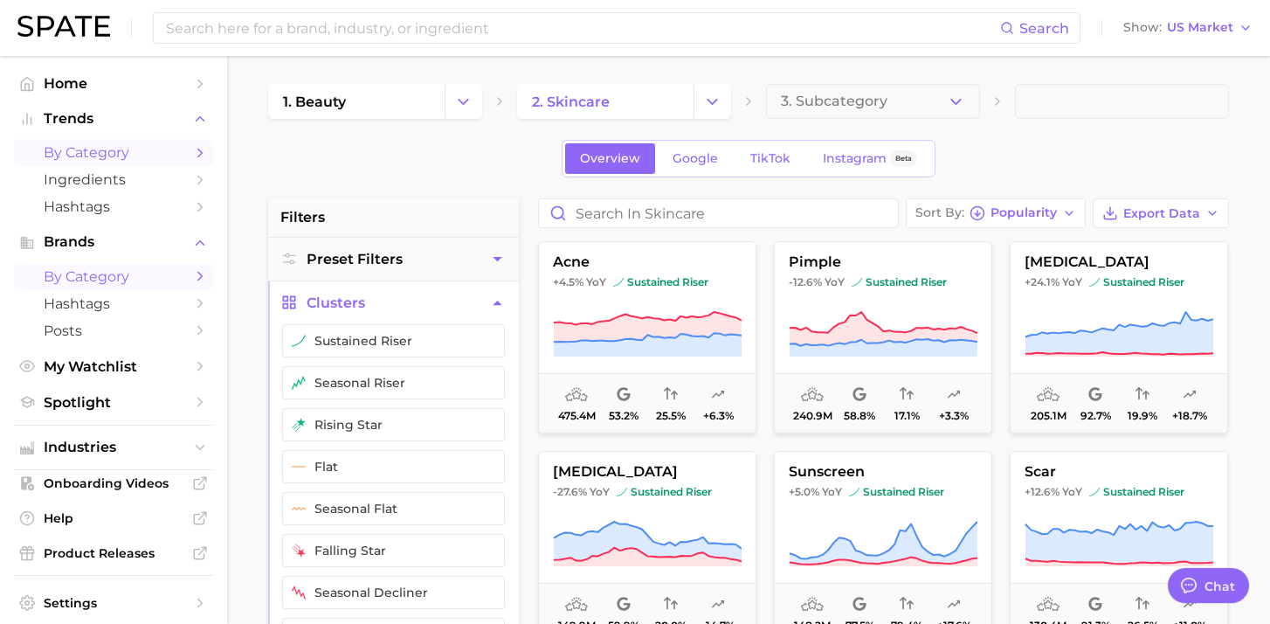
click at [150, 280] on span "by Category" at bounding box center [114, 276] width 140 height 17
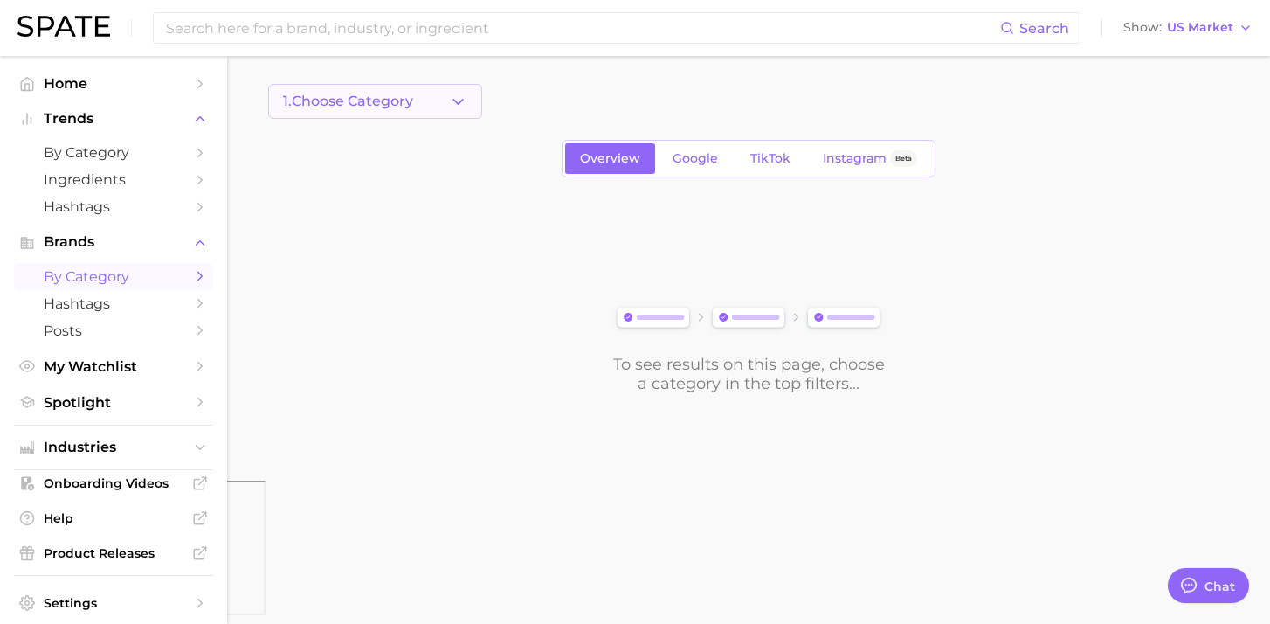
click at [440, 104] on button "1. Choose Category" at bounding box center [375, 101] width 214 height 35
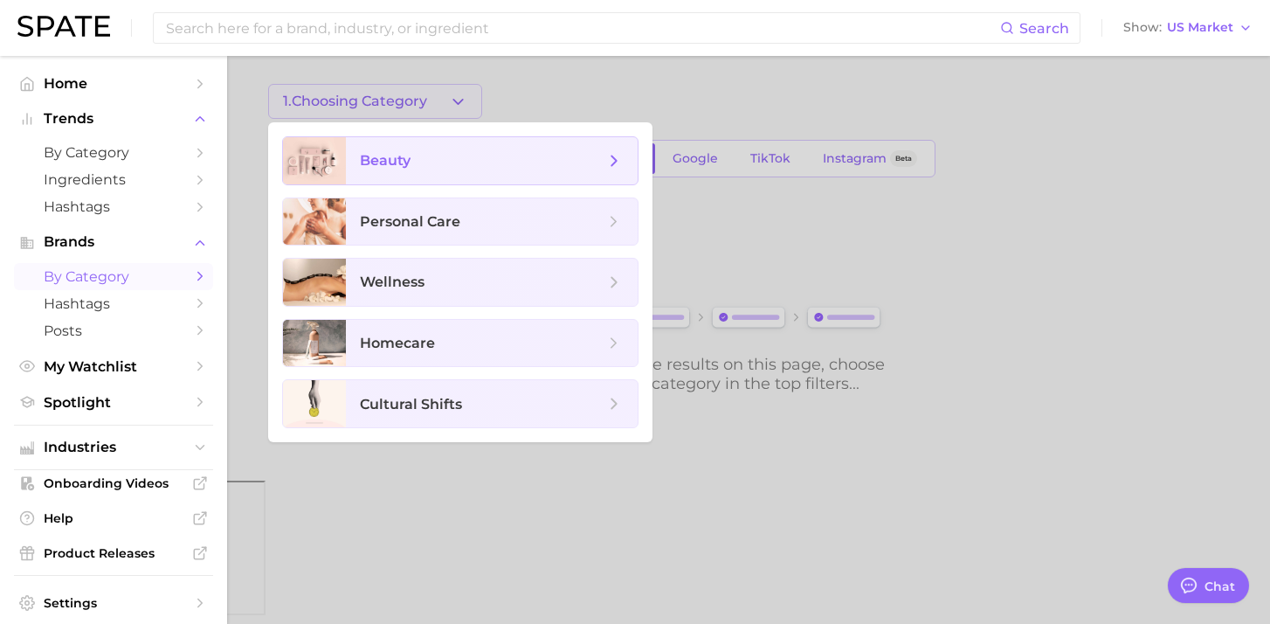
click at [449, 176] on span "beauty" at bounding box center [492, 160] width 292 height 47
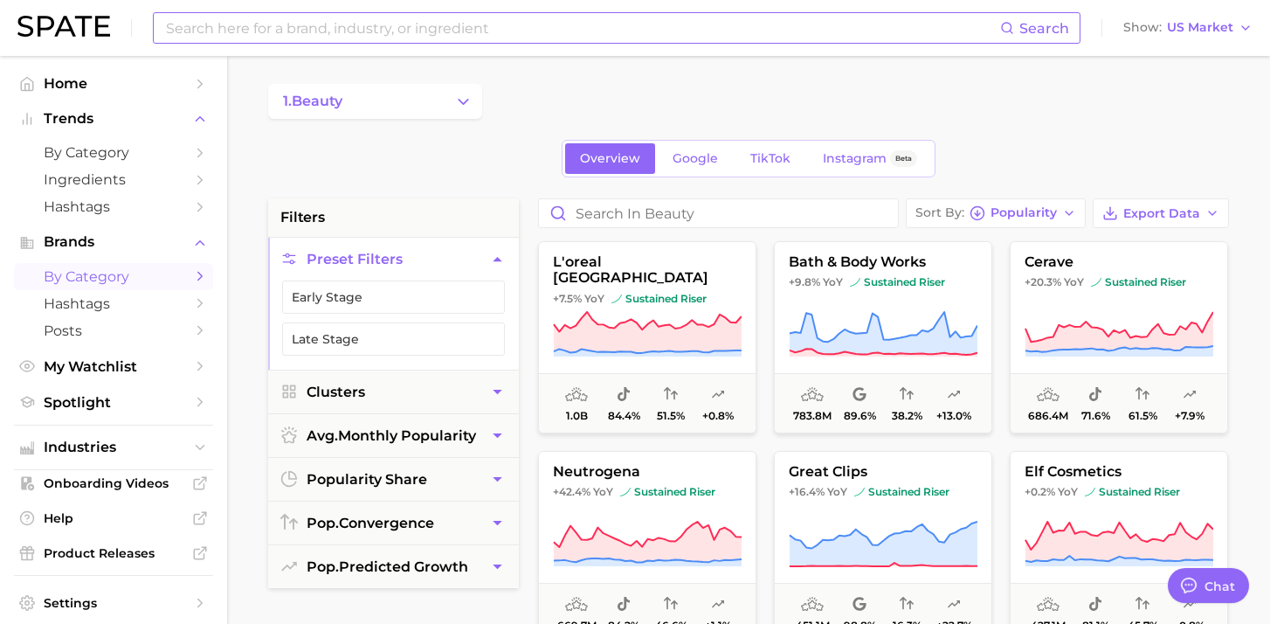
click at [312, 22] on input at bounding box center [582, 28] width 836 height 30
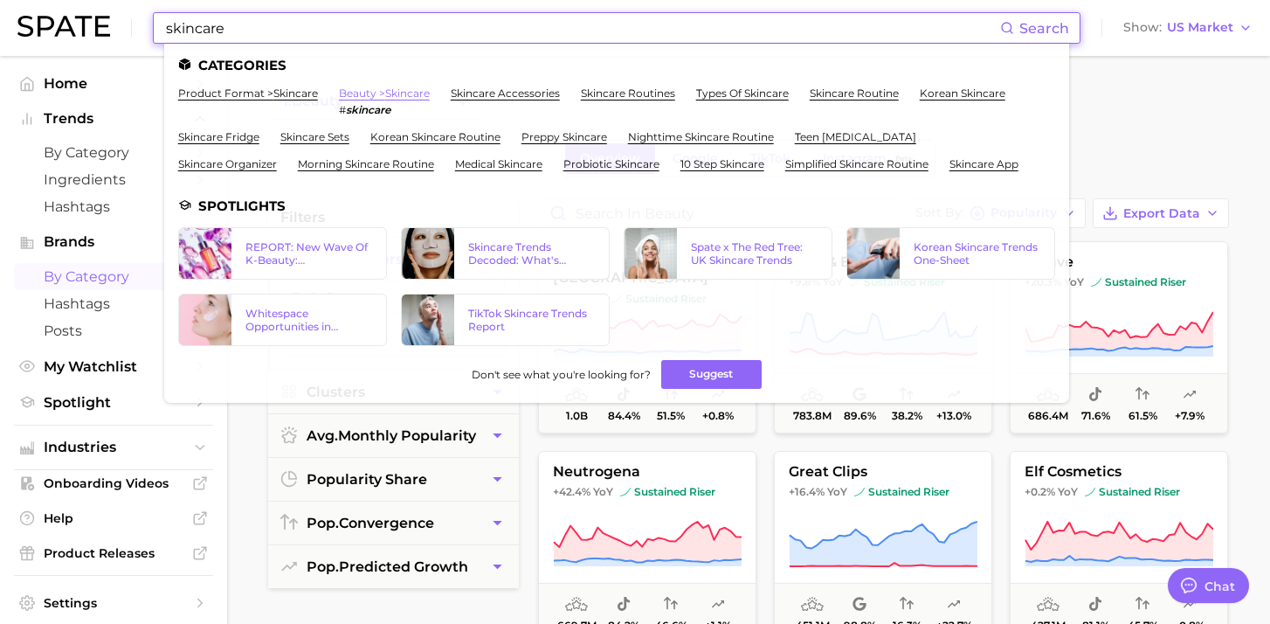
type input "skincare"
click at [375, 90] on link "beauty > skincare" at bounding box center [384, 93] width 91 height 13
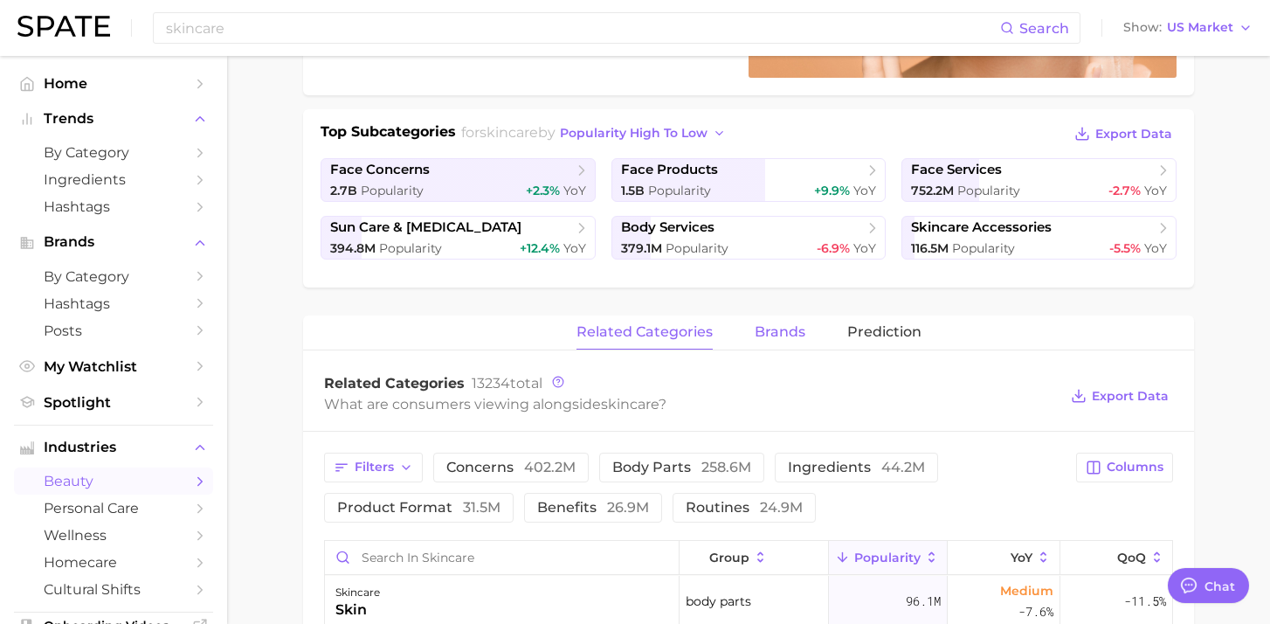
click at [775, 338] on span "brands" at bounding box center [780, 332] width 51 height 16
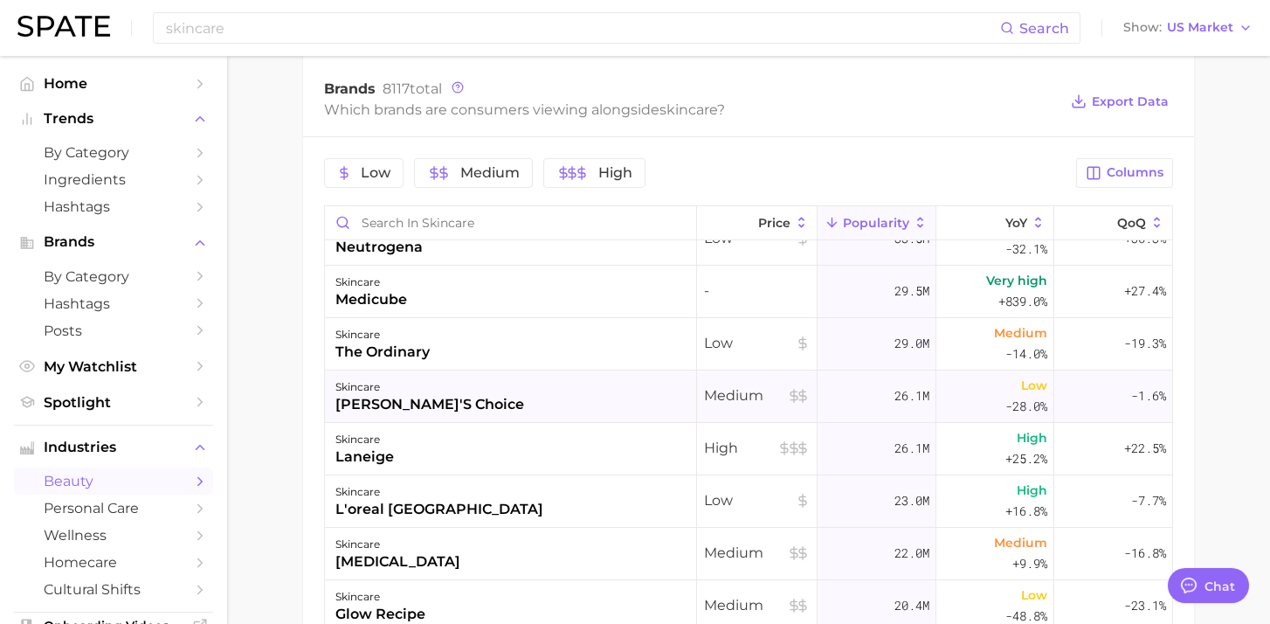
scroll to position [653, 0]
click at [1037, 217] on icon at bounding box center [1038, 221] width 6 height 10
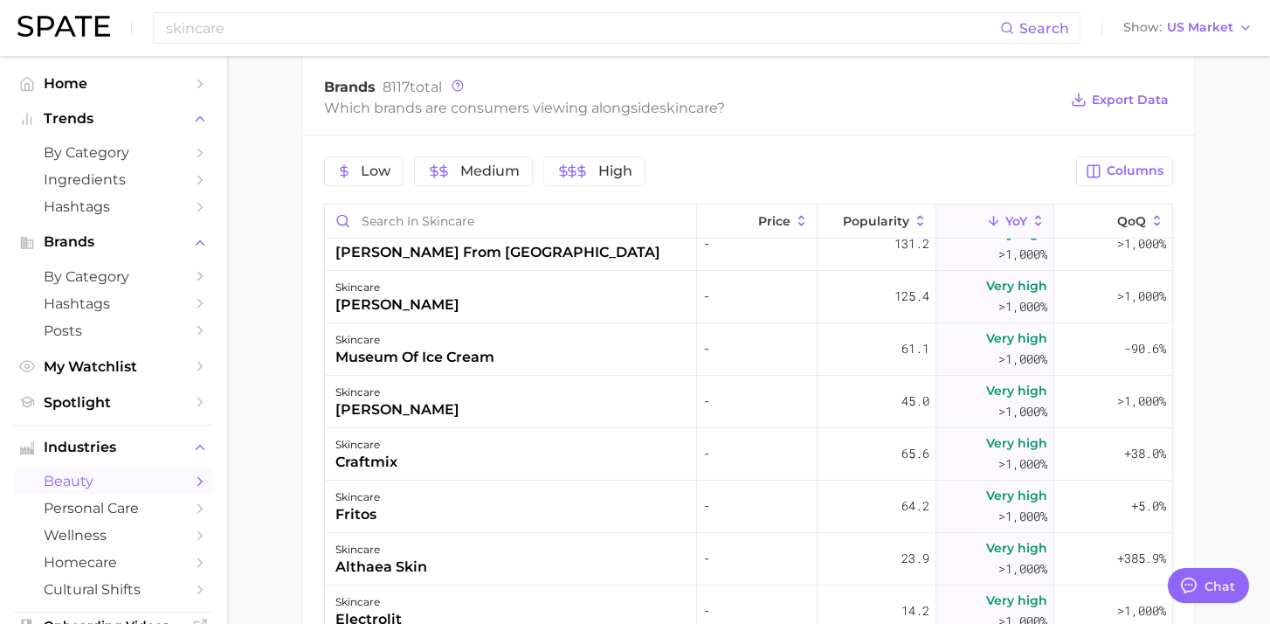
scroll to position [891, 0]
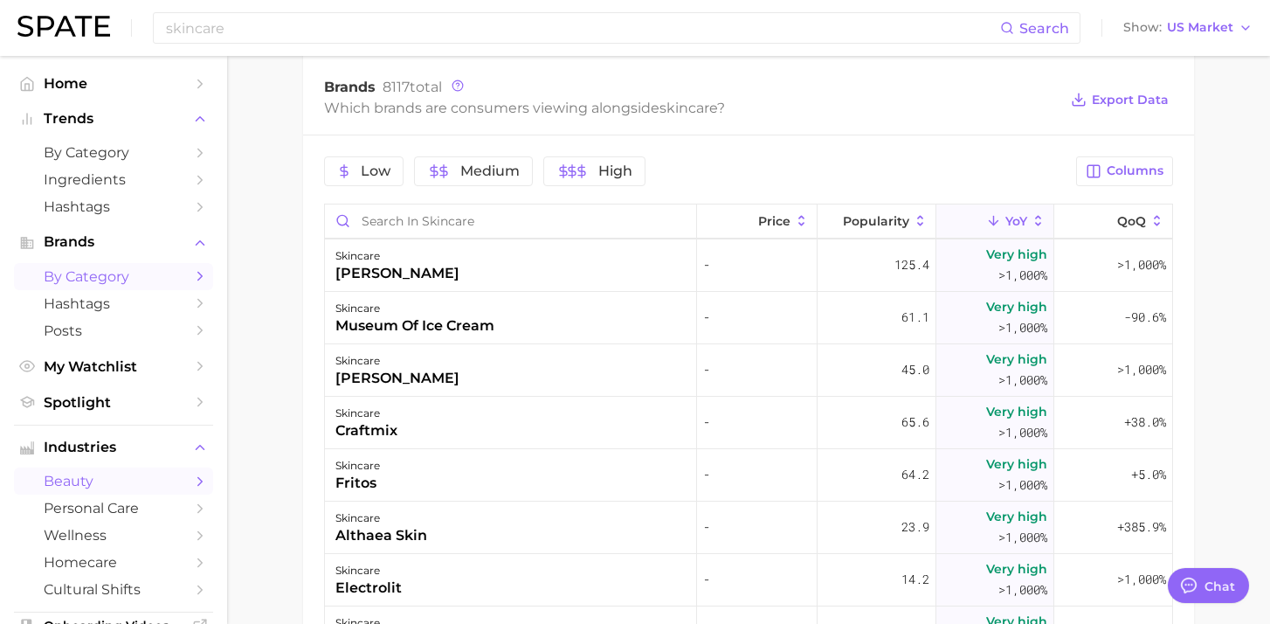
click at [169, 275] on span "by Category" at bounding box center [114, 276] width 140 height 17
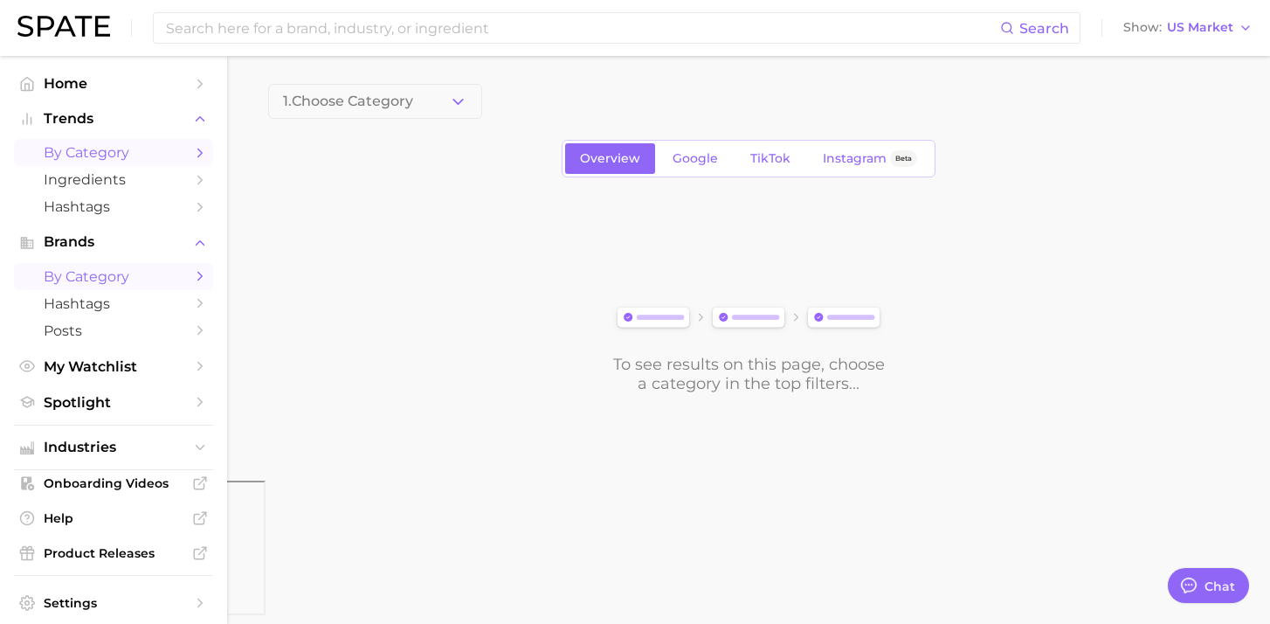
click at [147, 158] on span "by Category" at bounding box center [114, 152] width 140 height 17
click at [416, 106] on button "1. Choose Category" at bounding box center [375, 101] width 214 height 35
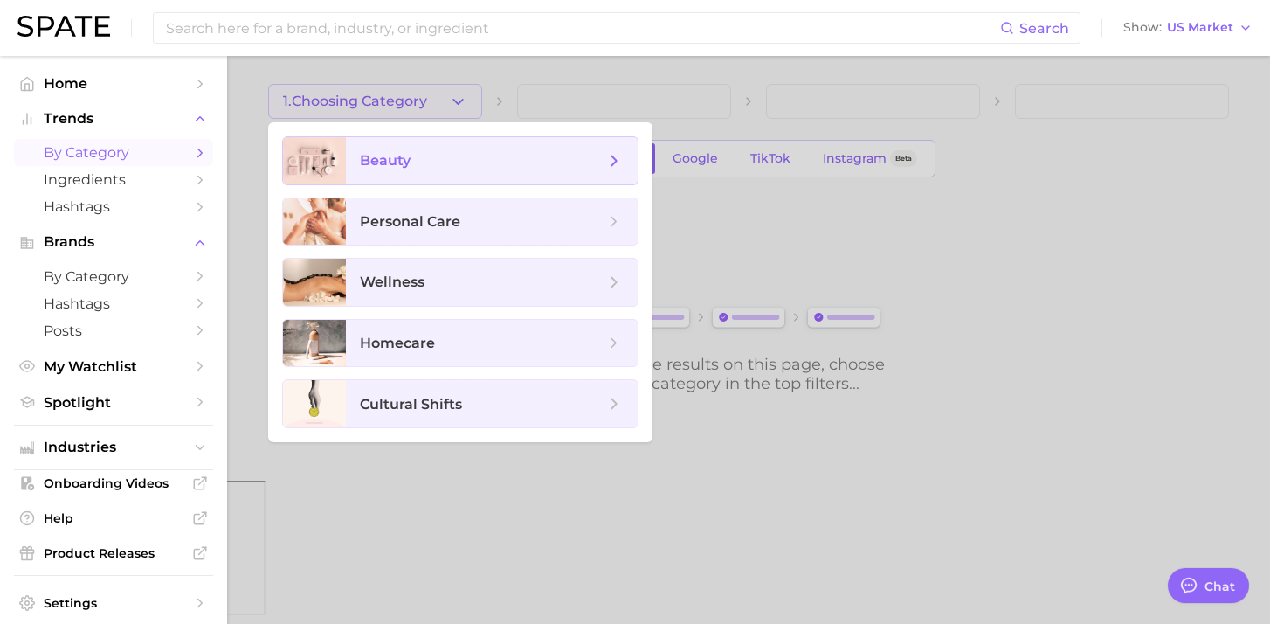
click at [513, 165] on span "beauty" at bounding box center [482, 160] width 245 height 19
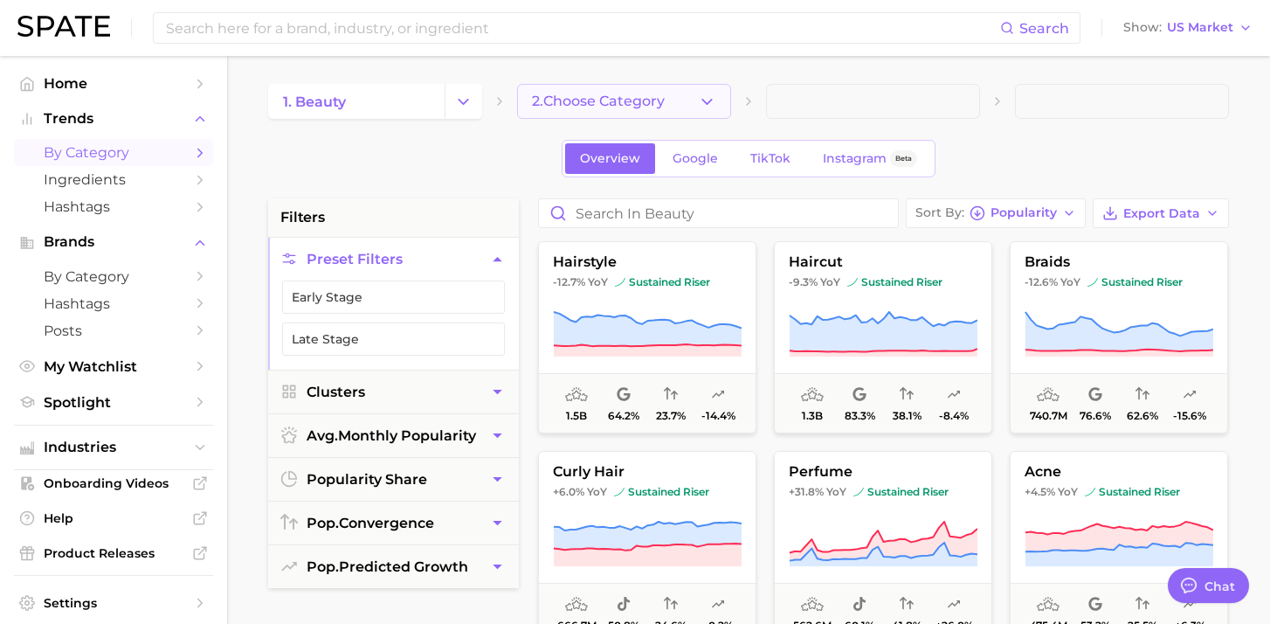
click at [665, 98] on span "2. Choose Category" at bounding box center [598, 101] width 133 height 16
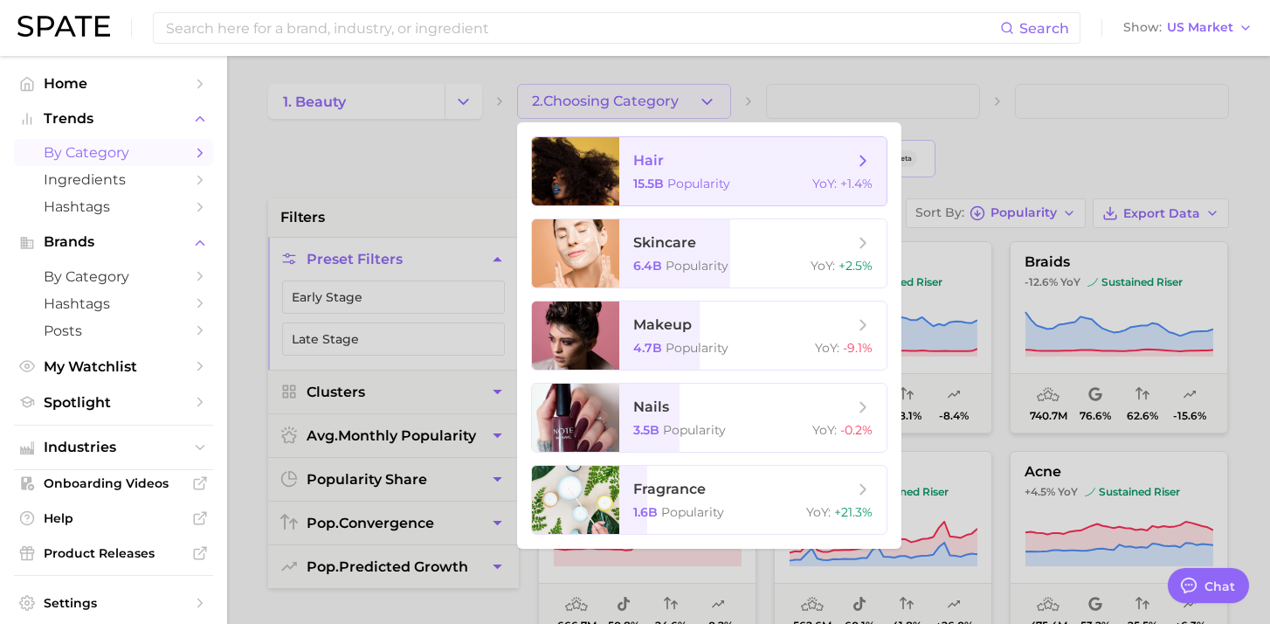
click at [689, 171] on span "hair 15.5b Popularity YoY : +1.4%" at bounding box center [752, 171] width 267 height 68
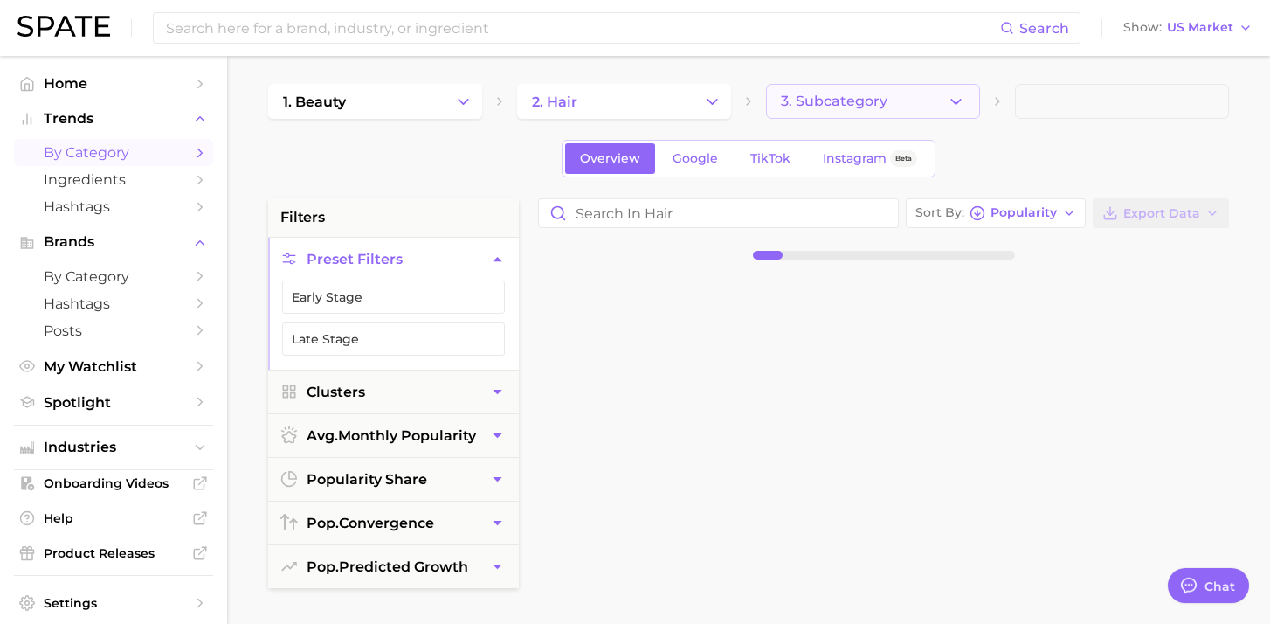
click at [890, 102] on button "3. Subcategory" at bounding box center [873, 101] width 214 height 35
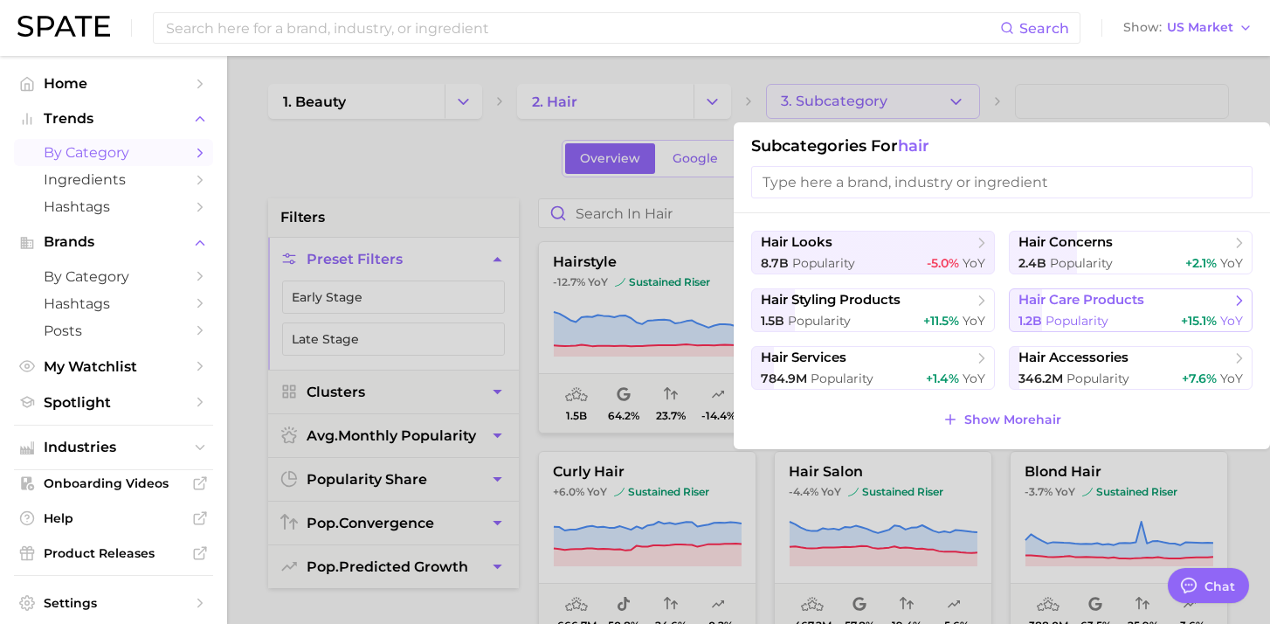
click at [1088, 310] on button "hair care products 1.2b Popularity +15.1% YoY" at bounding box center [1131, 310] width 244 height 44
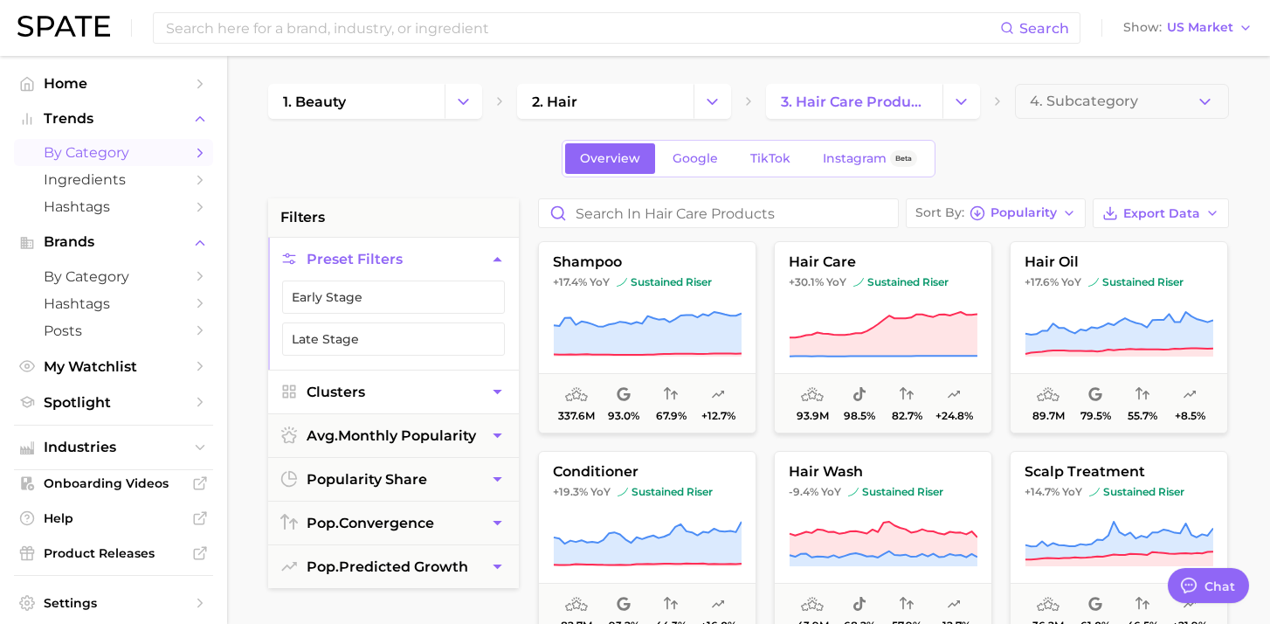
click at [470, 404] on button "Clusters" at bounding box center [393, 391] width 251 height 43
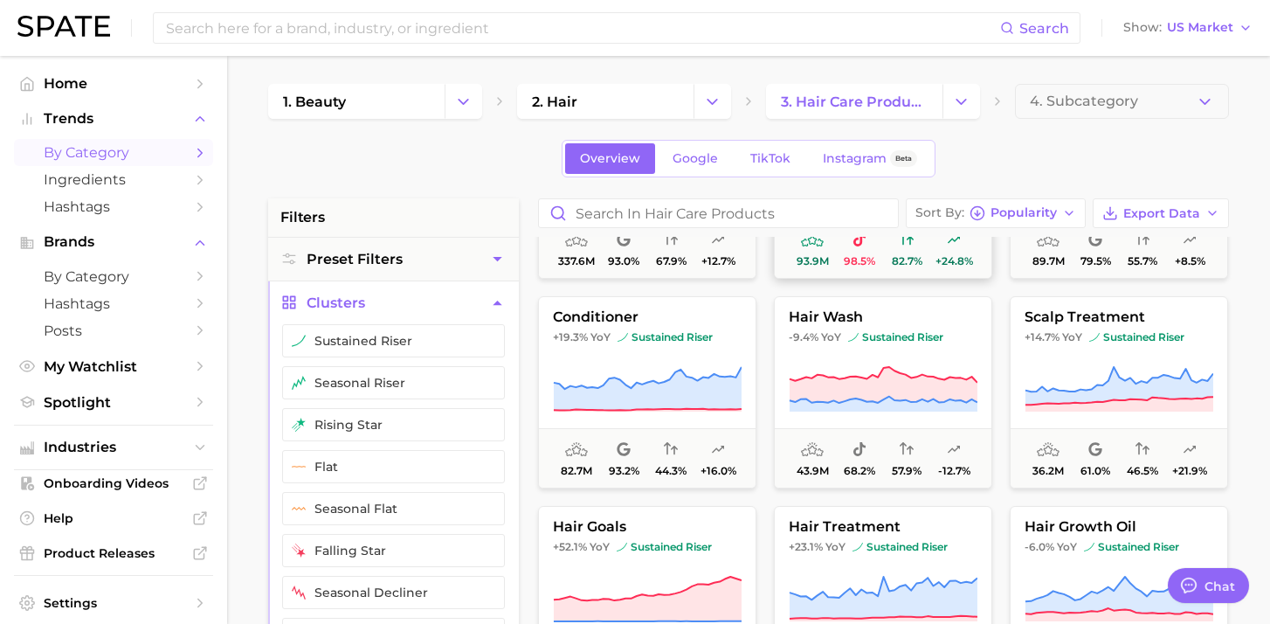
scroll to position [162, 0]
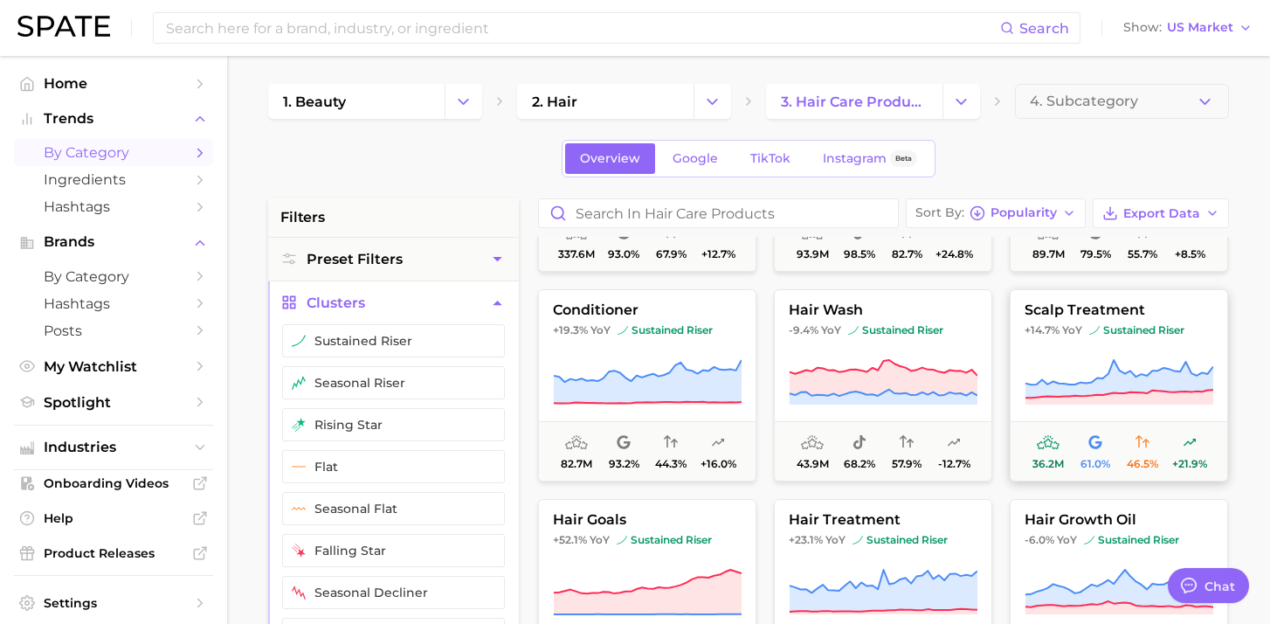
click at [1100, 354] on button "scalp treatment +14.7% YoY sustained riser 36.2m 61.0% 46.5% +21.9%" at bounding box center [1119, 385] width 218 height 192
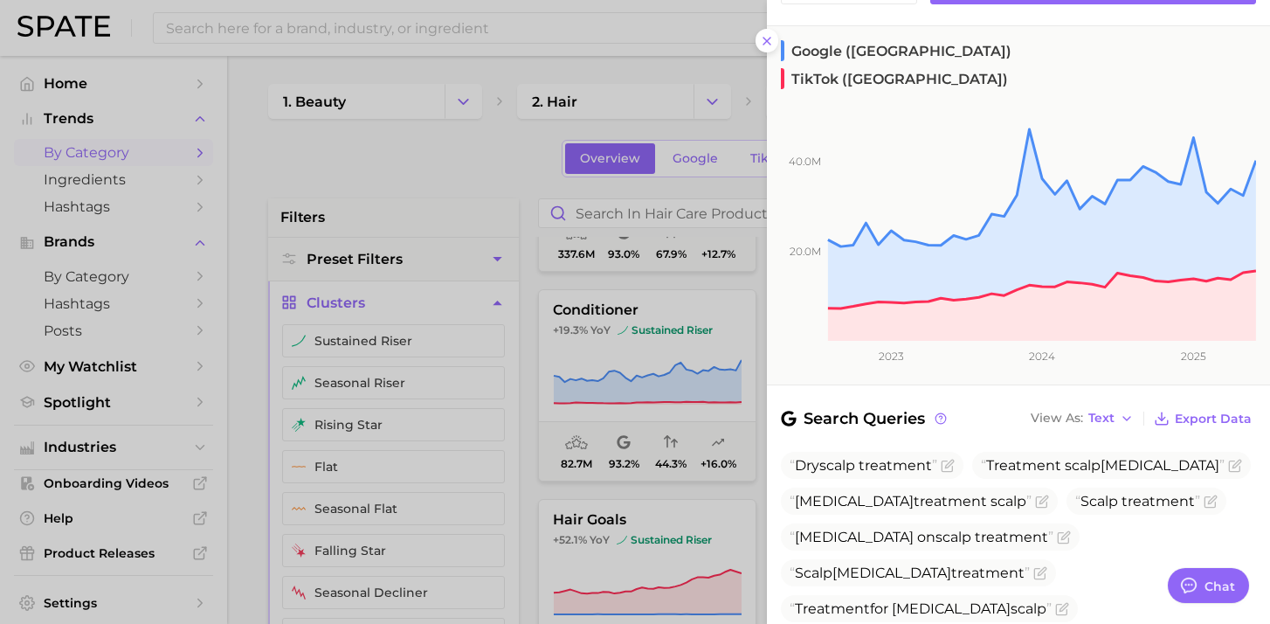
scroll to position [0, 0]
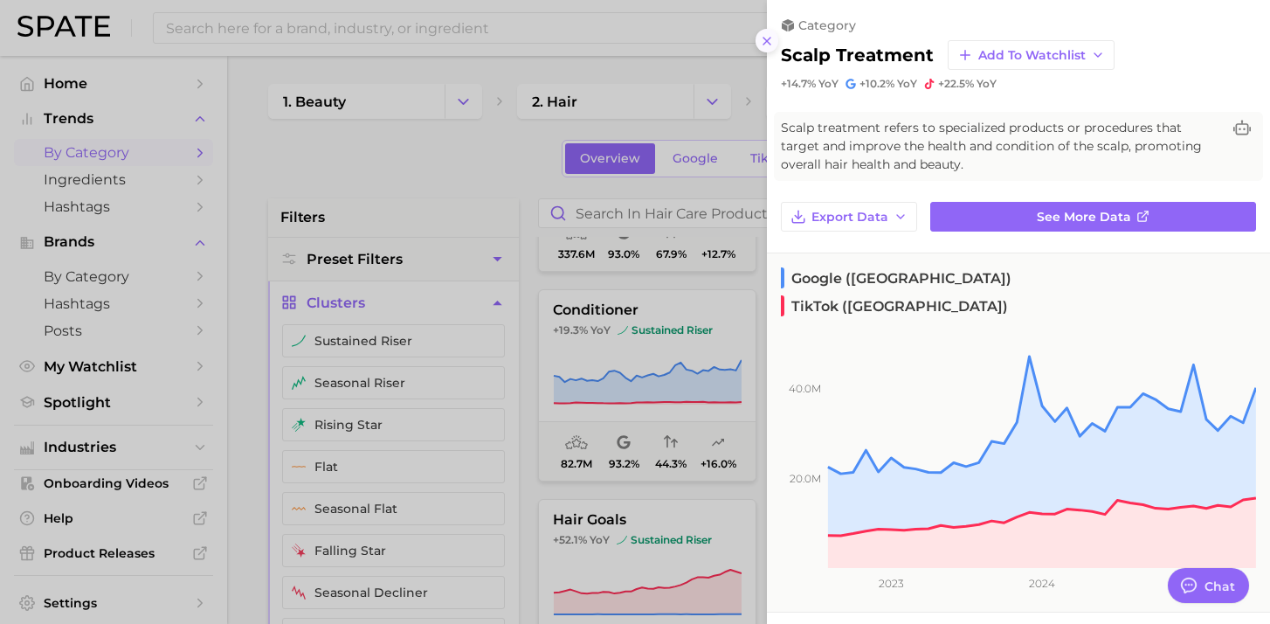
click at [762, 35] on icon at bounding box center [767, 41] width 14 height 14
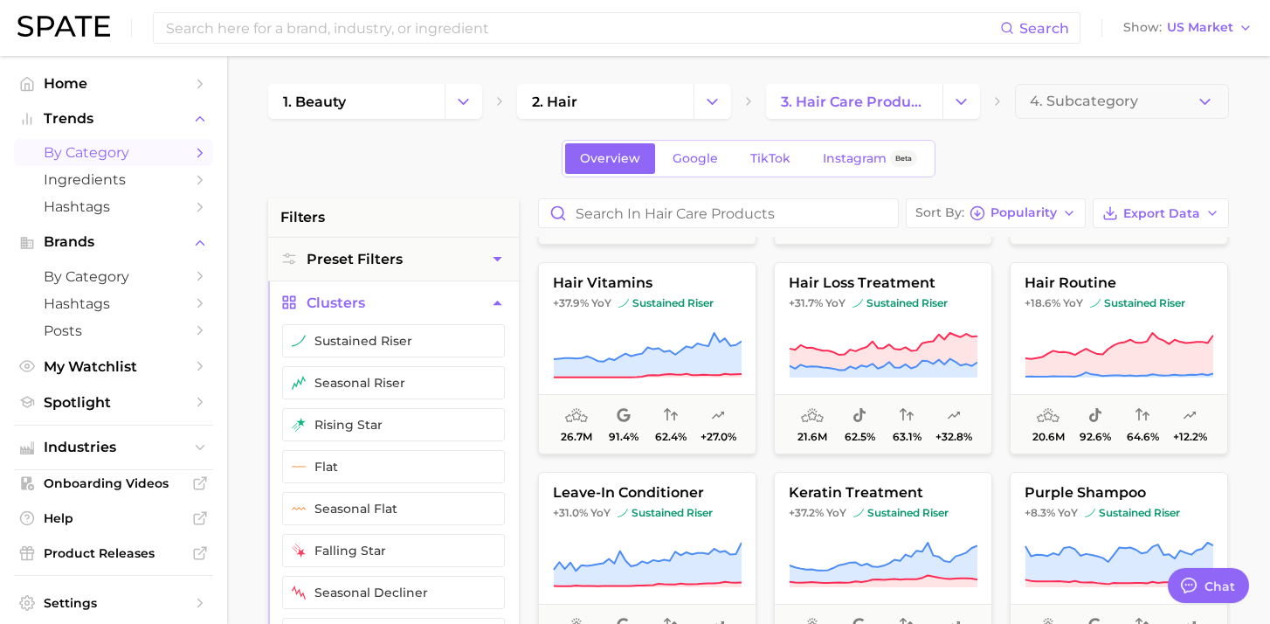
scroll to position [885, 0]
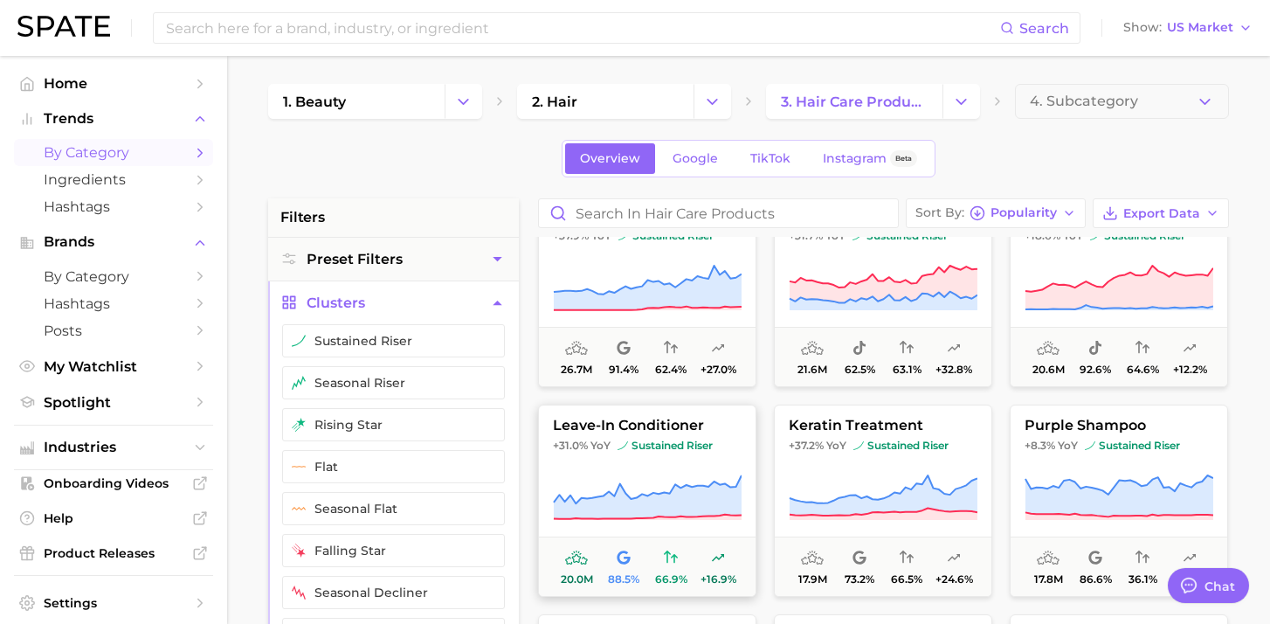
click at [697, 451] on span "sustained riser" at bounding box center [665, 446] width 95 height 14
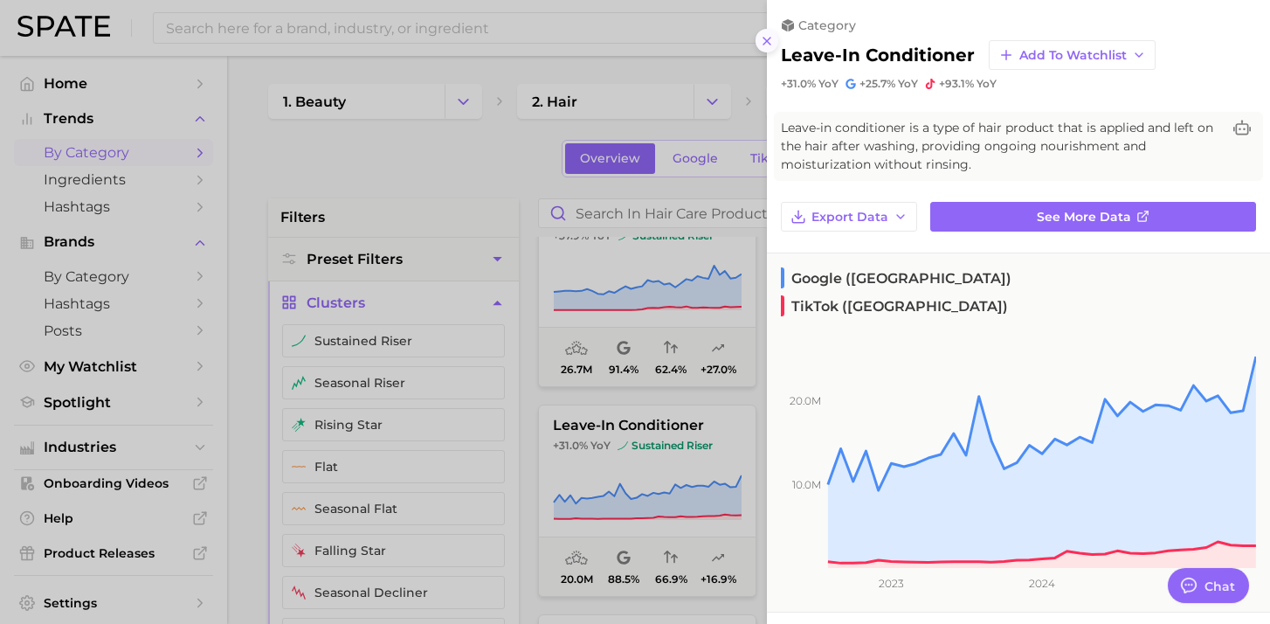
click at [772, 44] on icon at bounding box center [767, 41] width 14 height 14
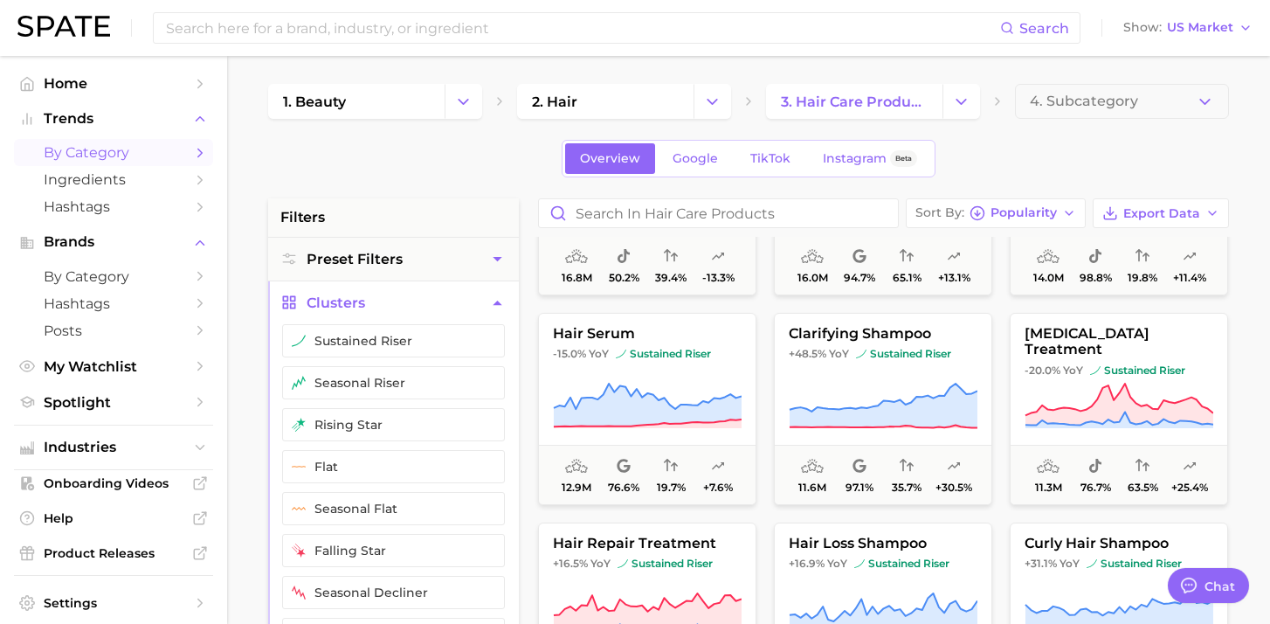
scroll to position [1407, 0]
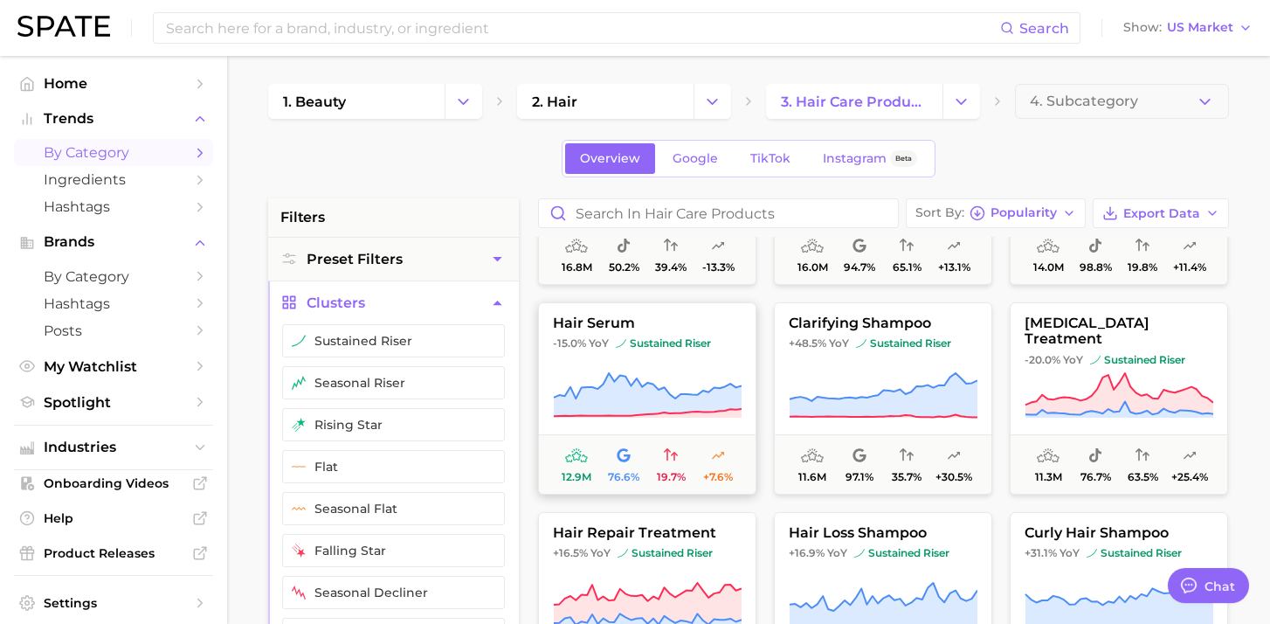
click at [675, 340] on span "sustained riser" at bounding box center [663, 343] width 95 height 14
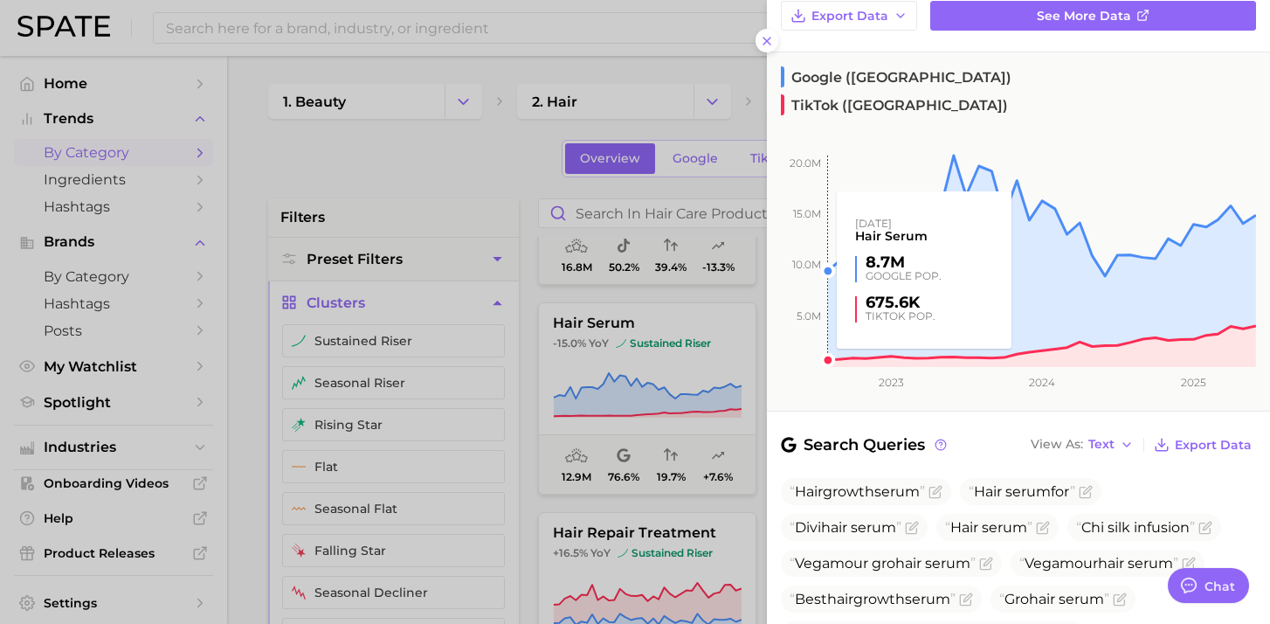
scroll to position [0, 0]
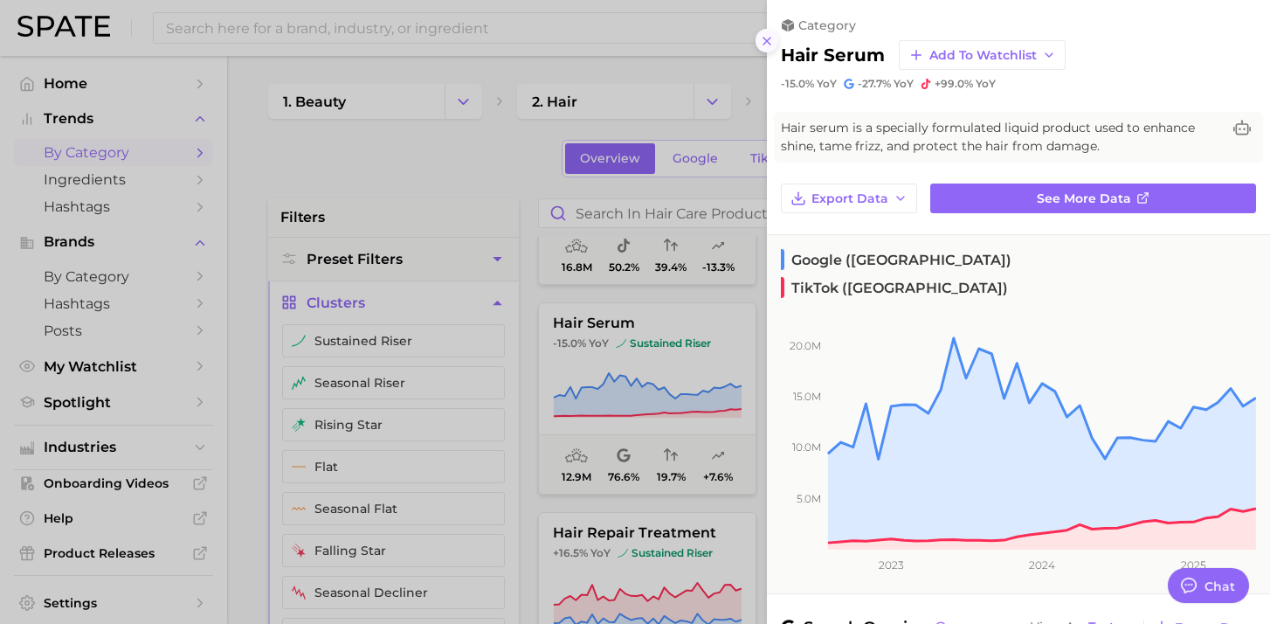
click at [764, 44] on line at bounding box center [767, 41] width 7 height 7
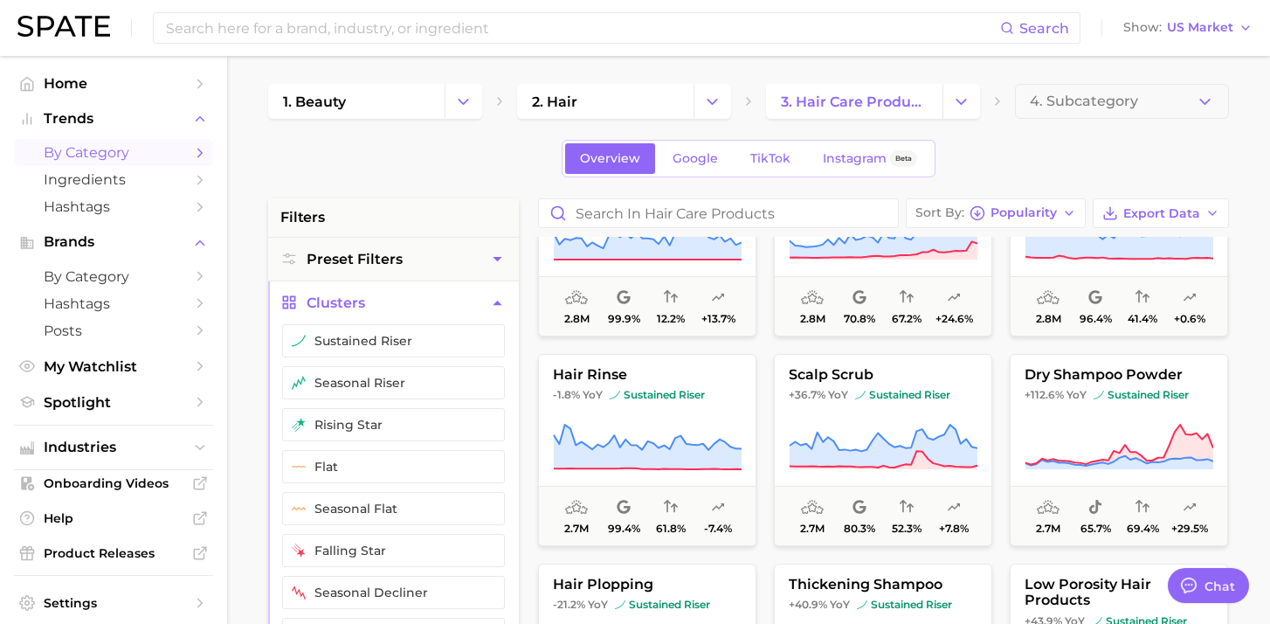
scroll to position [3886, 0]
